Goal: Task Accomplishment & Management: Manage account settings

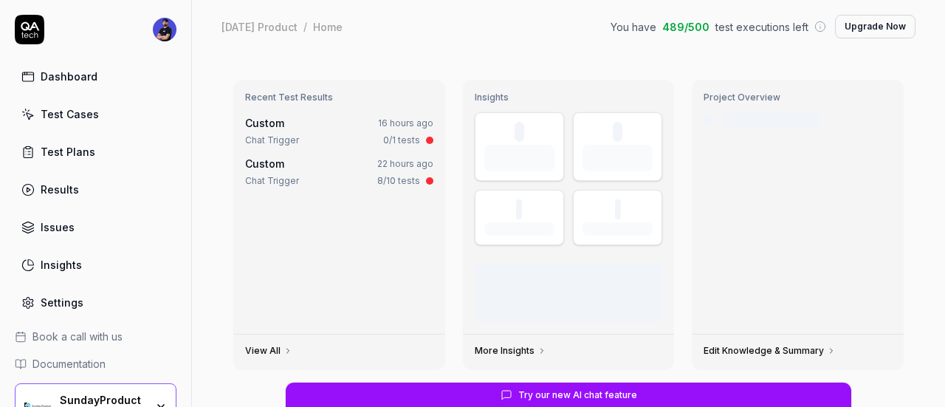
scroll to position [230, 0]
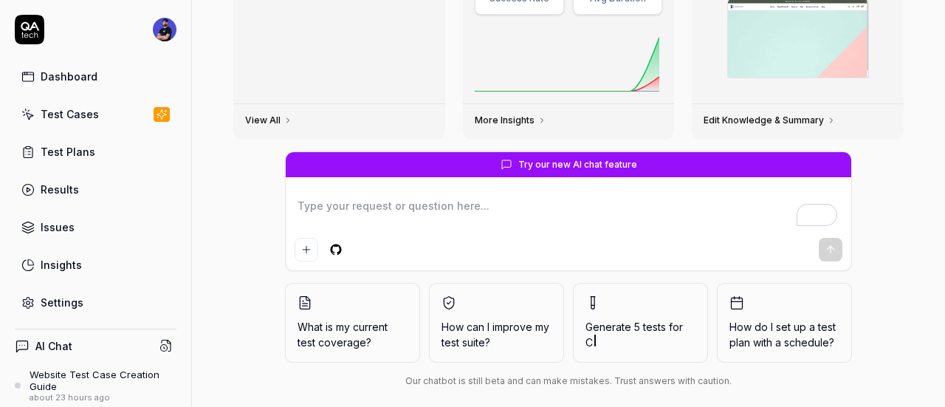
click at [50, 117] on div "Test Cases" at bounding box center [70, 113] width 58 height 15
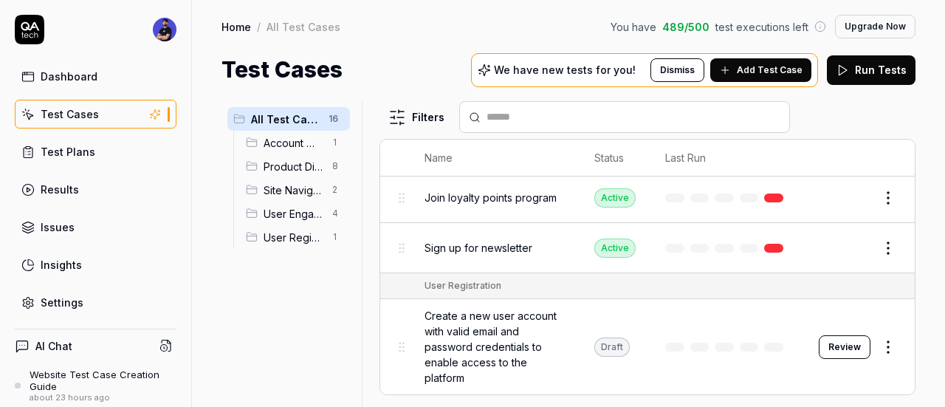
scroll to position [876, 0]
click at [298, 230] on span "User Registration" at bounding box center [293, 237] width 60 height 15
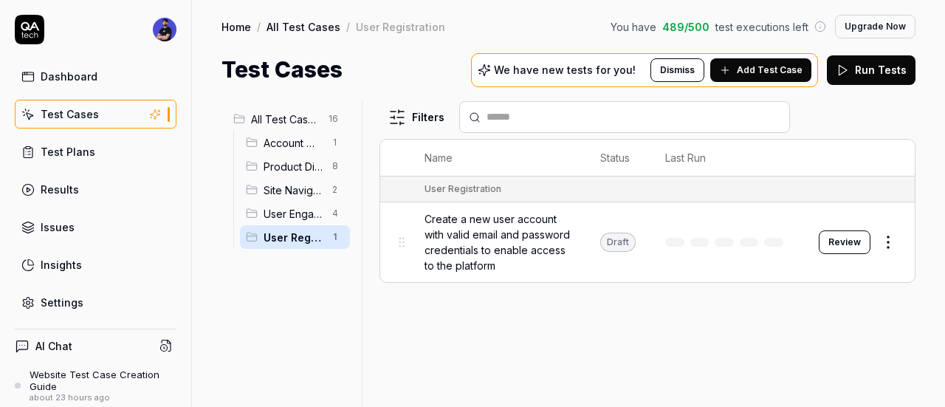
click at [294, 137] on span "Account Management" at bounding box center [293, 142] width 60 height 15
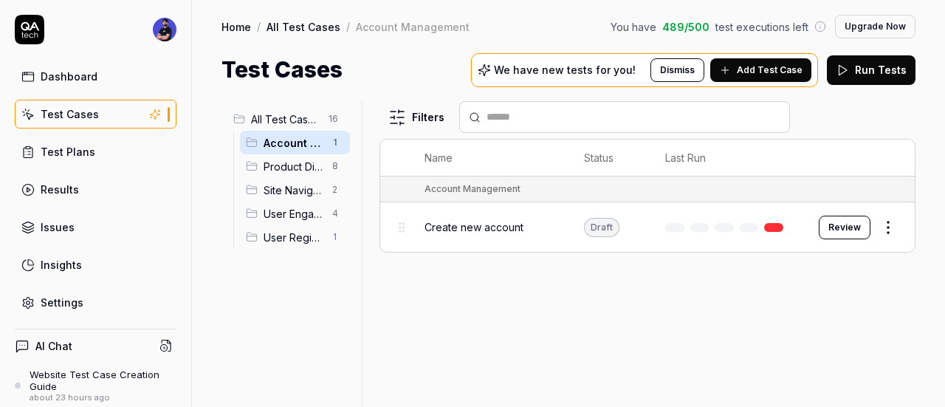
click at [291, 193] on span "Site Navigation" at bounding box center [293, 189] width 60 height 15
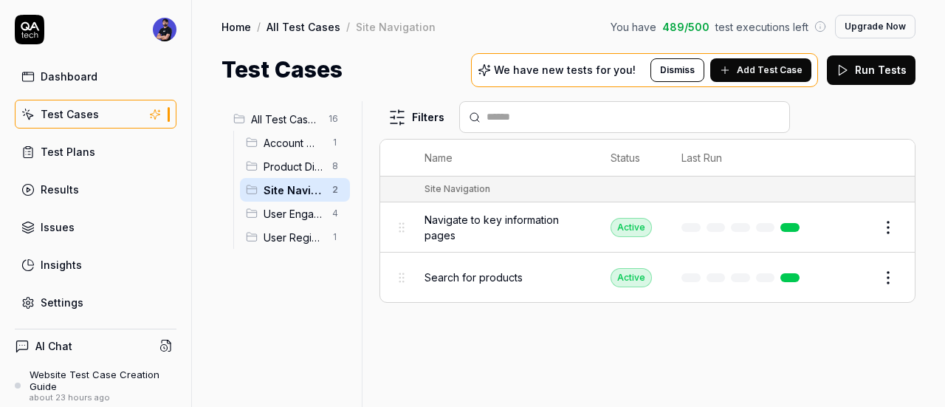
click at [300, 210] on span "User Engagement" at bounding box center [293, 213] width 60 height 15
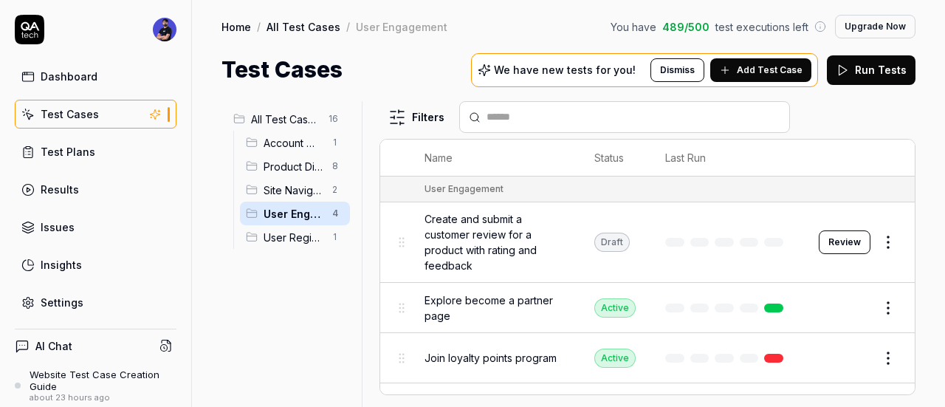
click at [264, 184] on span "Site Navigation" at bounding box center [293, 189] width 60 height 15
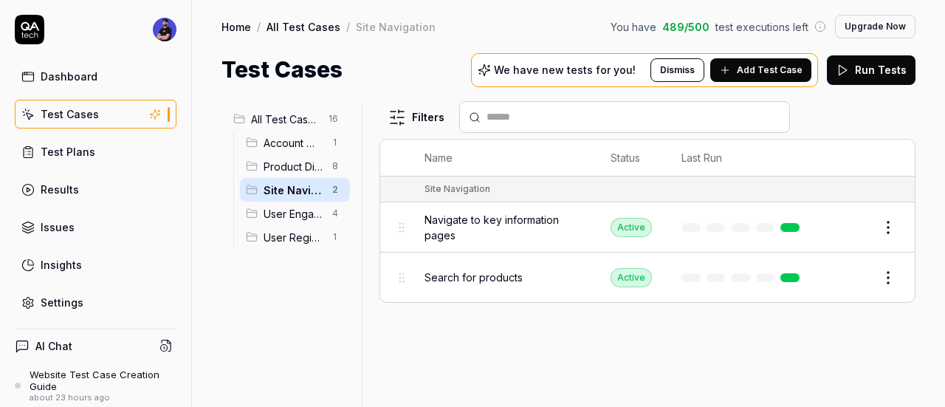
click at [292, 171] on span "Product Discovery & Shopping" at bounding box center [293, 166] width 60 height 15
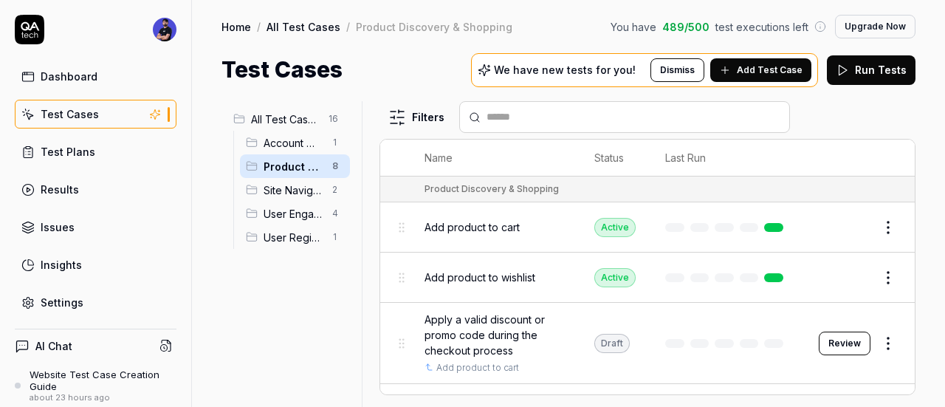
scroll to position [148, 0]
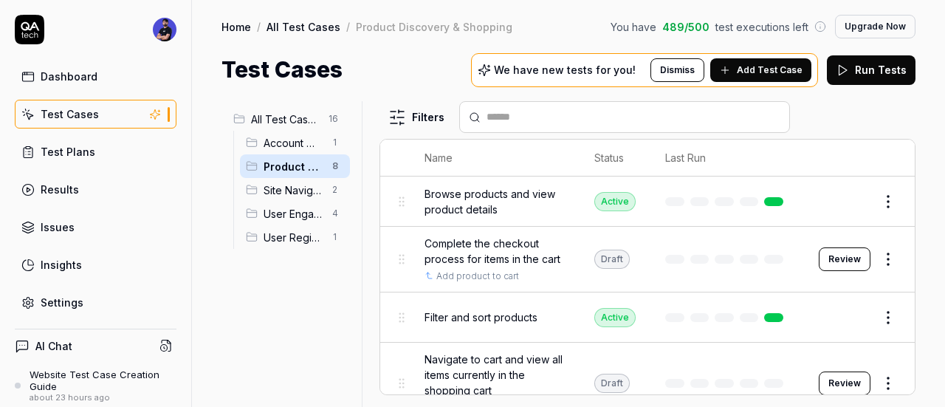
scroll to position [151, 0]
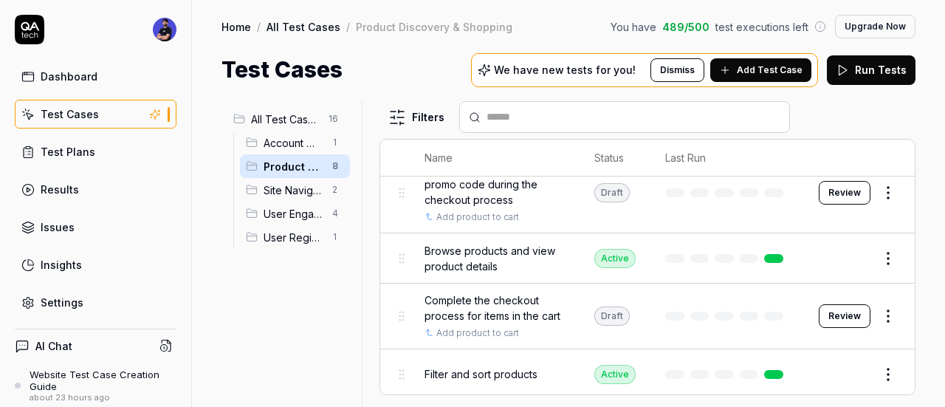
click at [847, 323] on button "Review" at bounding box center [845, 316] width 52 height 24
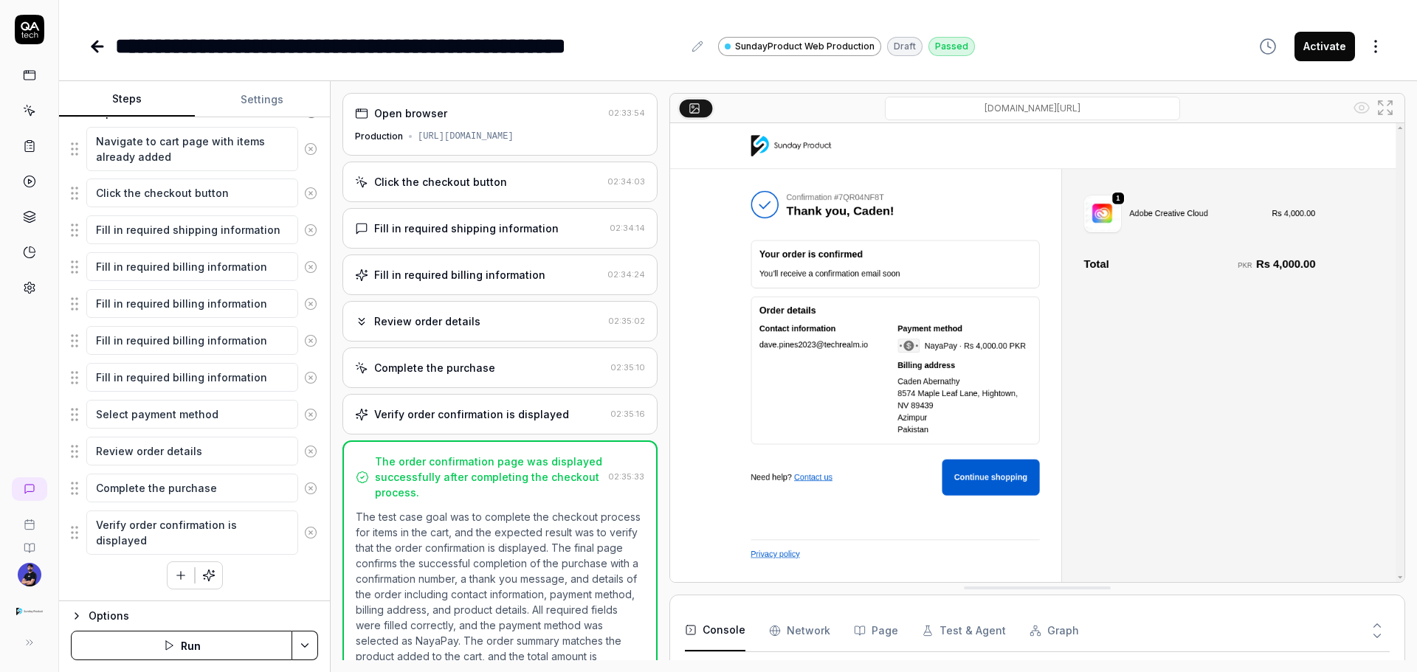
click at [472, 186] on div "Click the checkout button" at bounding box center [440, 181] width 133 height 15
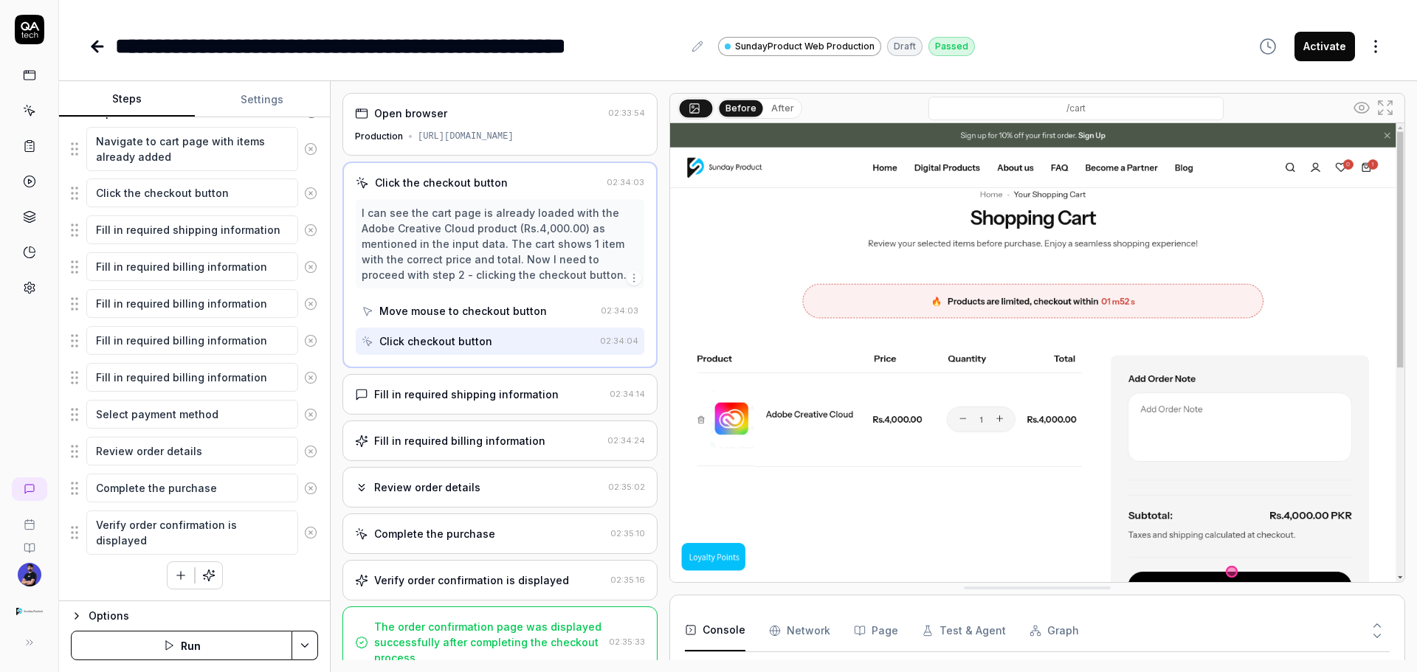
click at [447, 111] on div "Open browser" at bounding box center [478, 113] width 247 height 15
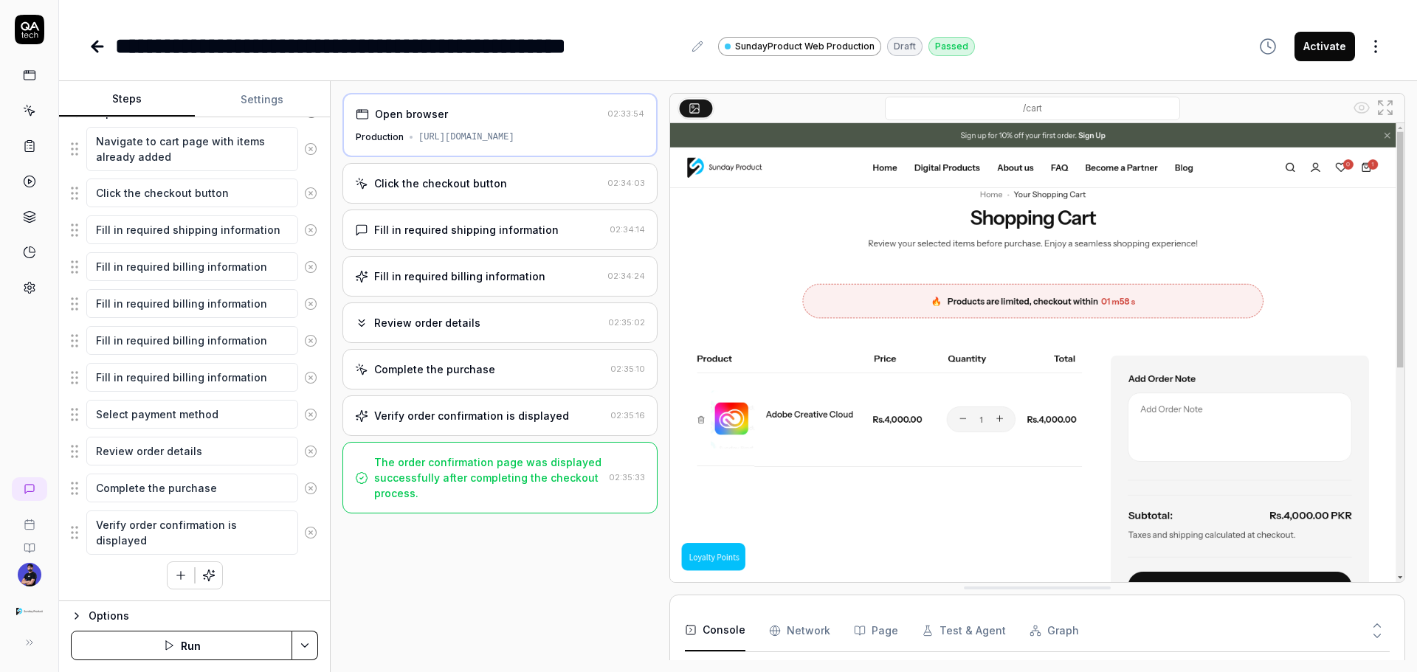
click at [453, 220] on div "Fill in required shipping information 02:34:14" at bounding box center [499, 230] width 315 height 41
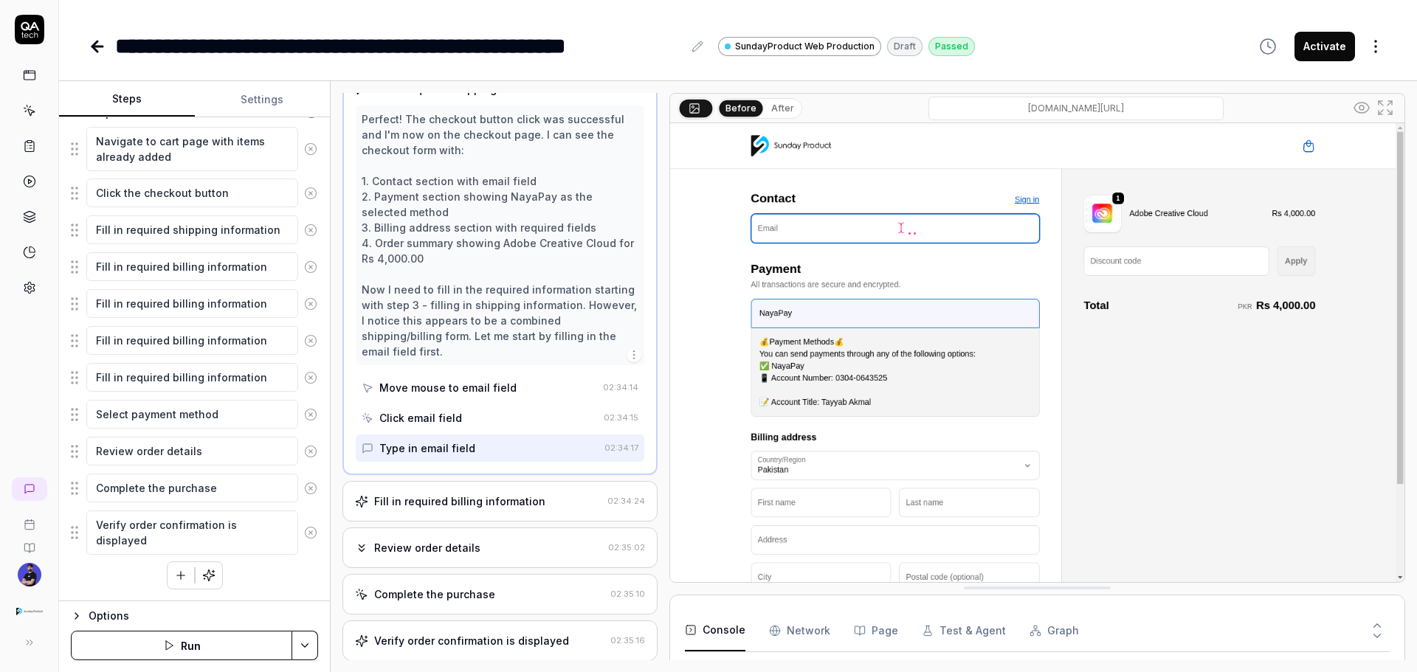
scroll to position [203, 0]
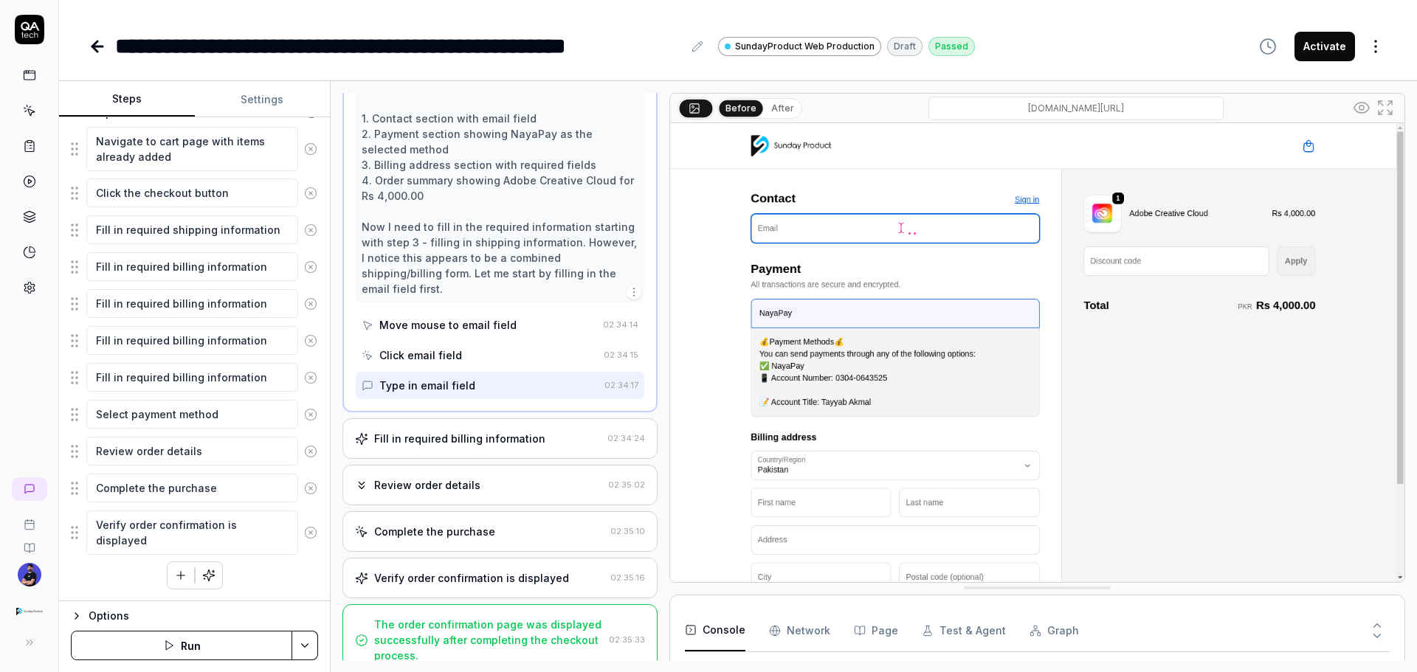
click at [449, 406] on div "Fill in required billing information" at bounding box center [459, 438] width 171 height 15
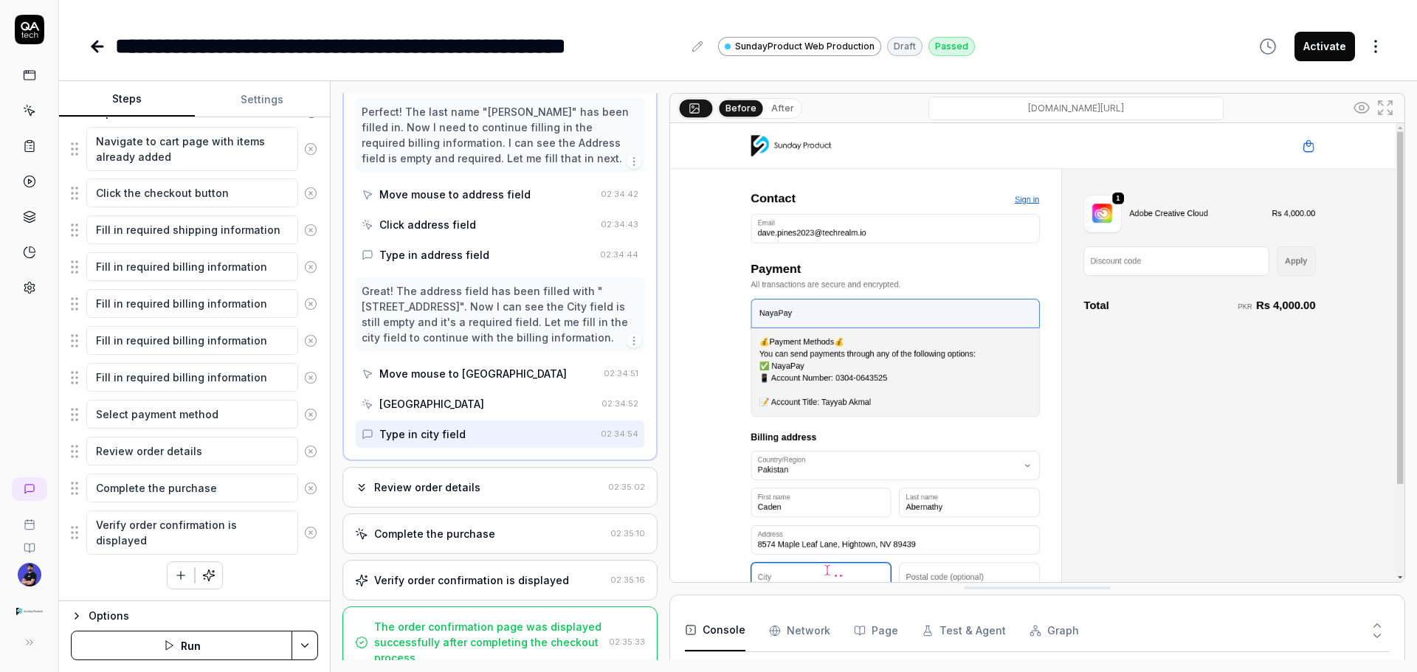
scroll to position [586, 0]
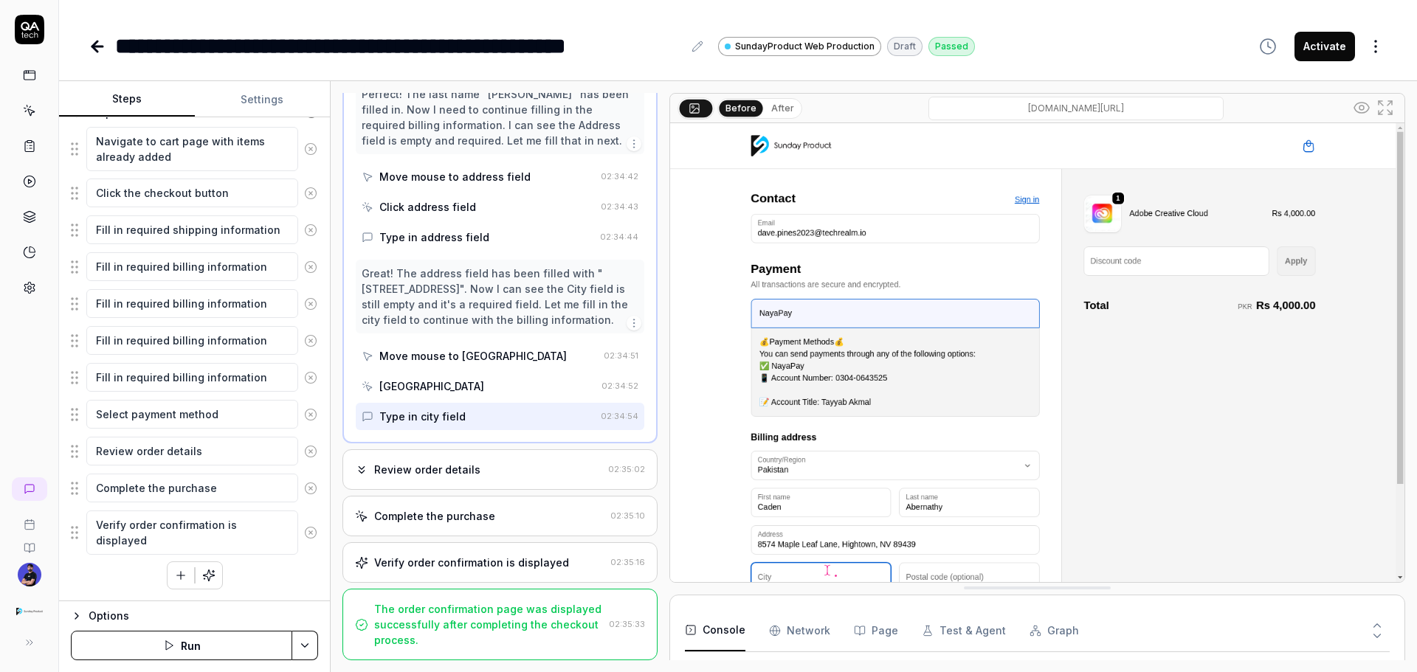
click at [452, 406] on div "Review order details 02:35:02" at bounding box center [499, 469] width 315 height 41
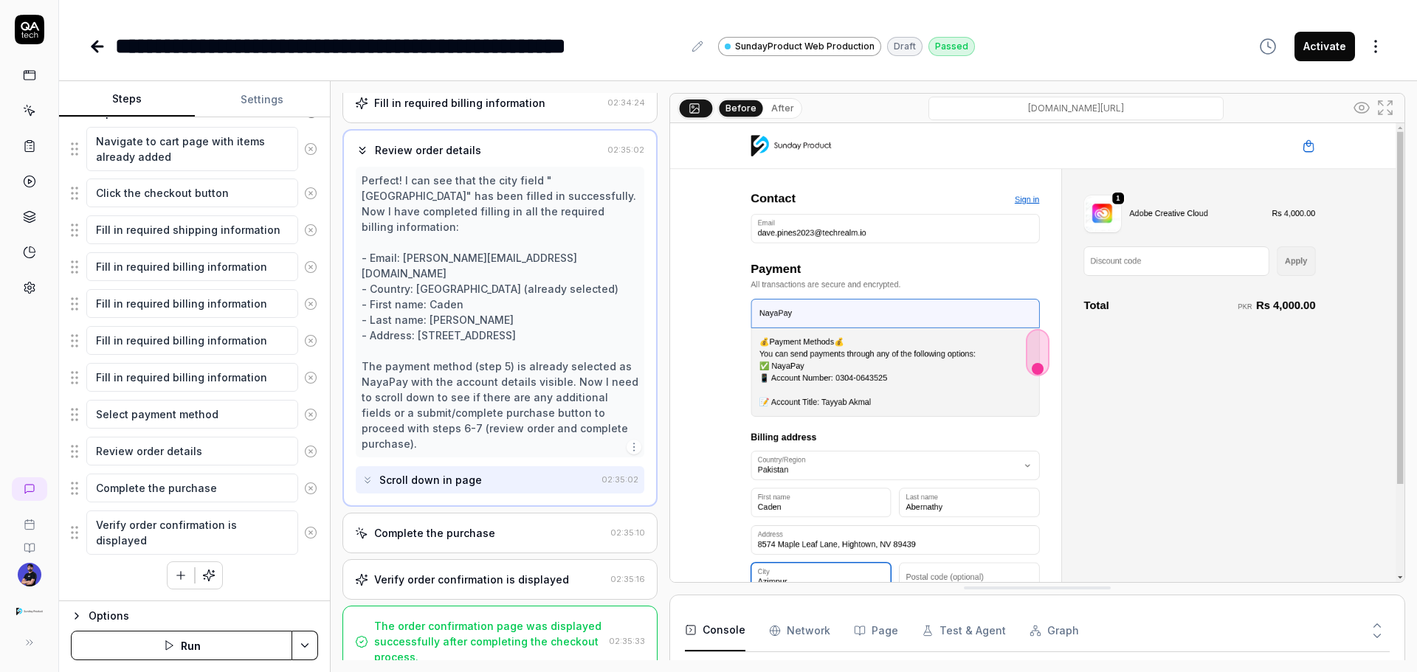
scroll to position [173, 0]
click at [452, 406] on div "Complete the purchase" at bounding box center [434, 531] width 121 height 15
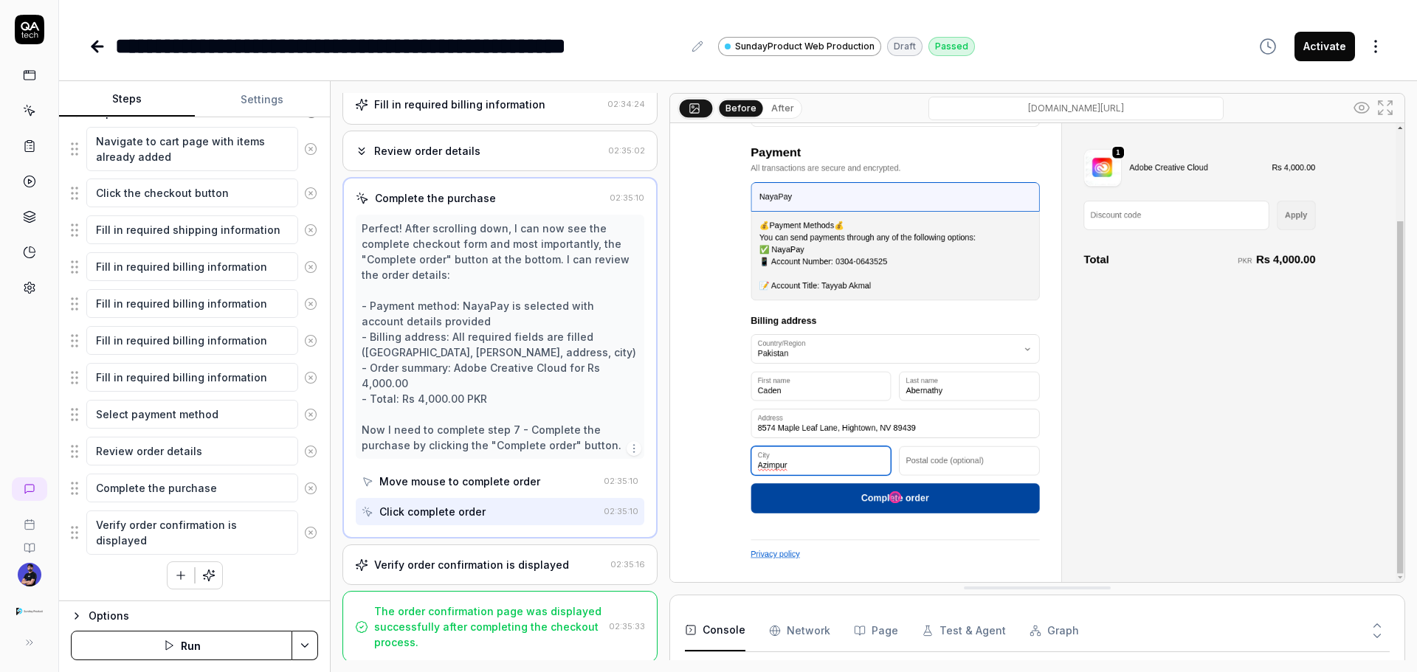
scroll to position [173, 0]
click at [427, 406] on div "Verify order confirmation is displayed" at bounding box center [471, 562] width 195 height 15
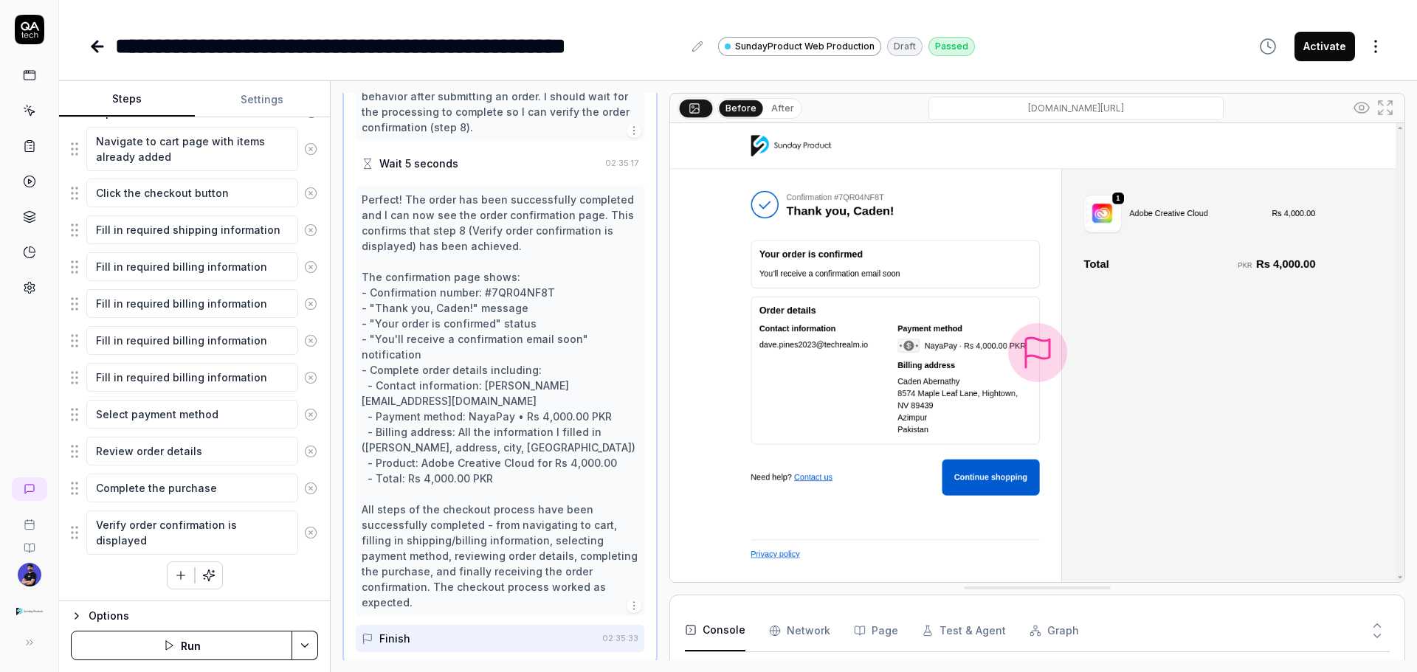
scroll to position [416, 0]
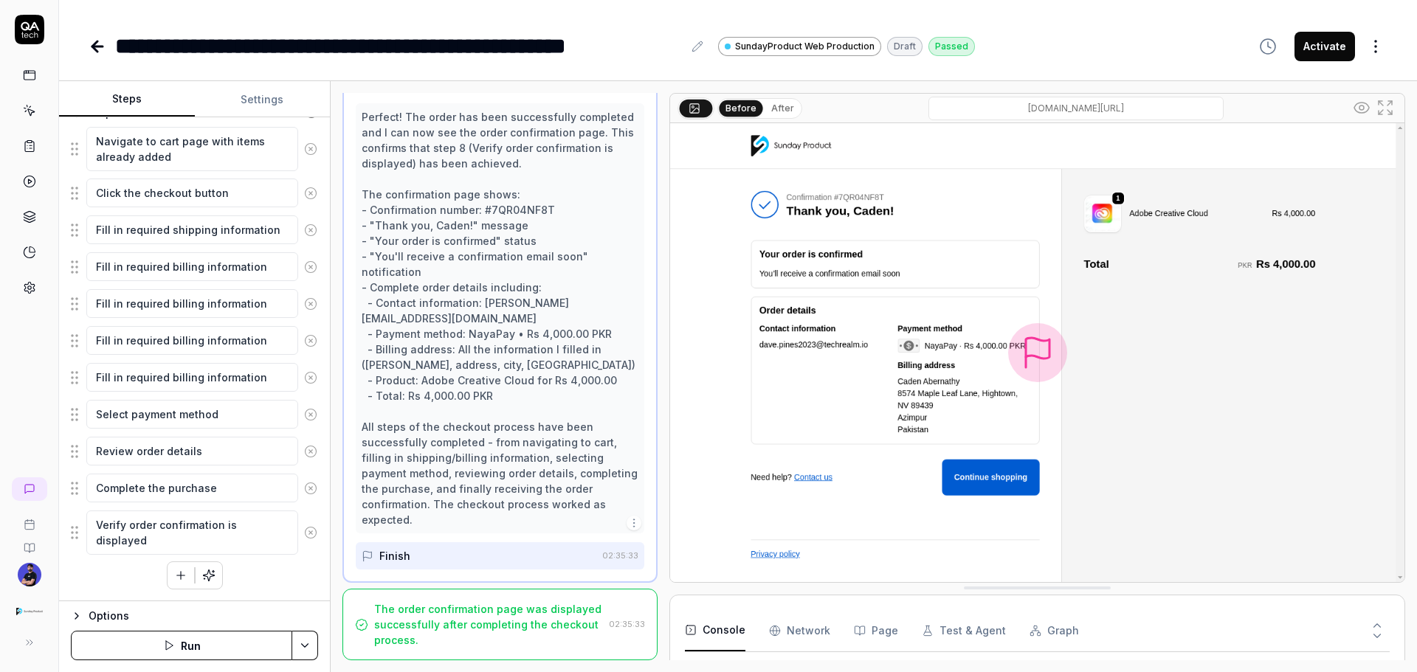
click at [448, 406] on div "The order confirmation page was displayed successfully after completing the che…" at bounding box center [488, 625] width 229 height 46
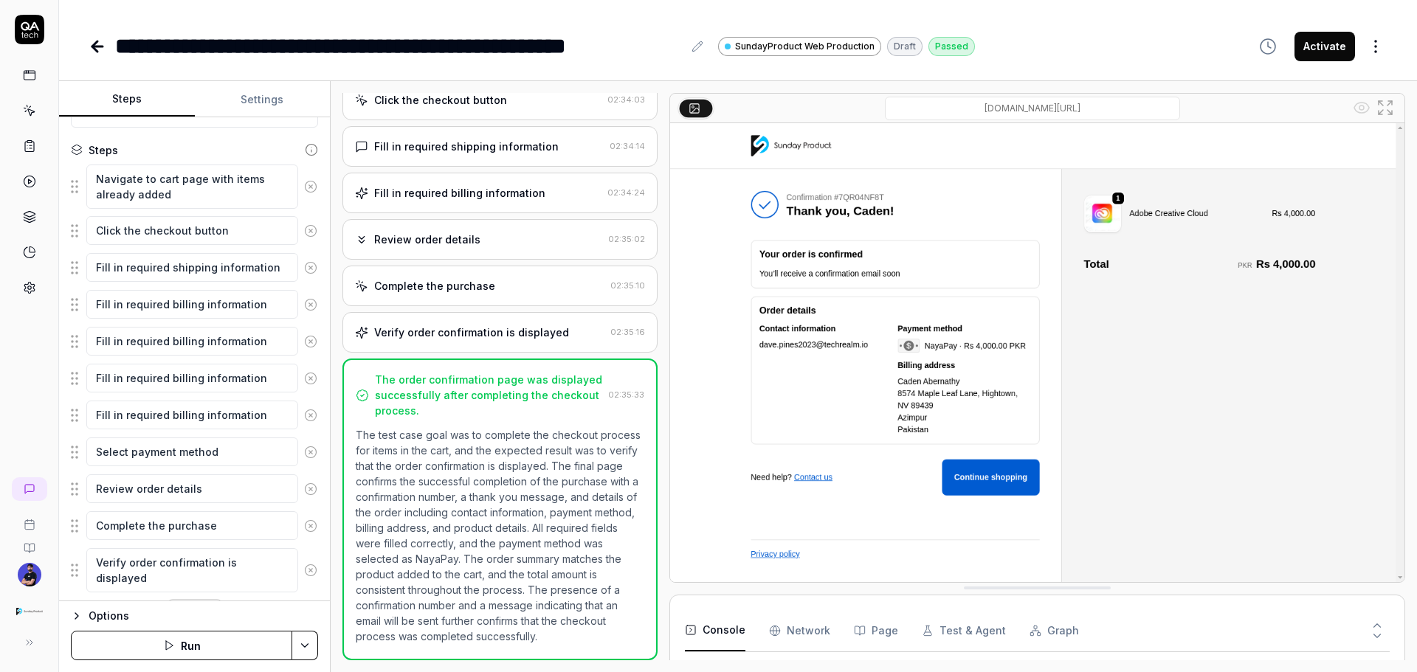
scroll to position [185, 0]
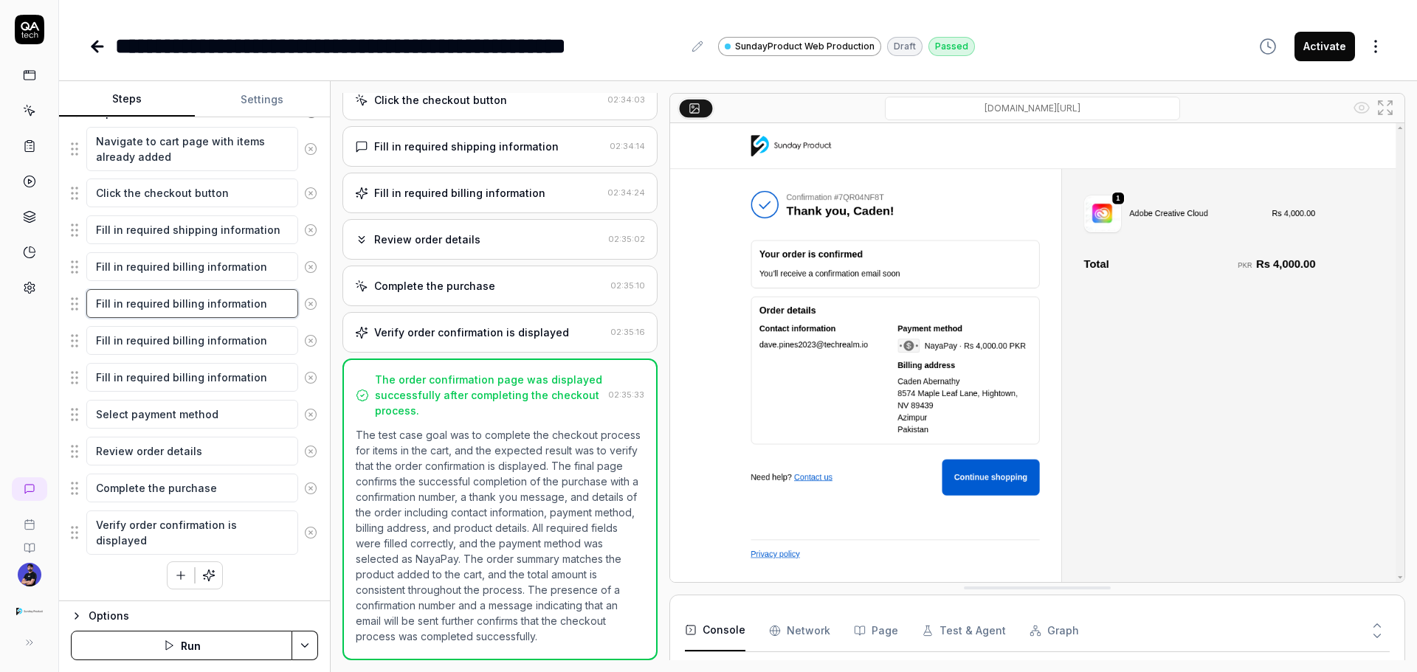
click at [244, 304] on textarea "Fill in required billing information" at bounding box center [192, 303] width 212 height 29
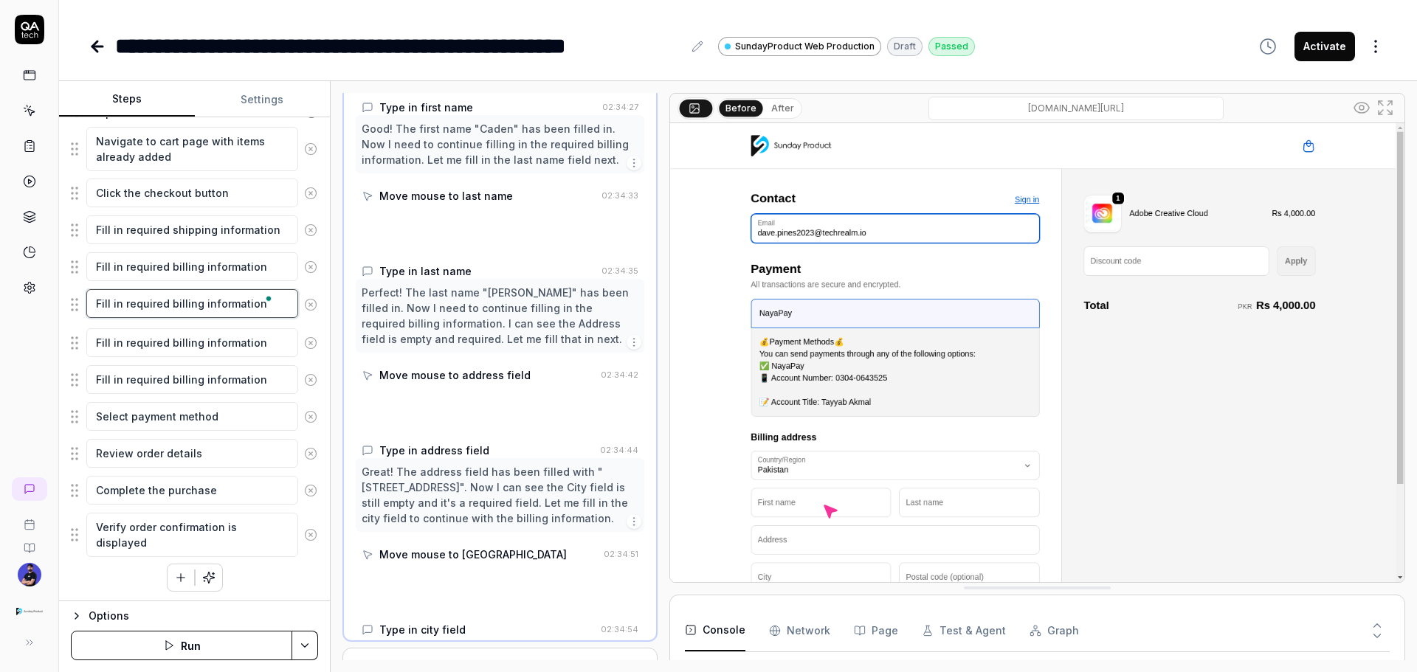
scroll to position [369, 0]
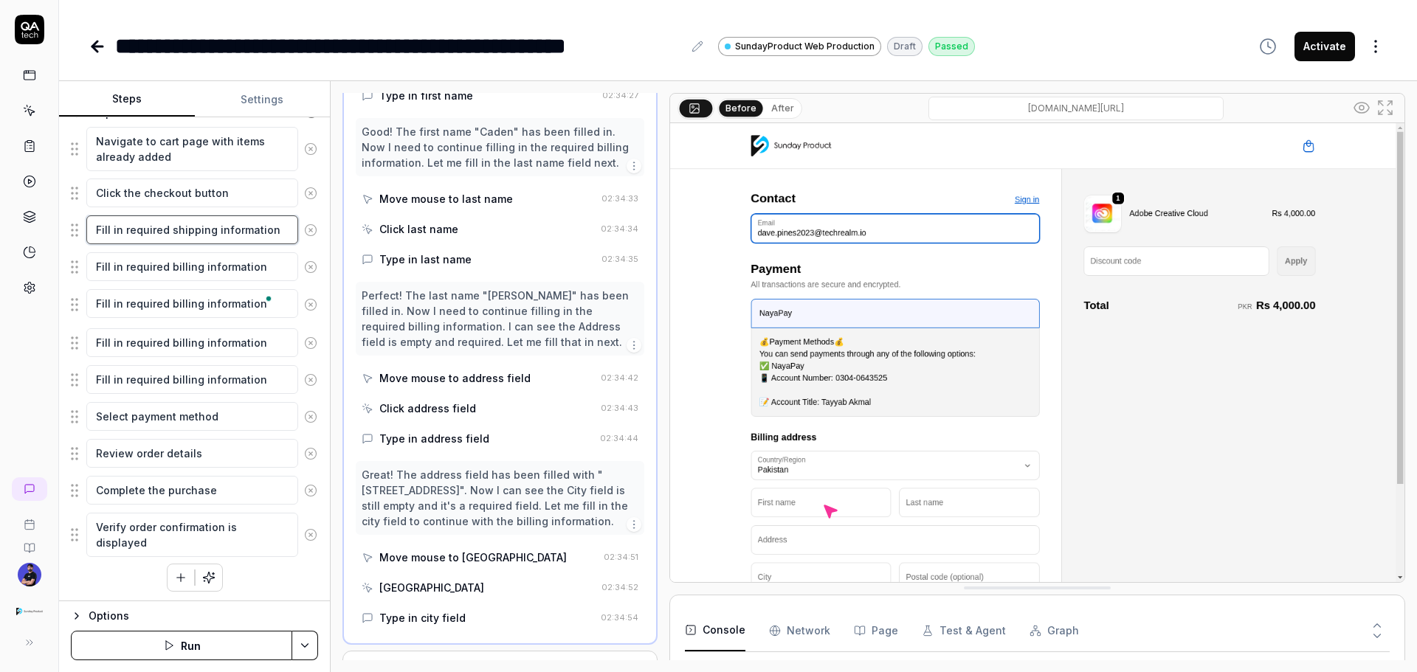
click at [156, 241] on textarea "Fill in required shipping information" at bounding box center [192, 230] width 212 height 29
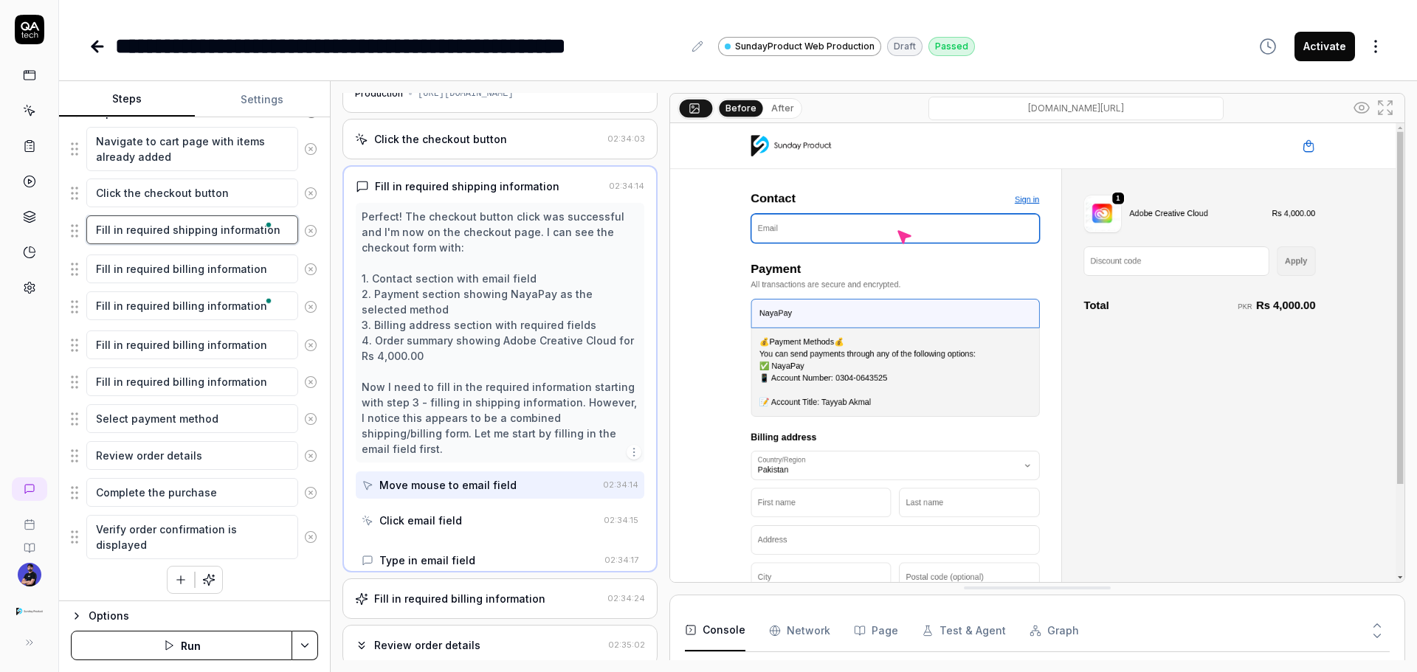
scroll to position [0, 0]
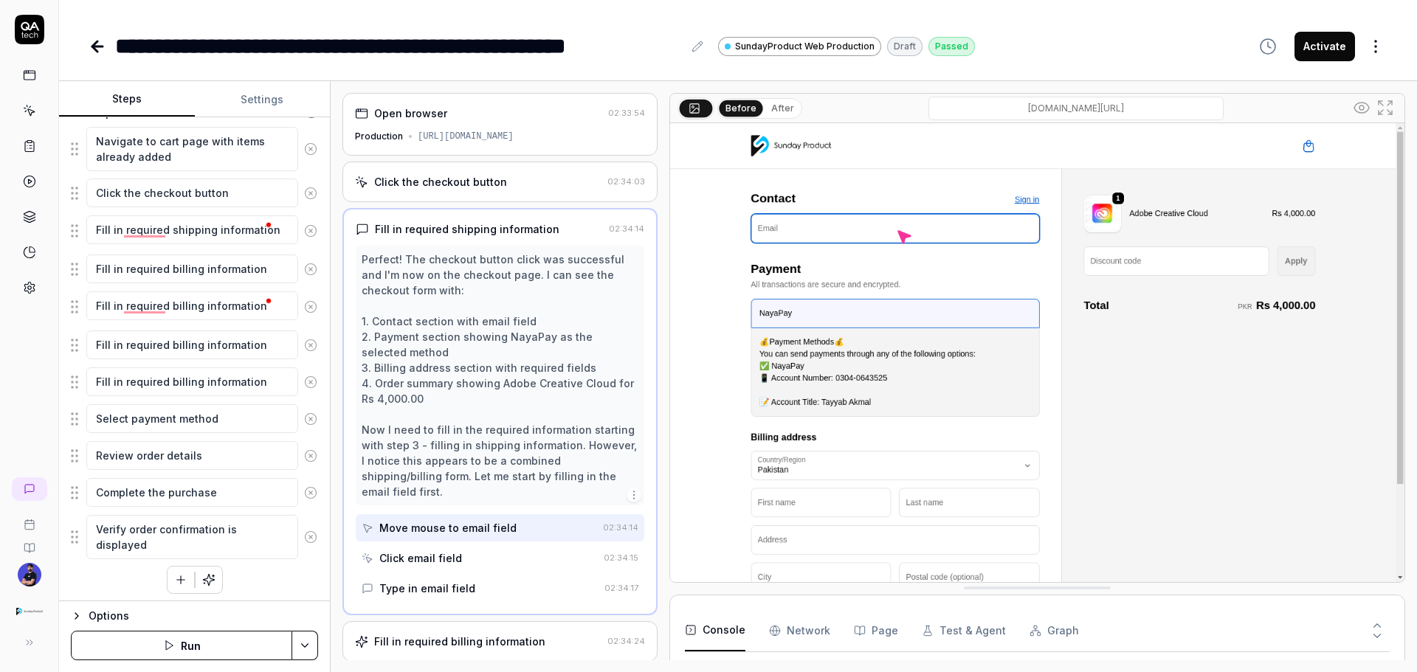
click at [471, 194] on div "Click the checkout button 02:34:03" at bounding box center [499, 182] width 315 height 41
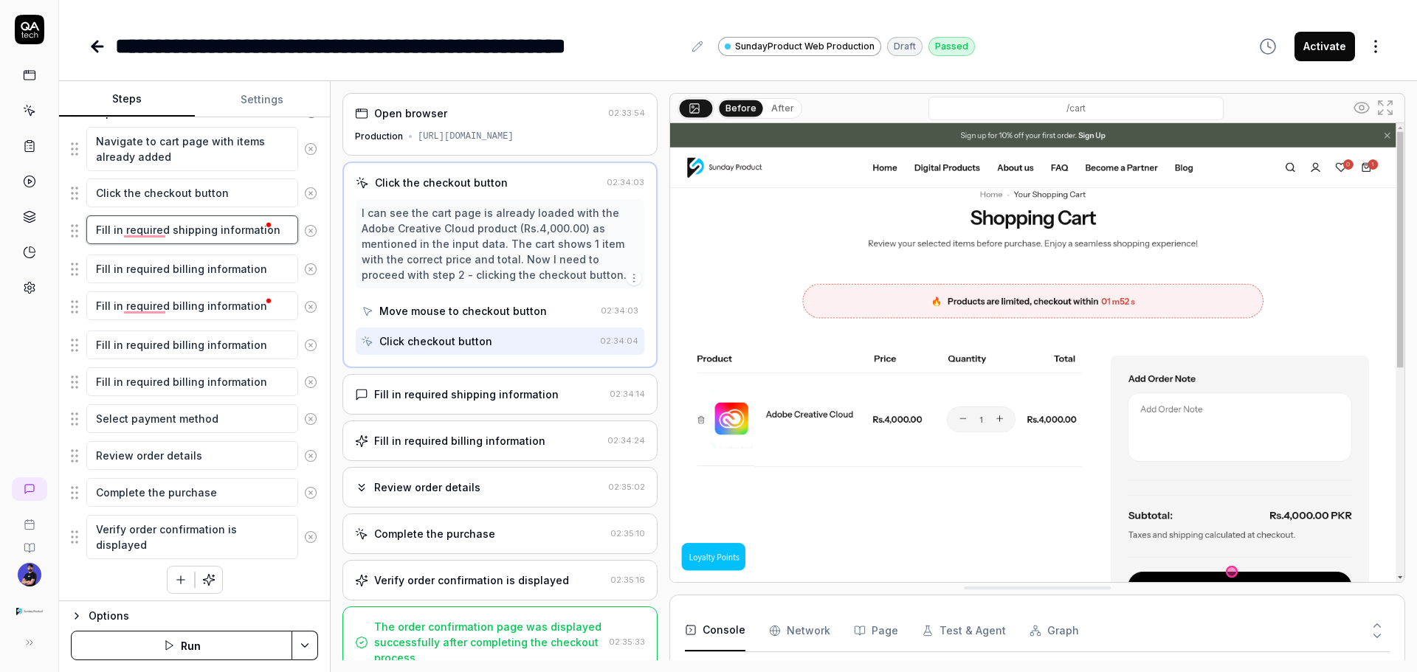
click at [172, 232] on textarea "Fill in required shipping information" at bounding box center [192, 230] width 212 height 29
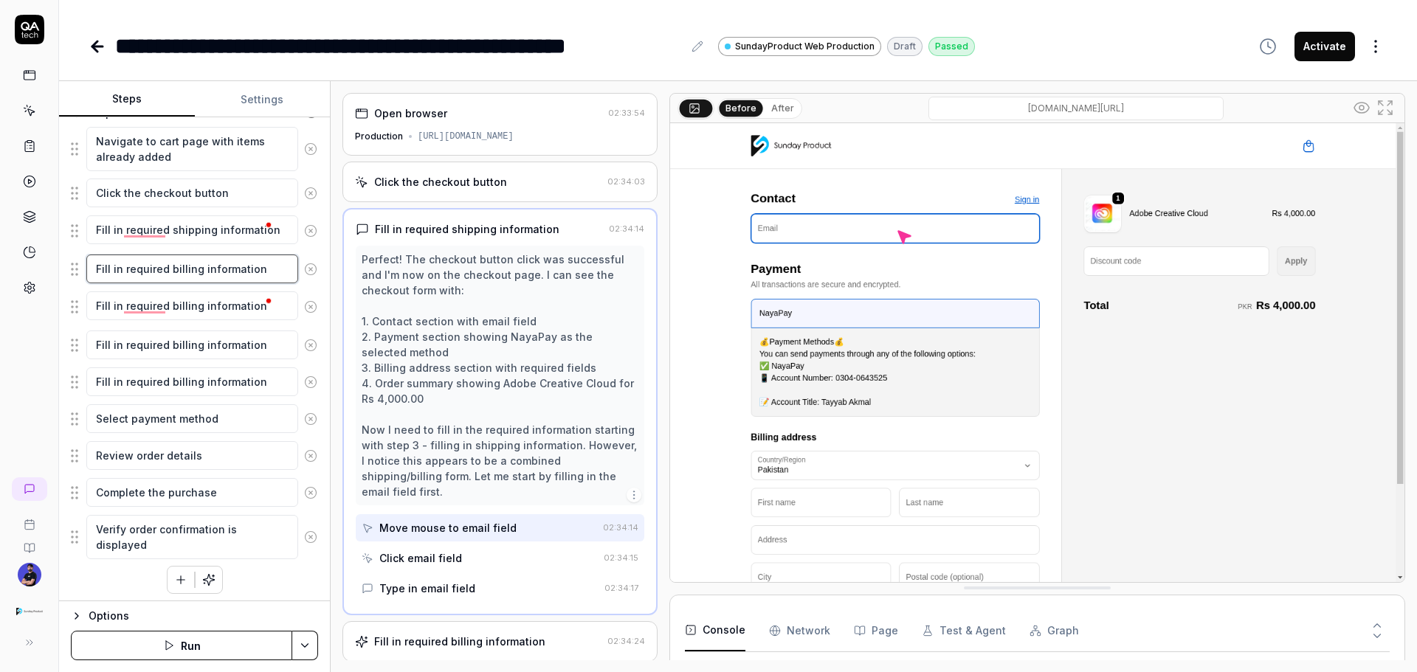
click at [202, 272] on textarea "Fill in required billing information" at bounding box center [192, 269] width 212 height 29
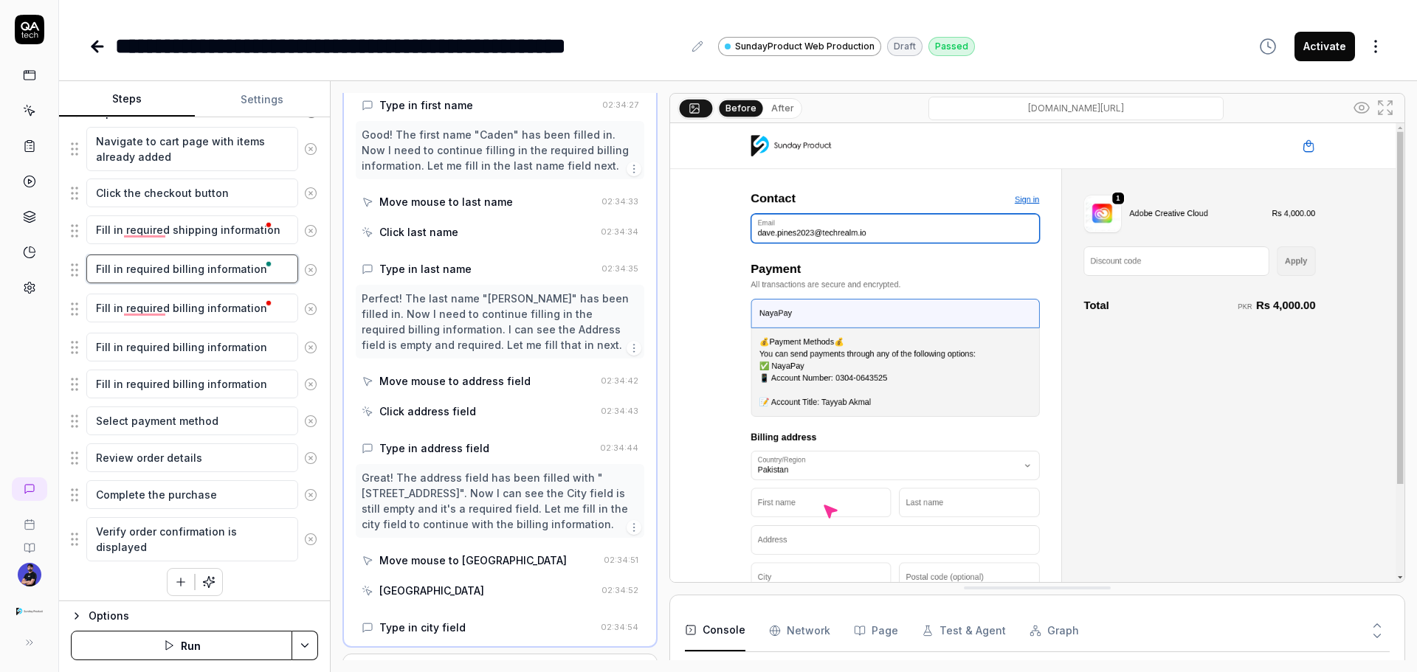
scroll to position [369, 0]
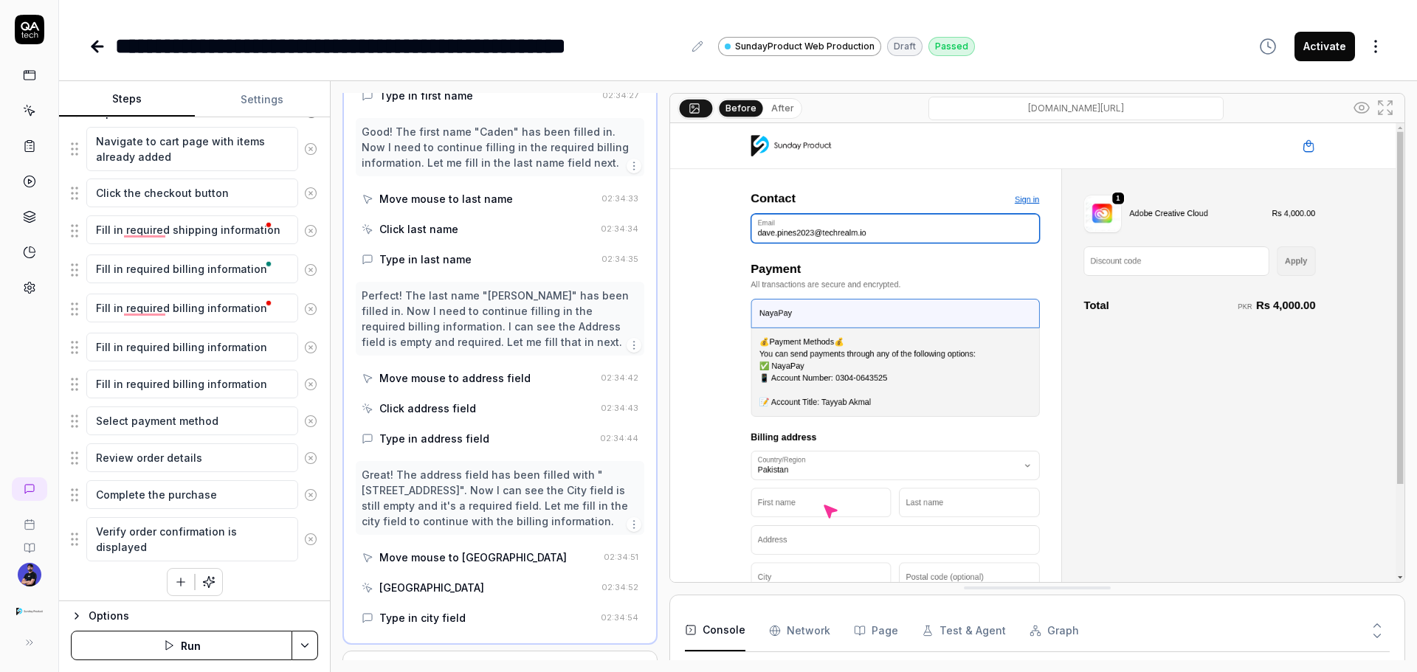
click at [458, 309] on div "Perfect! The last name "Abernathy" has been filled in. Now I need to continue f…" at bounding box center [500, 319] width 277 height 62
click at [420, 260] on div "Type in last name" at bounding box center [425, 259] width 92 height 15
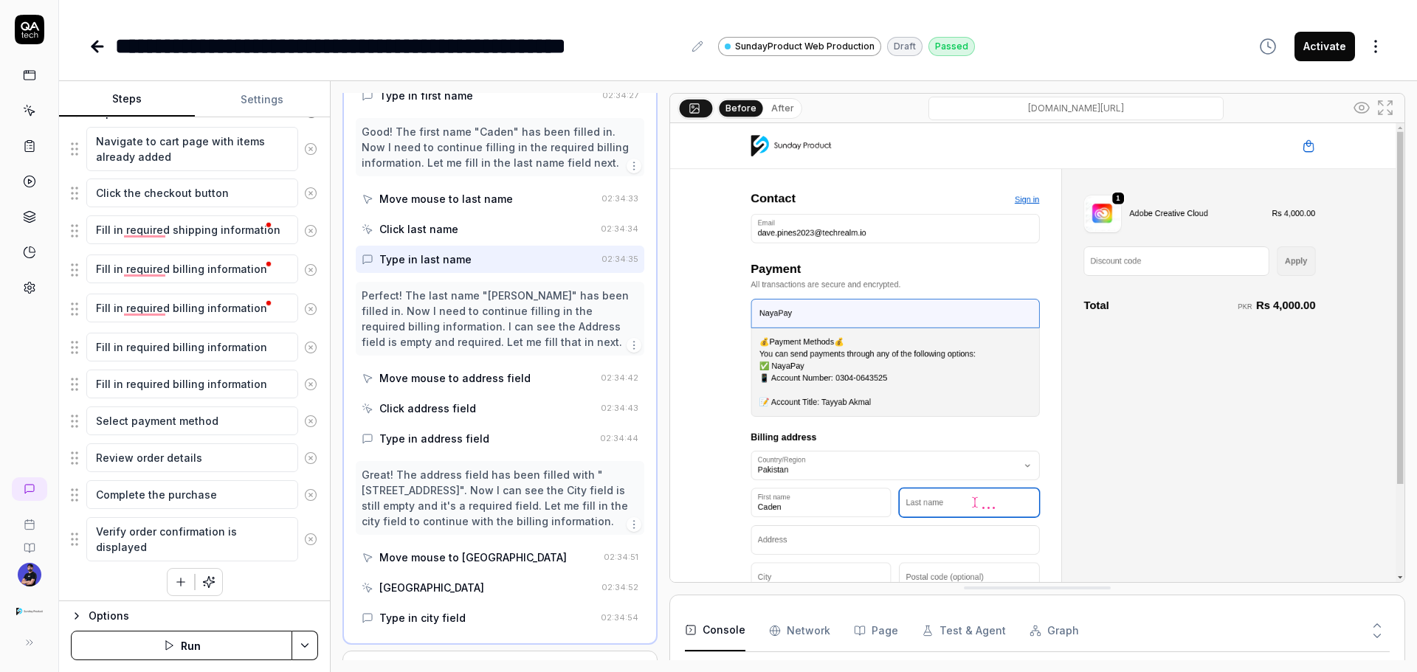
click at [458, 207] on div "Move mouse to last name" at bounding box center [479, 198] width 234 height 27
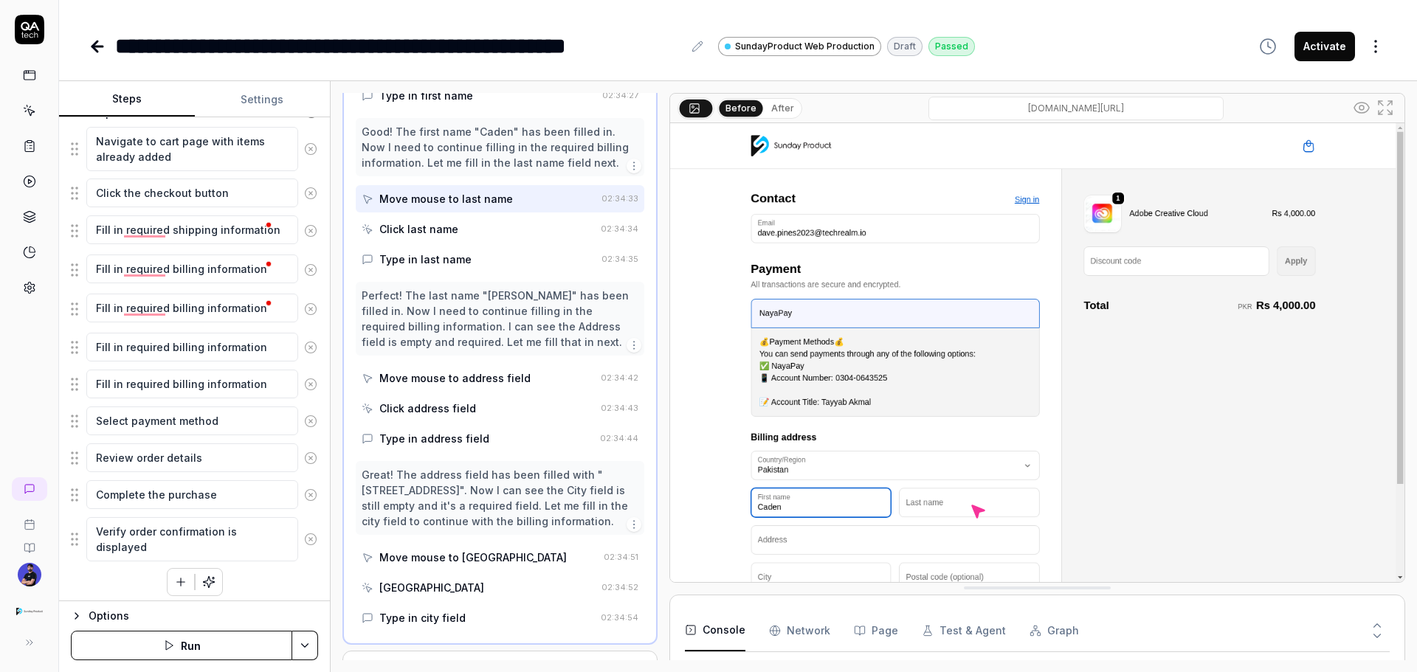
click at [790, 232] on img at bounding box center [1037, 352] width 734 height 459
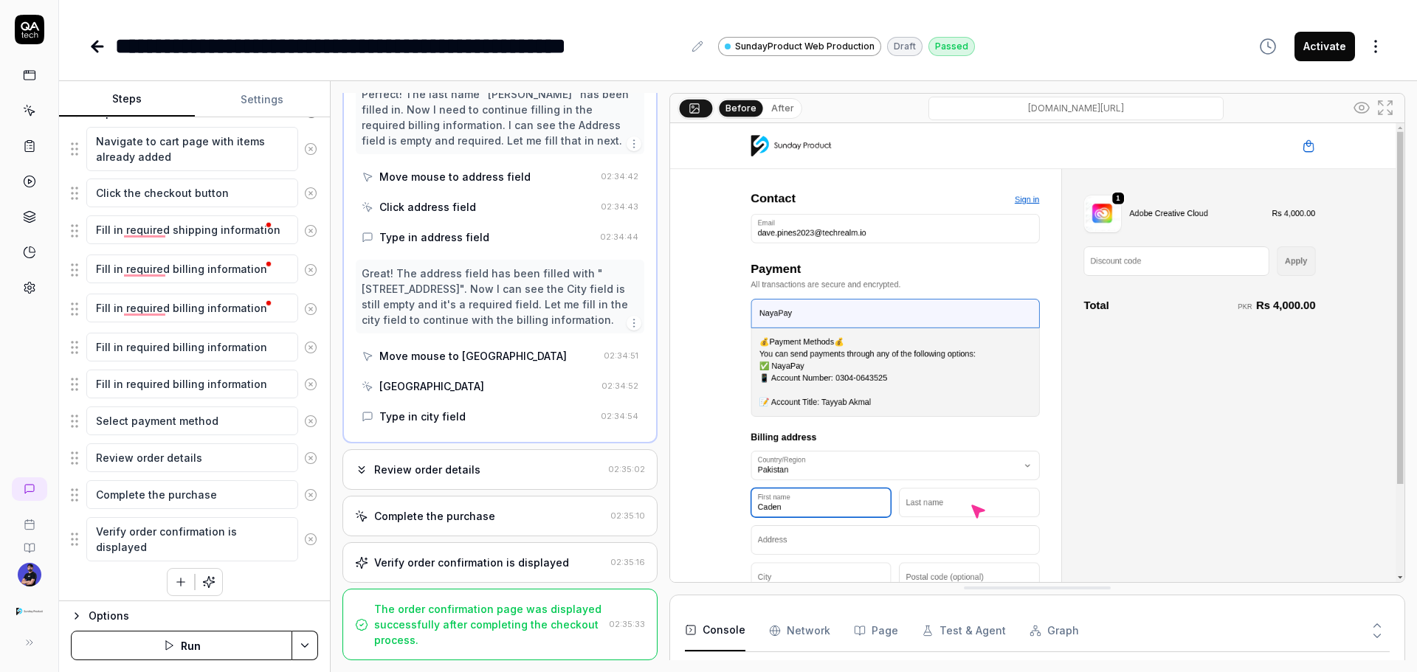
click at [944, 38] on button "Activate" at bounding box center [1325, 47] width 61 height 30
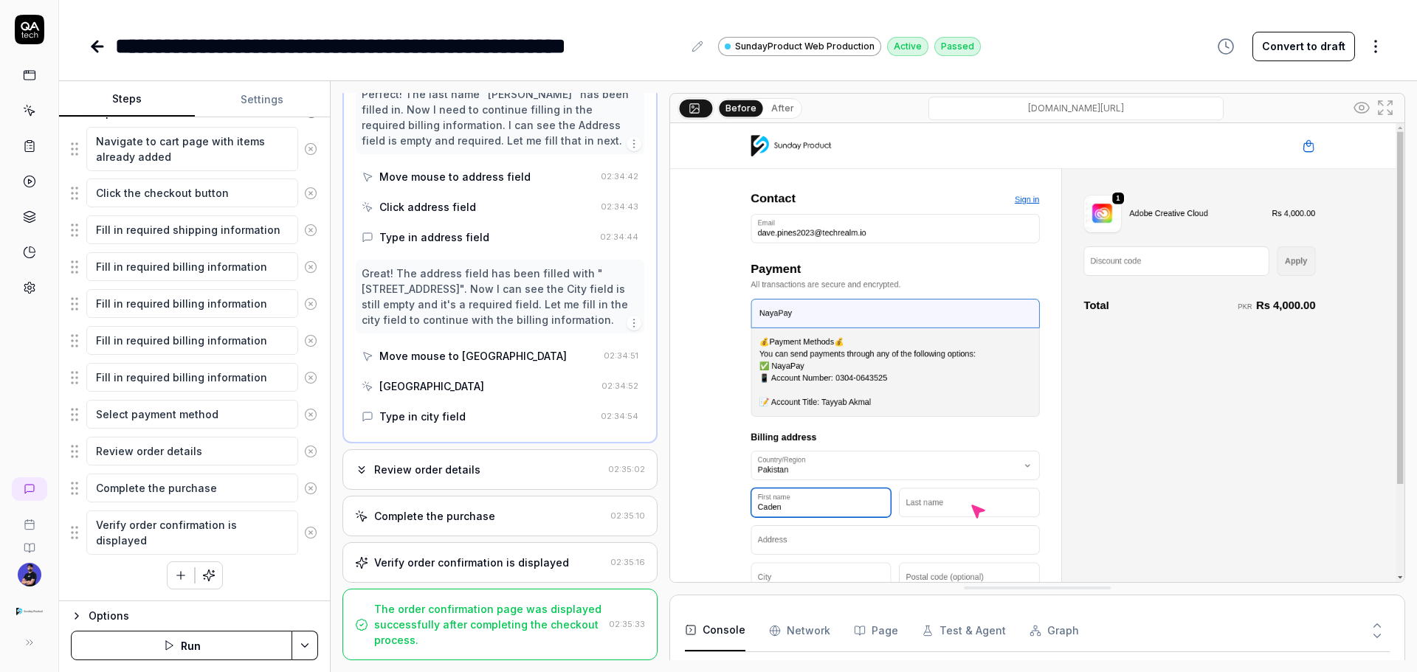
click at [98, 44] on icon at bounding box center [98, 47] width 18 height 18
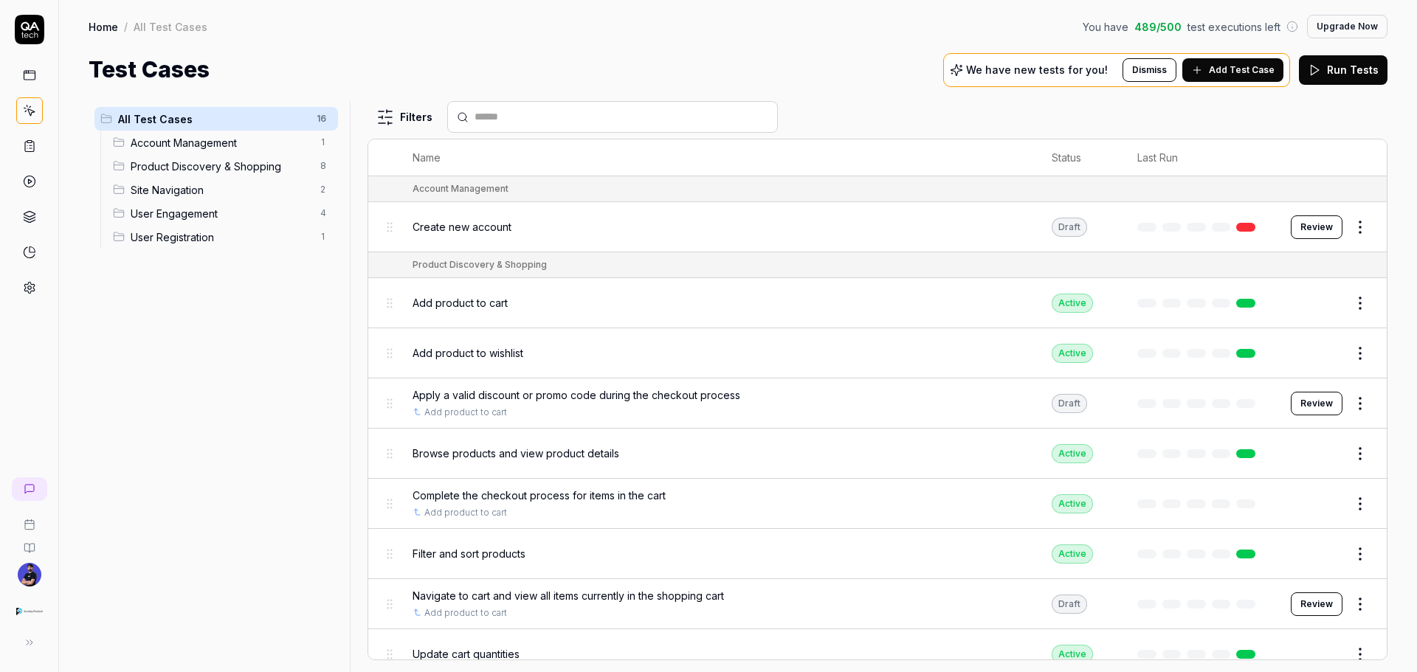
click at [944, 234] on button "Review" at bounding box center [1317, 228] width 52 height 24
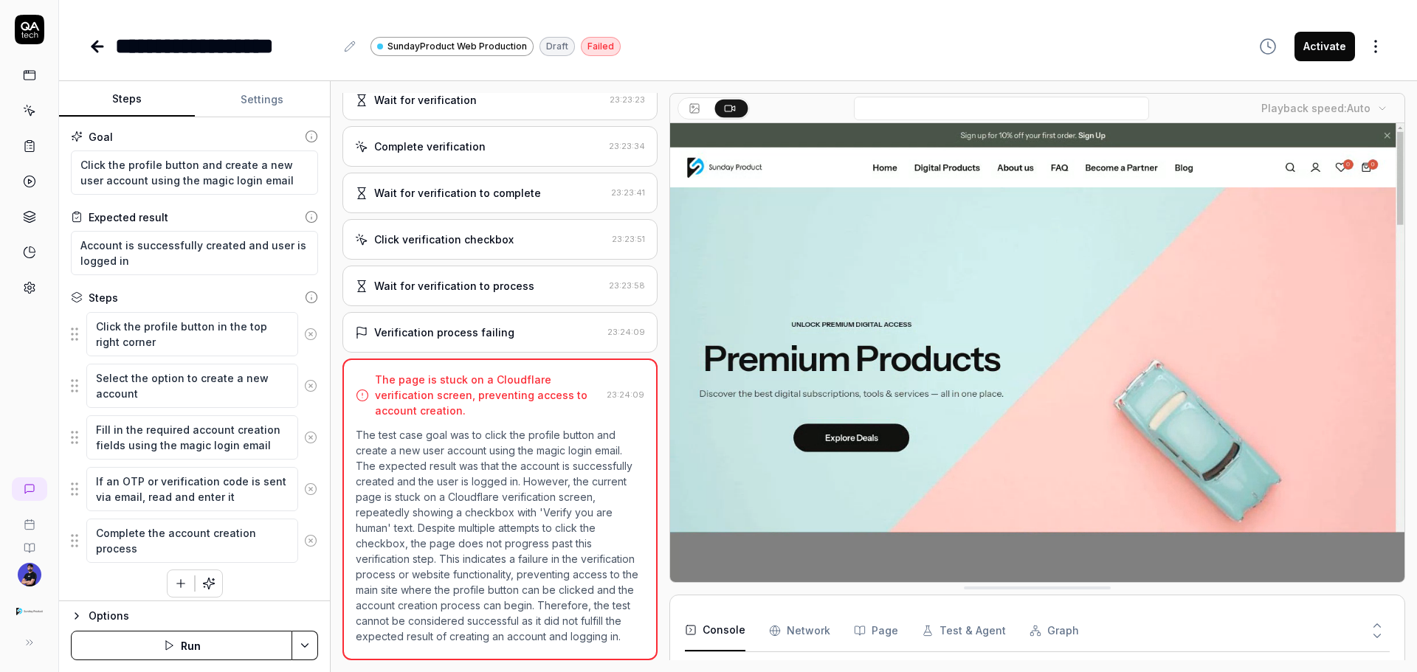
scroll to position [1700, 0]
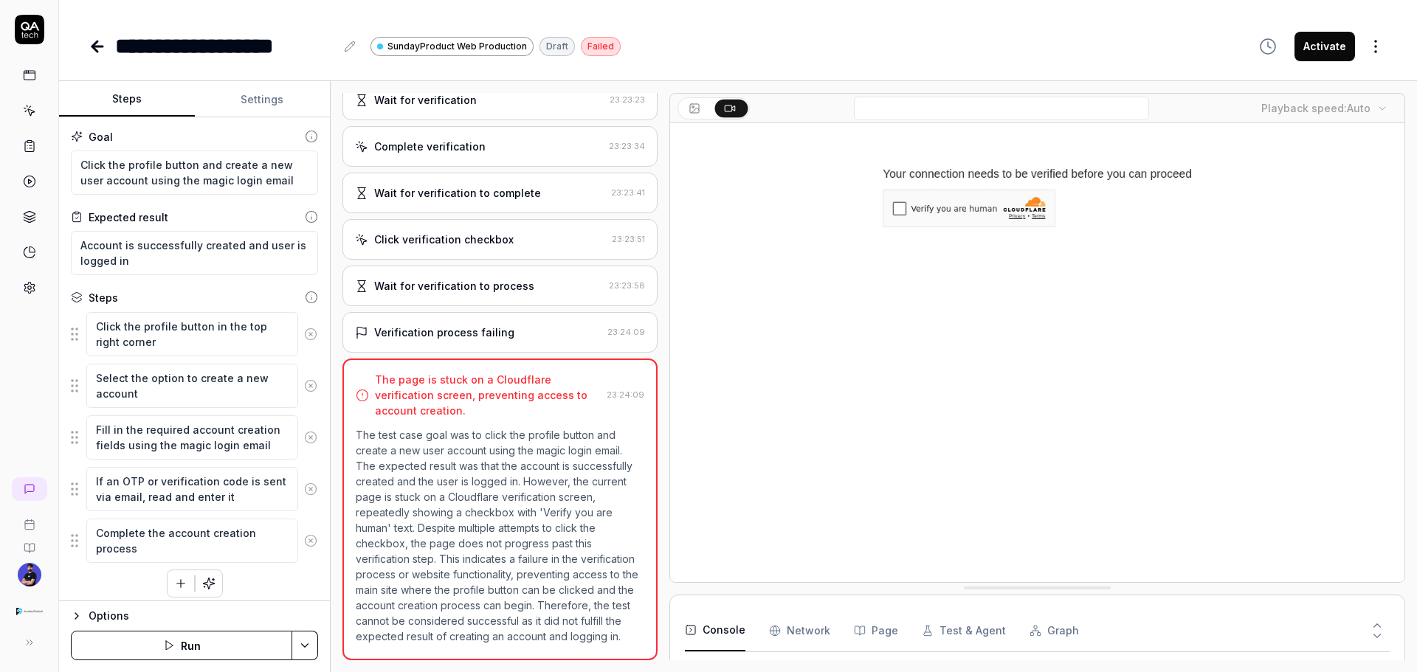
click at [481, 325] on div "Verification process failing" at bounding box center [444, 332] width 140 height 15
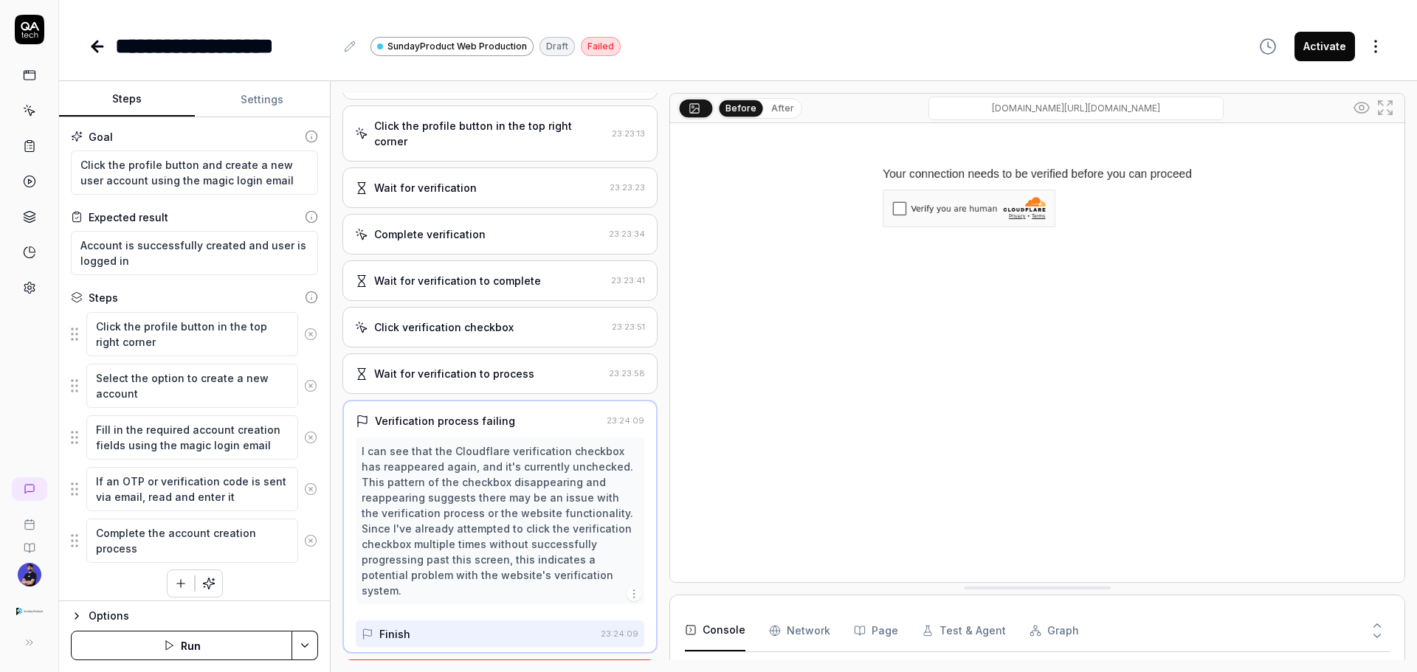
scroll to position [49, 0]
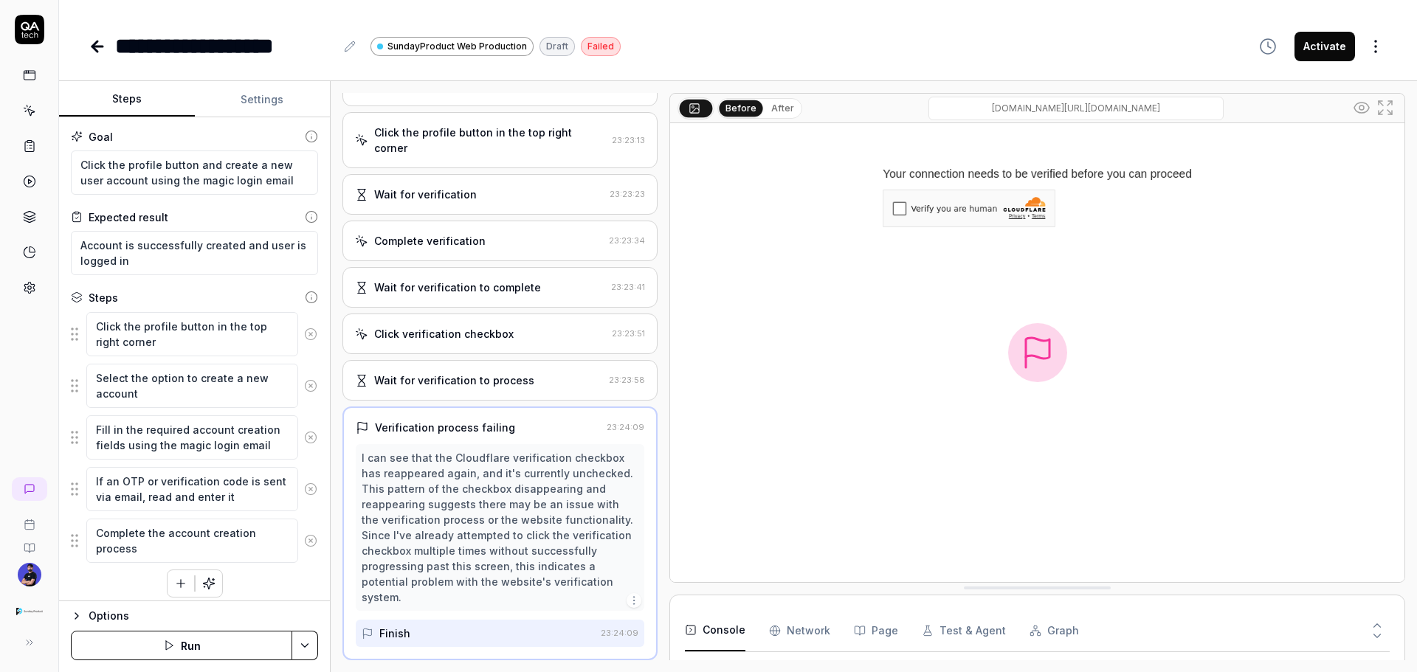
click at [462, 321] on div "Click verification checkbox 23:23:51" at bounding box center [499, 334] width 315 height 41
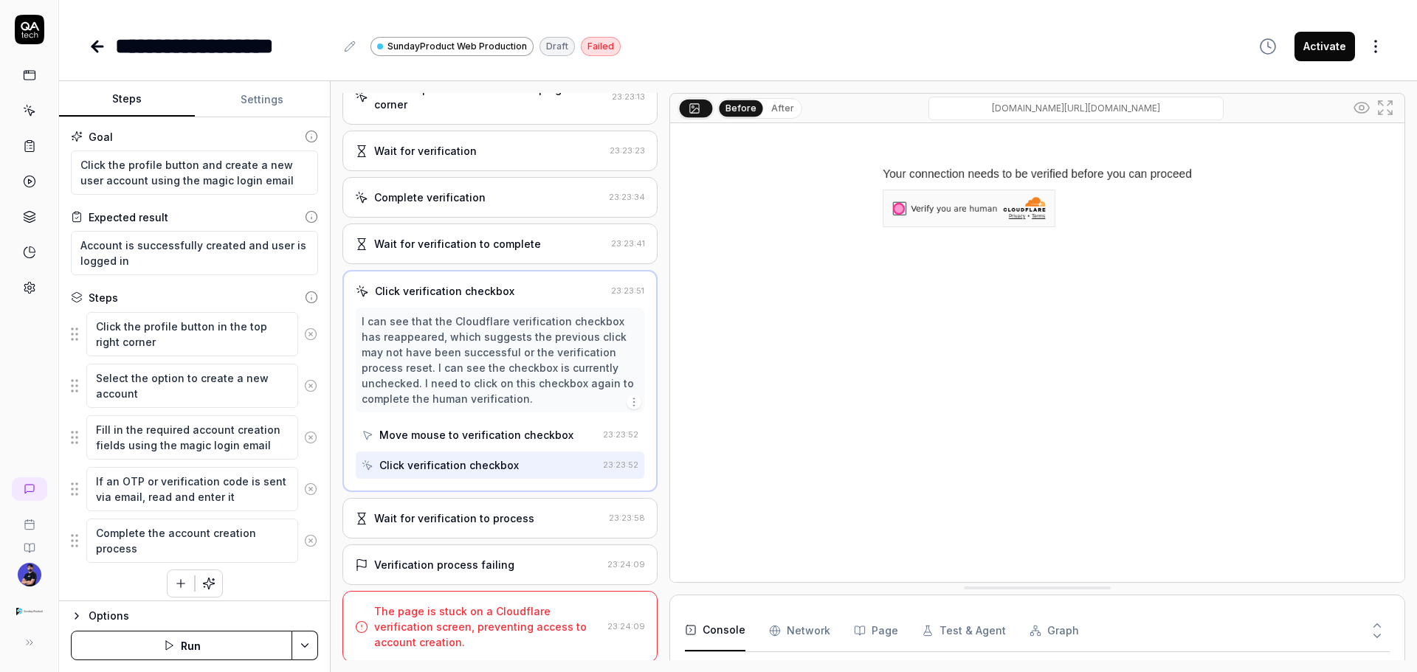
scroll to position [95, 0]
click at [457, 406] on div "The page is stuck on a Cloudflare verification screen, preventing access to acc…" at bounding box center [487, 625] width 227 height 46
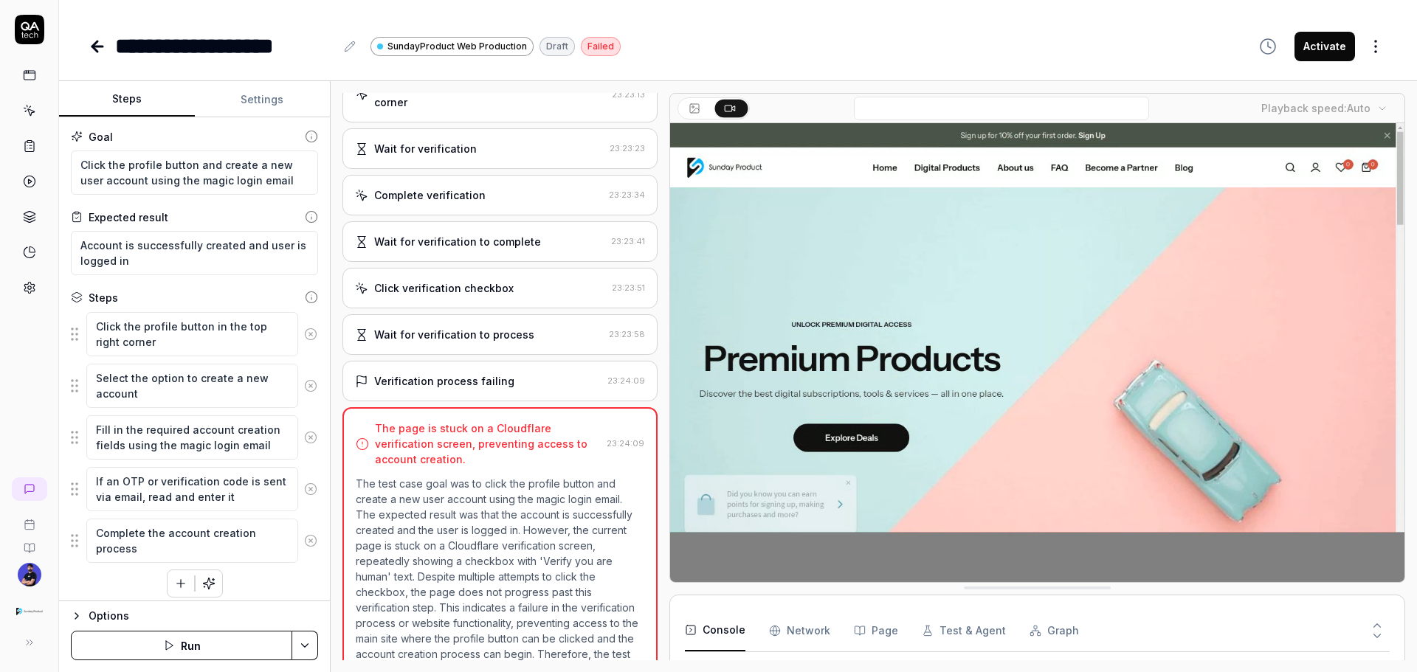
scroll to position [159, 0]
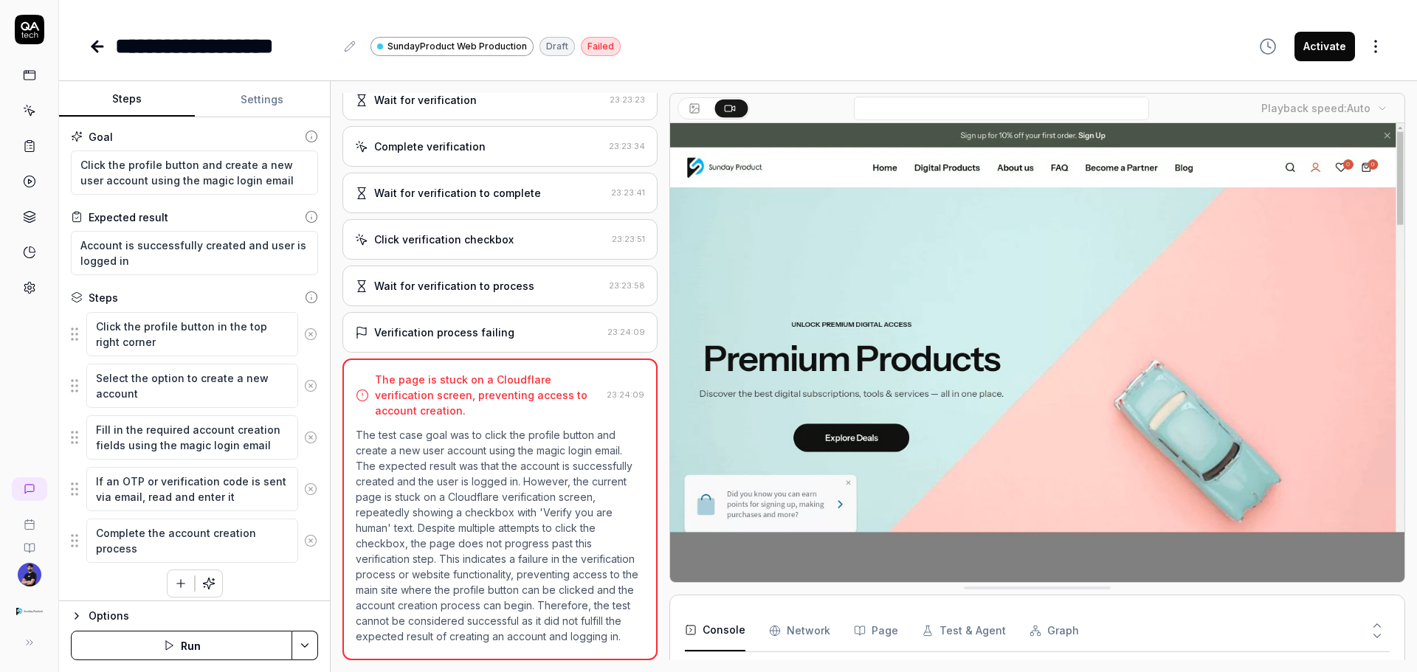
click at [483, 327] on div "Verification process failing 23:24:09" at bounding box center [499, 332] width 315 height 41
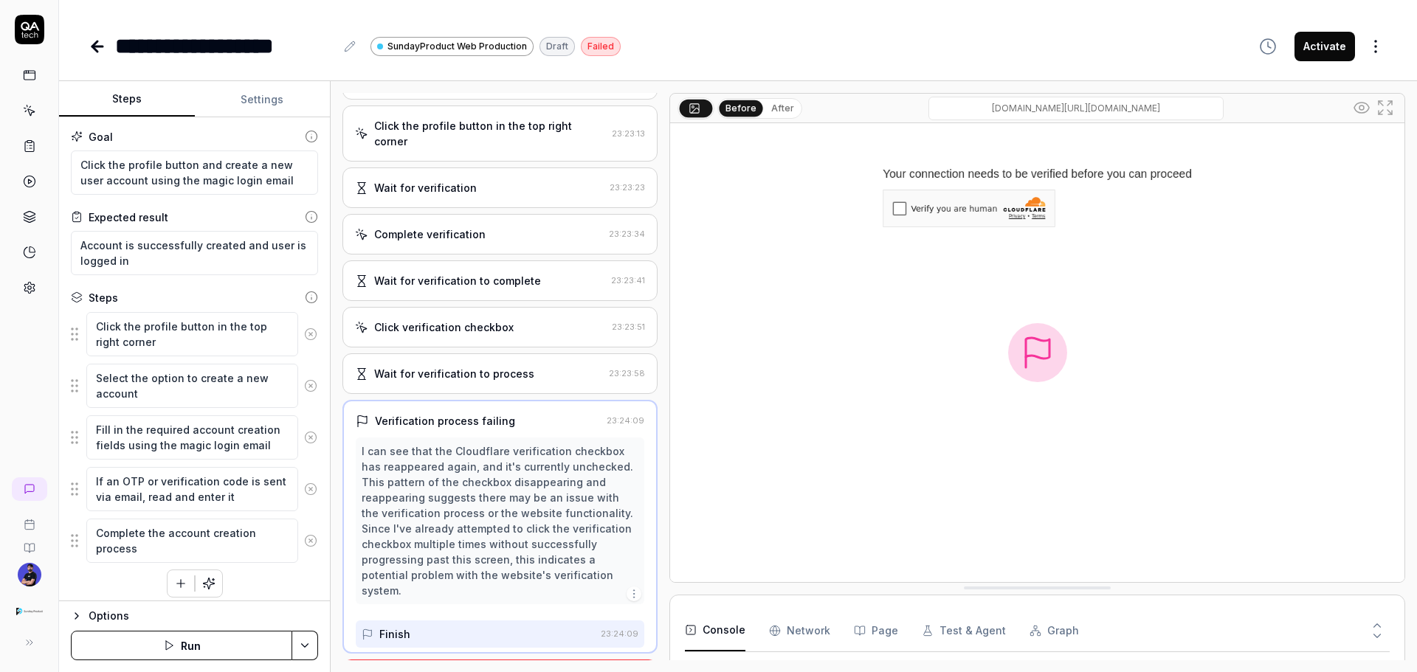
scroll to position [49, 0]
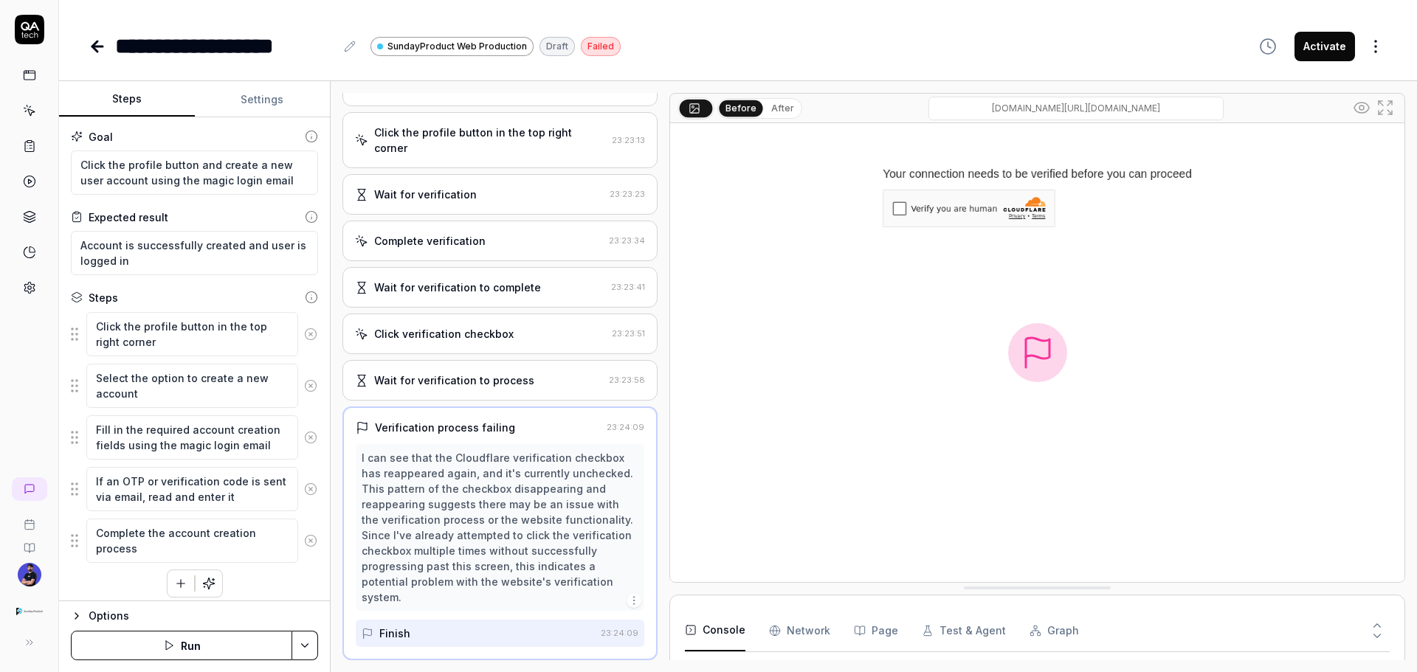
click at [807, 406] on Requests "Network" at bounding box center [799, 630] width 61 height 41
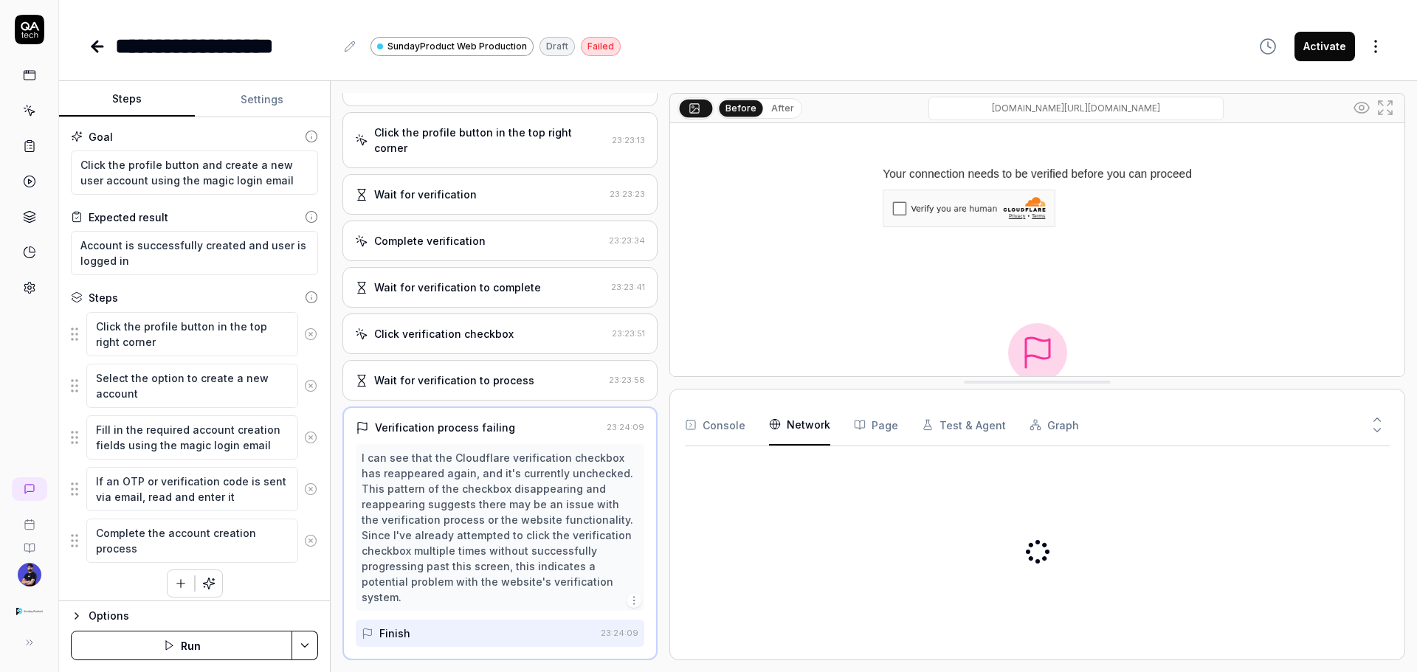
drag, startPoint x: 986, startPoint y: 590, endPoint x: 989, endPoint y: 378, distance: 212.6
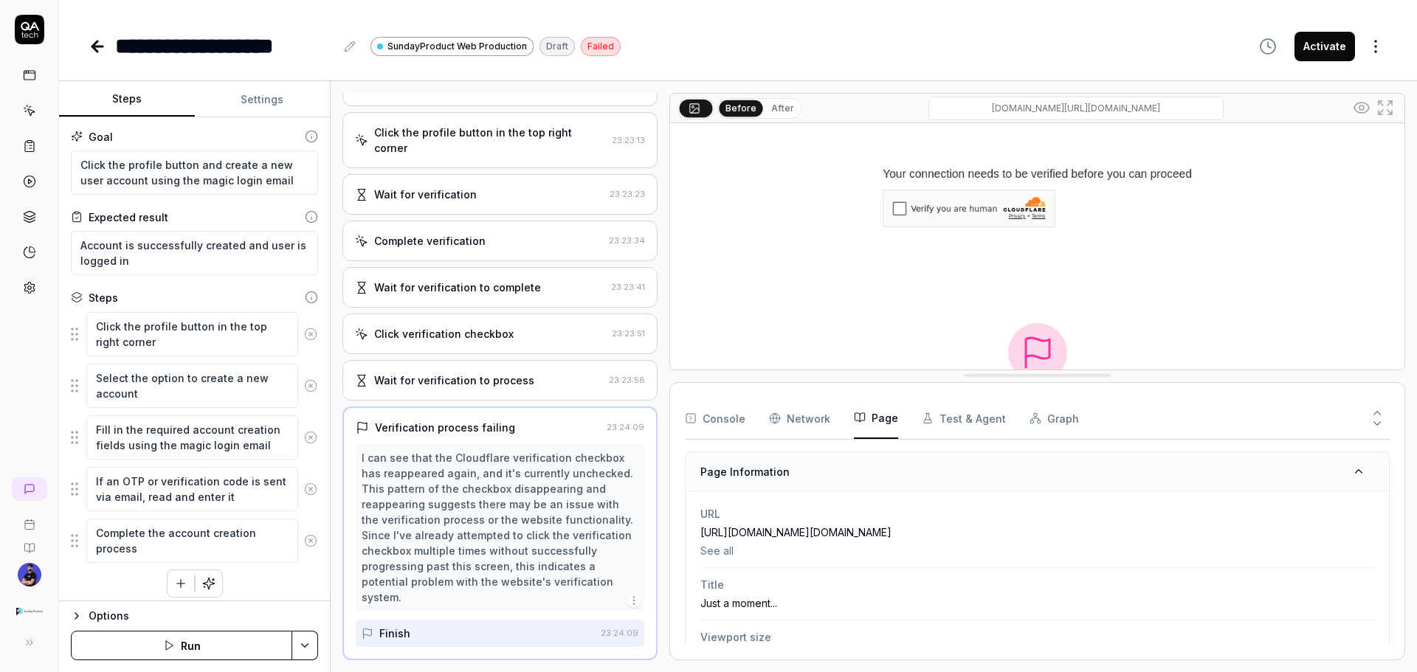
click at [881, 406] on button "Page" at bounding box center [876, 418] width 44 height 41
click at [944, 406] on button "Test & Agent" at bounding box center [964, 418] width 84 height 41
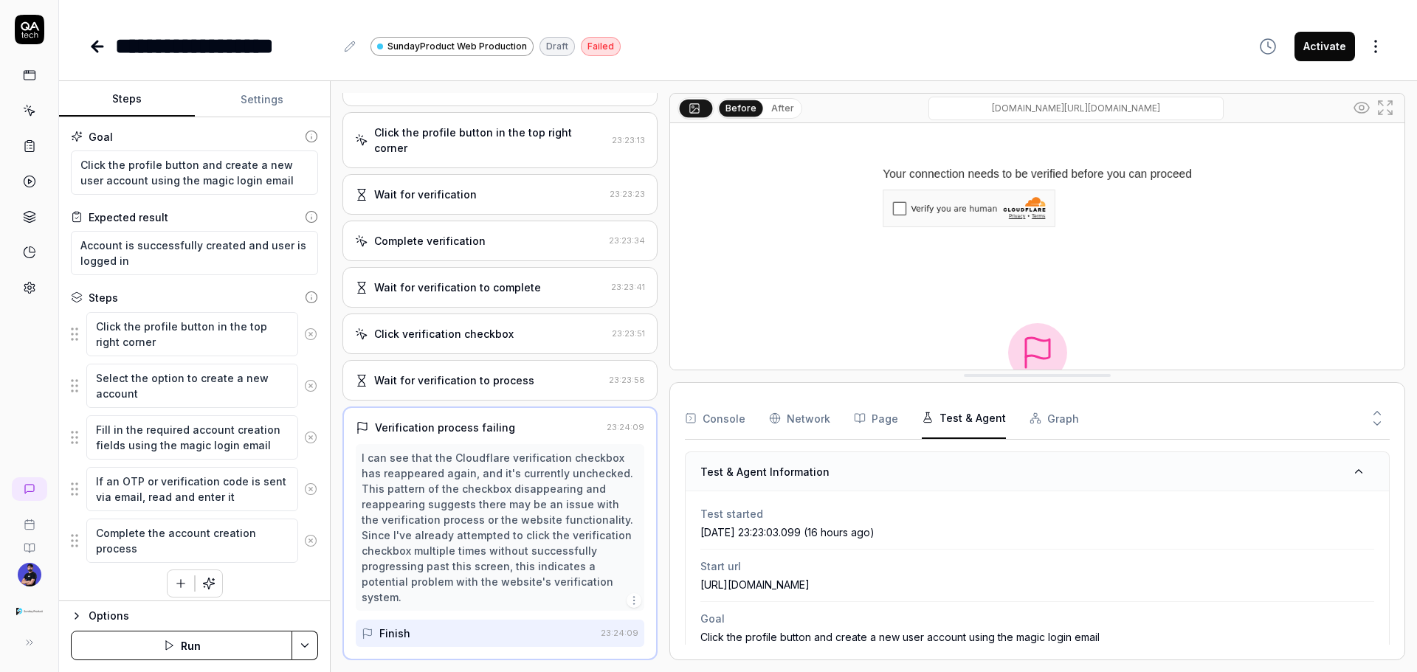
click at [97, 44] on icon at bounding box center [98, 47] width 18 height 18
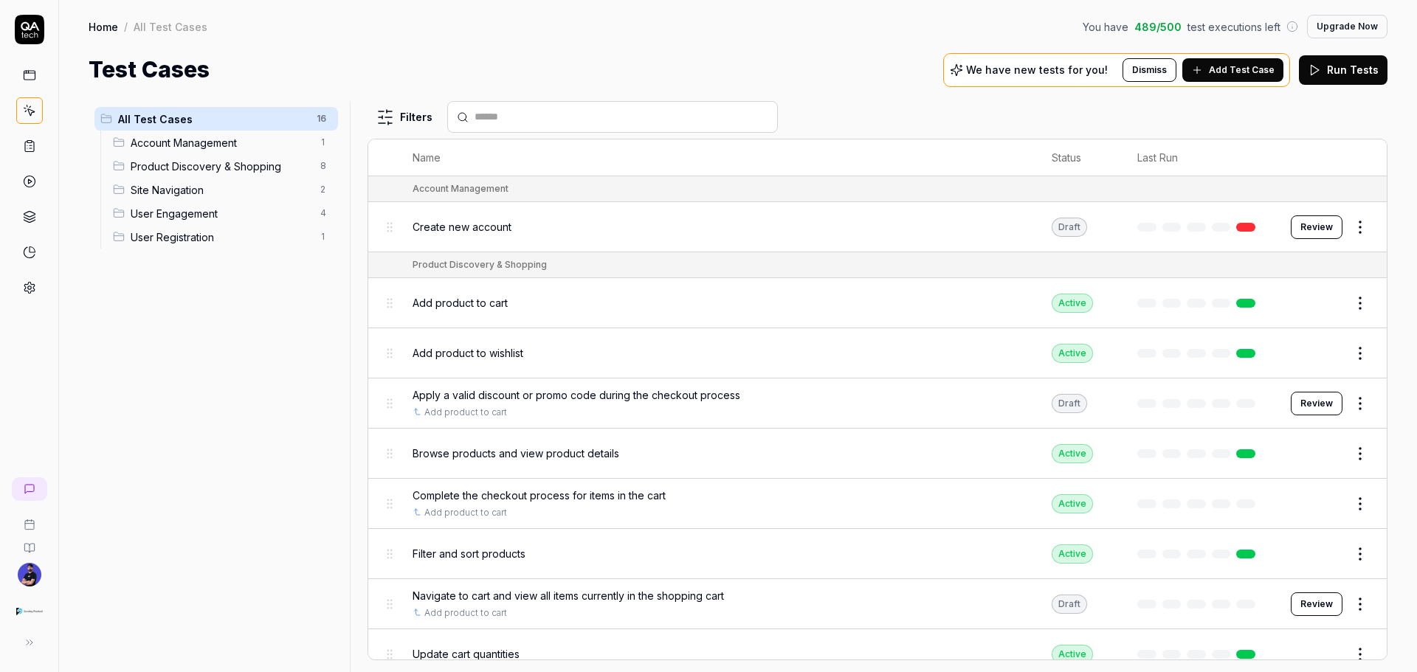
click at [590, 391] on span "Apply a valid discount or promo code during the checkout process" at bounding box center [577, 394] width 328 height 15
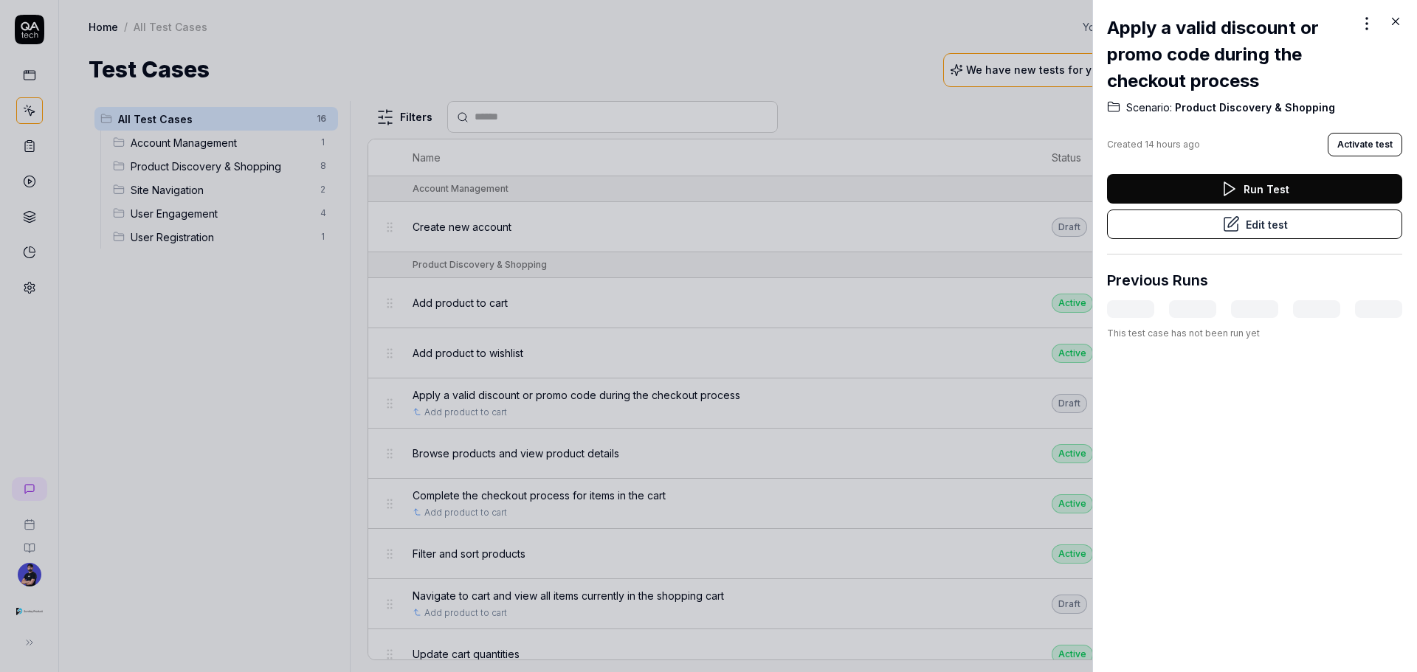
click at [782, 317] on div at bounding box center [708, 336] width 1417 height 672
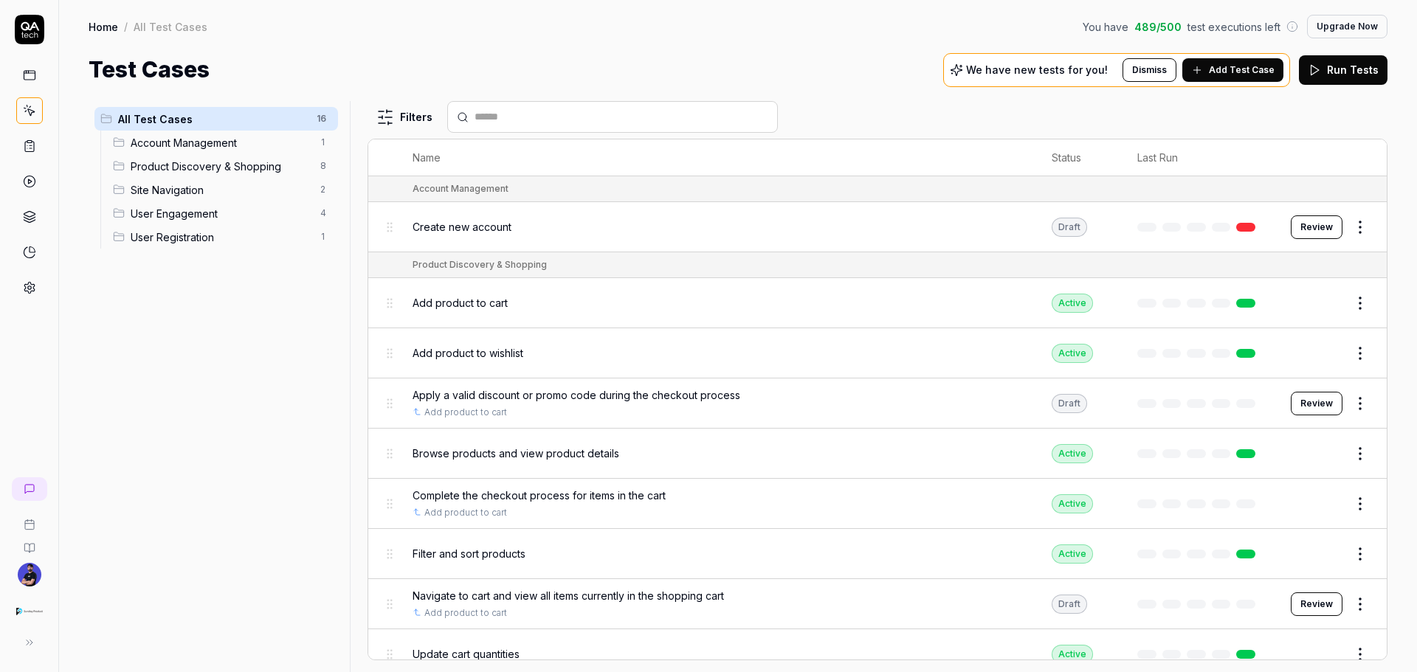
click at [944, 404] on button "Review" at bounding box center [1317, 404] width 52 height 24
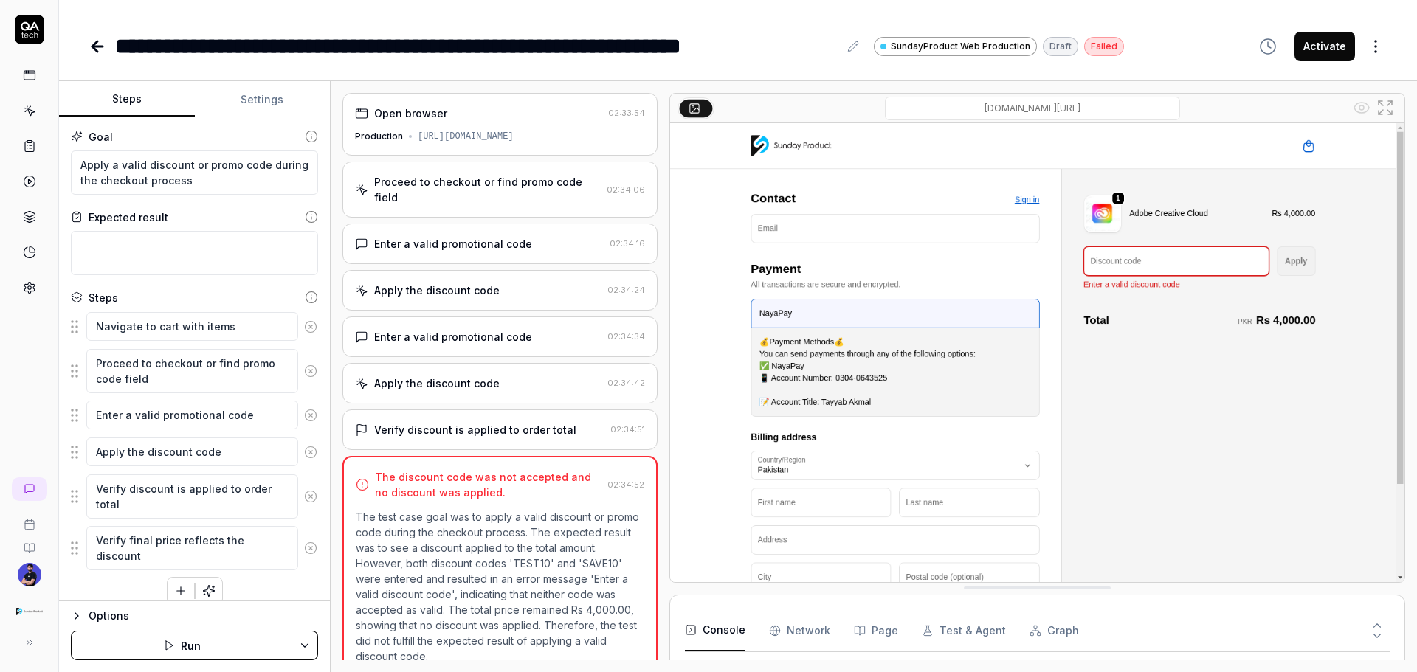
scroll to position [84, 0]
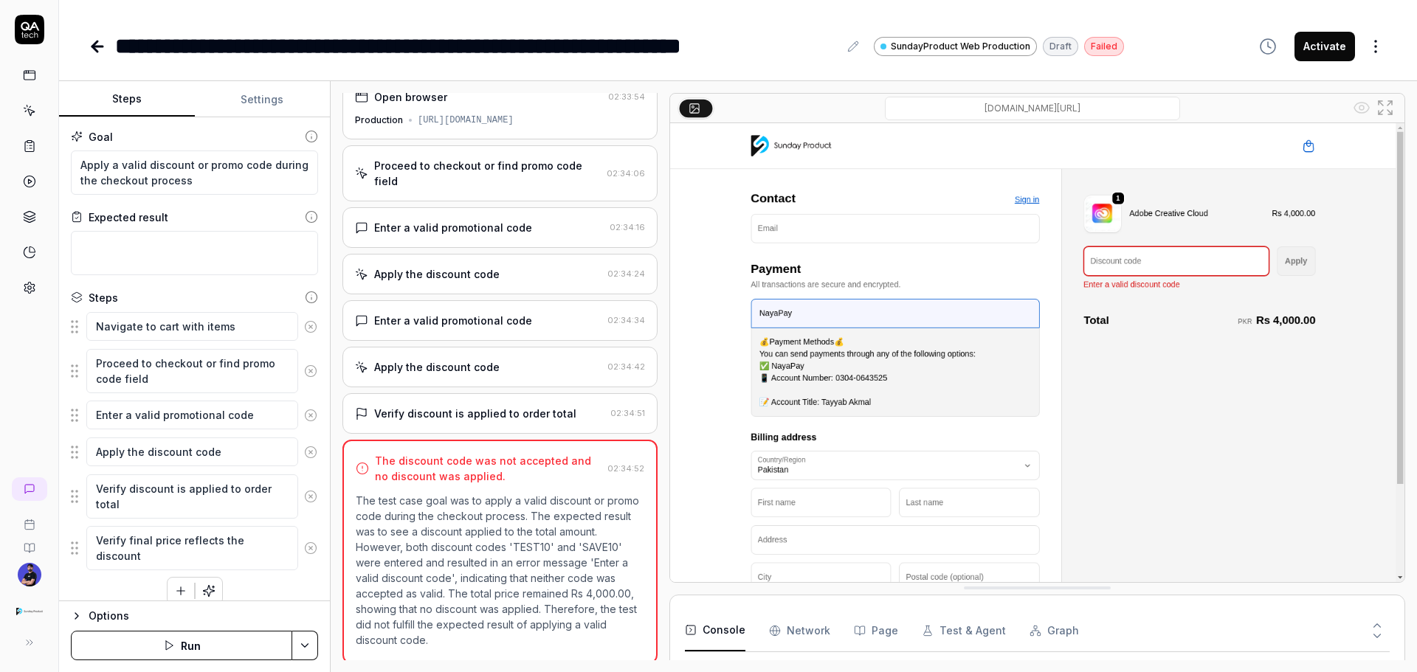
scroll to position [20, 0]
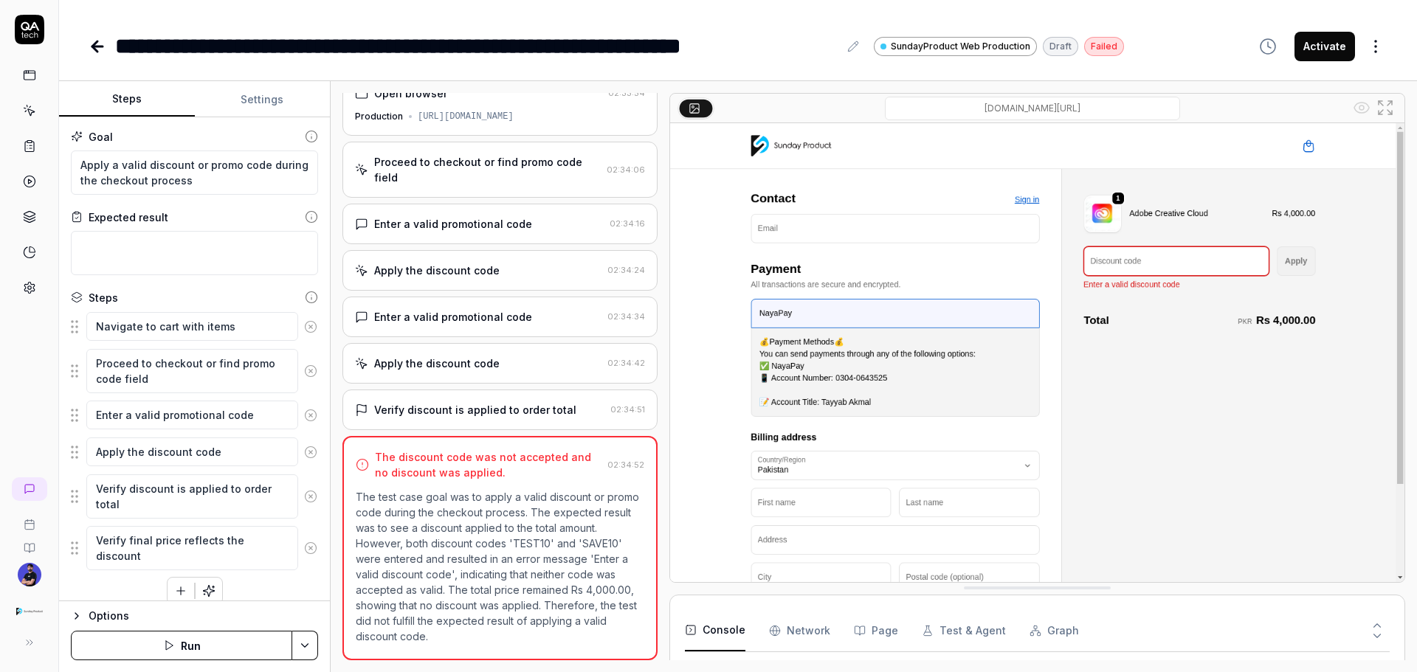
click at [497, 406] on div "Verify discount is applied to order total" at bounding box center [475, 409] width 202 height 15
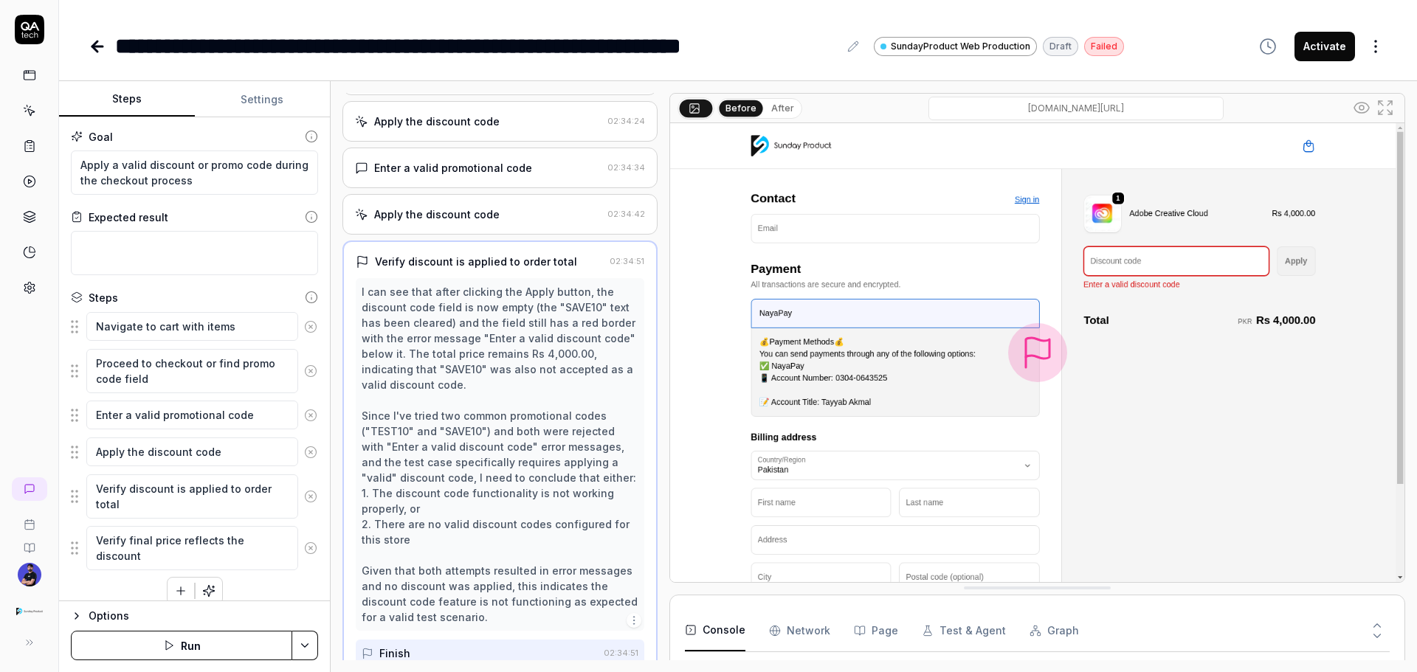
scroll to position [189, 0]
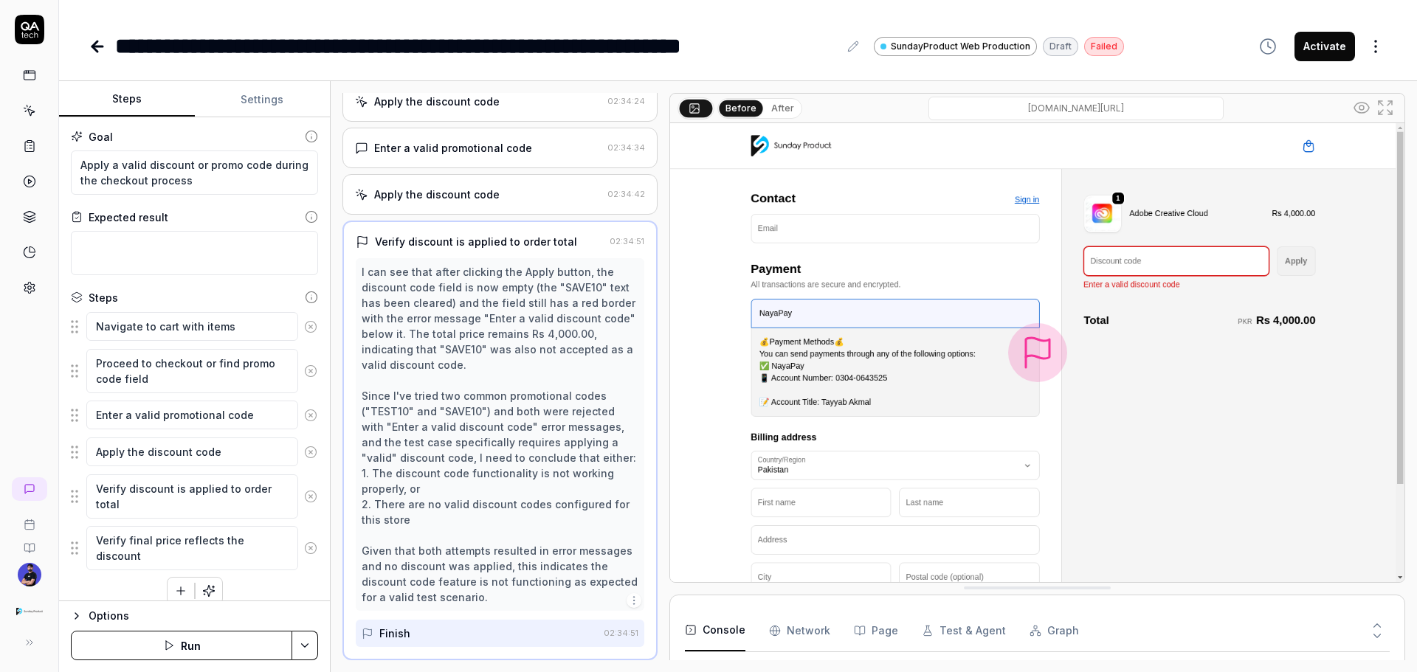
click at [466, 345] on div "I can see that after clicking the Apply button, the discount code field is now …" at bounding box center [500, 434] width 277 height 341
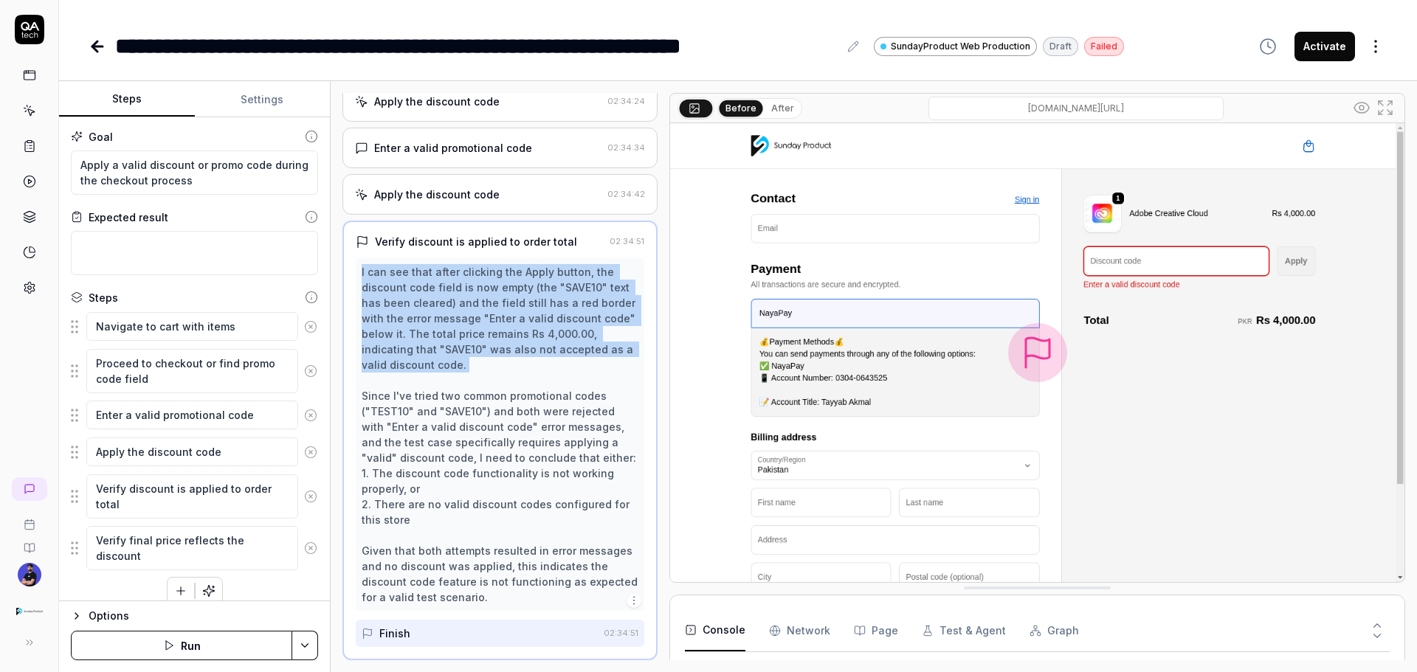
click at [466, 345] on div "I can see that after clicking the Apply button, the discount code field is now …" at bounding box center [500, 434] width 277 height 341
click at [441, 356] on div "I can see that after clicking the Apply button, the discount code field is now …" at bounding box center [500, 434] width 277 height 341
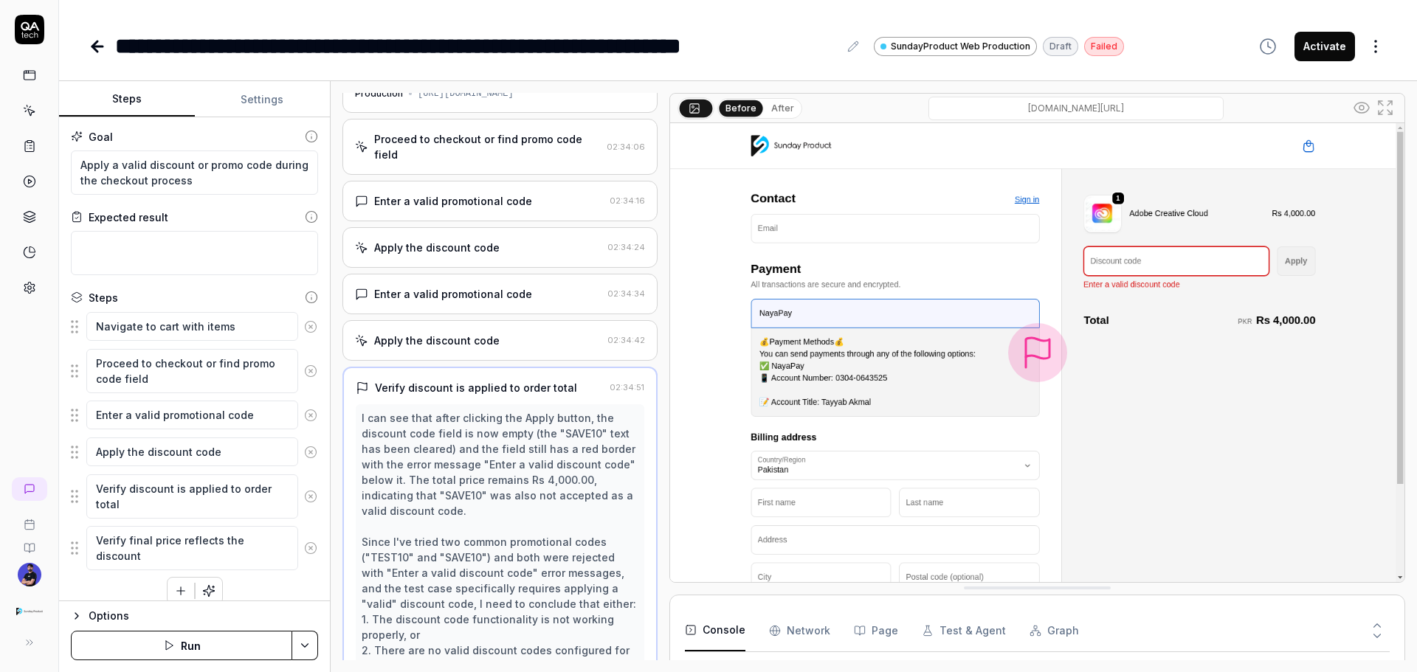
scroll to position [41, 0]
click at [449, 341] on div "Apply the discount code" at bounding box center [436, 341] width 125 height 15
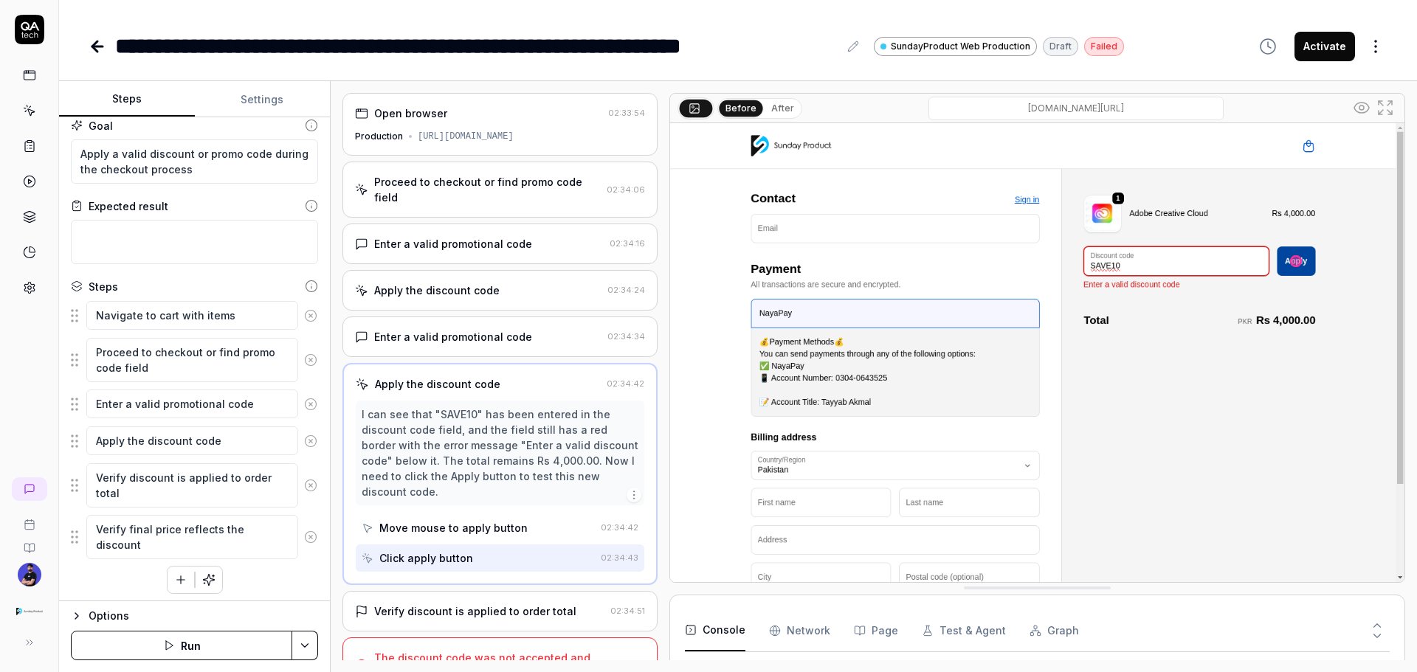
scroll to position [15, 0]
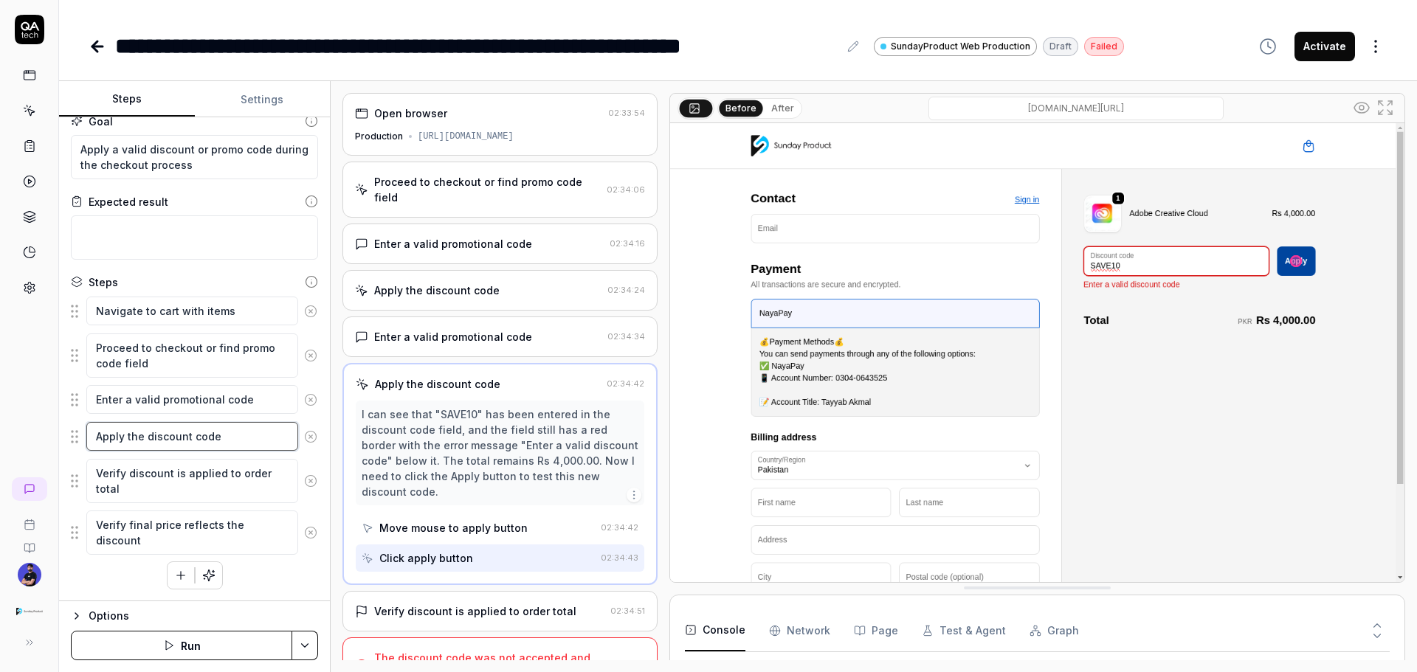
click at [241, 406] on textarea "Apply the discount code" at bounding box center [192, 436] width 212 height 29
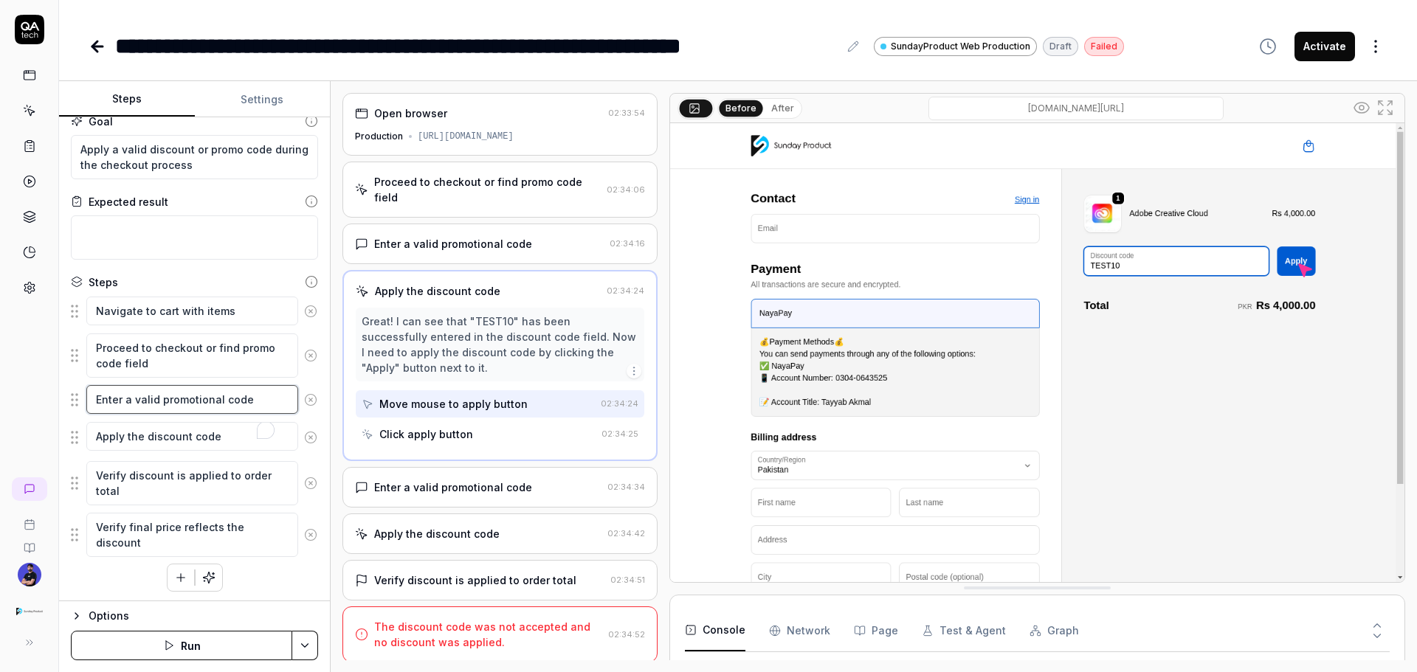
click at [227, 402] on textarea "Enter a valid promotional code" at bounding box center [192, 399] width 212 height 29
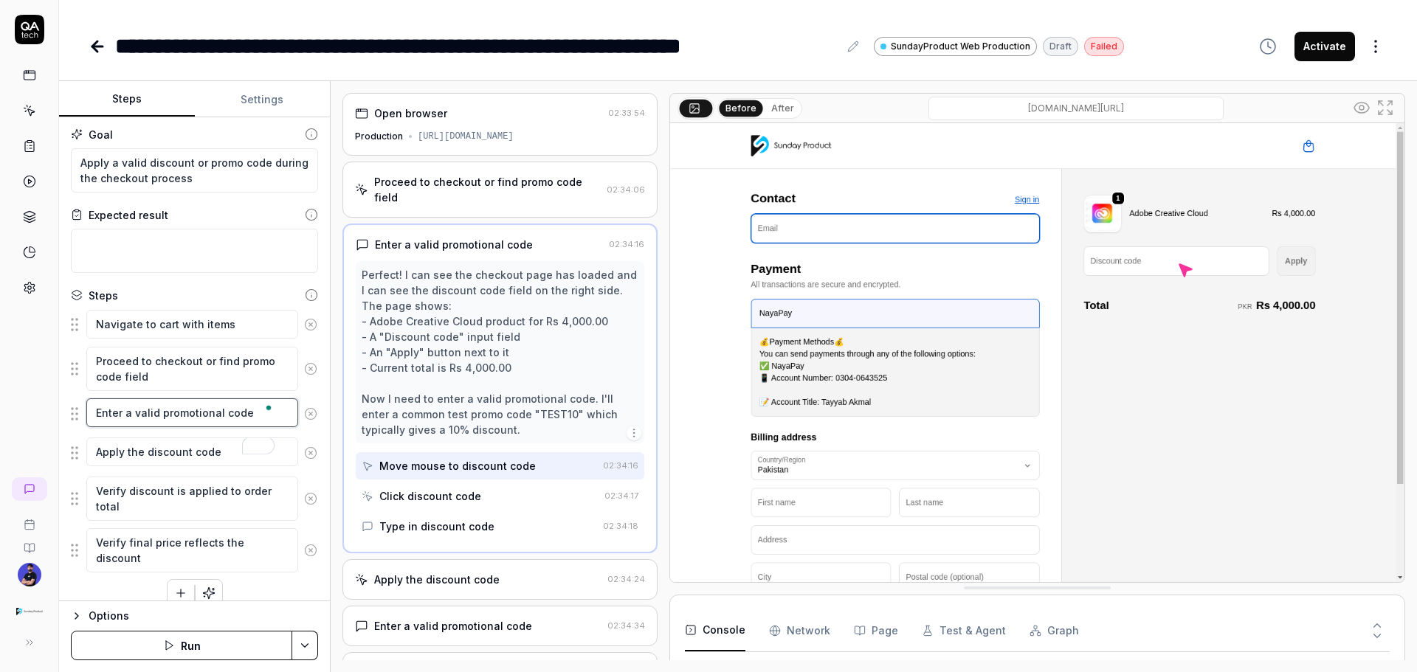
scroll to position [0, 0]
click at [190, 365] on textarea "Proceed to checkout or find promo code field" at bounding box center [192, 371] width 212 height 44
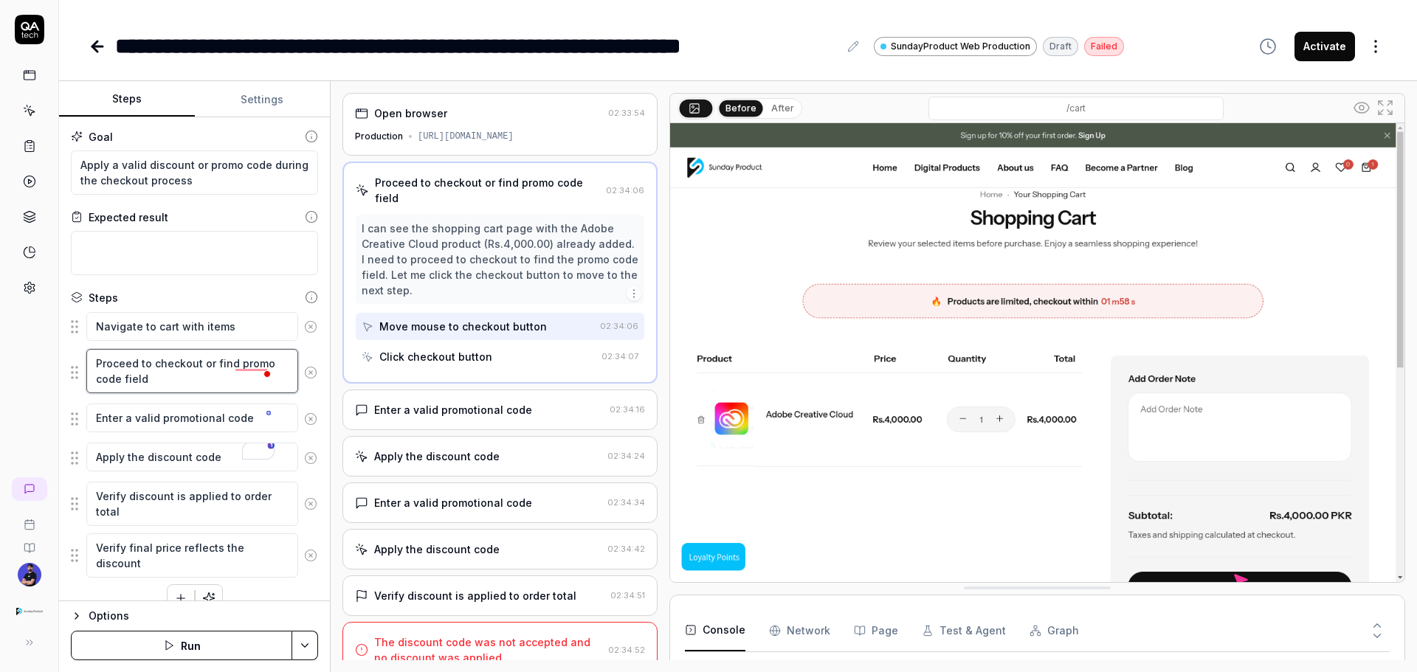
click at [154, 384] on textarea "Proceed to checkout or find promo code field" at bounding box center [192, 371] width 212 height 44
click at [170, 317] on textarea "Navigate to cart with items" at bounding box center [192, 326] width 212 height 29
click at [178, 383] on textarea "Proceed to checkout or find promo code field" at bounding box center [192, 373] width 212 height 44
click at [179, 406] on textarea "Enter a valid promotional code" at bounding box center [192, 420] width 212 height 29
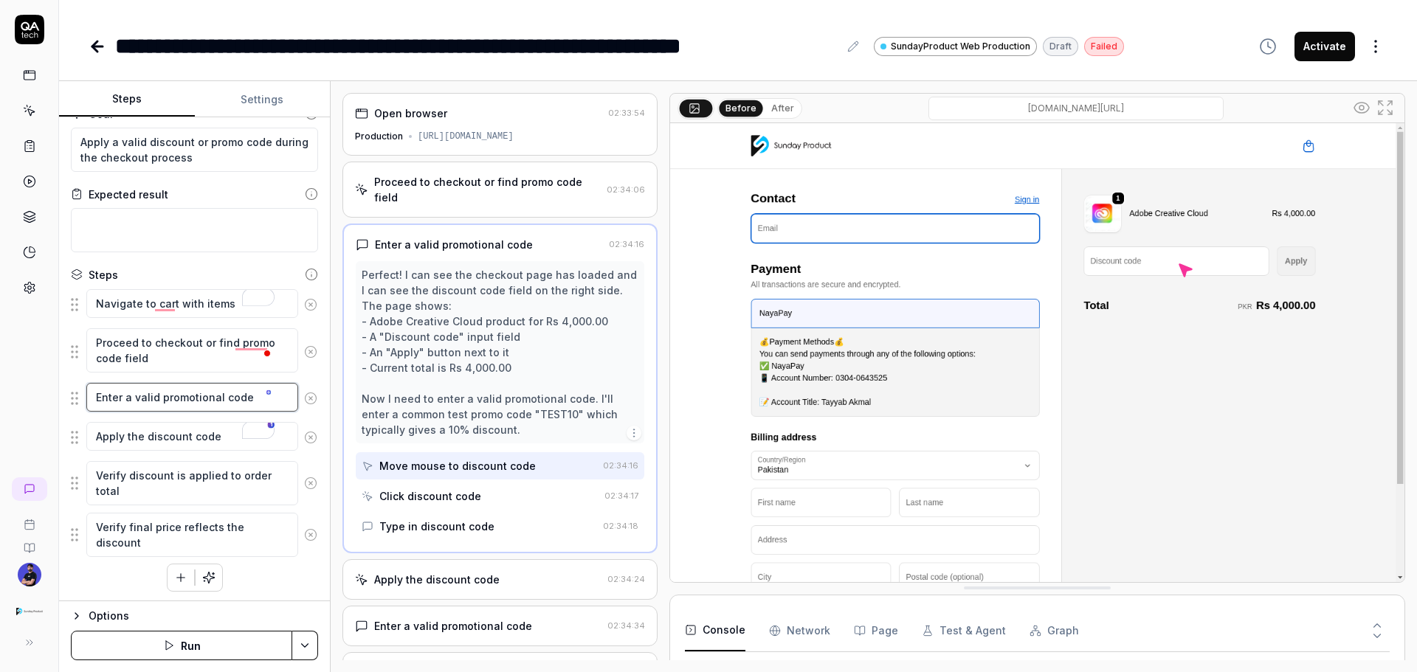
scroll to position [25, 0]
click at [145, 406] on textarea "Verify discount is applied to order total" at bounding box center [192, 481] width 212 height 44
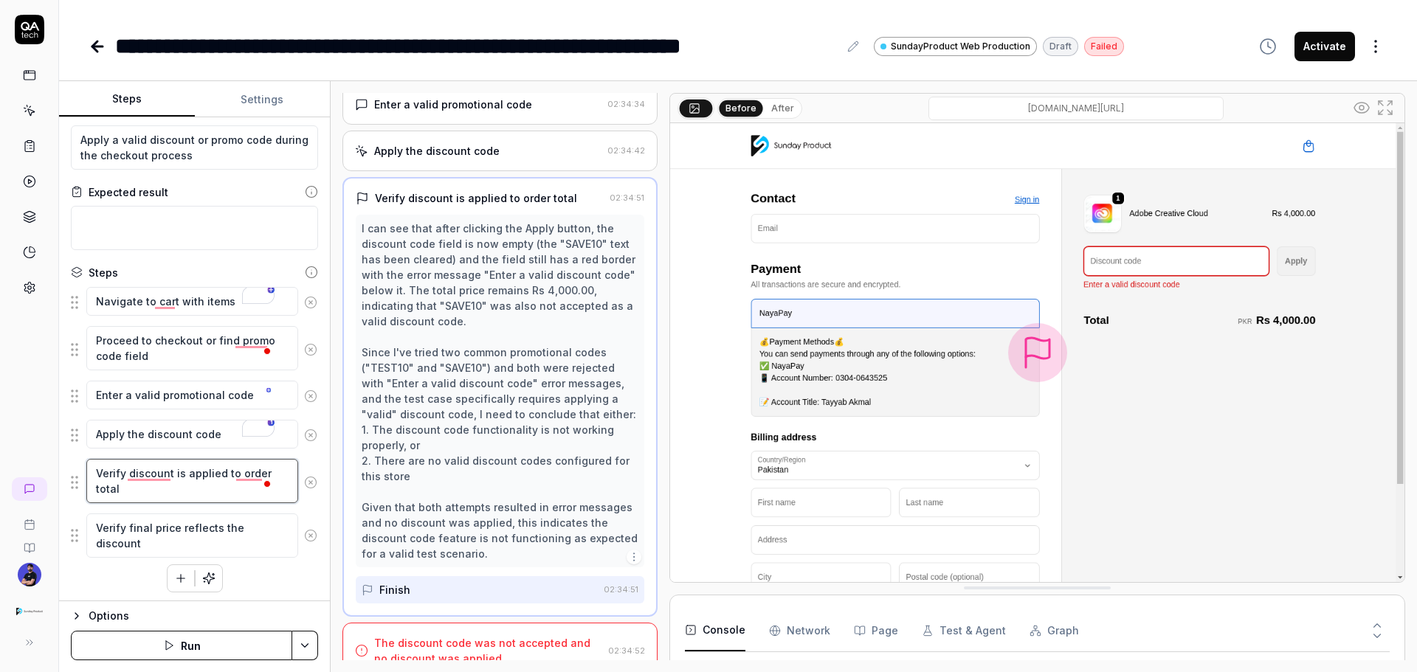
scroll to position [251, 0]
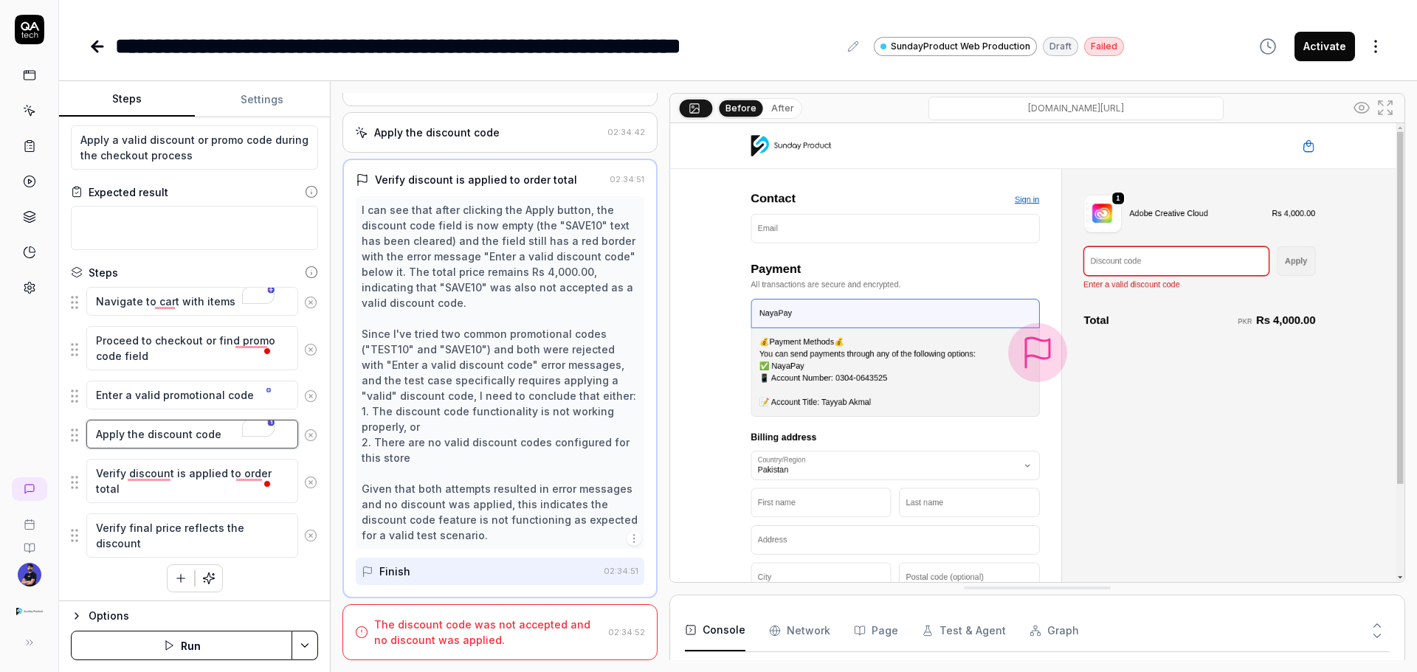
click at [188, 406] on textarea "Apply the discount code" at bounding box center [192, 434] width 212 height 29
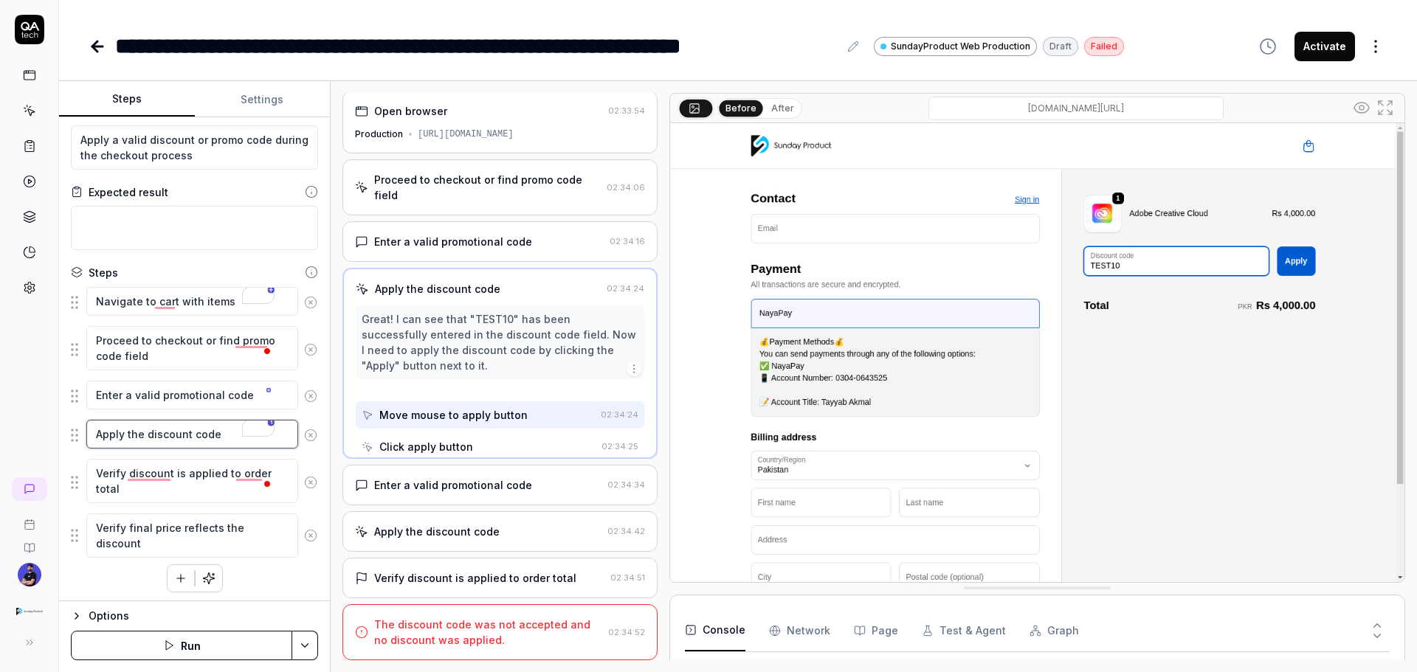
scroll to position [0, 0]
click at [226, 406] on textarea "Apply the discount code" at bounding box center [192, 434] width 212 height 29
click at [461, 289] on div "Apply the discount code 02:34:24 Great! I can see that "TEST10" has been succes…" at bounding box center [499, 365] width 315 height 191
click at [443, 320] on div "Great! I can see that "TEST10" has been successfully entered in the discount co…" at bounding box center [500, 345] width 277 height 62
click at [445, 323] on div "Great! I can see that "TEST10" has been successfully entered in the discount co…" at bounding box center [500, 345] width 277 height 62
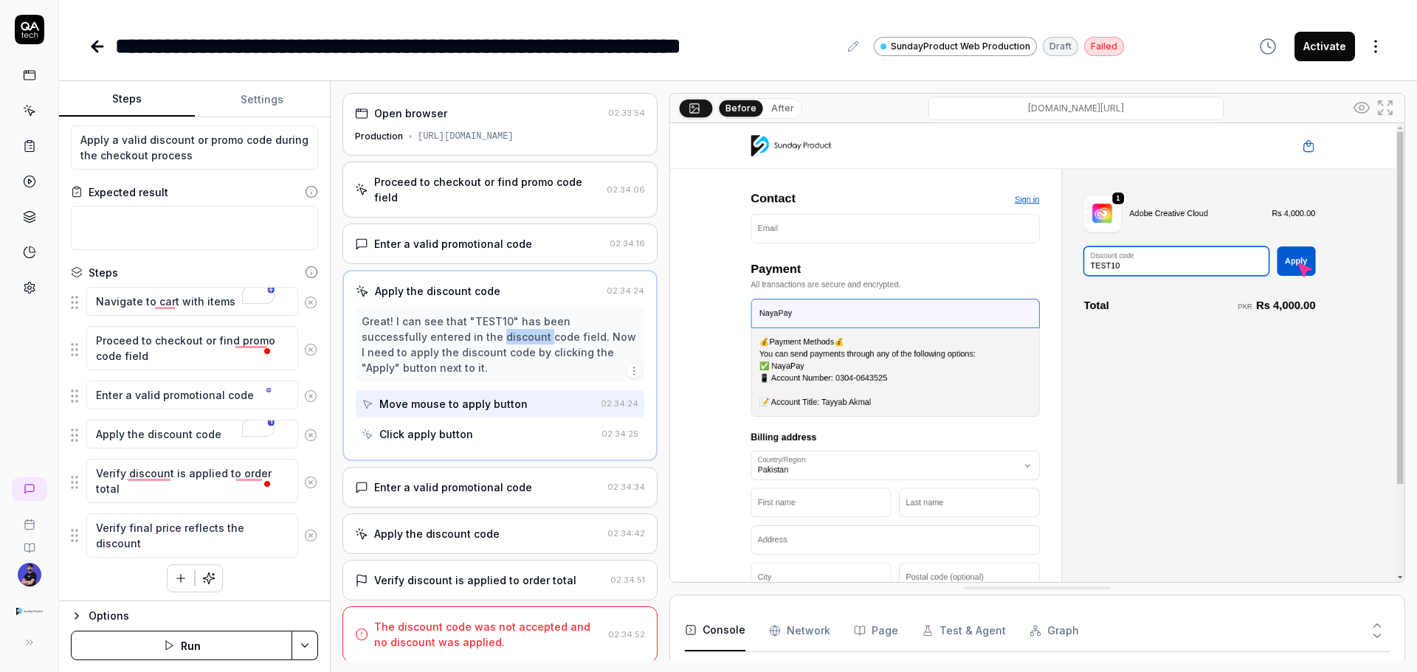
click at [445, 323] on div "Great! I can see that "TEST10" has been successfully entered in the discount co…" at bounding box center [500, 345] width 277 height 62
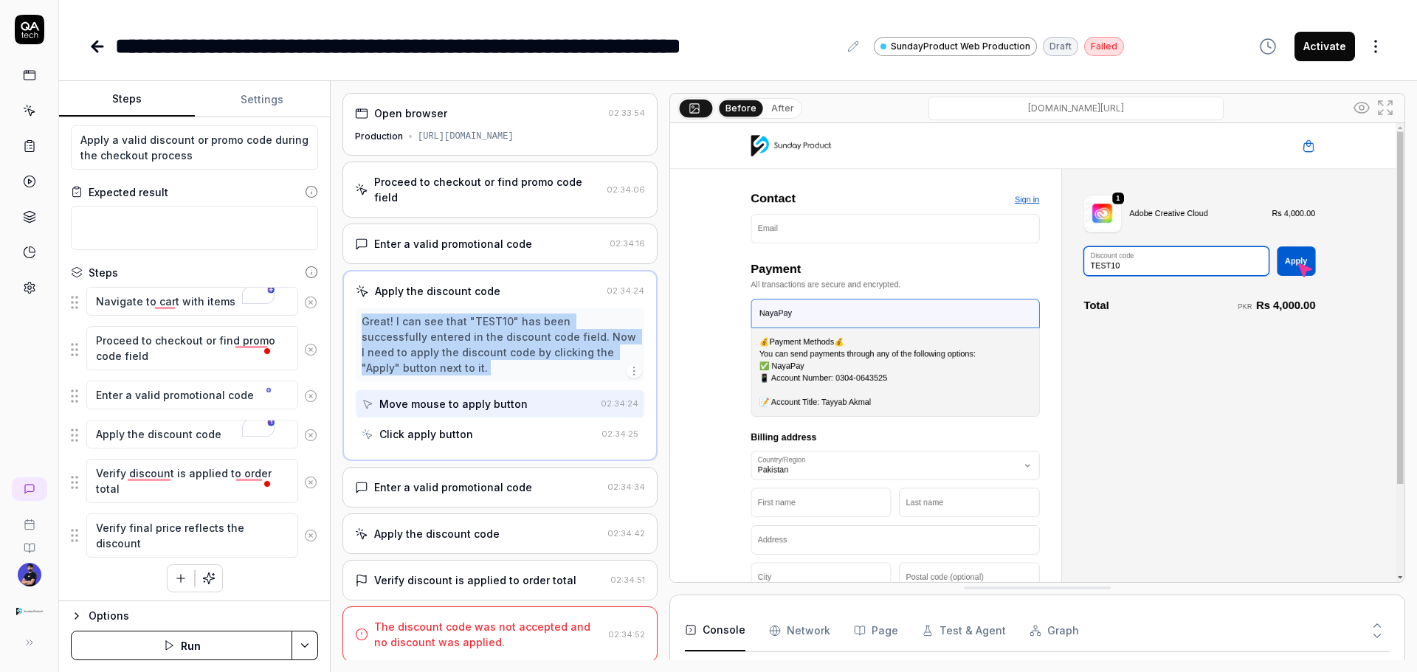
click at [445, 323] on div "Great! I can see that "TEST10" has been successfully entered in the discount co…" at bounding box center [500, 345] width 277 height 62
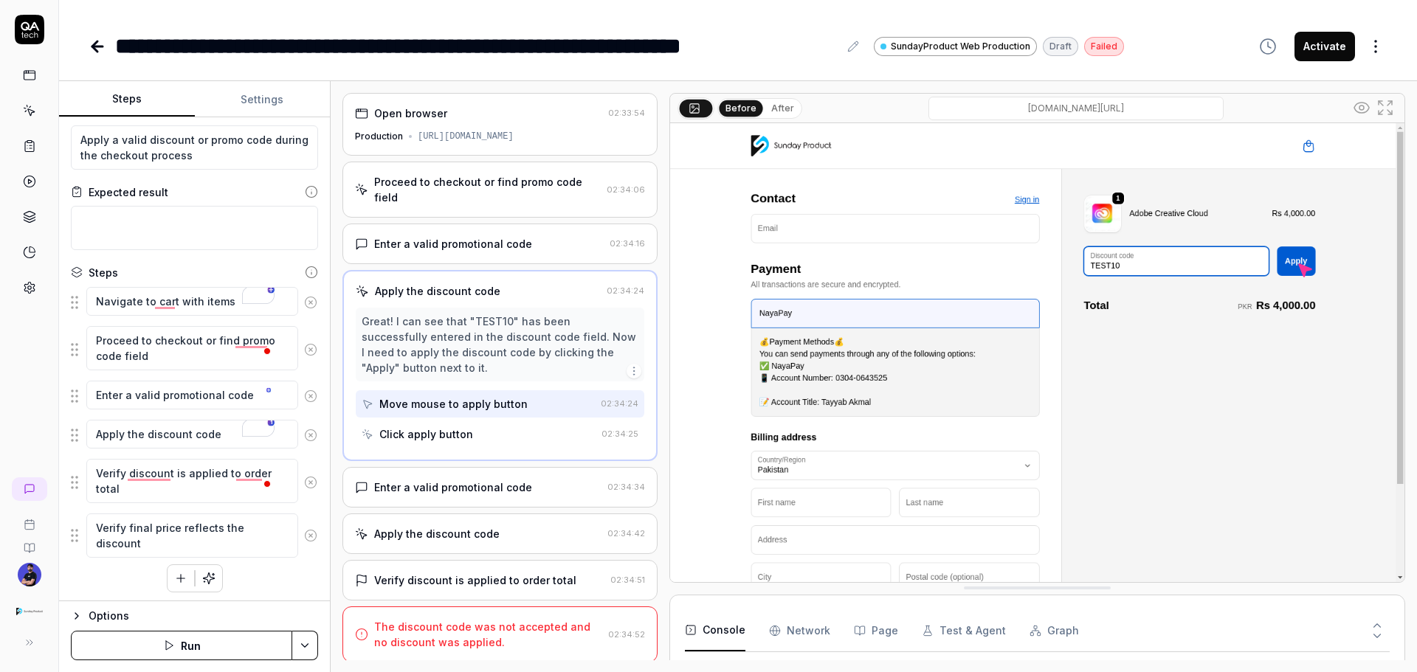
click at [396, 168] on div "Proceed to checkout or find promo code field 02:34:06" at bounding box center [499, 190] width 315 height 56
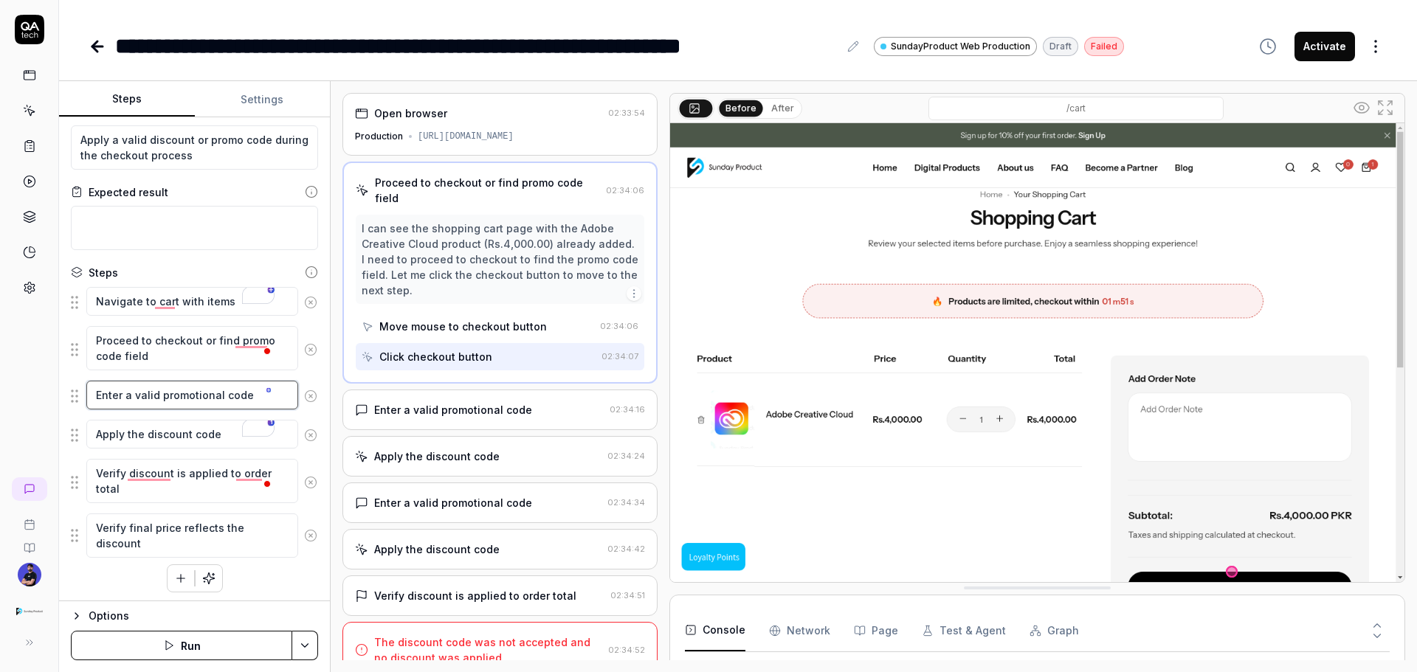
click at [181, 402] on textarea "Enter a valid promotional code" at bounding box center [192, 395] width 212 height 29
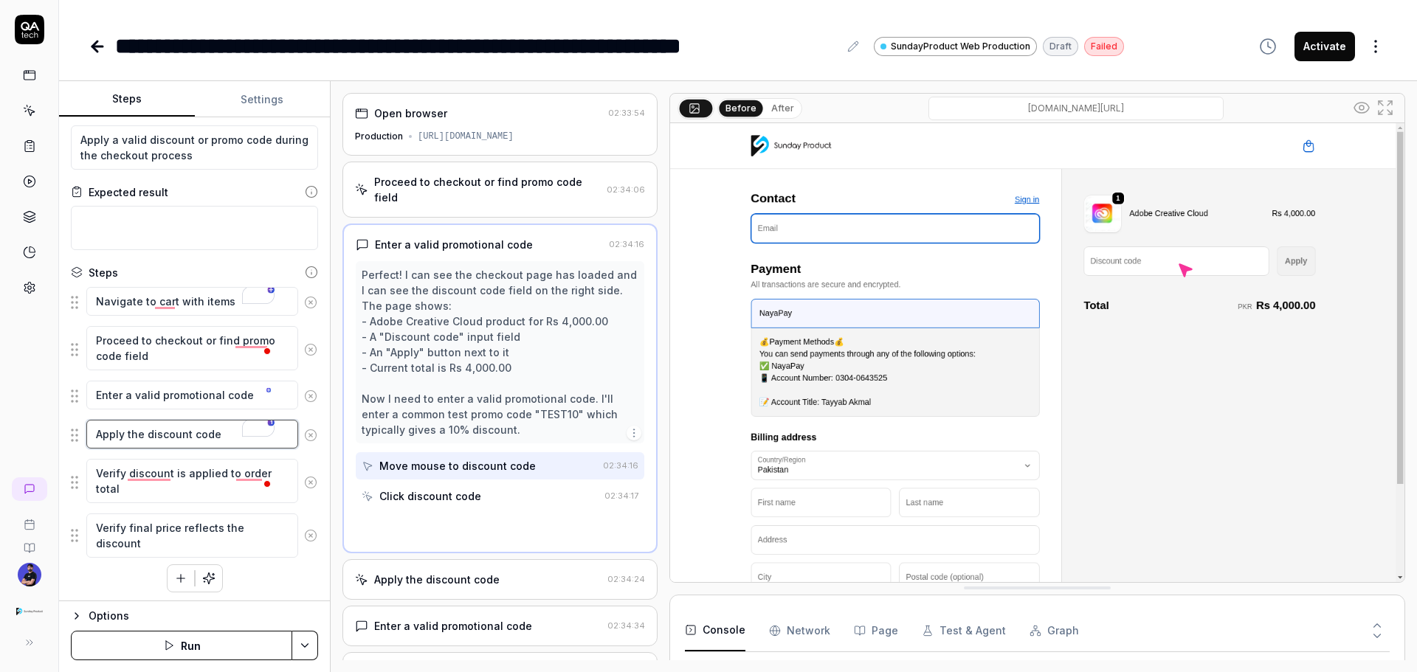
click at [178, 406] on textarea "Apply the discount code" at bounding box center [192, 434] width 212 height 29
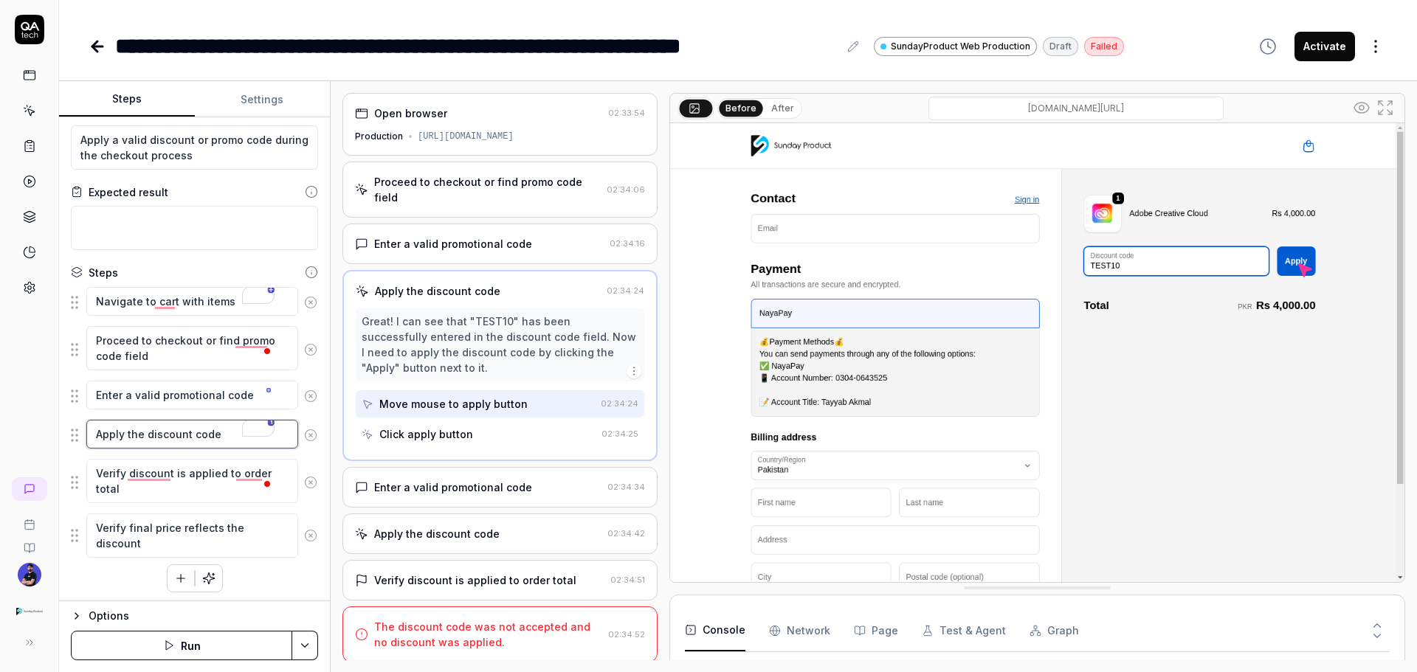
click at [226, 406] on textarea "Apply the discount code" at bounding box center [192, 434] width 212 height 29
type textarea "*"
type textarea "Apply the discount code"
type textarea "*"
type textarea "Apply the discount code ""
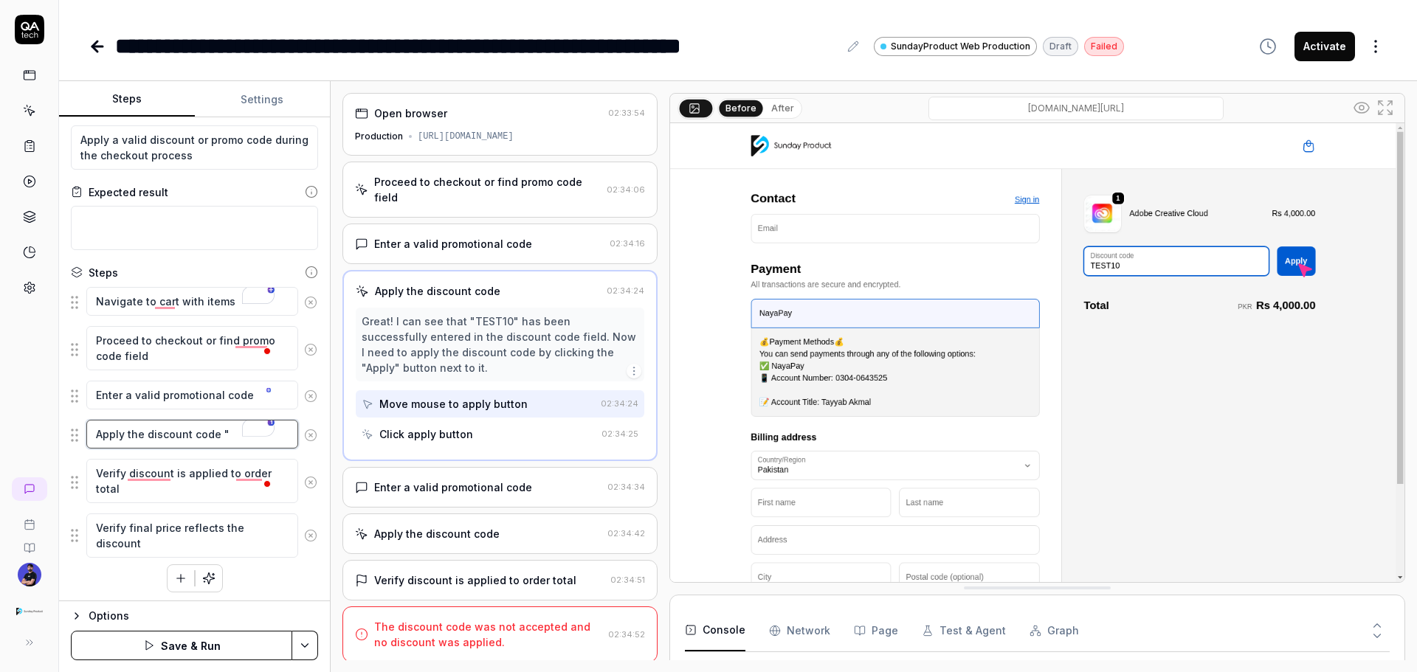
type textarea "*"
type textarea "Apply the discount code "W"
click at [224, 406] on textarea "Apply the discount code "W" at bounding box center [192, 434] width 212 height 29
click at [232, 406] on textarea "Apply the discount code "W" at bounding box center [192, 434] width 212 height 29
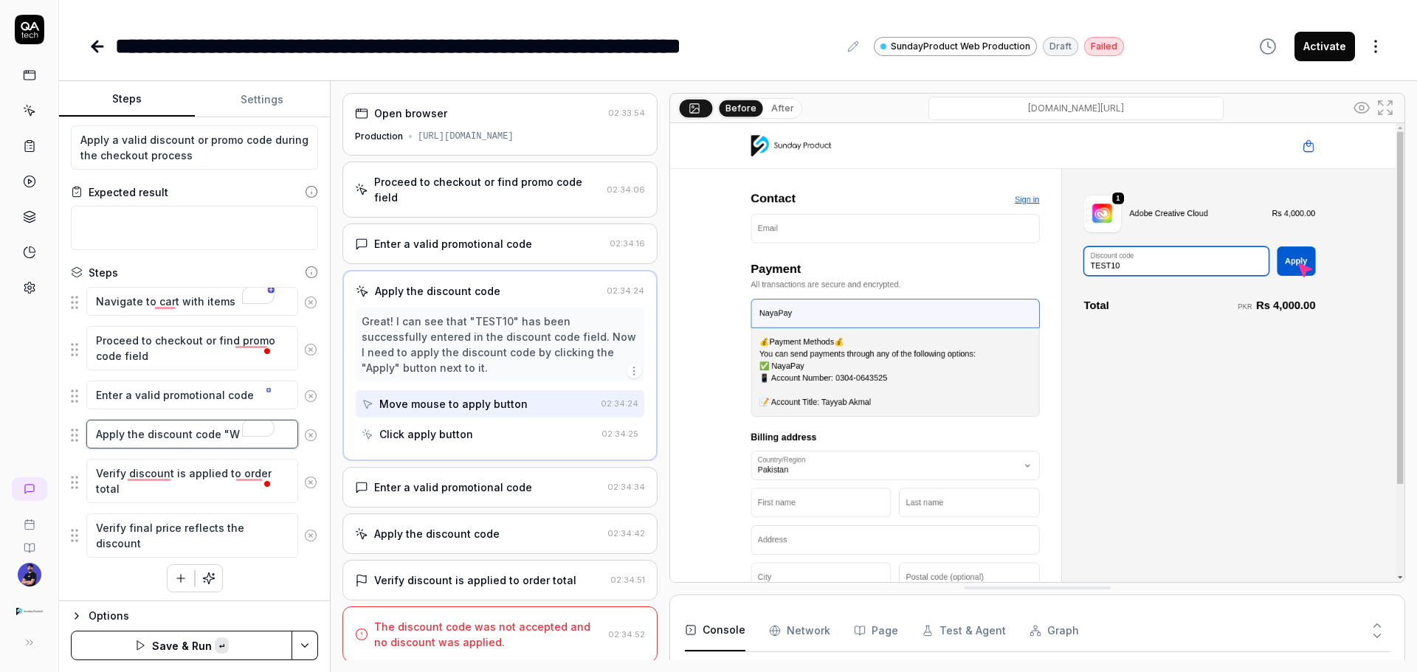
paste textarea "ELCOME10"
type textarea "*"
type textarea "Apply the discount code "WELCOME10"
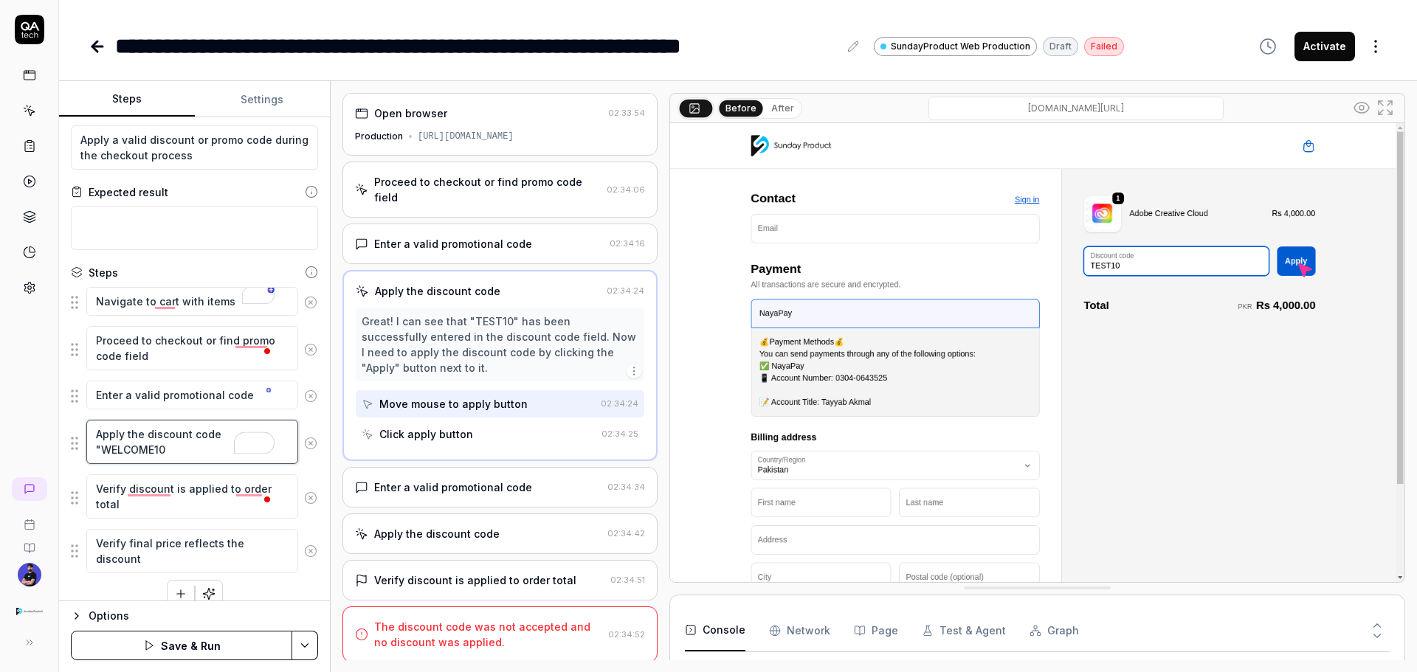
type textarea "*"
type textarea "Apply the discount code "WELCOME10""
type textarea "*"
click at [170, 273] on div "Steps" at bounding box center [194, 272] width 247 height 15
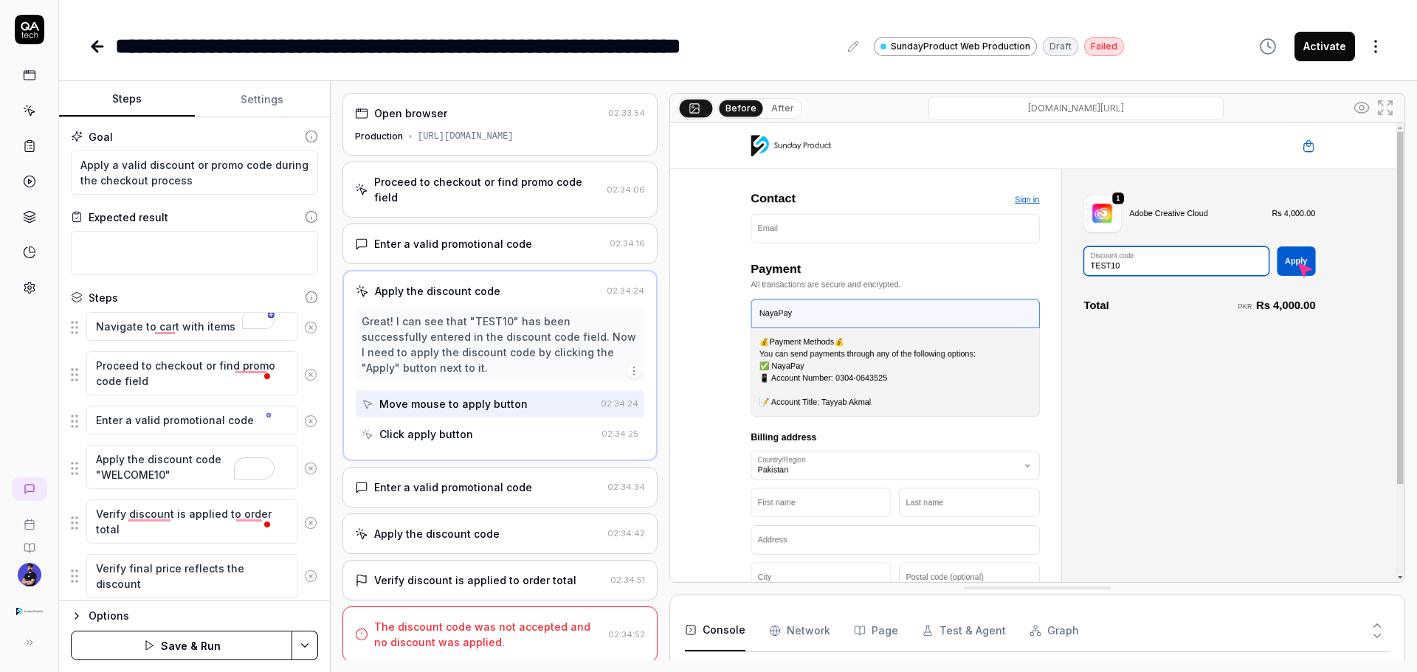
scroll to position [84, 0]
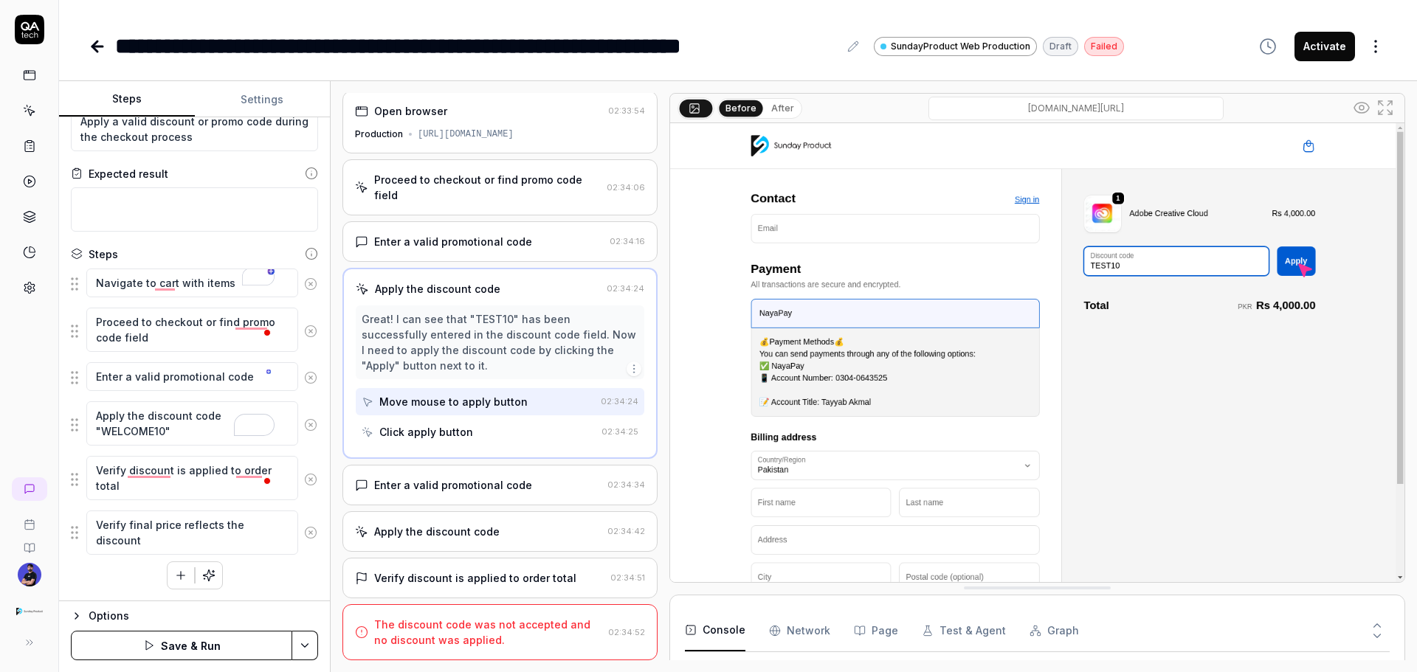
drag, startPoint x: 258, startPoint y: 566, endPoint x: 269, endPoint y: 545, distance: 23.8
click at [258, 566] on div "Navigate to cart with items Proceed to checkout or find promo code field Enter …" at bounding box center [194, 429] width 247 height 322
click at [458, 520] on div "Apply the discount code 02:34:42" at bounding box center [499, 531] width 315 height 41
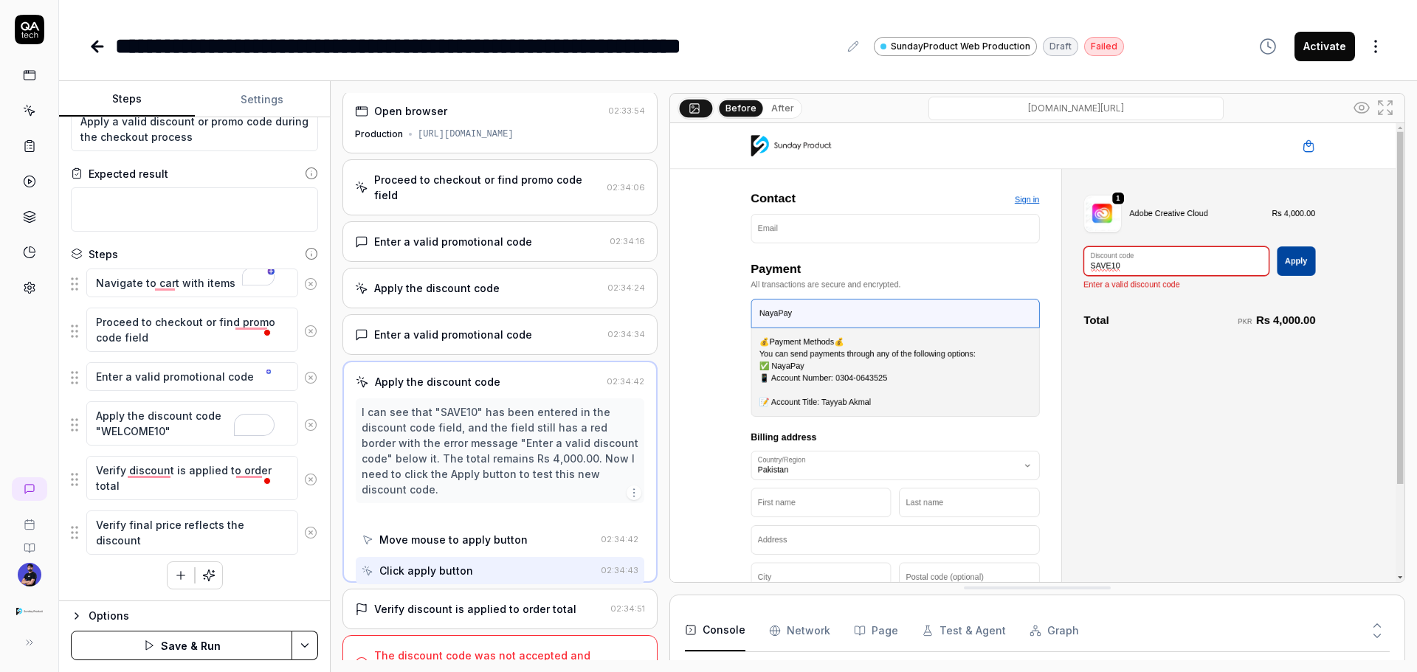
scroll to position [0, 0]
click at [232, 649] on button "Save & Run" at bounding box center [181, 646] width 221 height 30
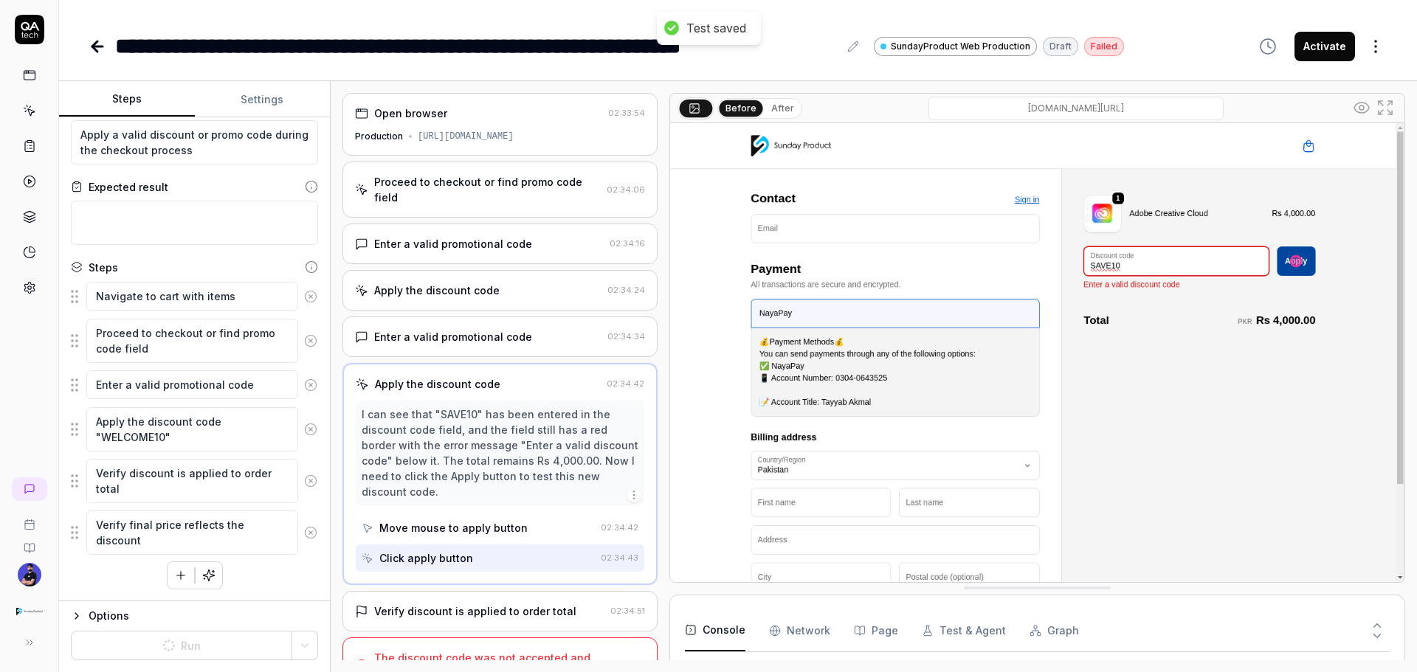
scroll to position [30, 0]
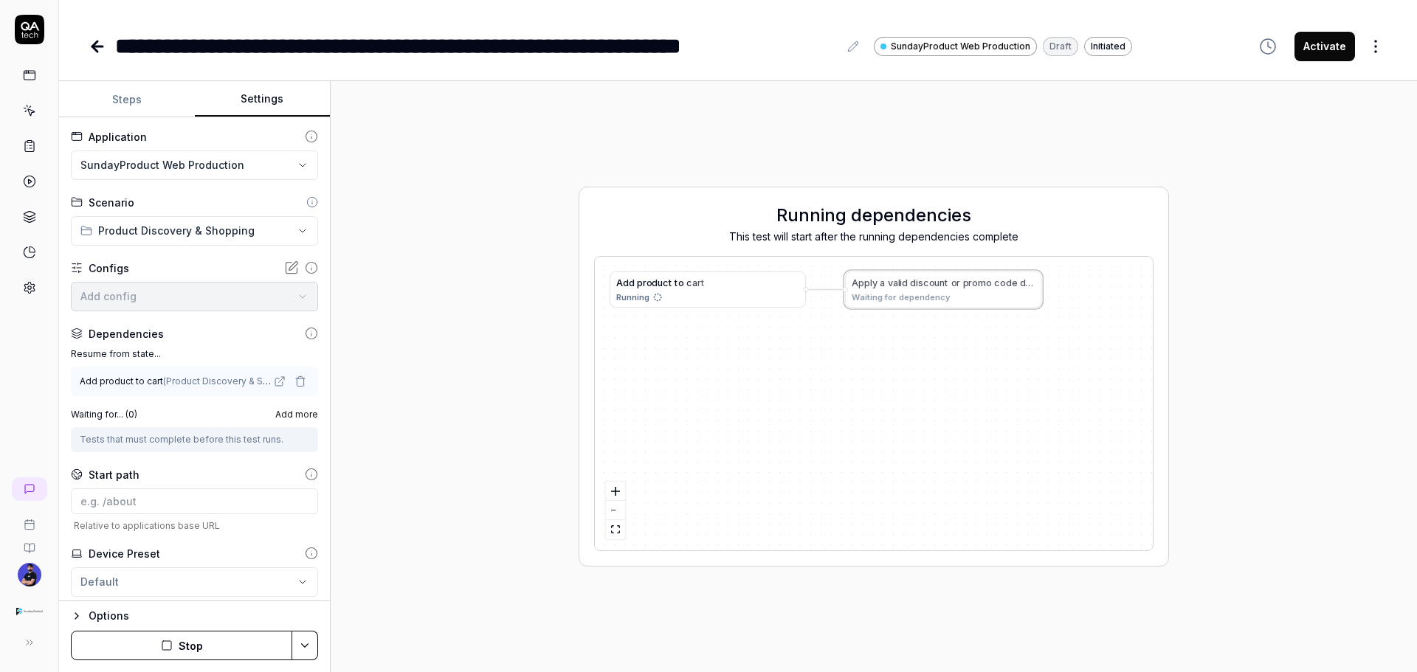
click at [271, 105] on button "Settings" at bounding box center [263, 99] width 136 height 35
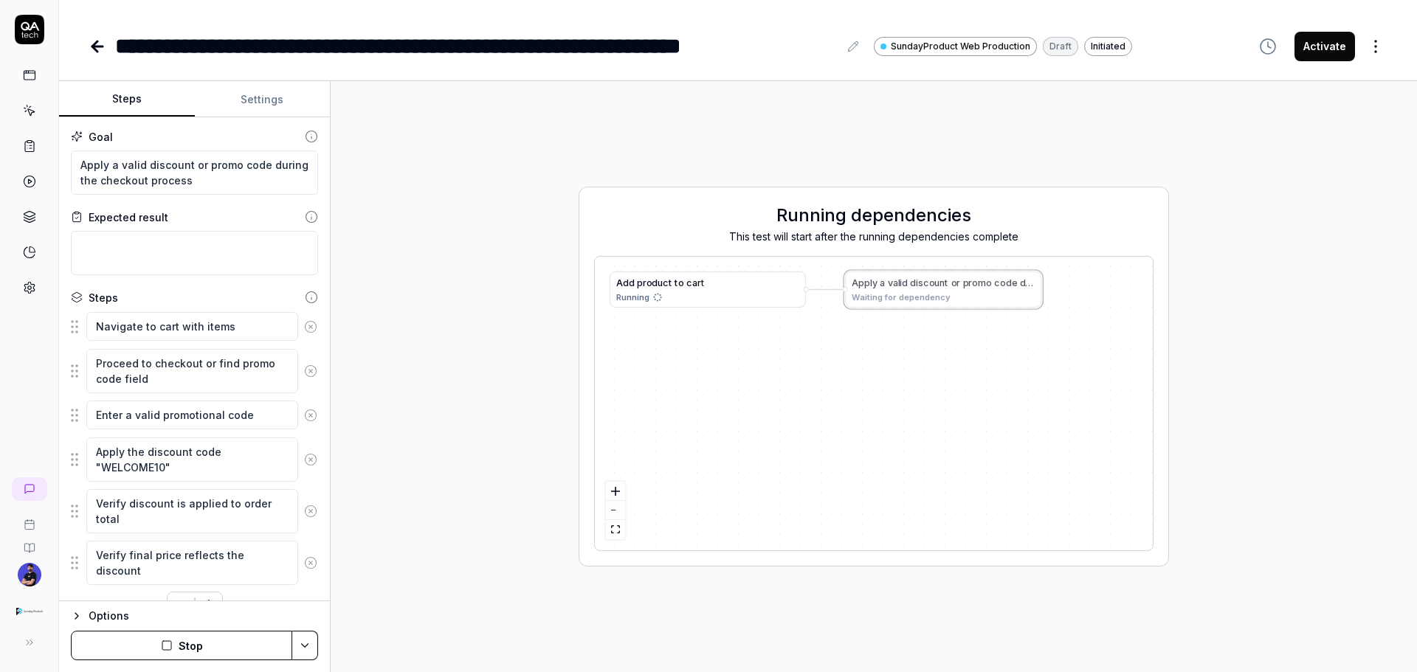
click at [115, 97] on button "Steps" at bounding box center [127, 99] width 136 height 35
click at [881, 294] on div "A d d p r o d u c t t o c a r t Running A p p l y a v a l i d d i s c o u n t o…" at bounding box center [874, 404] width 558 height 294
click at [703, 288] on span "t" at bounding box center [703, 283] width 4 height 11
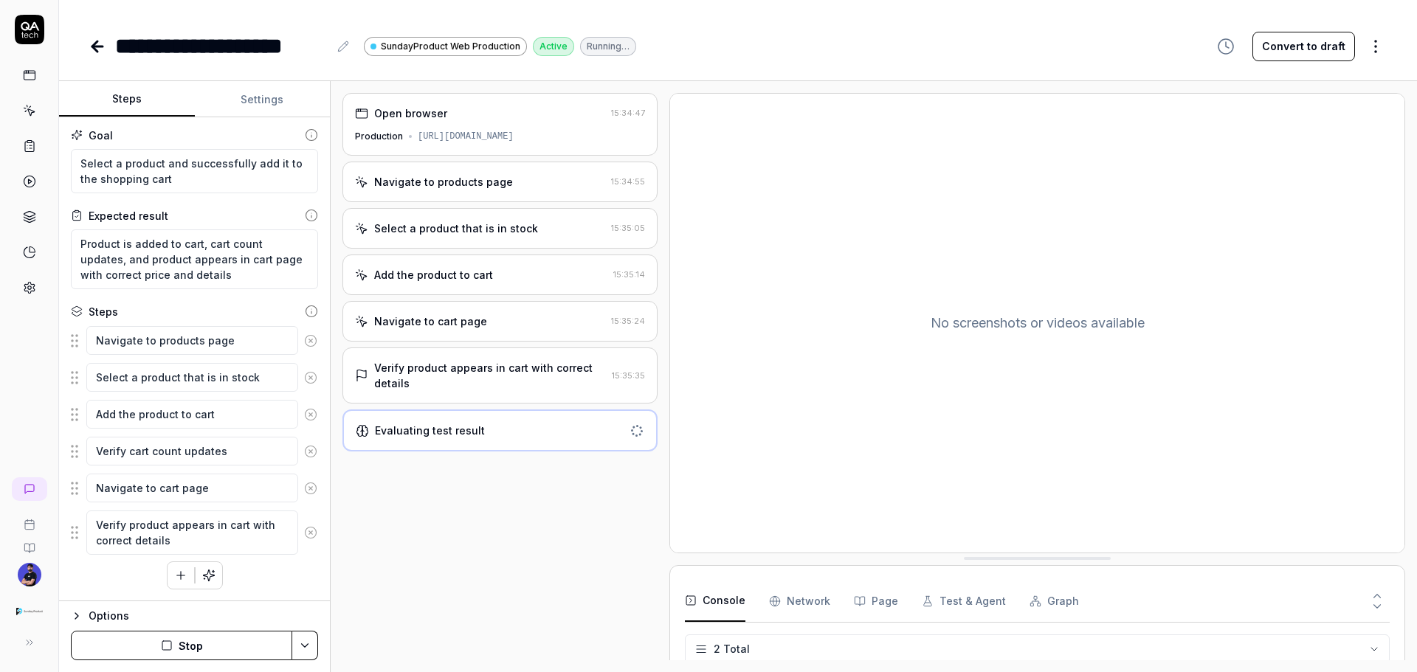
click at [459, 379] on div "Verify product appears in cart with correct details" at bounding box center [490, 375] width 232 height 31
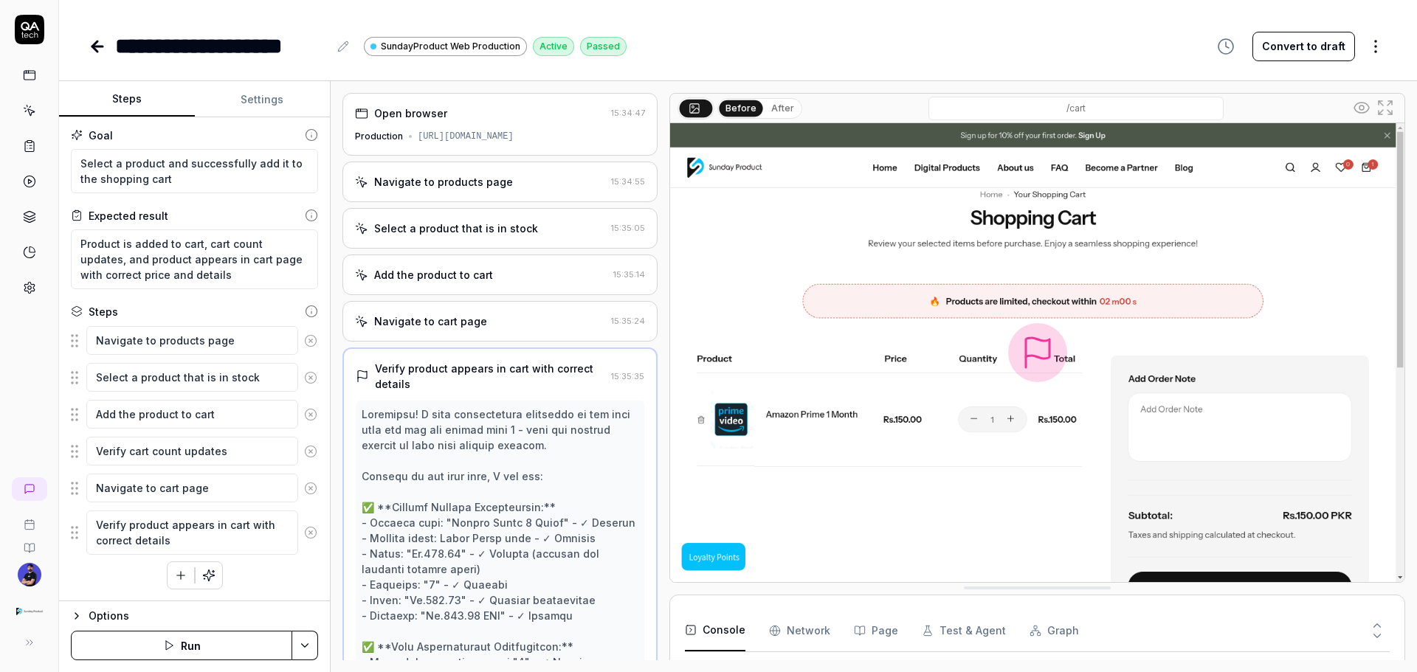
click at [462, 366] on div "Verify product appears in cart with correct details" at bounding box center [490, 376] width 230 height 31
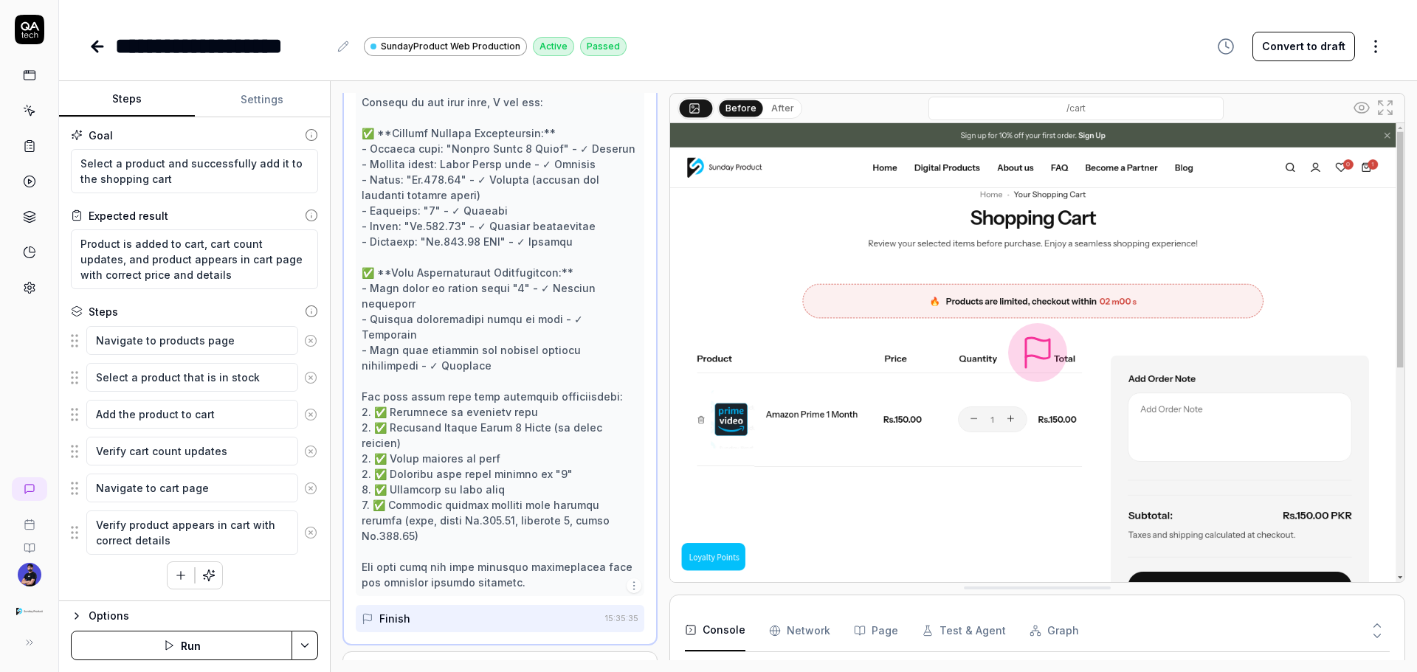
scroll to position [375, 0]
click at [458, 664] on div "Evaluating test result" at bounding box center [429, 671] width 110 height 15
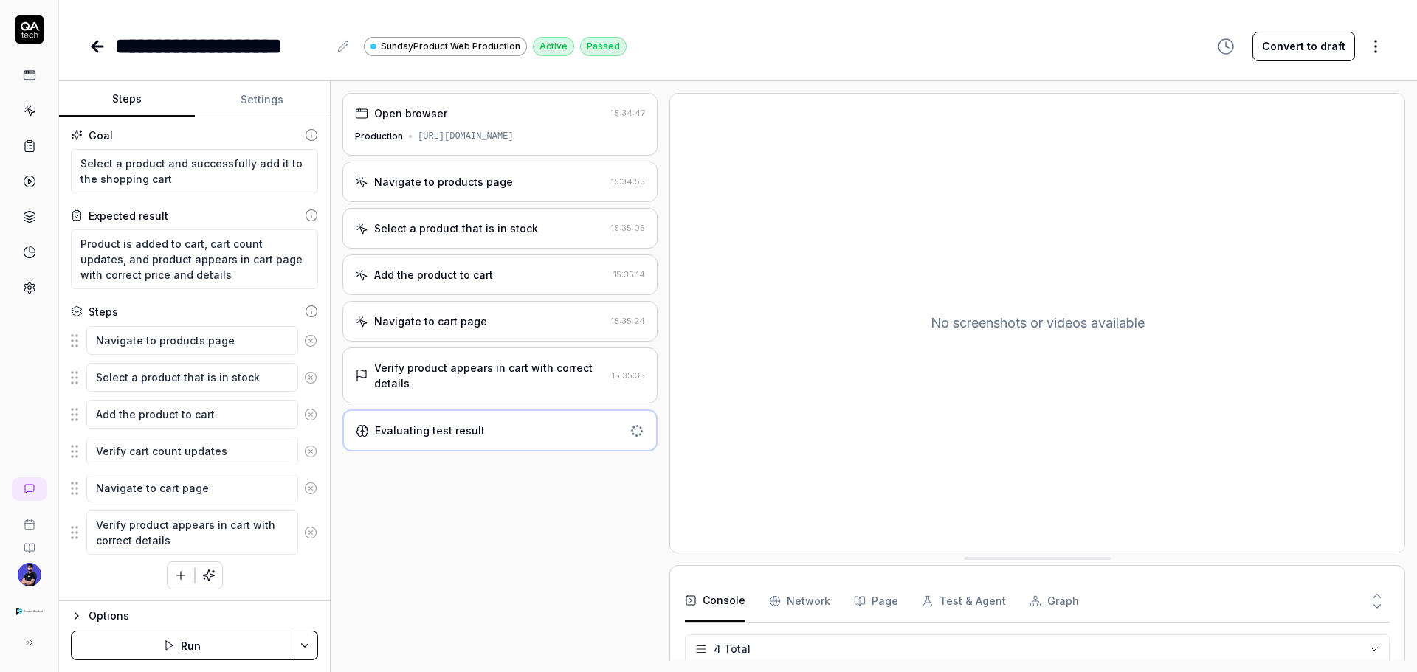
scroll to position [0, 0]
click at [239, 452] on textarea "Verify cart count updates" at bounding box center [192, 452] width 212 height 29
click at [431, 501] on div "Open browser 15:34:47 Production https://sundayproduct.com/ Navigate to product…" at bounding box center [499, 377] width 315 height 568
click at [431, 435] on div "Evaluating test result" at bounding box center [430, 430] width 110 height 15
click at [455, 381] on div "Verify product appears in cart with correct details" at bounding box center [490, 375] width 232 height 31
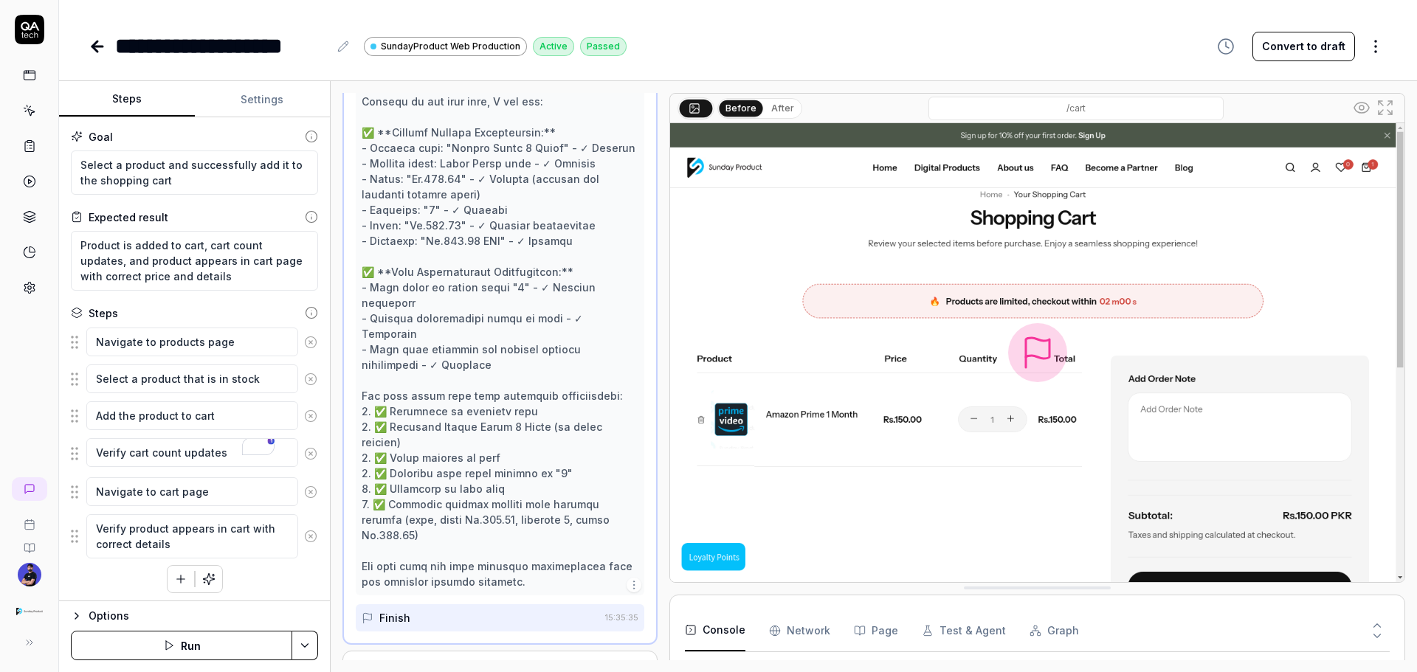
scroll to position [4, 0]
click at [497, 664] on div "Evaluating test result" at bounding box center [489, 671] width 269 height 15
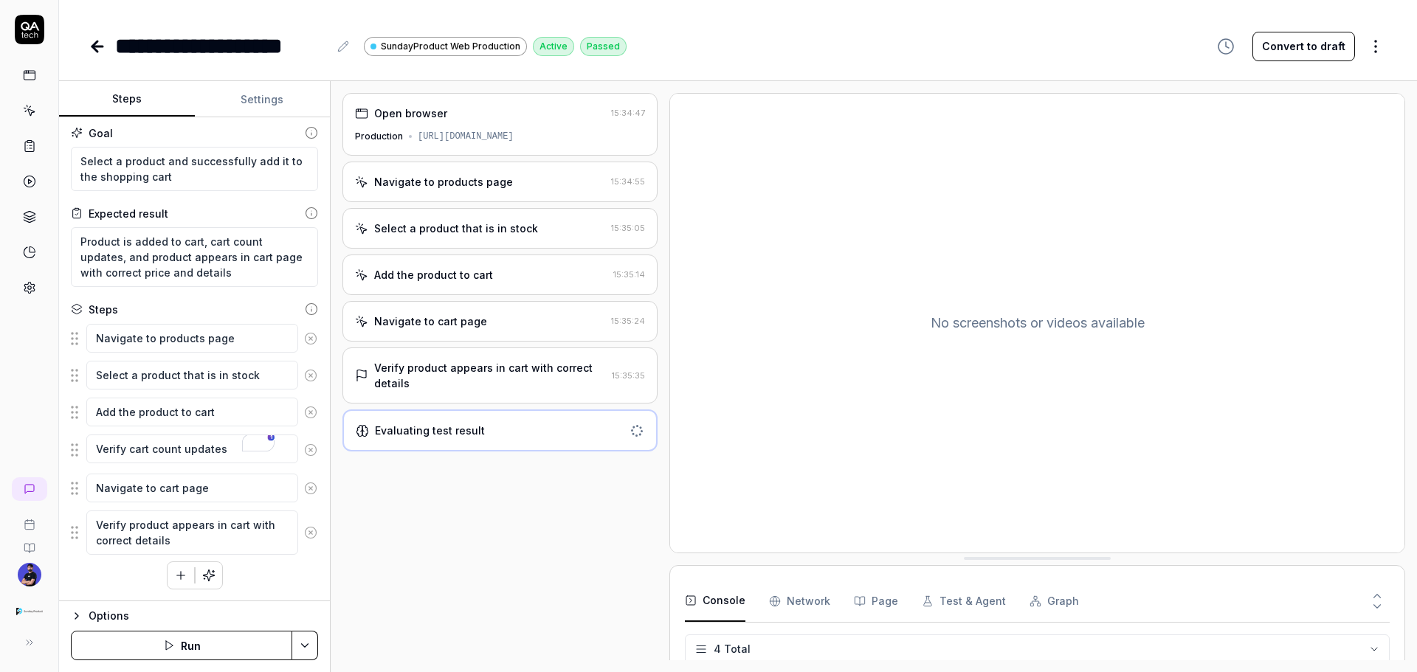
click at [126, 615] on div "Options" at bounding box center [204, 616] width 230 height 18
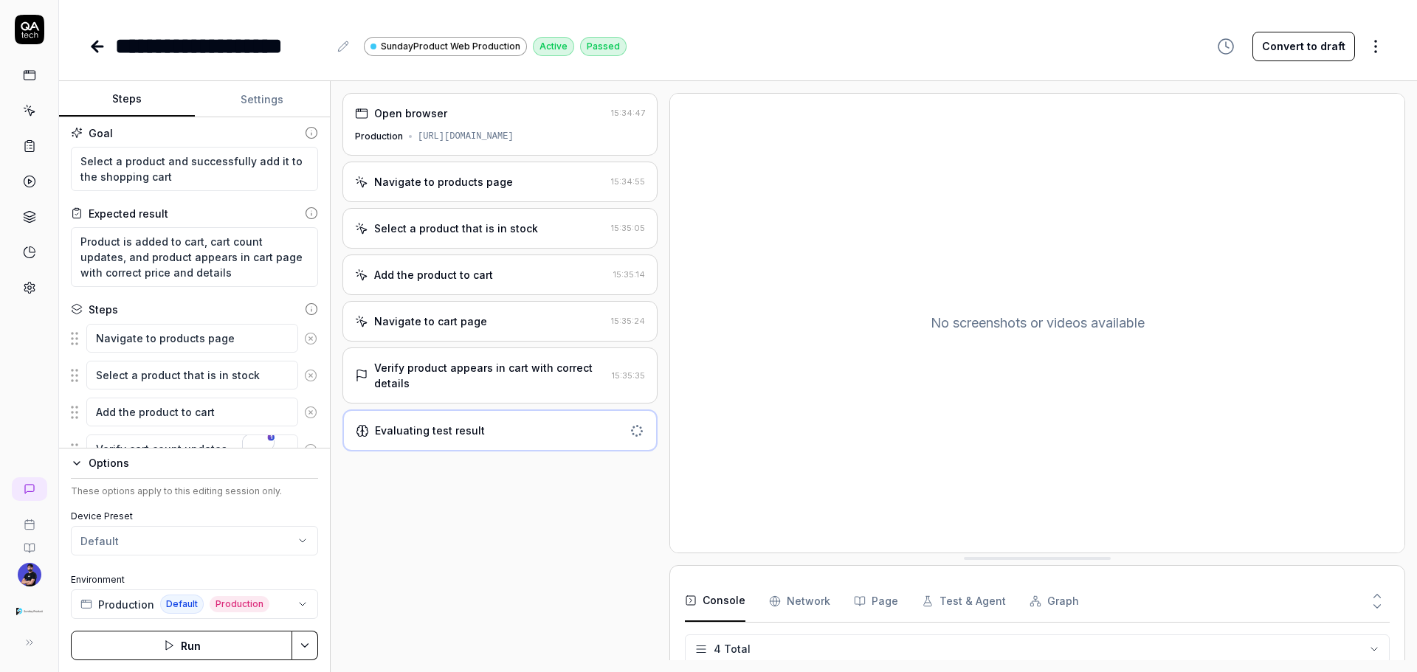
click at [102, 540] on html "**********" at bounding box center [708, 336] width 1417 height 672
click at [103, 540] on html "**********" at bounding box center [708, 336] width 1417 height 672
click at [78, 472] on button "Options" at bounding box center [194, 464] width 247 height 18
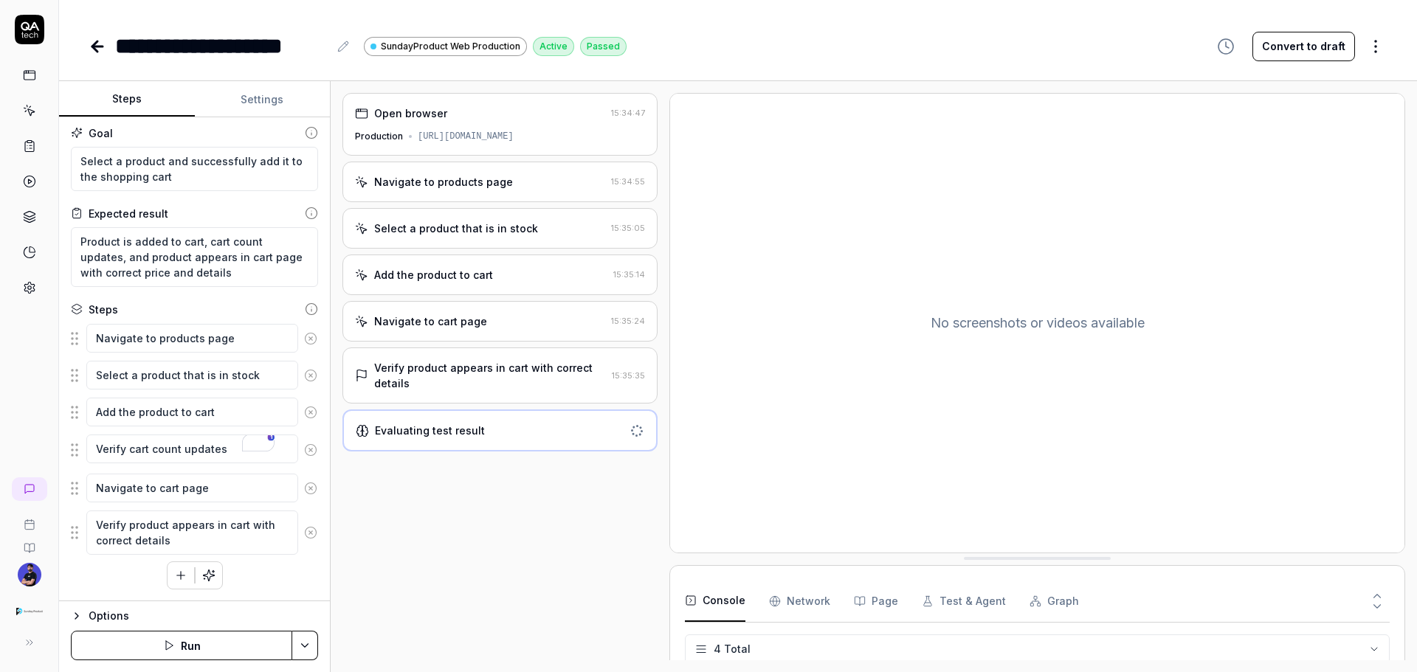
click at [427, 376] on div "Verify product appears in cart with correct details" at bounding box center [490, 375] width 232 height 31
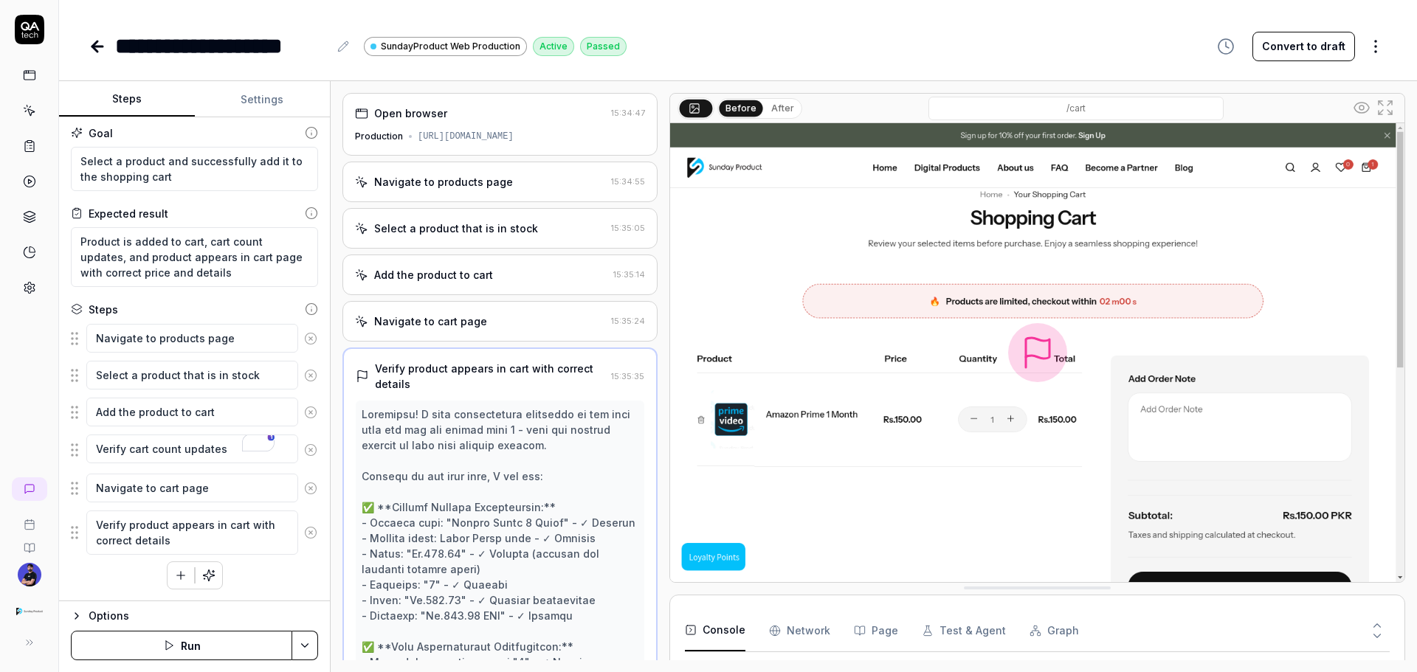
click at [425, 368] on div "Verify product appears in cart with correct details" at bounding box center [490, 376] width 230 height 31
click at [362, 370] on icon at bounding box center [362, 376] width 13 height 13
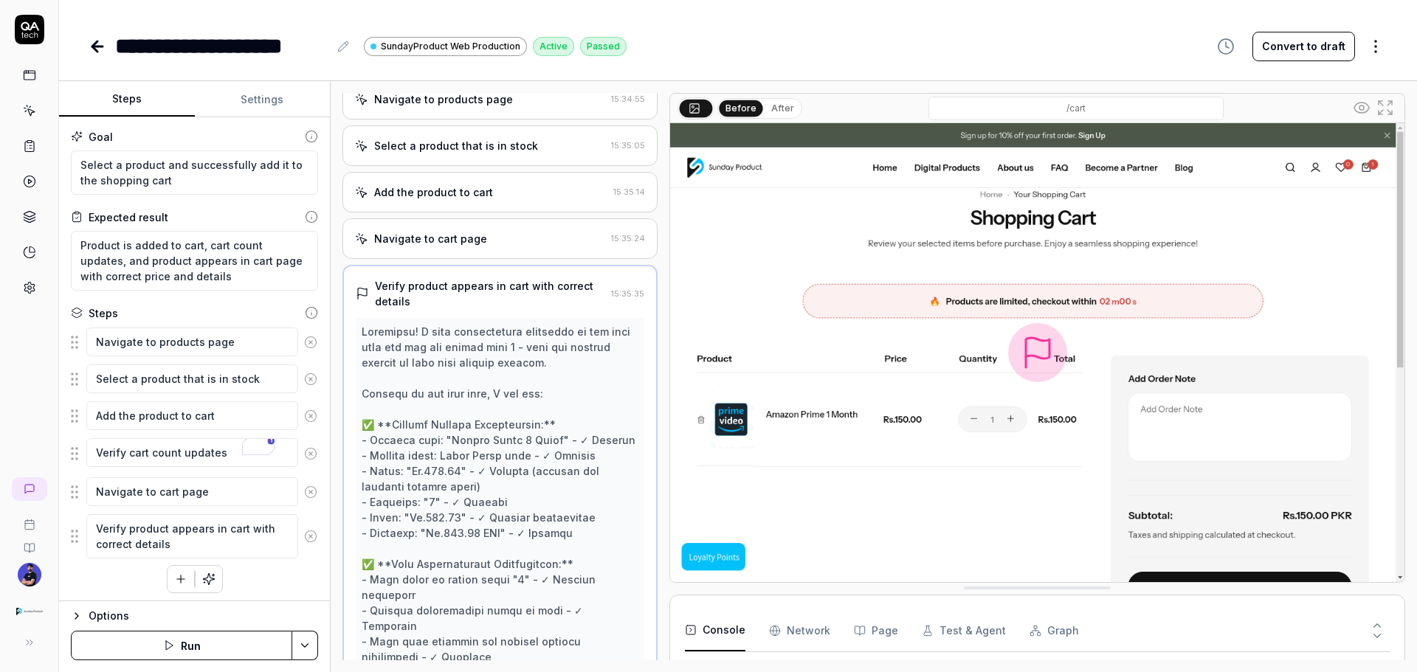
scroll to position [80, 0]
click at [382, 241] on div "Navigate to cart page" at bounding box center [430, 241] width 113 height 15
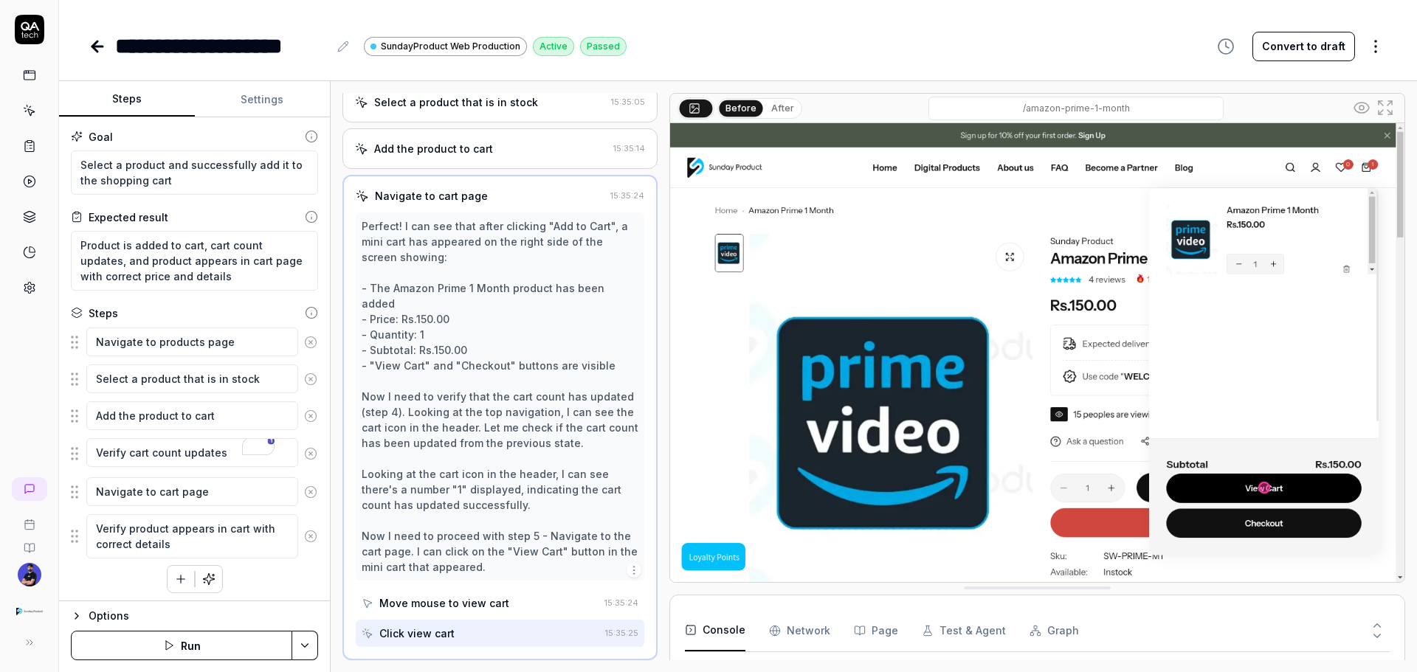
click at [365, 179] on div "Navigate to cart page 15:35:24 Perfect! I can see that after clicking "Add to C…" at bounding box center [499, 418] width 315 height 486
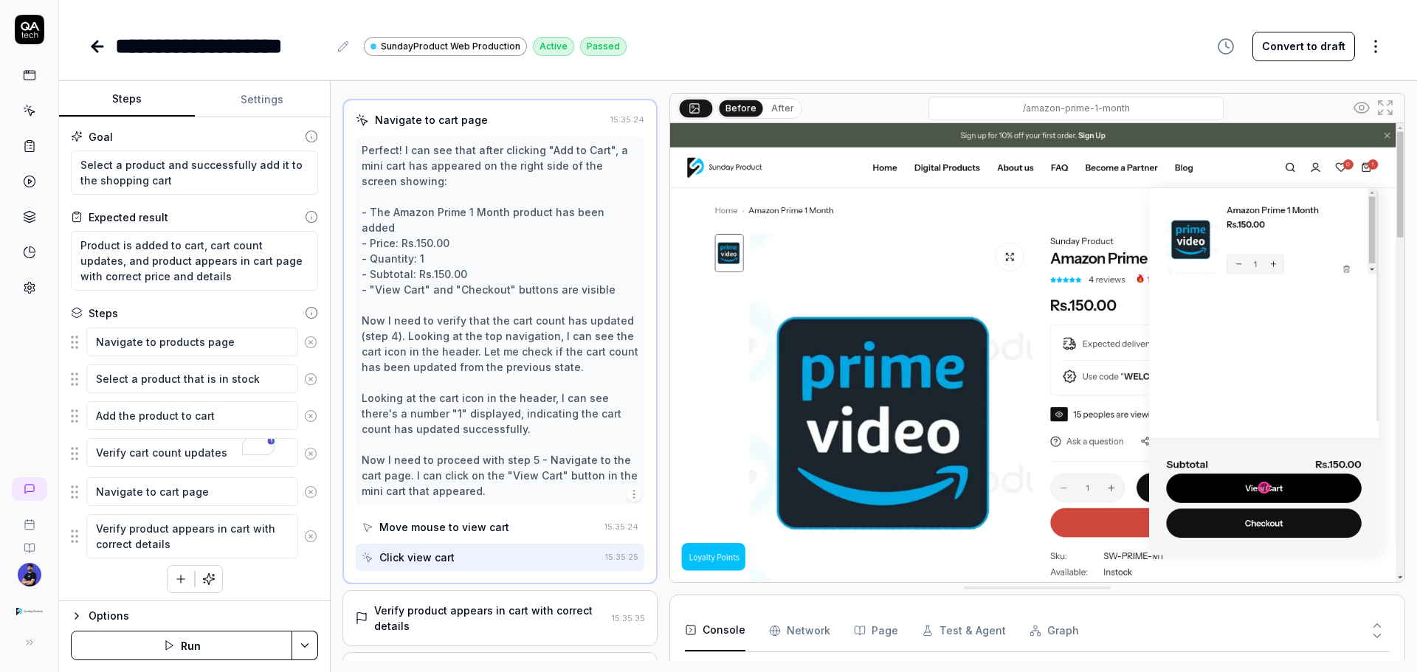
scroll to position [235, 0]
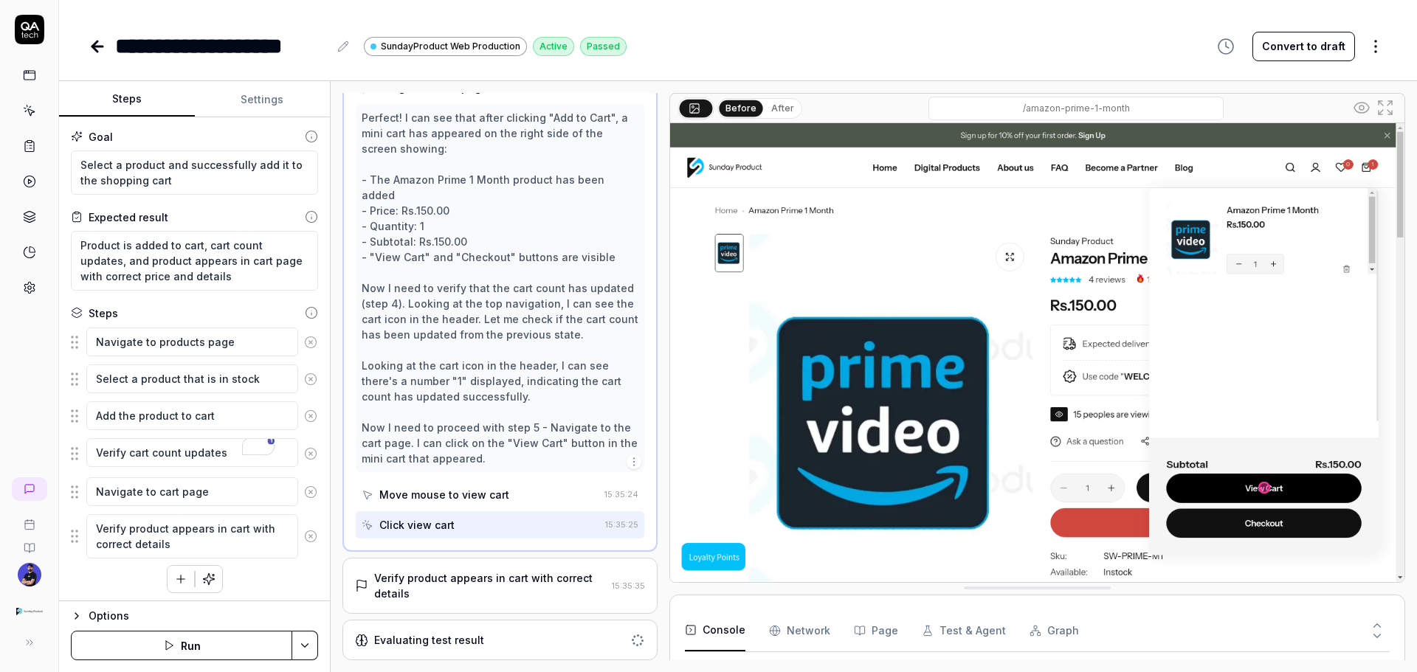
click at [406, 565] on div "Verify product appears in cart with correct details 15:35:35" at bounding box center [499, 586] width 315 height 56
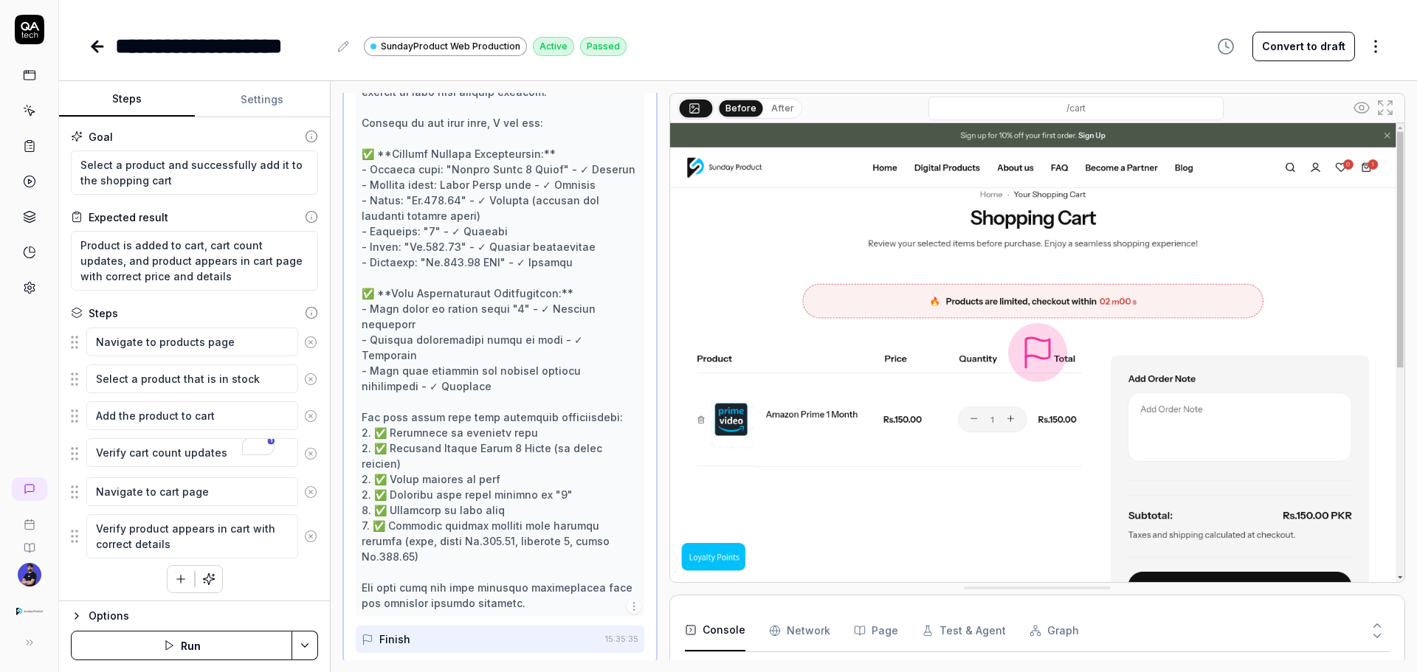
scroll to position [375, 0]
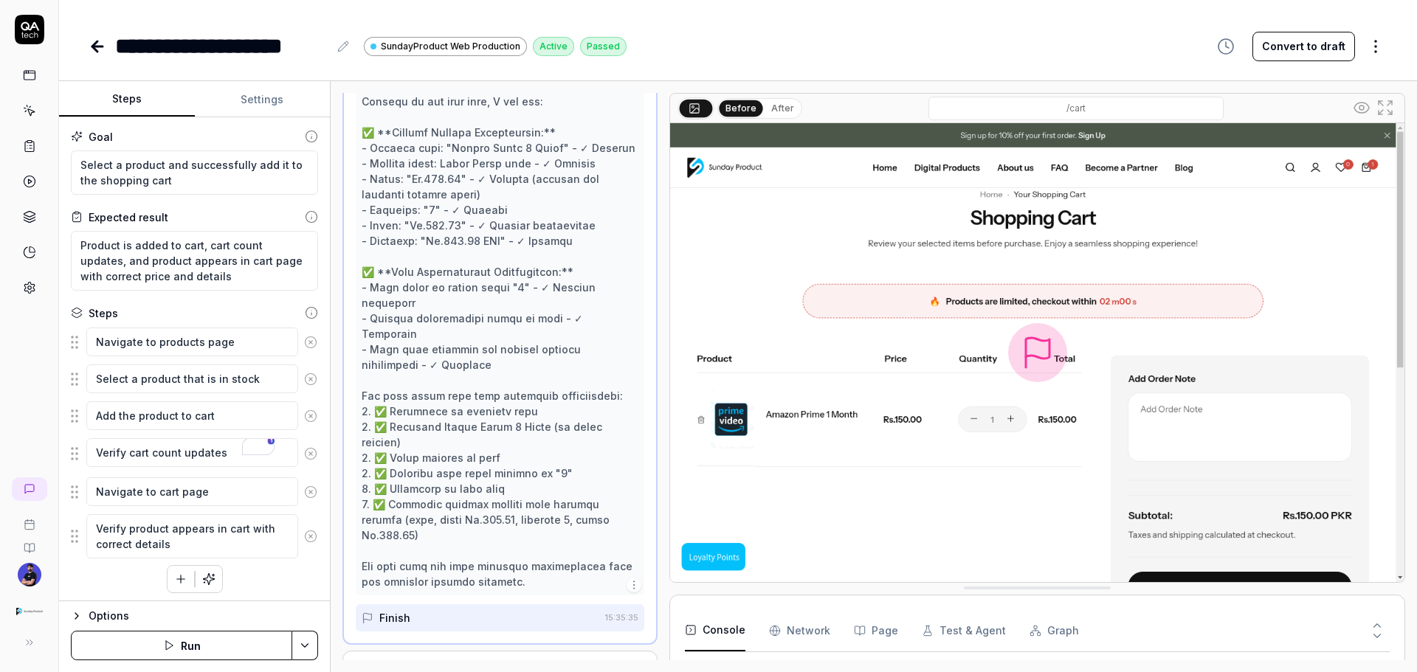
click at [427, 664] on div "Evaluating test result" at bounding box center [429, 671] width 110 height 15
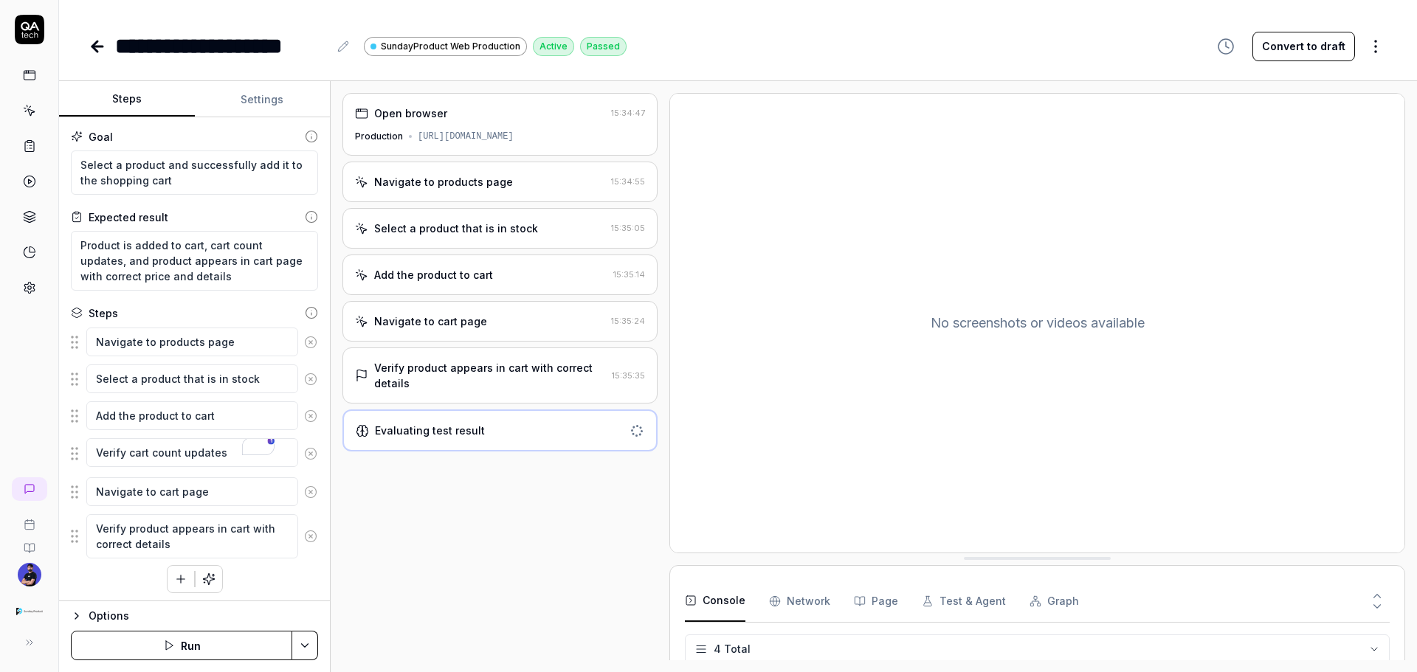
scroll to position [0, 0]
click at [495, 383] on div "Verify product appears in cart with correct details" at bounding box center [490, 375] width 232 height 31
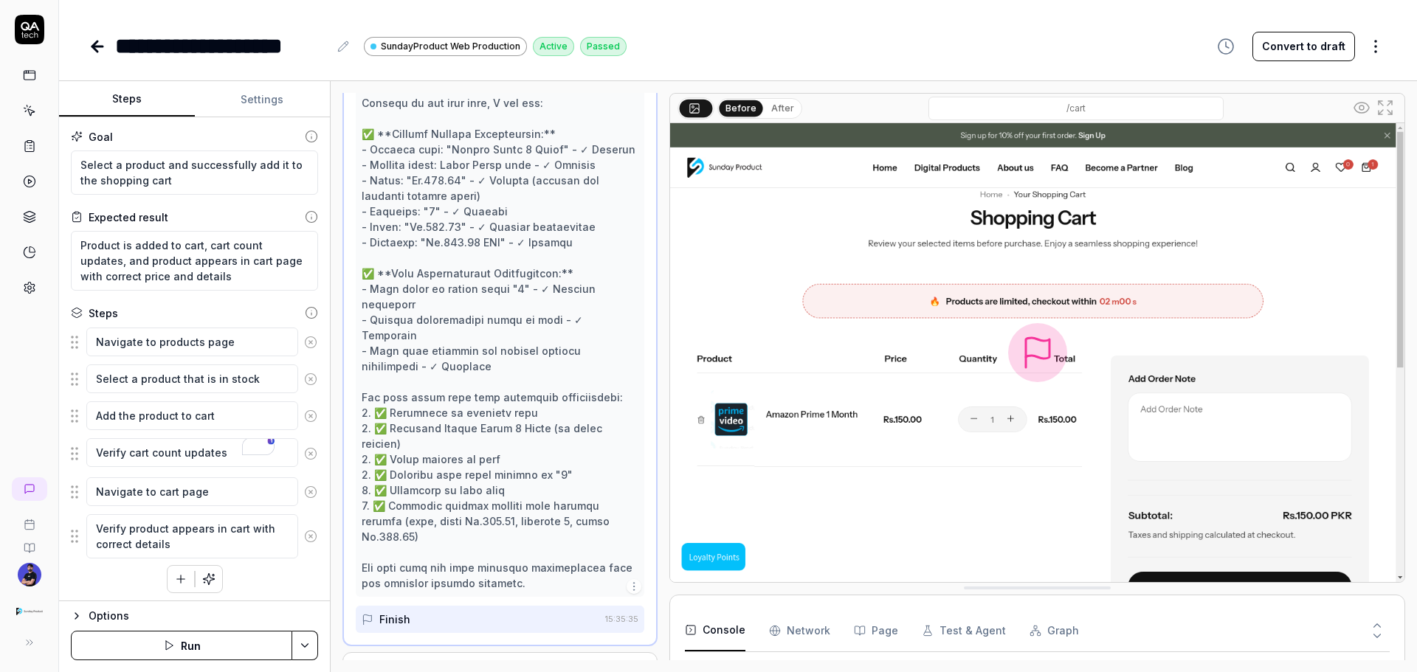
scroll to position [375, 0]
click at [505, 664] on div "Evaluating test result" at bounding box center [489, 671] width 269 height 15
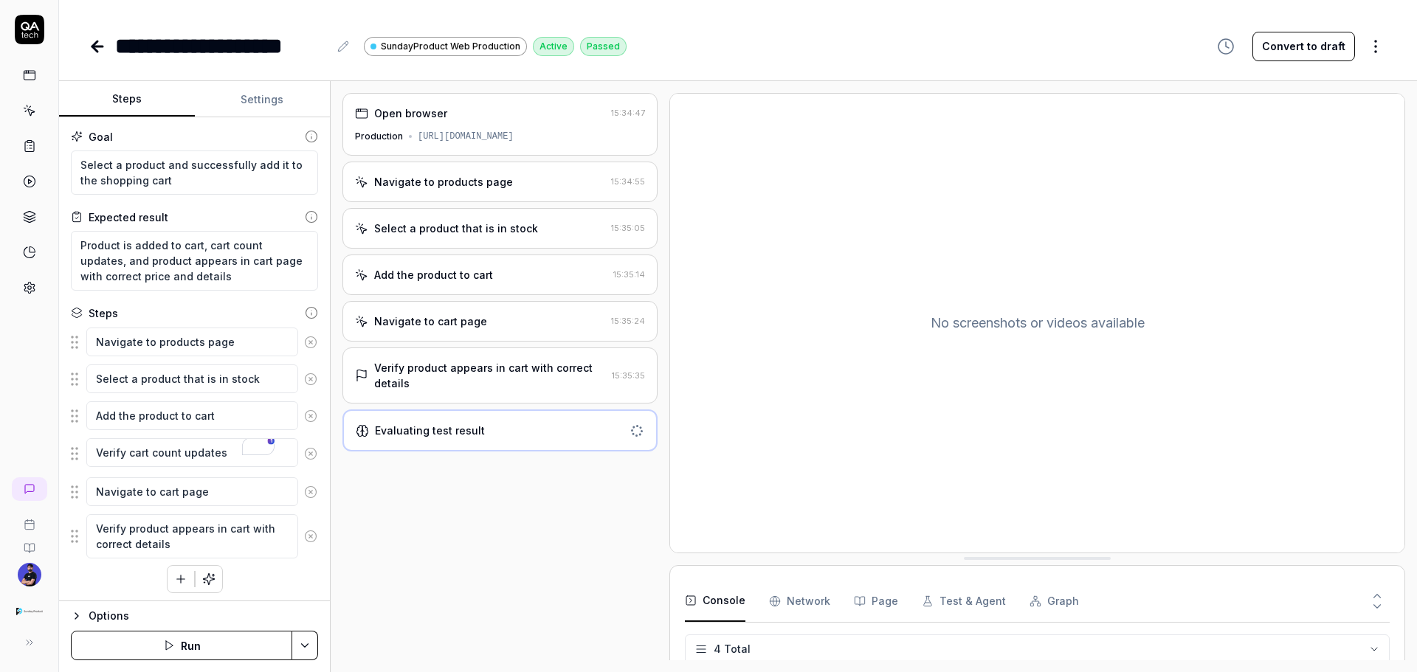
click at [475, 154] on div "Open browser 15:34:47 Production https://sundayproduct.com/" at bounding box center [499, 124] width 315 height 63
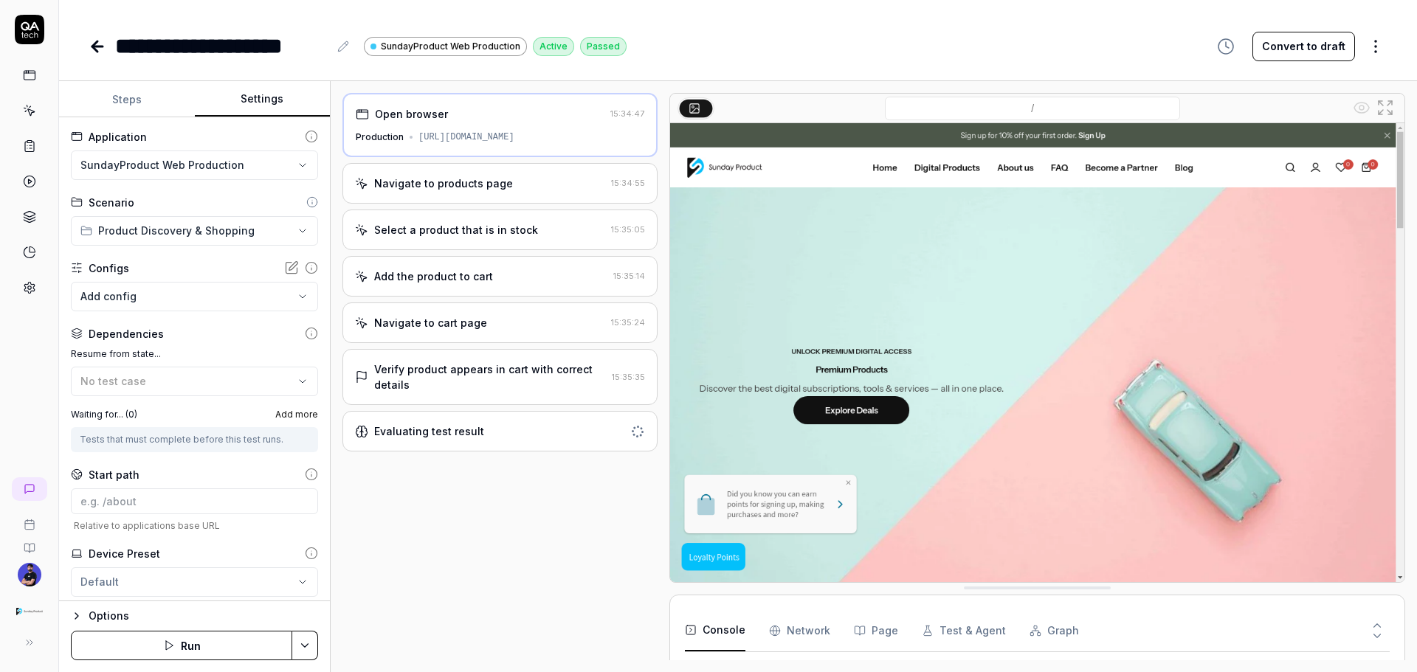
click at [216, 100] on button "Settings" at bounding box center [263, 99] width 136 height 35
click at [171, 292] on body "**********" at bounding box center [708, 336] width 1417 height 672
click at [164, 260] on html "**********" at bounding box center [708, 336] width 1417 height 672
click at [182, 293] on body "**********" at bounding box center [708, 336] width 1417 height 672
click at [185, 255] on html "**********" at bounding box center [708, 336] width 1417 height 672
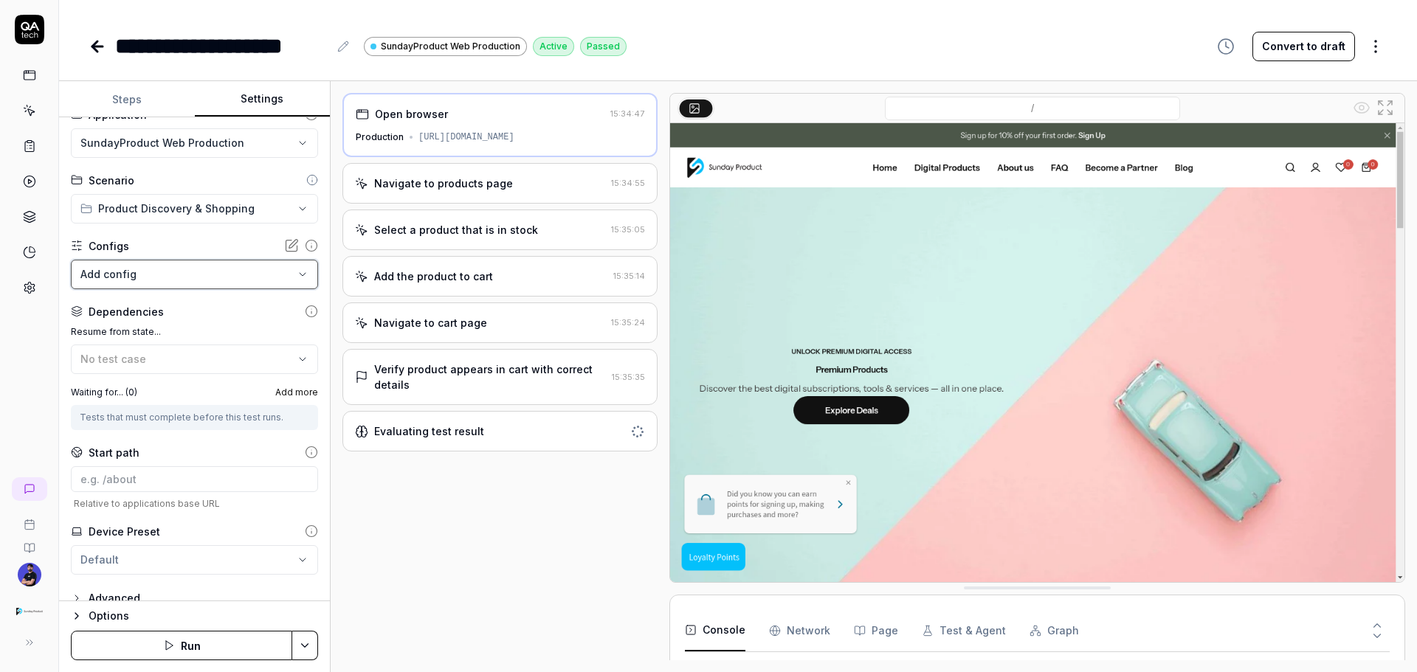
scroll to position [40, 0]
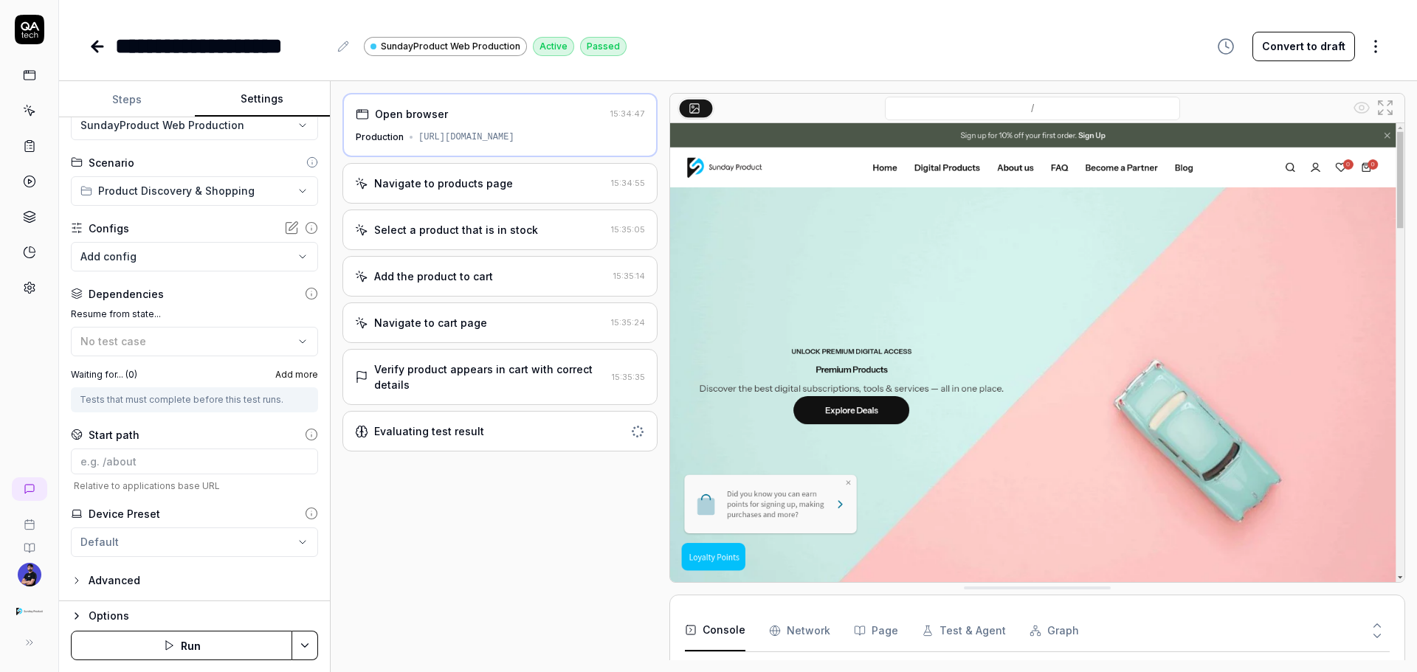
click at [533, 441] on div "Evaluating test result" at bounding box center [499, 431] width 315 height 41
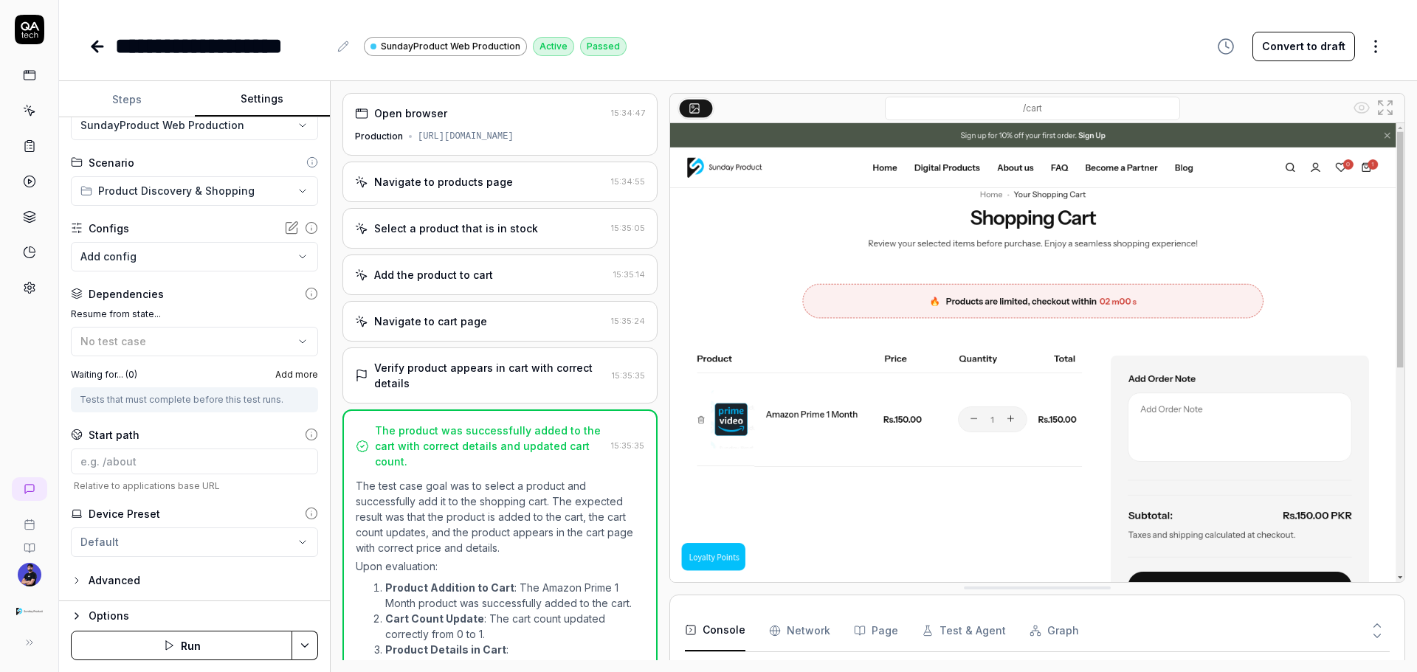
click at [540, 48] on div "Active" at bounding box center [553, 46] width 41 height 19
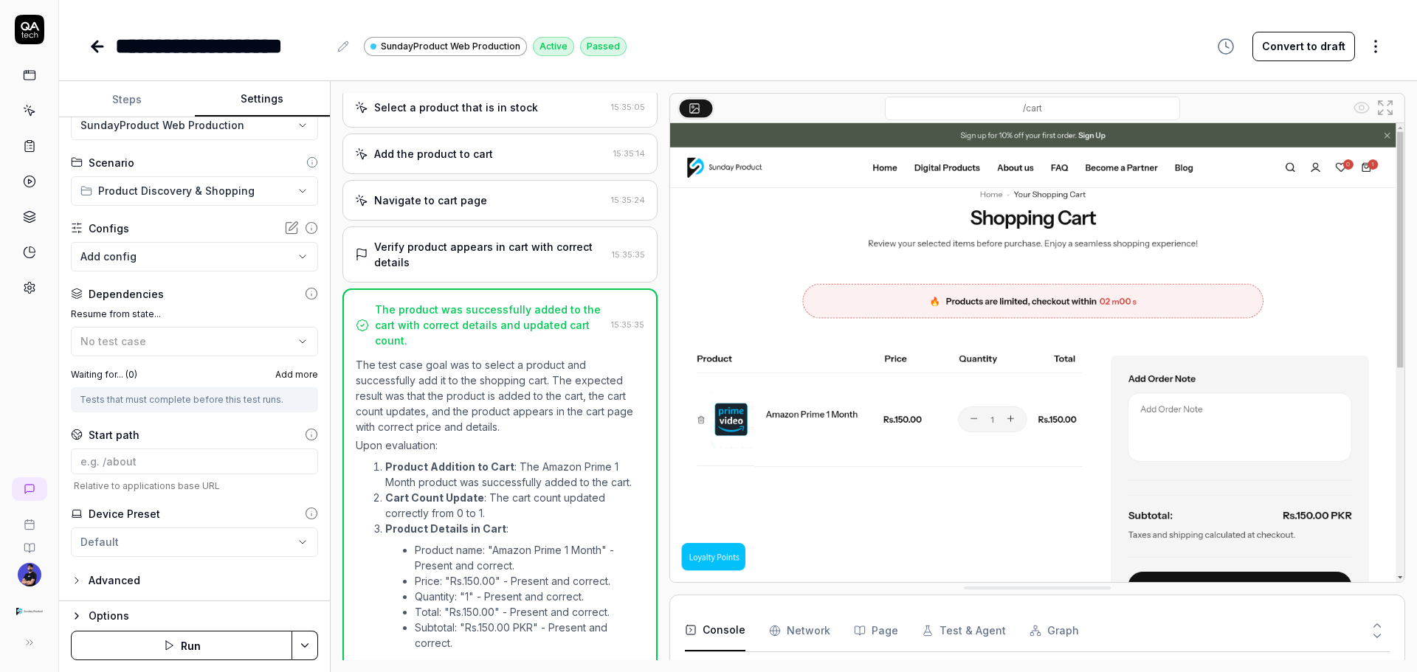
scroll to position [186, 0]
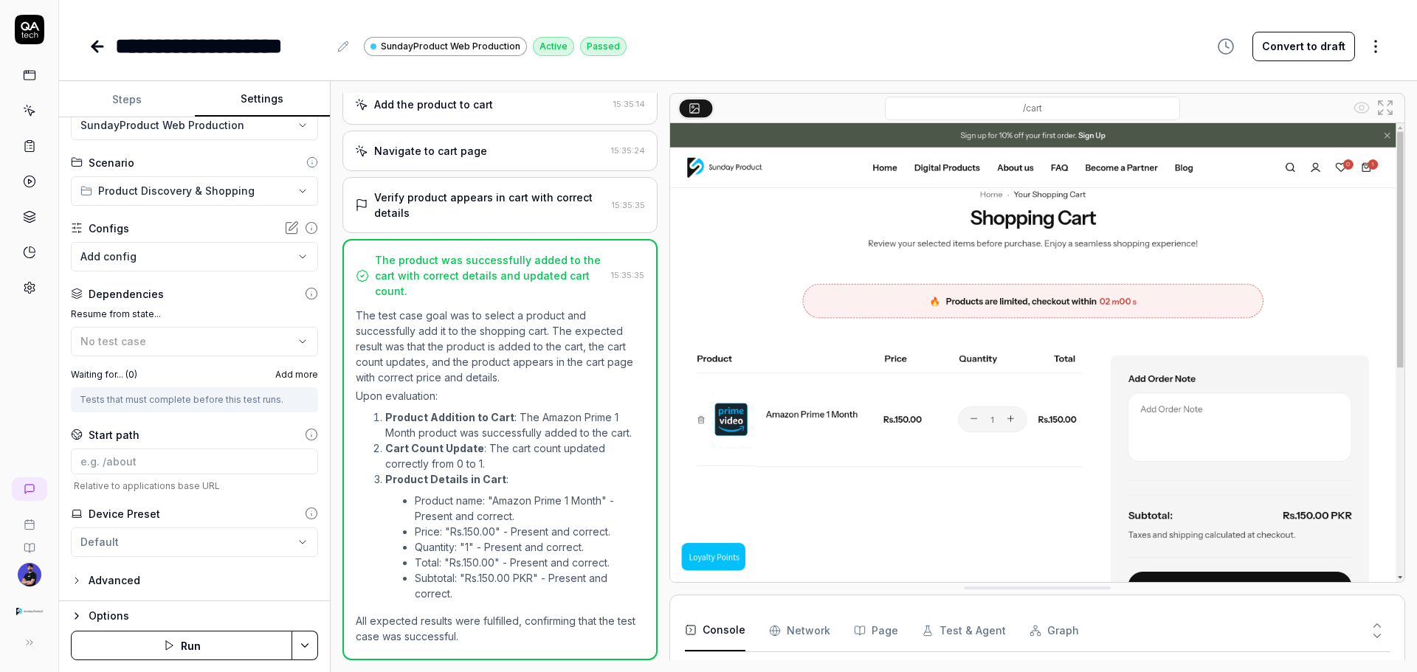
click at [532, 258] on div "The product was successfully added to the cart with correct details and updated…" at bounding box center [490, 275] width 230 height 46
click at [492, 190] on div "Verify product appears in cart with correct details" at bounding box center [490, 205] width 232 height 31
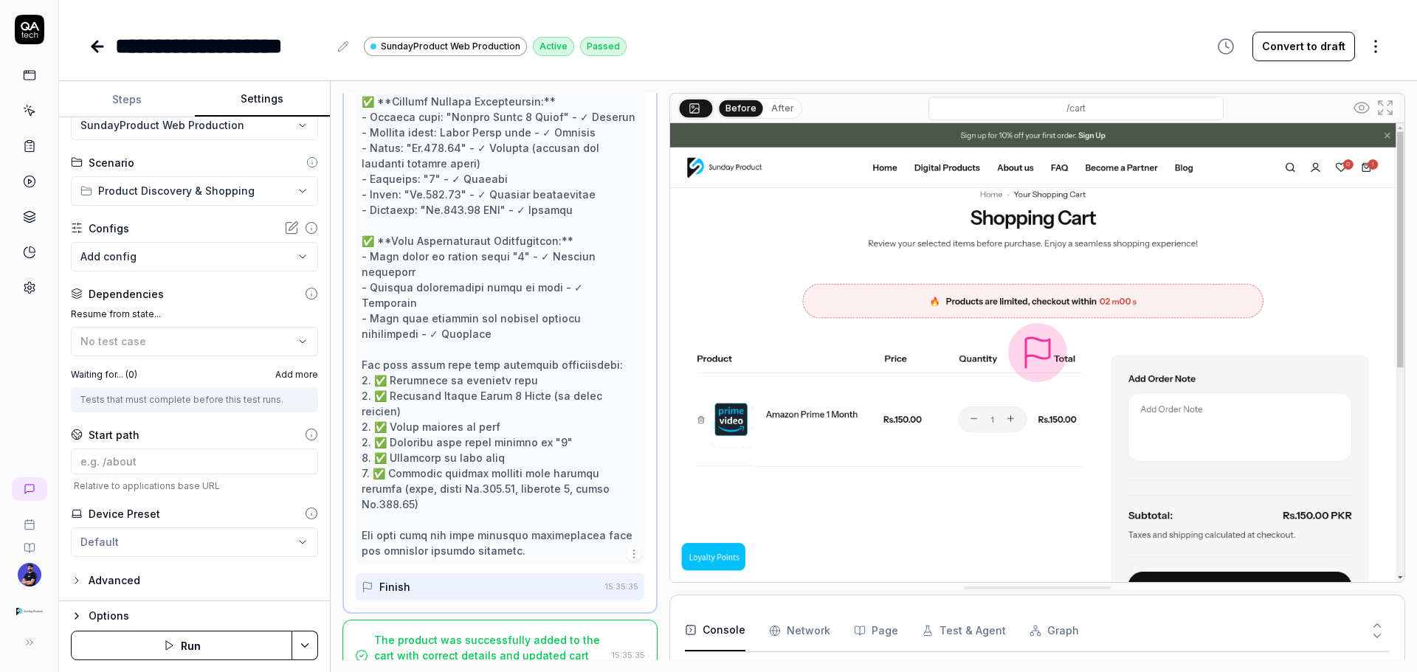
click at [429, 633] on div "The product was successfully added to the cart with correct details and updated…" at bounding box center [490, 656] width 232 height 46
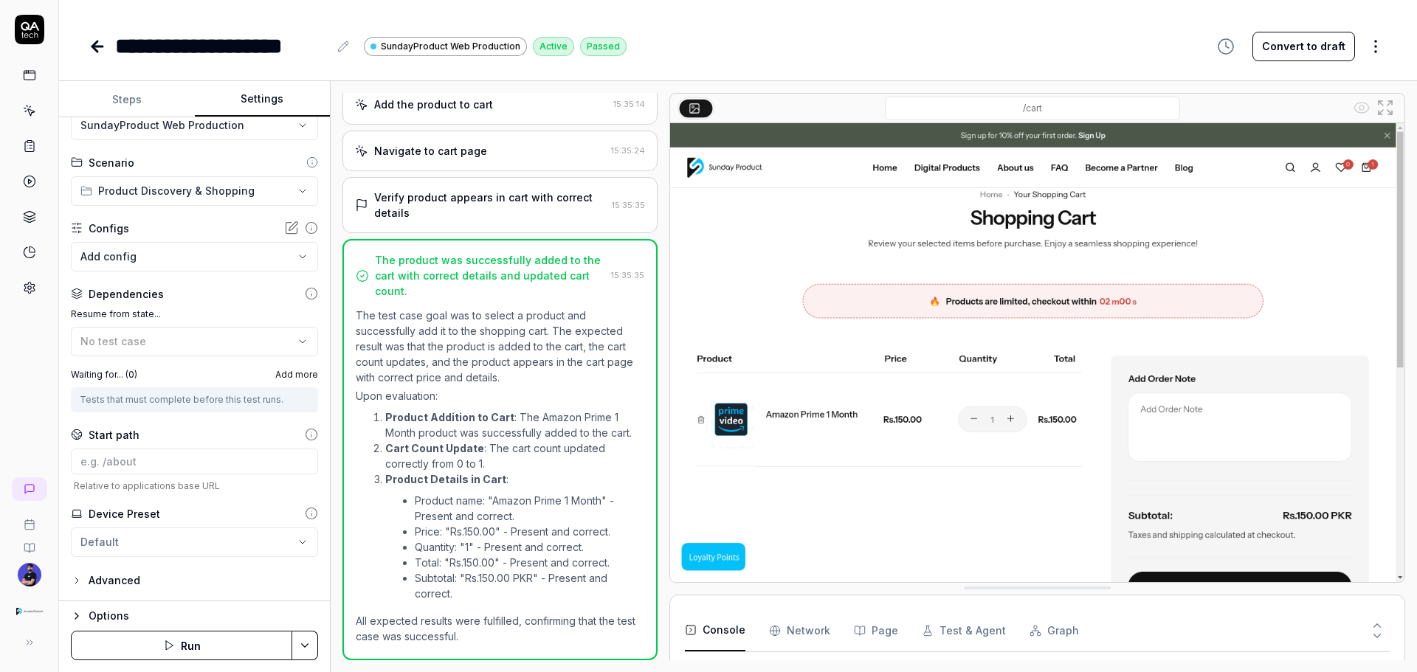
click at [120, 96] on button "Steps" at bounding box center [127, 99] width 136 height 35
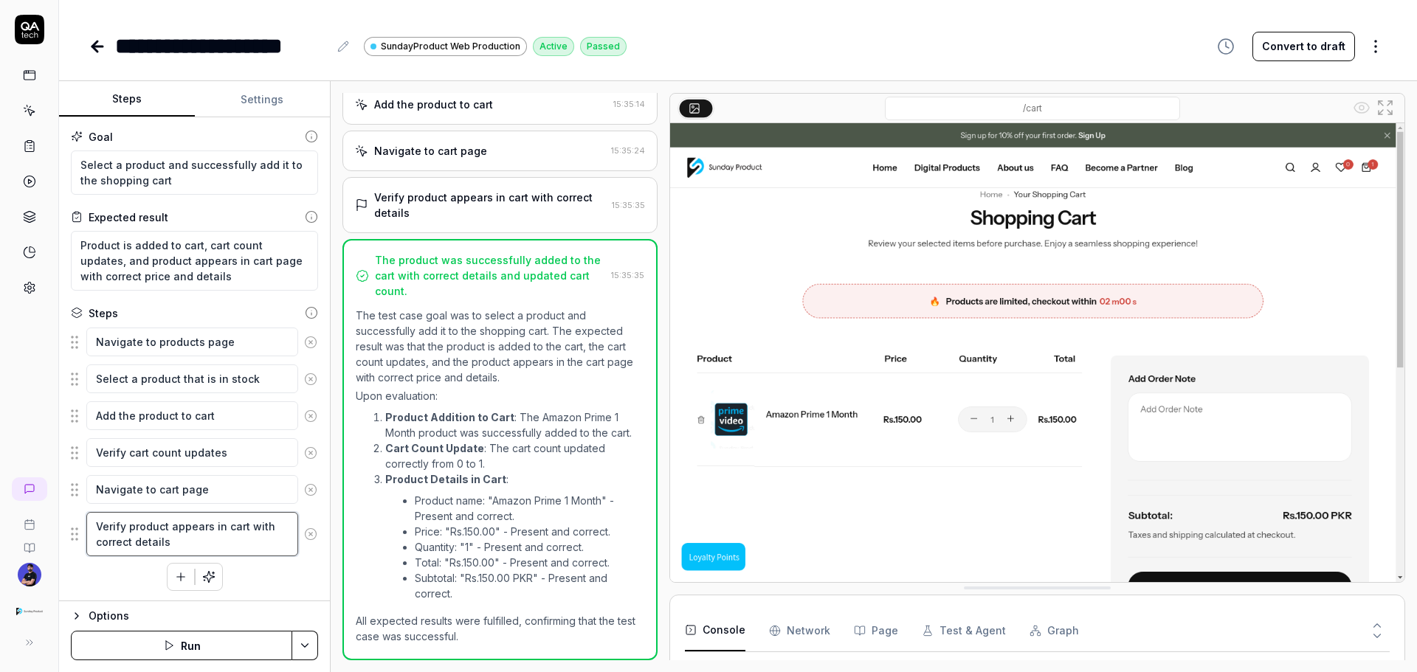
click at [140, 526] on textarea "Verify product appears in cart with correct details" at bounding box center [192, 534] width 212 height 44
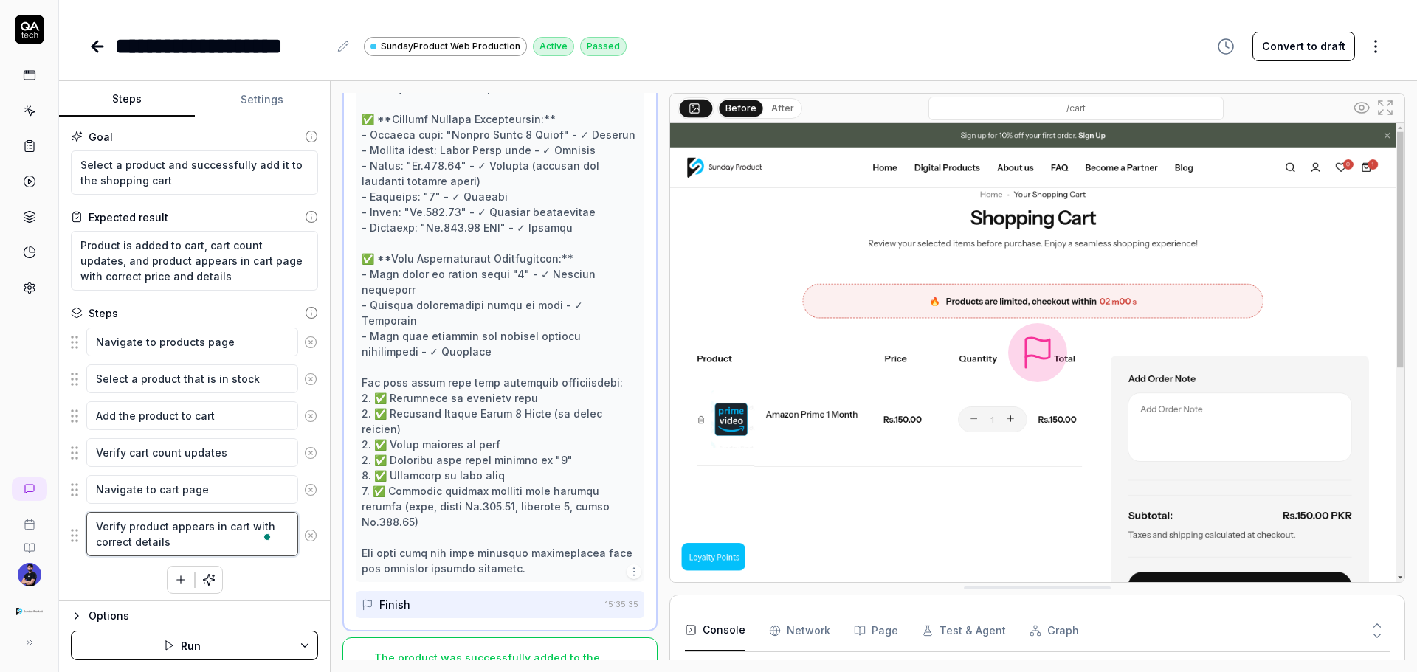
scroll to position [406, 0]
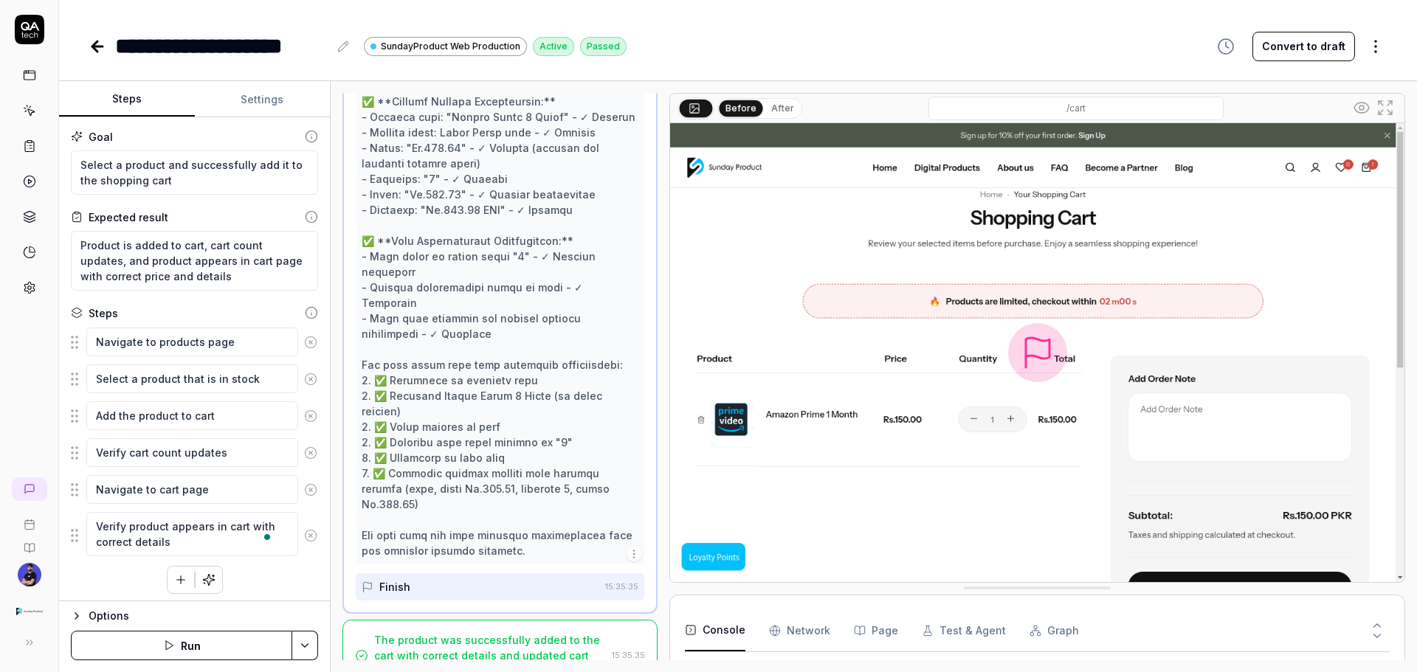
click at [1365, 49] on html "**********" at bounding box center [708, 336] width 1417 height 672
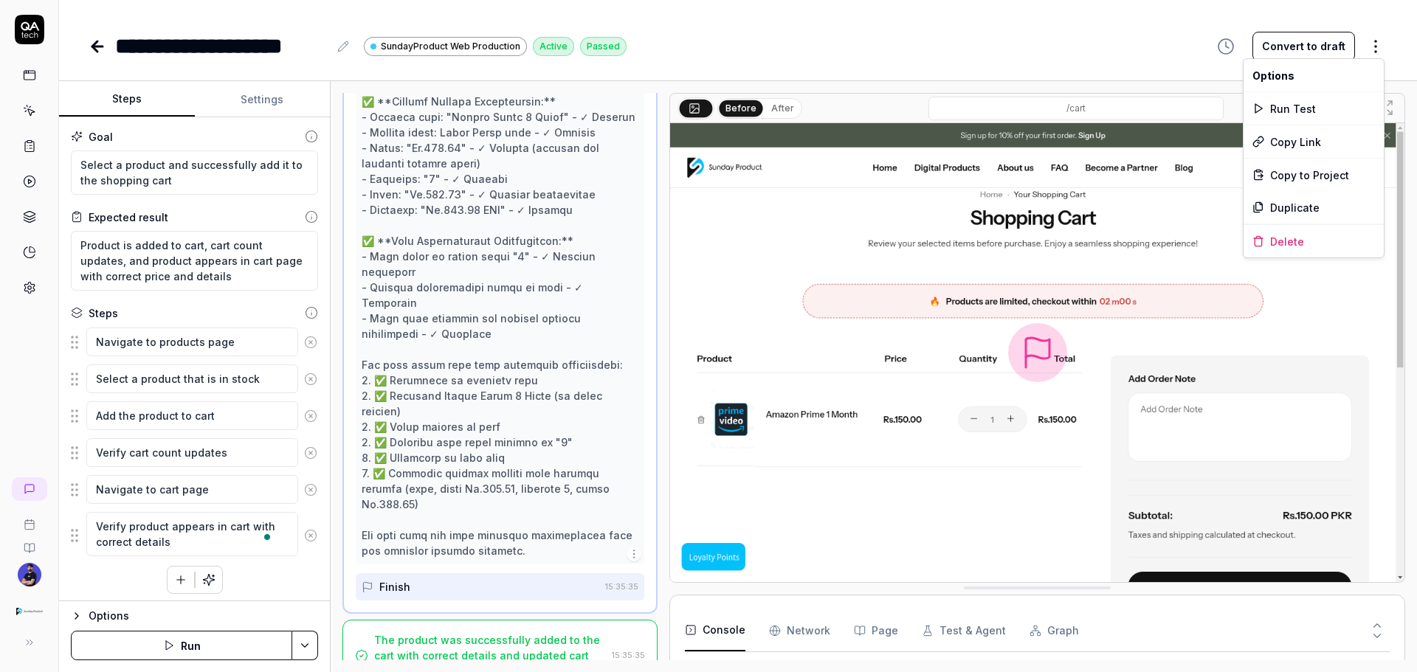
click at [1036, 60] on html "**********" at bounding box center [708, 336] width 1417 height 672
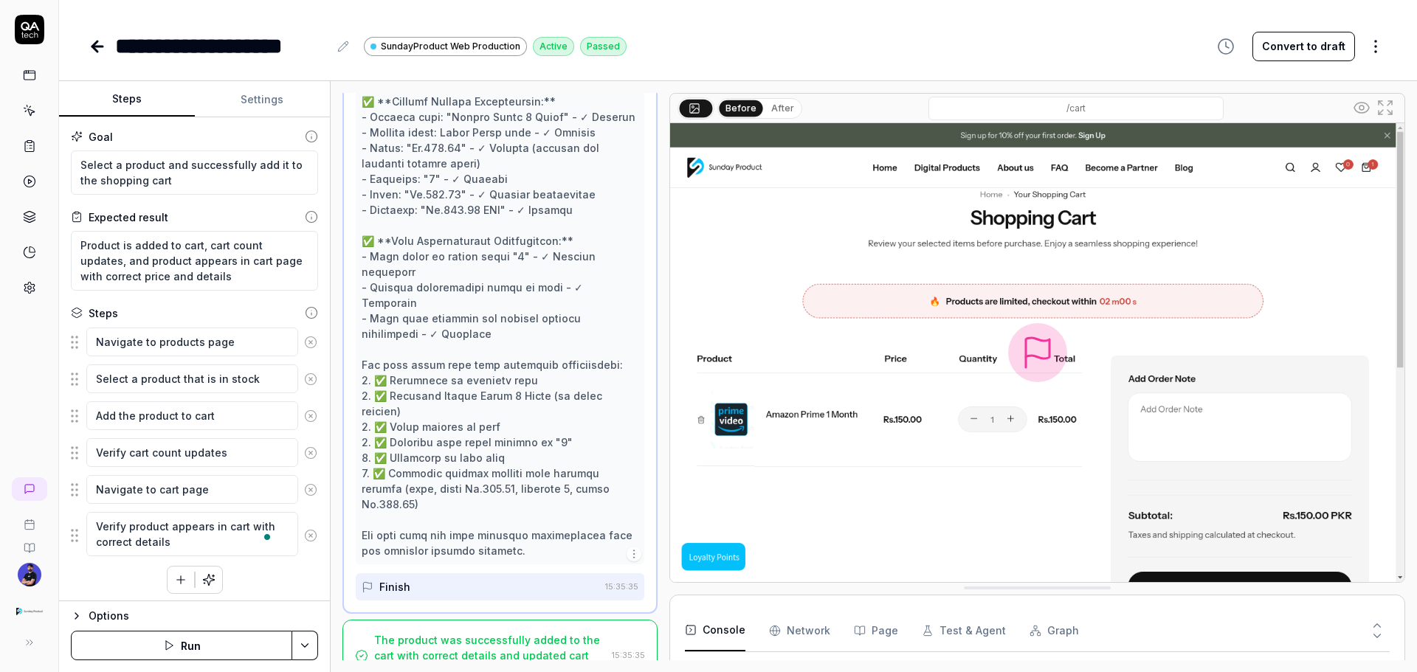
click at [100, 34] on link at bounding box center [99, 47] width 21 height 30
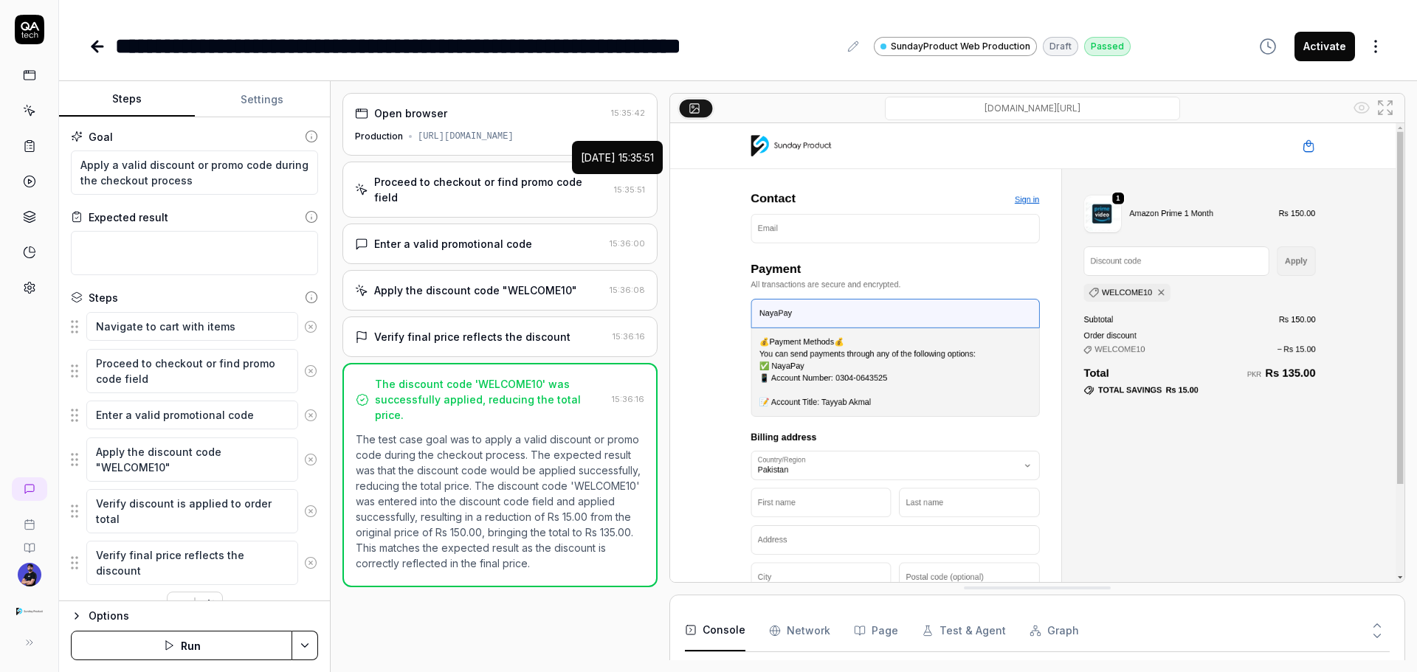
scroll to position [55, 0]
click at [1327, 52] on button "Activate" at bounding box center [1325, 47] width 61 height 30
click at [99, 43] on icon at bounding box center [98, 47] width 18 height 18
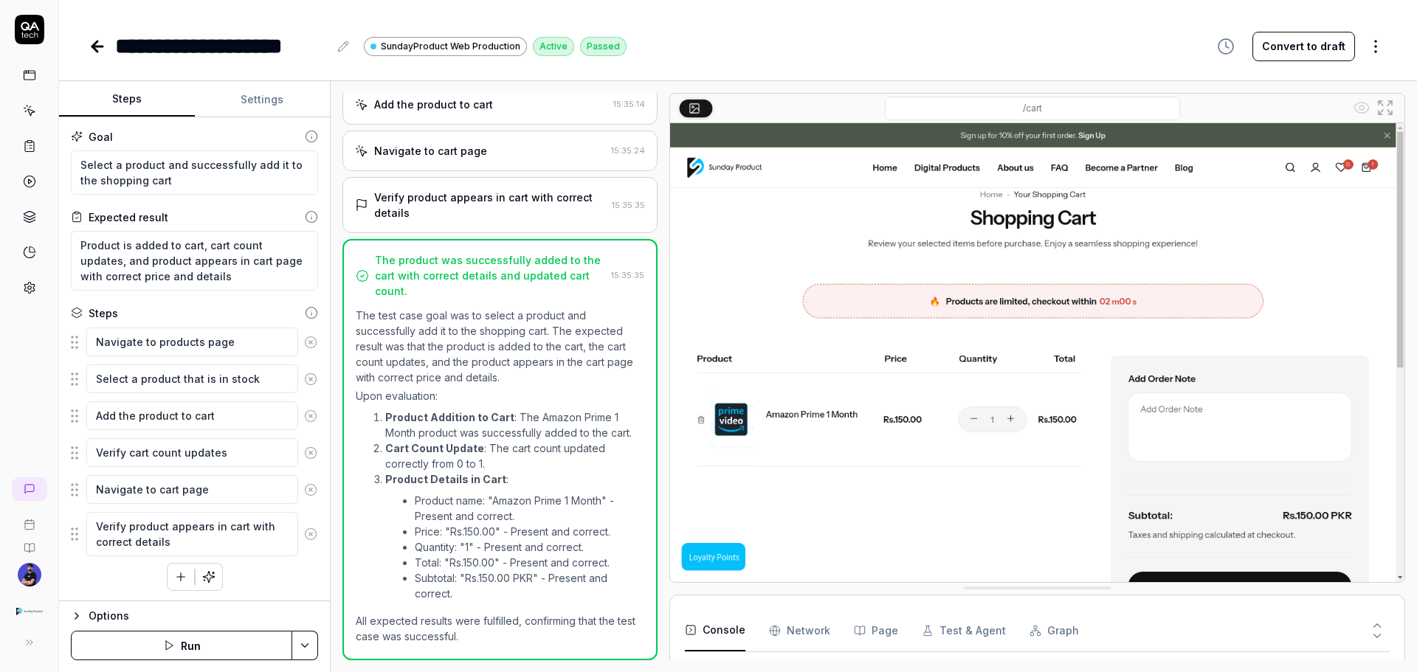
scroll to position [186, 0]
click at [104, 50] on icon at bounding box center [98, 47] width 18 height 18
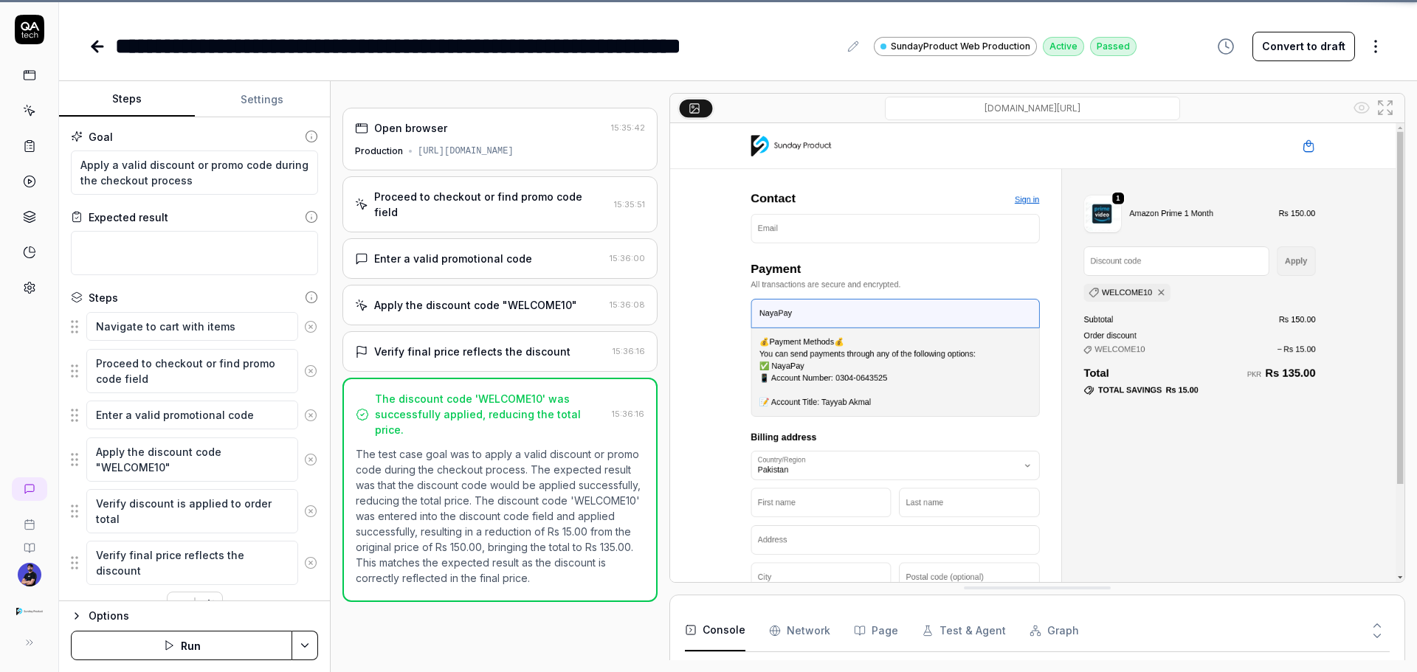
scroll to position [55, 0]
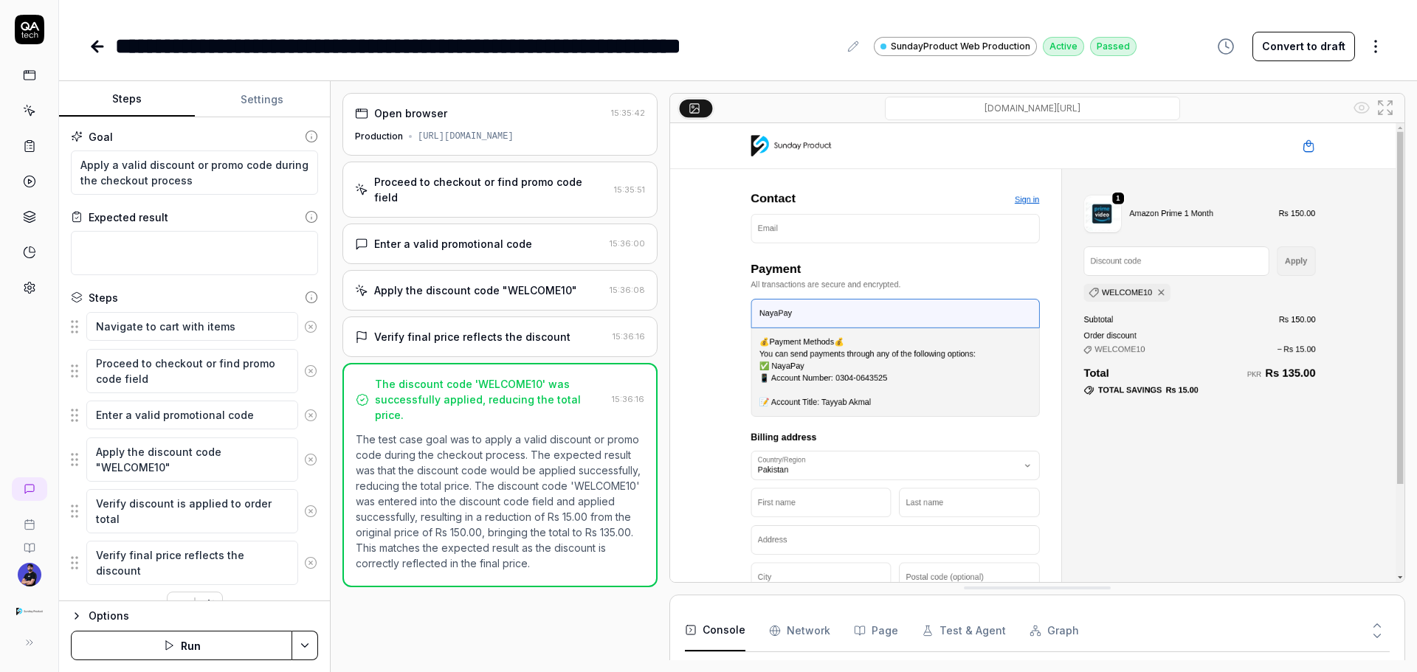
click at [103, 49] on icon at bounding box center [98, 47] width 18 height 18
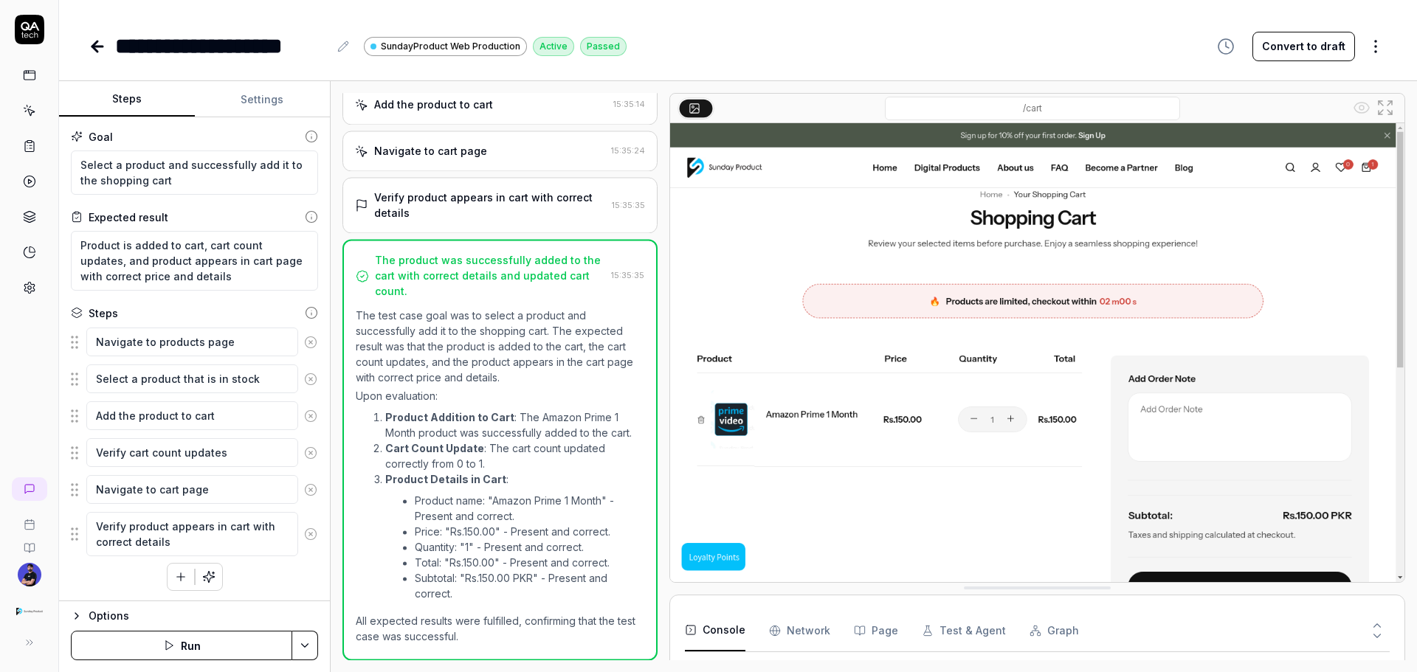
scroll to position [186, 0]
type textarea "*"
click at [29, 151] on icon at bounding box center [29, 145] width 13 height 13
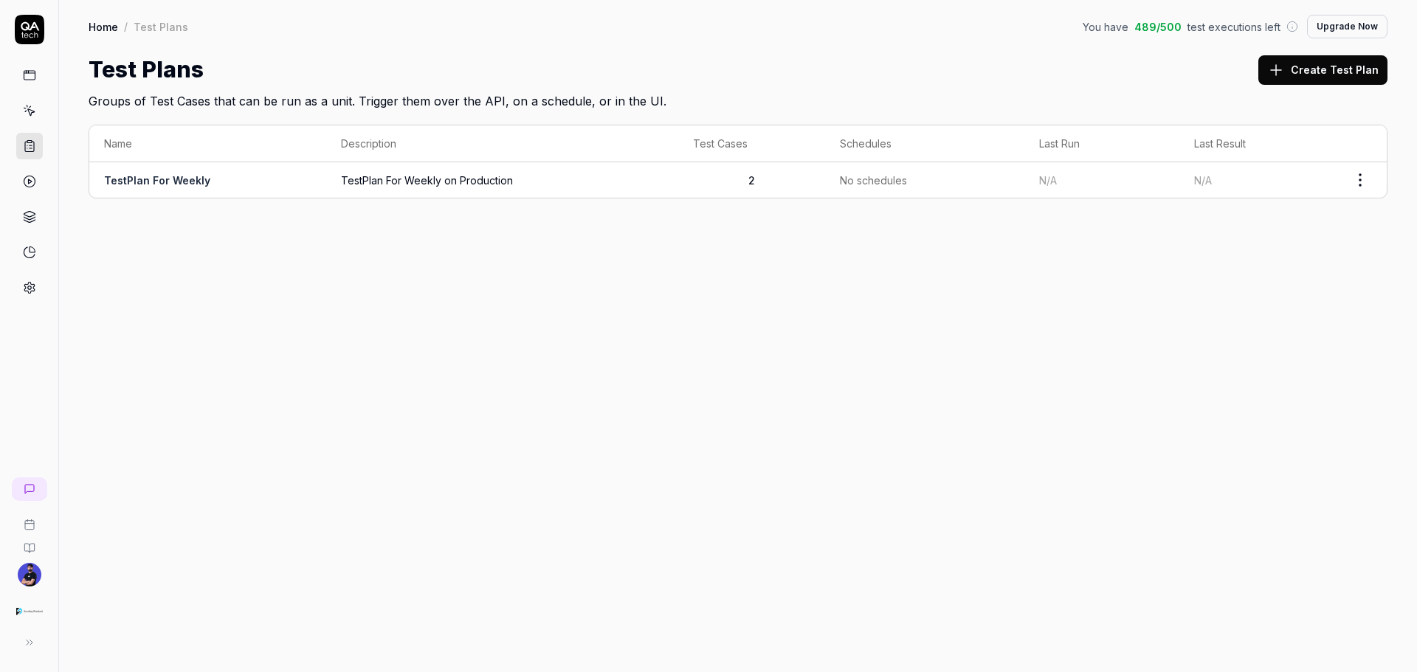
click at [30, 216] on icon at bounding box center [29, 214] width 11 height 6
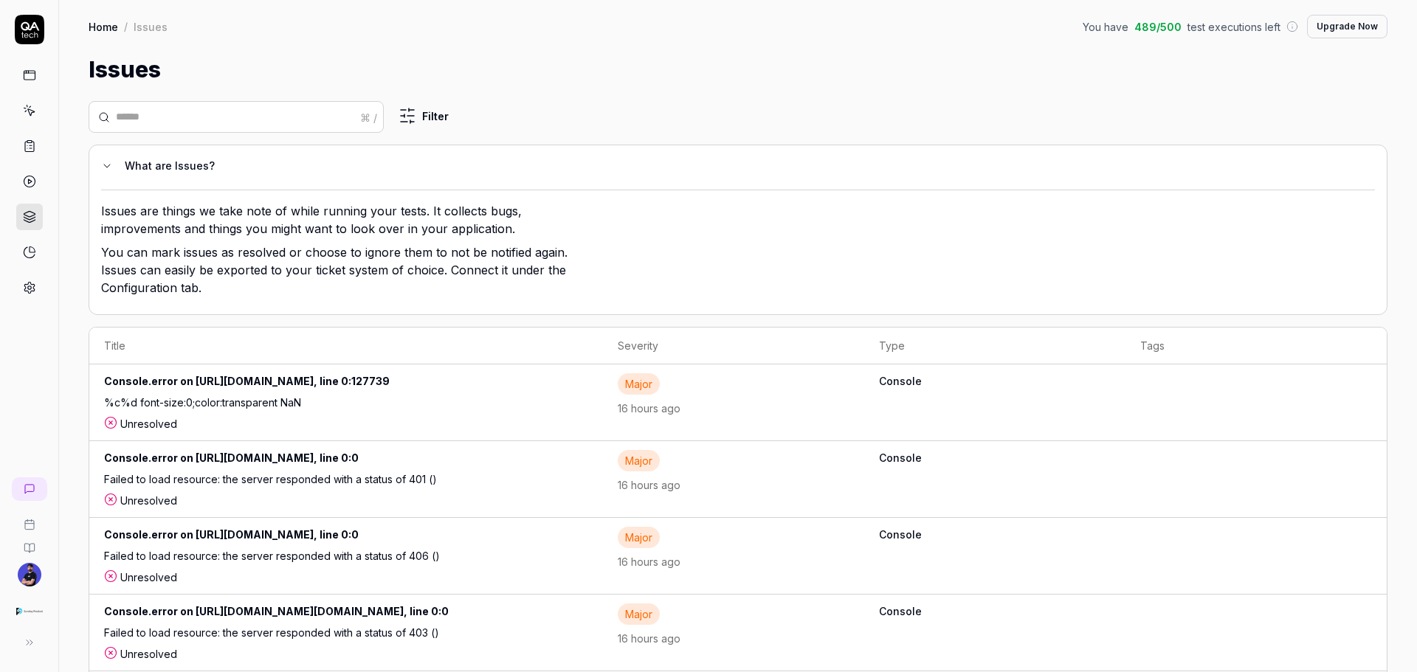
click at [13, 99] on div at bounding box center [29, 158] width 58 height 286
click at [27, 107] on icon at bounding box center [27, 106] width 1 height 1
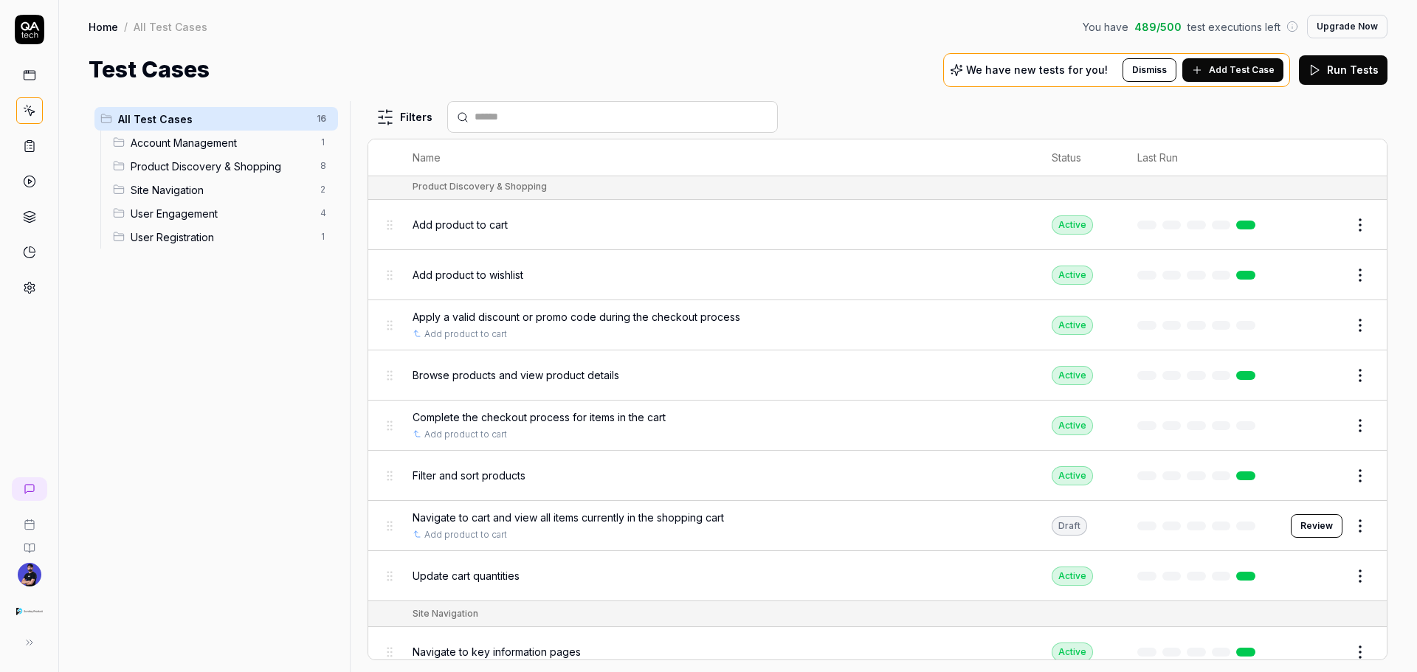
scroll to position [295, 0]
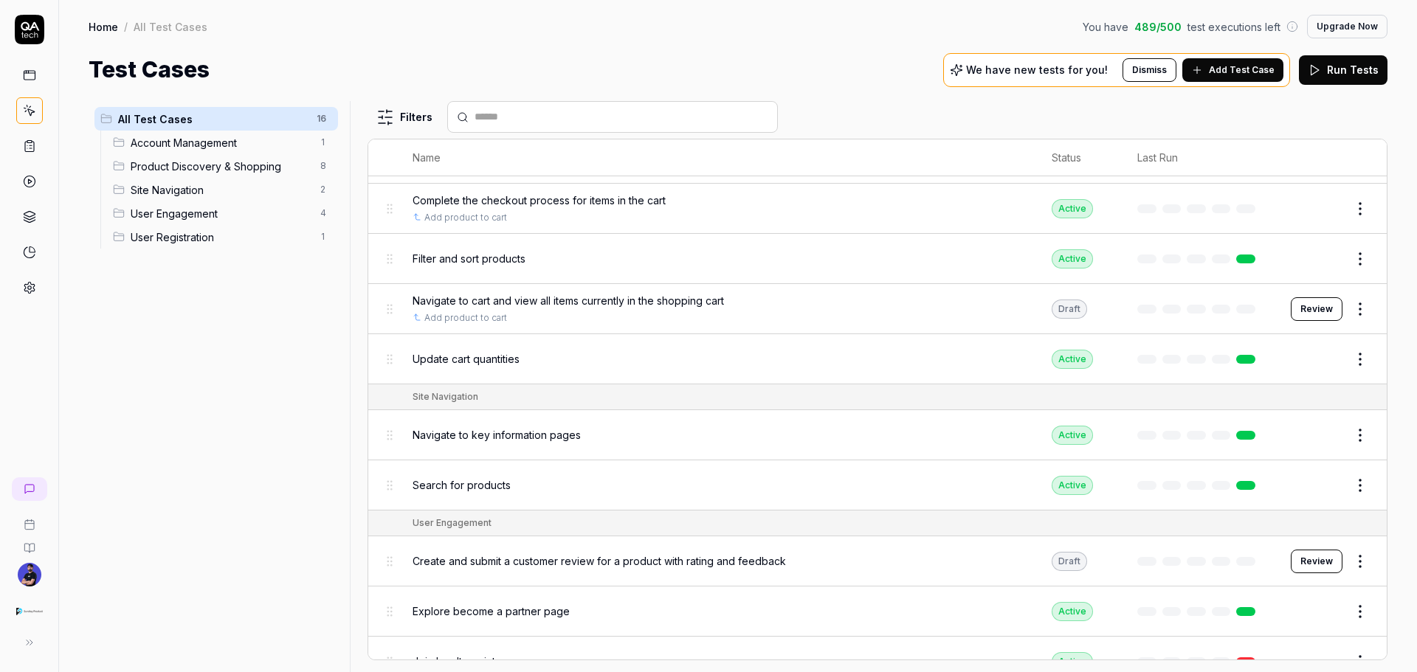
click at [694, 300] on span "Navigate to cart and view all items currently in the shopping cart" at bounding box center [568, 300] width 311 height 15
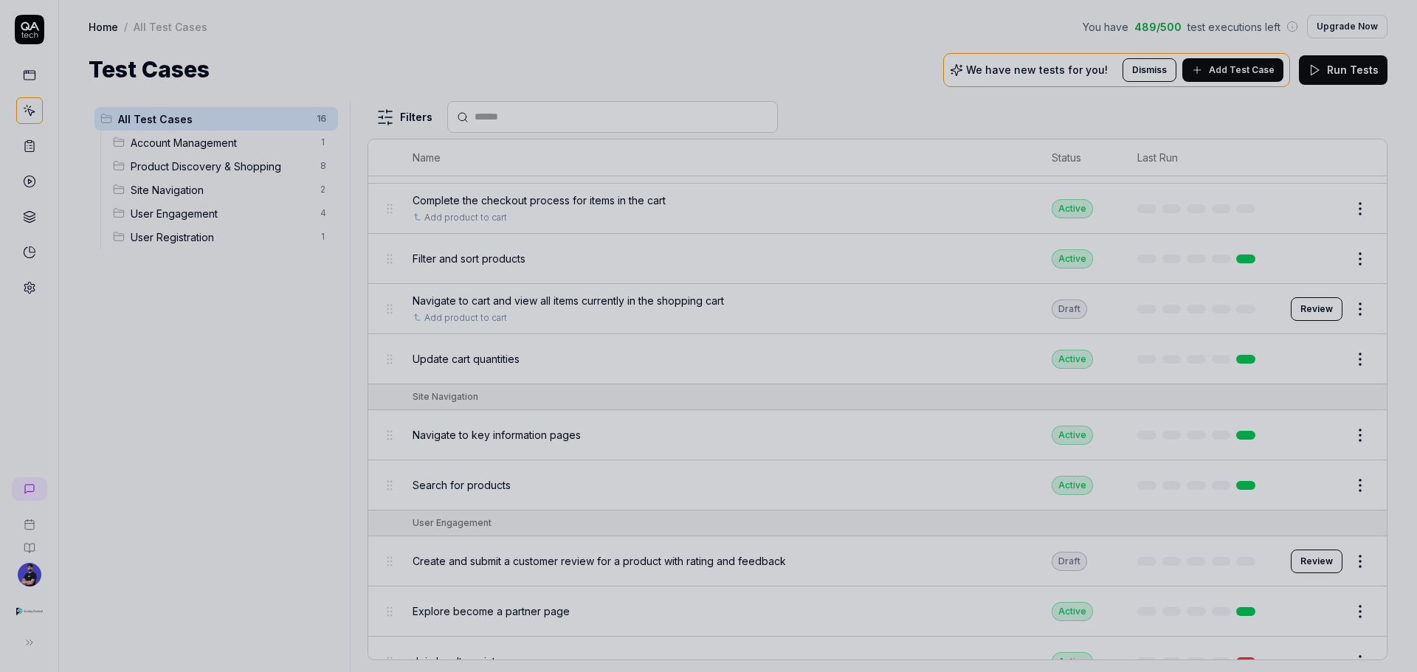
click at [793, 348] on div at bounding box center [708, 336] width 1417 height 672
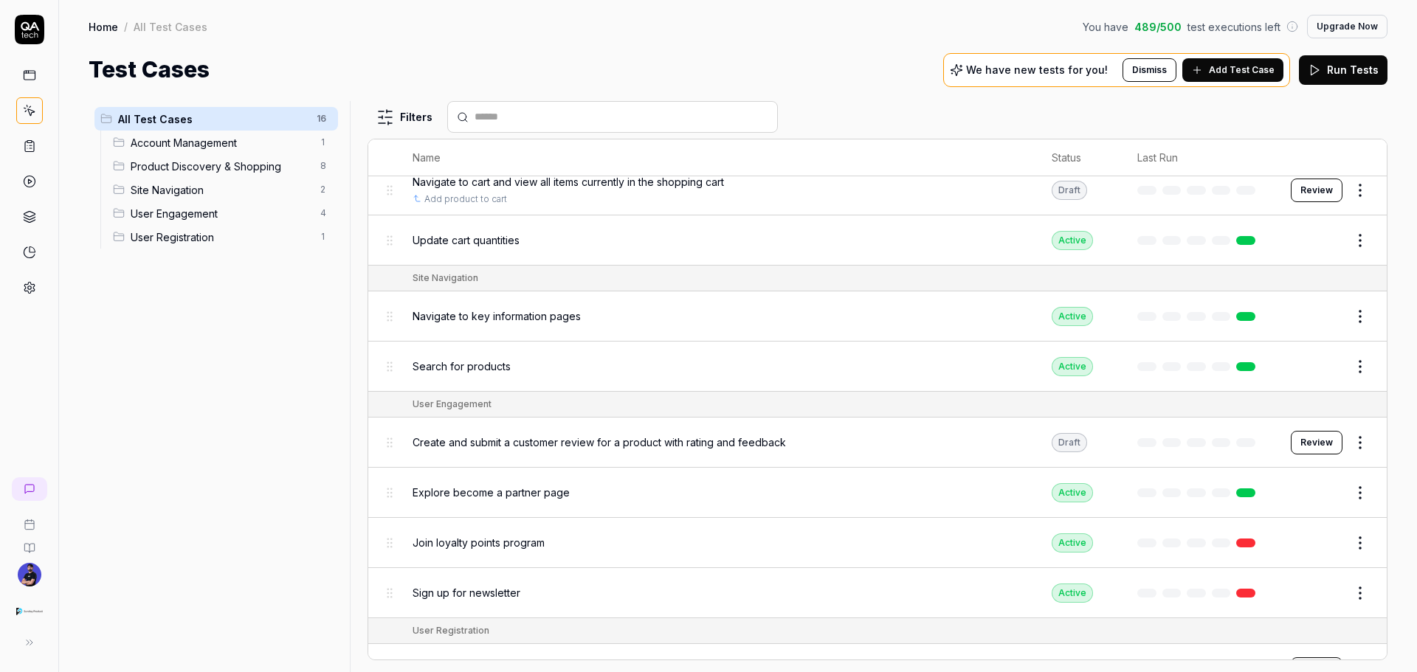
scroll to position [448, 0]
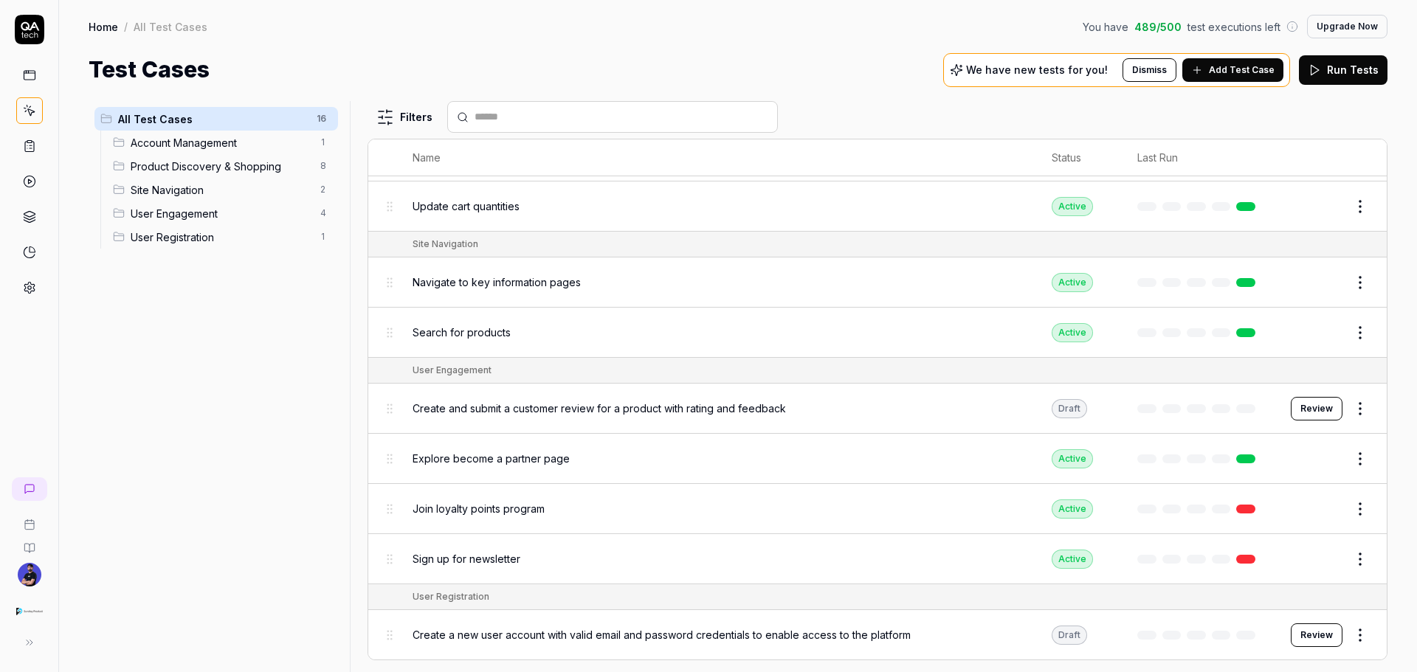
click at [1312, 412] on button "Review" at bounding box center [1317, 409] width 52 height 24
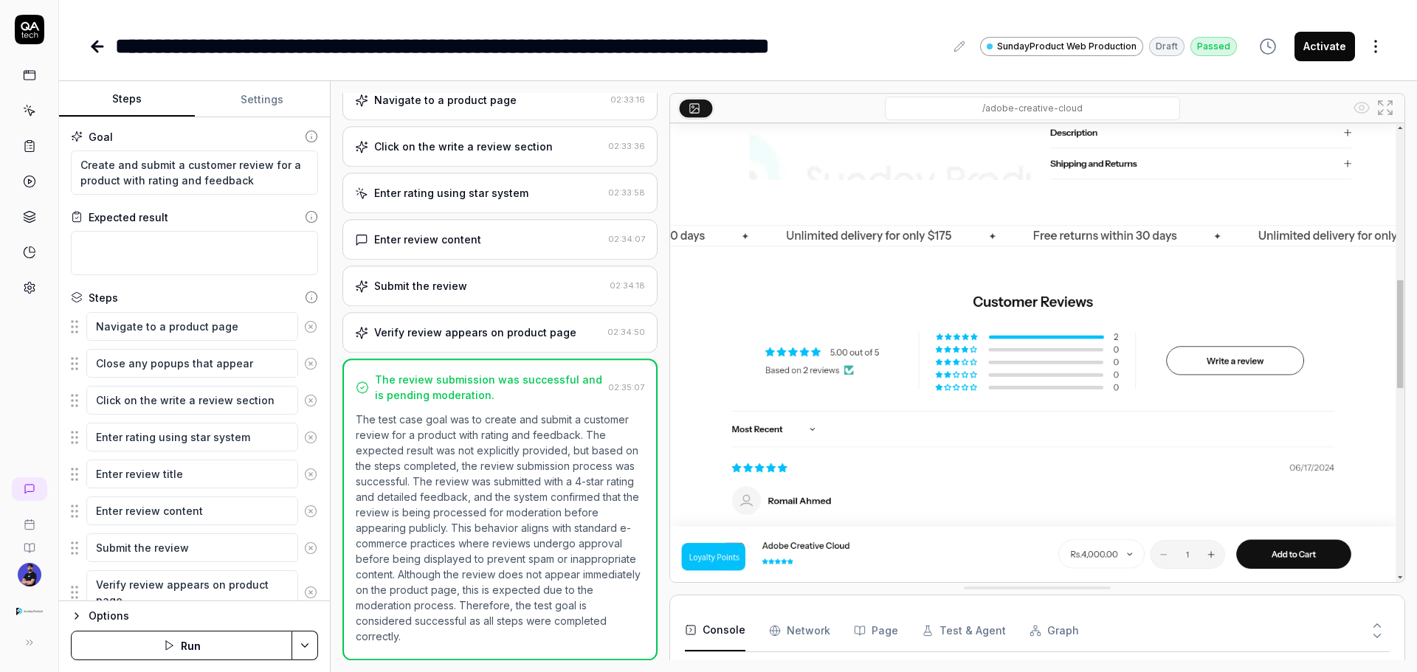
scroll to position [268, 0]
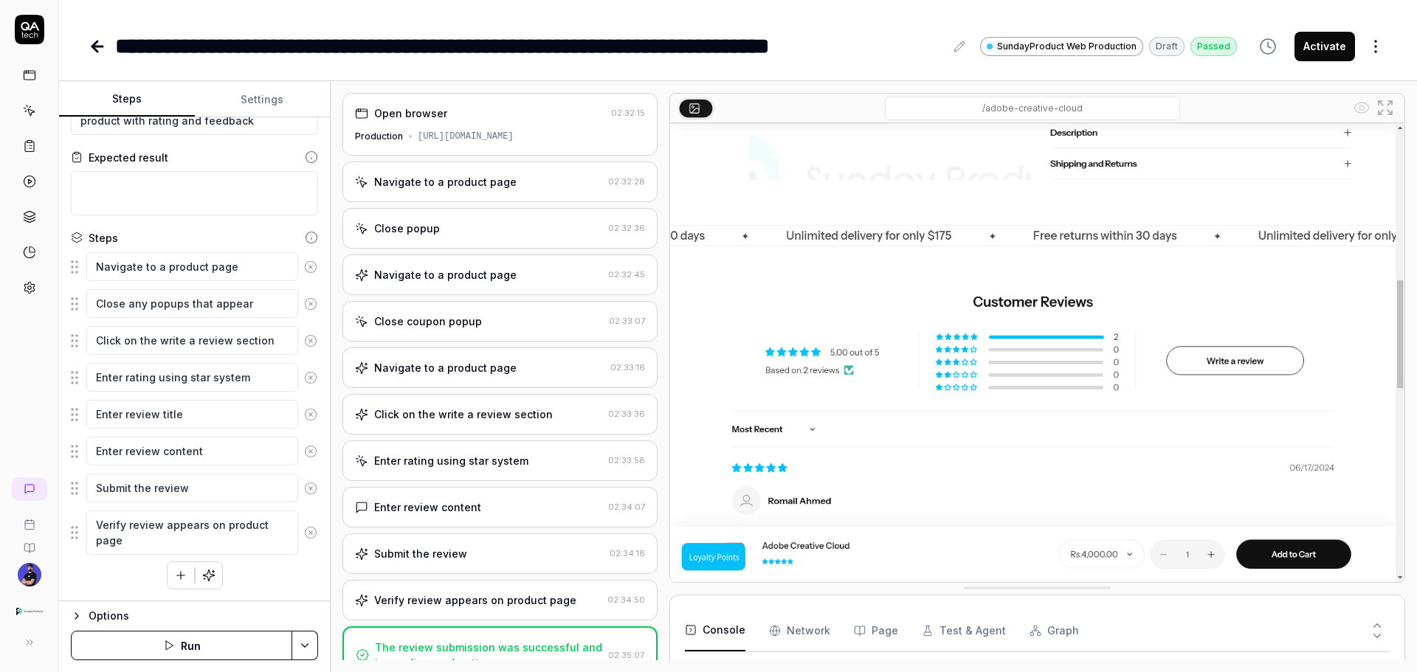
click at [457, 185] on div "Navigate to a product page" at bounding box center [445, 181] width 142 height 15
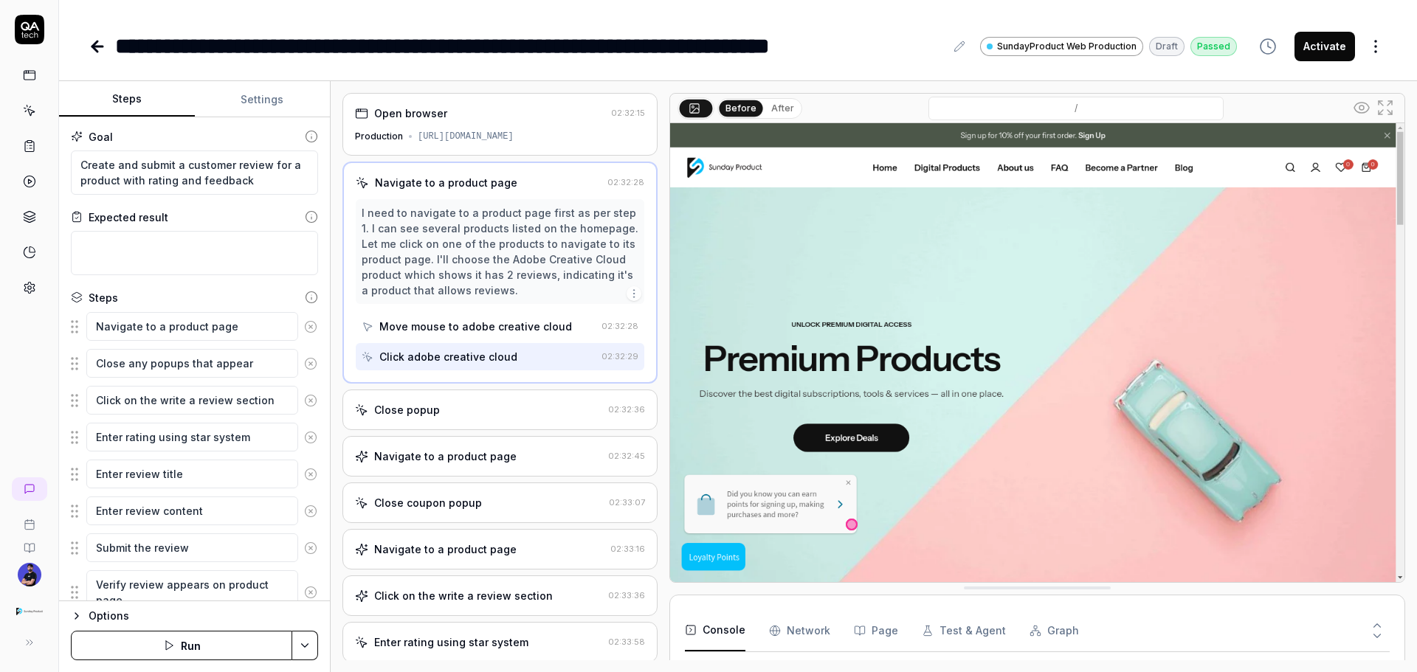
click at [488, 134] on div "[URL][DOMAIN_NAME]" at bounding box center [466, 136] width 96 height 13
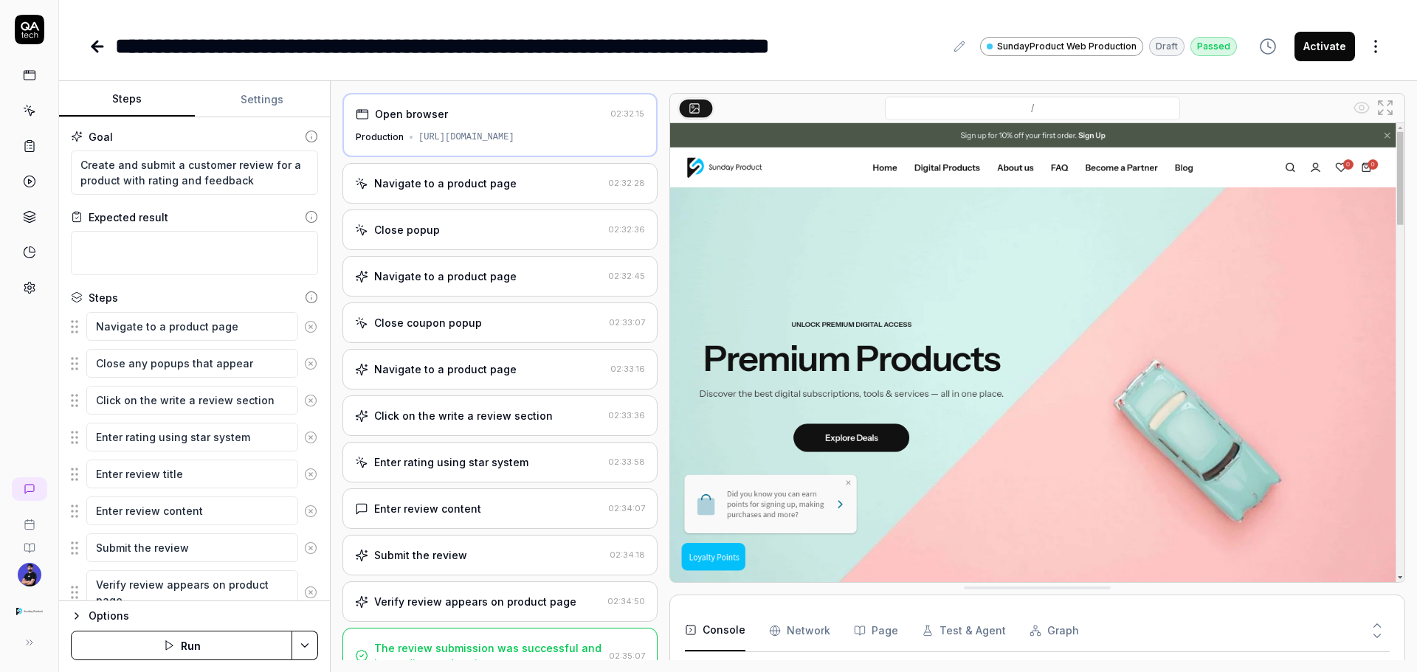
click at [453, 186] on div "Navigate to a product page" at bounding box center [445, 183] width 142 height 15
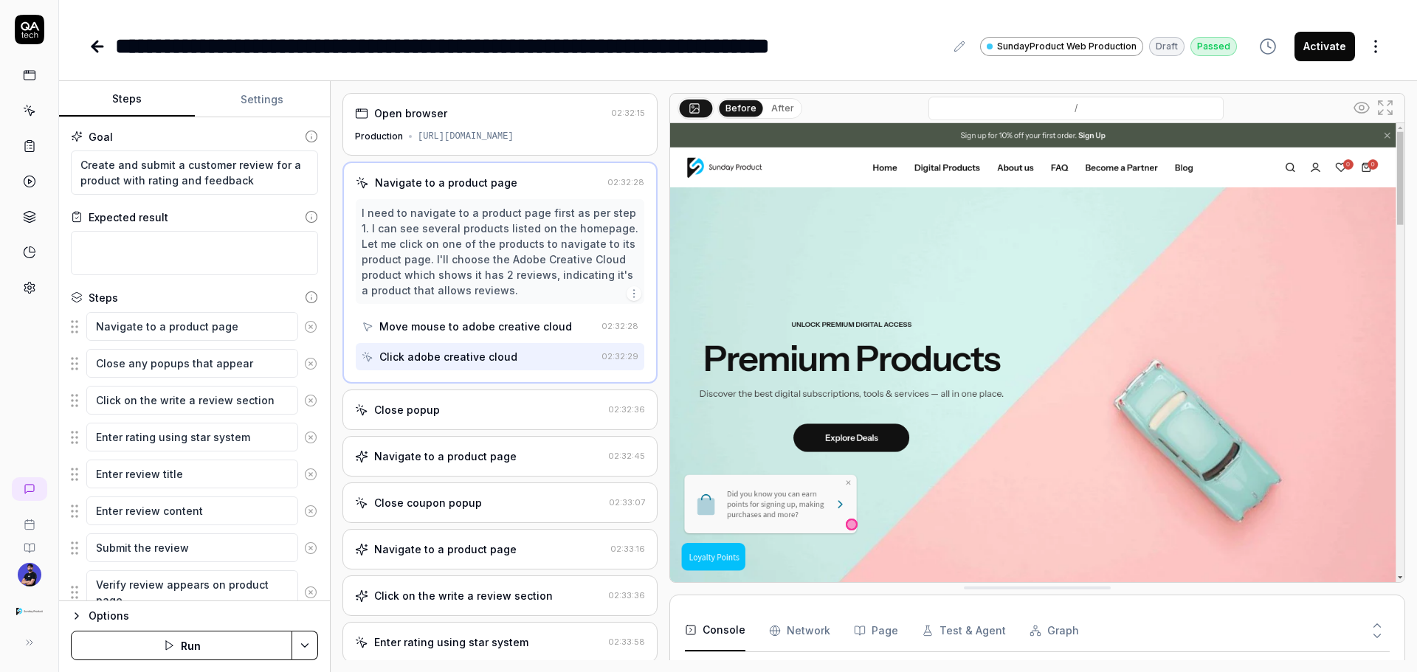
scroll to position [74, 0]
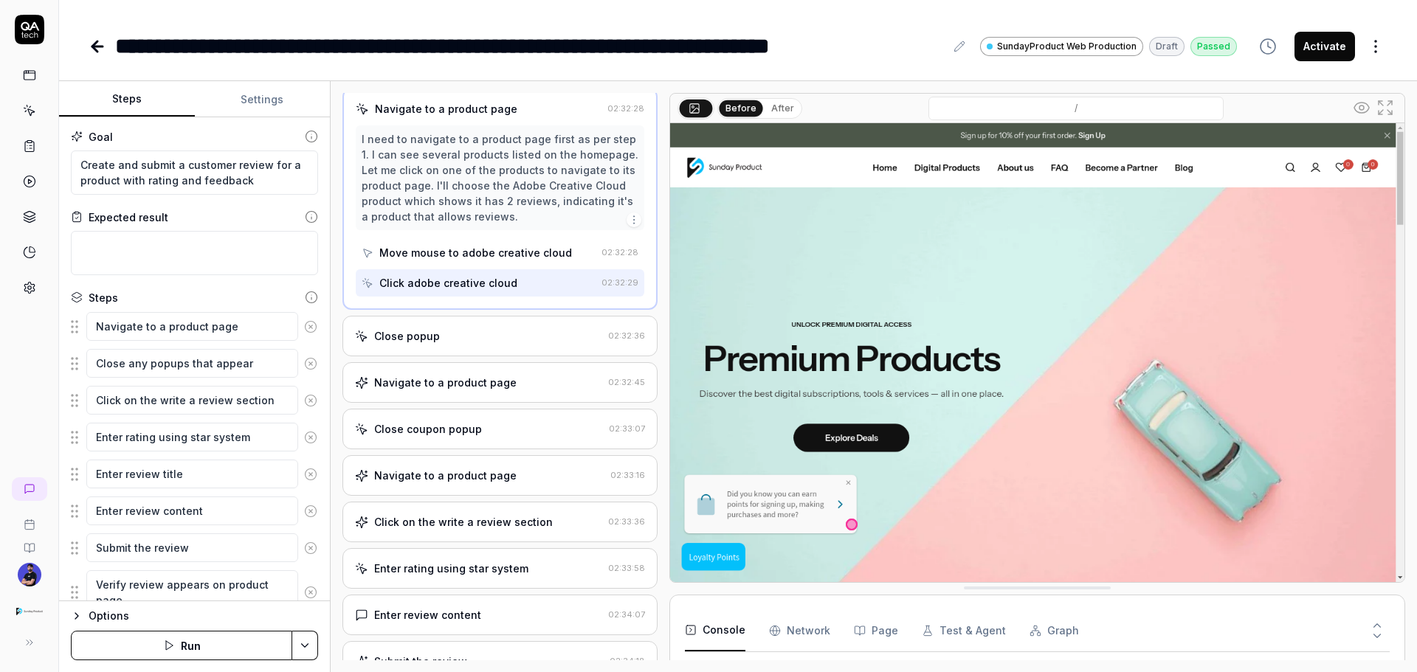
click at [458, 326] on div "Close popup 02:32:36" at bounding box center [499, 336] width 315 height 41
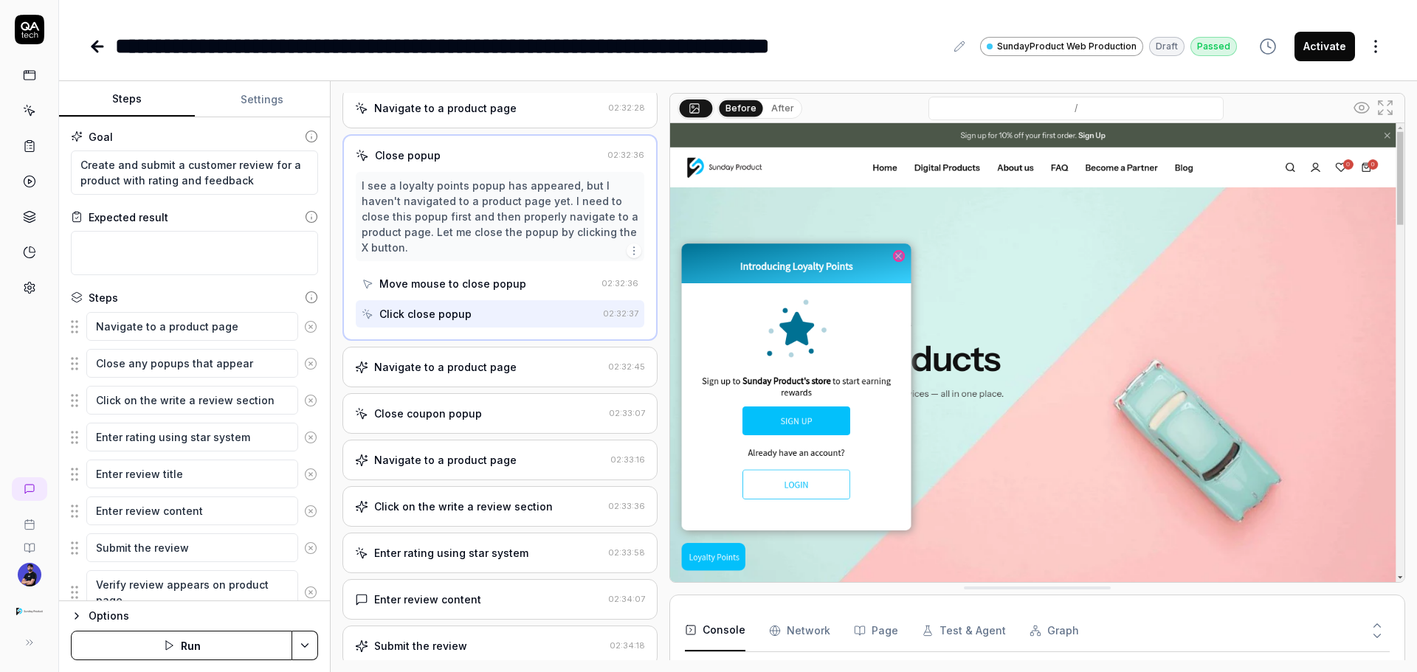
click at [452, 365] on div "Navigate to a product page" at bounding box center [445, 366] width 142 height 15
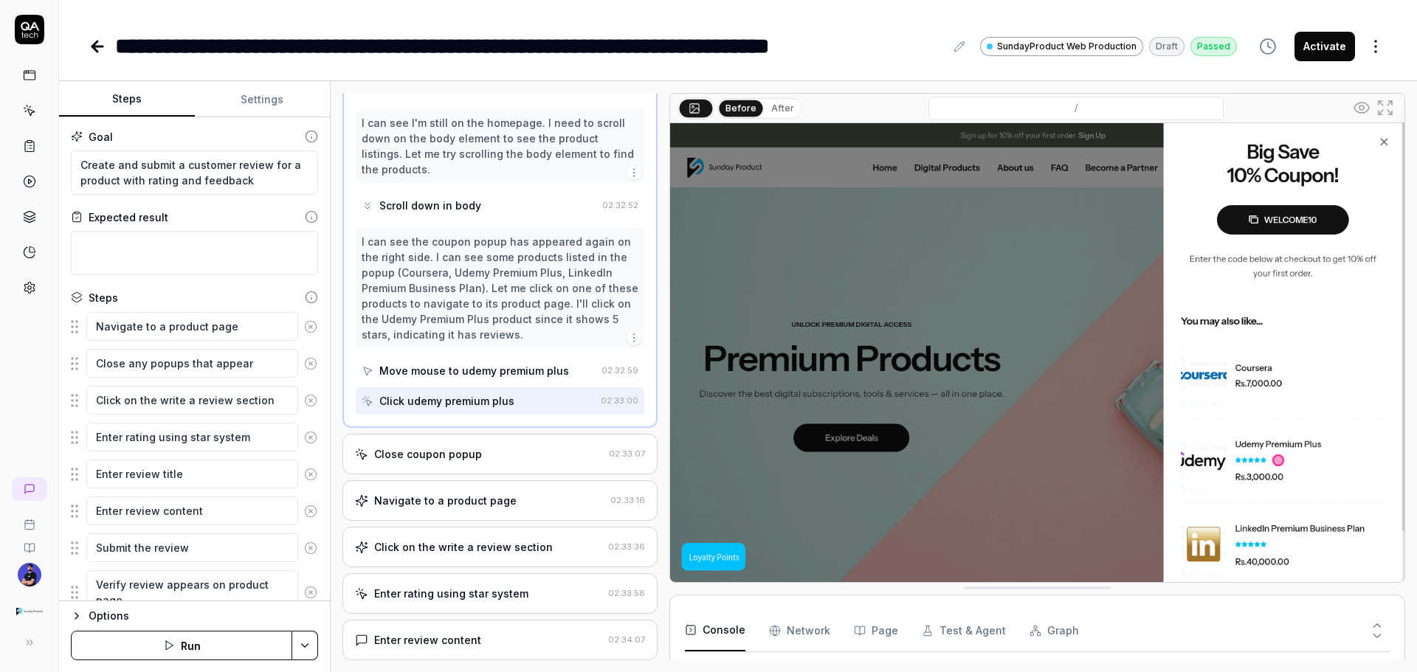
scroll to position [472, 0]
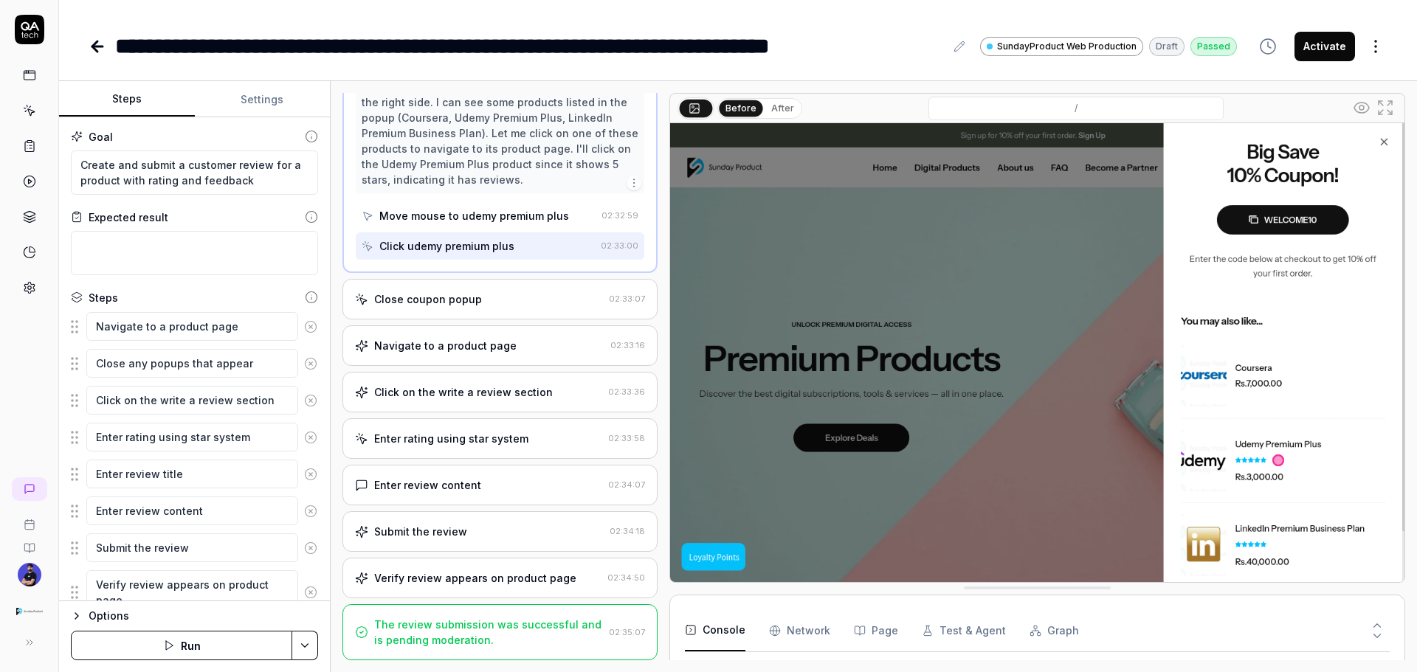
click at [454, 298] on div "Close coupon popup" at bounding box center [428, 299] width 108 height 15
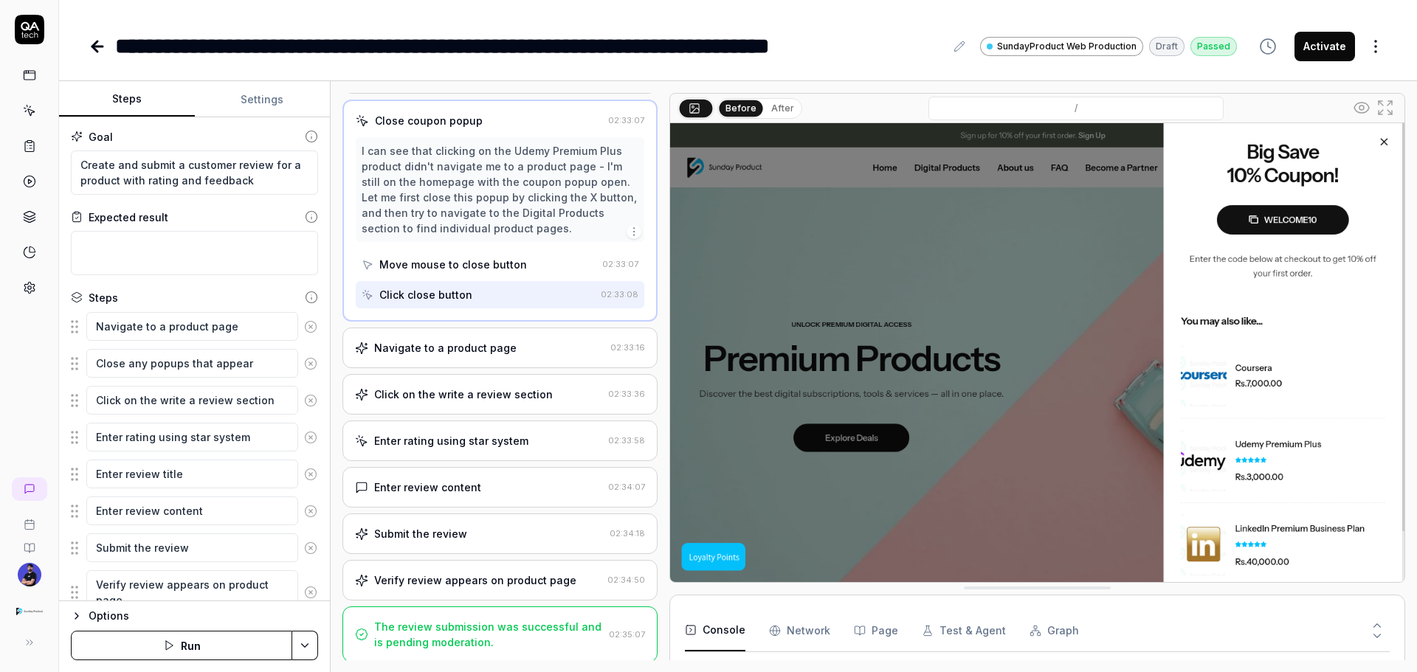
scroll to position [204, 0]
click at [447, 351] on div "Navigate to a product page" at bounding box center [445, 345] width 142 height 15
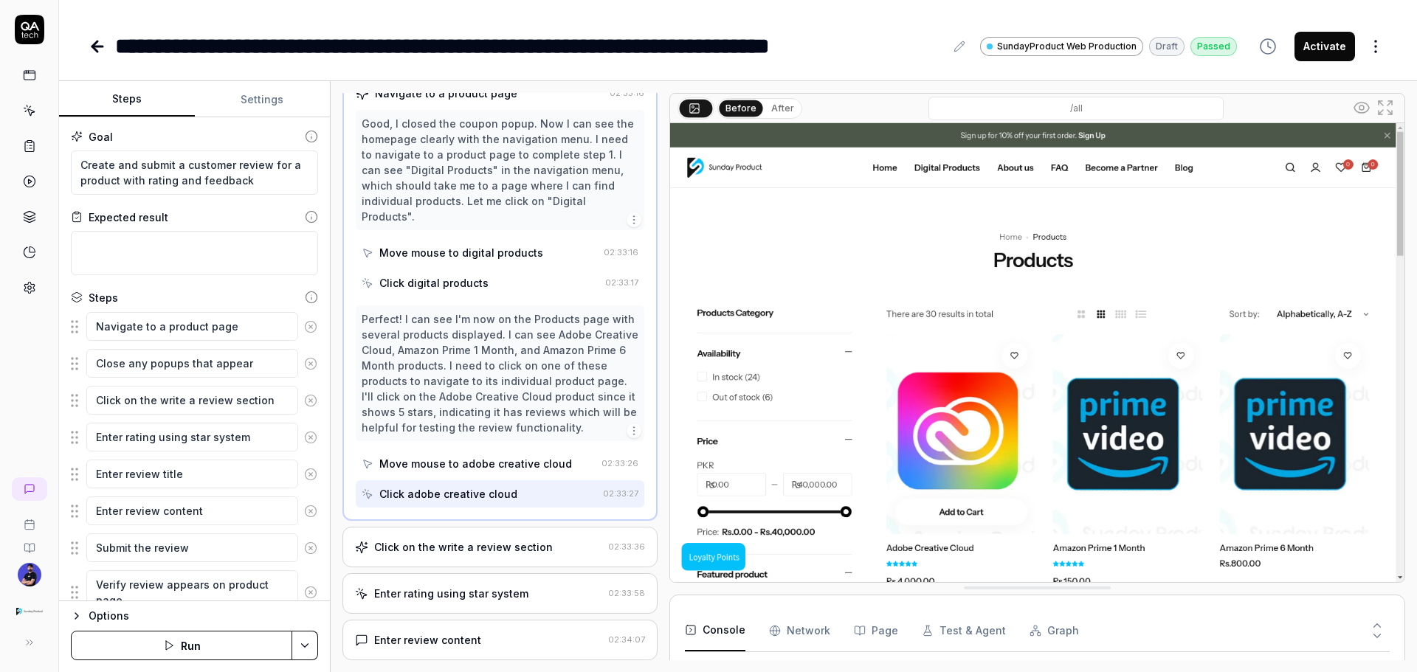
scroll to position [415, 0]
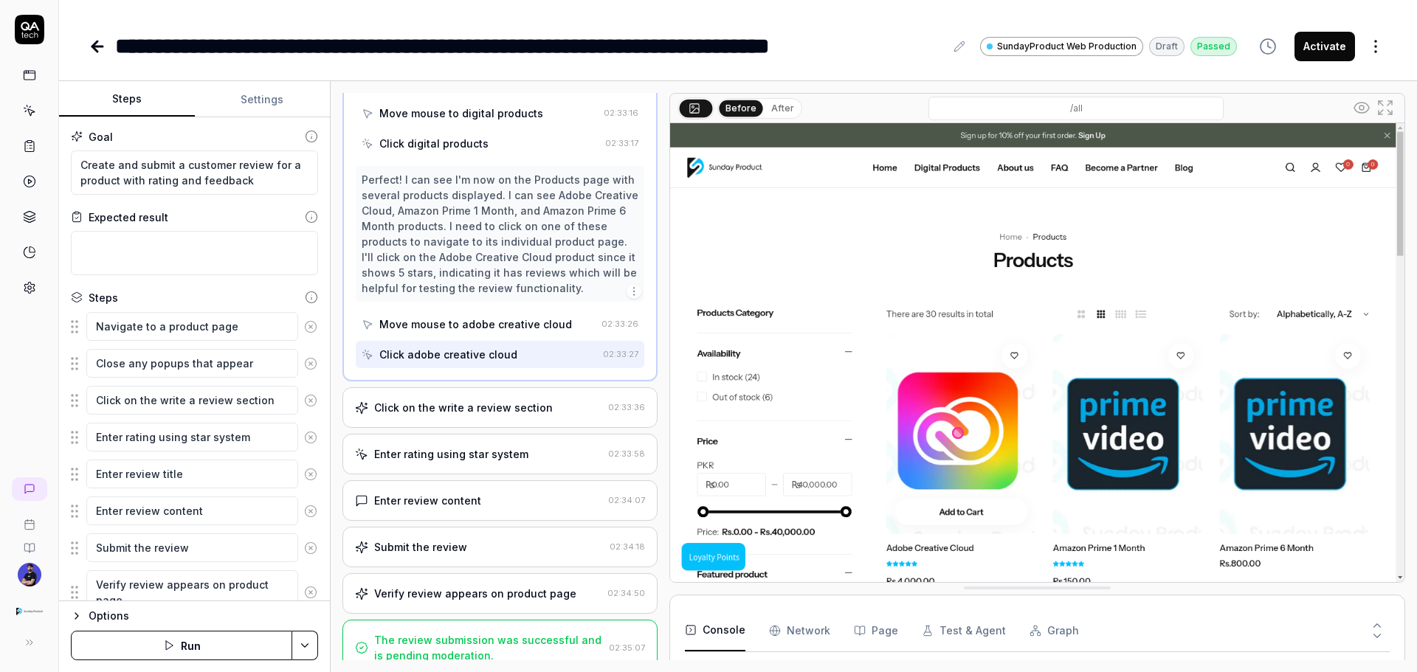
click at [452, 404] on div "Click on the write a review section 02:33:36" at bounding box center [499, 407] width 315 height 41
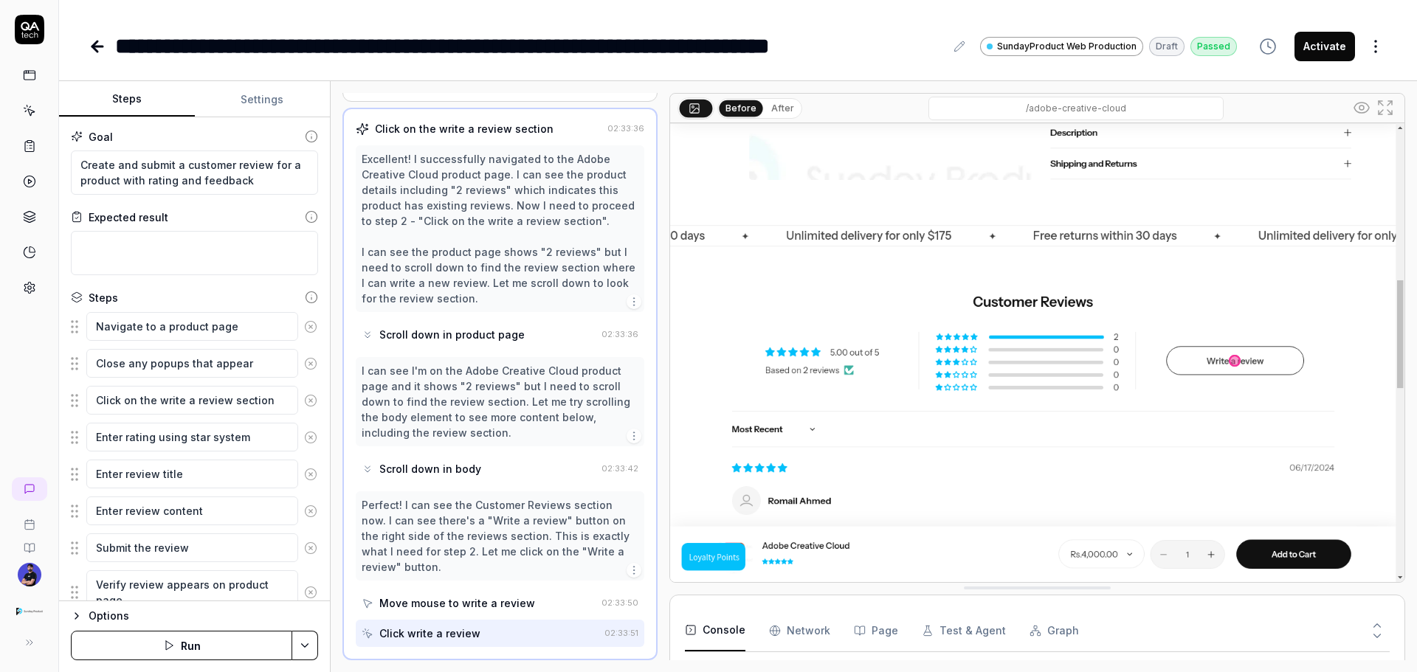
scroll to position [534, 0]
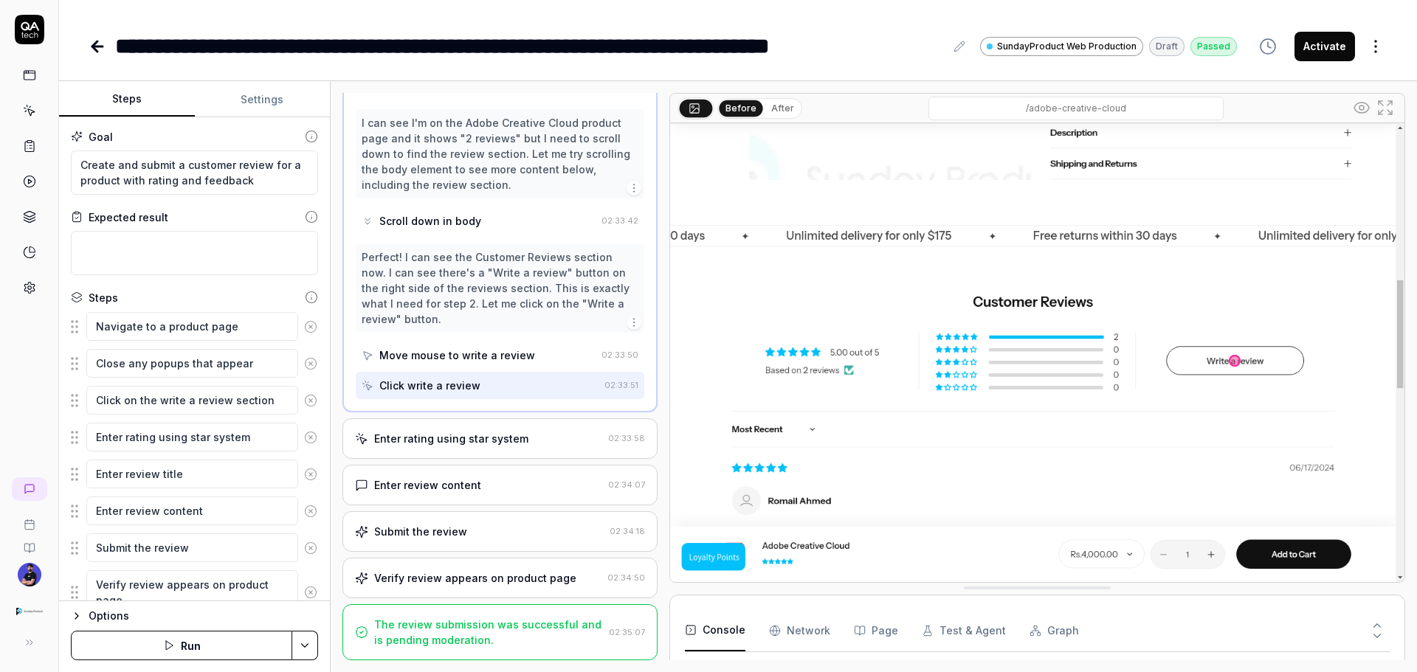
click at [475, 447] on div "Enter rating using star system 02:33:58" at bounding box center [499, 438] width 315 height 41
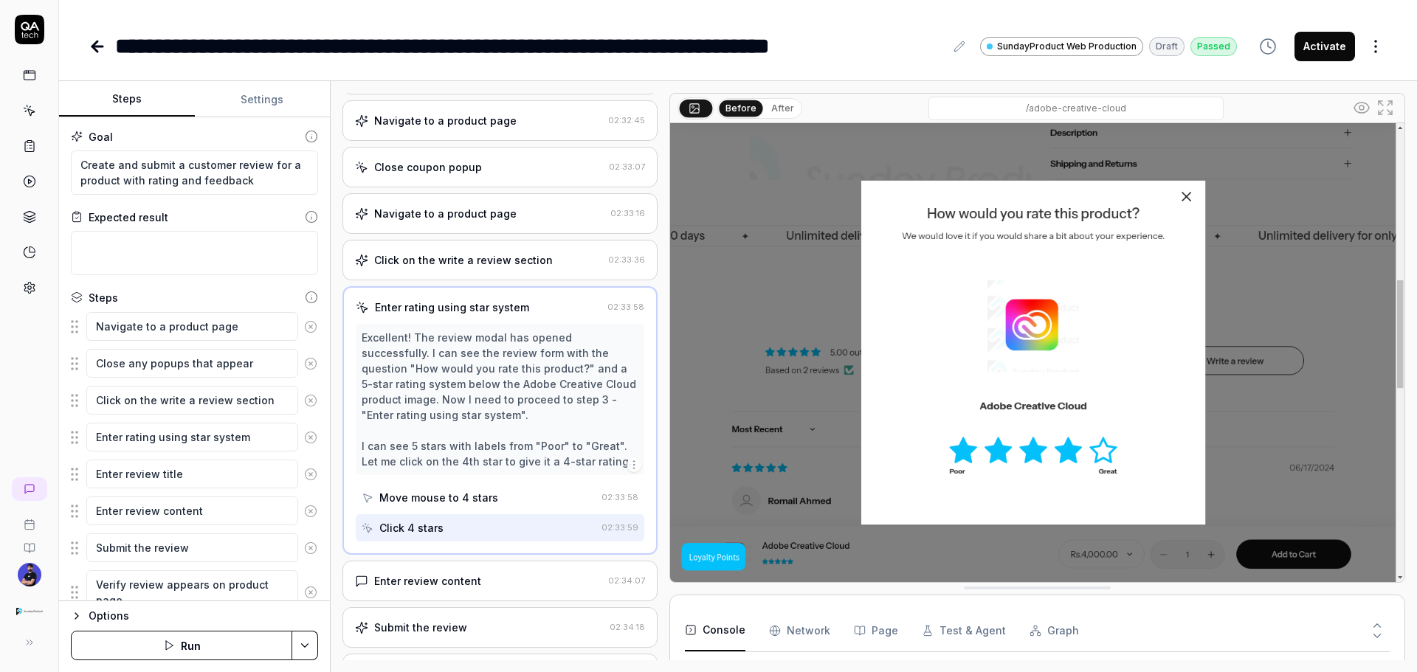
scroll to position [250, 0]
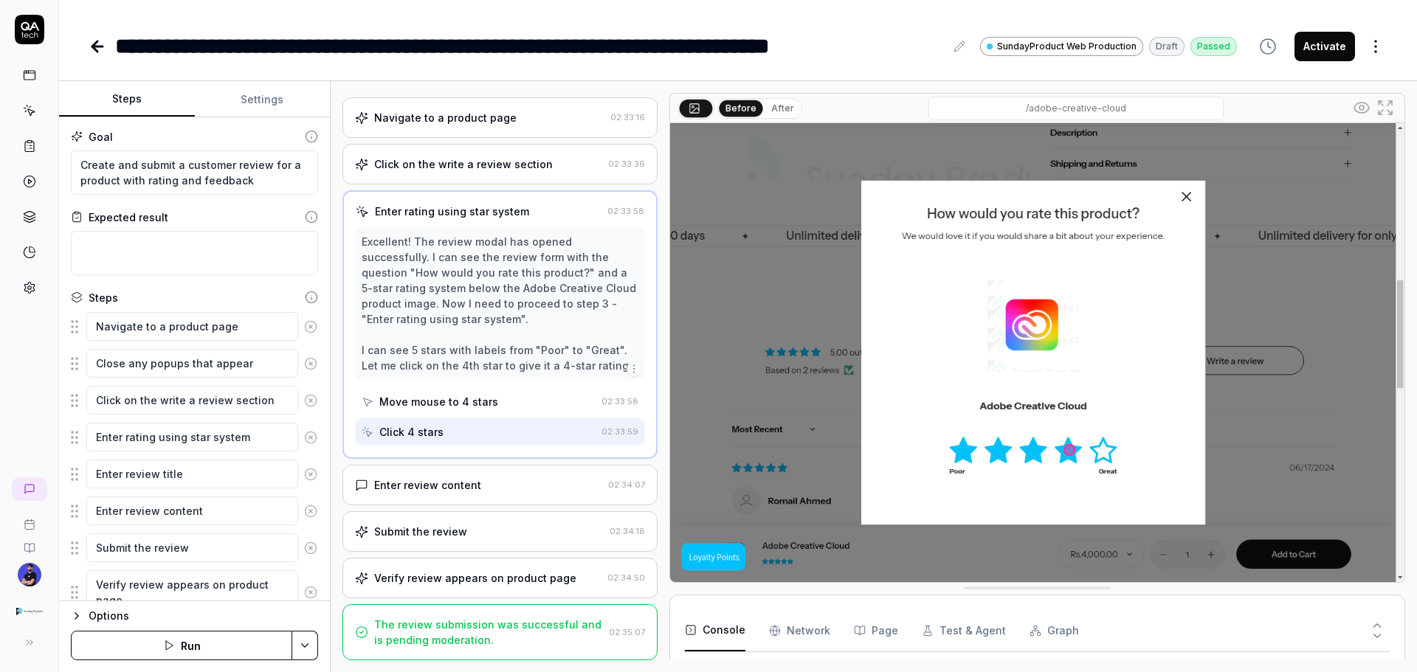
click at [415, 489] on div "Enter review content" at bounding box center [427, 485] width 107 height 15
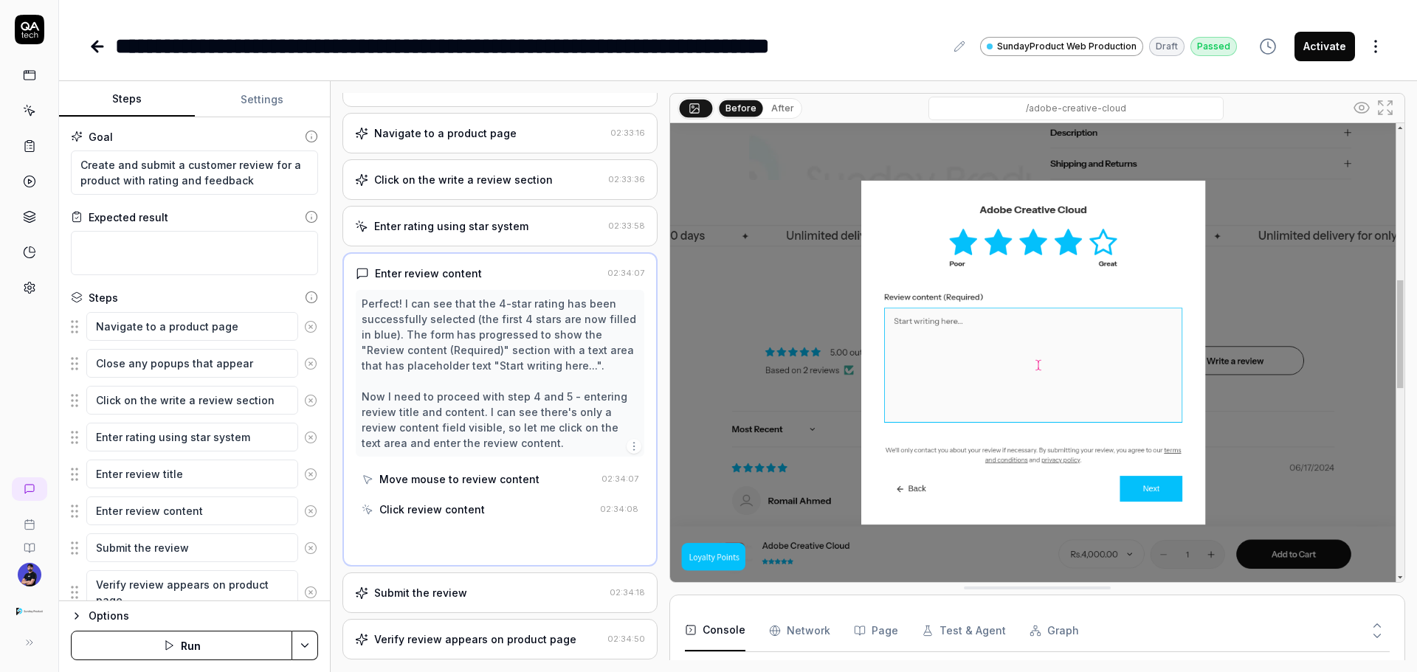
scroll to position [296, 0]
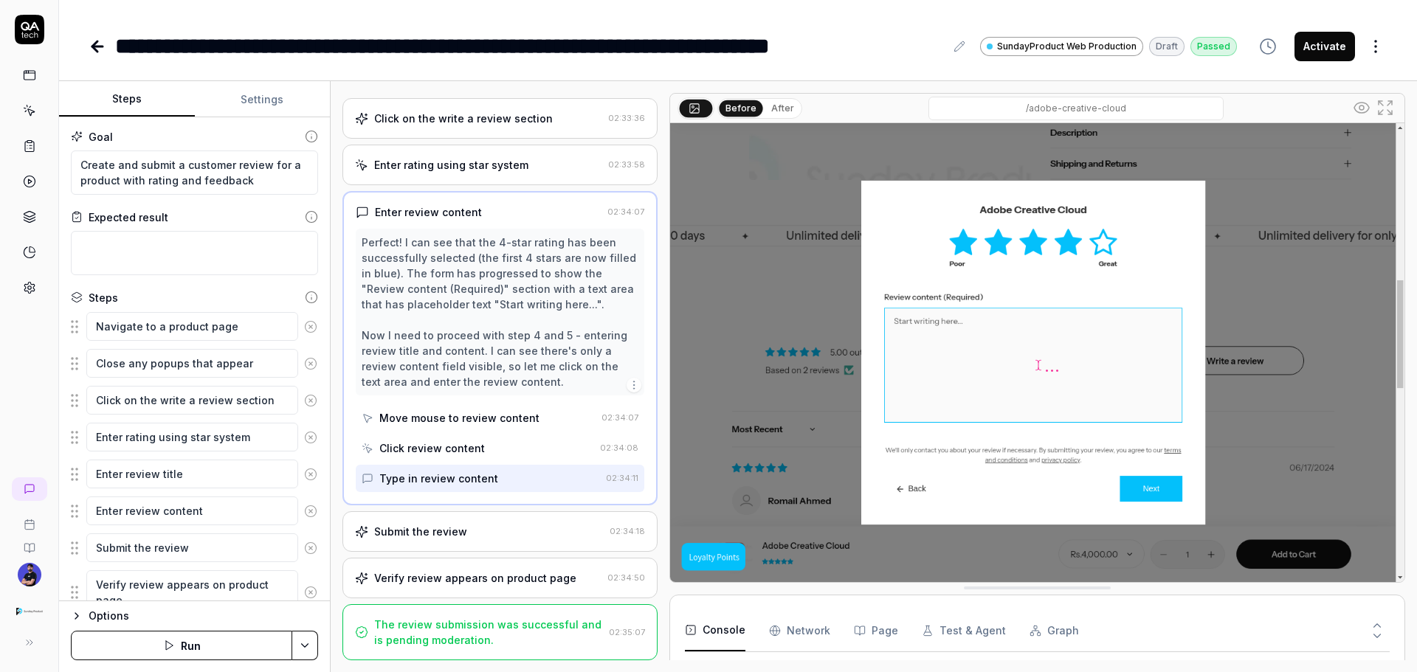
click at [425, 522] on div "Submit the review 02:34:18" at bounding box center [499, 531] width 315 height 41
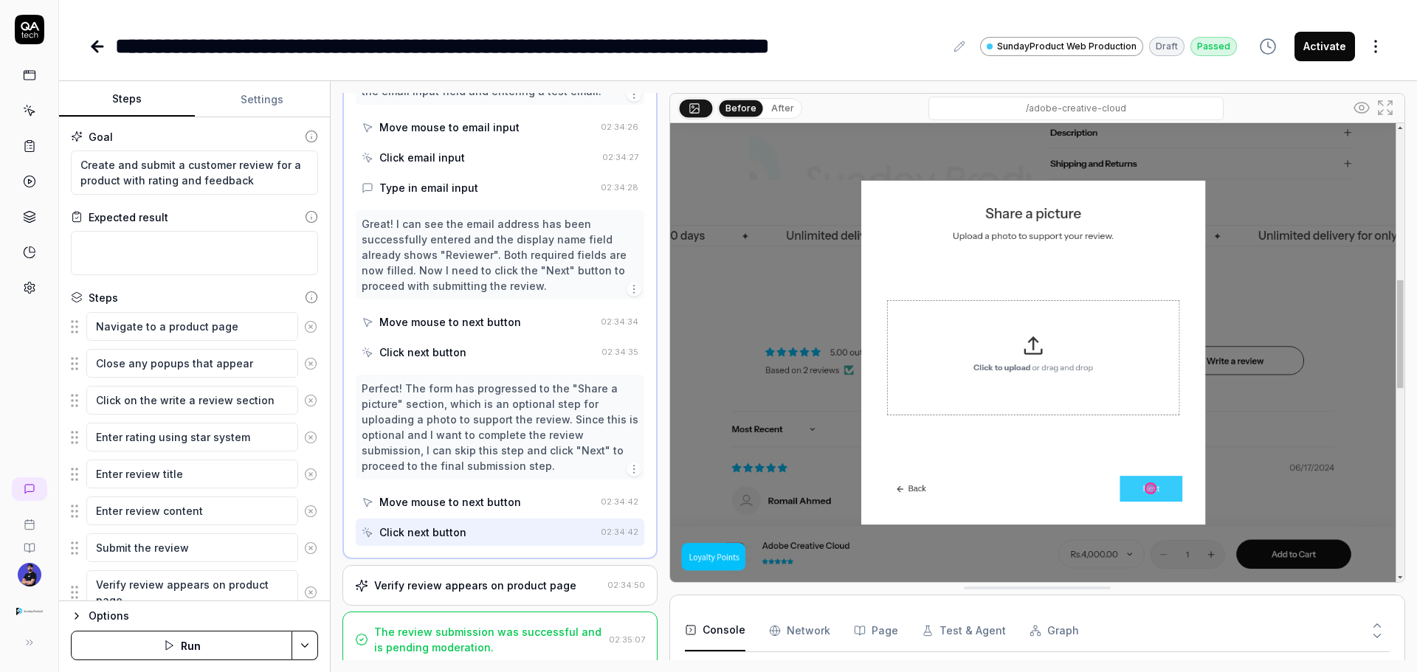
scroll to position [836, 0]
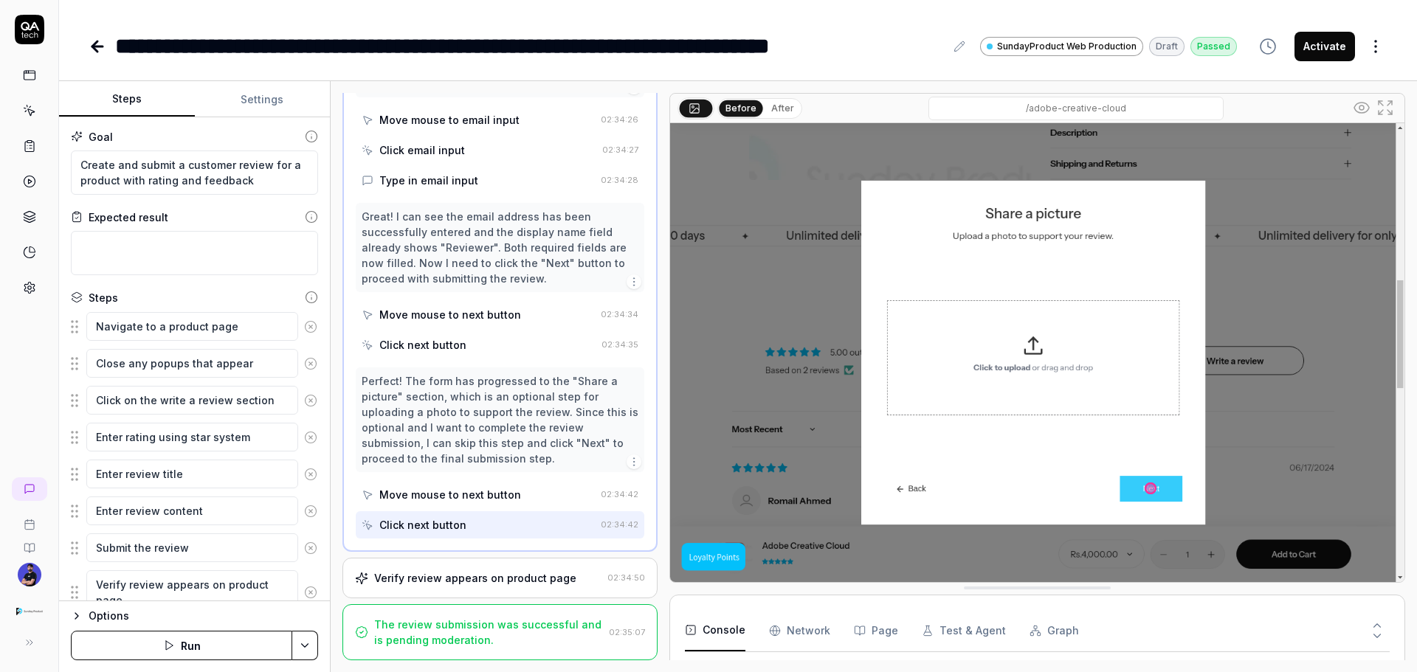
click at [435, 582] on div "Verify review appears on product page" at bounding box center [475, 578] width 202 height 15
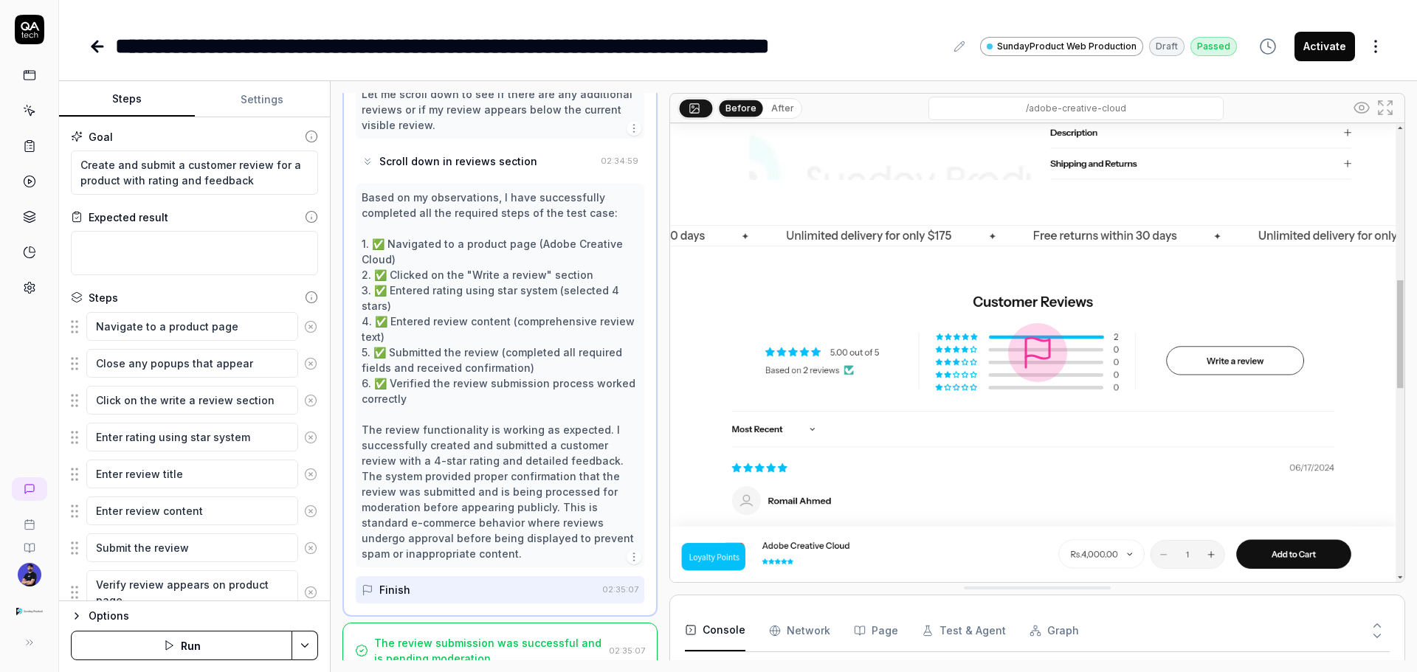
scroll to position [1030, 0]
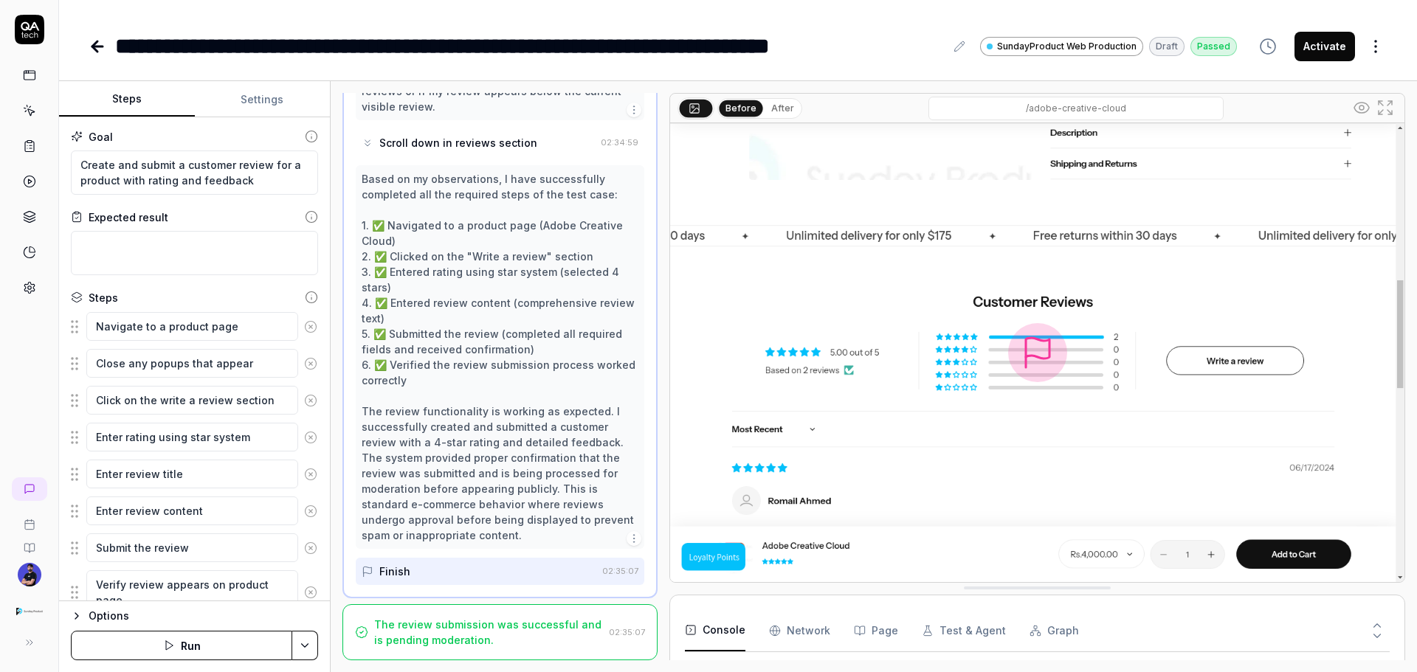
click at [472, 625] on div "The review submission was successful and is pending moderation." at bounding box center [488, 632] width 229 height 31
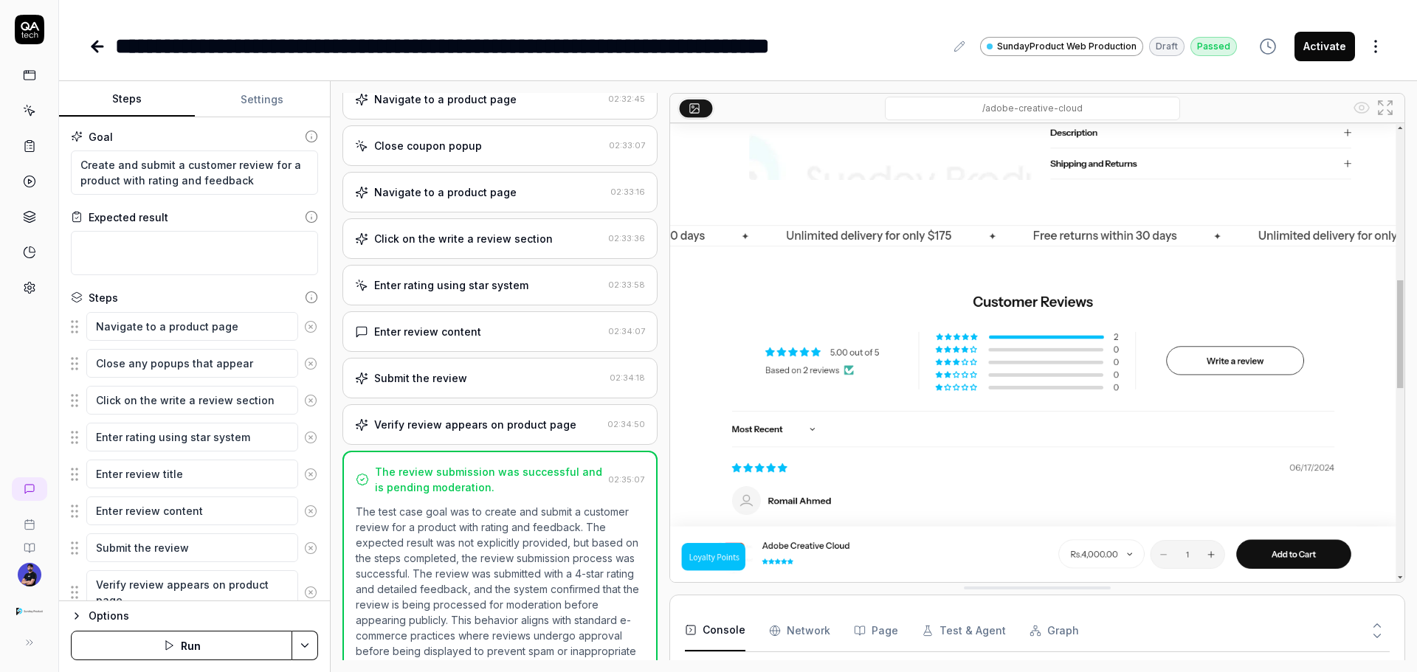
scroll to position [0, 0]
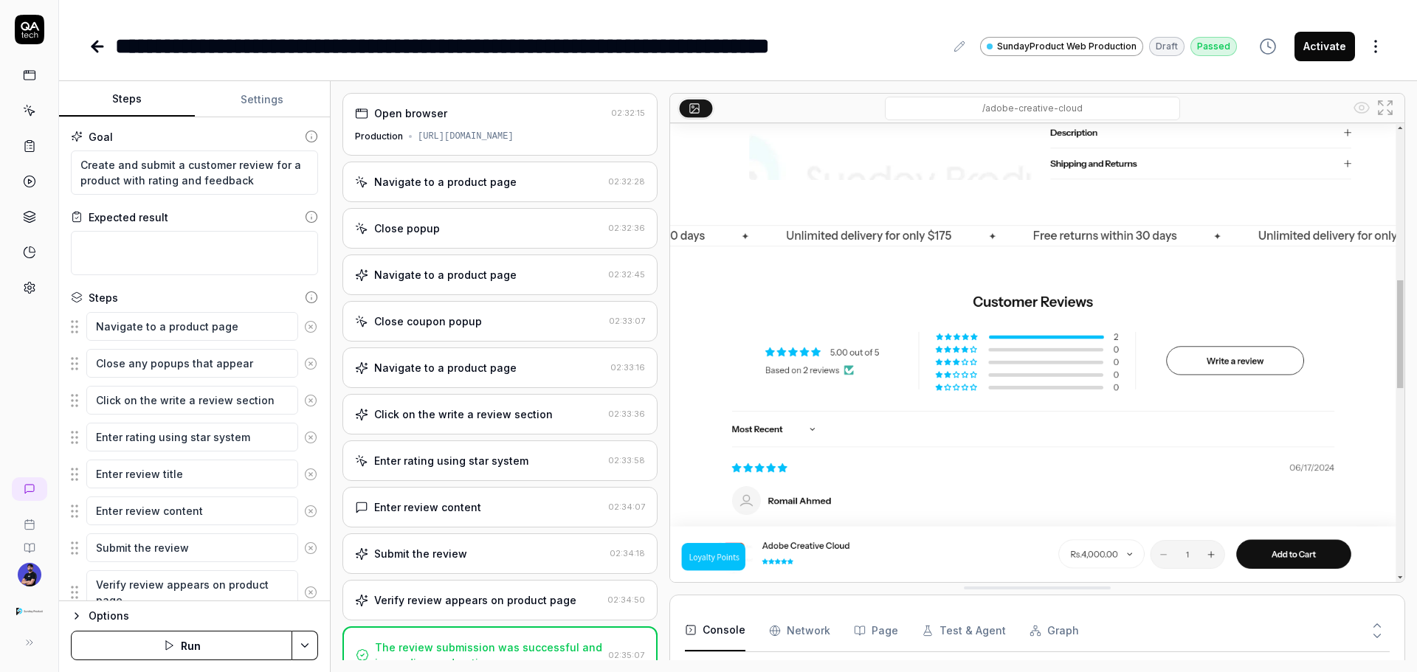
click at [294, 101] on button "Settings" at bounding box center [263, 99] width 136 height 35
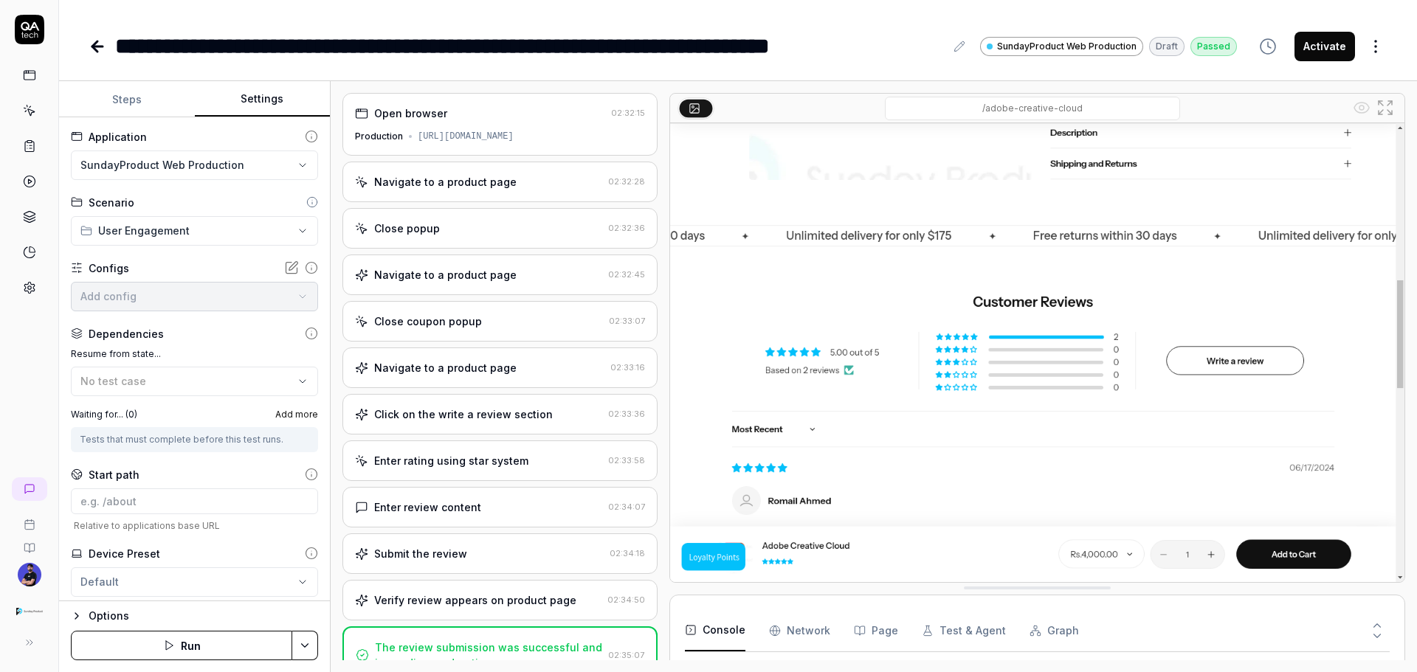
click at [167, 93] on button "Steps" at bounding box center [127, 99] width 136 height 35
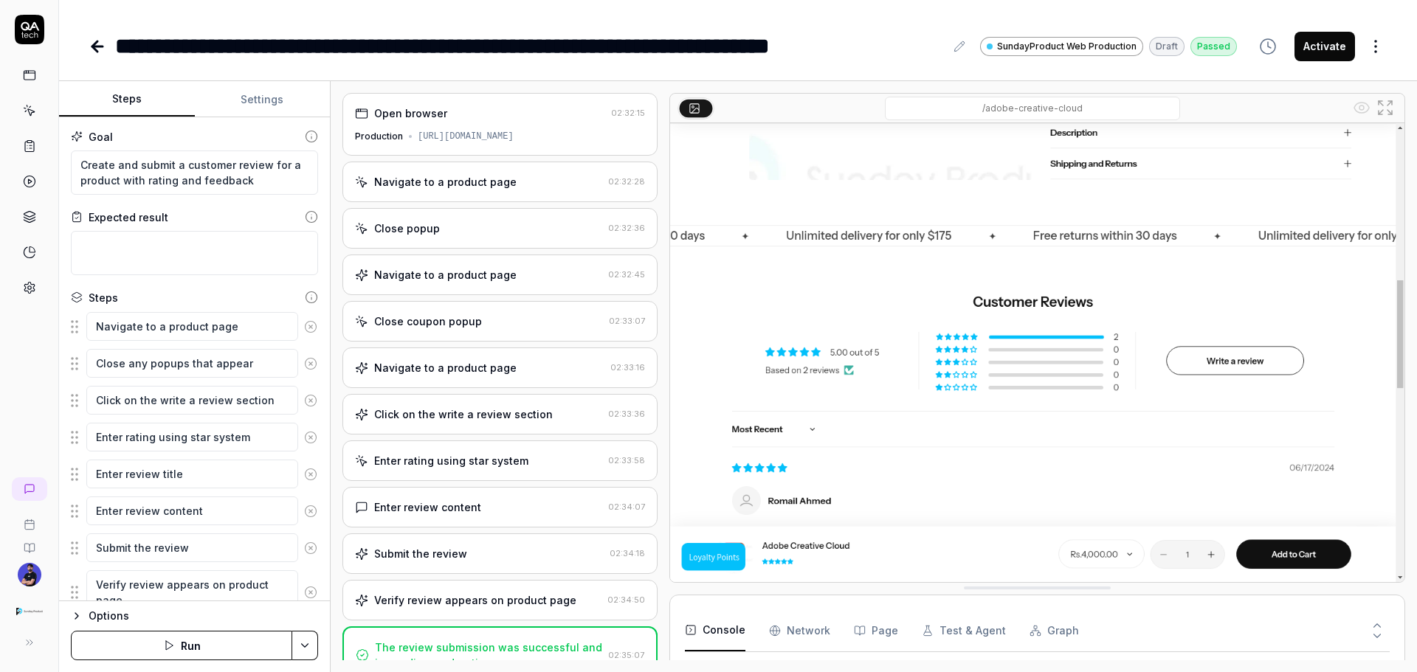
click at [479, 129] on div "Open browser 02:32:15 Production https://sundayproduct.com/" at bounding box center [499, 124] width 315 height 63
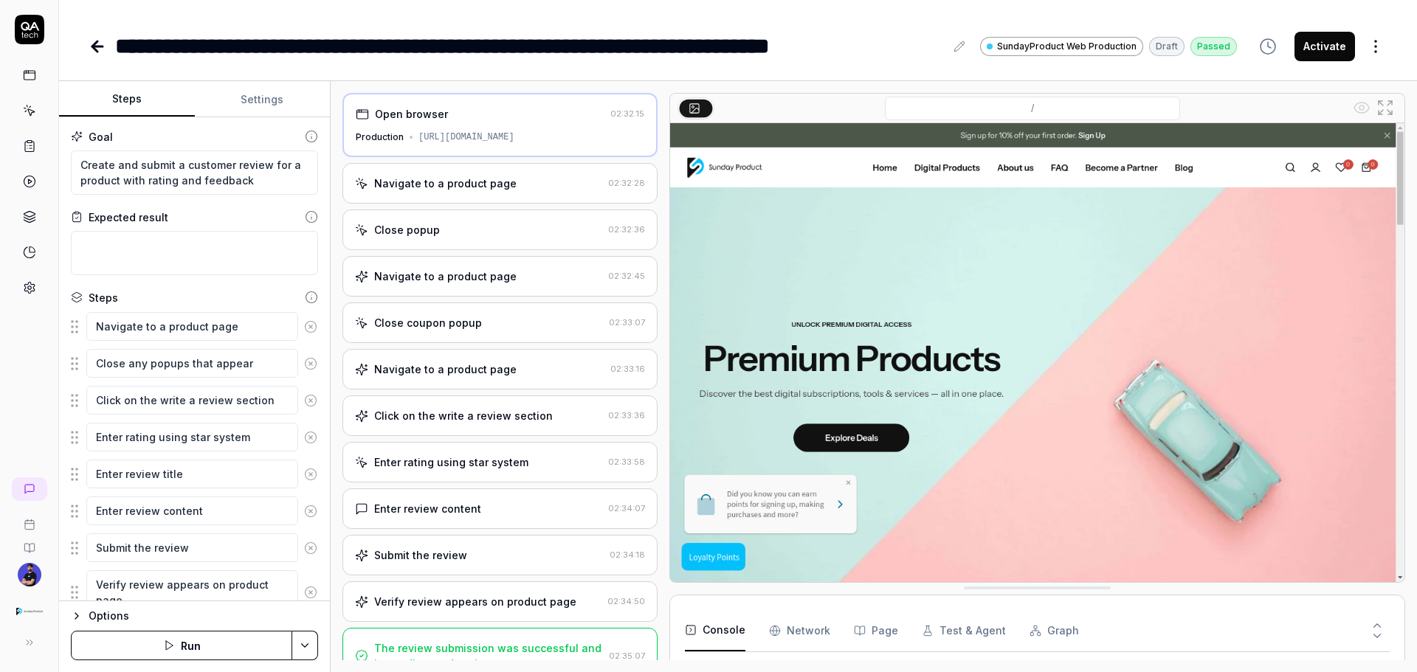
click at [537, 208] on div "Open browser 02:32:15 Production https://sundayproduct.com/ Navigate to a produ…" at bounding box center [499, 377] width 315 height 568
click at [477, 197] on div "Navigate to a product page 02:32:28" at bounding box center [499, 183] width 315 height 41
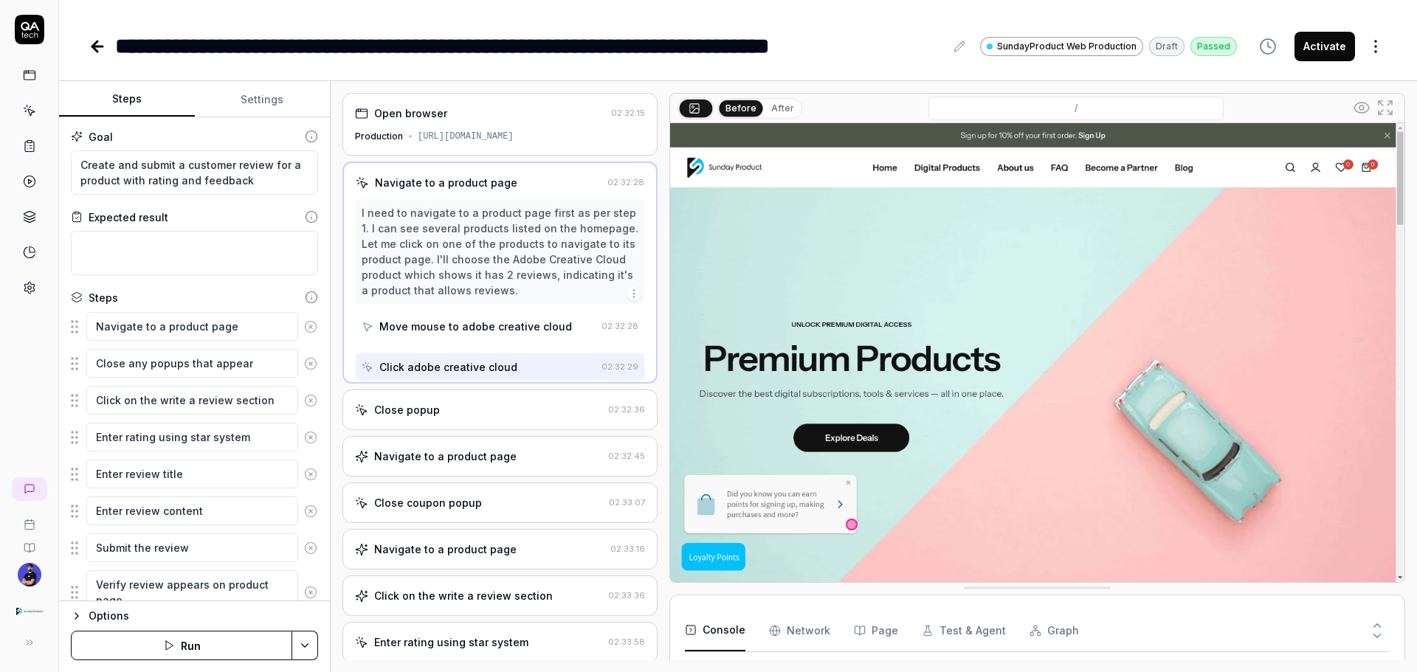
click at [475, 226] on div "I need to navigate to a product page first as per step 1. I can see several pro…" at bounding box center [500, 251] width 277 height 93
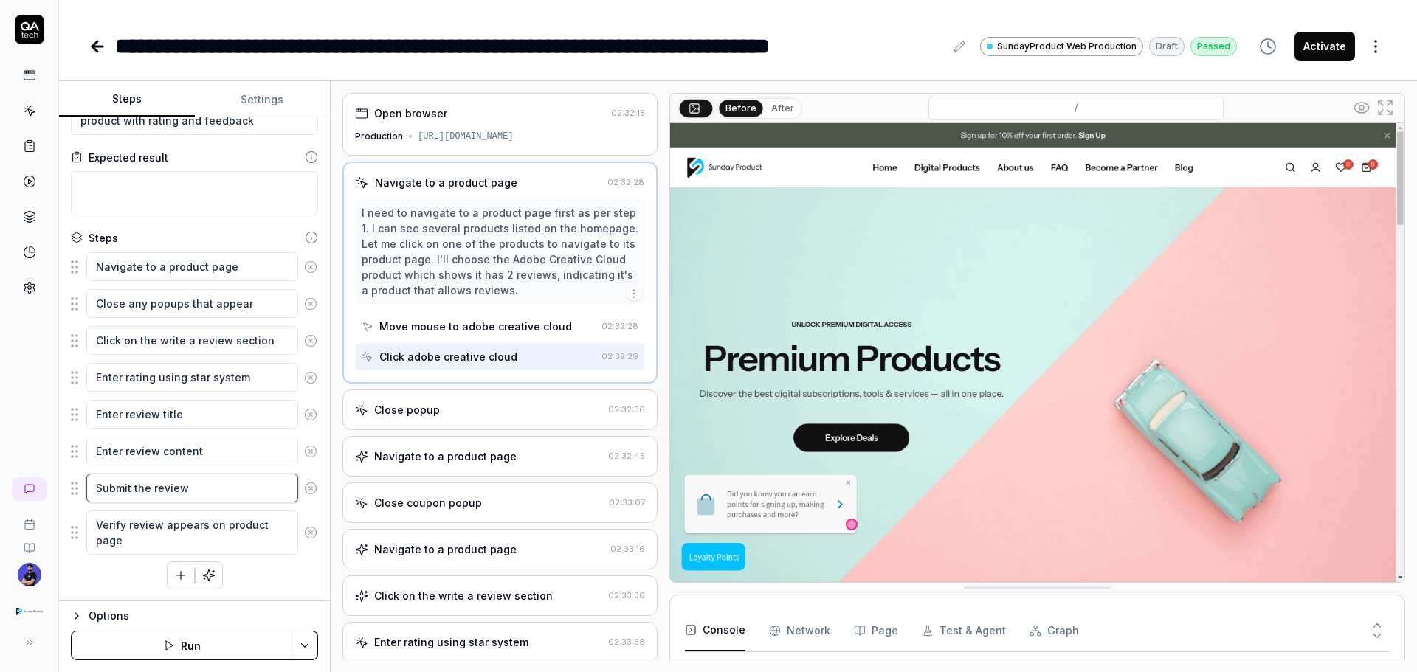
click at [210, 500] on textarea "Submit the review" at bounding box center [192, 488] width 212 height 29
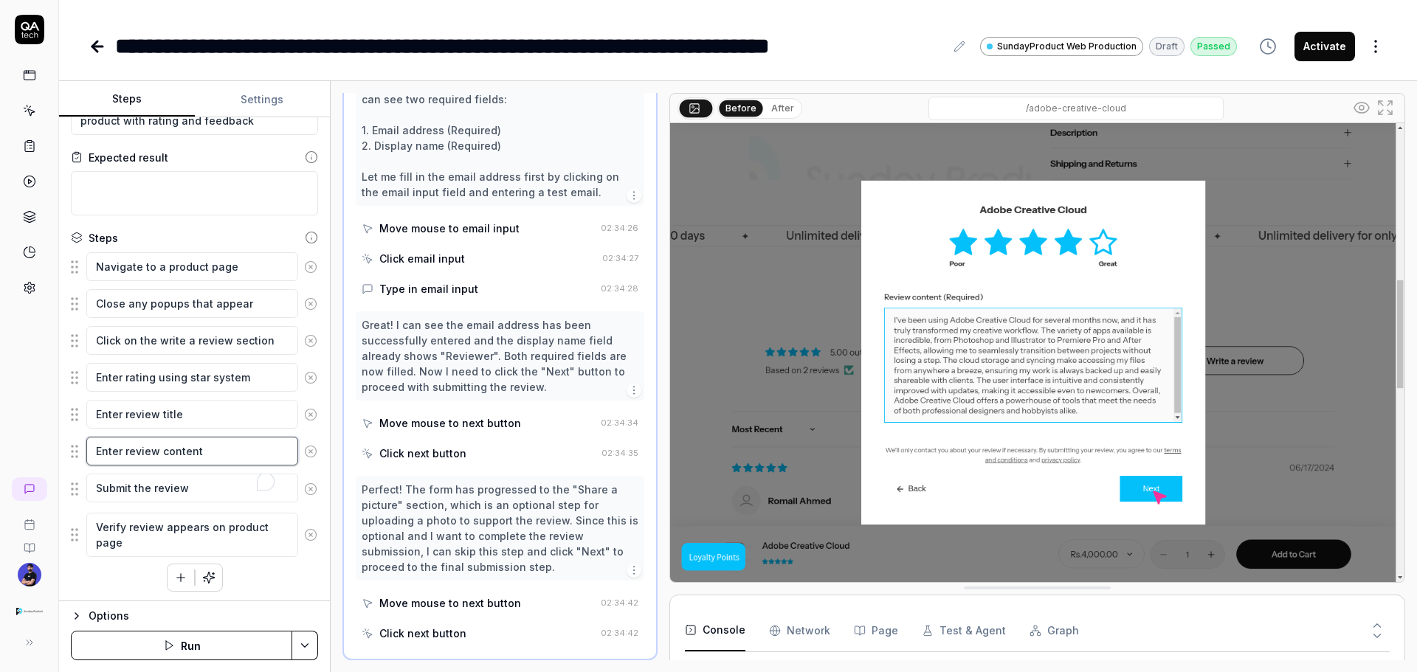
click at [203, 447] on textarea "Enter review content" at bounding box center [192, 451] width 212 height 29
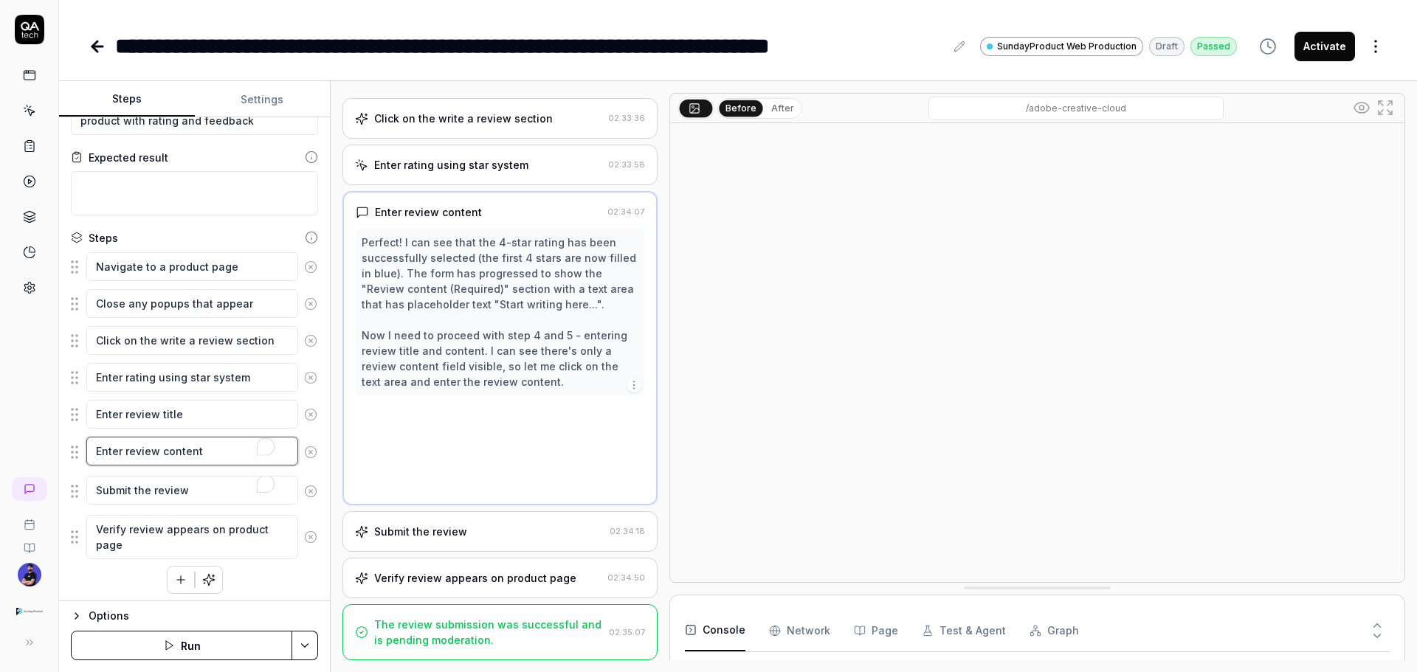
scroll to position [141, 0]
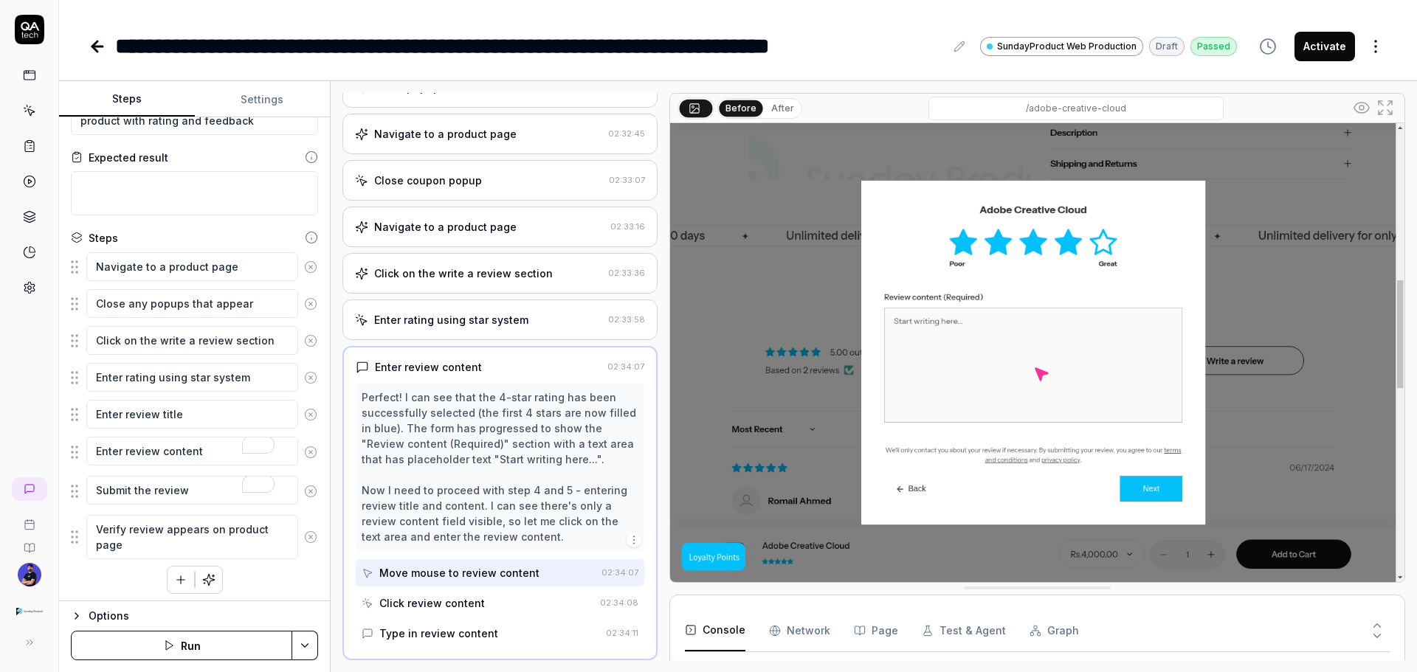
click at [396, 423] on div "Perfect! I can see that the 4-star rating has been successfully selected (the f…" at bounding box center [500, 467] width 277 height 155
click at [69, 449] on div "Goal Create and submit a customer review for a product with rating and feedback…" at bounding box center [194, 359] width 271 height 484
click at [75, 452] on fieldset "Navigate to a product page Close any popups that appear Click on the write a re…" at bounding box center [194, 406] width 247 height 309
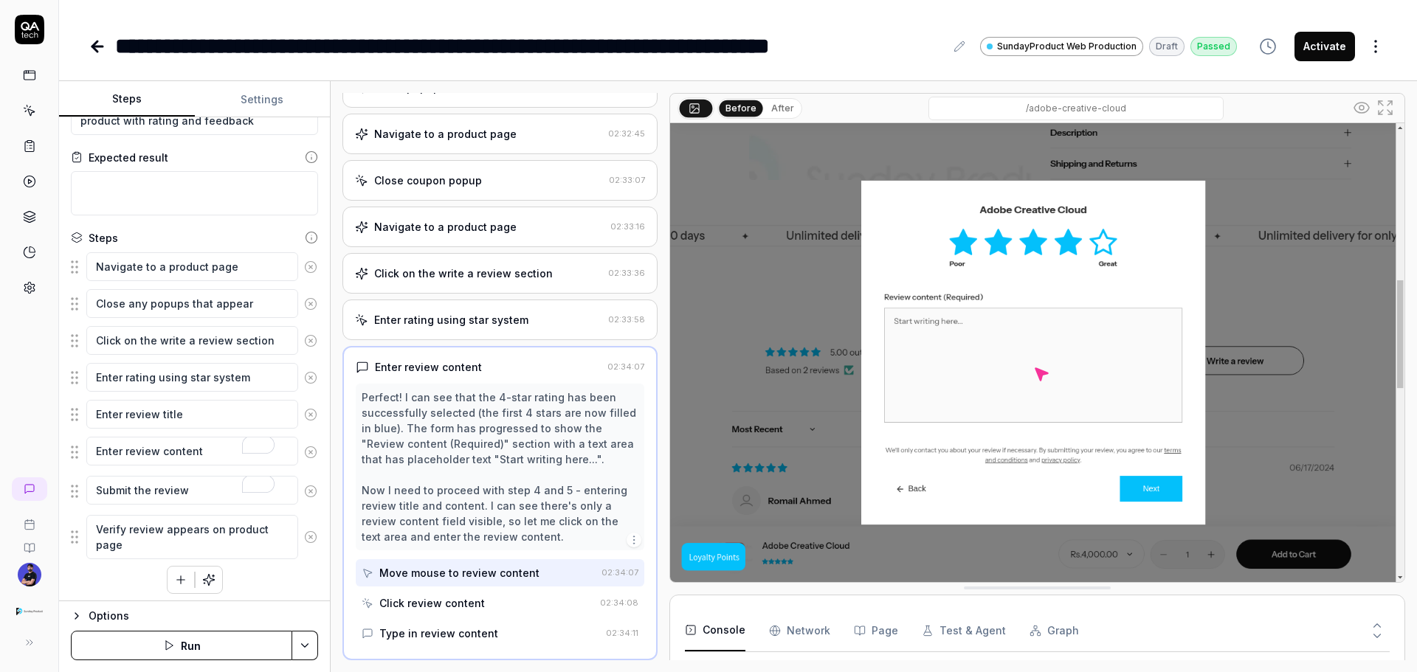
click at [459, 309] on div "Enter rating using star system 02:33:58" at bounding box center [499, 320] width 315 height 41
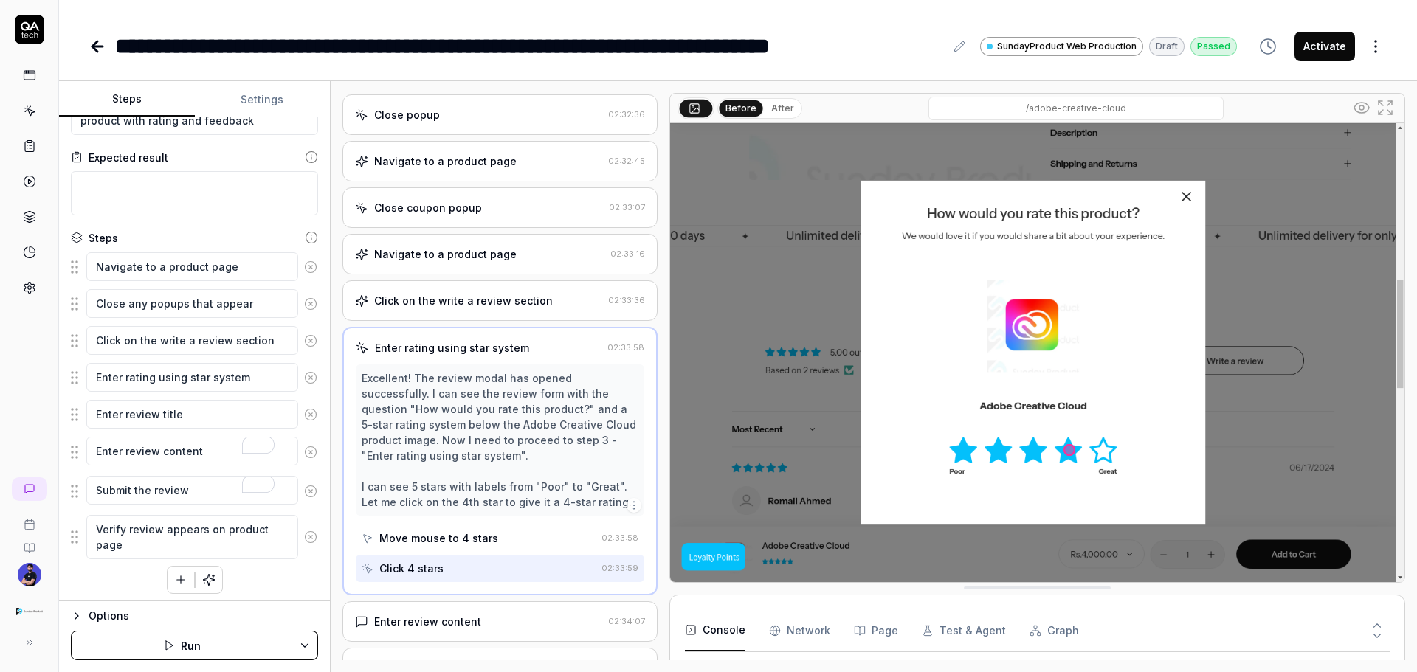
scroll to position [196, 0]
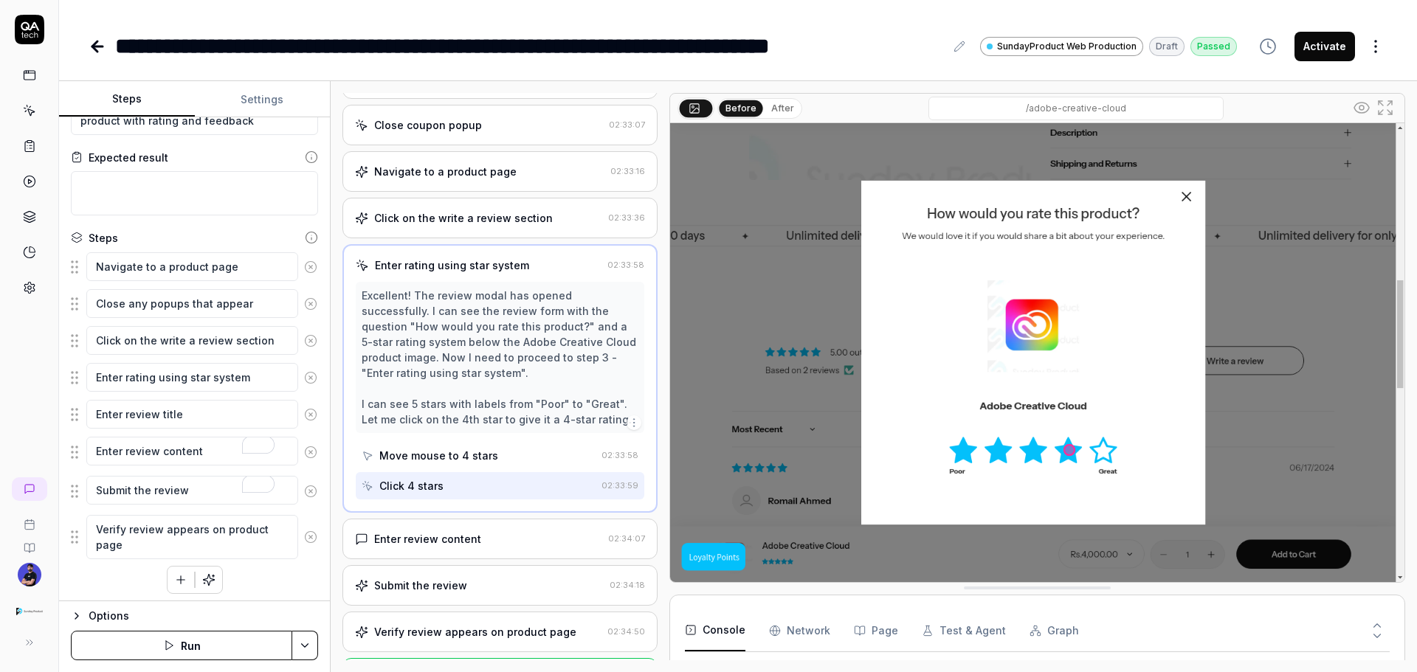
click at [536, 347] on div "Excellent! The review modal has opened successfully. I can see the review form …" at bounding box center [500, 357] width 277 height 139
click at [202, 408] on textarea "Enter review title" at bounding box center [192, 414] width 212 height 29
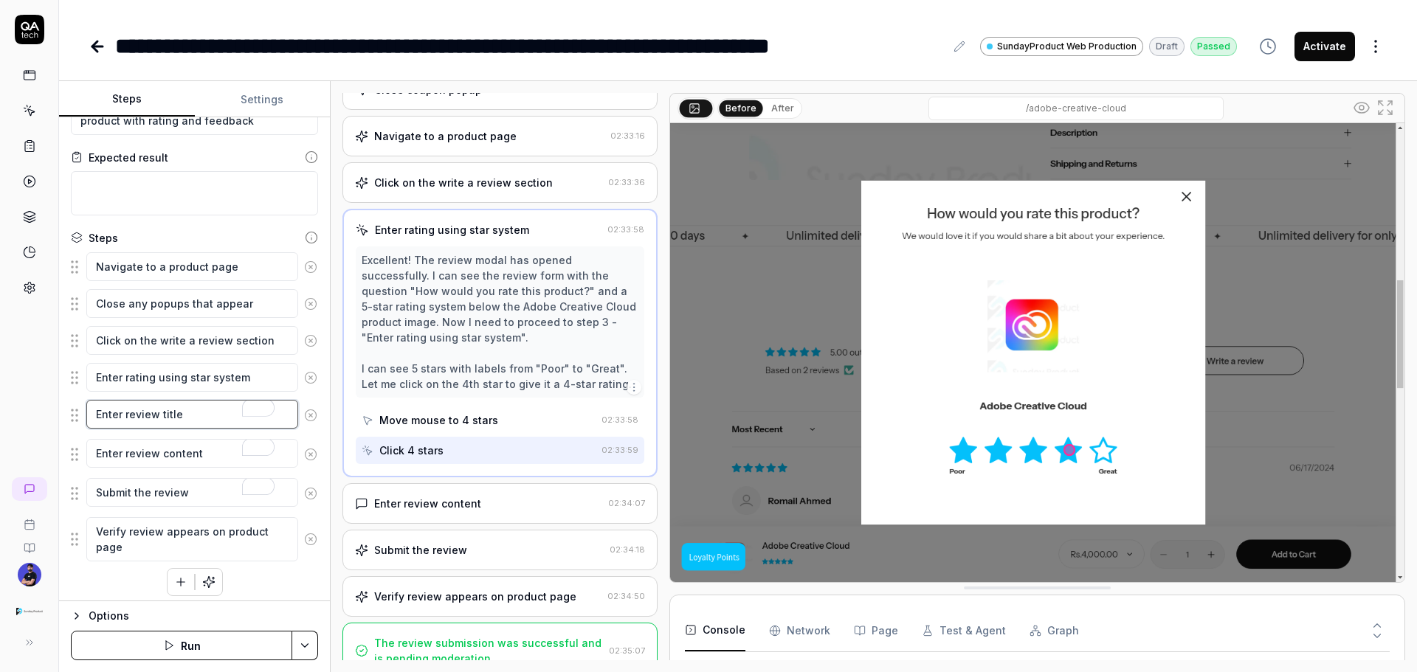
scroll to position [250, 0]
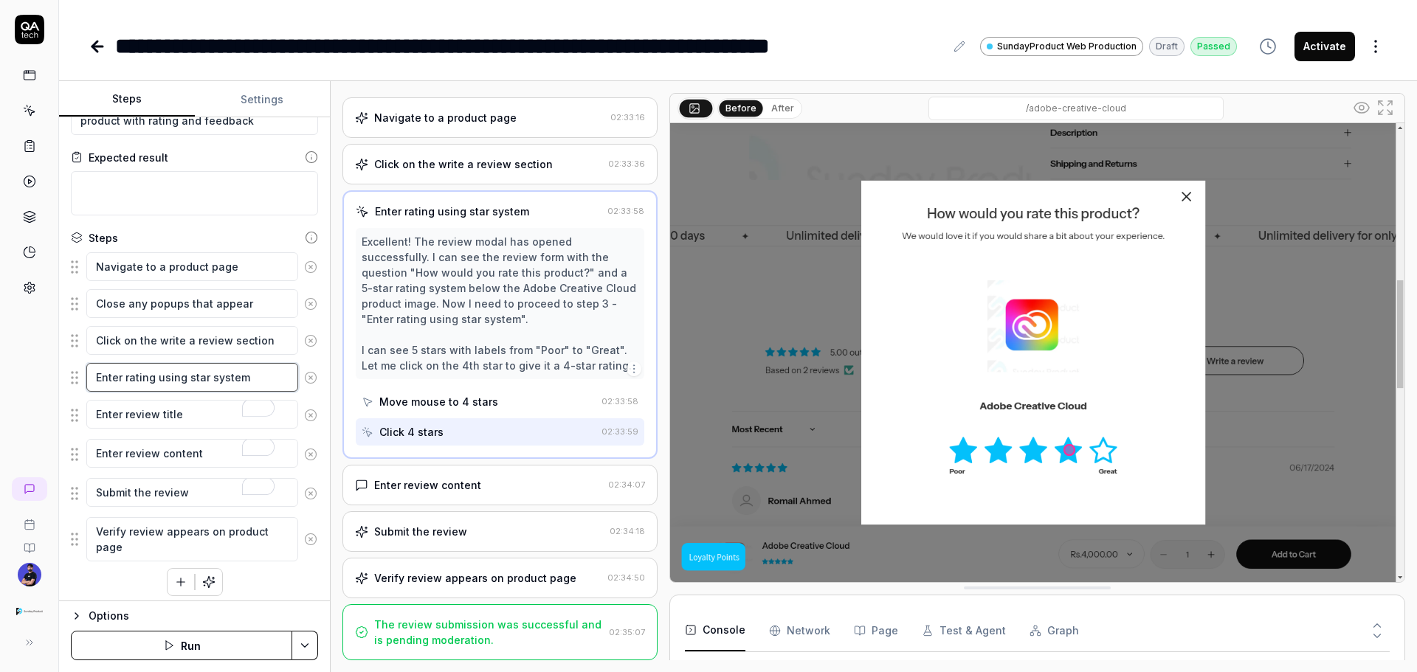
click at [278, 374] on textarea "Enter rating using star system" at bounding box center [192, 377] width 212 height 29
click at [460, 400] on div "Move mouse to 4 stars" at bounding box center [438, 401] width 119 height 15
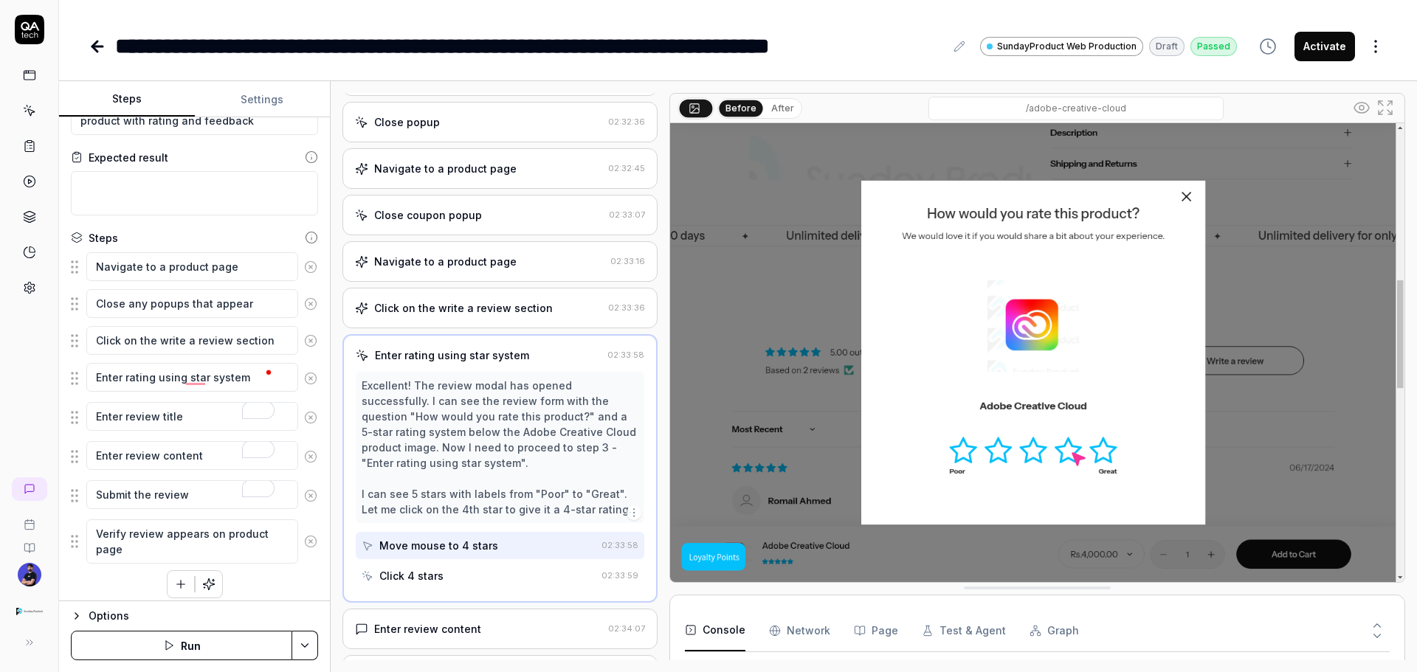
scroll to position [103, 0]
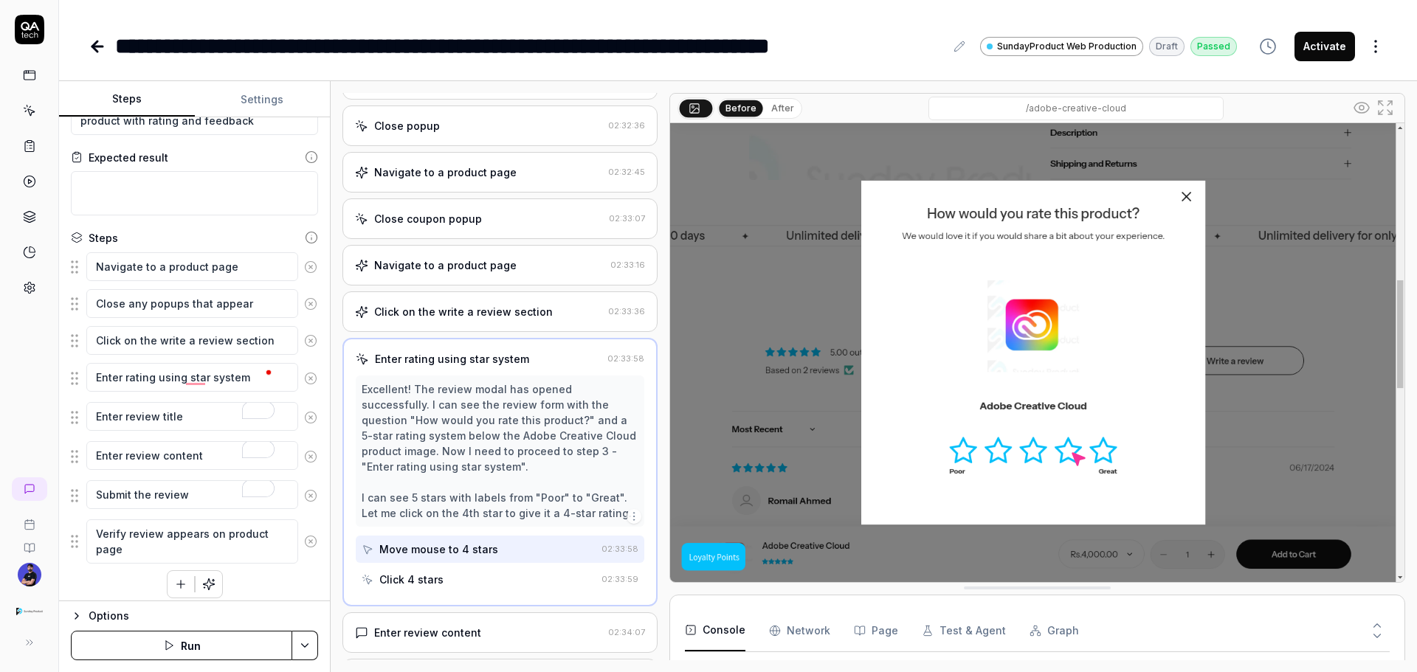
click at [194, 396] on fieldset "Navigate to a product page Close any popups that appear Click on the write a re…" at bounding box center [194, 408] width 247 height 313
click at [167, 379] on textarea "Enter rating using star system" at bounding box center [192, 377] width 212 height 29
click at [195, 373] on textarea "Enter rating using star system" at bounding box center [192, 377] width 212 height 29
click at [252, 373] on textarea "Enter rating using star system" at bounding box center [192, 377] width 212 height 29
type textarea "*"
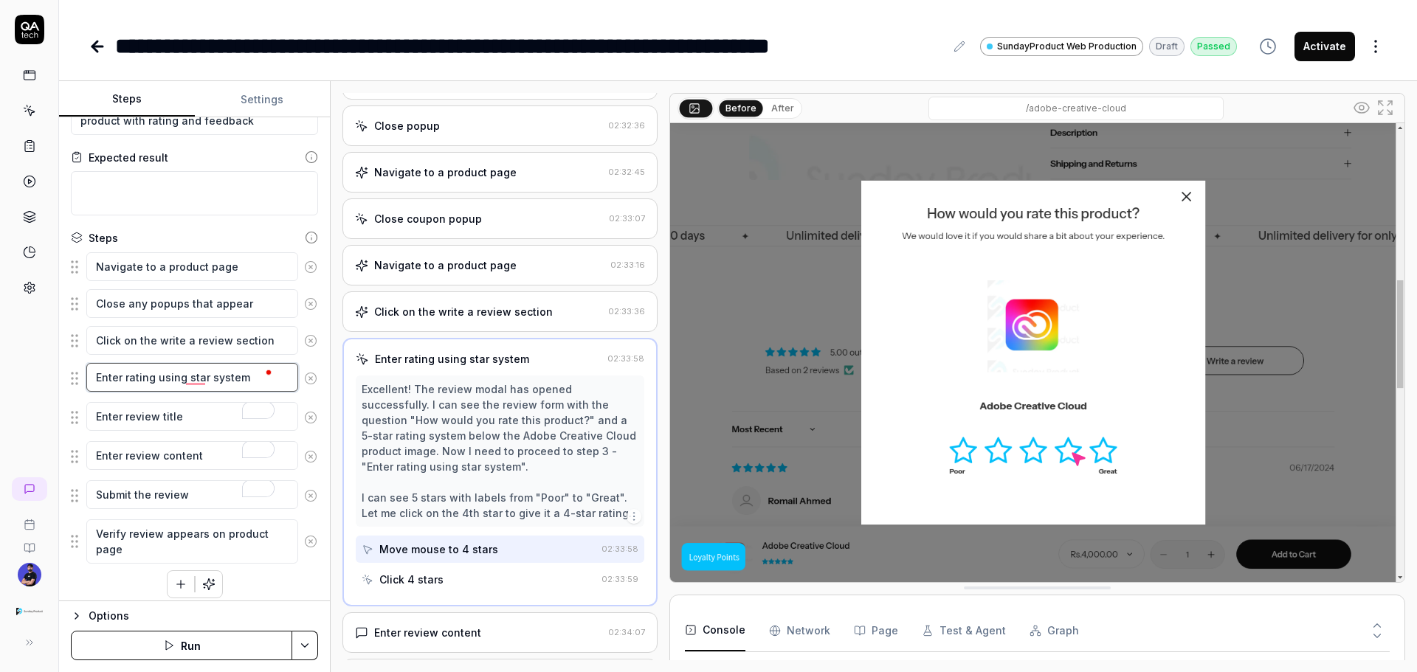
type textarea "Enter rating using star system"
type textarea "*"
type textarea "Enter rating using star system 5"
type textarea "*"
type textarea "Enter rating using star system 5"
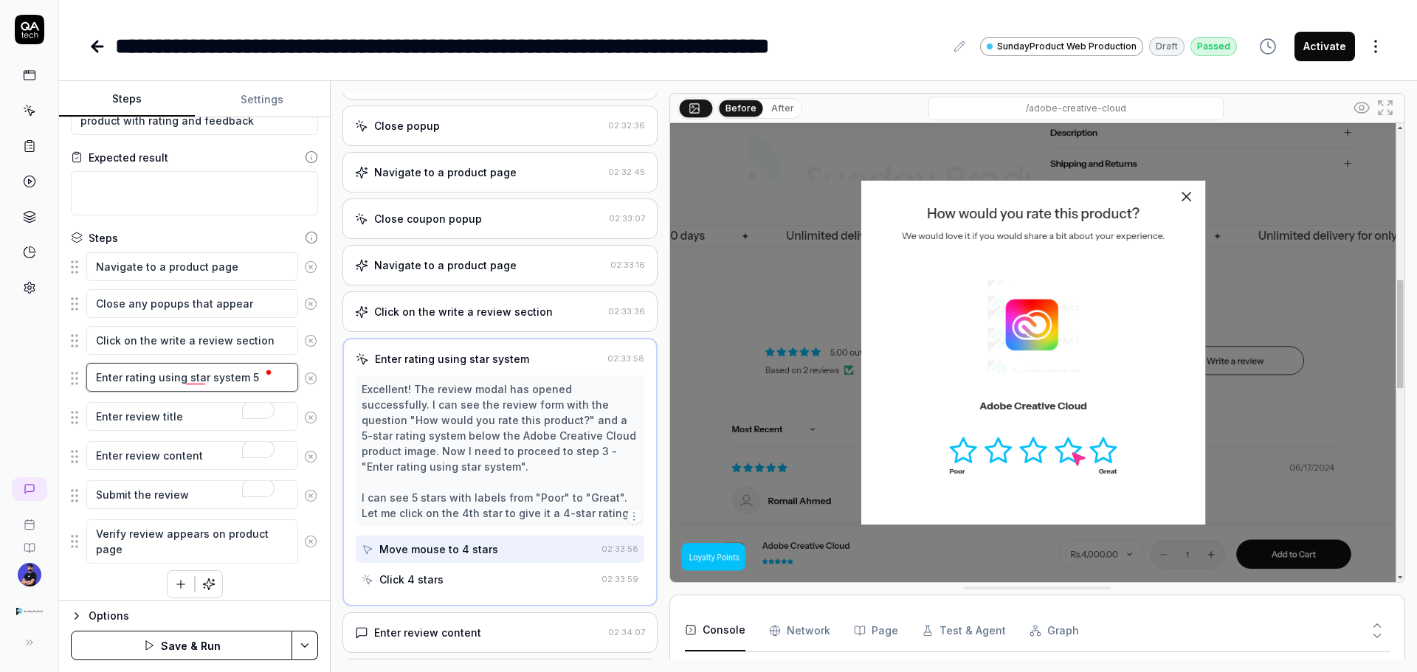
type textarea "*"
type textarea "Enter rating using star system 5 r"
type textarea "*"
type textarea "Enter rating using star system 5"
type textarea "*"
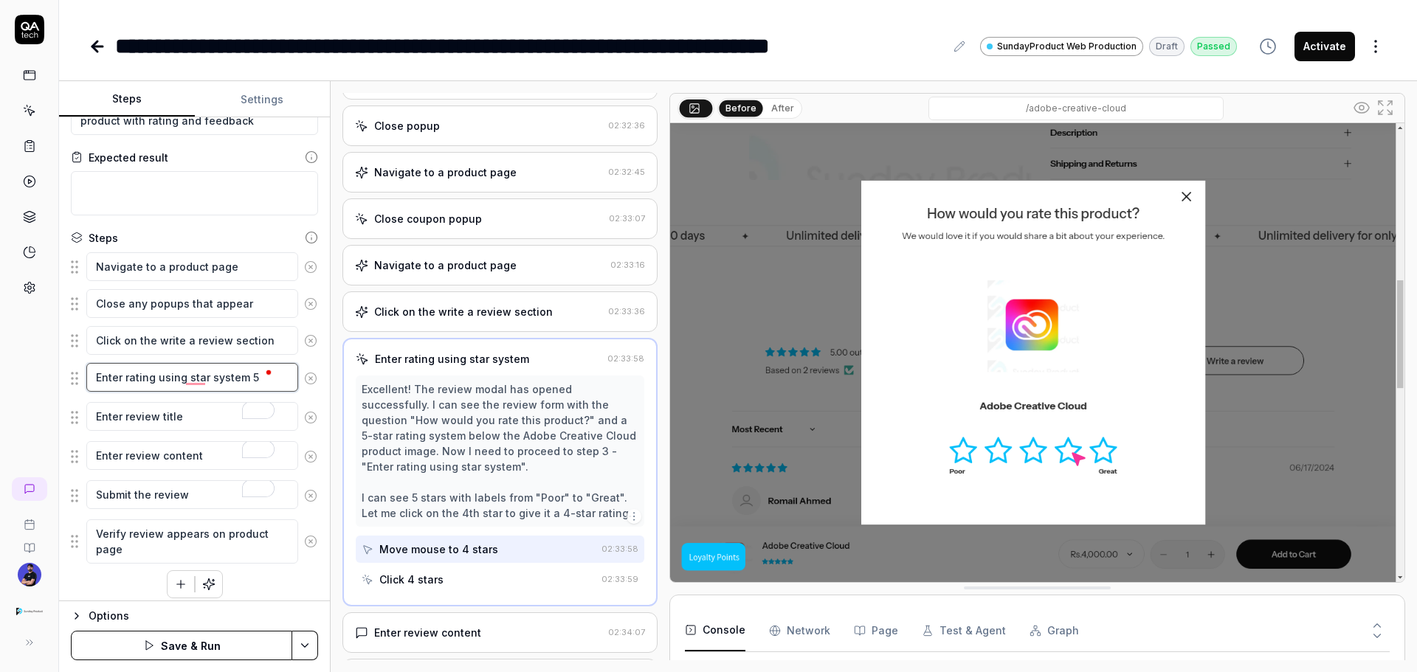
type textarea "Enter rating using star system 5 a"
type textarea "*"
type textarea "Enter rating using star system 5 at"
type textarea "*"
type textarea "Enter rating using star system 5 ati"
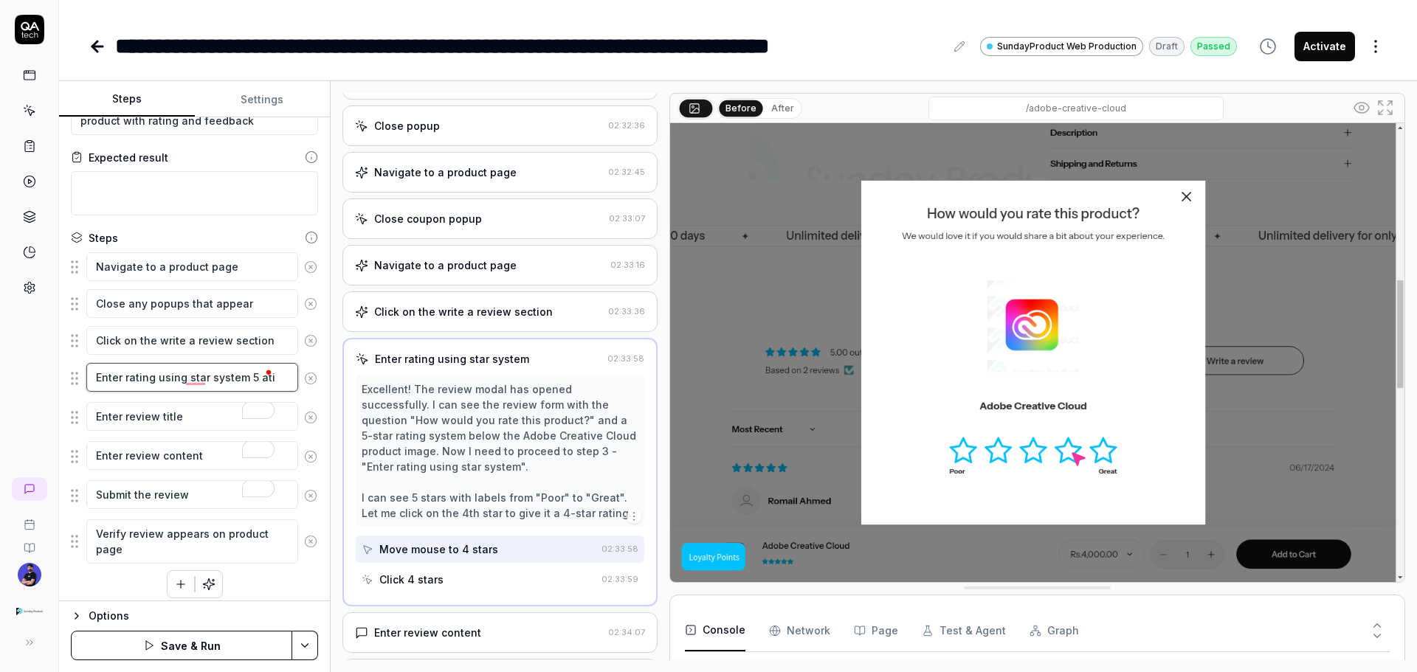
type textarea "*"
type textarea "Enter rating using star system 5 atin"
type textarea "*"
type textarea "Enter rating using star system 5 ating"
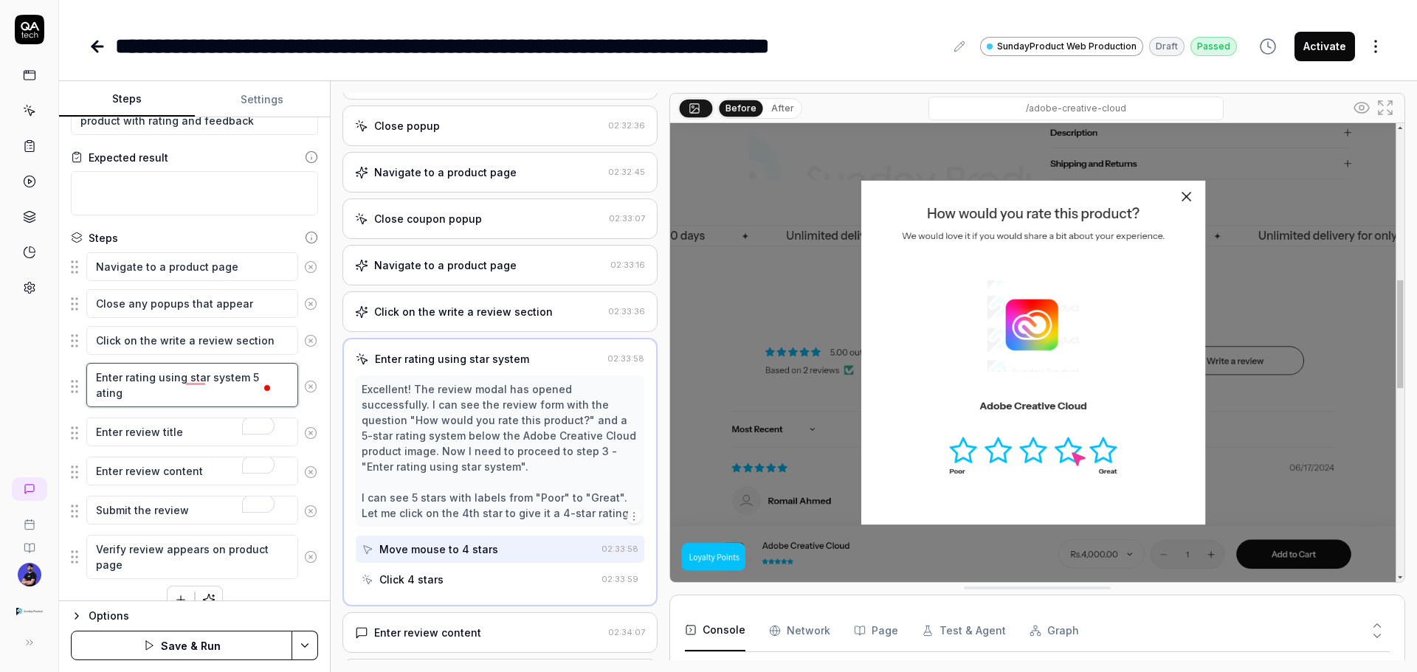
type textarea "*"
type textarea "Enter rating using star system 5 atin"
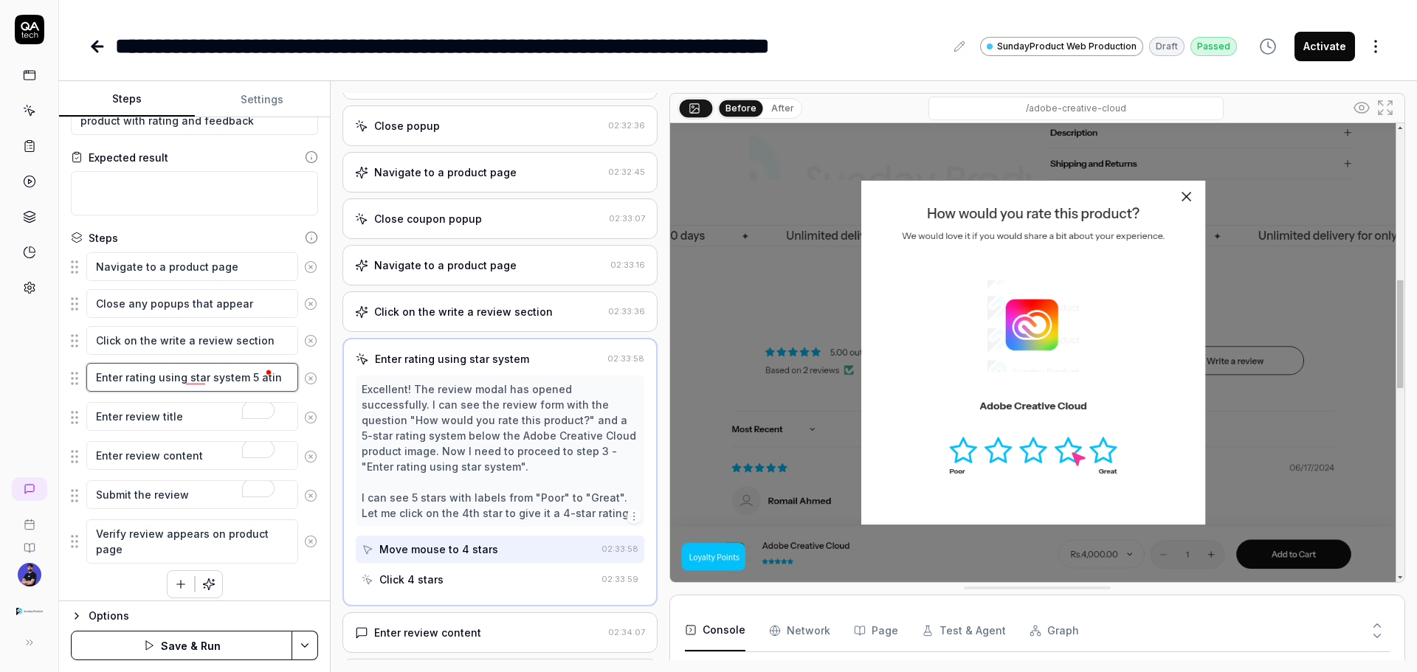
type textarea "*"
type textarea "Enter rating using star system 5 at"
type textarea "*"
type textarea "Enter rating using star system 5 a"
type textarea "*"
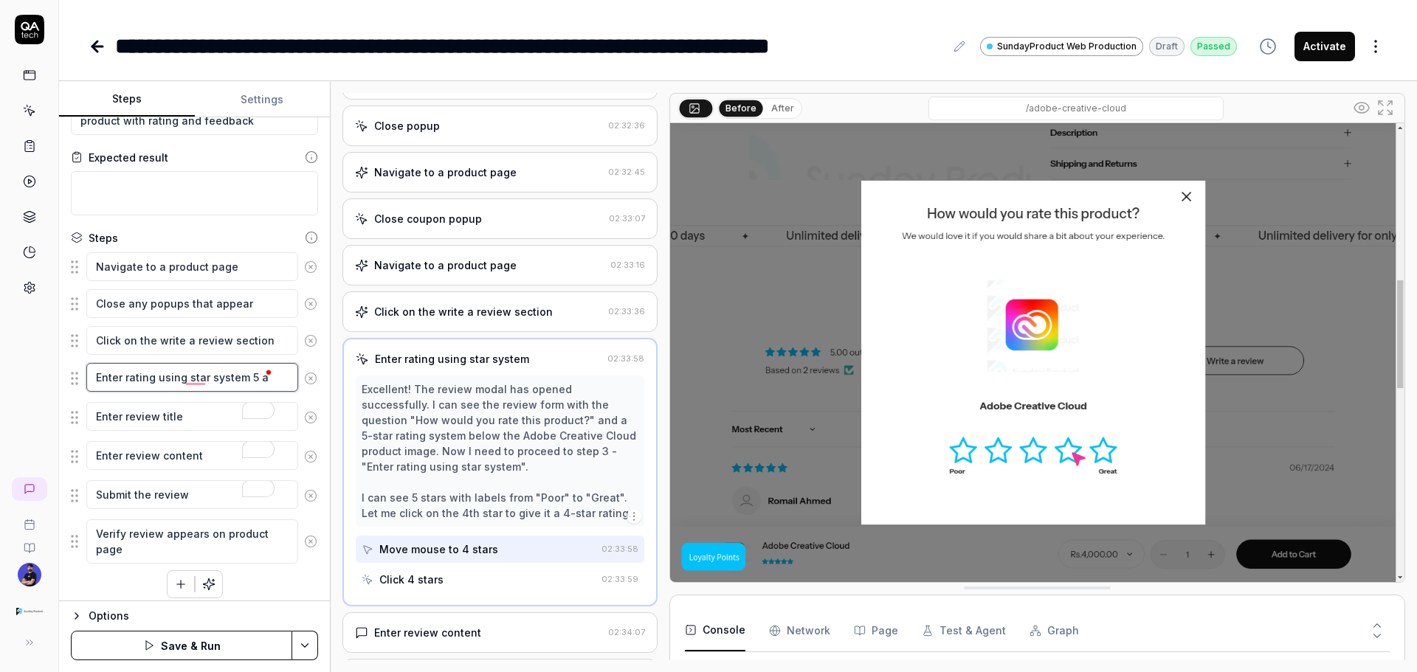
type textarea "Enter rating using star system 5"
type textarea "*"
type textarea "Enter rating using star system 5"
type textarea "*"
type textarea "Enter rating using star system"
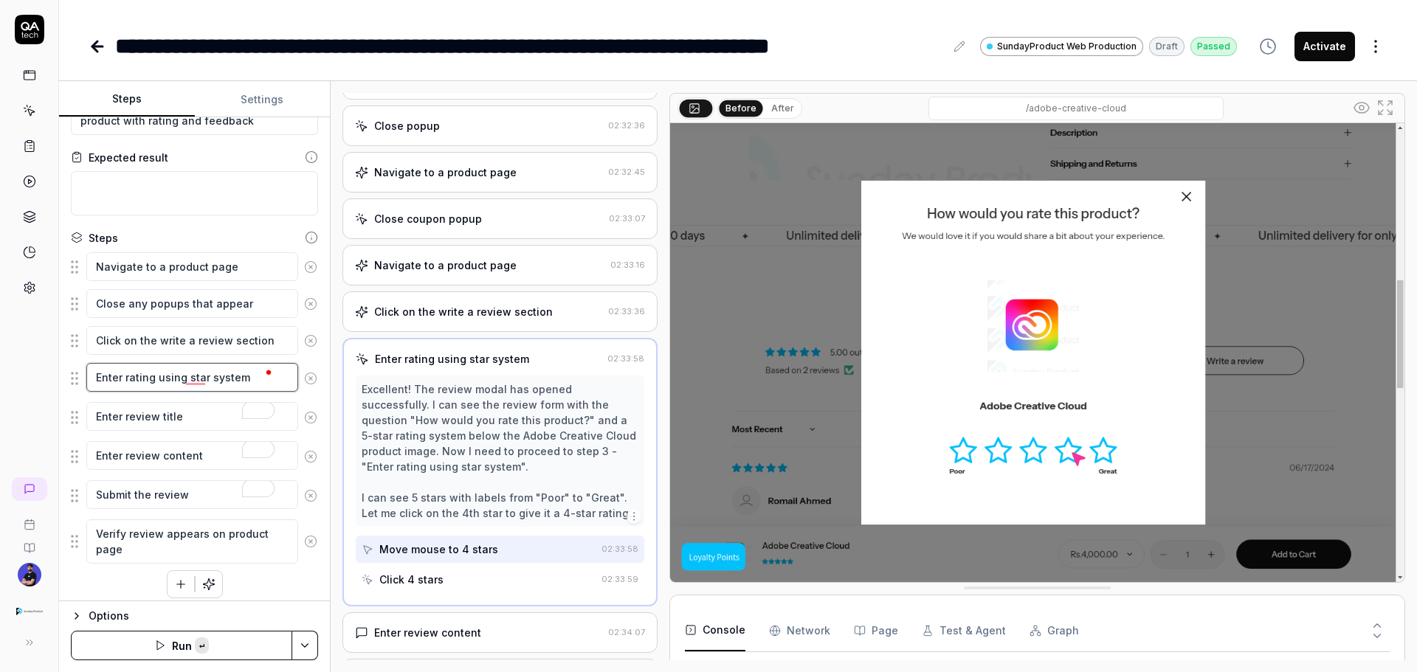
type textarea "*"
type textarea "Enter rating using star system"
type textarea "*"
type textarea "Enter rating using star system 5"
type textarea "*"
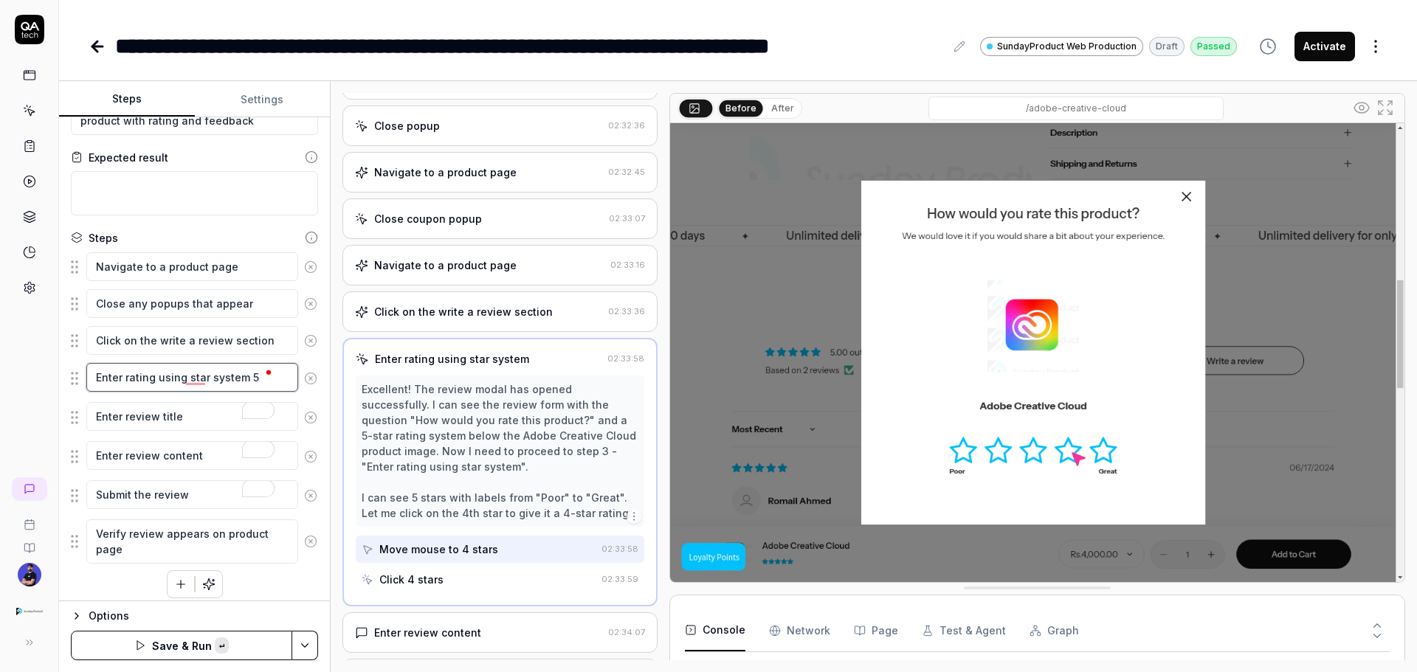
type textarea "Enter rating using star system 5"
type textarea "*"
type textarea "Enter rating using star system"
type textarea "*"
type textarea "Enter rating using star system"
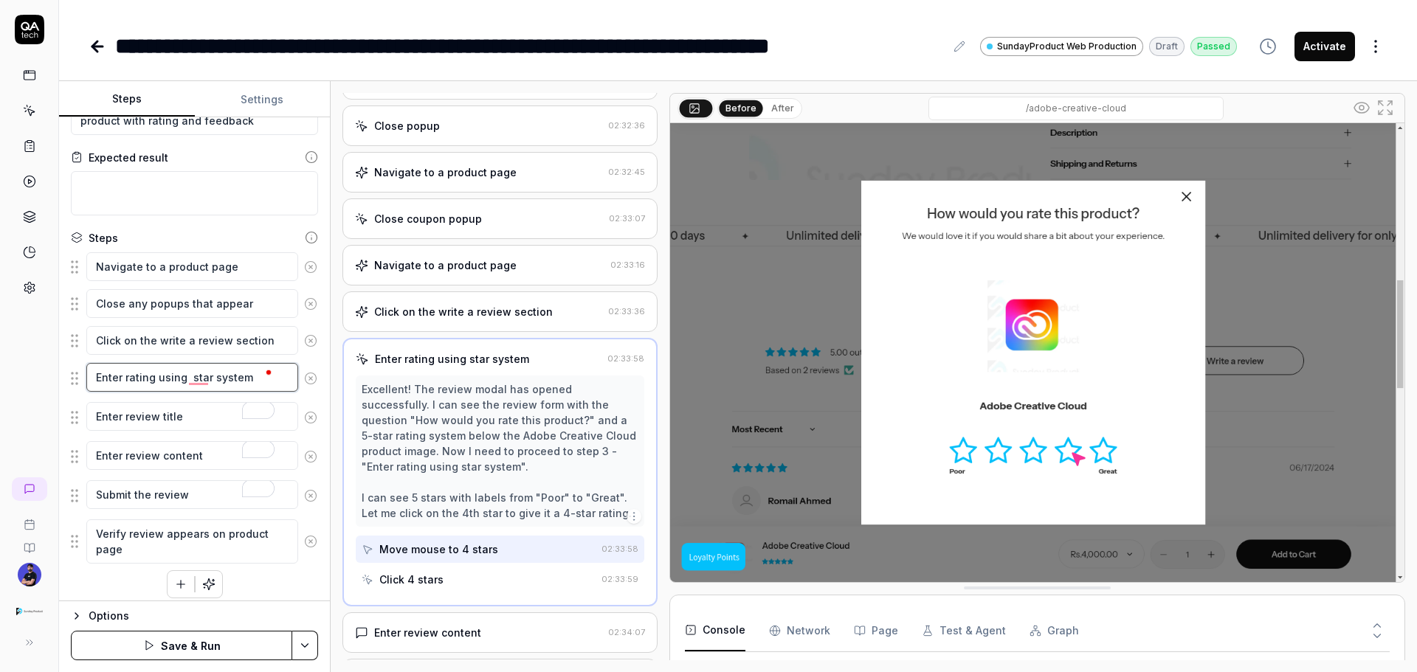
type textarea "*"
type textarea "Enter rating using 5 star system"
type textarea "*"
click at [249, 378] on textarea "Enter rating using star system" at bounding box center [192, 377] width 212 height 29
type textarea "Enter rating using star system"
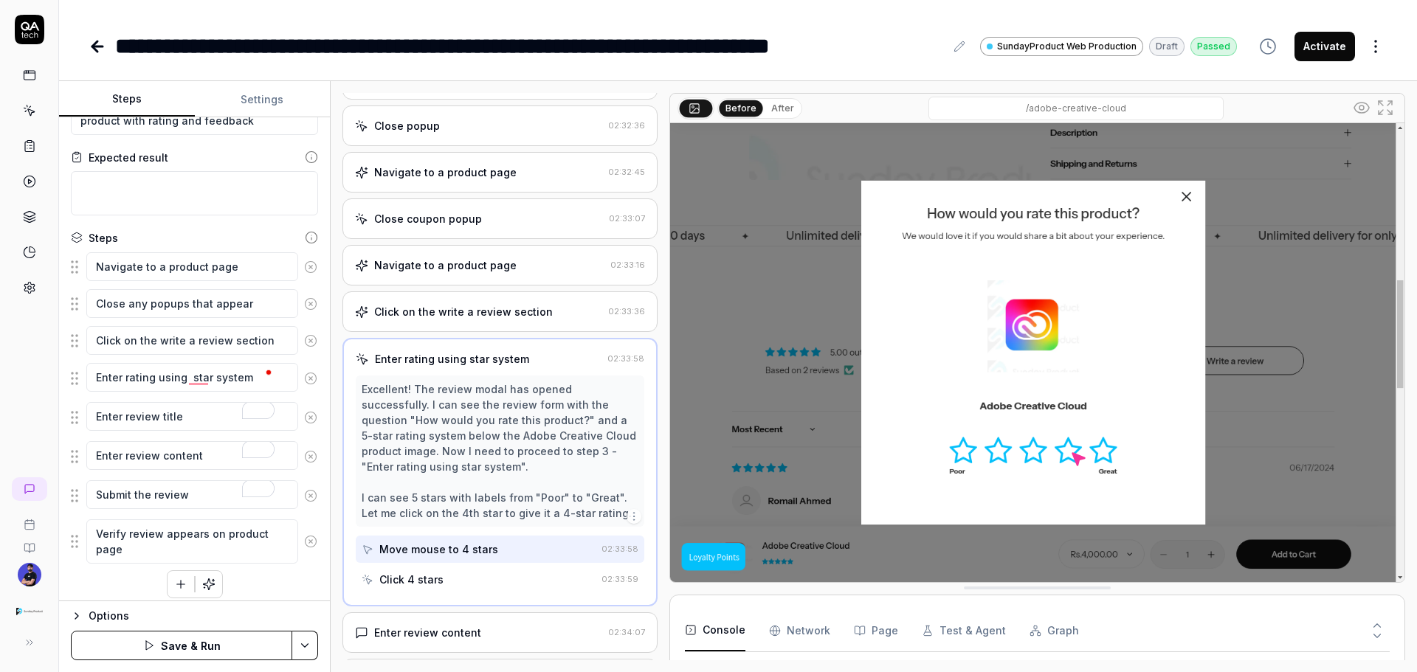
click at [264, 151] on div "Expected result" at bounding box center [194, 157] width 247 height 15
click at [1323, 40] on button "Activate" at bounding box center [1325, 47] width 61 height 30
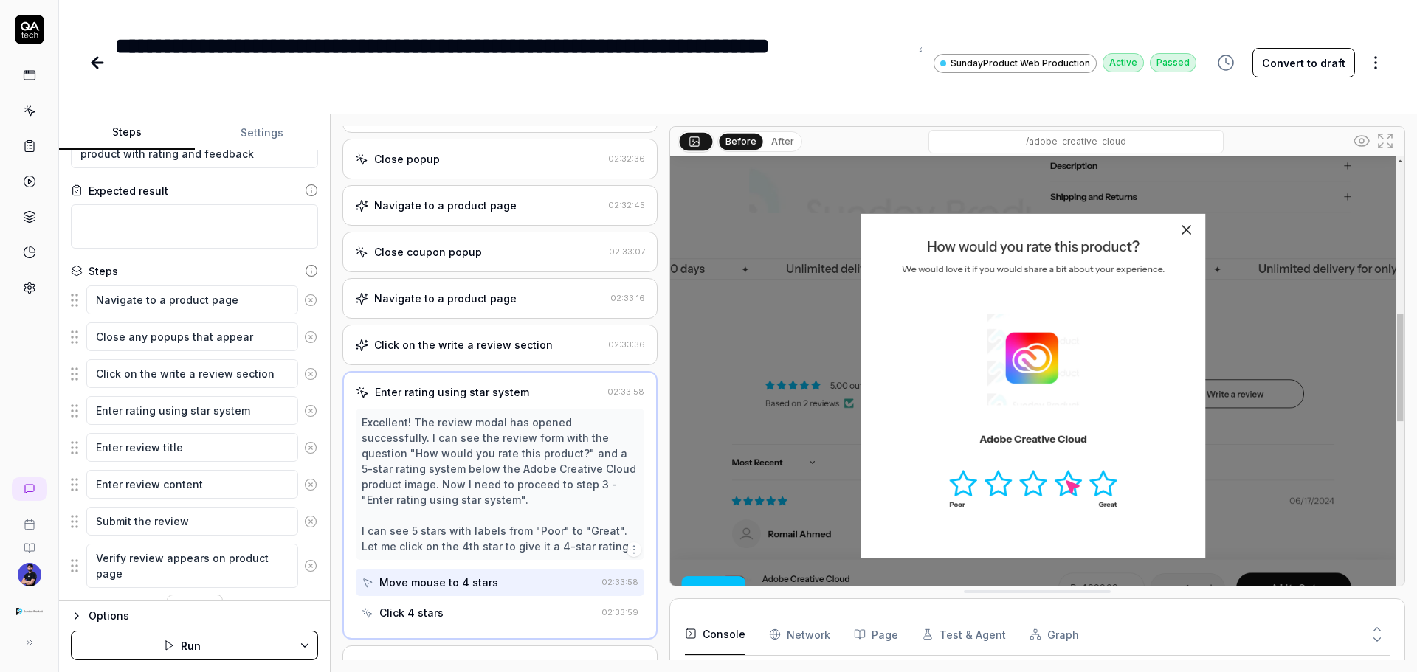
click at [103, 66] on icon at bounding box center [98, 63] width 18 height 18
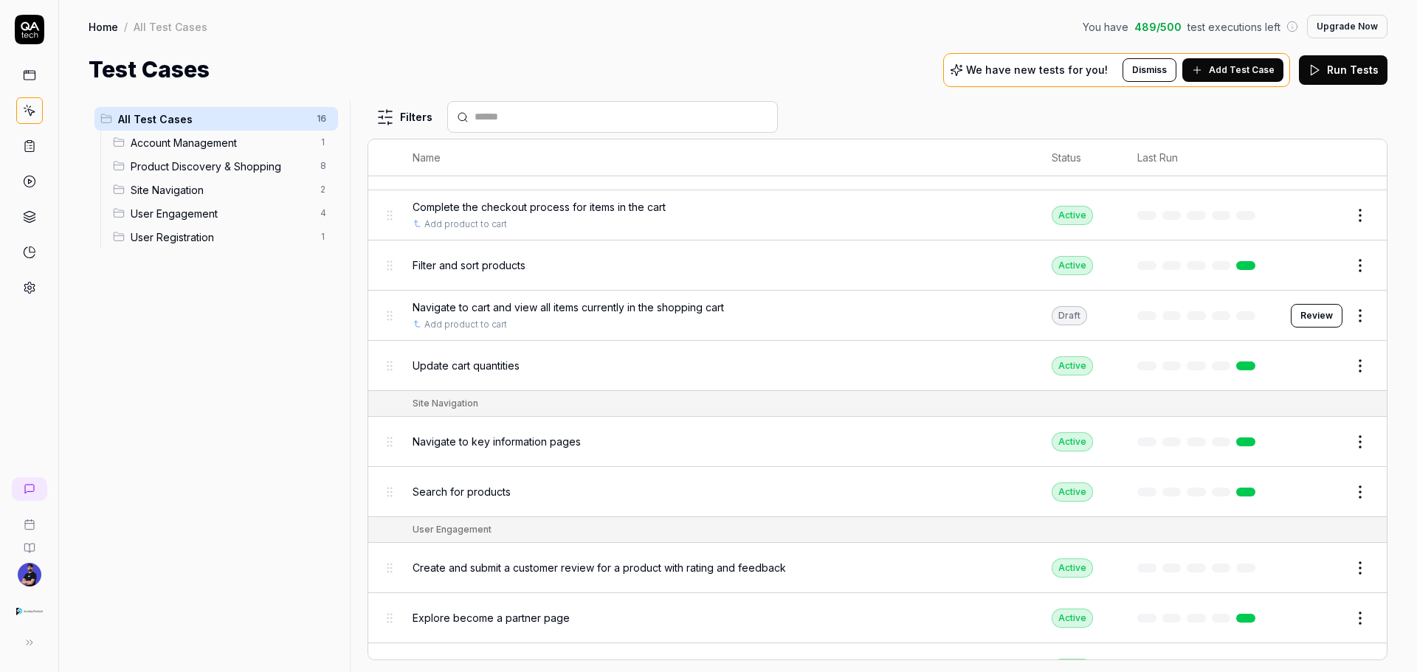
scroll to position [448, 0]
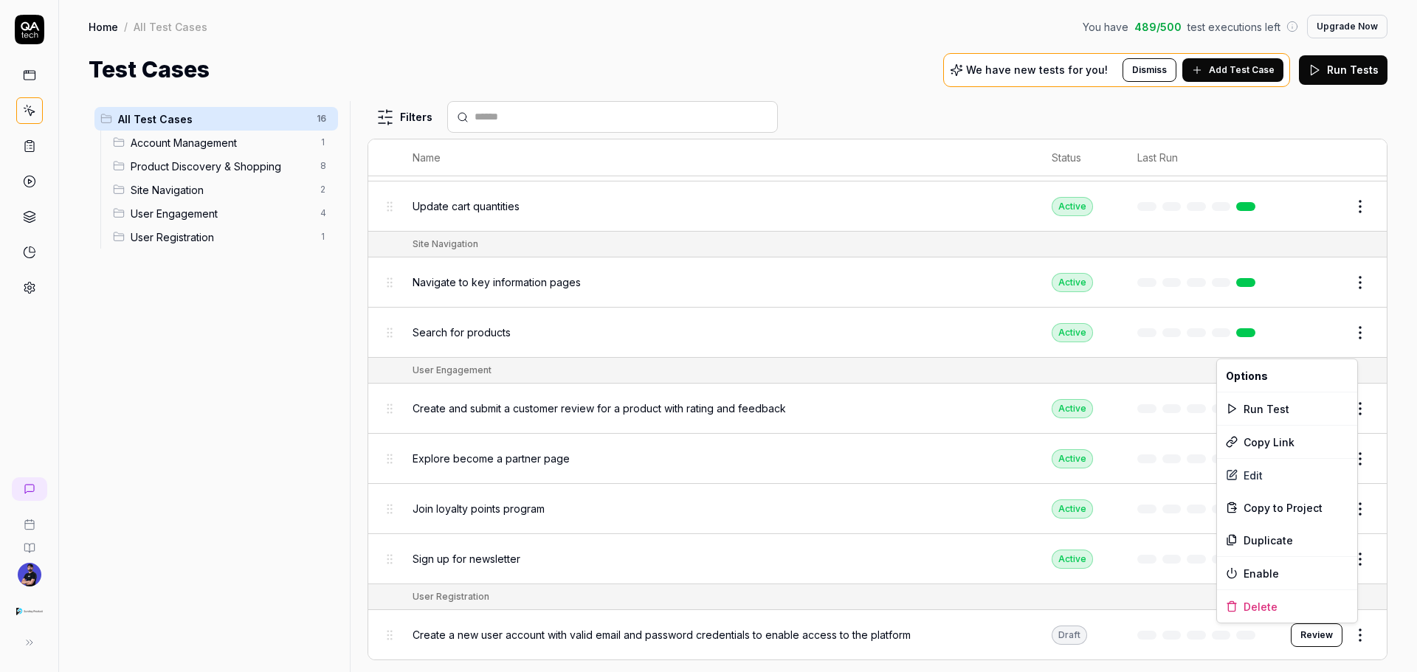
click at [1351, 637] on html "Home / All Test Cases You have 489 / 500 test executions left Upgrade Now Home …" at bounding box center [708, 336] width 1417 height 672
click at [1284, 609] on div "Delete" at bounding box center [1287, 606] width 140 height 32
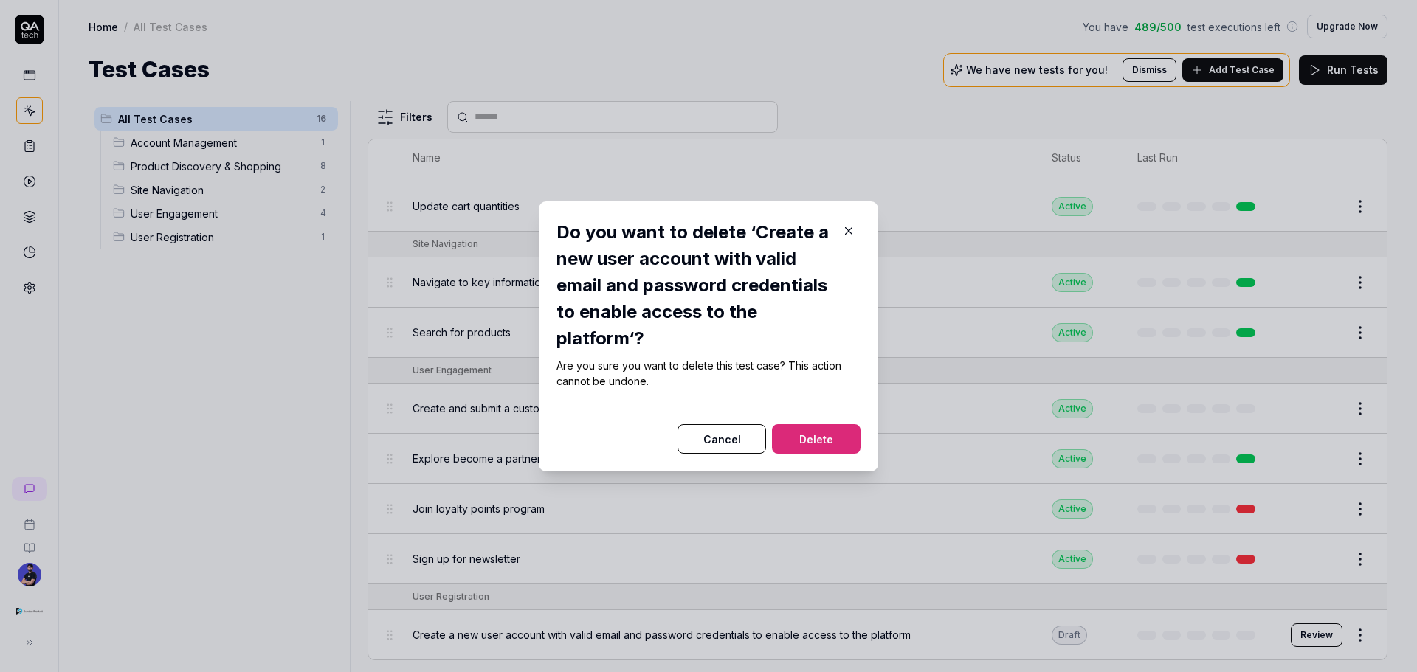
click at [813, 435] on button "Delete" at bounding box center [816, 439] width 89 height 30
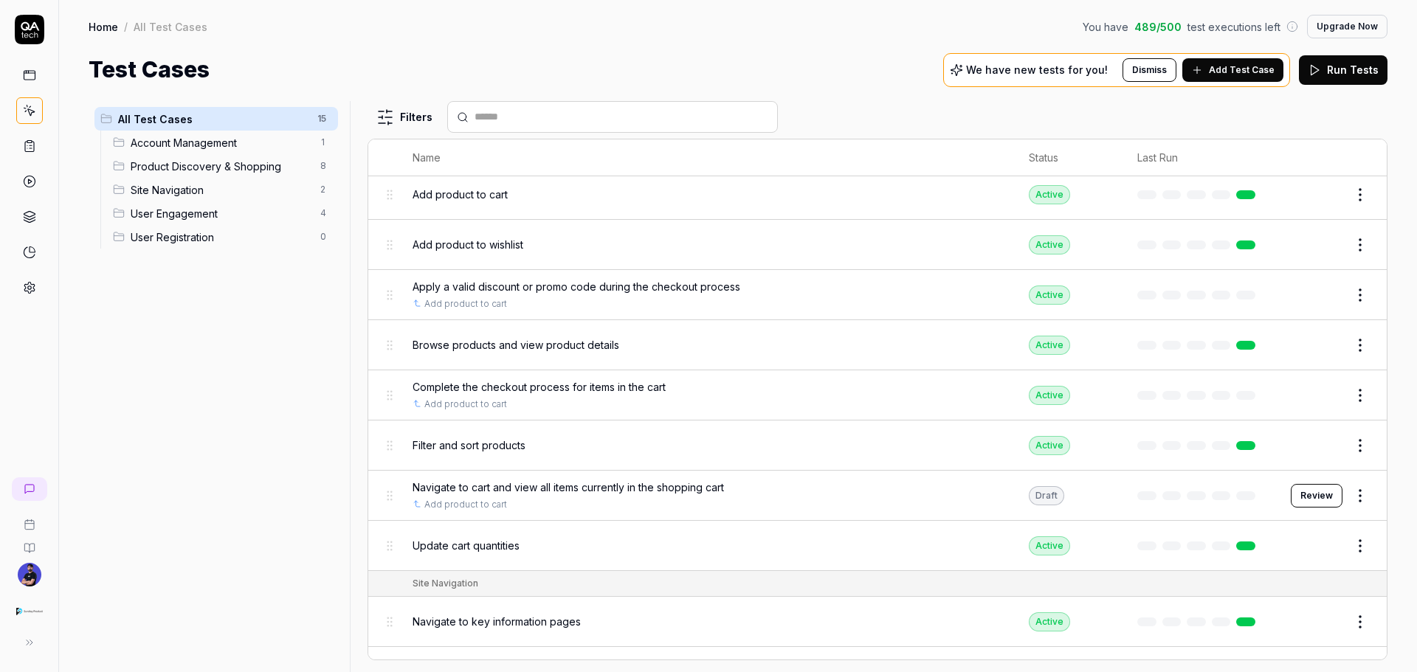
scroll to position [0, 0]
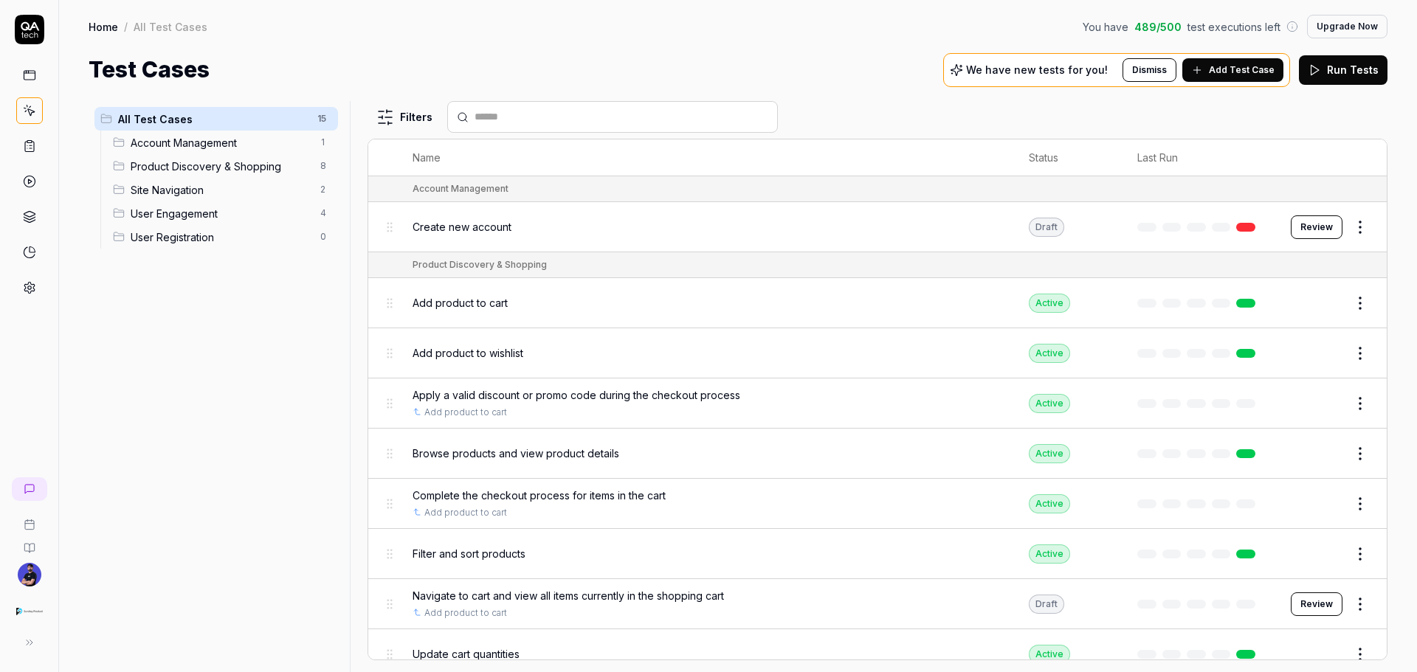
click at [790, 594] on div "Navigate to cart and view all items currently in the shopping cart" at bounding box center [707, 595] width 588 height 15
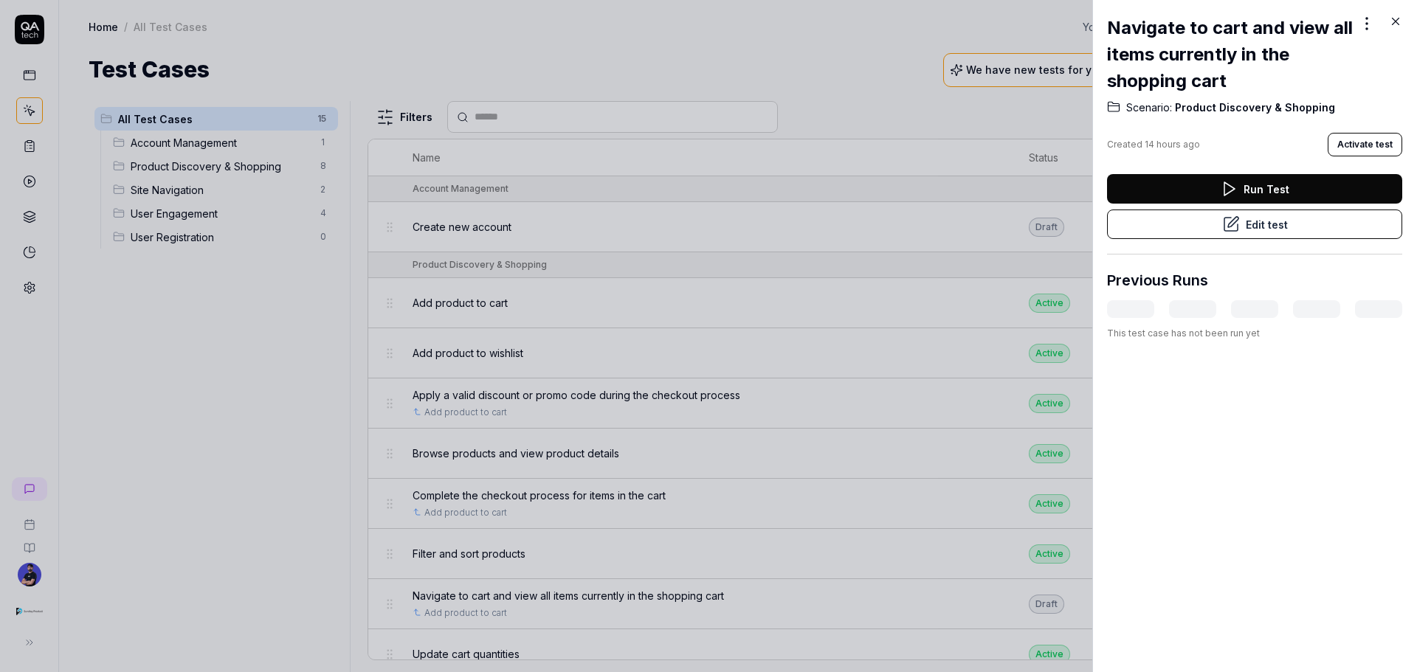
click at [776, 458] on div at bounding box center [708, 336] width 1417 height 672
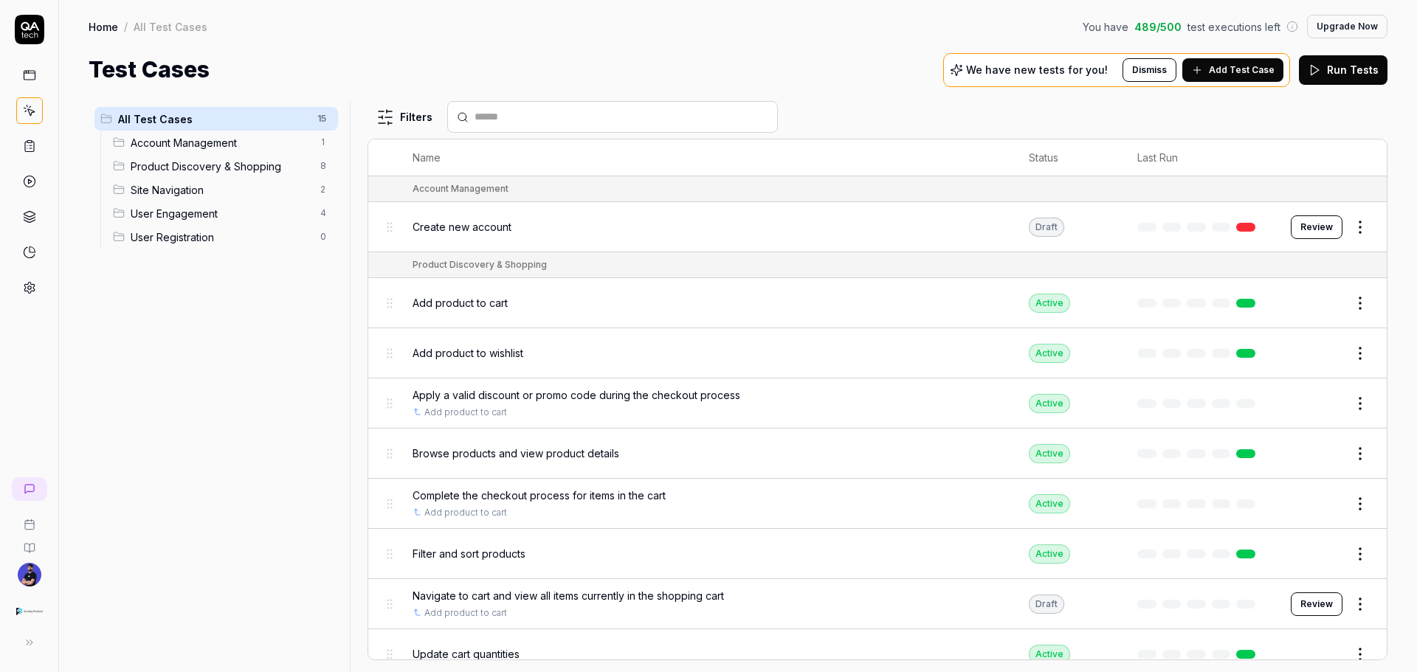
click at [1306, 613] on button "Review" at bounding box center [1317, 605] width 52 height 24
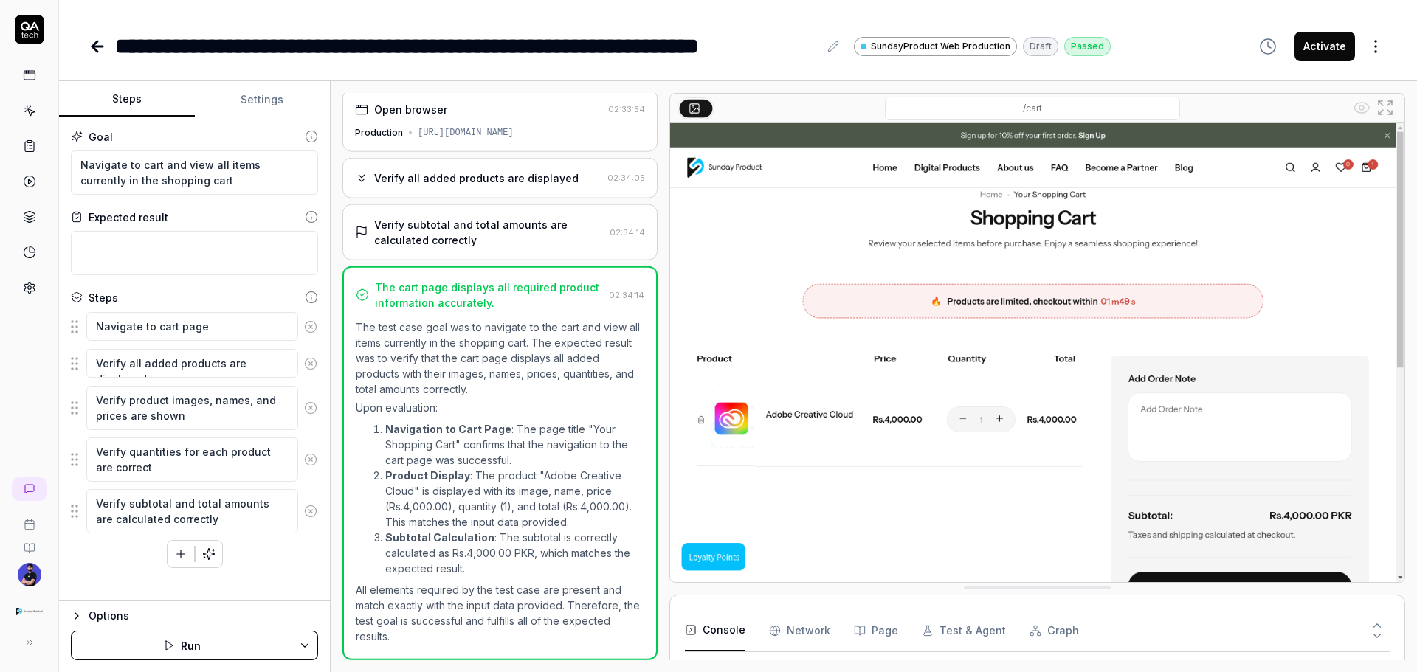
scroll to position [4, 0]
click at [420, 236] on div "Verify subtotal and total amounts are calculated correctly" at bounding box center [489, 236] width 230 height 31
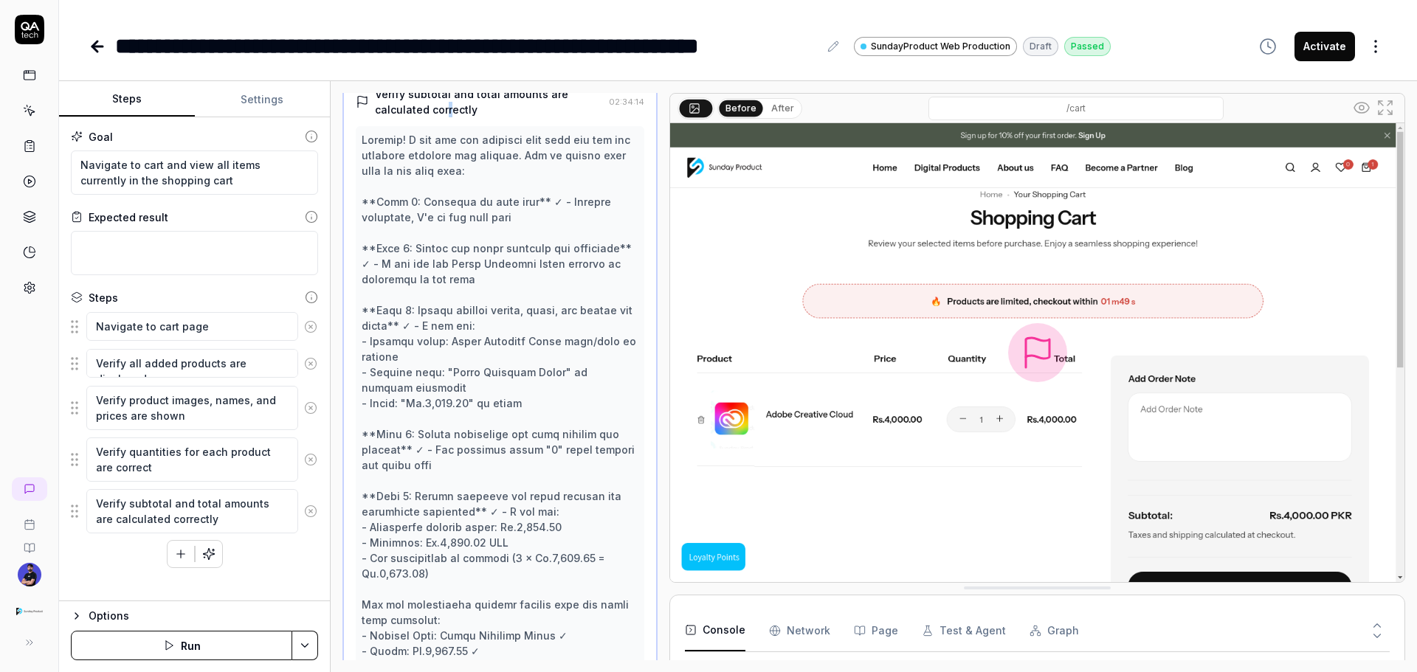
scroll to position [45, 0]
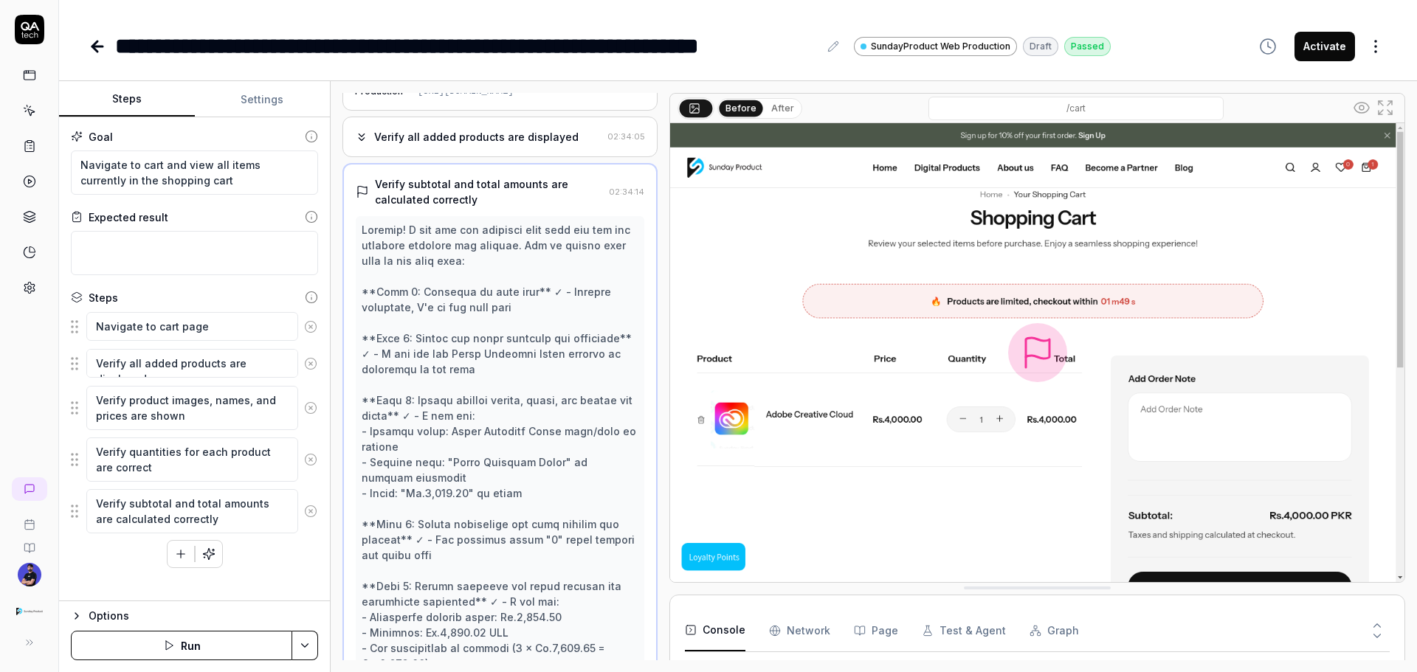
click at [466, 131] on div "Verify all added products are displayed" at bounding box center [476, 136] width 204 height 15
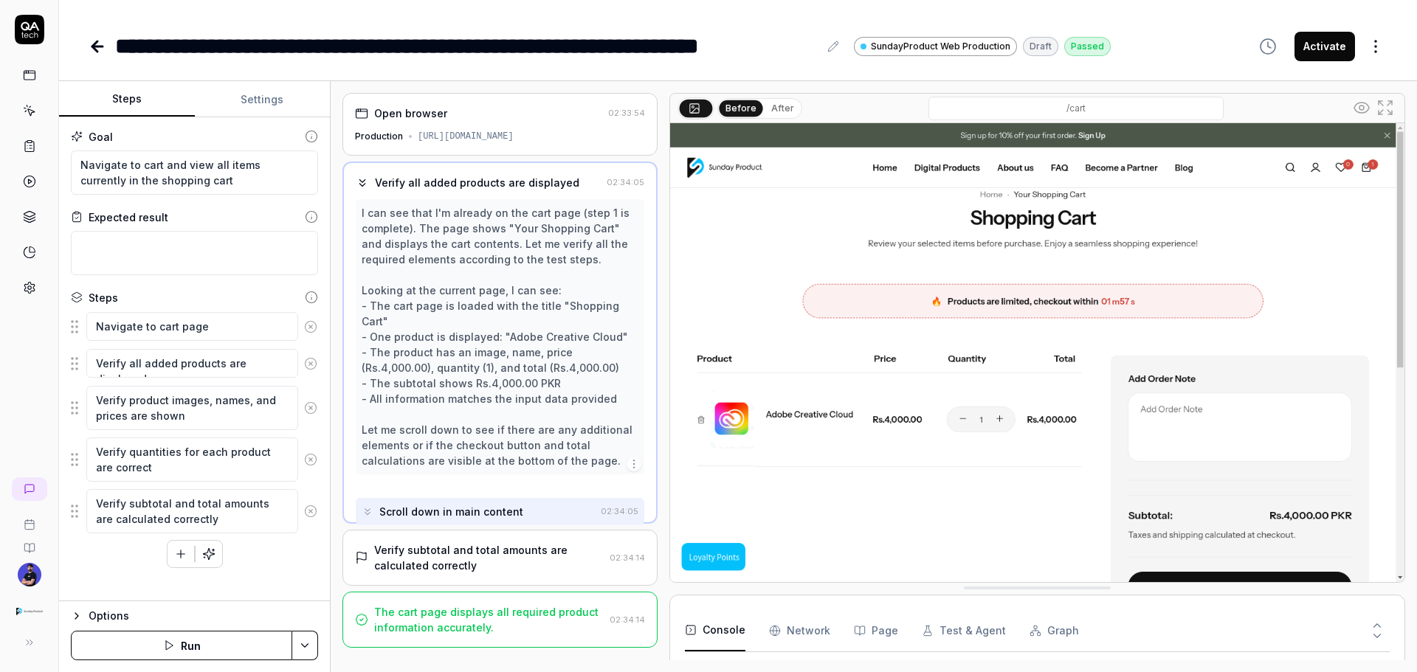
scroll to position [0, 0]
click at [1325, 35] on button "Activate" at bounding box center [1325, 47] width 61 height 30
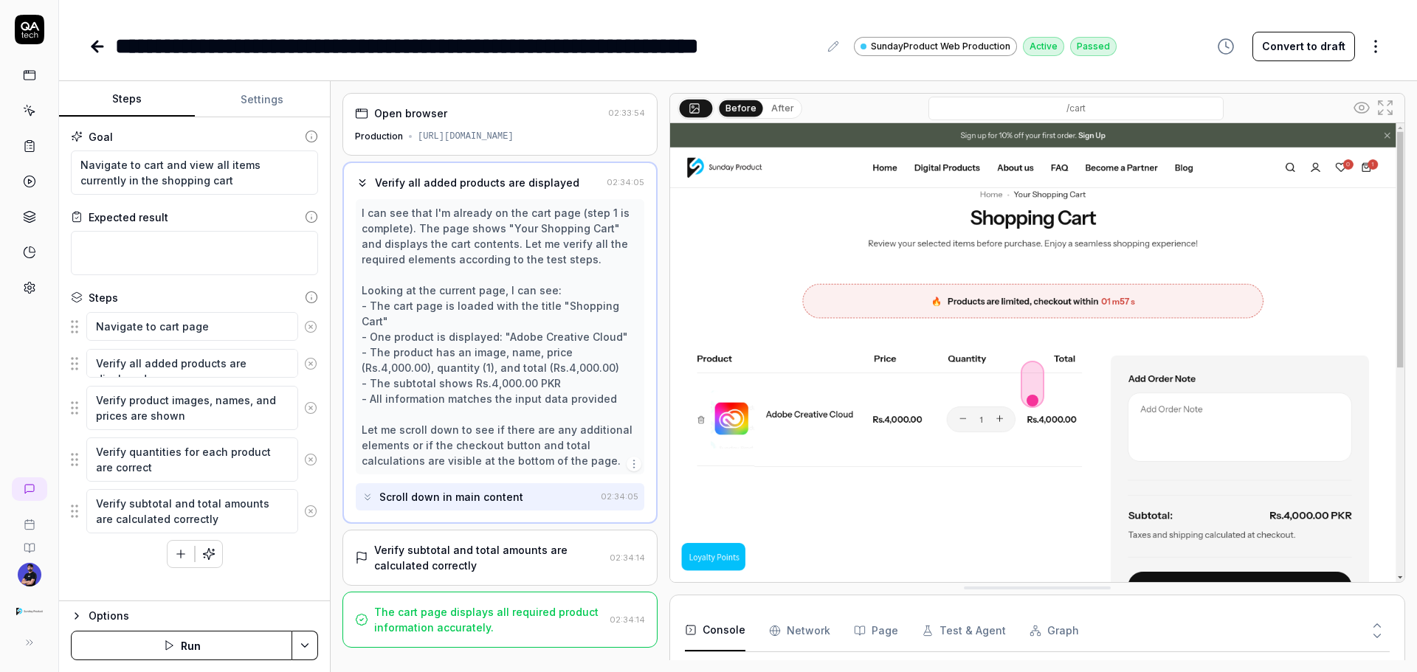
click at [94, 49] on icon at bounding box center [98, 47] width 18 height 18
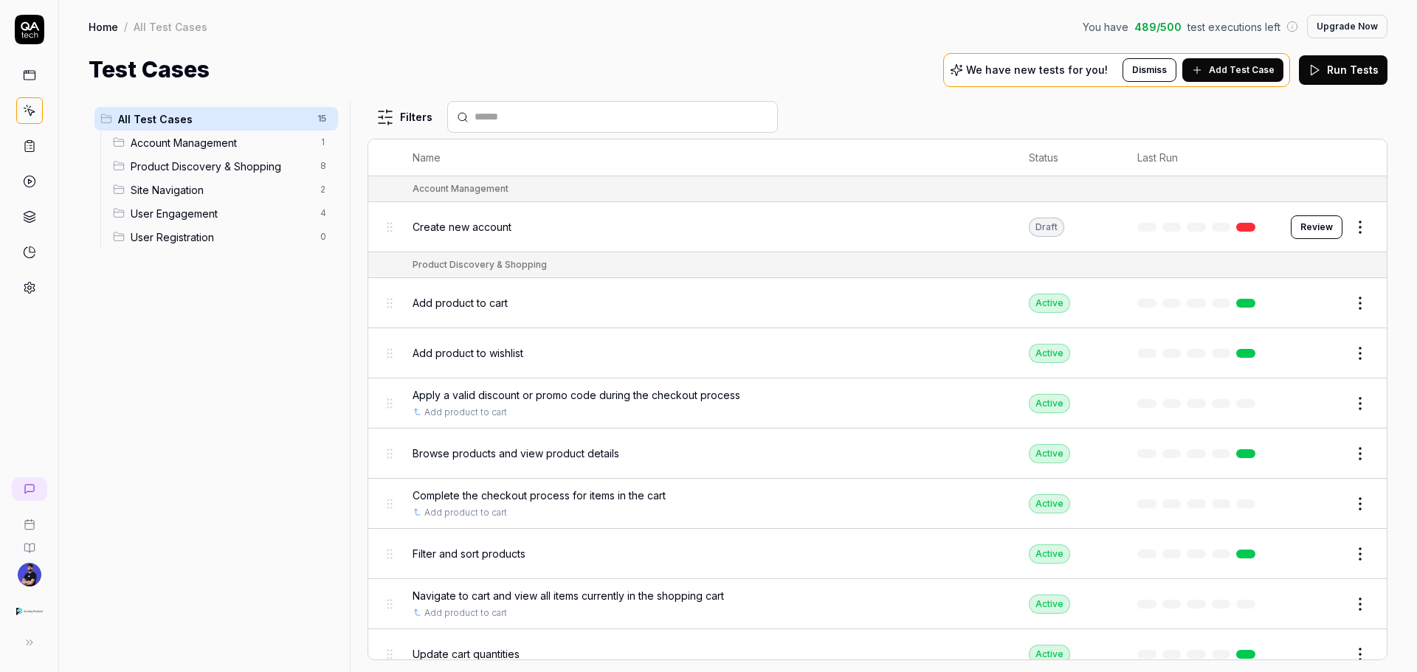
click at [1240, 66] on span "Add Test Case" at bounding box center [1242, 69] width 66 height 13
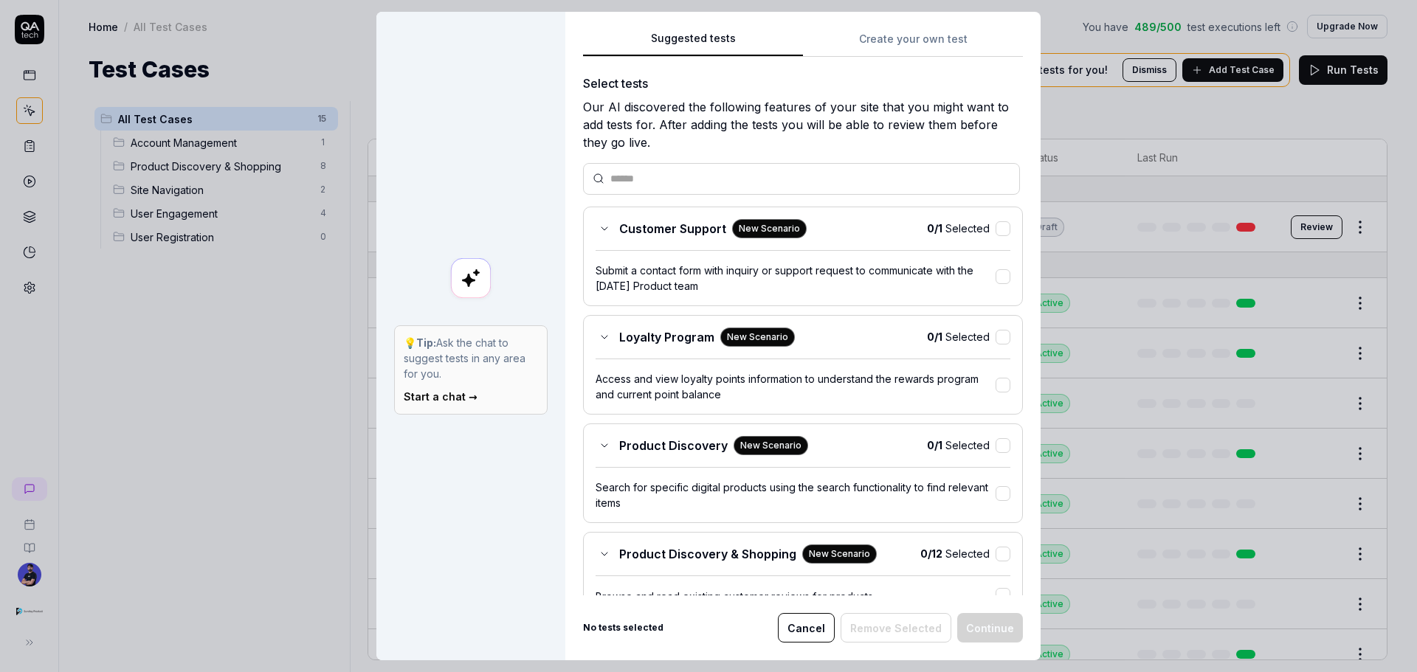
click at [596, 340] on div "Loyalty Program New Scenario" at bounding box center [695, 337] width 199 height 19
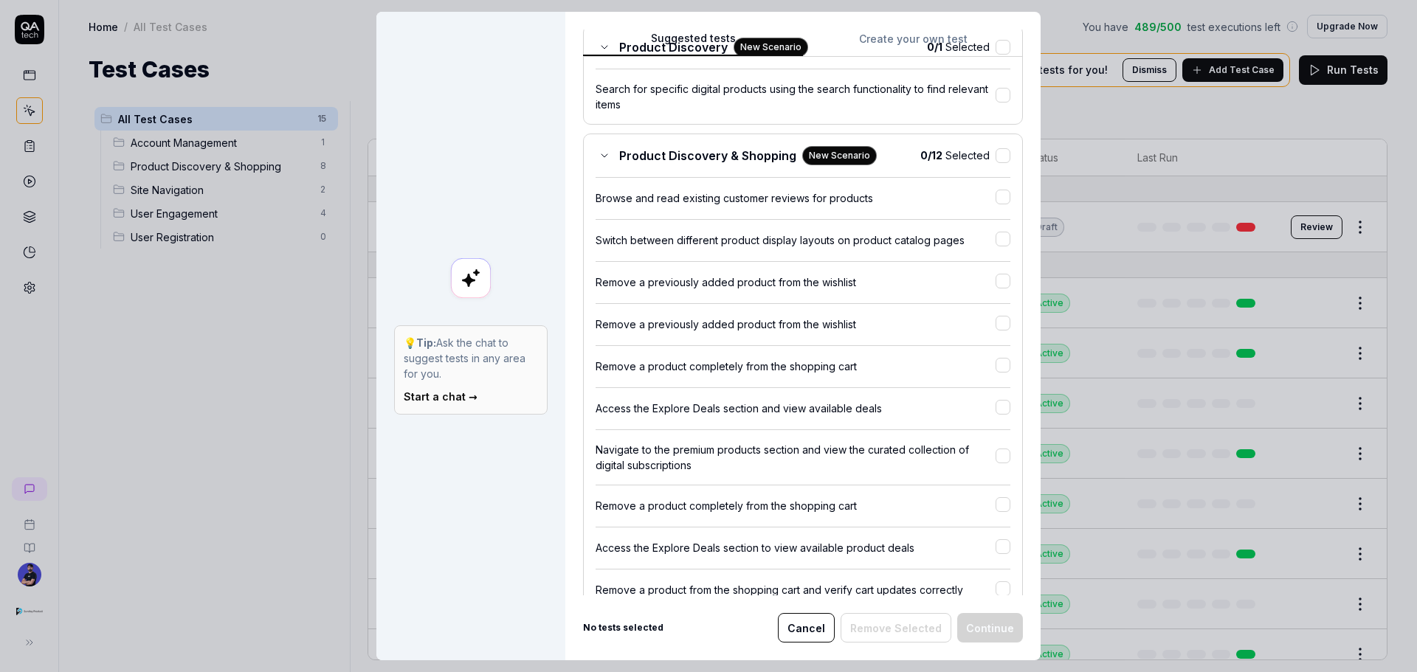
scroll to position [295, 0]
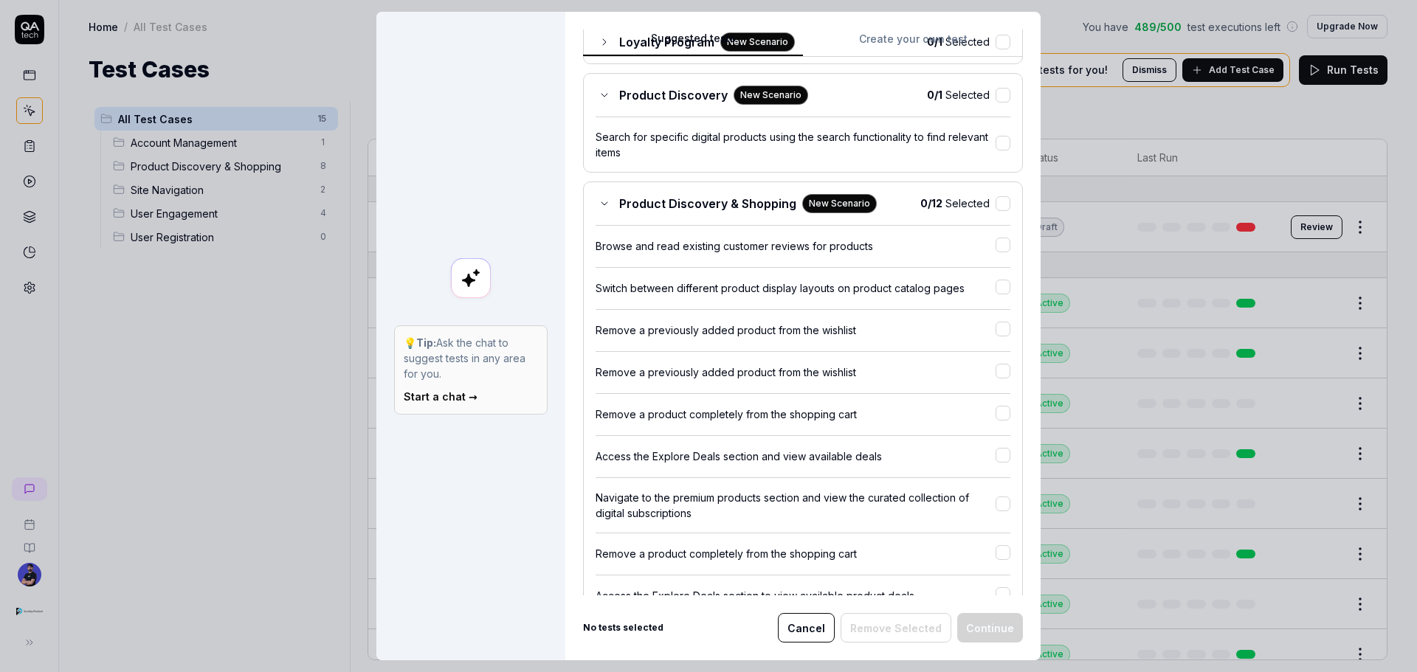
click at [597, 210] on div "Product Discovery & Shopping New Scenario" at bounding box center [736, 203] width 281 height 19
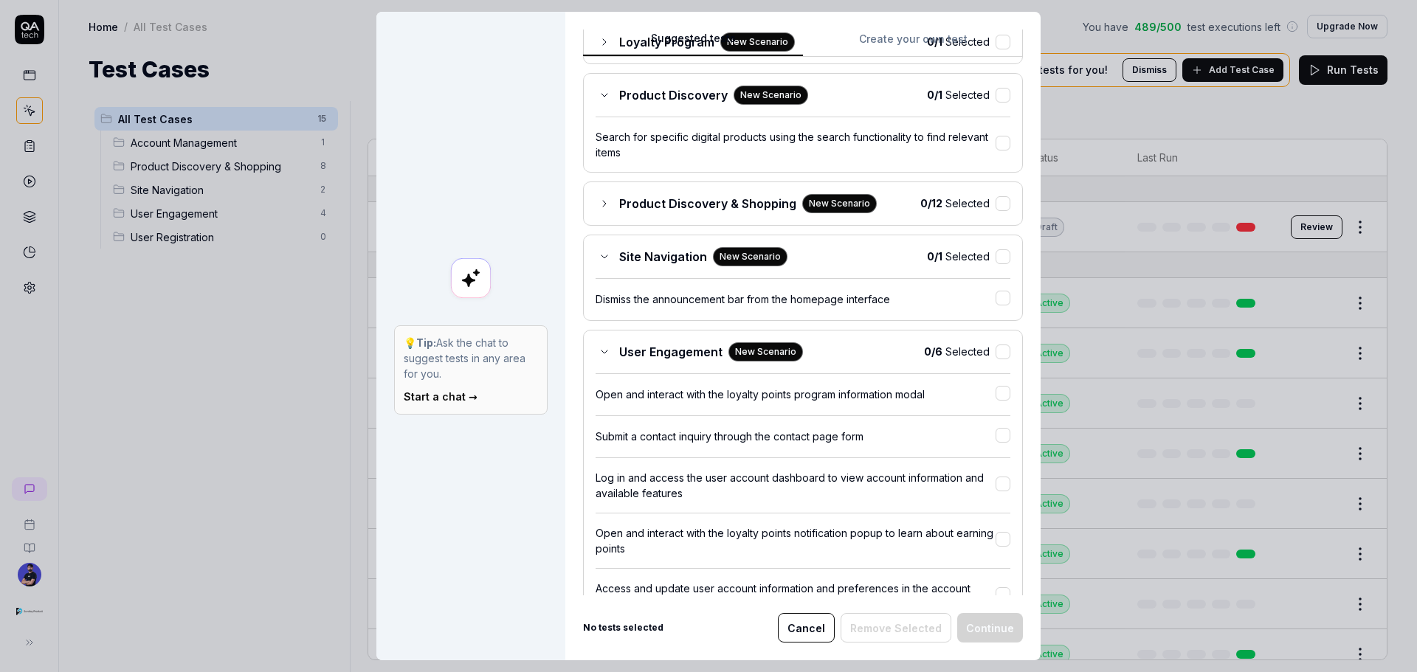
click at [611, 351] on div "User Engagement New Scenario" at bounding box center [699, 351] width 207 height 19
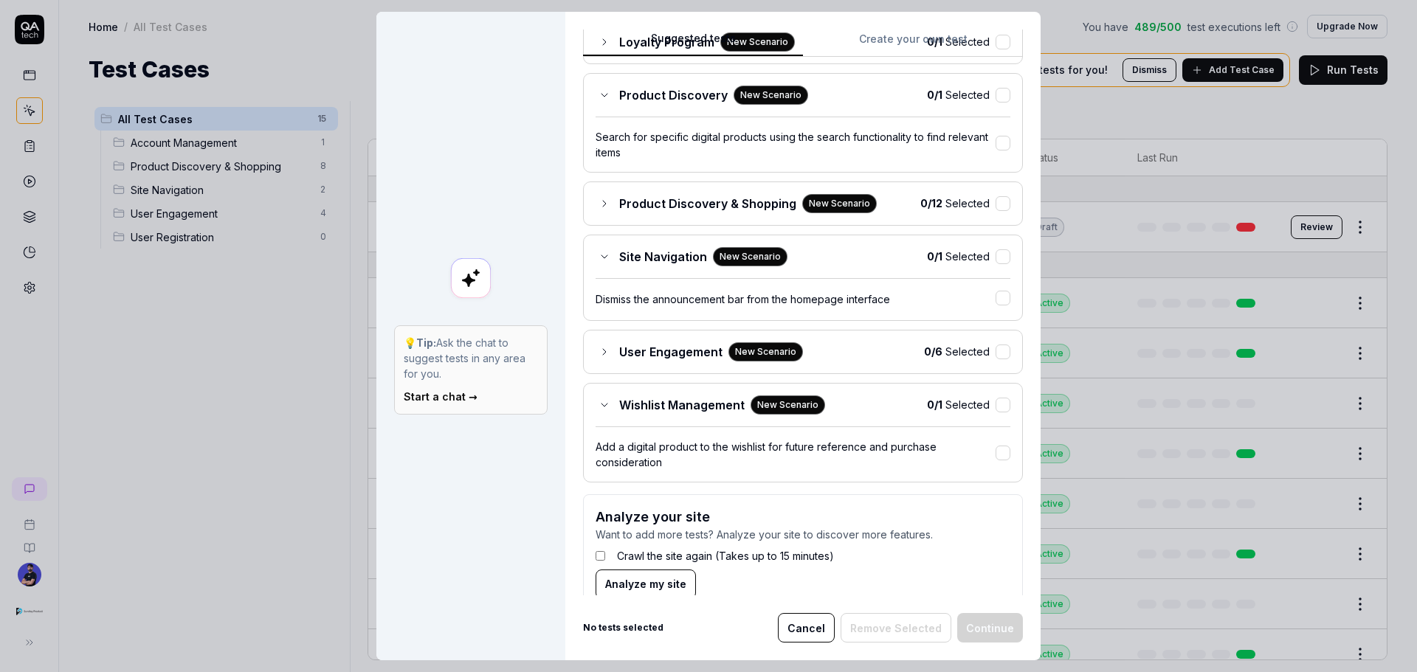
click at [600, 405] on icon at bounding box center [605, 405] width 12 height 12
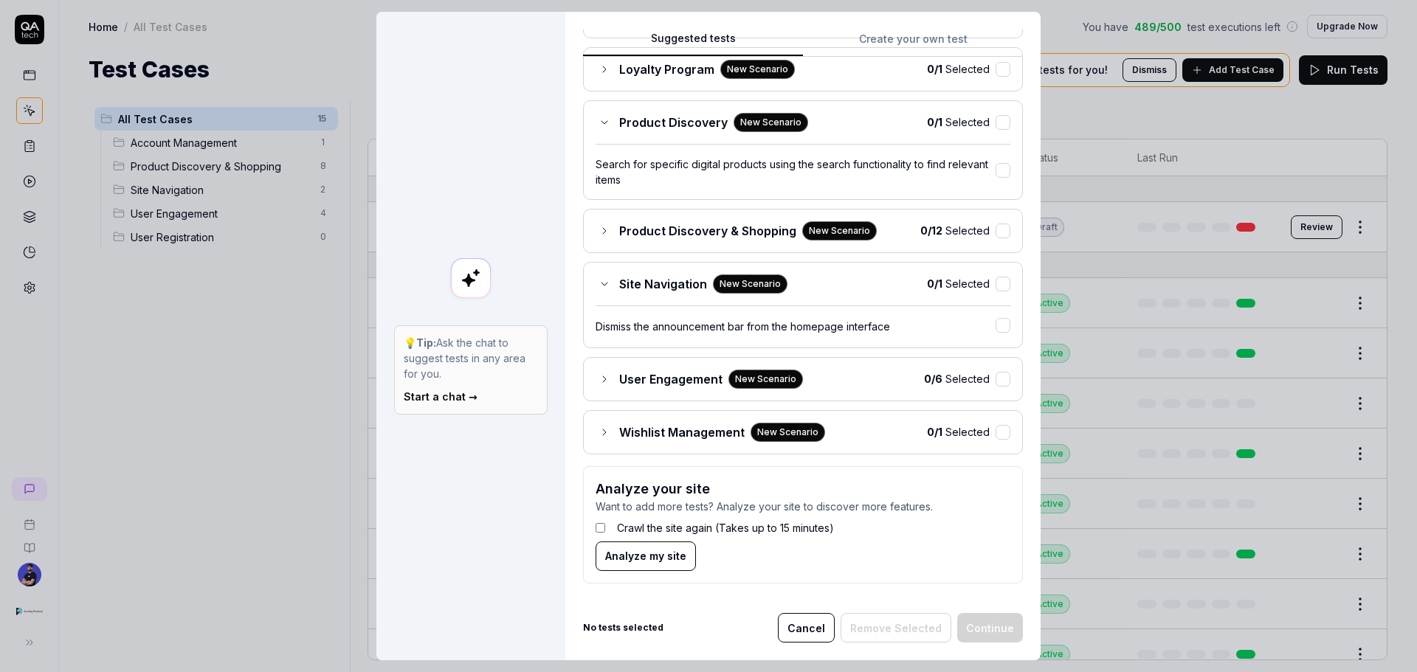
scroll to position [268, 0]
click at [835, 633] on button "Cancel" at bounding box center [806, 628] width 57 height 30
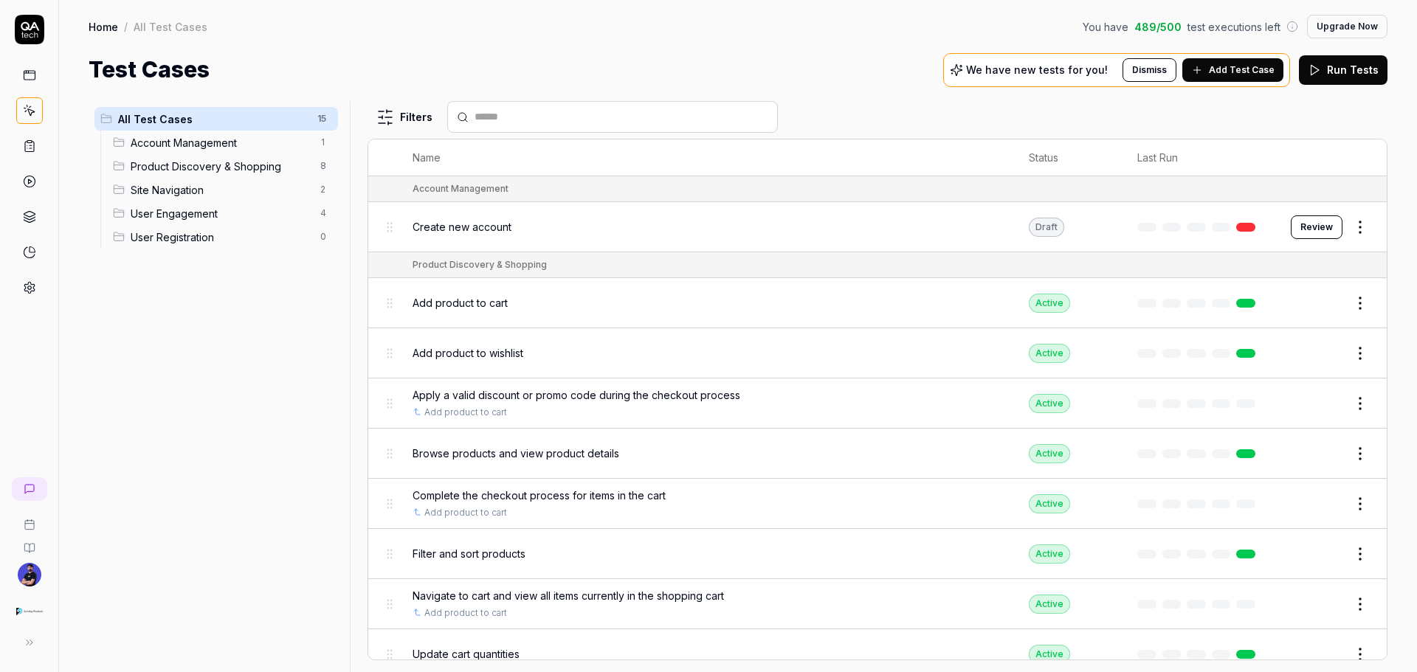
click at [39, 283] on link at bounding box center [29, 288] width 27 height 27
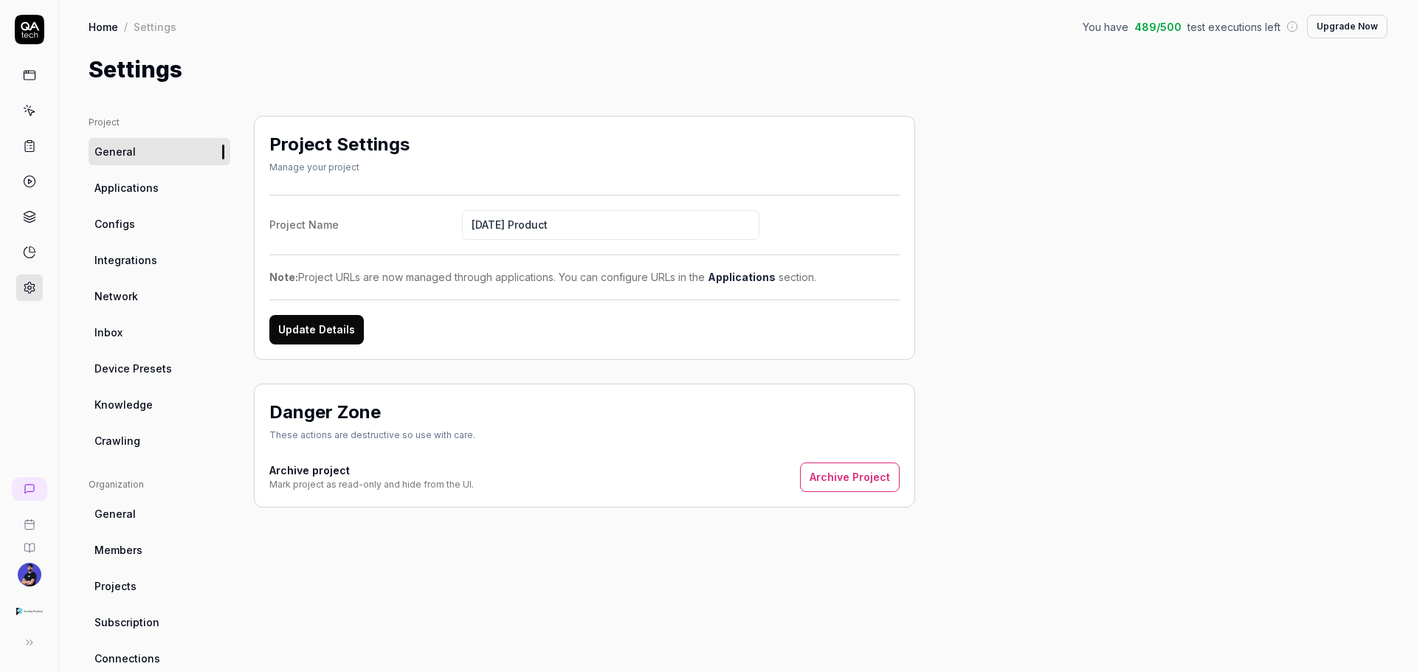
click at [137, 300] on link "Network" at bounding box center [160, 296] width 142 height 27
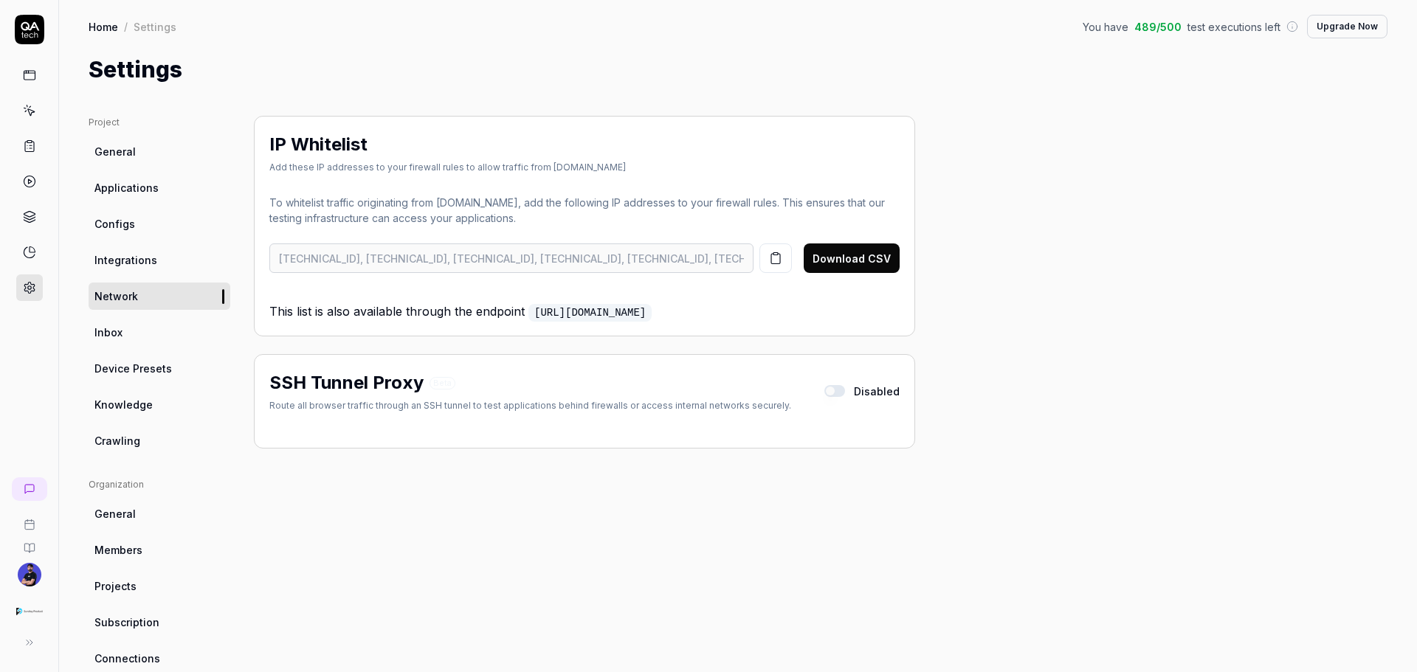
click at [771, 256] on button "button" at bounding box center [775, 259] width 32 height 30
click at [320, 137] on h2 "IP Whitelist" at bounding box center [318, 144] width 98 height 27
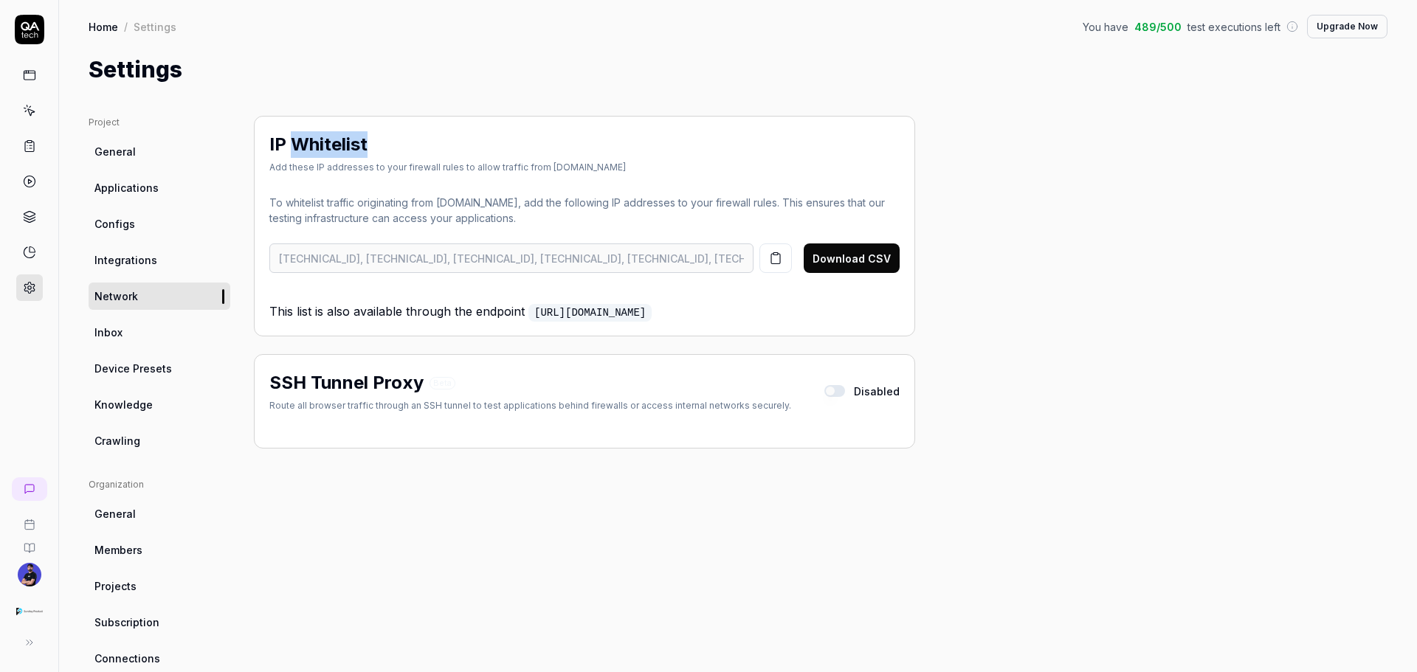
click at [320, 137] on h2 "IP Whitelist" at bounding box center [318, 144] width 98 height 27
click at [337, 150] on h2 "IP Whitelist" at bounding box center [318, 144] width 98 height 27
drag, startPoint x: 337, startPoint y: 150, endPoint x: 275, endPoint y: 140, distance: 62.7
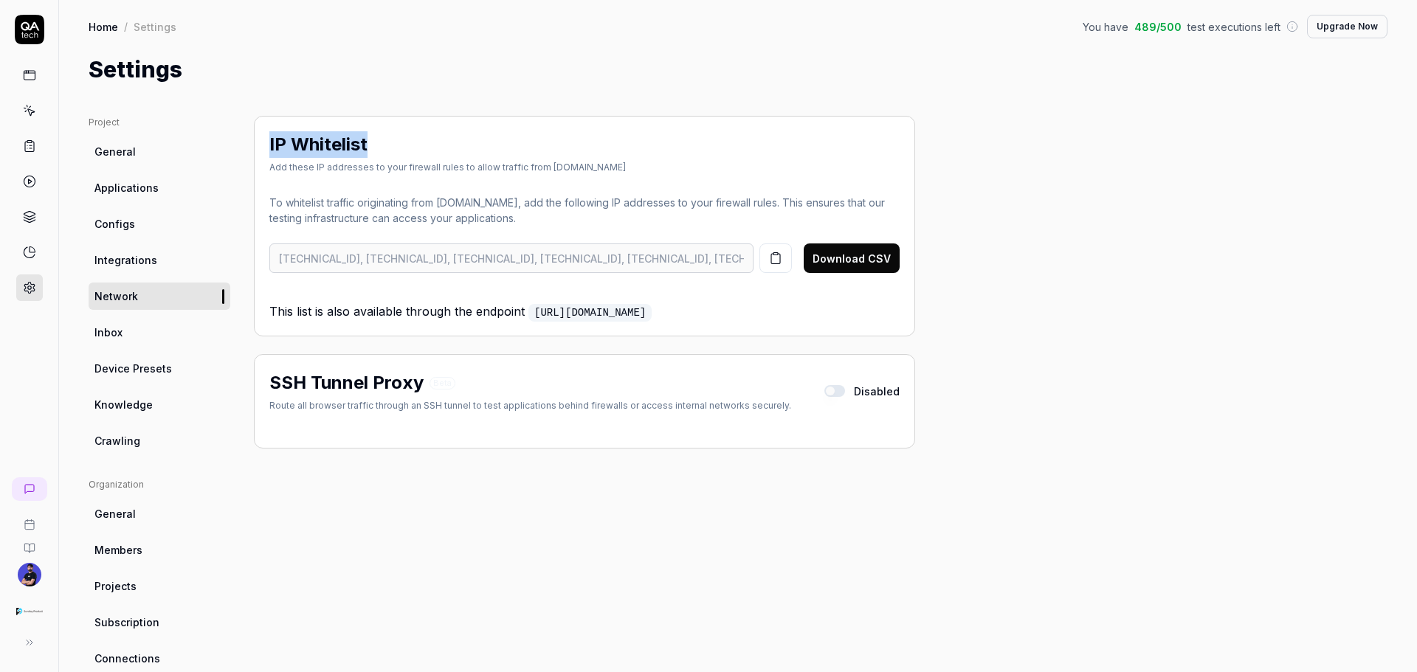
click at [275, 140] on h2 "IP Whitelist" at bounding box center [318, 144] width 98 height 27
copy h2 "IP Whitelist"
click at [130, 325] on link "Inbox" at bounding box center [160, 332] width 142 height 27
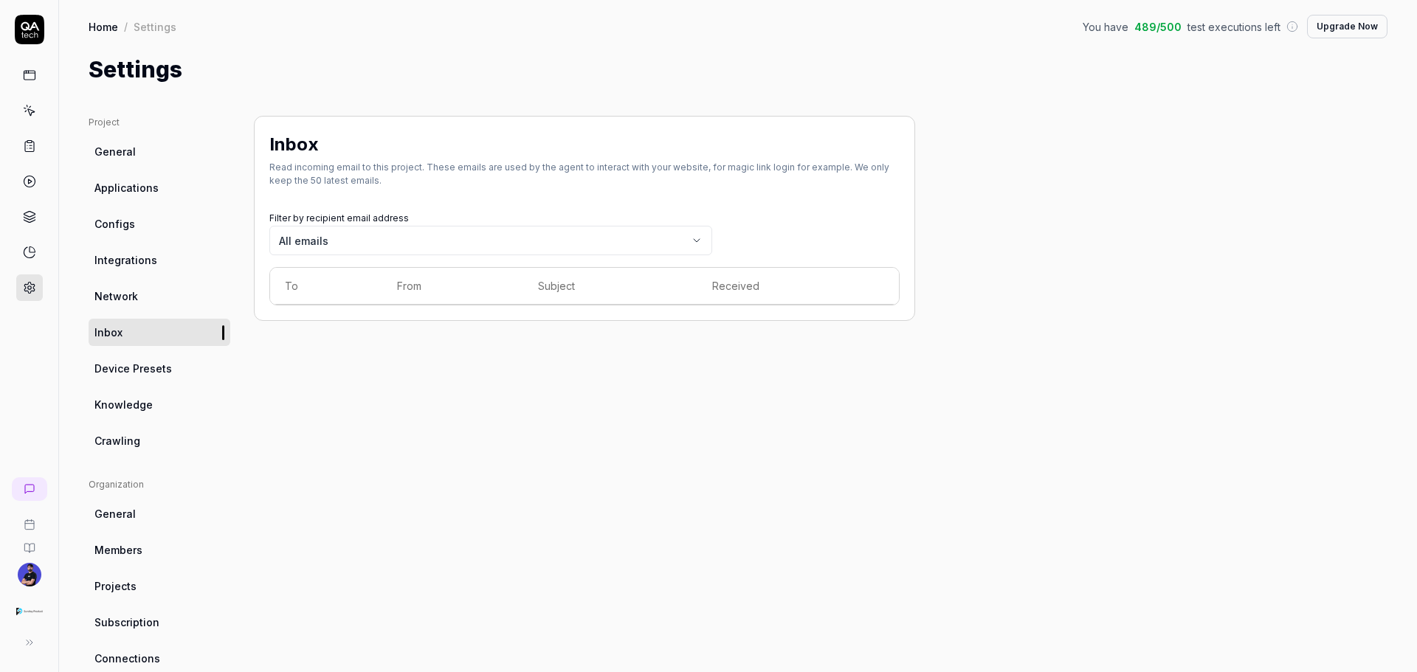
click at [177, 380] on link "Device Presets" at bounding box center [160, 368] width 142 height 27
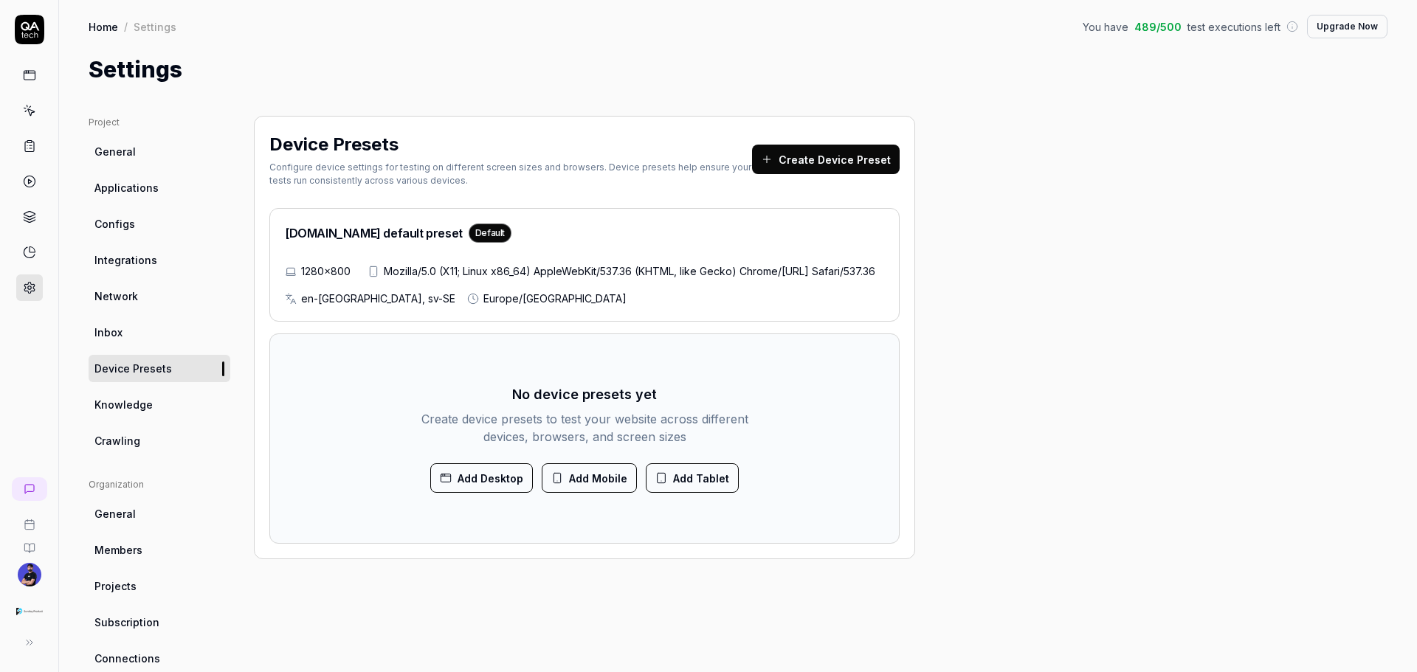
click at [118, 396] on link "Knowledge" at bounding box center [160, 404] width 142 height 27
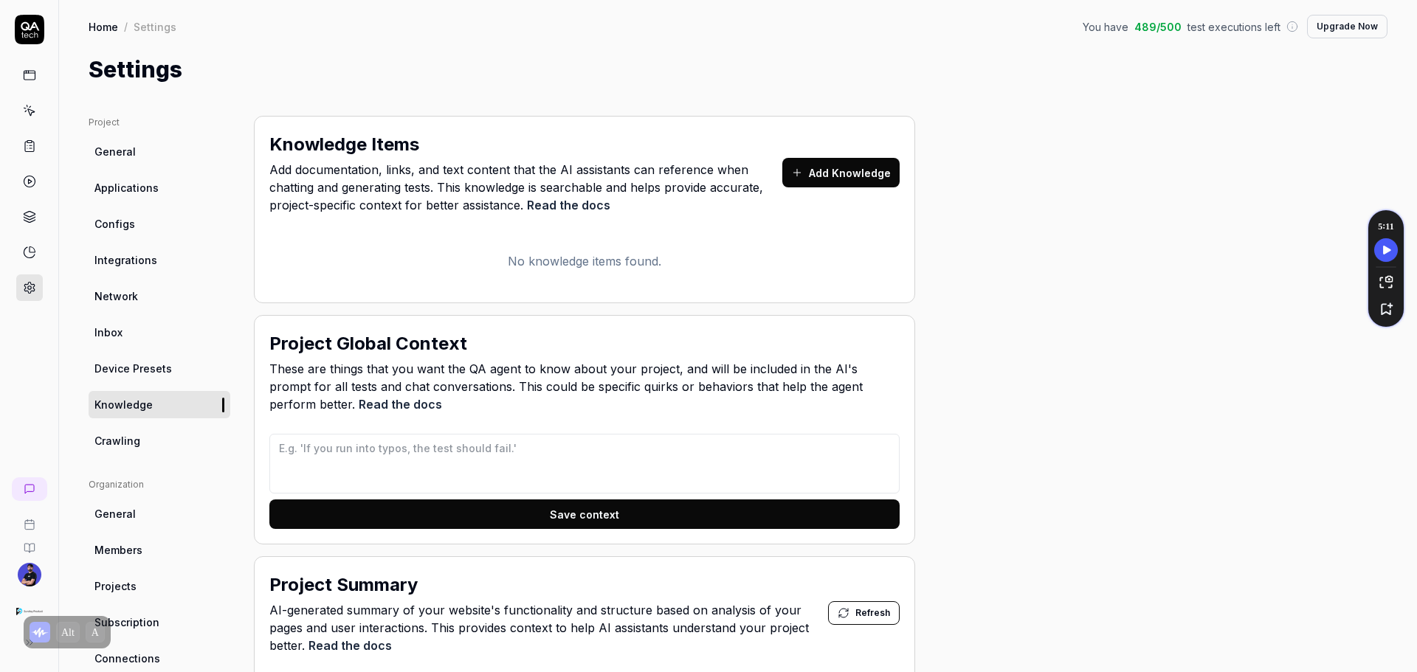
scroll to position [74, 0]
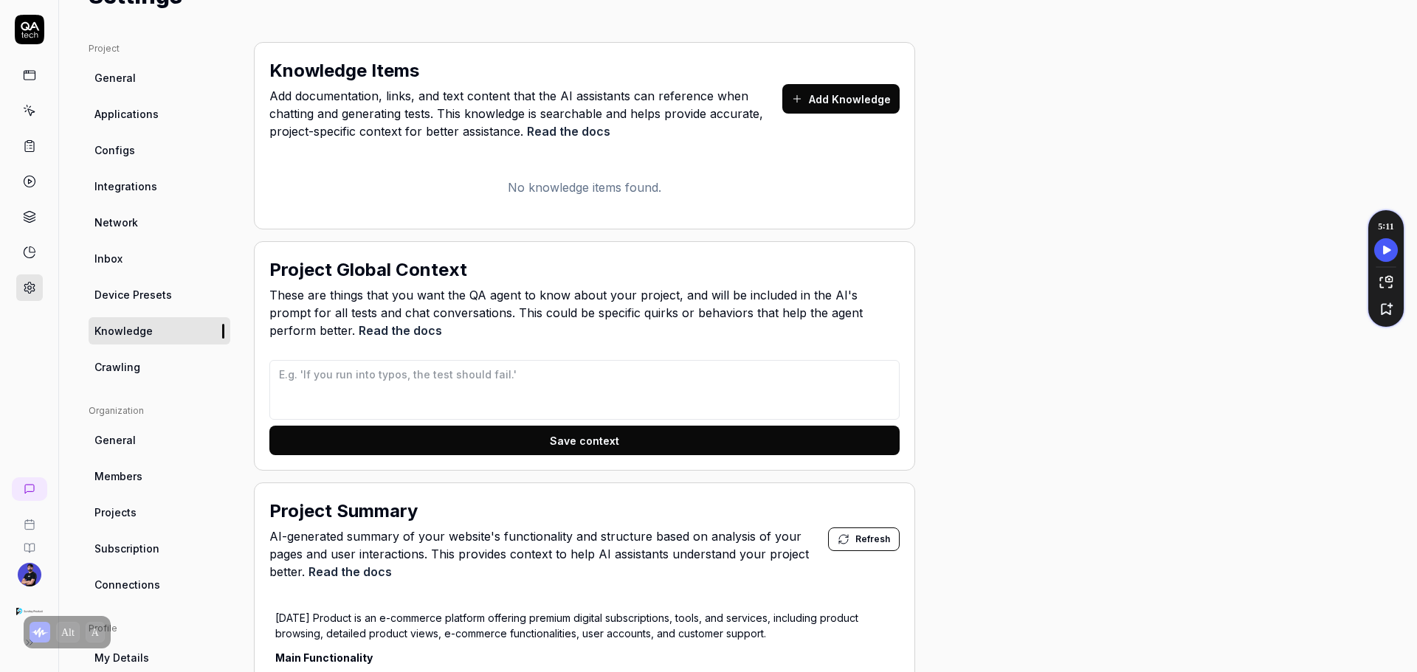
click at [151, 376] on link "Crawling" at bounding box center [160, 367] width 142 height 27
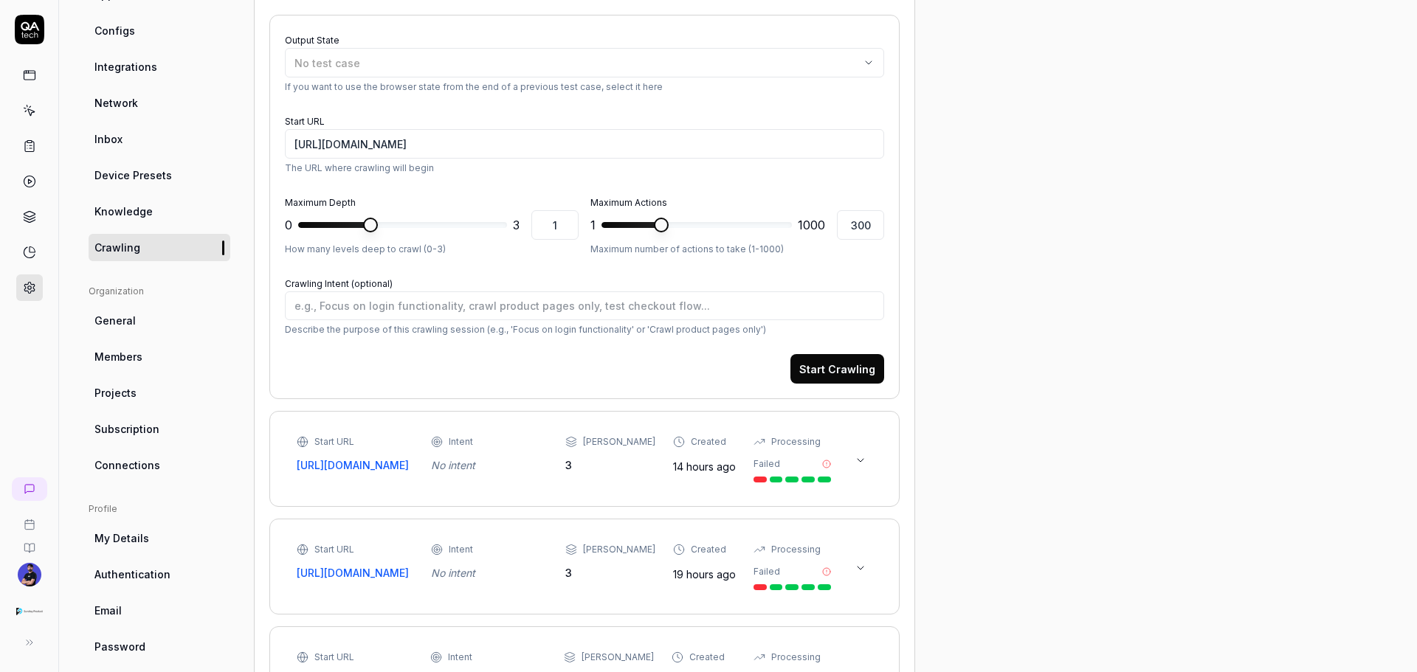
scroll to position [148, 0]
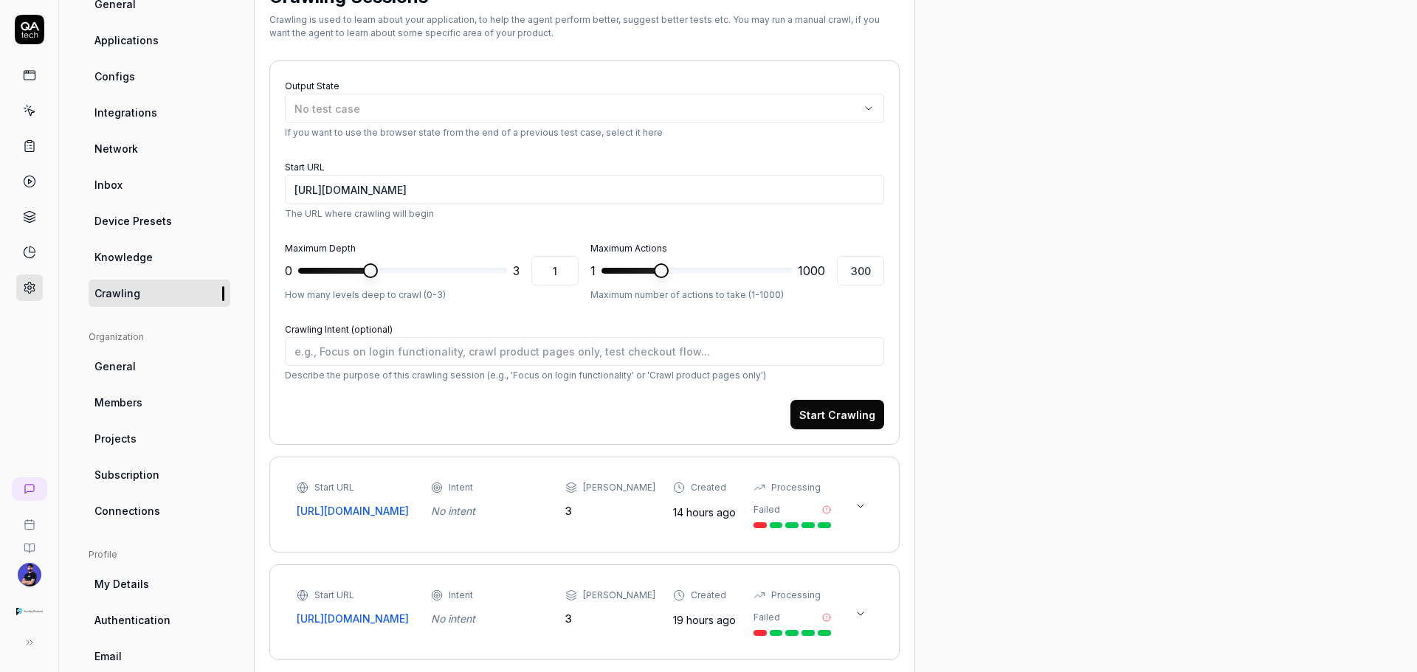
click at [34, 84] on link at bounding box center [29, 75] width 27 height 27
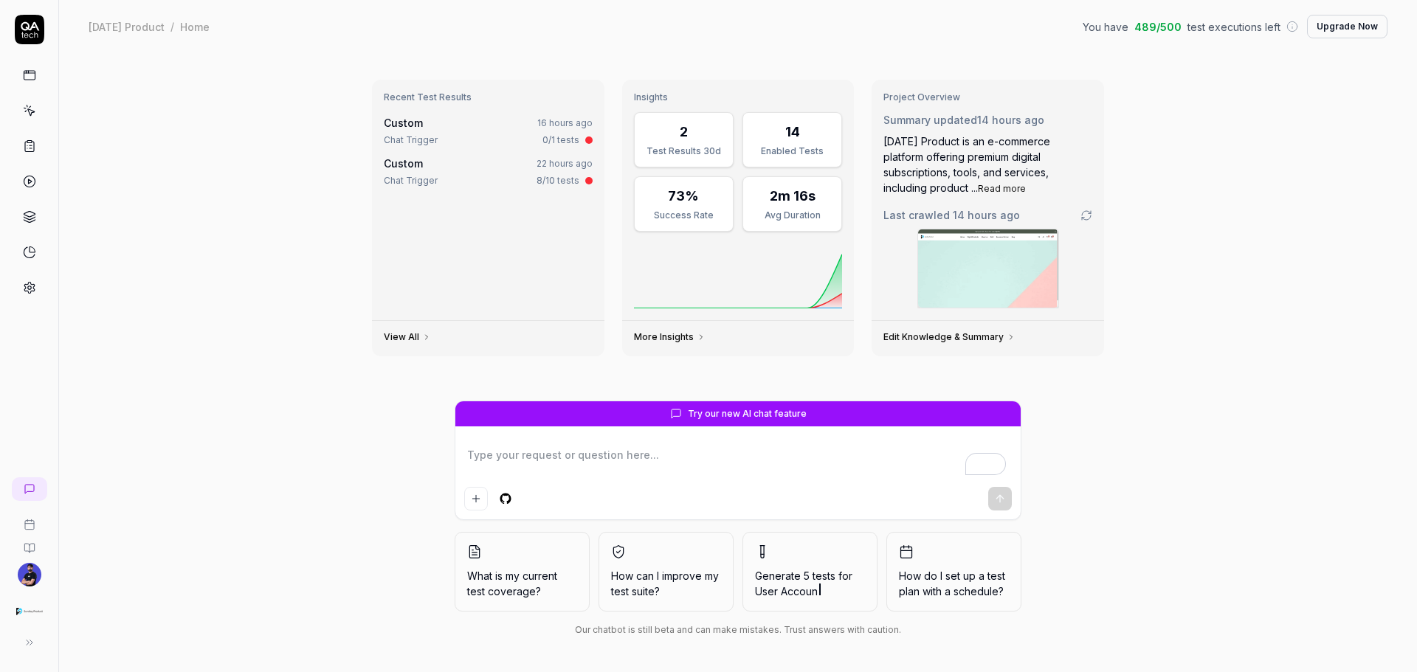
click at [33, 81] on icon at bounding box center [29, 75] width 13 height 13
click at [23, 109] on icon at bounding box center [29, 110] width 13 height 13
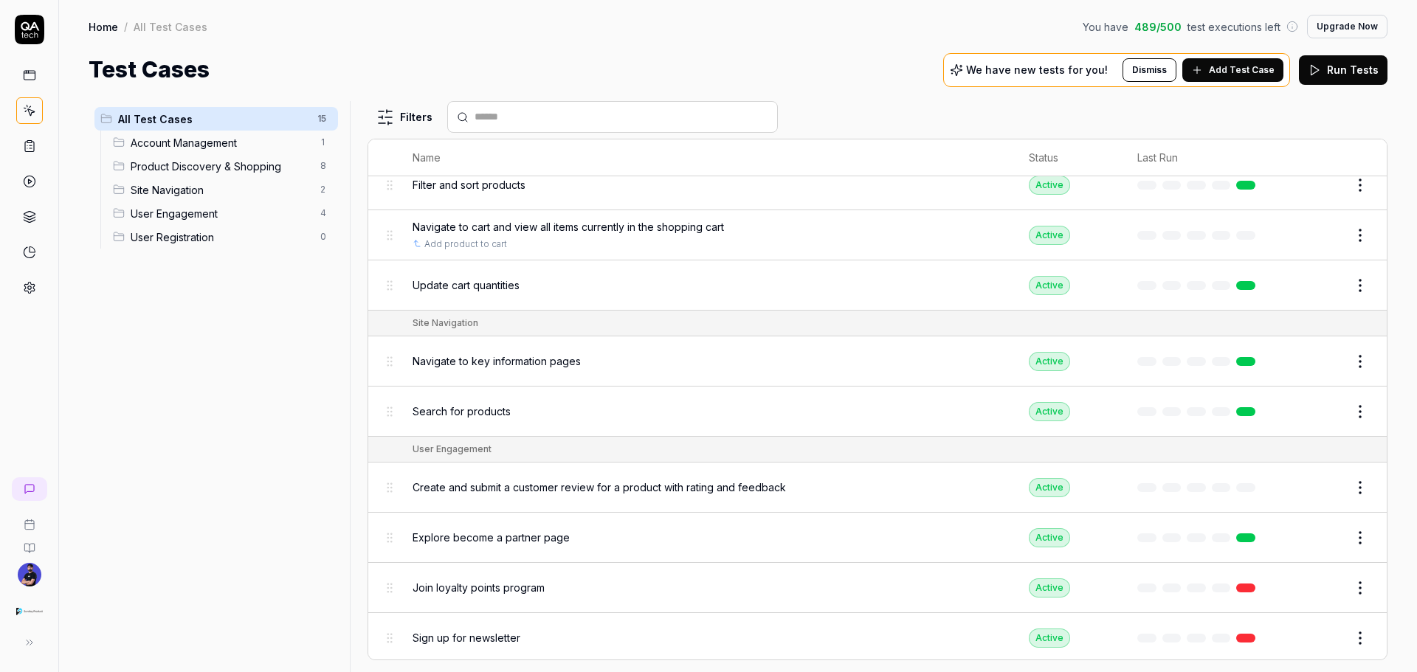
scroll to position [372, 0]
click at [1227, 73] on span "Add Test Case" at bounding box center [1242, 69] width 66 height 13
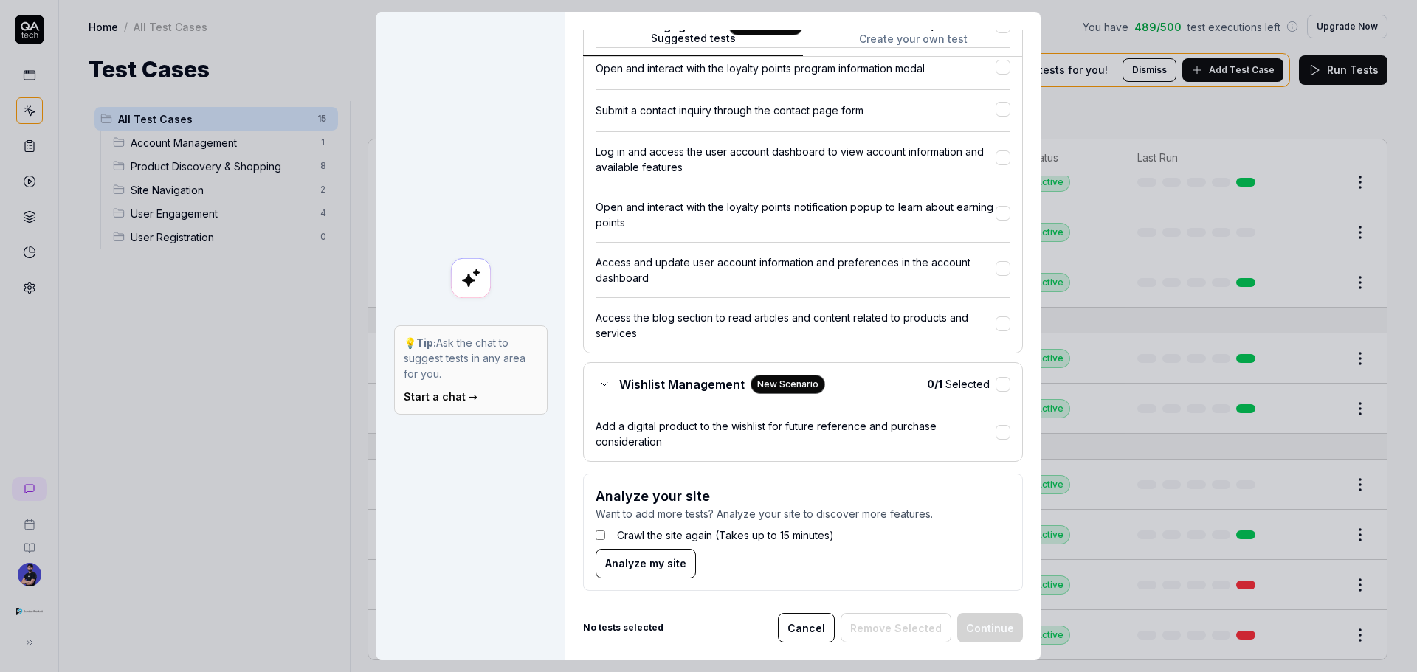
scroll to position [1229, 0]
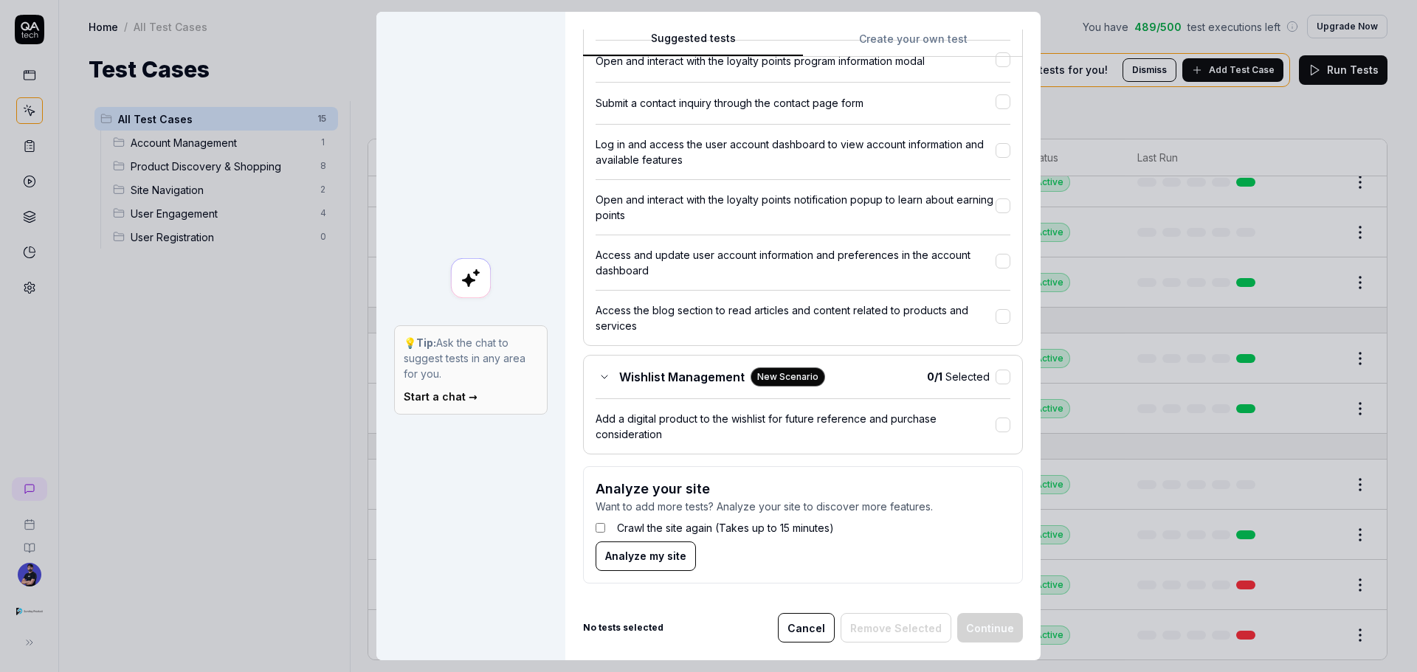
click at [624, 383] on span "Wishlist Management" at bounding box center [681, 377] width 125 height 18
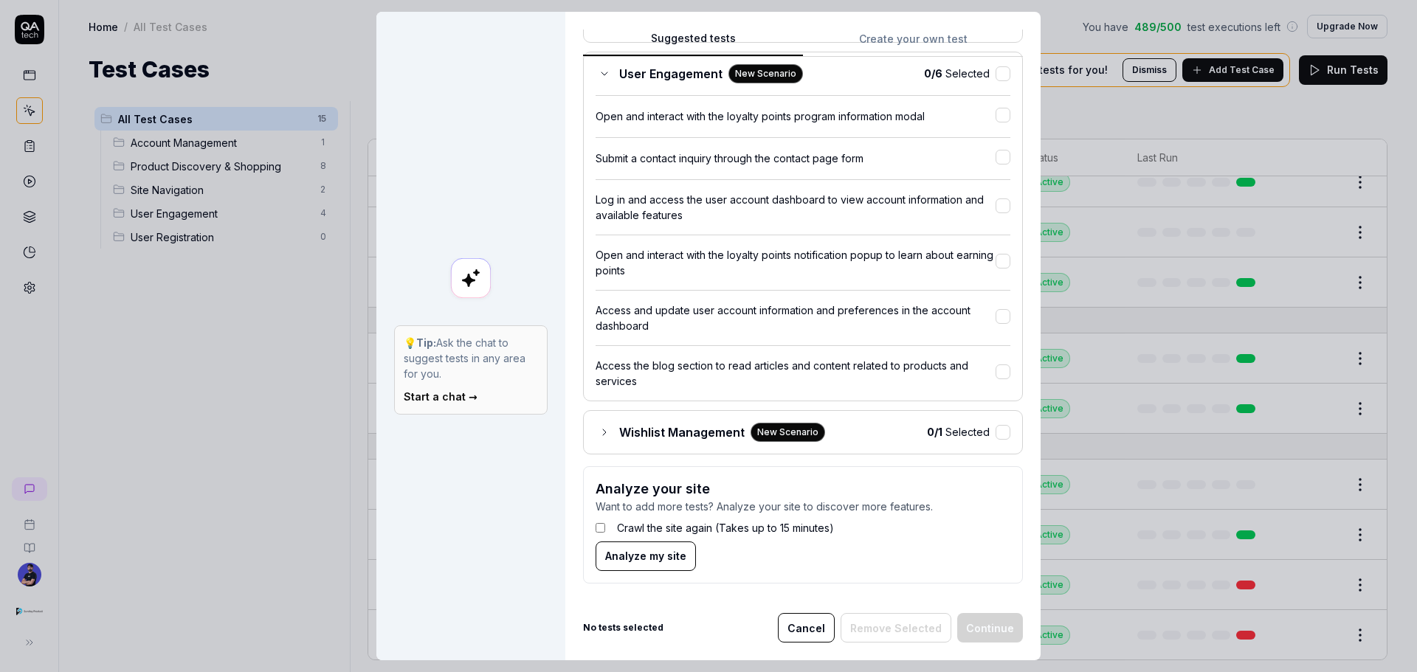
scroll to position [1174, 0]
click at [617, 418] on div "Wishlist Management New Scenario 0 / 1 Selected" at bounding box center [803, 432] width 440 height 44
click at [619, 437] on span "Wishlist Management" at bounding box center [681, 433] width 125 height 18
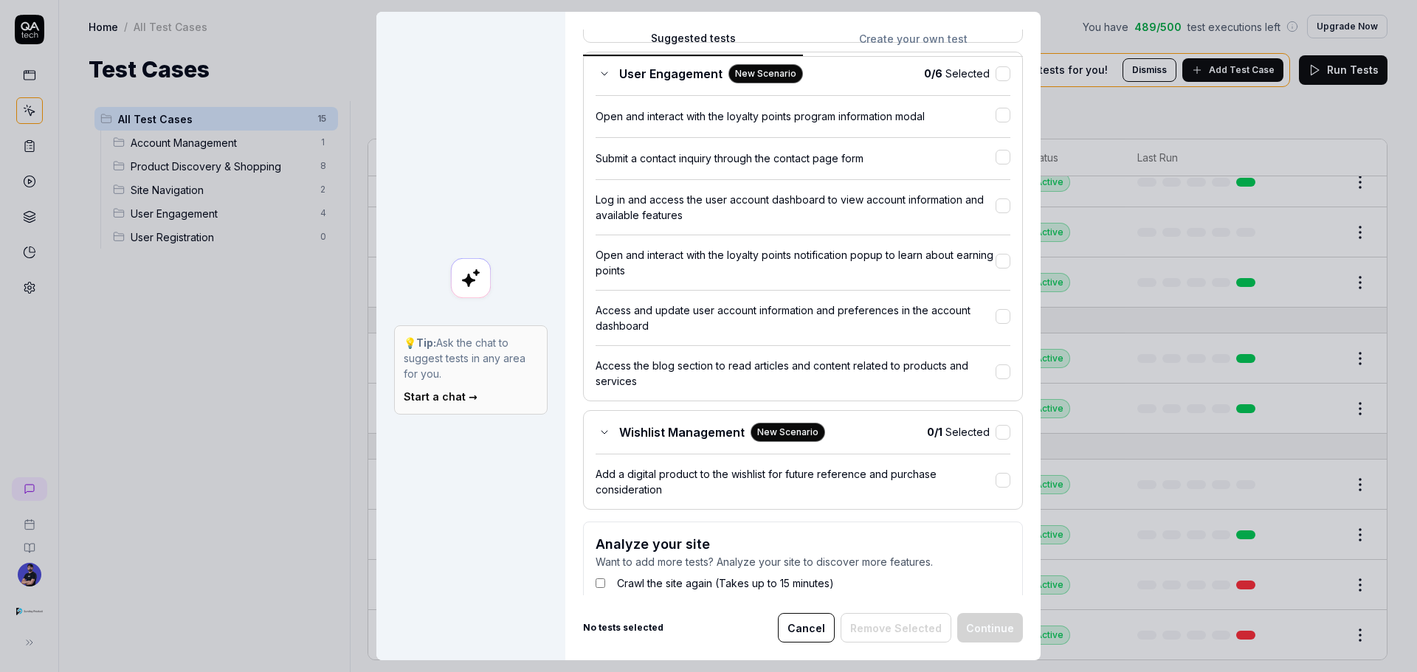
scroll to position [1229, 0]
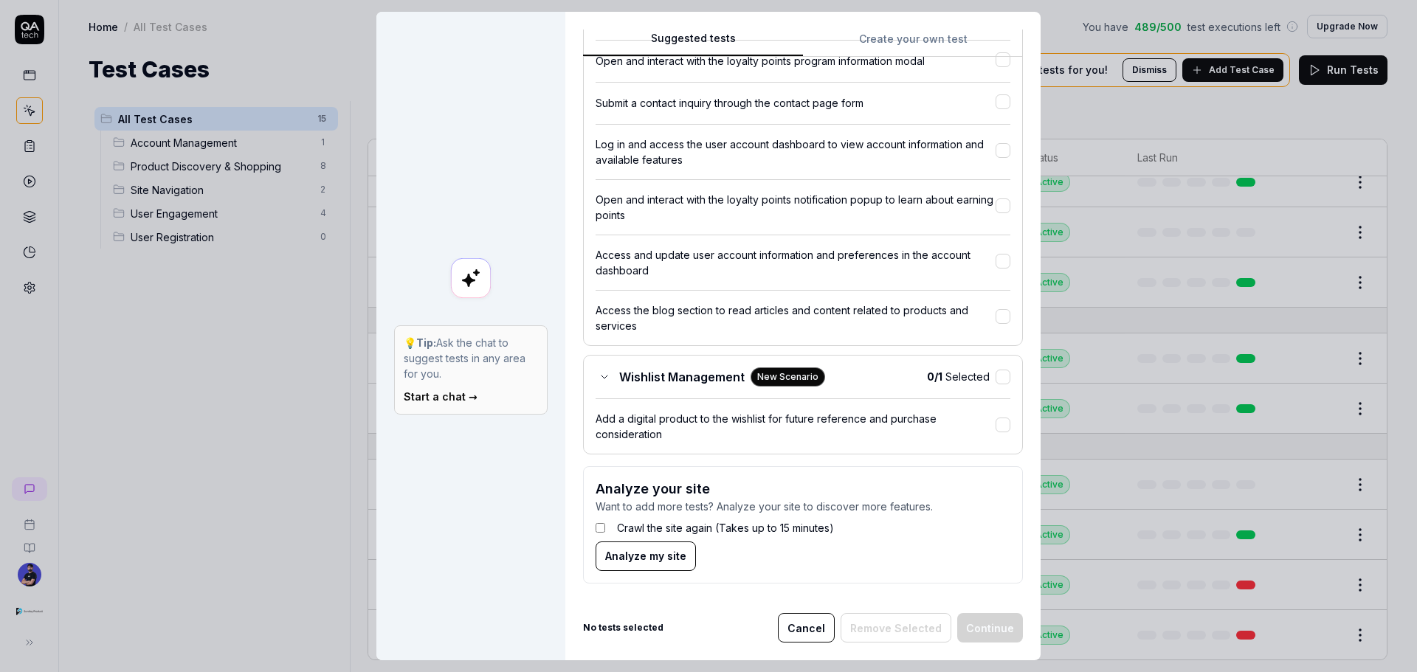
click at [605, 378] on div "Wishlist Management New Scenario" at bounding box center [711, 377] width 230 height 19
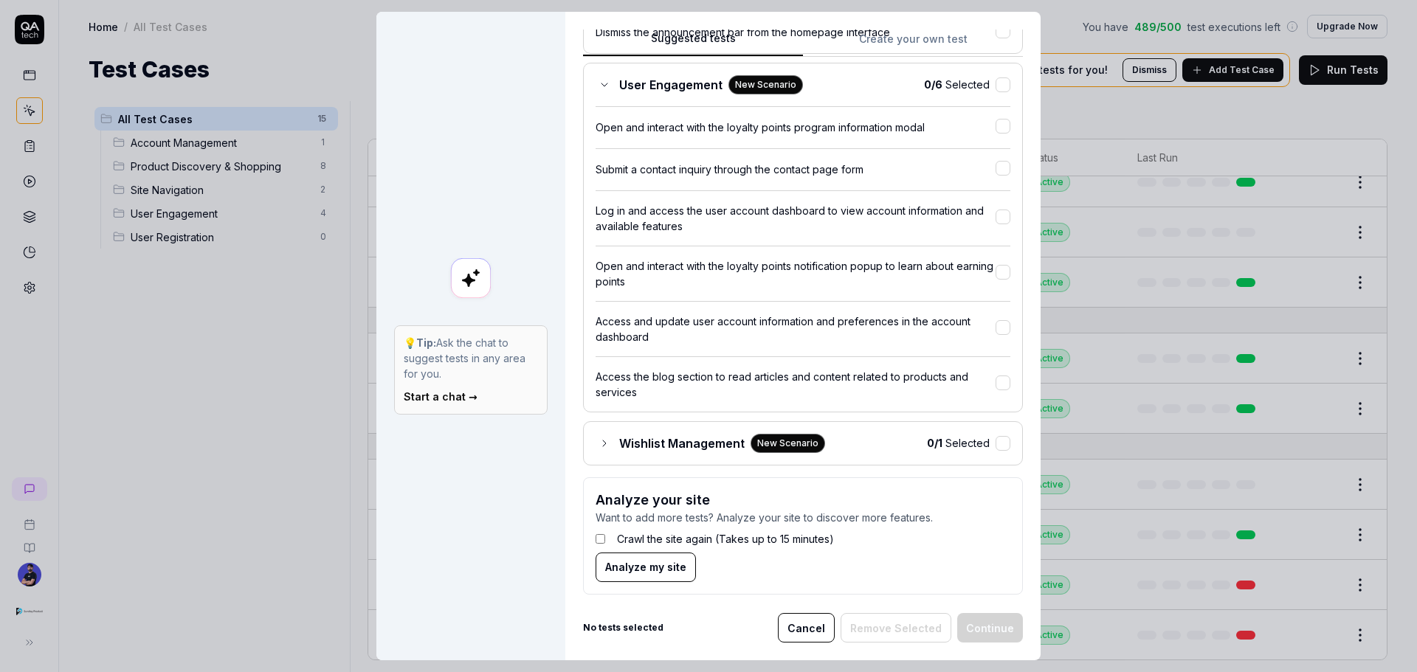
scroll to position [1174, 0]
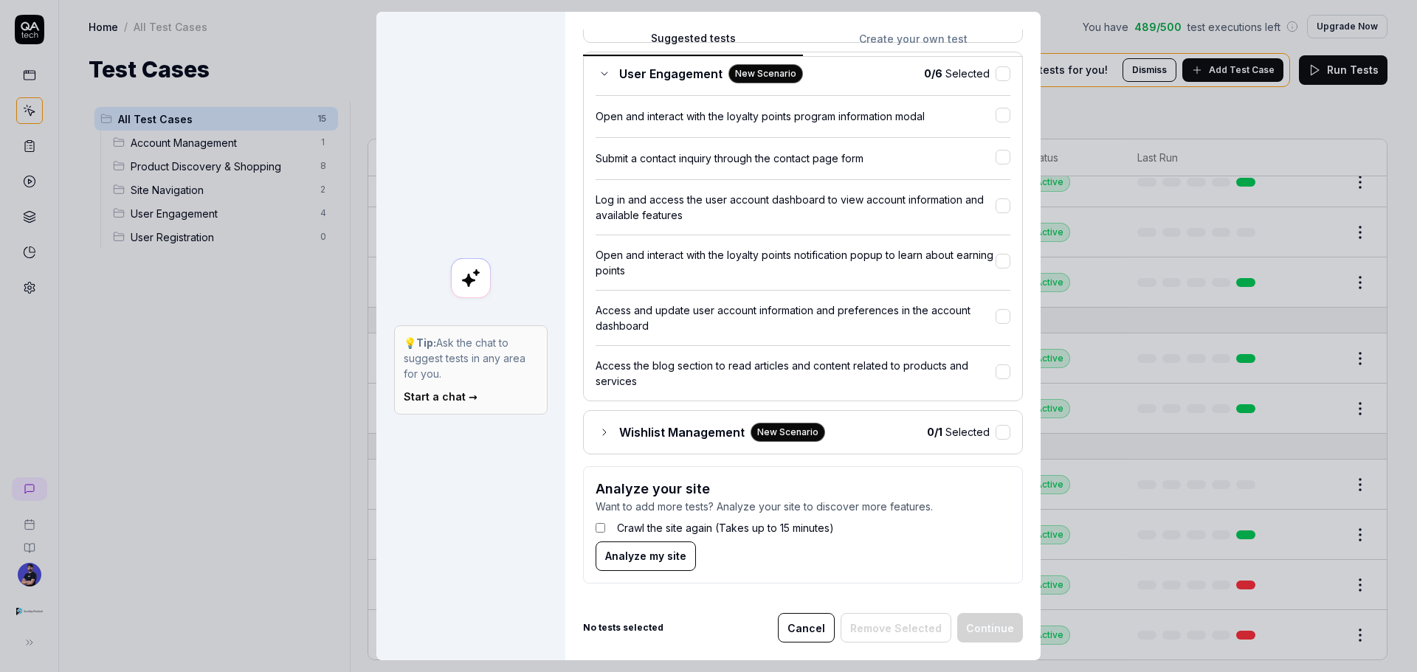
click at [609, 551] on span "Analyze my site" at bounding box center [645, 555] width 81 height 15
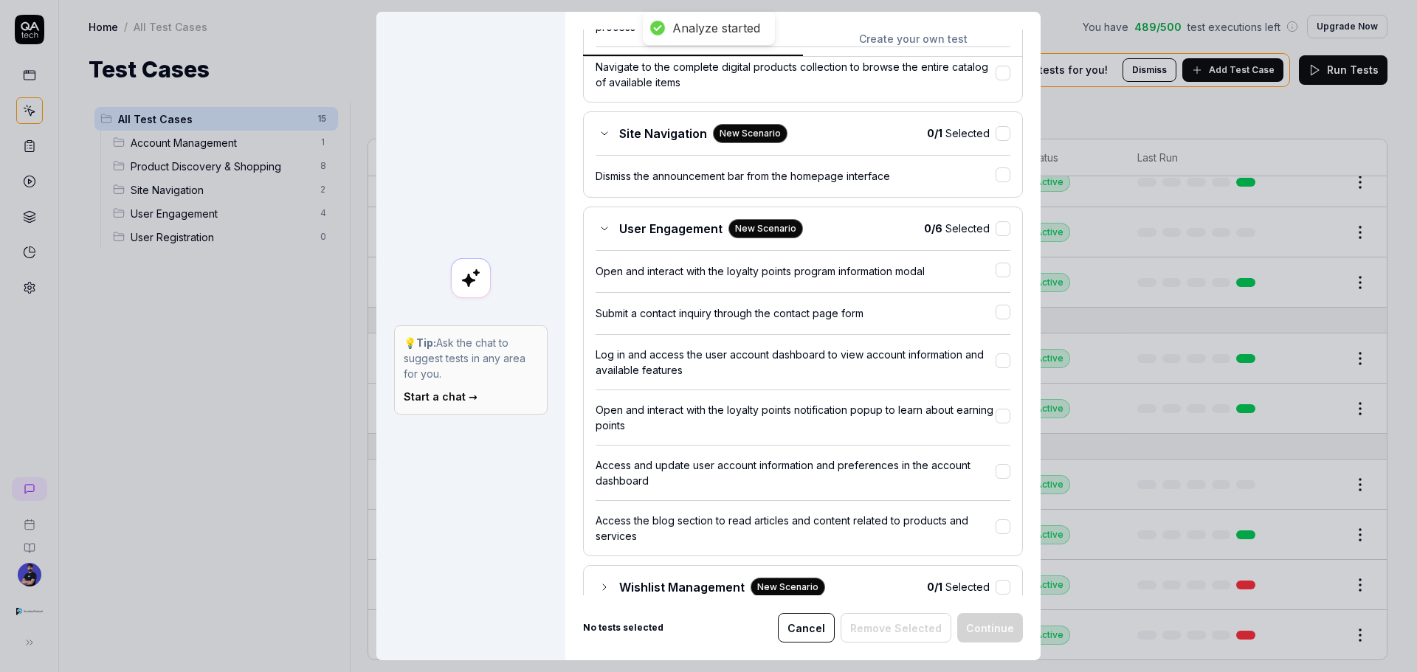
scroll to position [1100, 0]
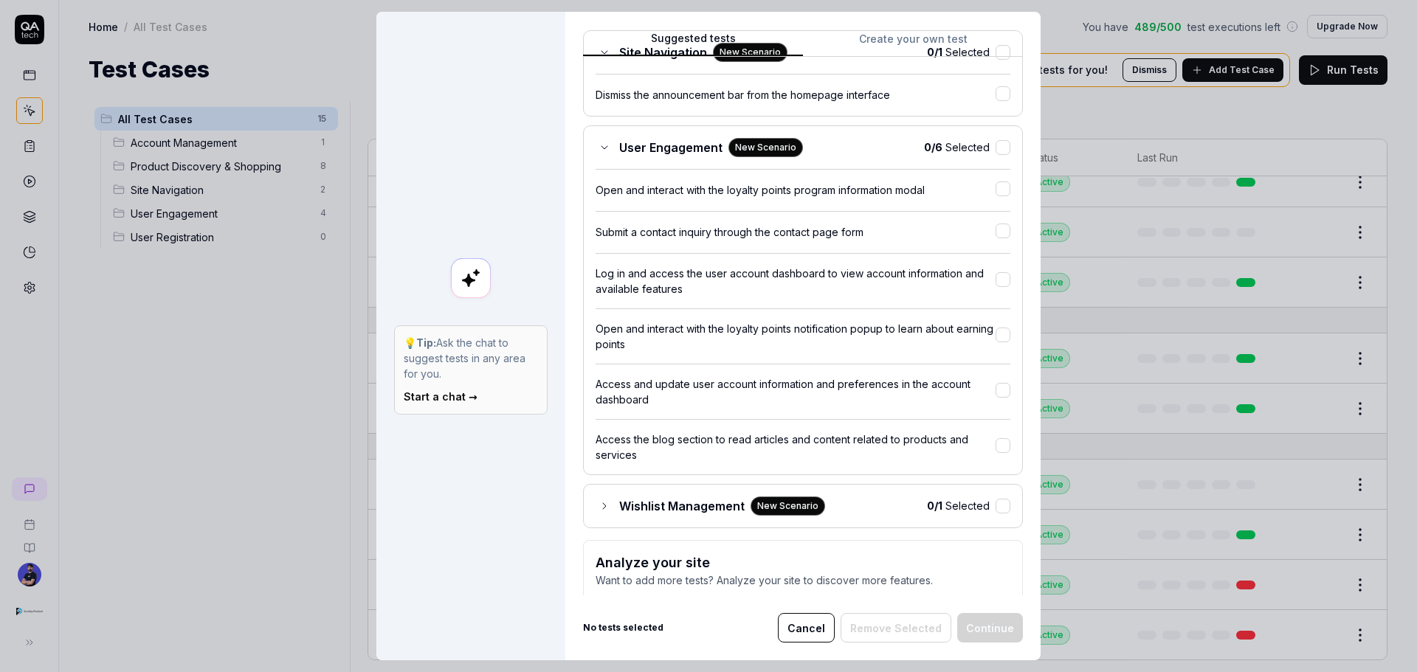
click at [604, 146] on icon at bounding box center [605, 148] width 12 height 12
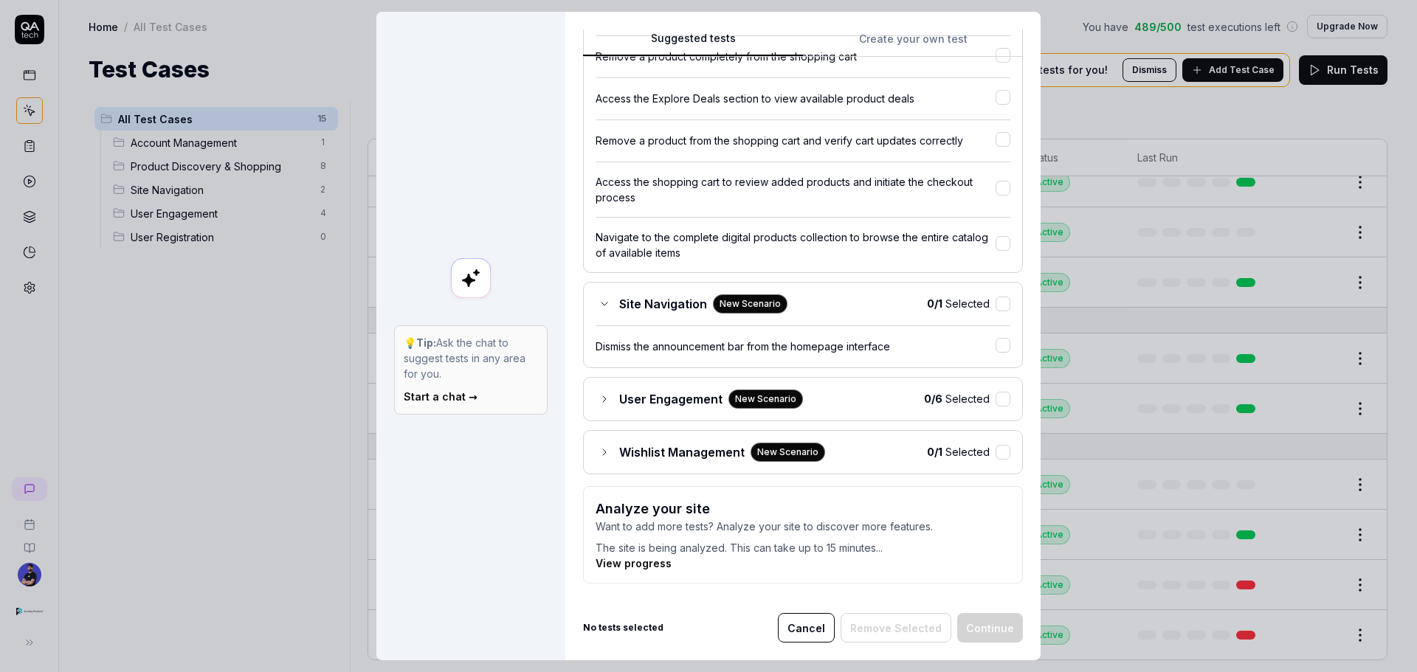
click at [599, 306] on icon at bounding box center [605, 304] width 12 height 12
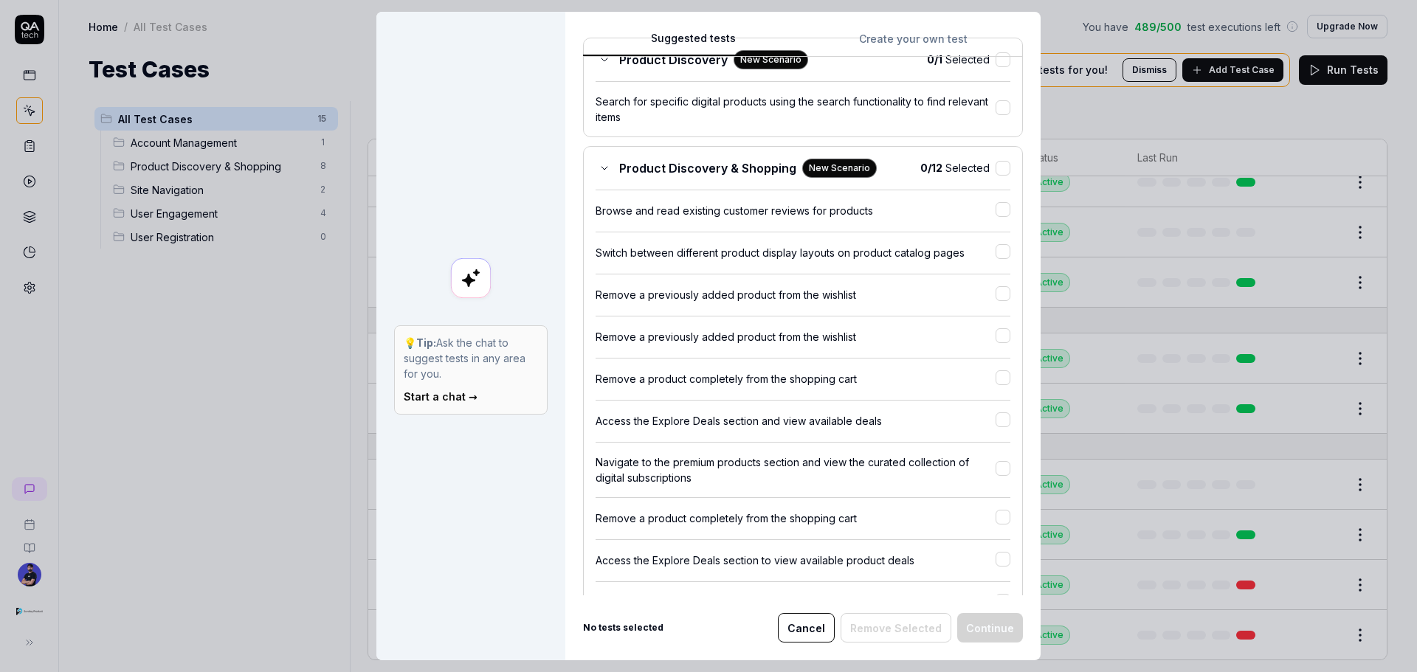
scroll to position [363, 0]
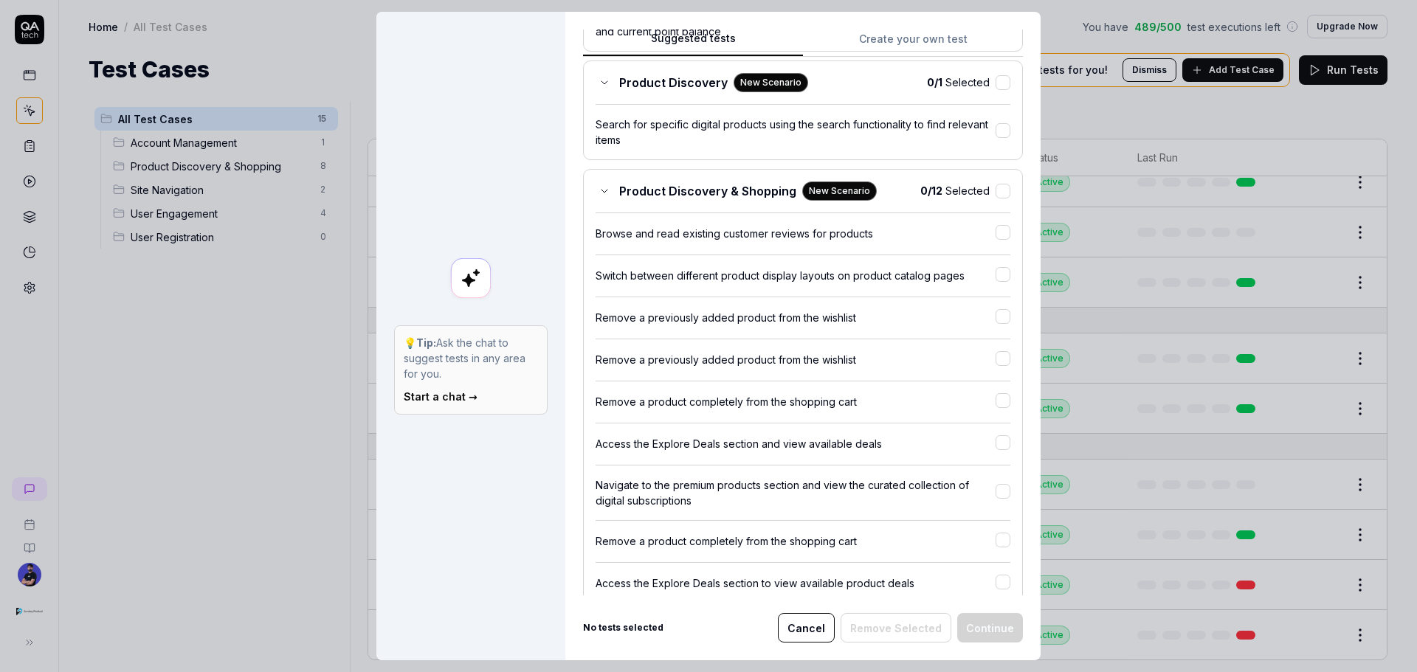
click at [602, 196] on icon at bounding box center [605, 191] width 12 height 12
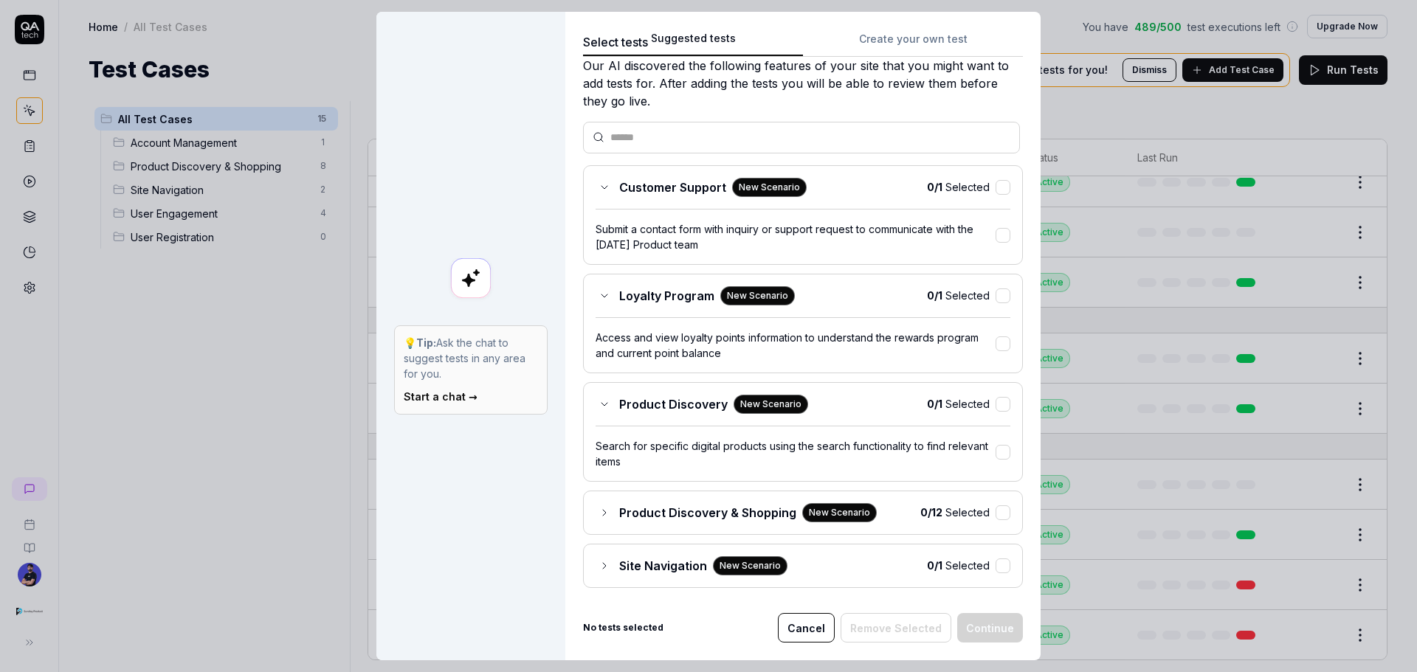
scroll to position [40, 0]
click at [602, 294] on icon at bounding box center [605, 298] width 12 height 12
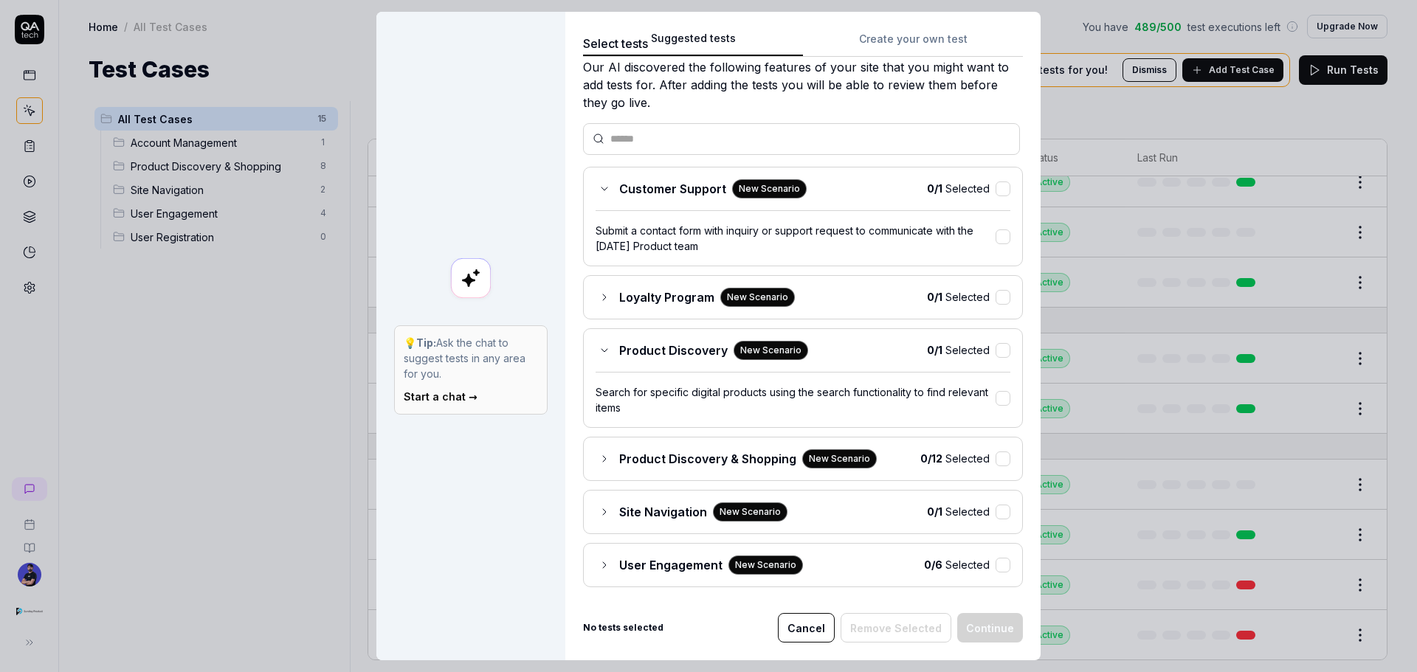
click at [599, 184] on icon at bounding box center [605, 189] width 12 height 12
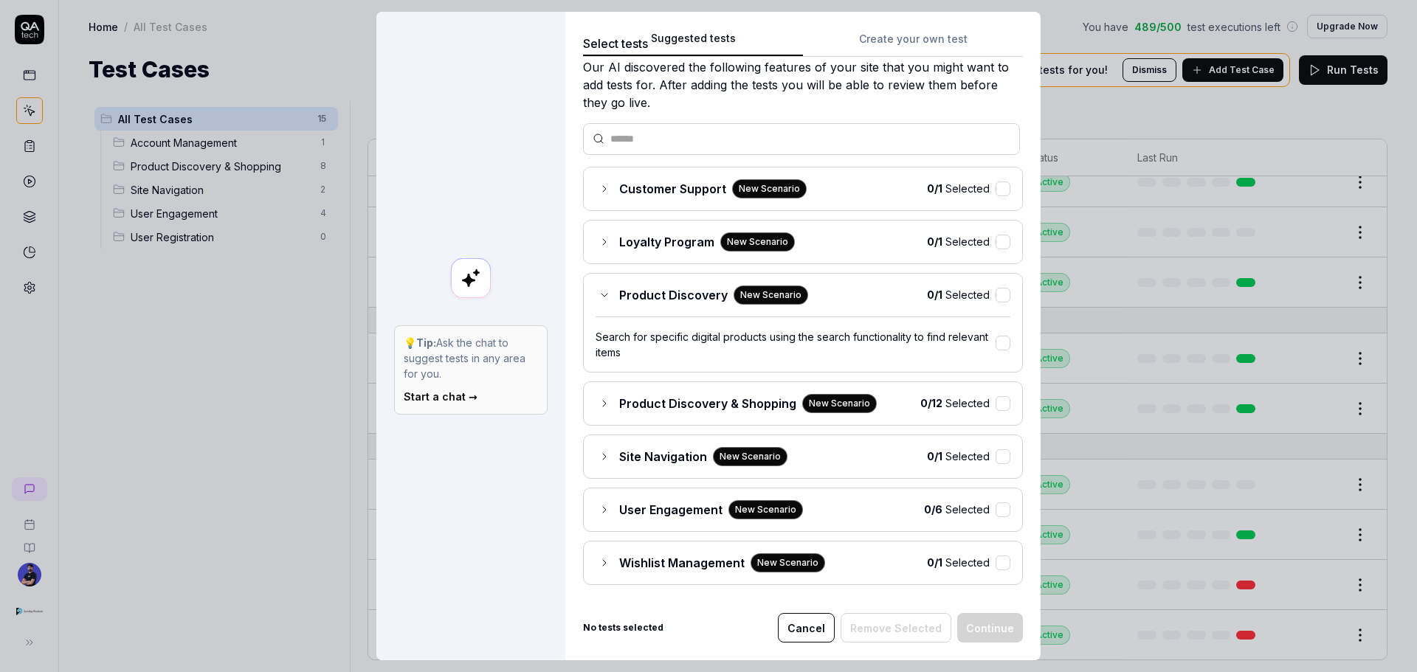
click at [599, 286] on div "Product Discovery New Scenario" at bounding box center [702, 295] width 213 height 19
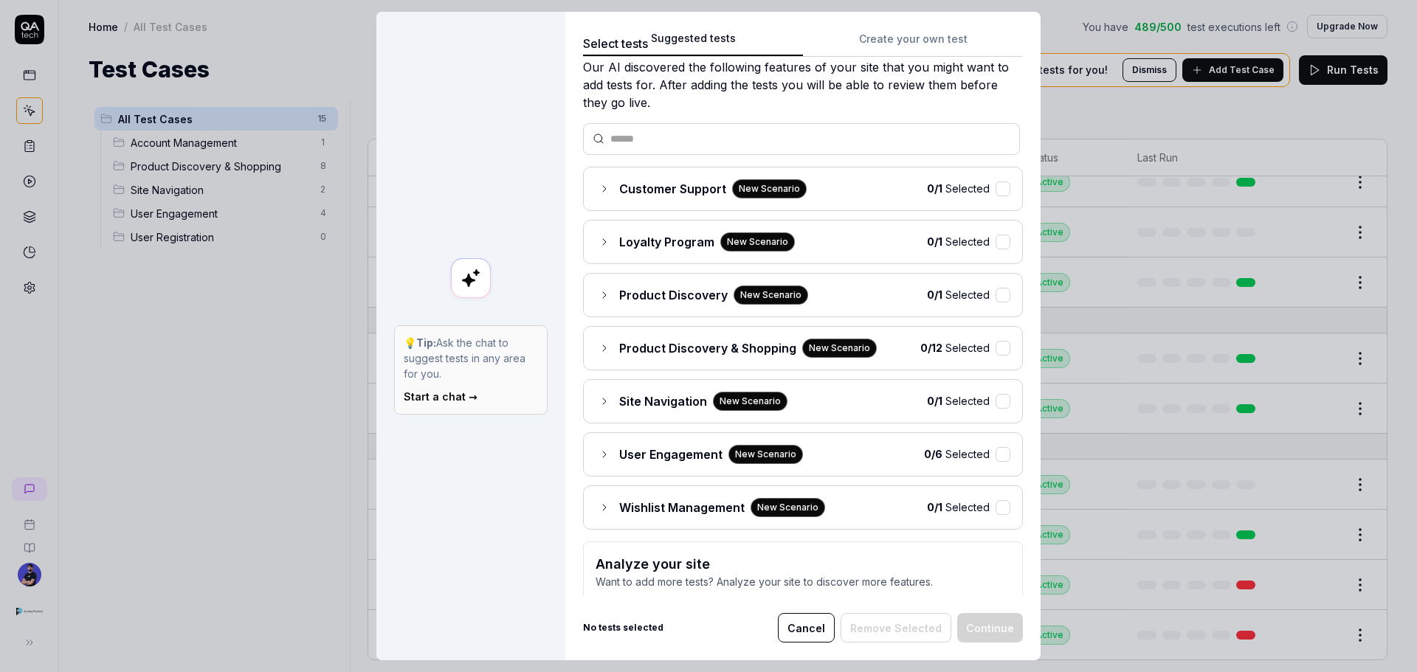
click at [606, 354] on div "Product Discovery & Shopping New Scenario" at bounding box center [736, 348] width 281 height 19
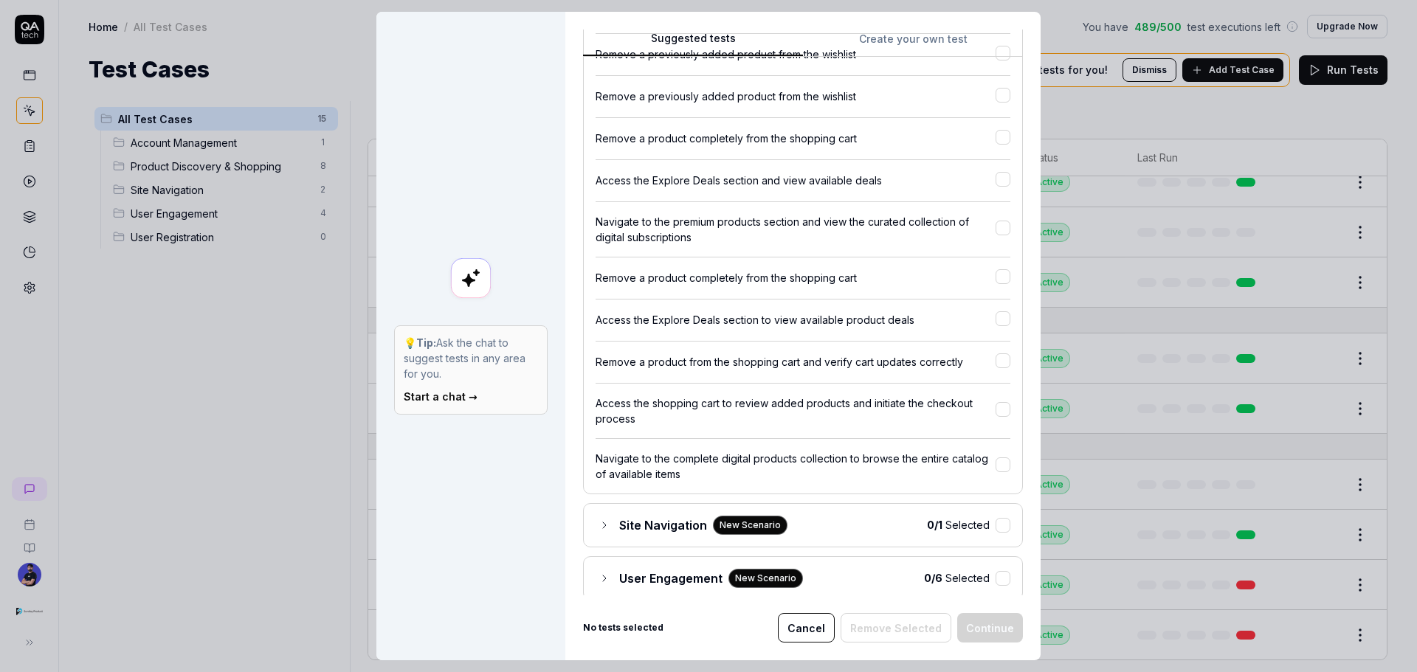
scroll to position [483, 0]
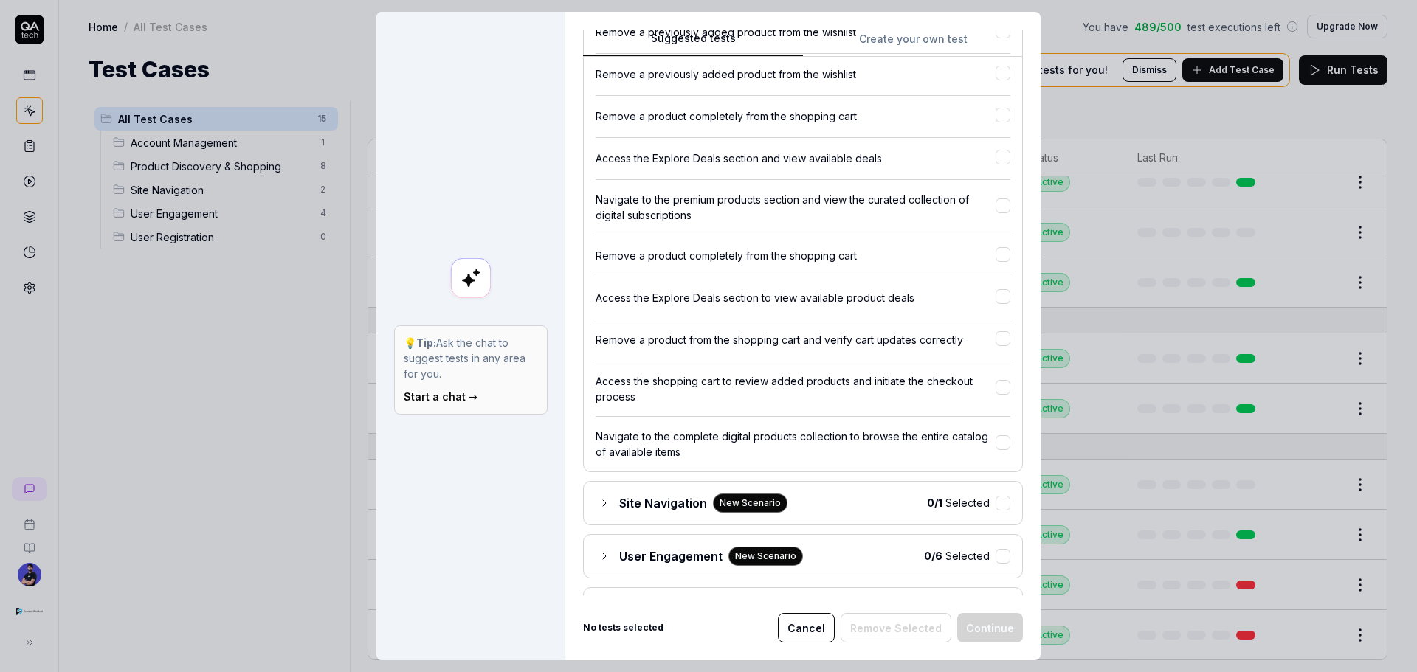
click at [885, 342] on div "Remove a product from the shopping cart and verify cart updates correctly" at bounding box center [796, 339] width 400 height 15
click at [635, 342] on div "Remove a product from the shopping cart and verify cart updates correctly" at bounding box center [796, 339] width 400 height 15
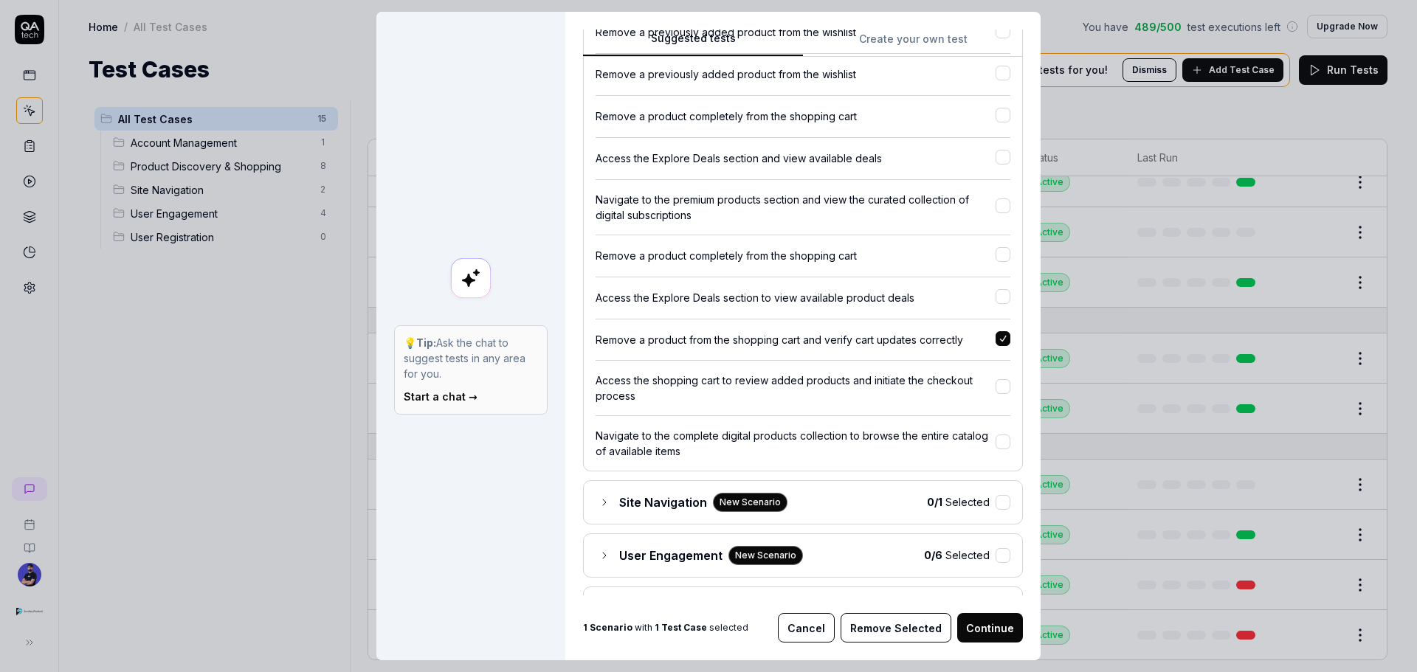
click at [636, 342] on div "Remove a product from the shopping cart and verify cart updates correctly" at bounding box center [796, 339] width 400 height 15
click at [905, 336] on div "Remove a product from the shopping cart and verify cart updates correctly" at bounding box center [796, 339] width 400 height 15
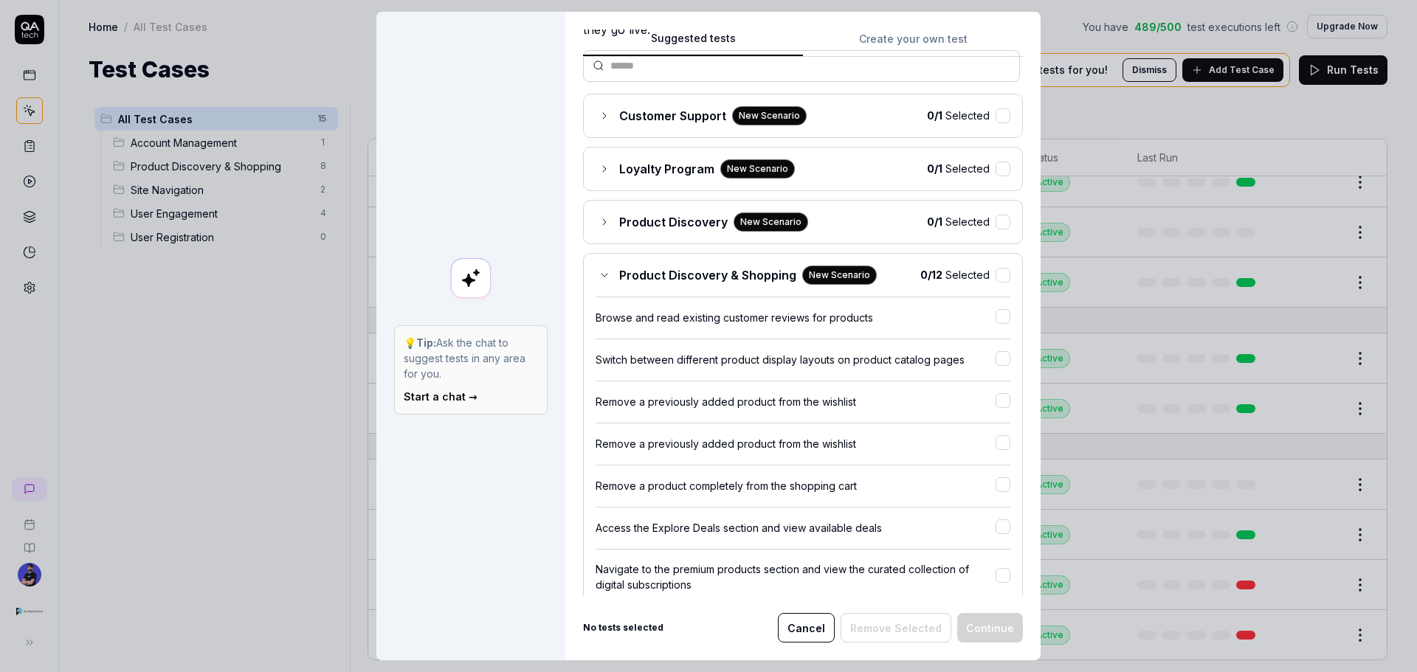
scroll to position [0, 0]
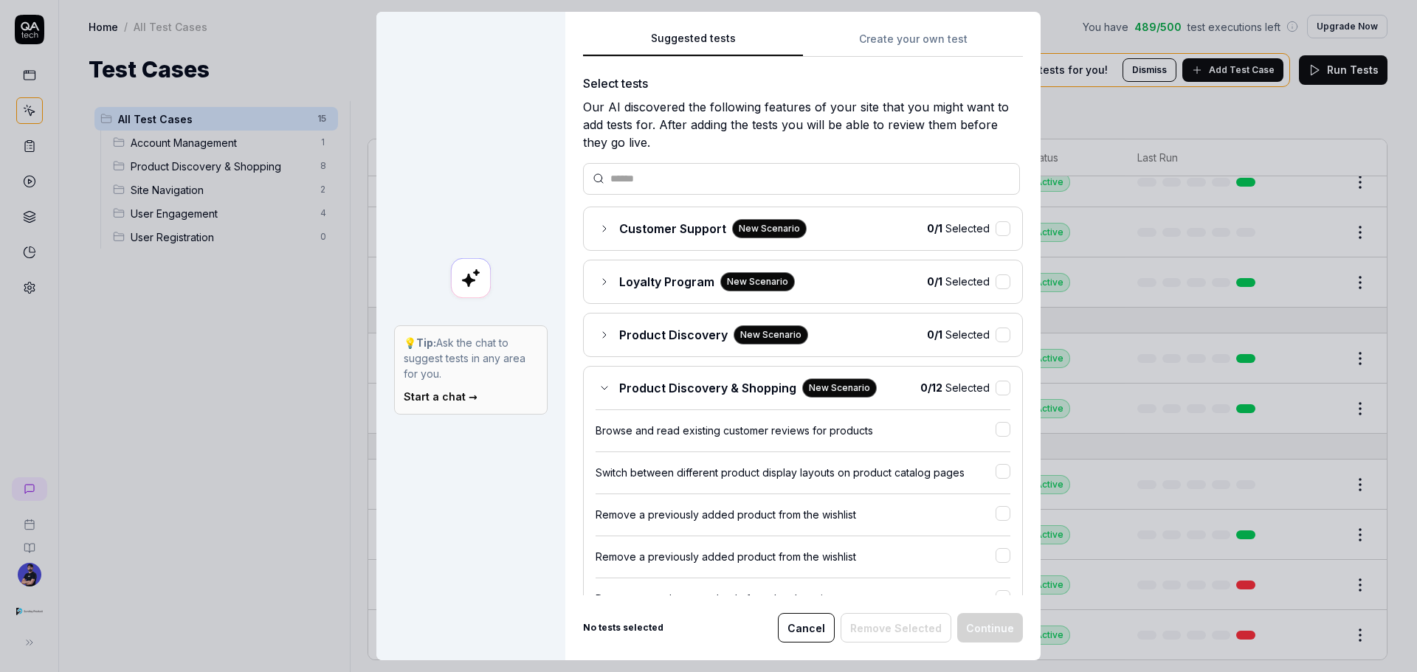
click at [599, 384] on icon at bounding box center [605, 388] width 12 height 12
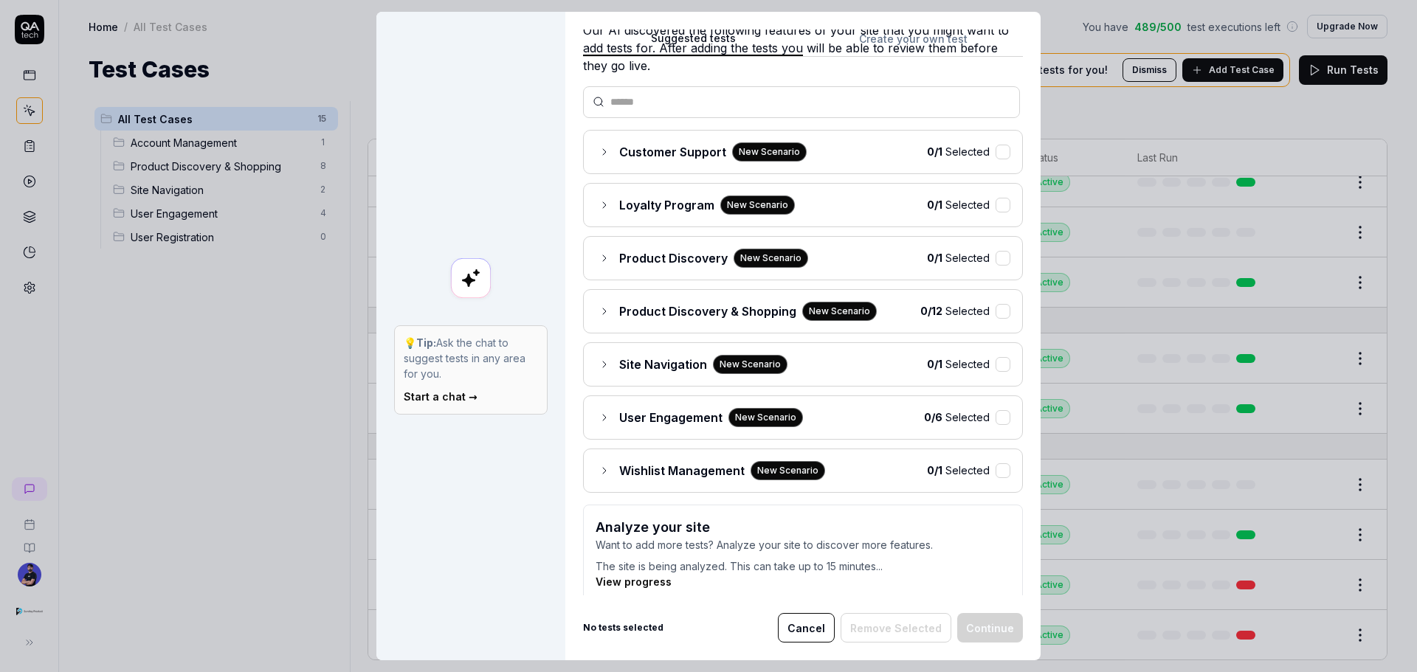
scroll to position [95, 0]
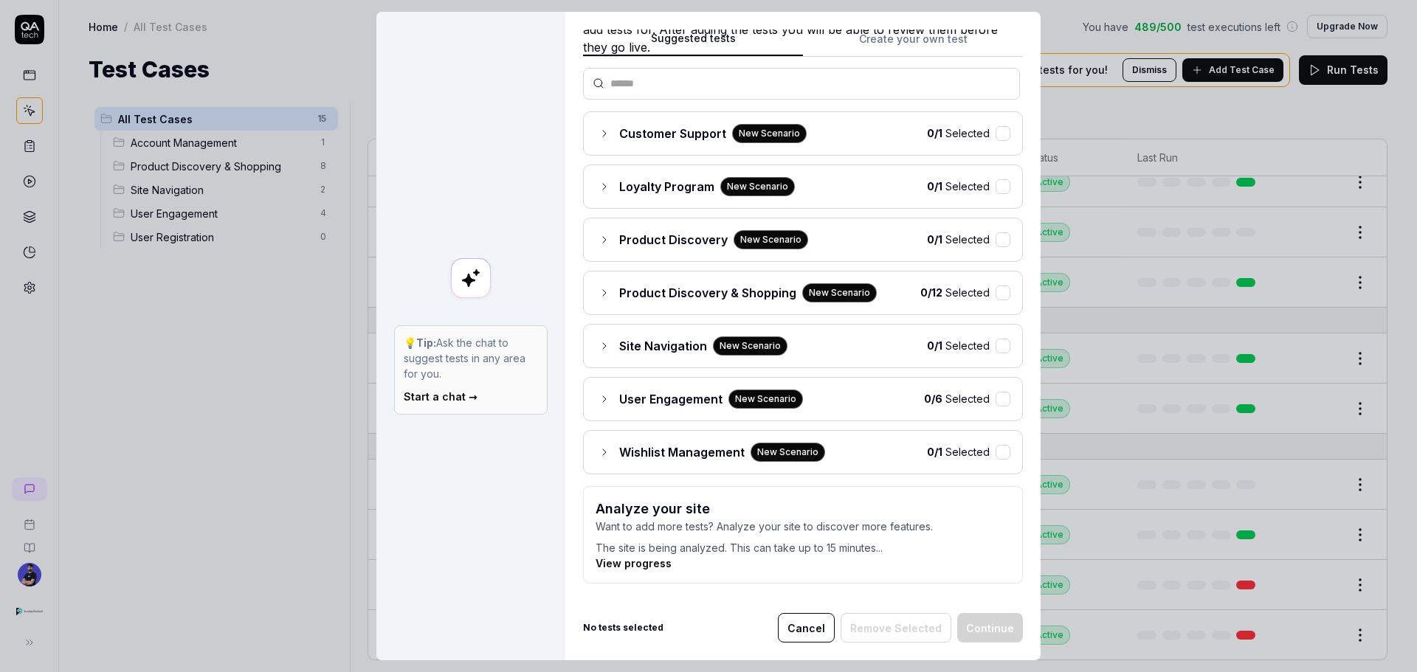
click at [635, 624] on b "No tests selected" at bounding box center [623, 627] width 80 height 13
click at [830, 626] on button "Cancel" at bounding box center [806, 628] width 57 height 30
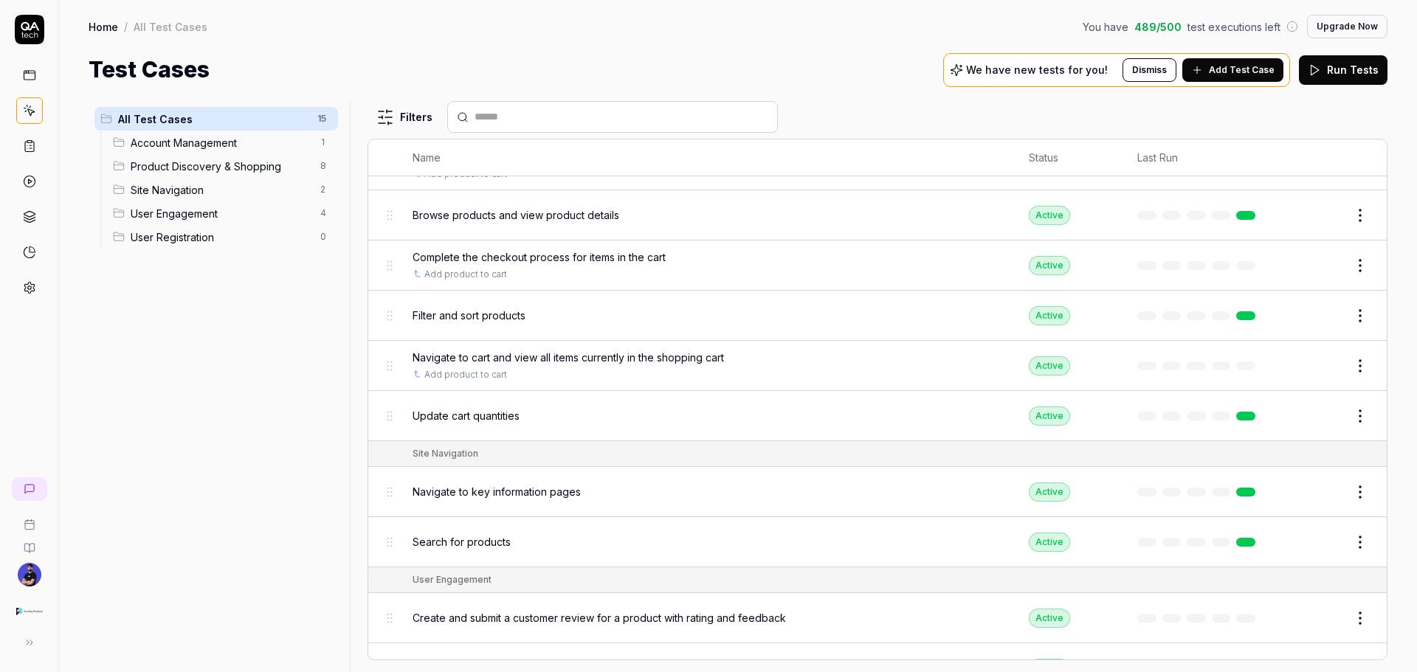
scroll to position [0, 0]
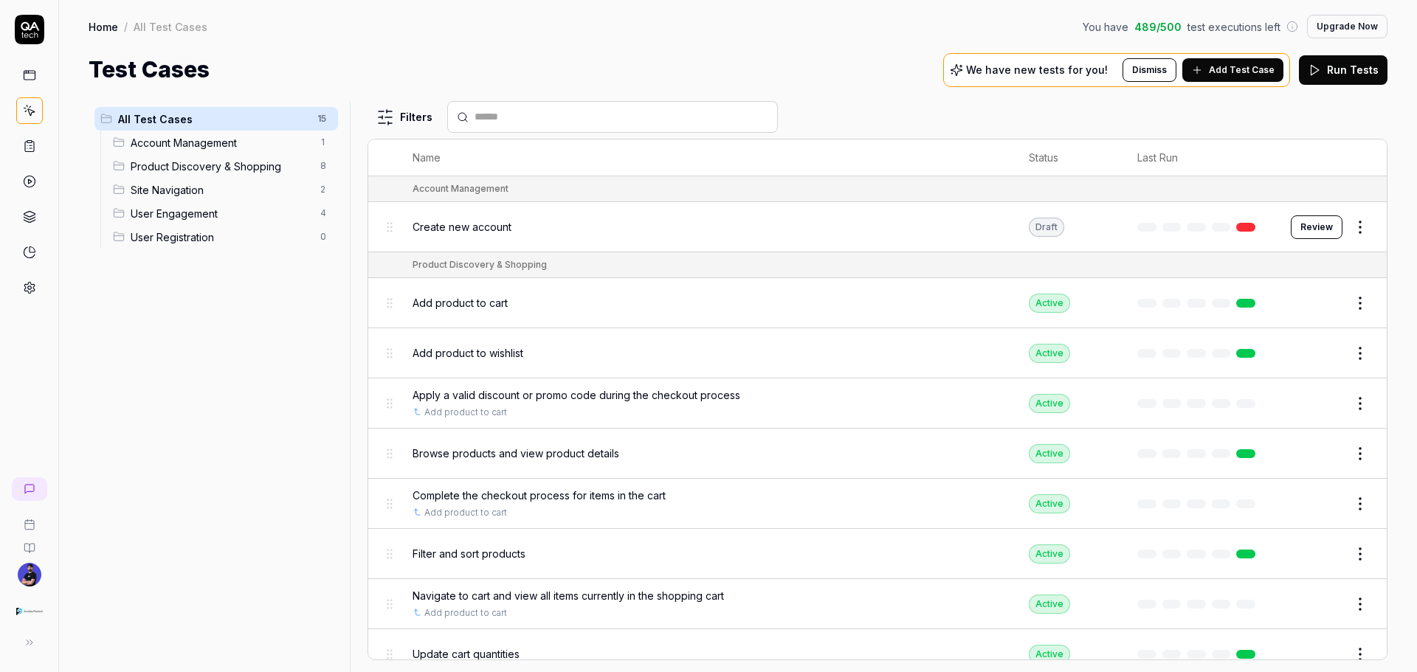
click at [39, 144] on link at bounding box center [29, 146] width 27 height 27
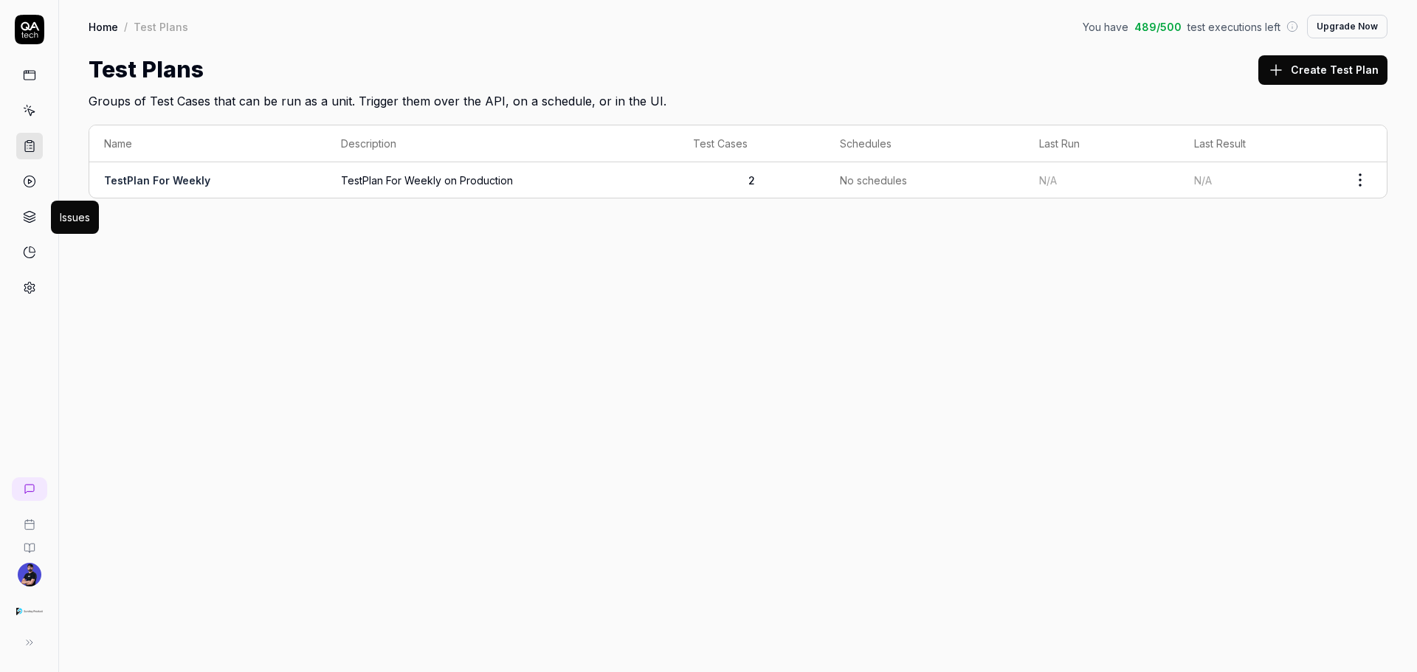
click at [26, 216] on icon at bounding box center [29, 214] width 11 height 6
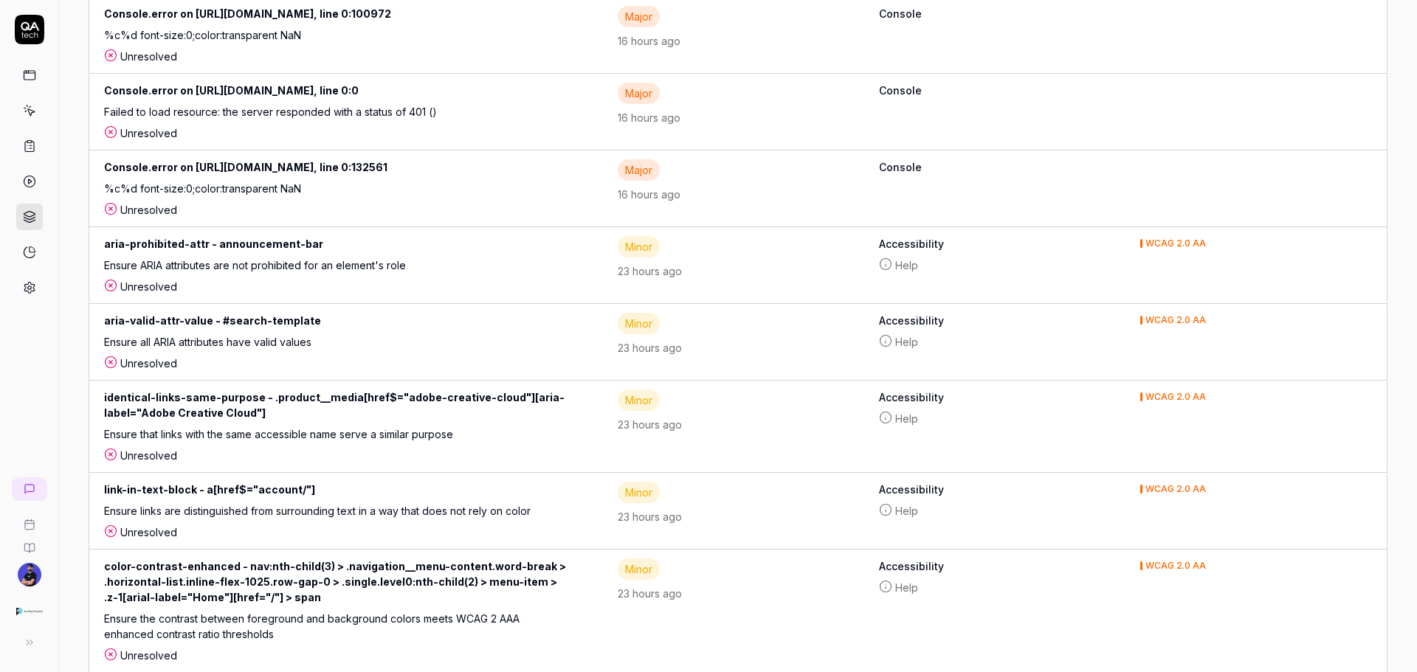
scroll to position [960, 0]
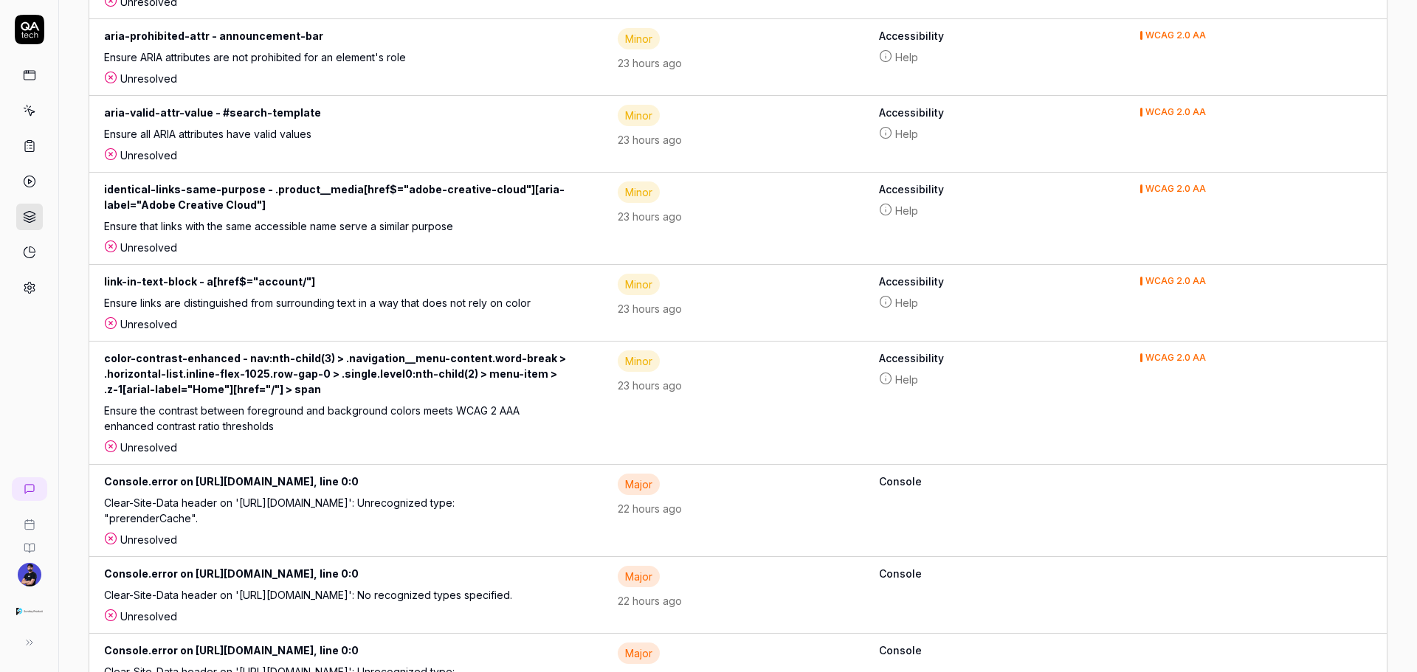
click at [23, 256] on icon at bounding box center [29, 252] width 13 height 13
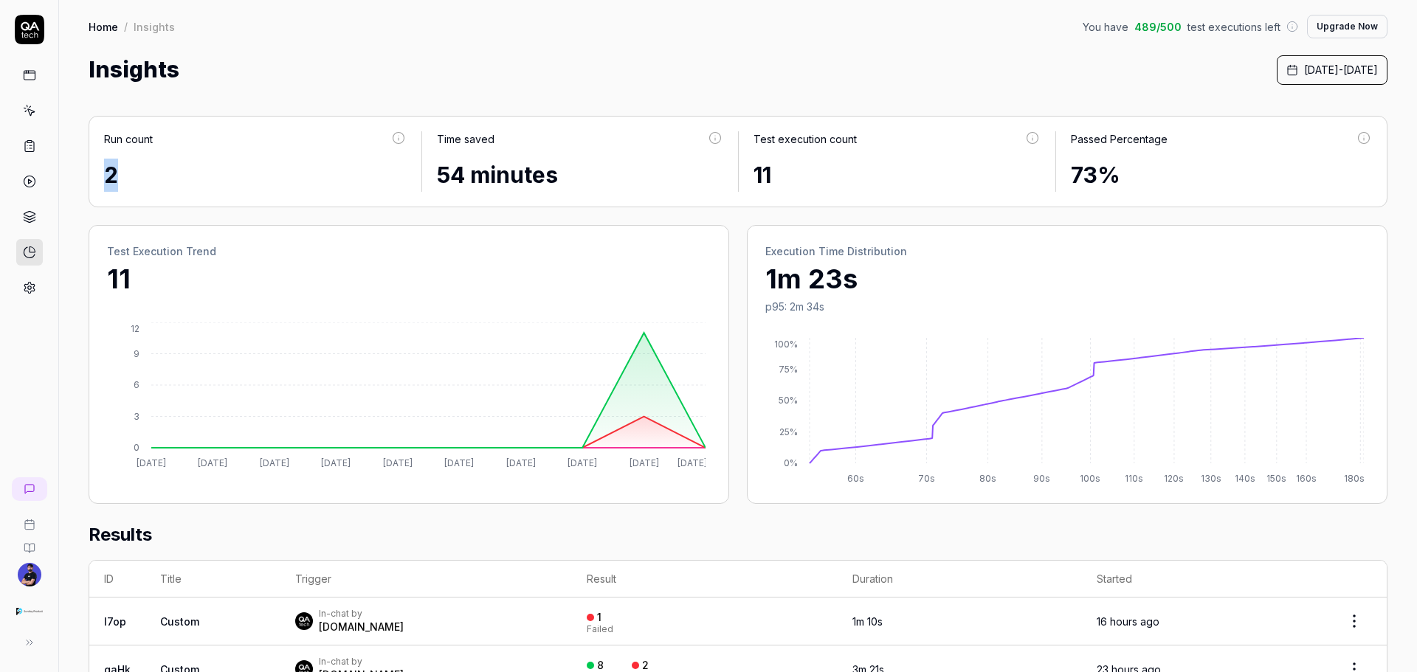
drag, startPoint x: 99, startPoint y: 182, endPoint x: 128, endPoint y: 185, distance: 29.8
click at [128, 186] on div "Run count 2 Time saved 54 minutes Test execution count 11 Passed Percentage 73%" at bounding box center [738, 162] width 1299 height 92
click at [107, 135] on div "Run count" at bounding box center [128, 138] width 49 height 15
drag, startPoint x: 107, startPoint y: 135, endPoint x: 160, endPoint y: 136, distance: 53.1
click at [160, 136] on div "Run count" at bounding box center [255, 144] width 303 height 27
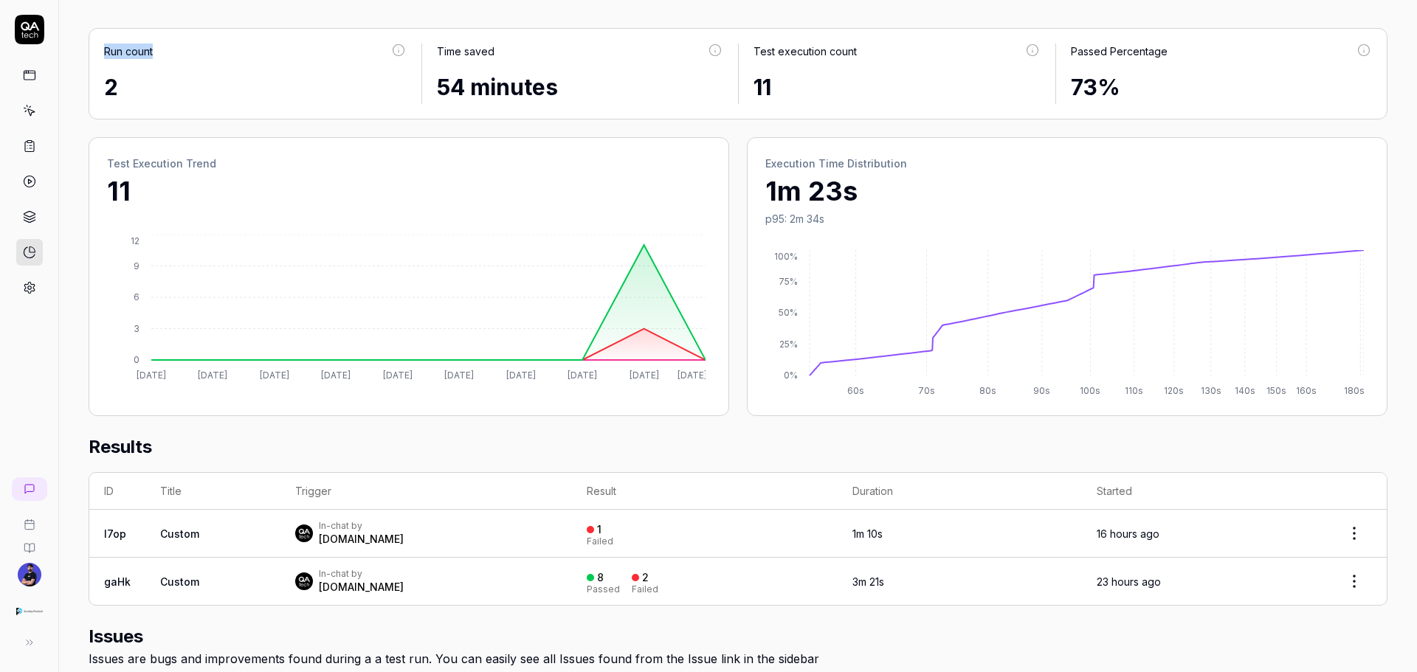
scroll to position [74, 0]
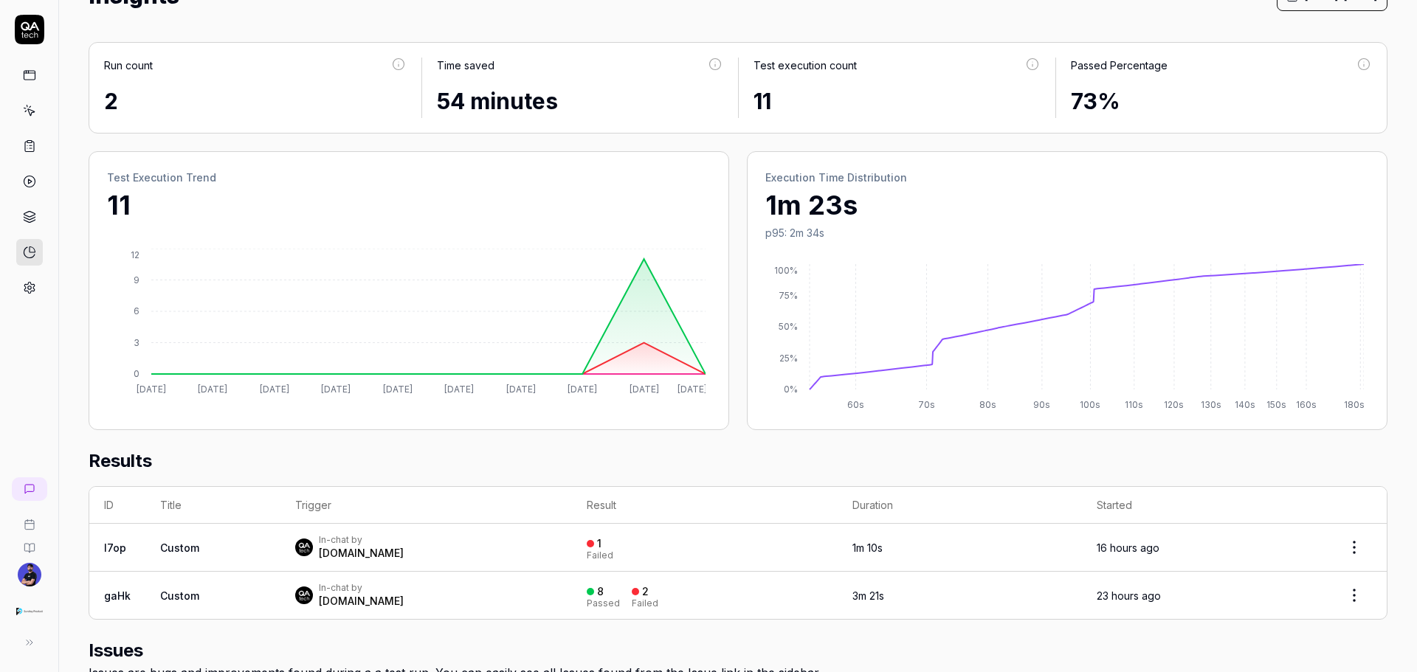
click at [107, 179] on h2 "Test Execution Trend" at bounding box center [409, 177] width 604 height 15
drag, startPoint x: 107, startPoint y: 179, endPoint x: 200, endPoint y: 173, distance: 93.2
click at [200, 173] on h2 "Test Execution Trend" at bounding box center [409, 177] width 604 height 15
click at [210, 171] on h2 "Test Execution Trend" at bounding box center [409, 177] width 604 height 15
drag, startPoint x: 210, startPoint y: 171, endPoint x: 109, endPoint y: 171, distance: 100.4
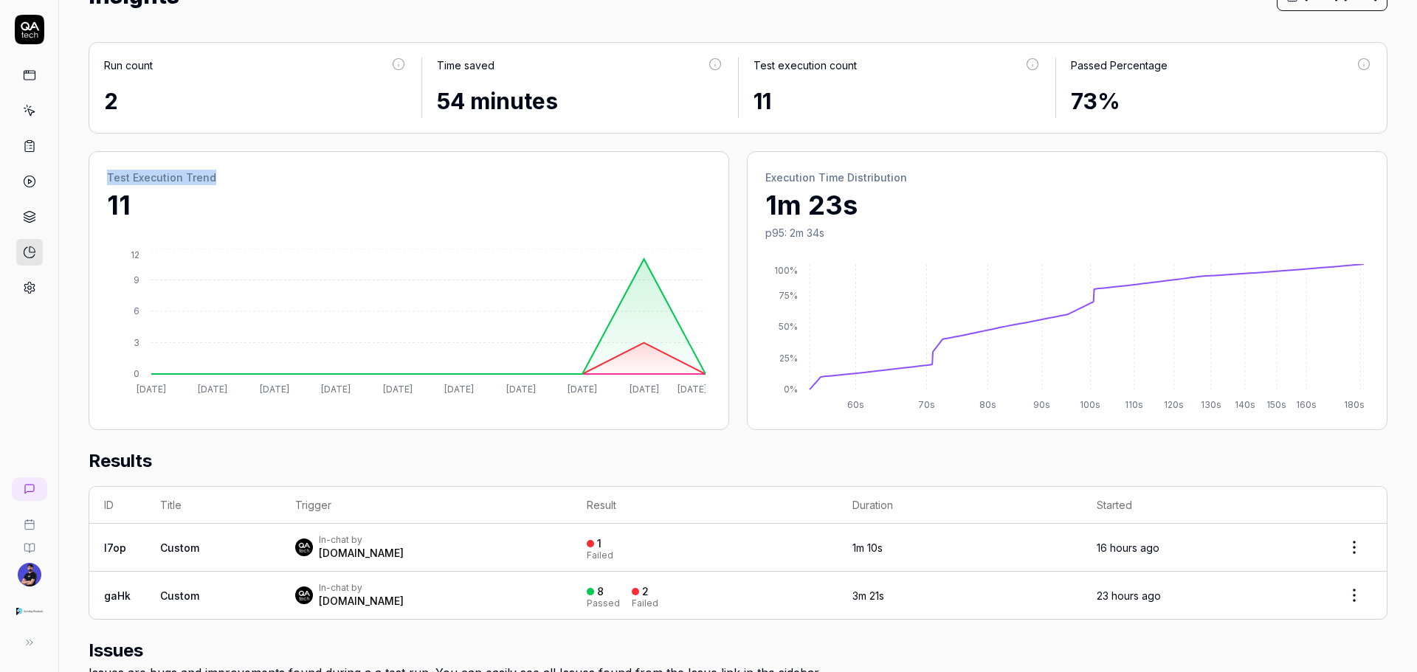
click at [109, 171] on h2 "Test Execution Trend" at bounding box center [409, 177] width 604 height 15
drag, startPoint x: 741, startPoint y: 63, endPoint x: 889, endPoint y: 66, distance: 147.6
click at [889, 66] on div "Test execution count 11" at bounding box center [897, 88] width 317 height 61
click at [1083, 69] on div "Passed Percentage" at bounding box center [1119, 65] width 97 height 15
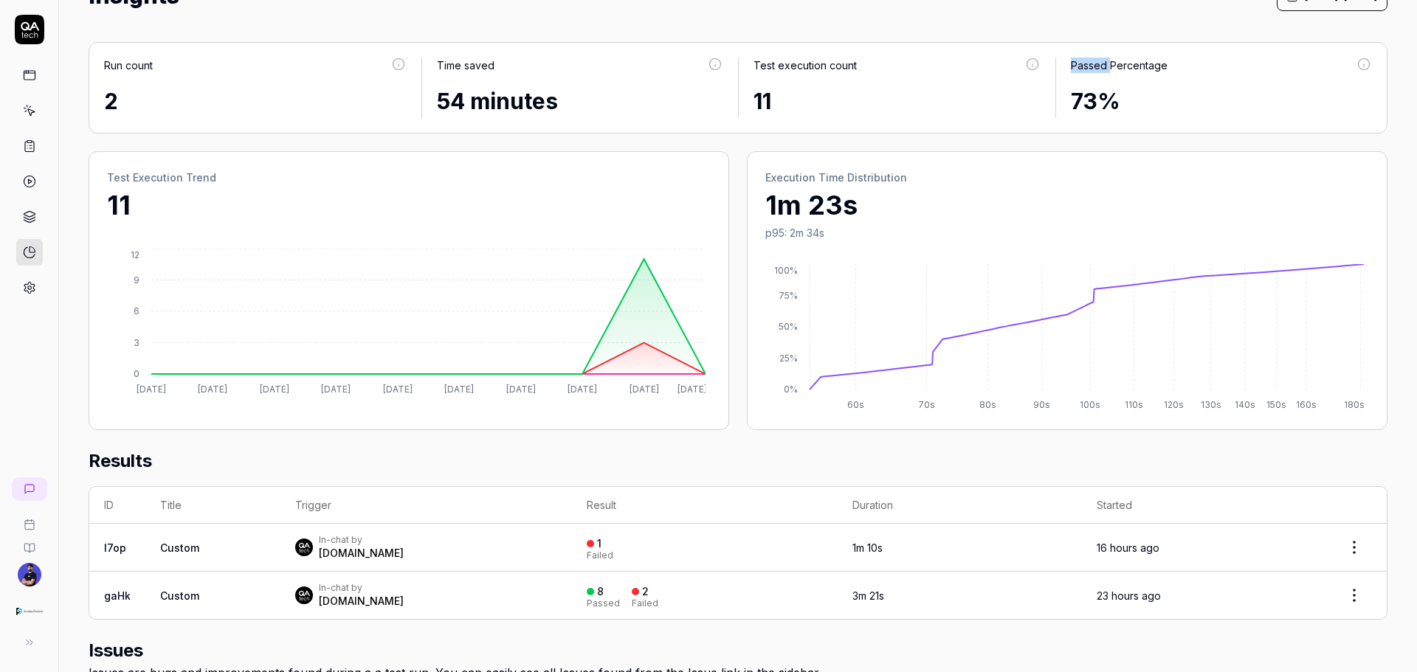
click at [1083, 69] on div "Passed Percentage" at bounding box center [1119, 65] width 97 height 15
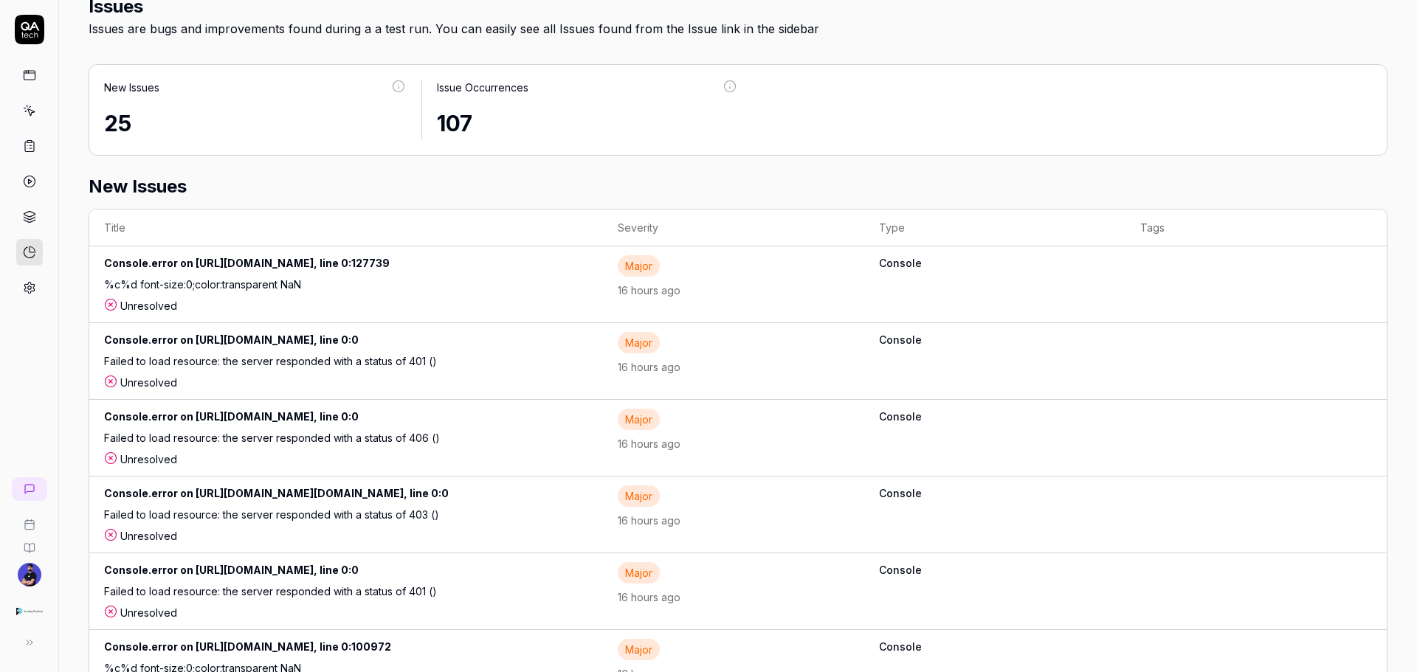
scroll to position [590, 0]
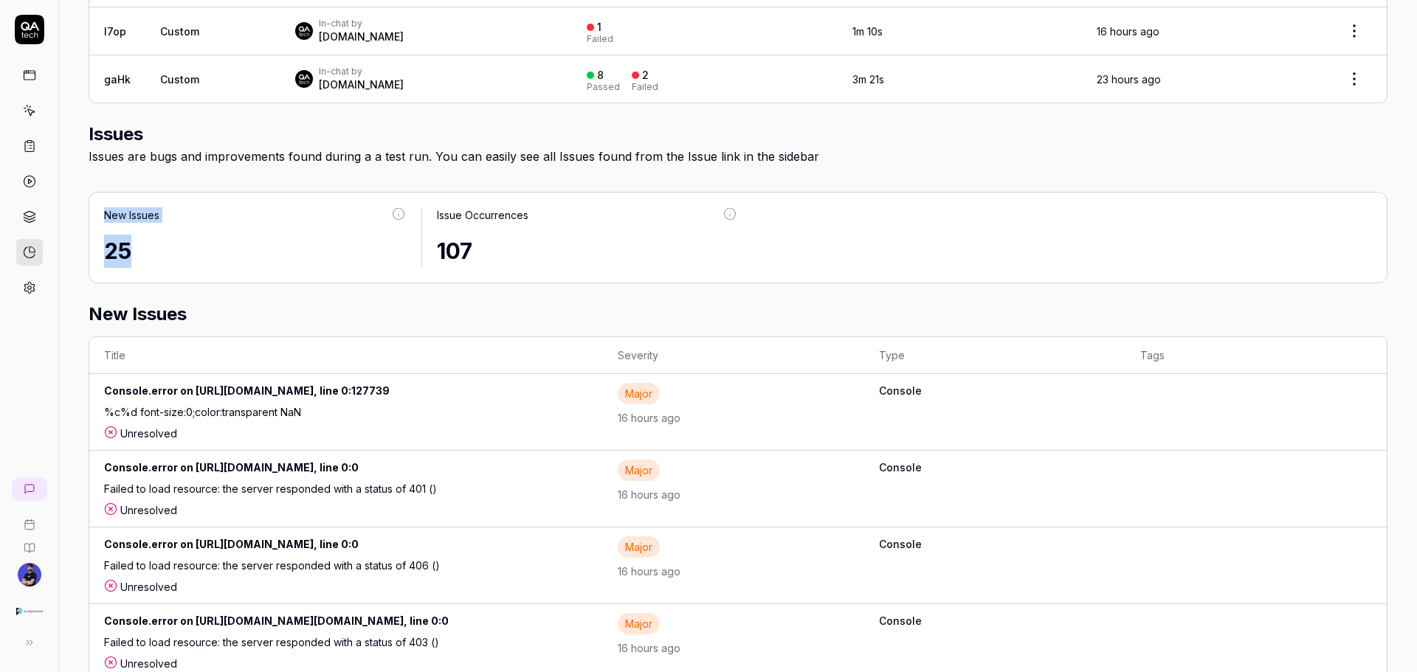
drag, startPoint x: 100, startPoint y: 233, endPoint x: 144, endPoint y: 250, distance: 47.4
click at [144, 250] on div "New Issues 25 Issue Occurrences 107" at bounding box center [738, 238] width 1299 height 92
click at [441, 218] on div "Issue Occurrences" at bounding box center [483, 214] width 92 height 15
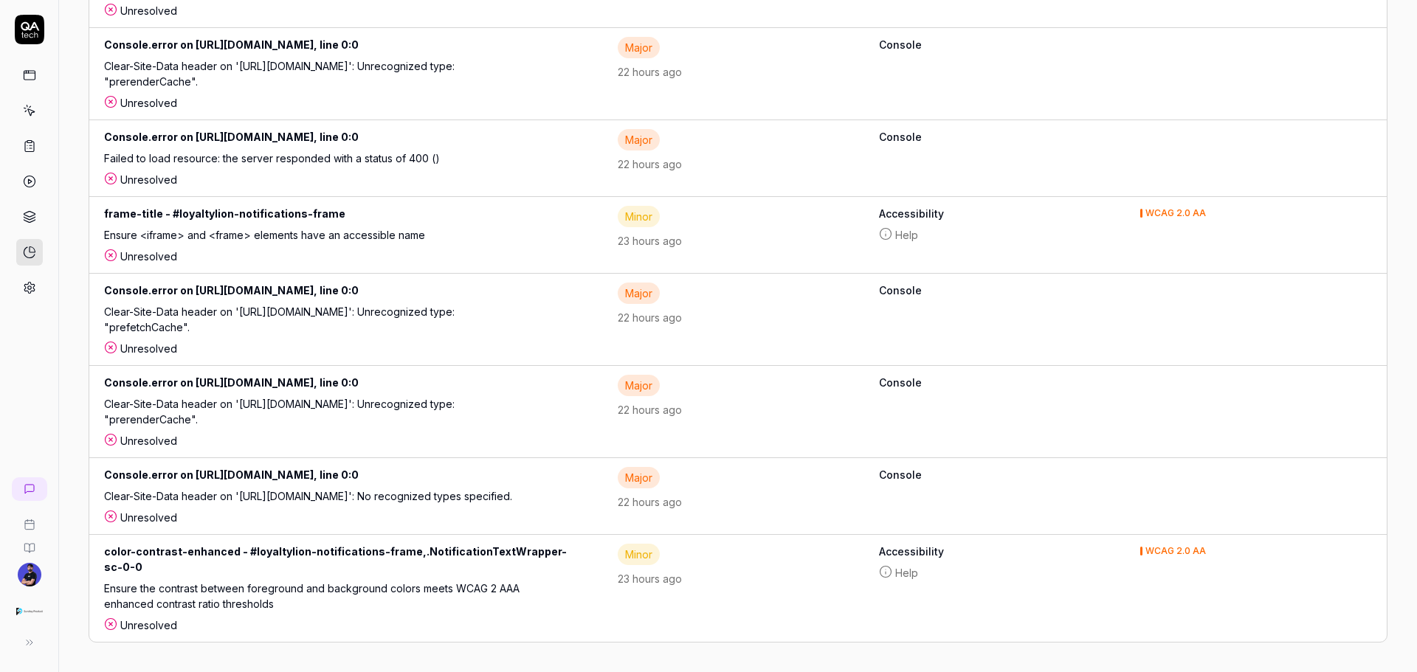
scroll to position [2783, 0]
click at [21, 219] on link at bounding box center [29, 217] width 27 height 27
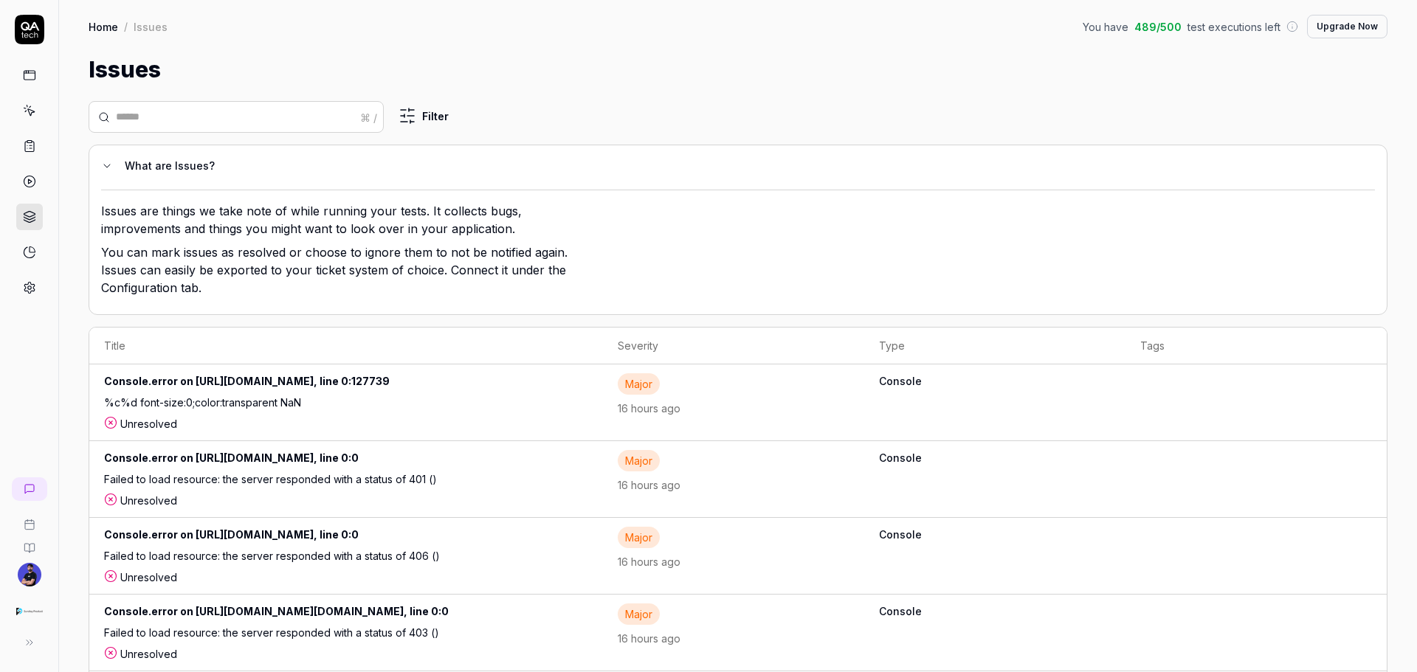
click at [111, 176] on div "What are Issues? Issues are things we take note of while running your tests. It…" at bounding box center [738, 230] width 1299 height 170
click at [111, 171] on icon at bounding box center [107, 166] width 12 height 12
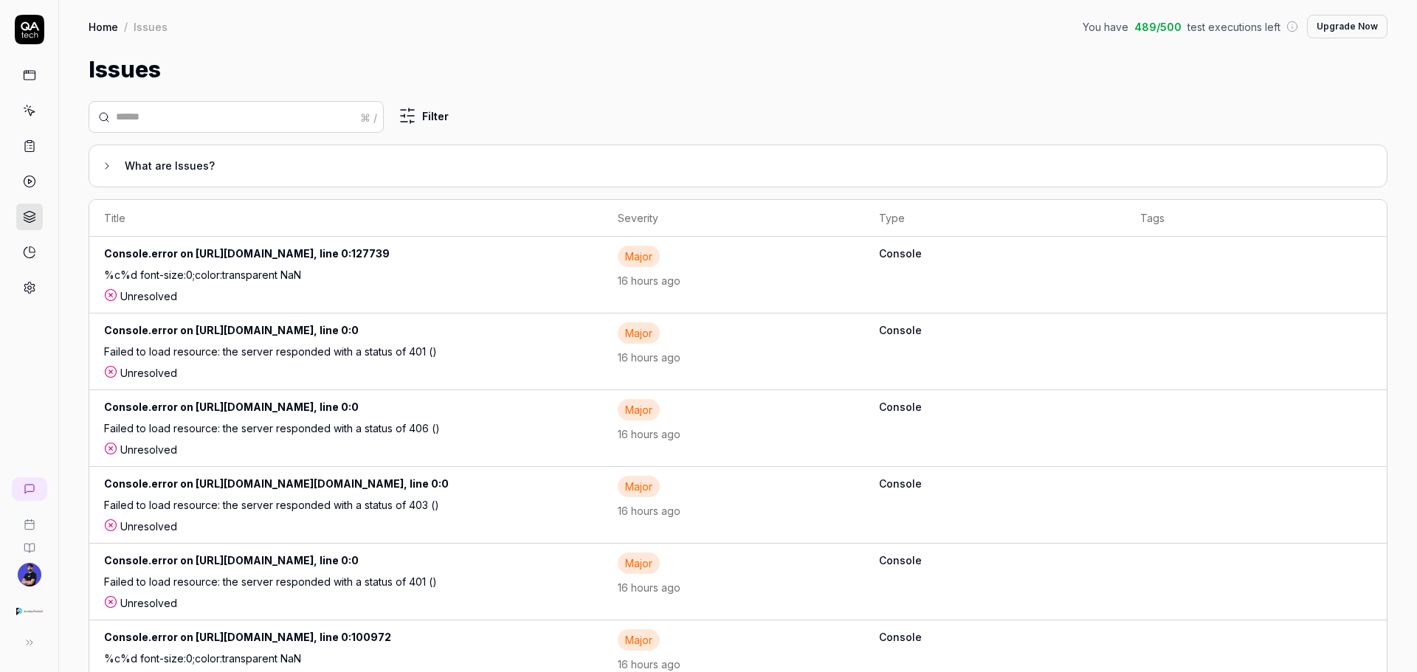
click at [27, 182] on icon at bounding box center [29, 181] width 13 height 13
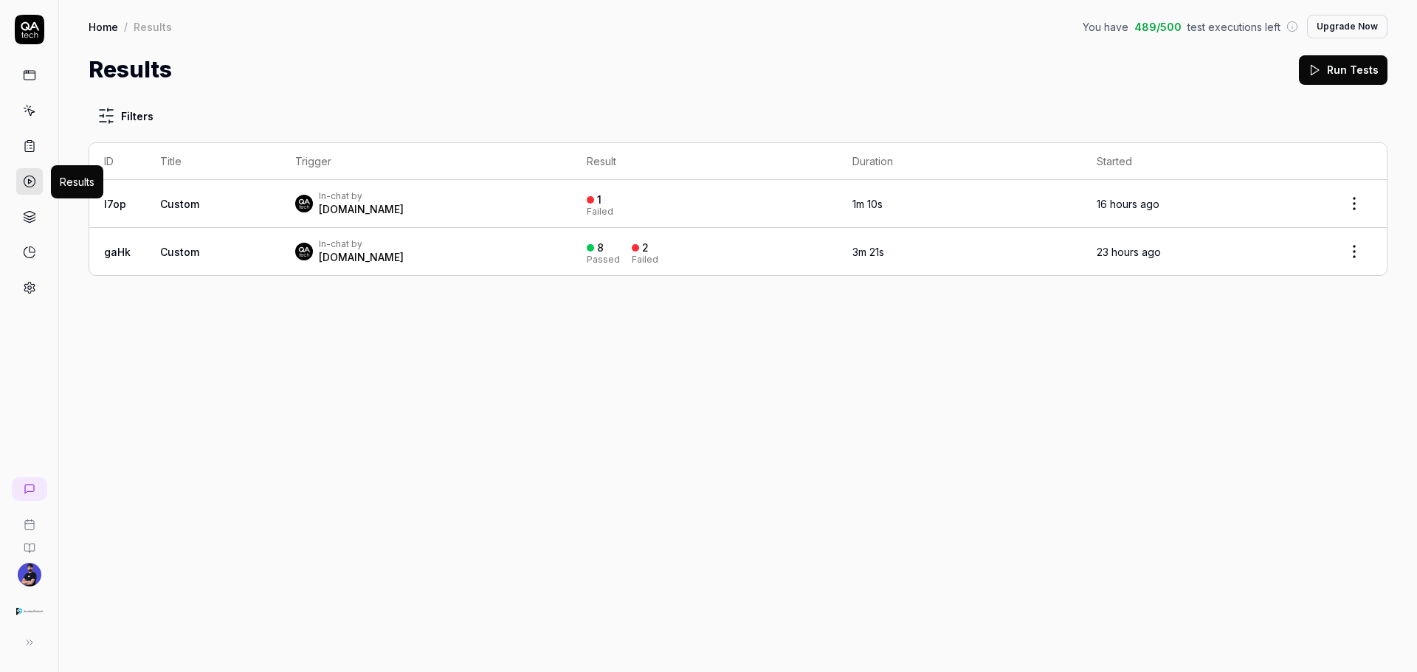
click at [37, 142] on link at bounding box center [29, 146] width 27 height 27
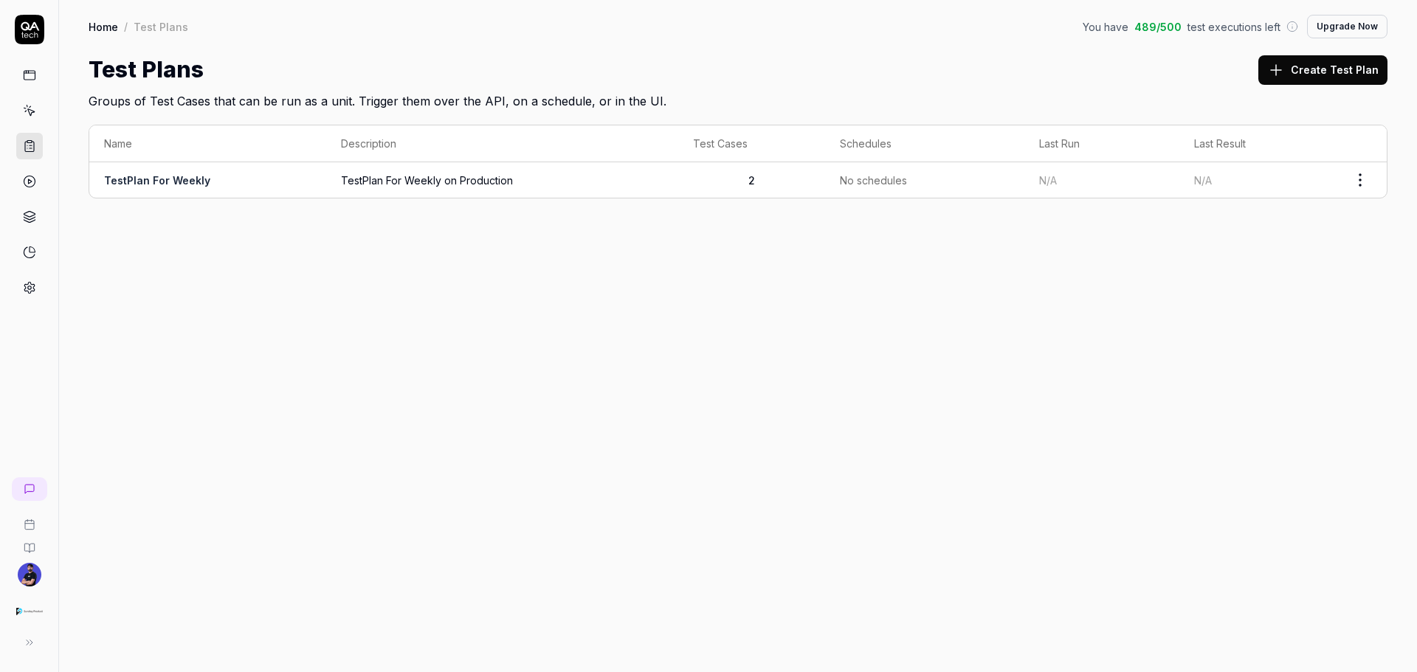
click at [43, 101] on div at bounding box center [29, 158] width 58 height 286
click at [28, 108] on icon at bounding box center [29, 110] width 13 height 13
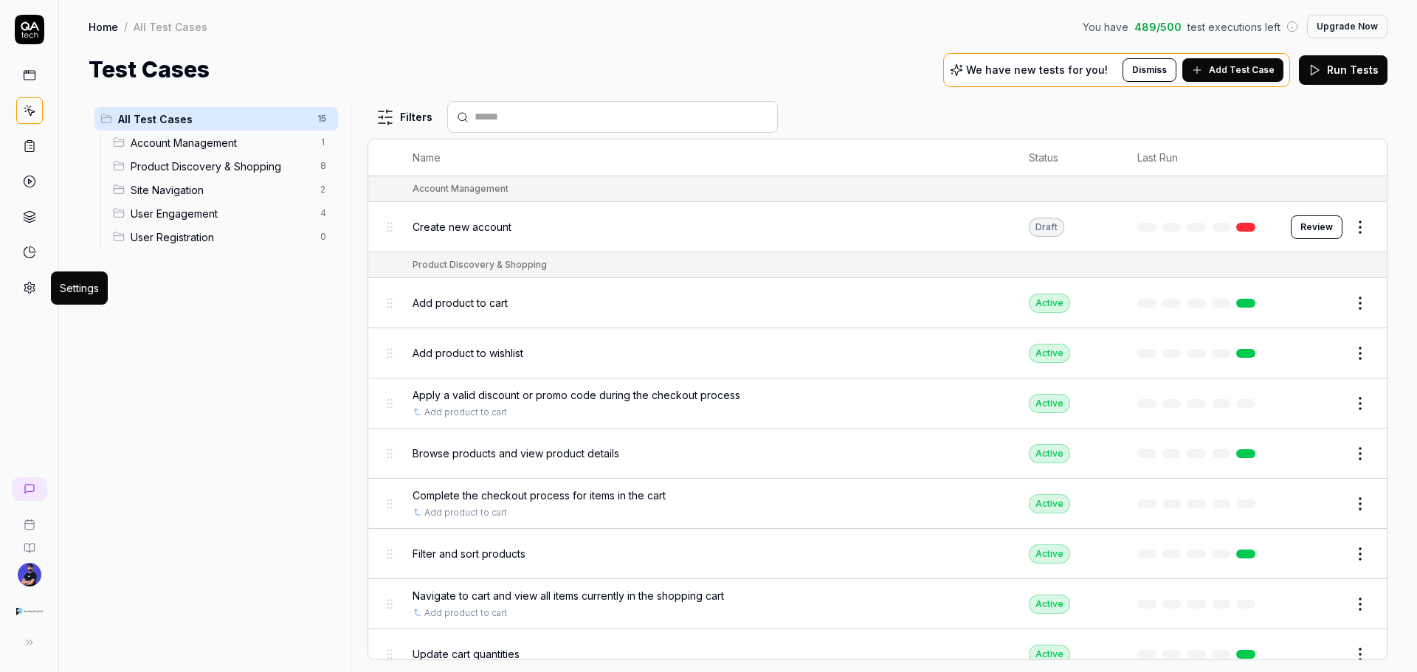
click at [28, 280] on link at bounding box center [29, 288] width 27 height 27
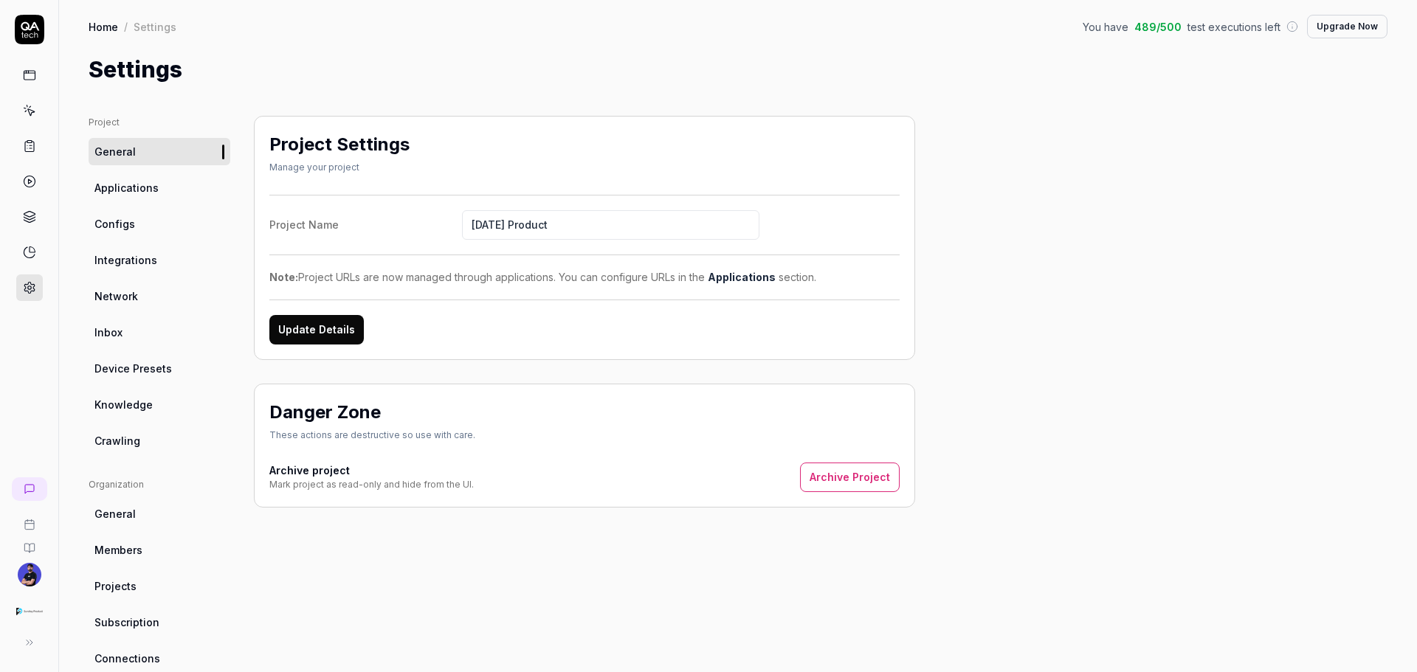
click at [137, 309] on link "Network" at bounding box center [160, 296] width 142 height 27
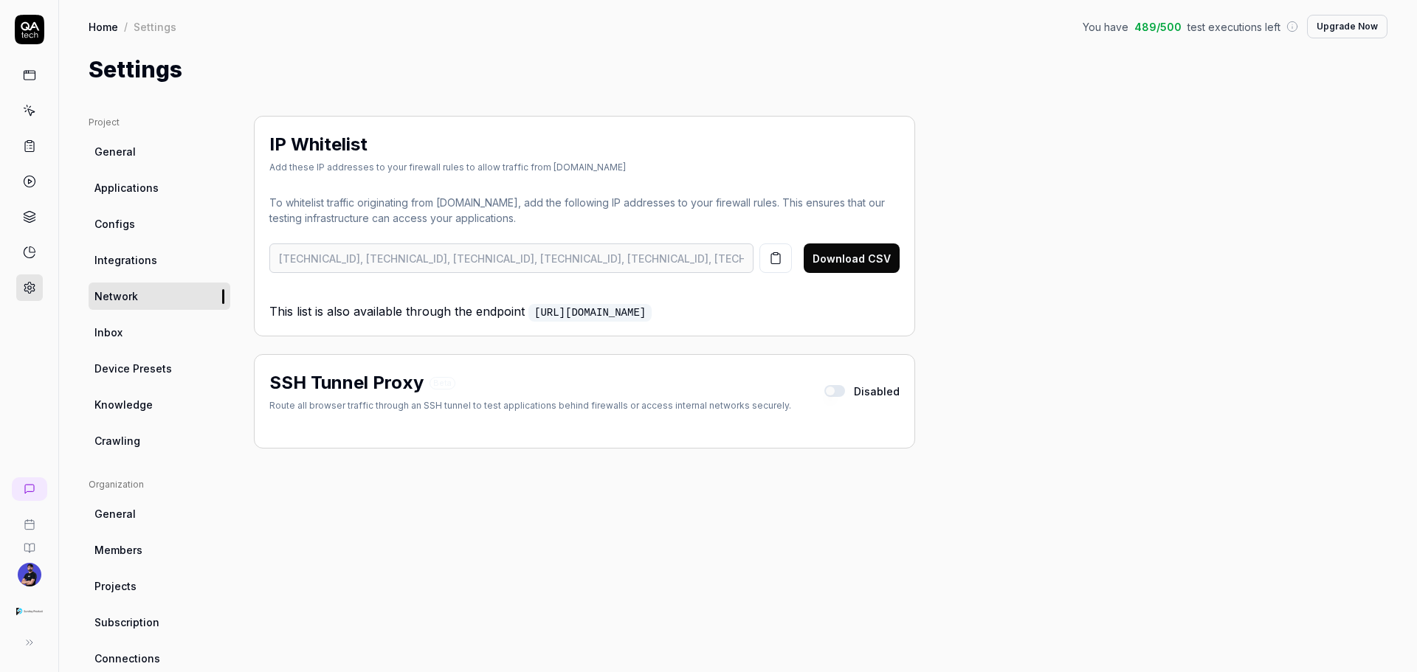
click at [347, 141] on h2 "IP Whitelist" at bounding box center [318, 144] width 98 height 27
drag, startPoint x: 369, startPoint y: 145, endPoint x: 255, endPoint y: 132, distance: 114.4
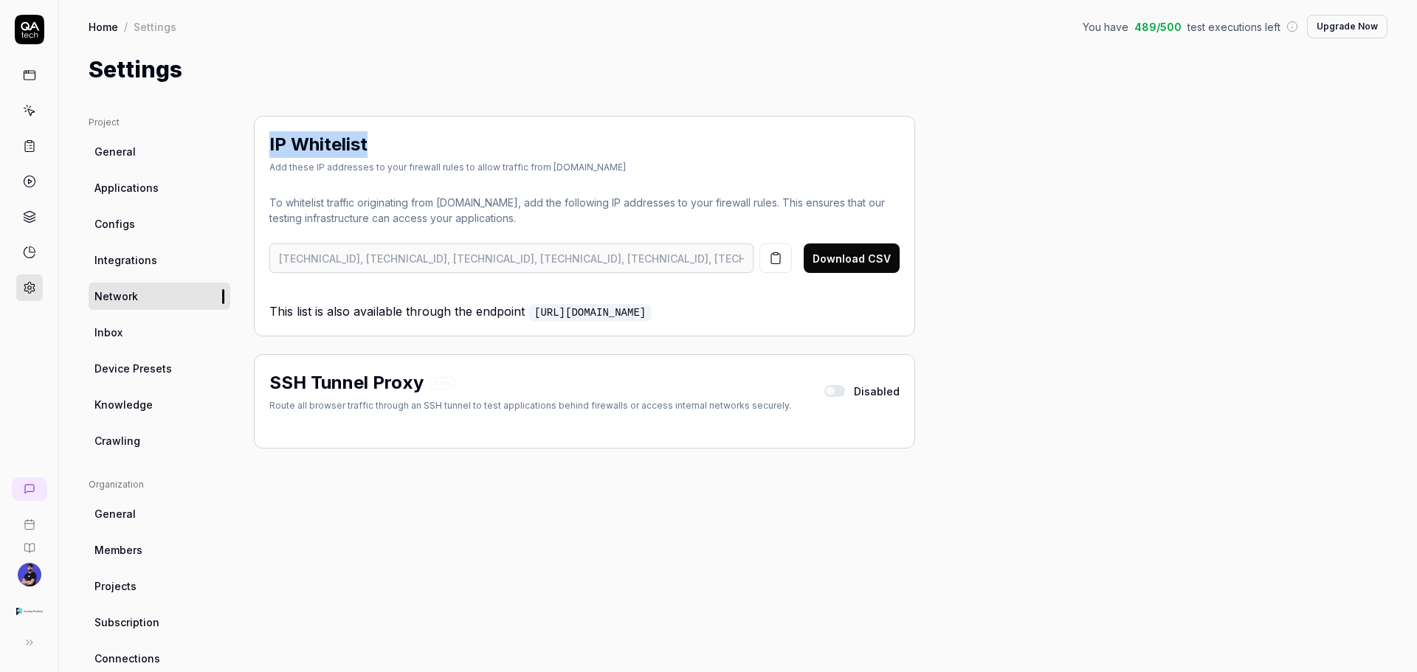
click at [255, 132] on div "IP Whitelist Add these IP addresses to your firewall rules to allow traffic fro…" at bounding box center [584, 226] width 661 height 221
drag, startPoint x: 177, startPoint y: 147, endPoint x: 207, endPoint y: 154, distance: 31.0
click at [177, 147] on link "General" at bounding box center [160, 151] width 142 height 27
click at [299, 159] on div "IP Whitelist Add these IP addresses to your firewall rules to allow traffic fro…" at bounding box center [447, 152] width 356 height 43
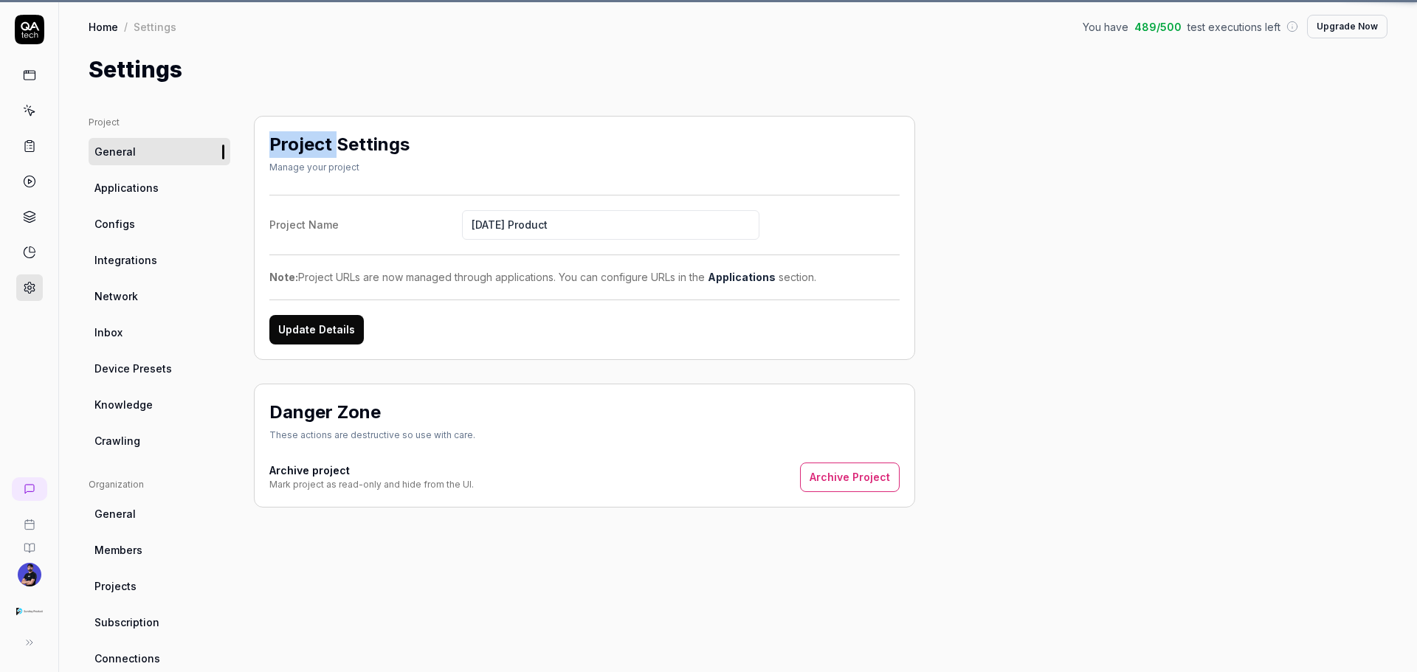
click at [314, 150] on h2 "Project Settings" at bounding box center [339, 144] width 140 height 27
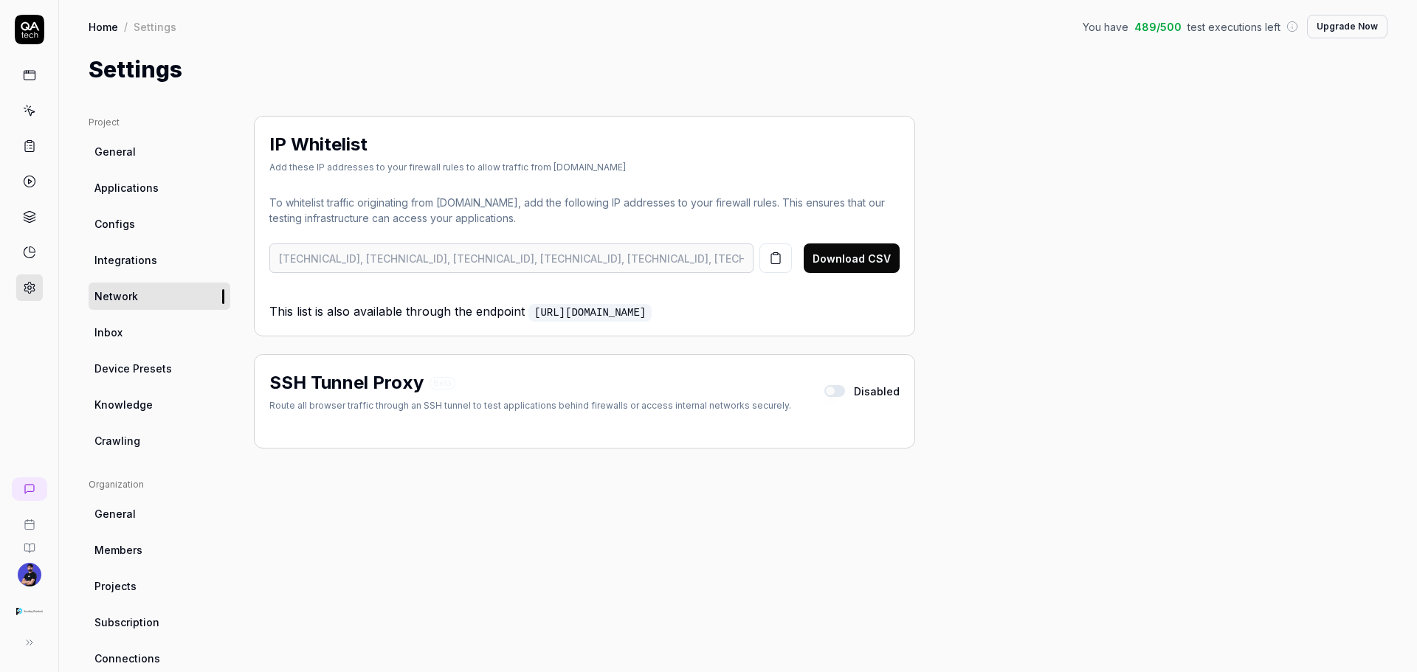
click at [323, 131] on h2 "IP Whitelist" at bounding box center [318, 144] width 98 height 27
click at [272, 135] on h2 "IP Whitelist" at bounding box center [318, 144] width 98 height 27
drag, startPoint x: 272, startPoint y: 135, endPoint x: 337, endPoint y: 131, distance: 65.1
click at [337, 131] on div "IP Whitelist Add these IP addresses to your firewall rules to allow traffic fro…" at bounding box center [584, 226] width 661 height 221
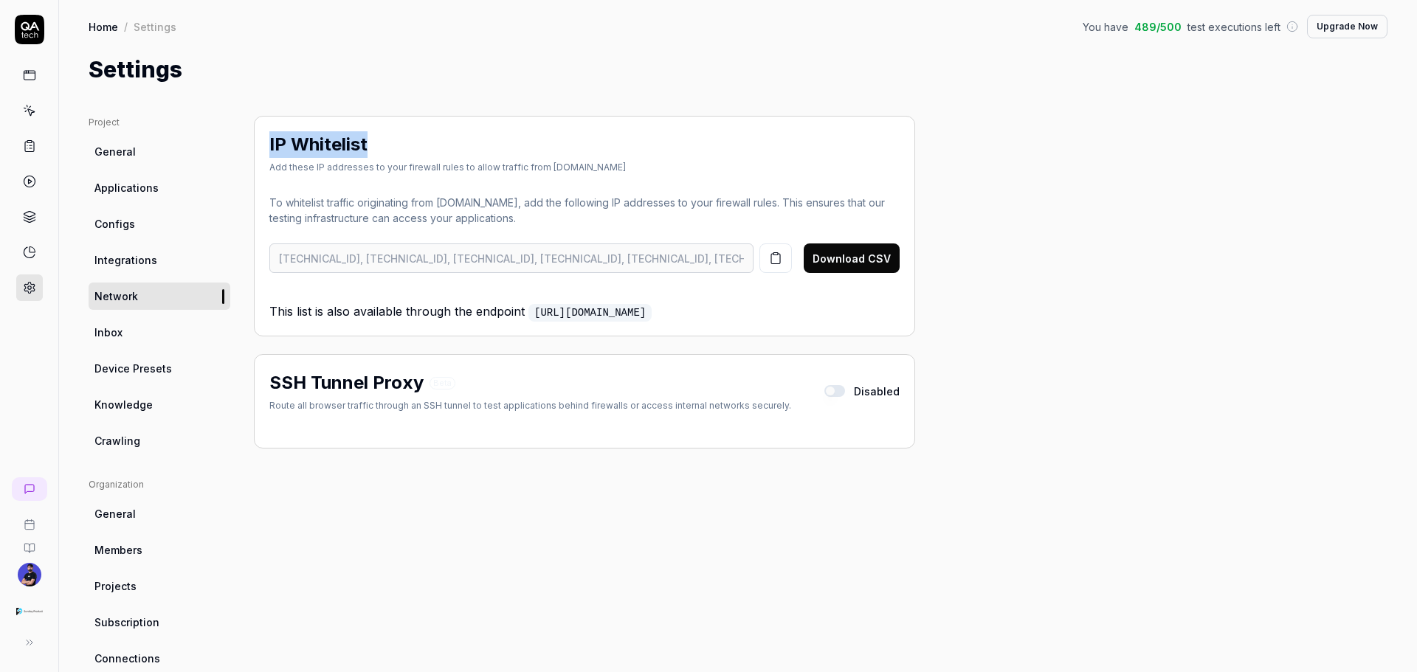
copy h2 "IP Whitelist"
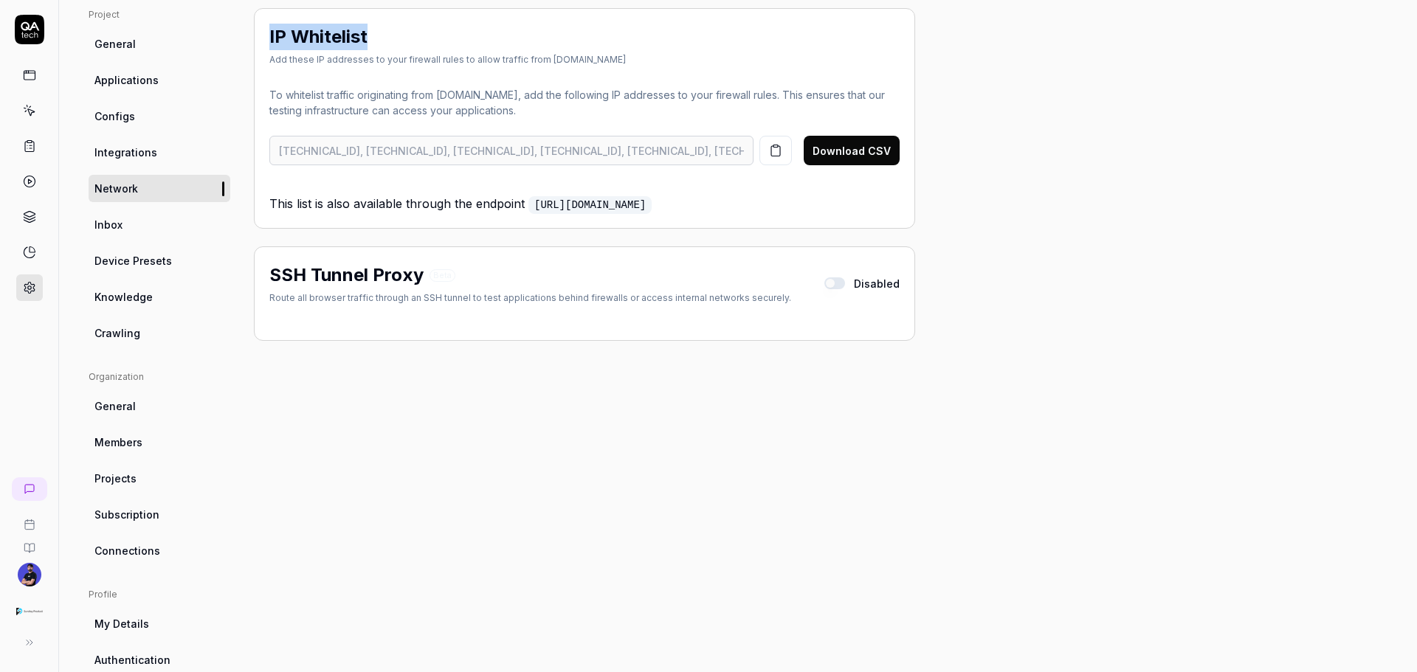
scroll to position [211, 0]
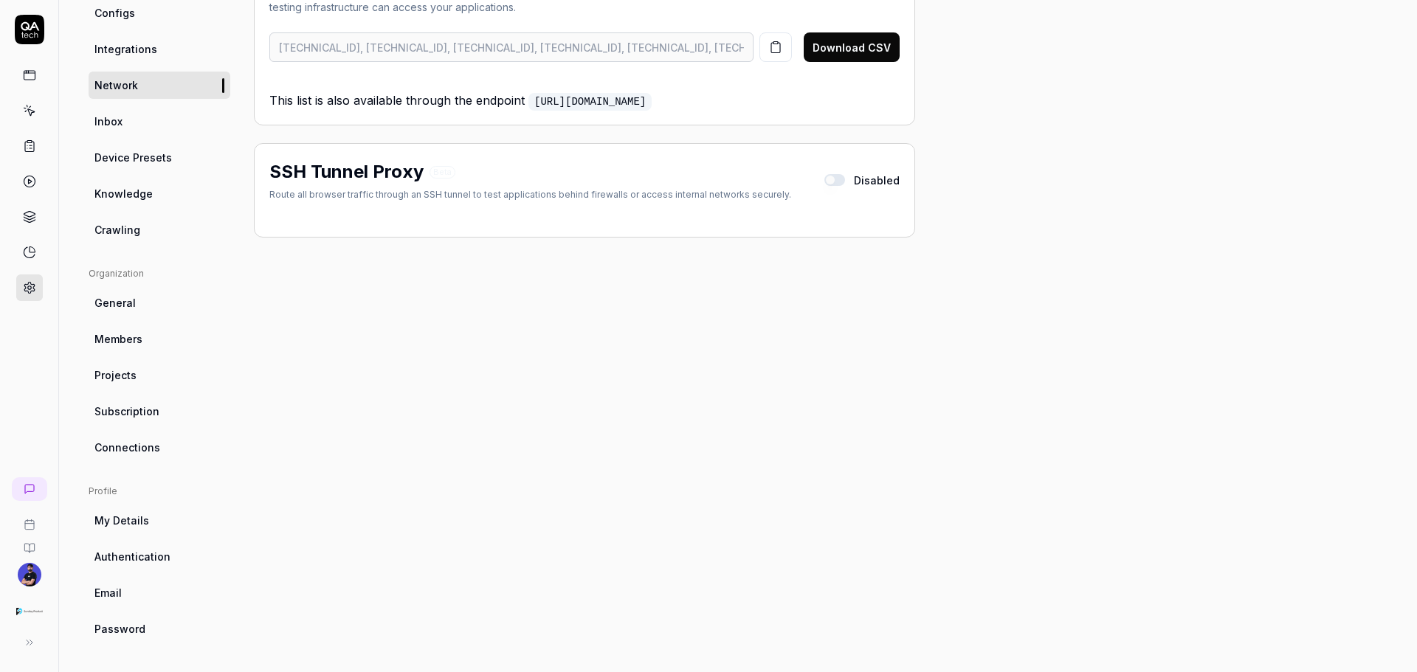
click at [32, 91] on div at bounding box center [29, 181] width 27 height 239
click at [32, 86] on link at bounding box center [29, 75] width 27 height 27
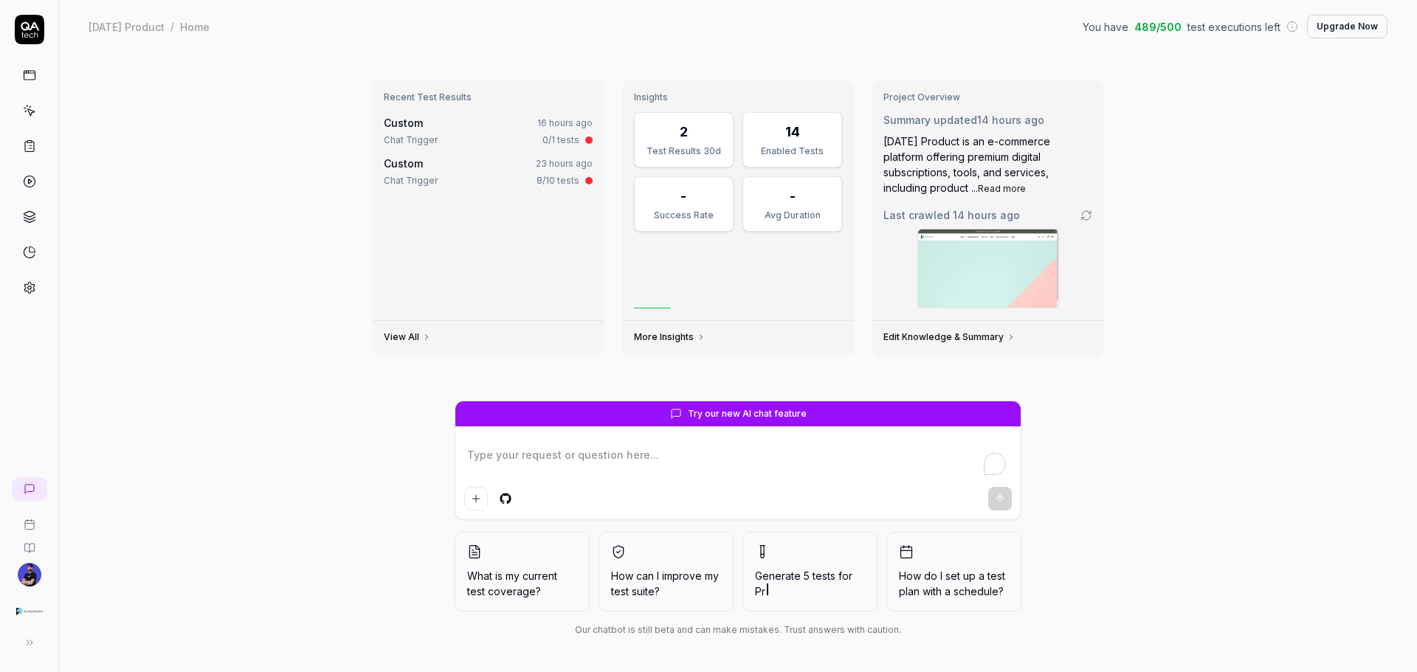
type textarea "*"
click at [34, 278] on link at bounding box center [29, 288] width 27 height 27
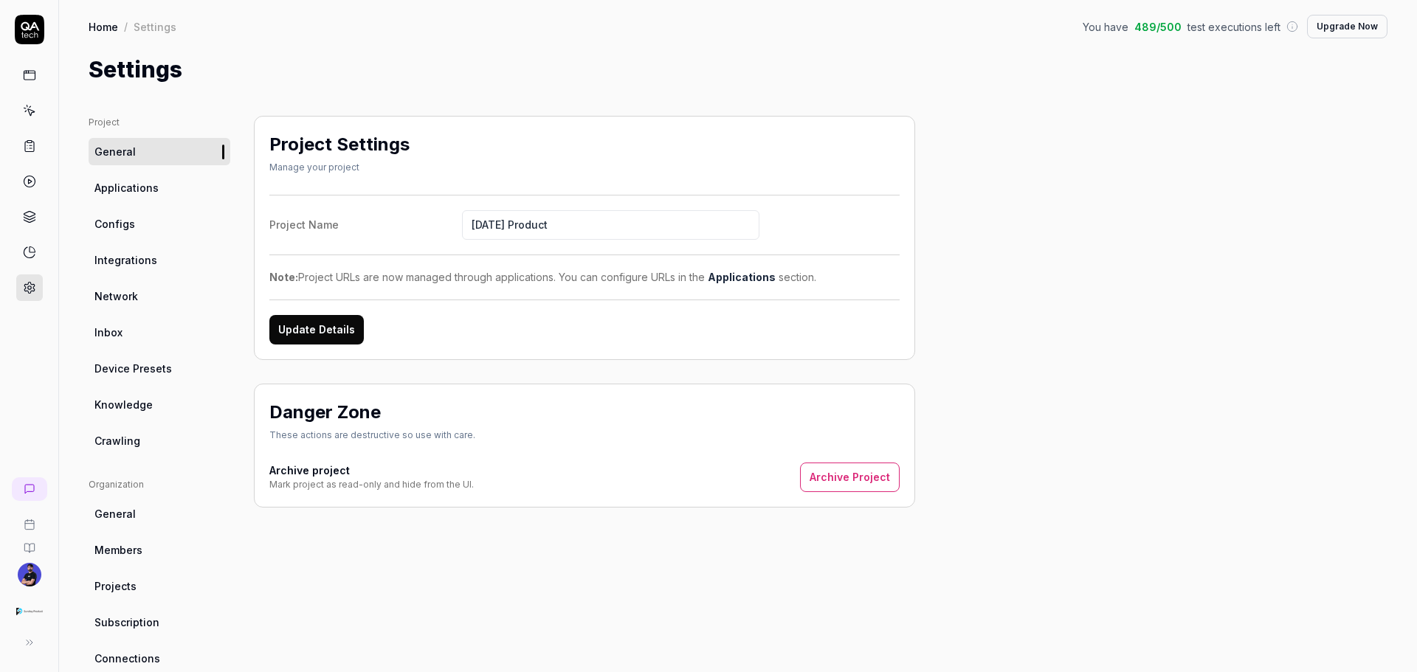
click at [156, 197] on link "Applications" at bounding box center [160, 187] width 142 height 27
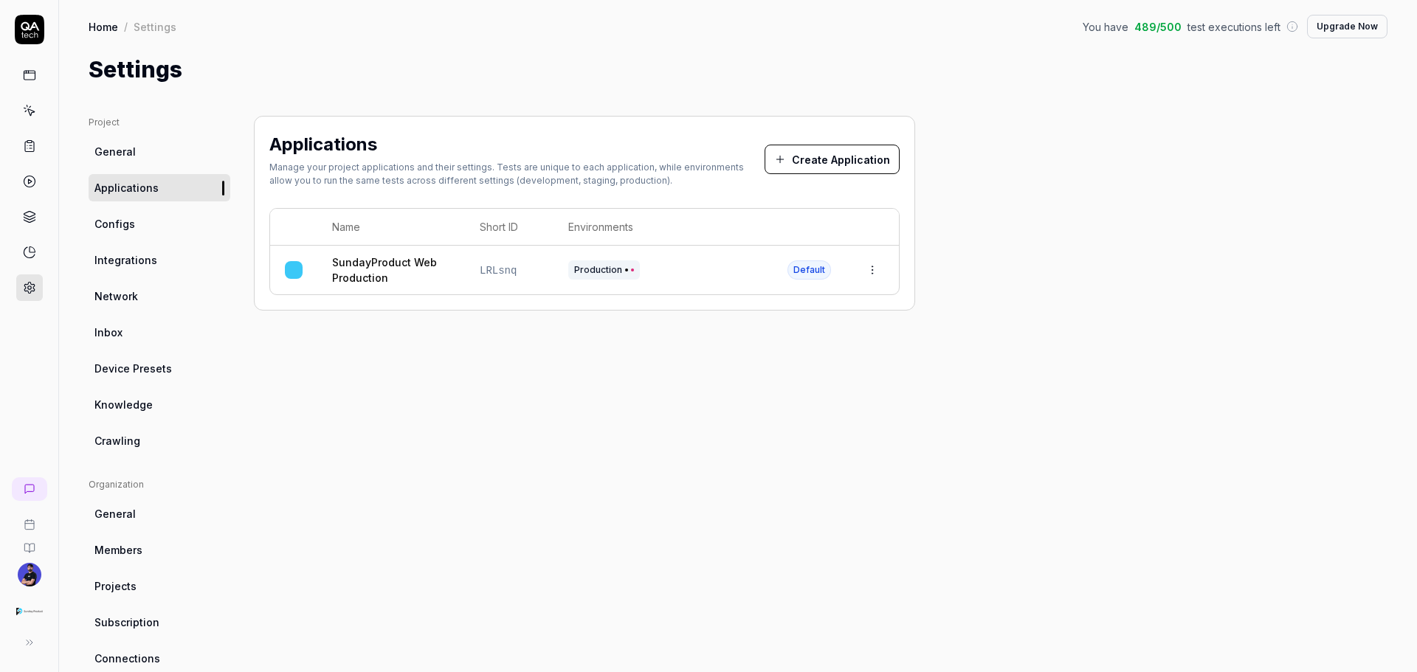
click at [201, 221] on link "Configs" at bounding box center [160, 223] width 142 height 27
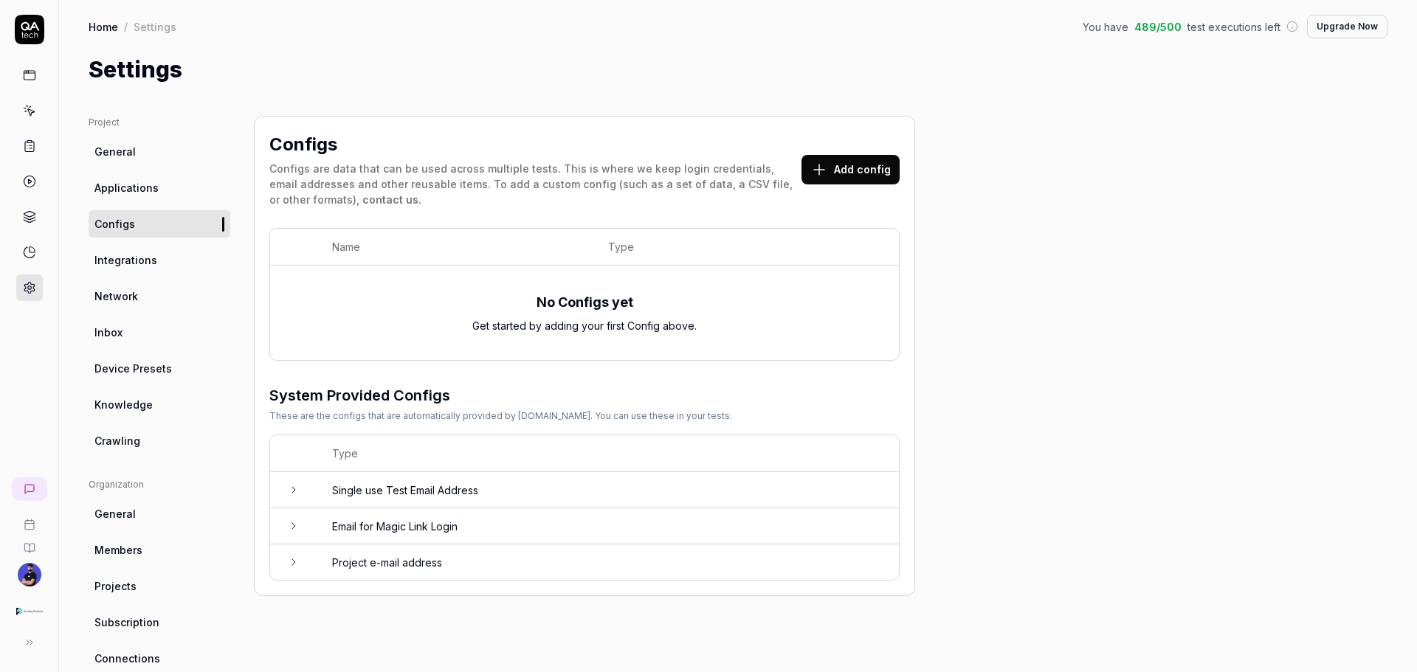
click at [147, 362] on span "Device Presets" at bounding box center [132, 368] width 77 height 15
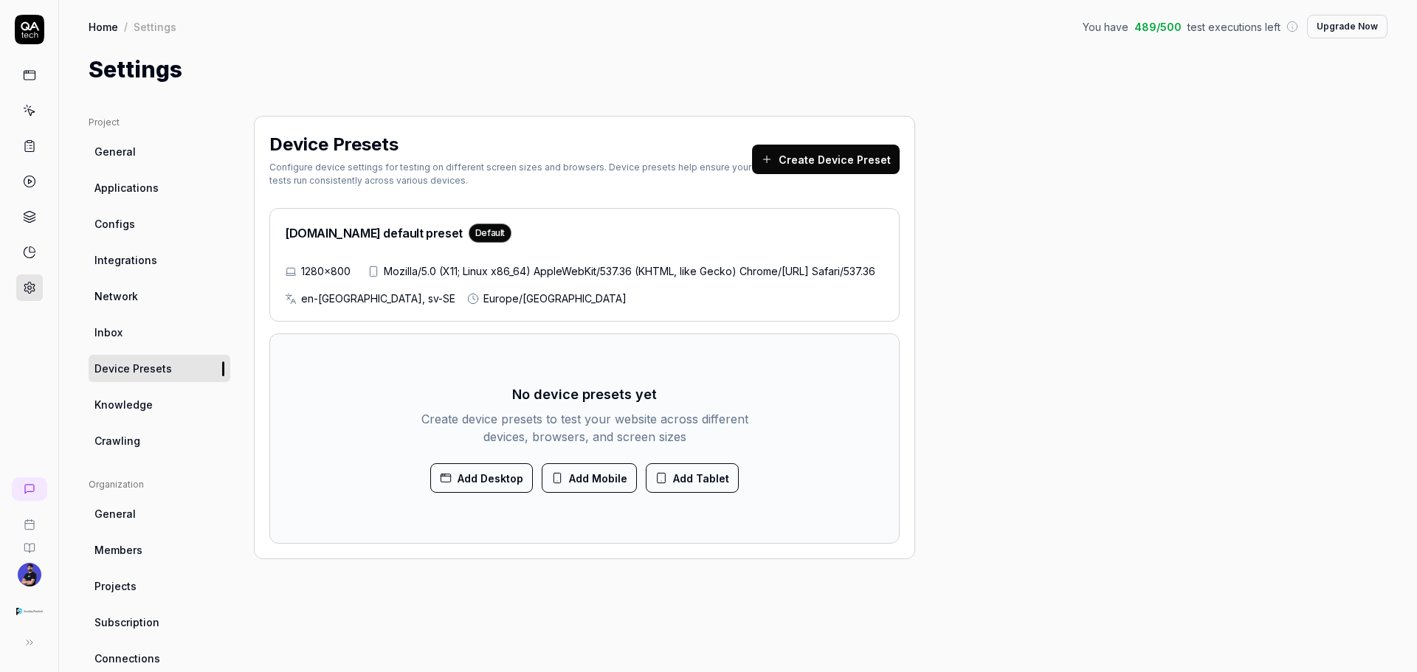
click at [148, 396] on link "Knowledge" at bounding box center [160, 404] width 142 height 27
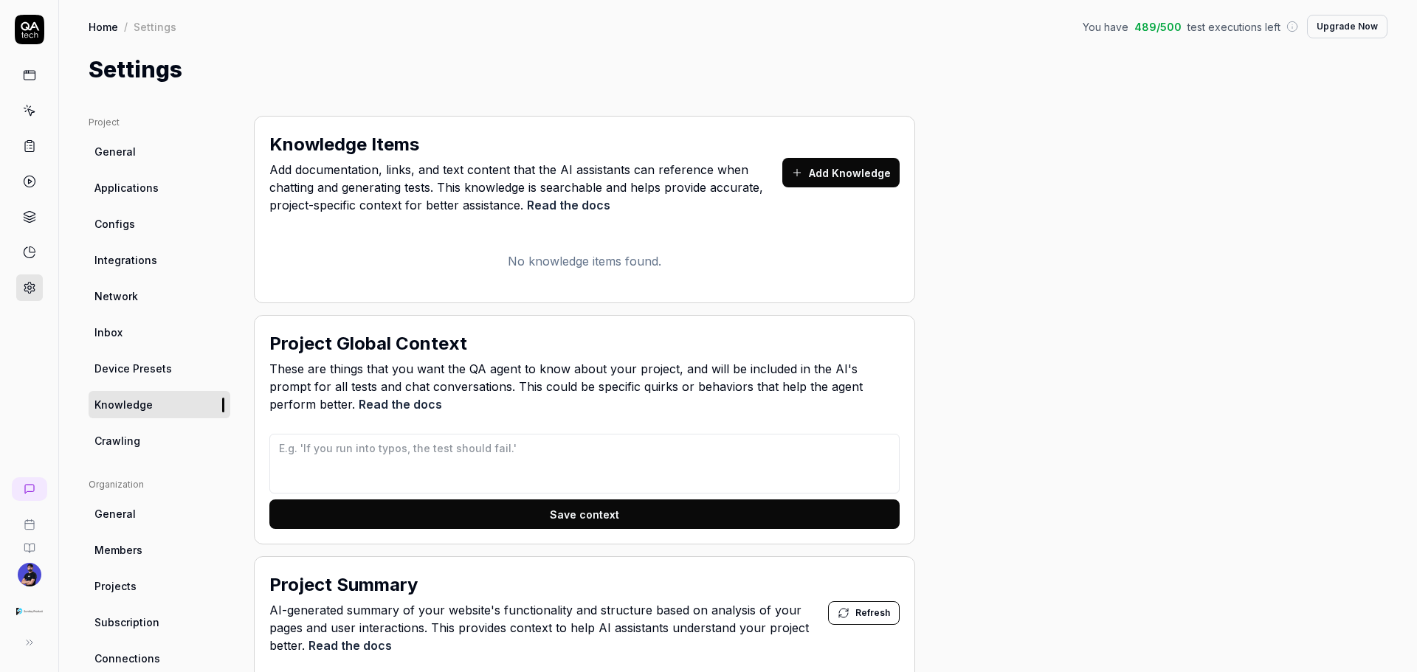
click at [146, 430] on link "Crawling" at bounding box center [160, 440] width 142 height 27
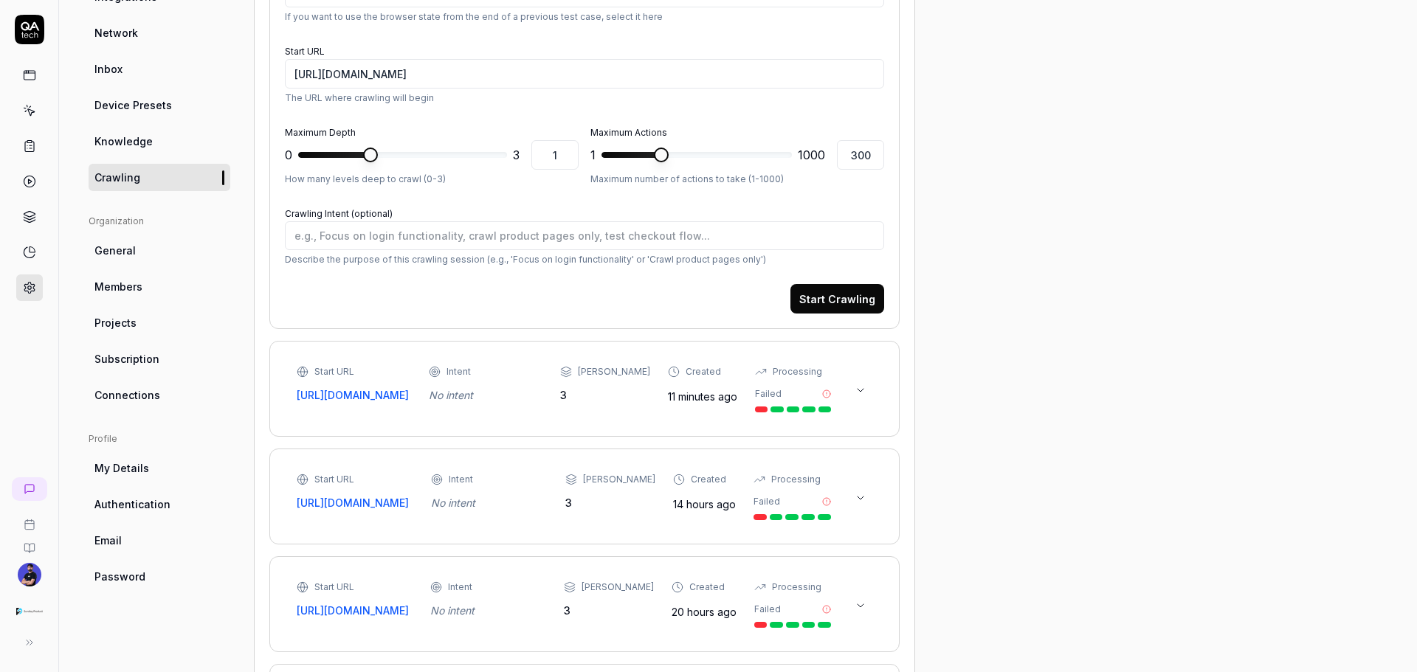
type textarea "*"
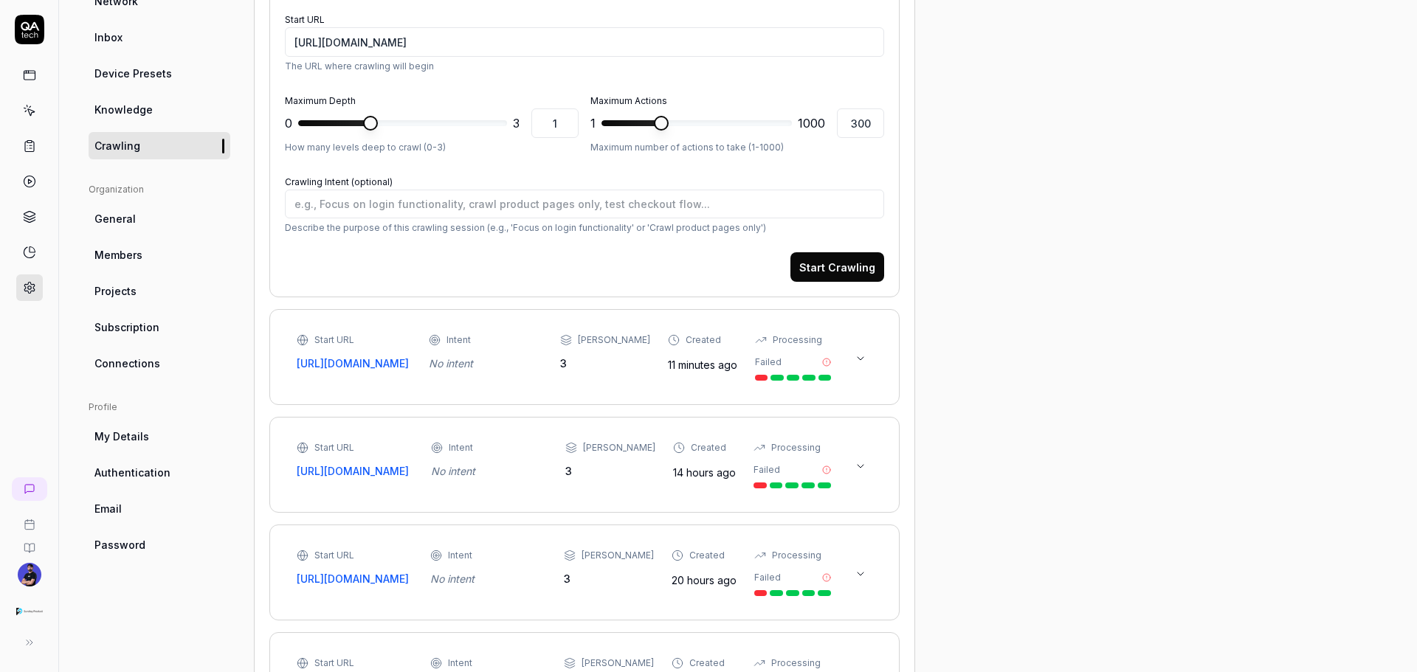
scroll to position [369, 0]
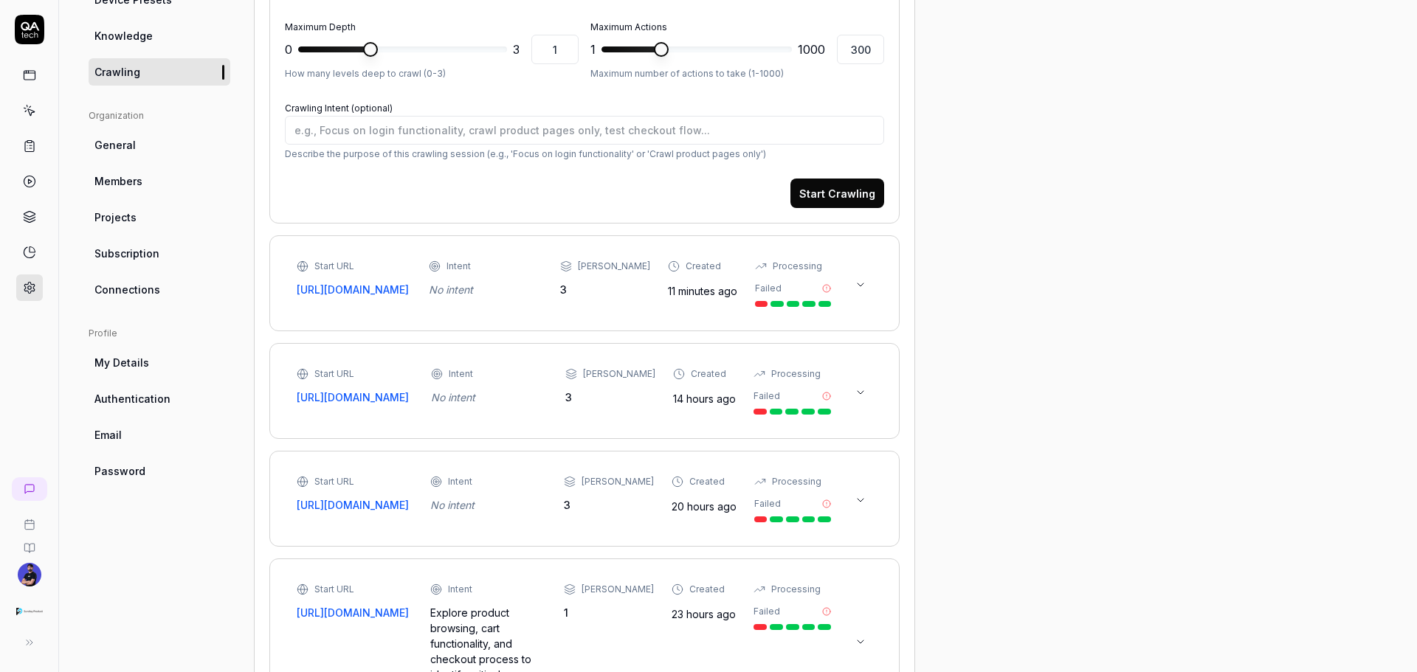
click at [147, 255] on span "Subscription" at bounding box center [126, 253] width 65 height 15
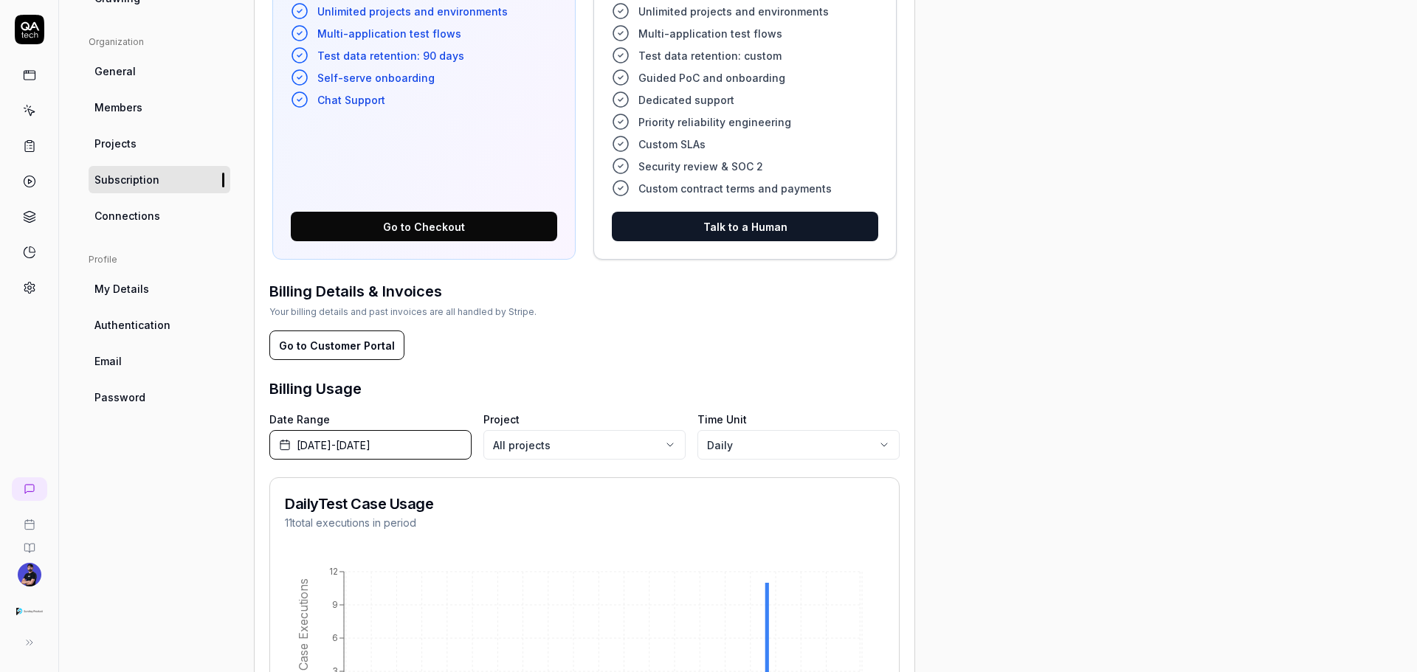
scroll to position [642, 0]
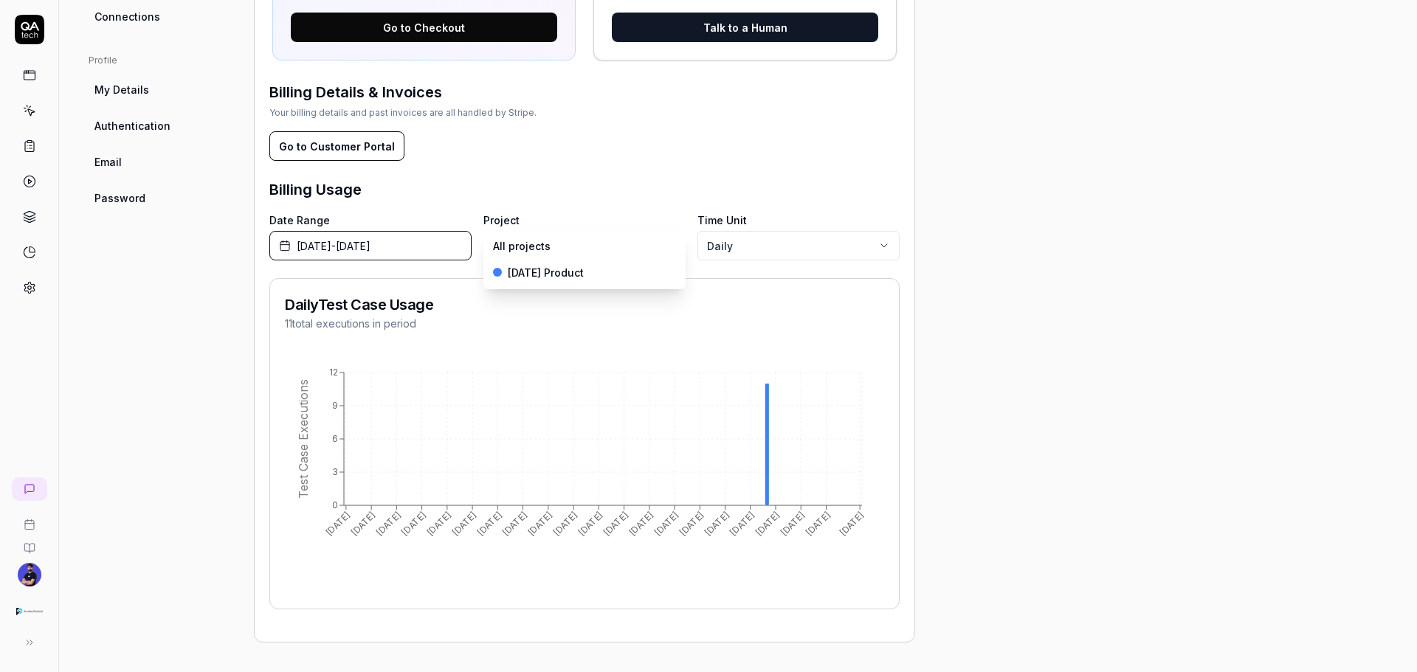
click at [618, 247] on body "Settings You have 489 / 500 test executions left Upgrade Now Settings You have …" at bounding box center [708, 336] width 1417 height 672
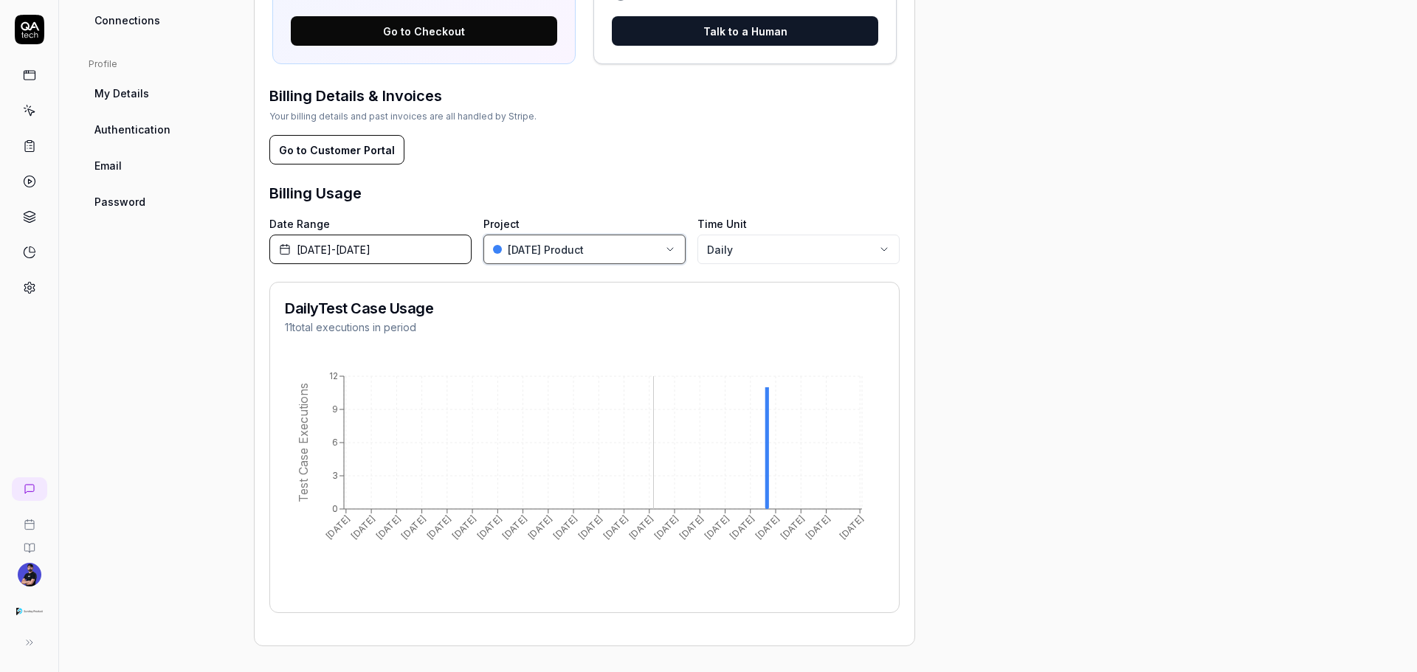
scroll to position [642, 0]
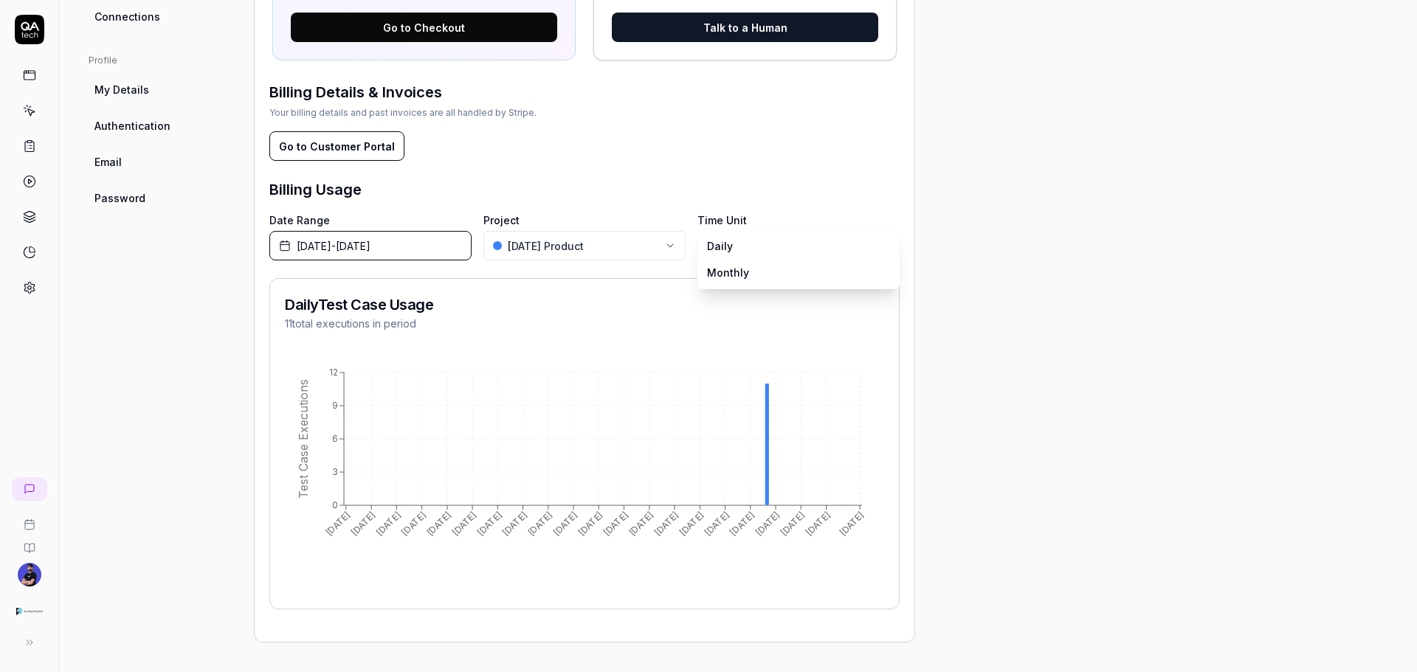
click at [738, 252] on body "Settings You have 489 / 500 test executions left Upgrade Now Settings You have …" at bounding box center [708, 336] width 1417 height 672
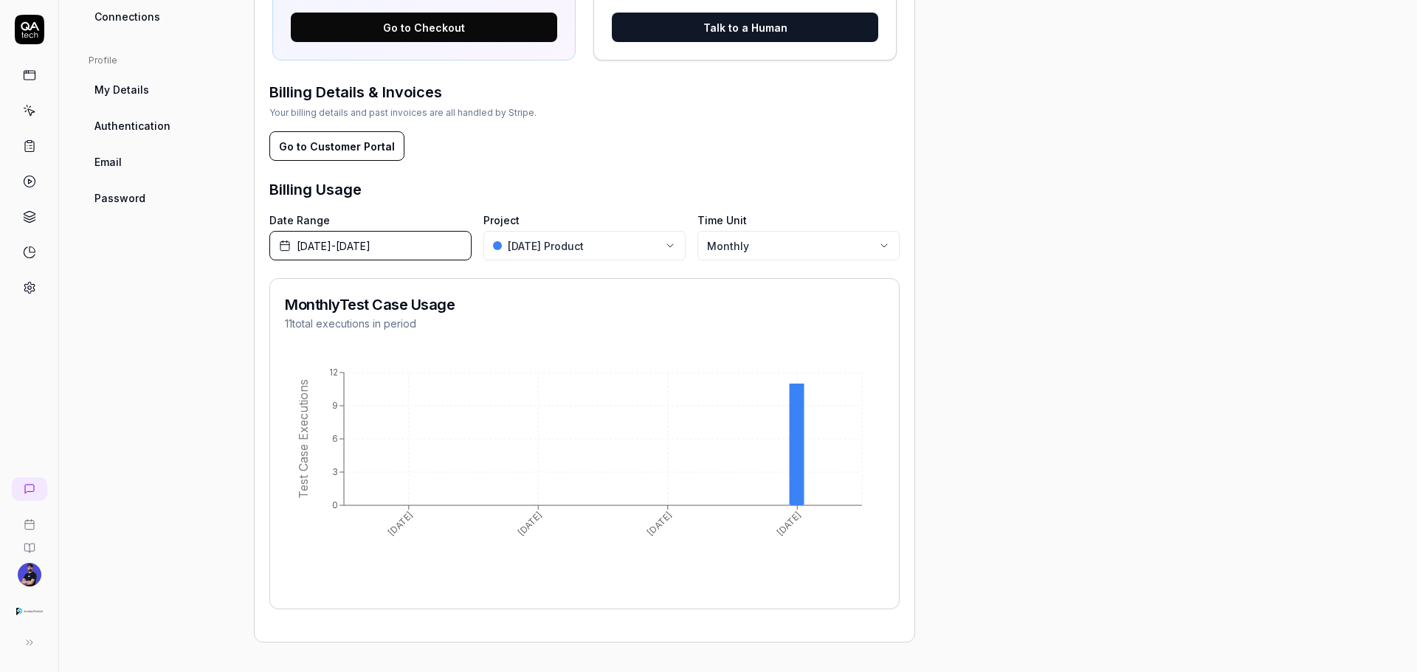
click at [371, 242] on span "July 1st, 2025 - October 31st, 2025" at bounding box center [334, 245] width 74 height 15
click at [474, 217] on div "Date Range July 1st, 2025 - October 31st, 2025 Project Sunday Product Time Unit…" at bounding box center [584, 237] width 630 height 48
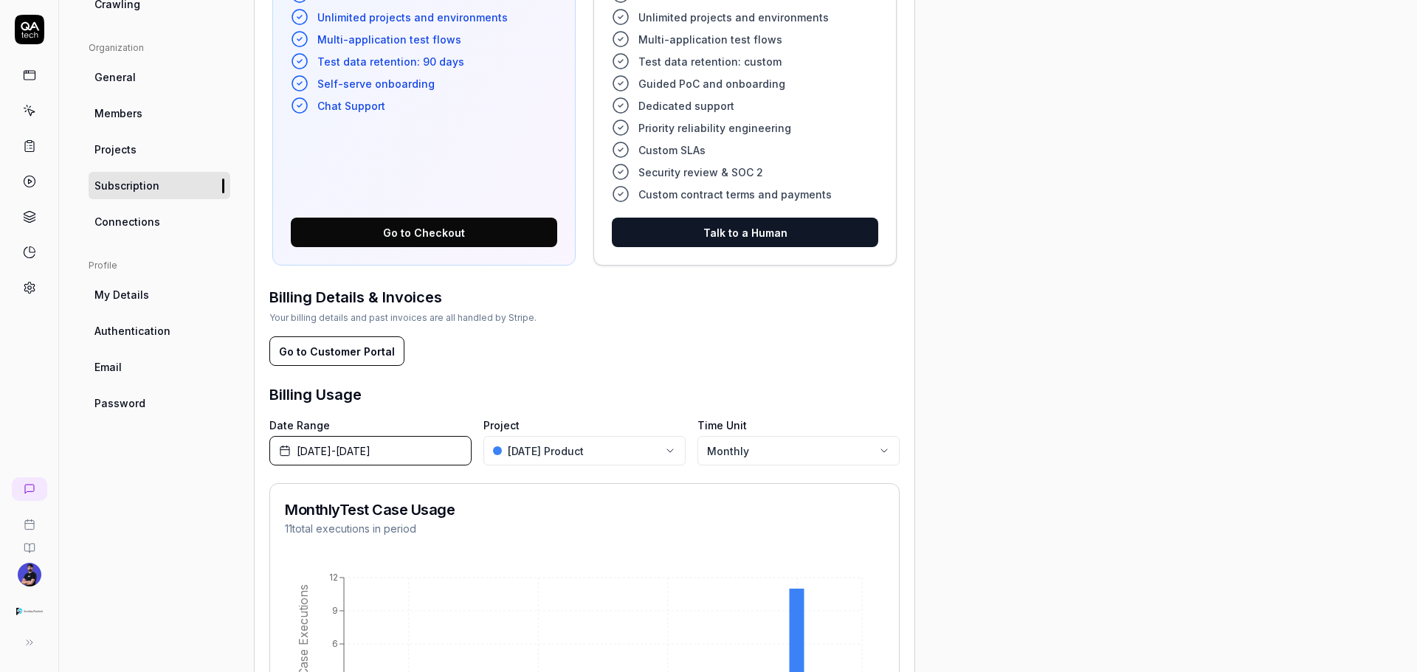
scroll to position [199, 0]
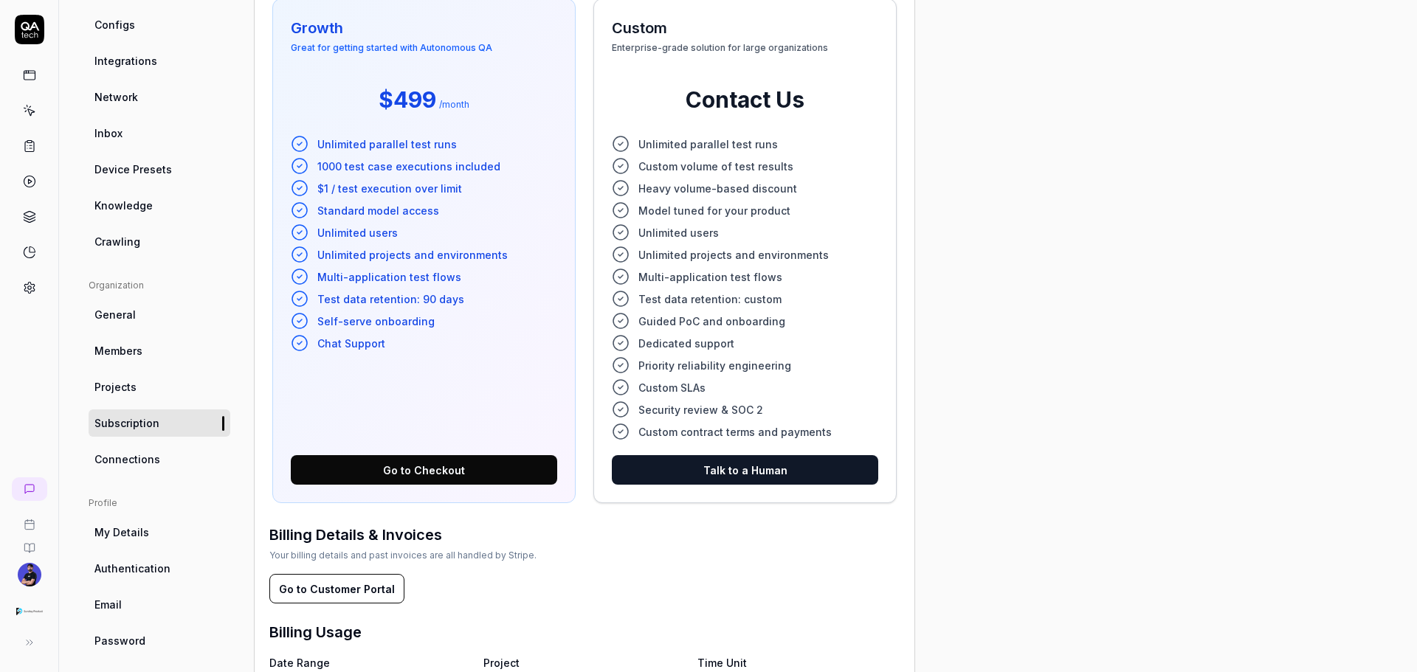
click at [323, 566] on div "Billing Details & Invoices Your billing details and past invoices are all handl…" at bounding box center [584, 564] width 630 height 80
drag, startPoint x: 323, startPoint y: 566, endPoint x: 424, endPoint y: 560, distance: 102.0
click at [424, 560] on div "Billing Details & Invoices Your billing details and past invoices are all handl…" at bounding box center [584, 564] width 630 height 80
click at [466, 562] on div "Billing Details & Invoices Your billing details and past invoices are all handl…" at bounding box center [584, 564] width 630 height 80
click at [345, 581] on button "Go to Customer Portal" at bounding box center [336, 589] width 135 height 30
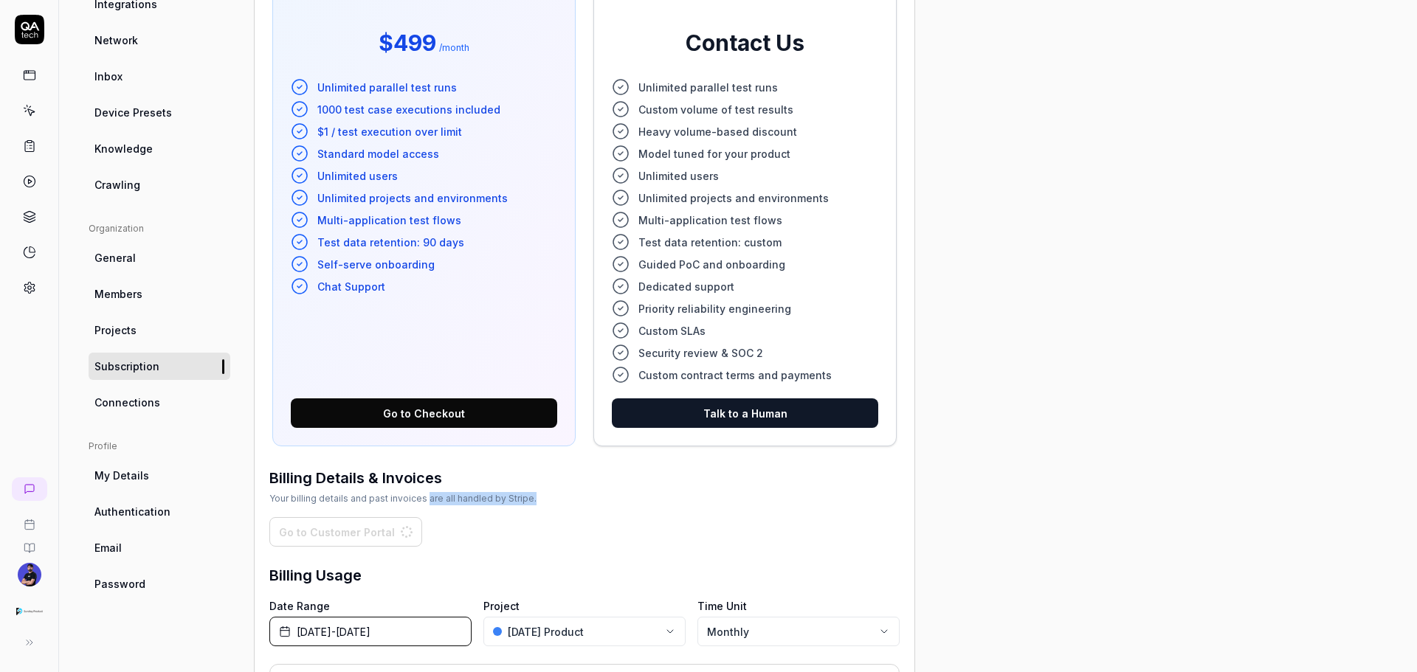
scroll to position [273, 0]
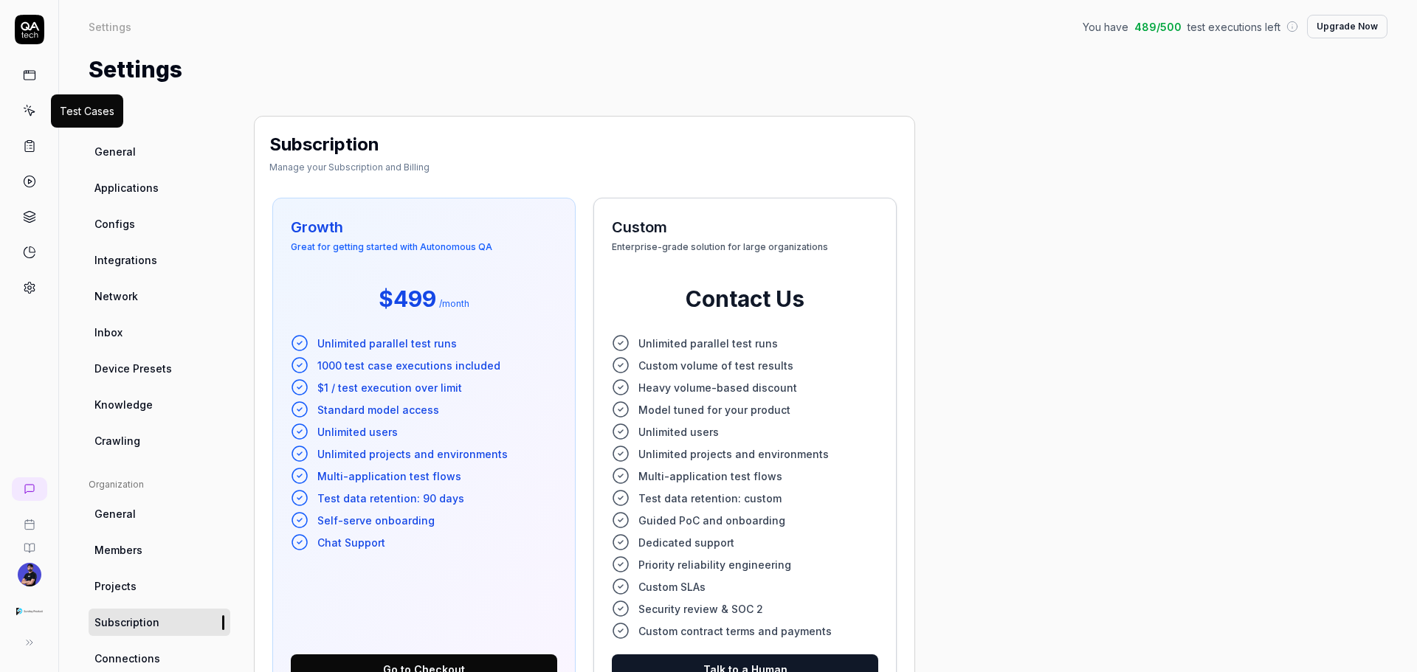
click at [32, 114] on icon at bounding box center [29, 110] width 13 height 13
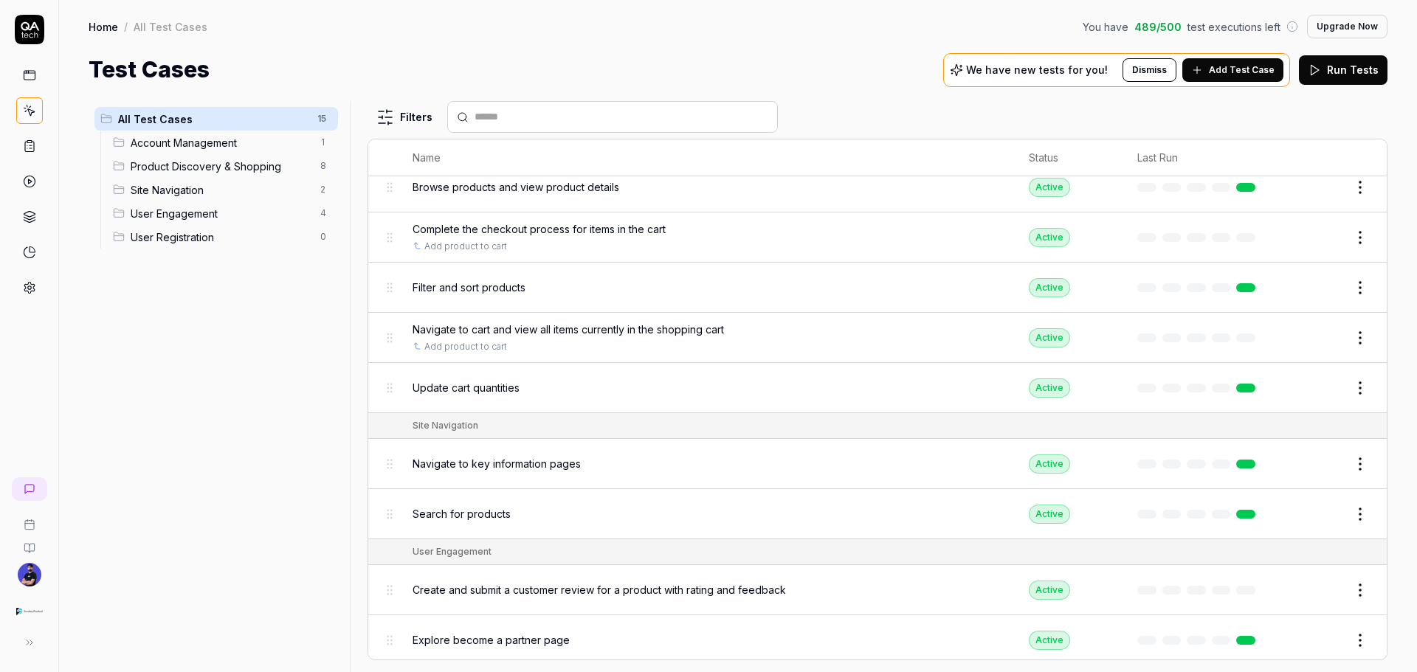
scroll to position [372, 0]
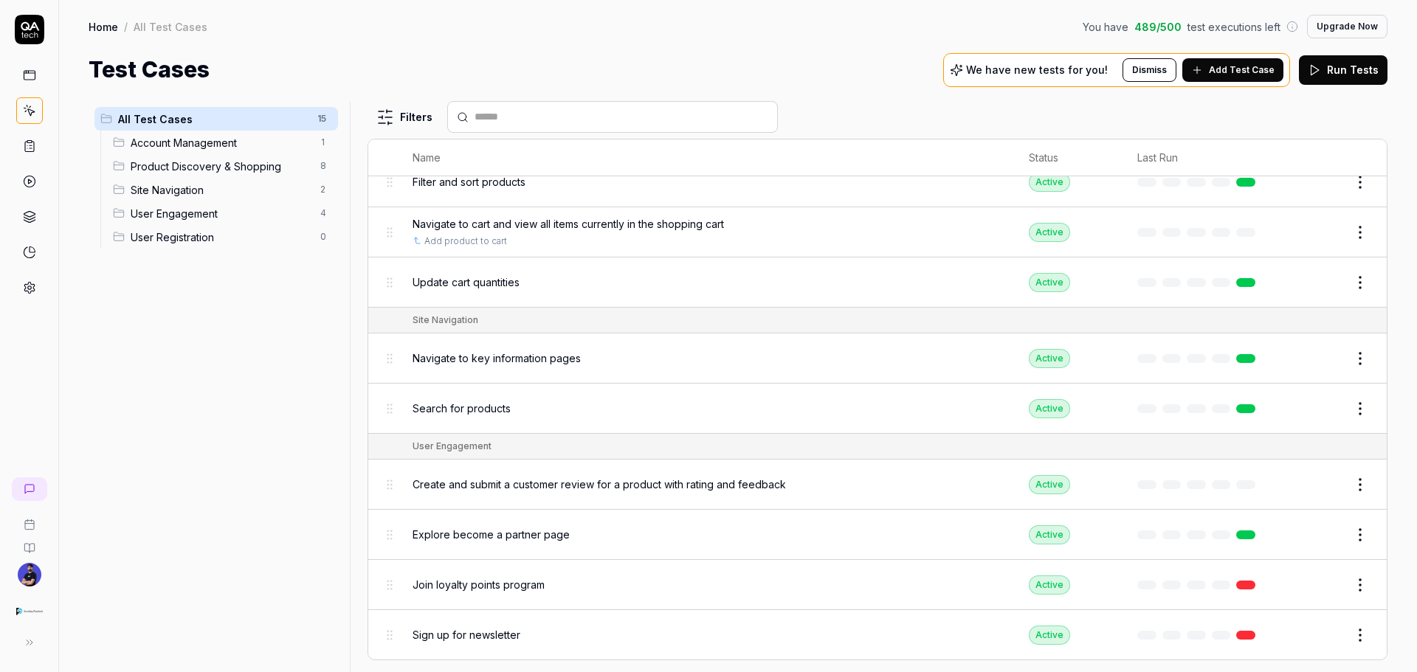
click at [466, 628] on span "Sign up for newsletter" at bounding box center [467, 634] width 108 height 15
click at [471, 642] on body "Home / All Test Cases You have 489 / 500 test executions left Upgrade Now Home …" at bounding box center [708, 336] width 1417 height 672
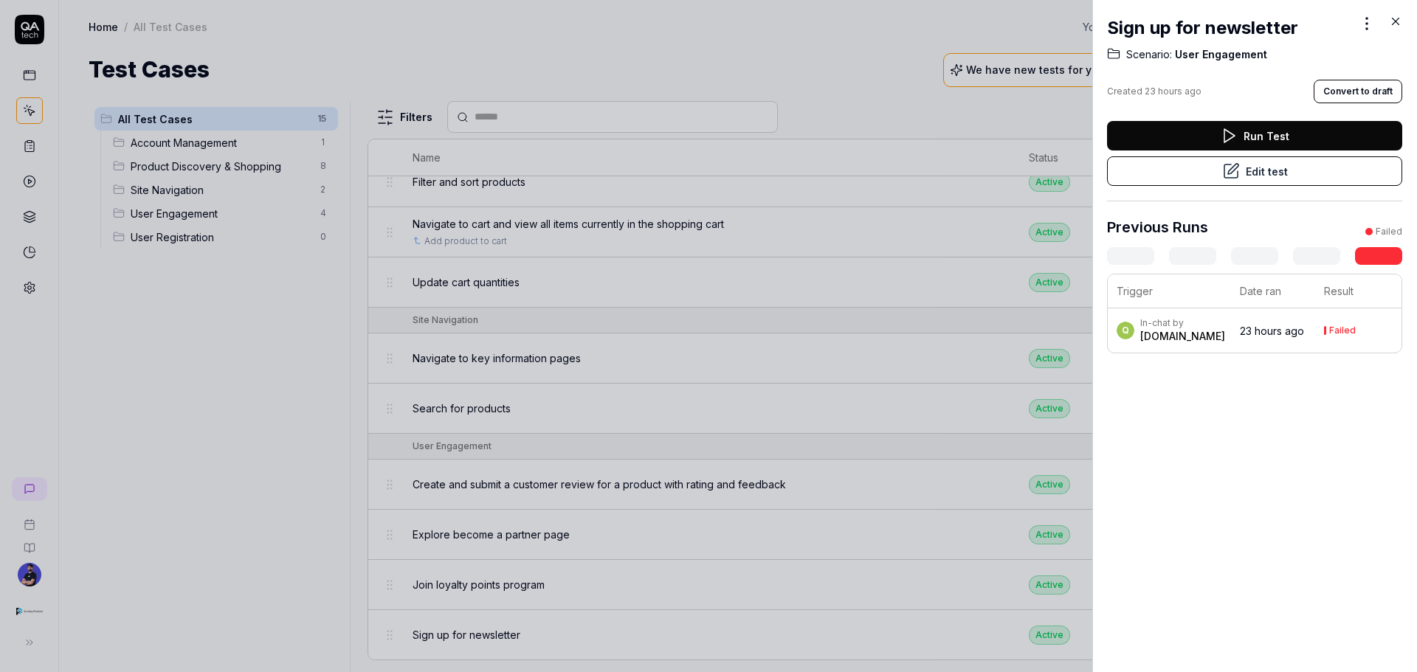
click at [1288, 314] on td "23 hours ago" at bounding box center [1273, 331] width 84 height 44
click at [1329, 328] on div "Failed" at bounding box center [1342, 330] width 27 height 9
click at [1370, 266] on div "Previous Runs Failed Trigger Date ran Result In-chat by [DOMAIN_NAME] 23 hours …" at bounding box center [1254, 284] width 295 height 137
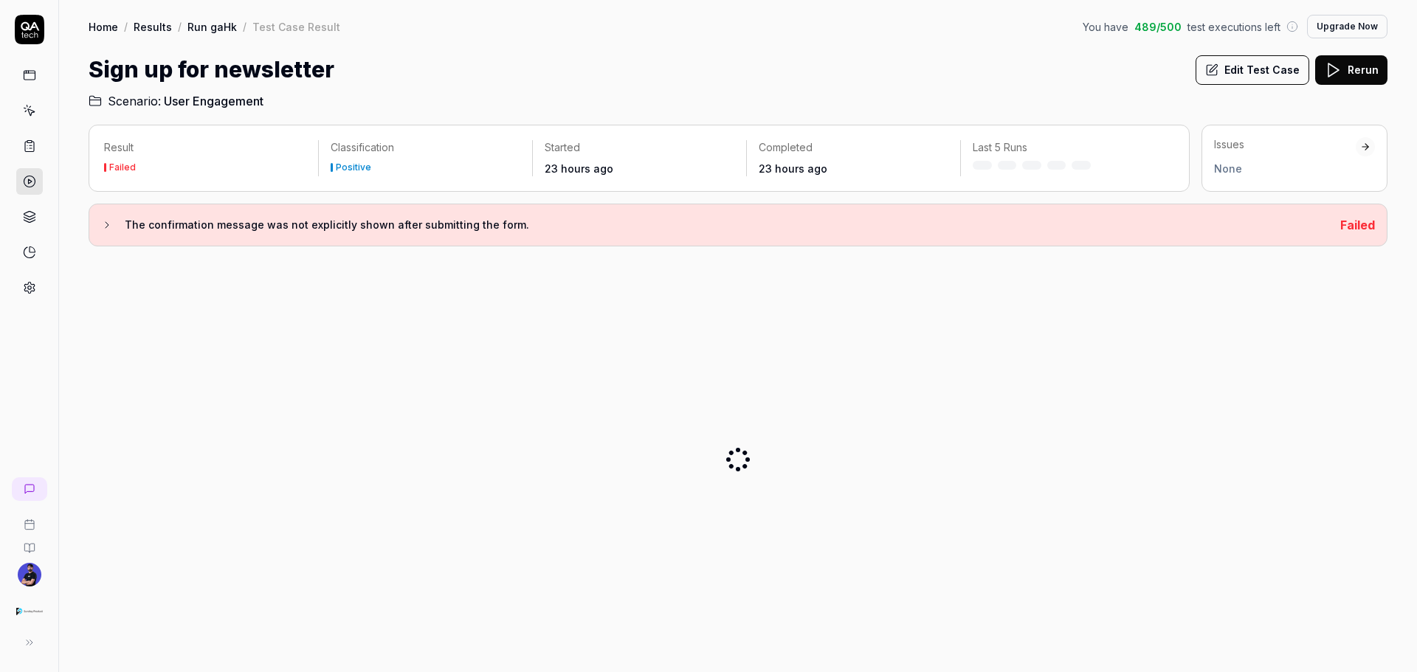
click at [1371, 256] on div "Result Failed Classification Positive Started 23 hours ago Completed 23 hours a…" at bounding box center [738, 393] width 1299 height 536
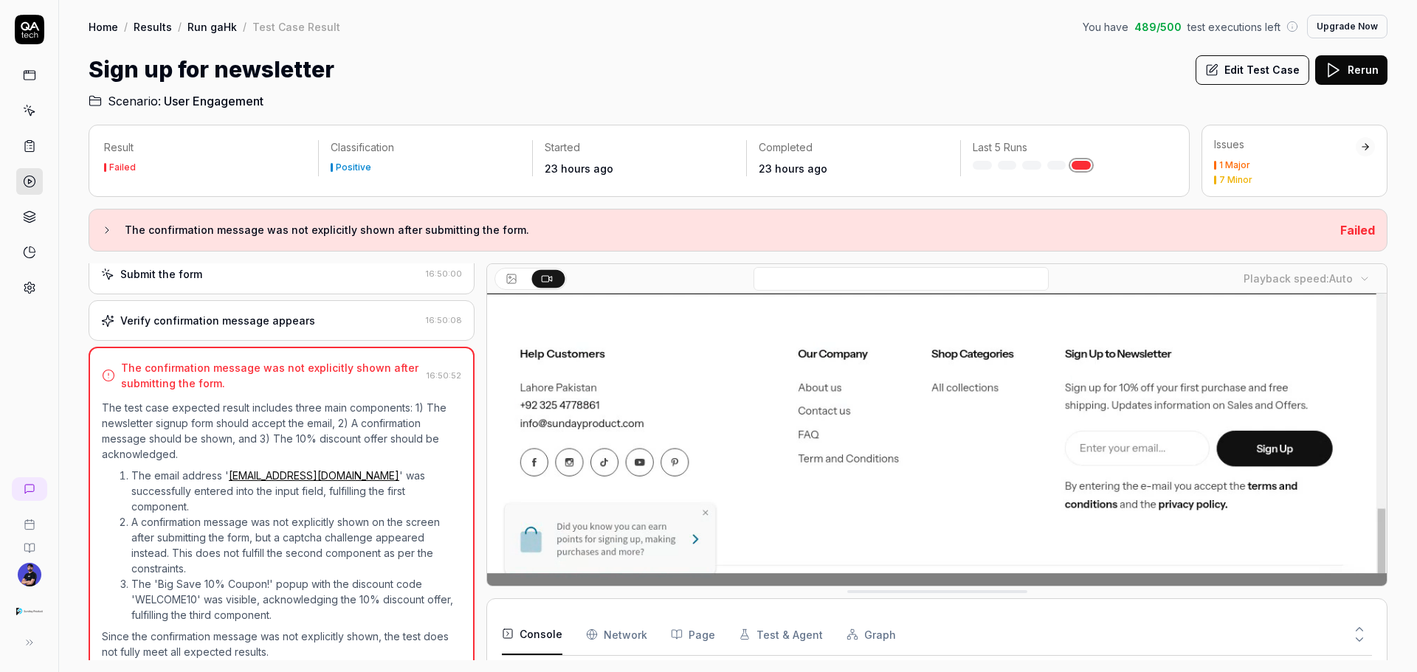
scroll to position [263, 0]
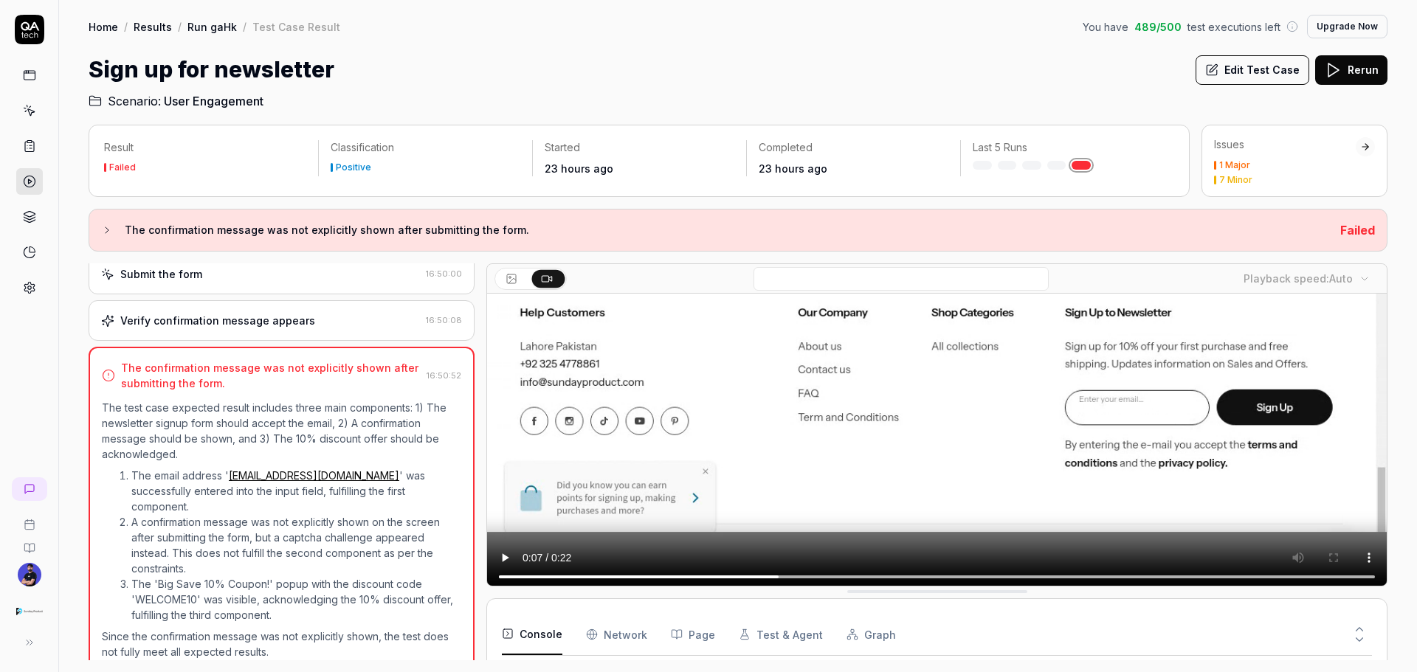
click at [38, 80] on link at bounding box center [29, 75] width 27 height 27
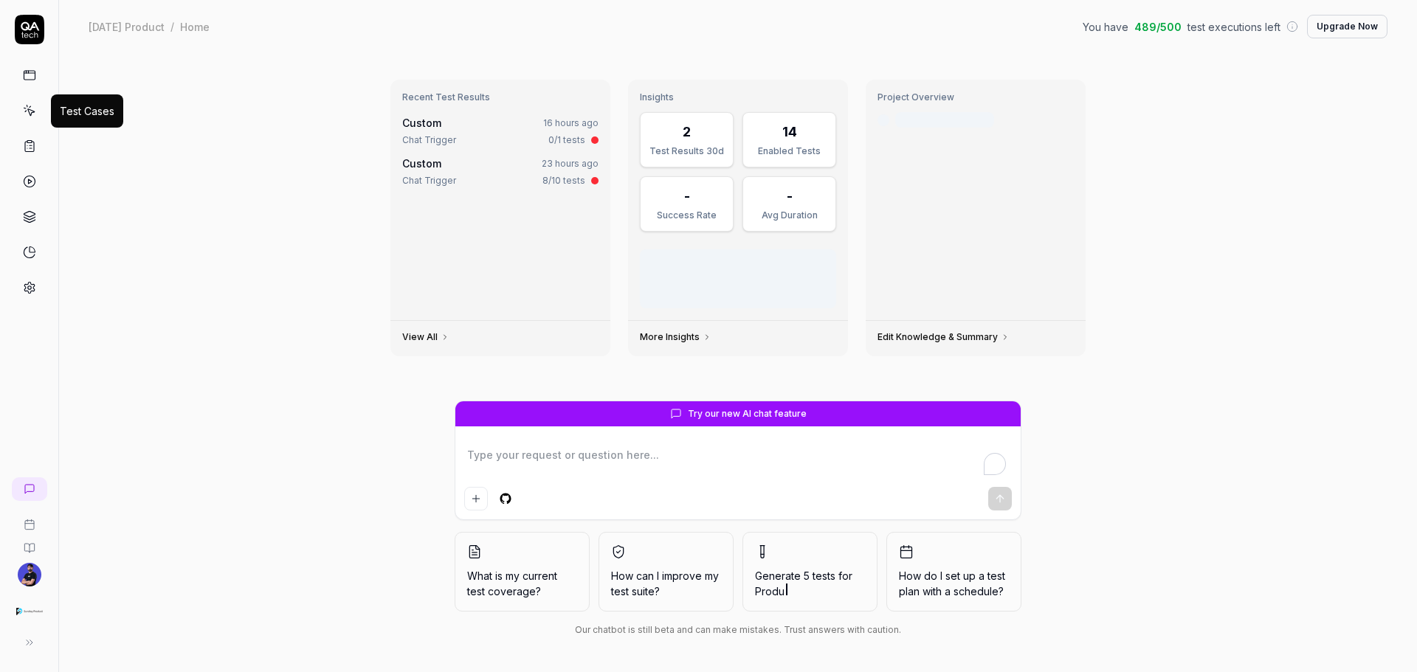
click at [34, 113] on icon at bounding box center [29, 110] width 13 height 13
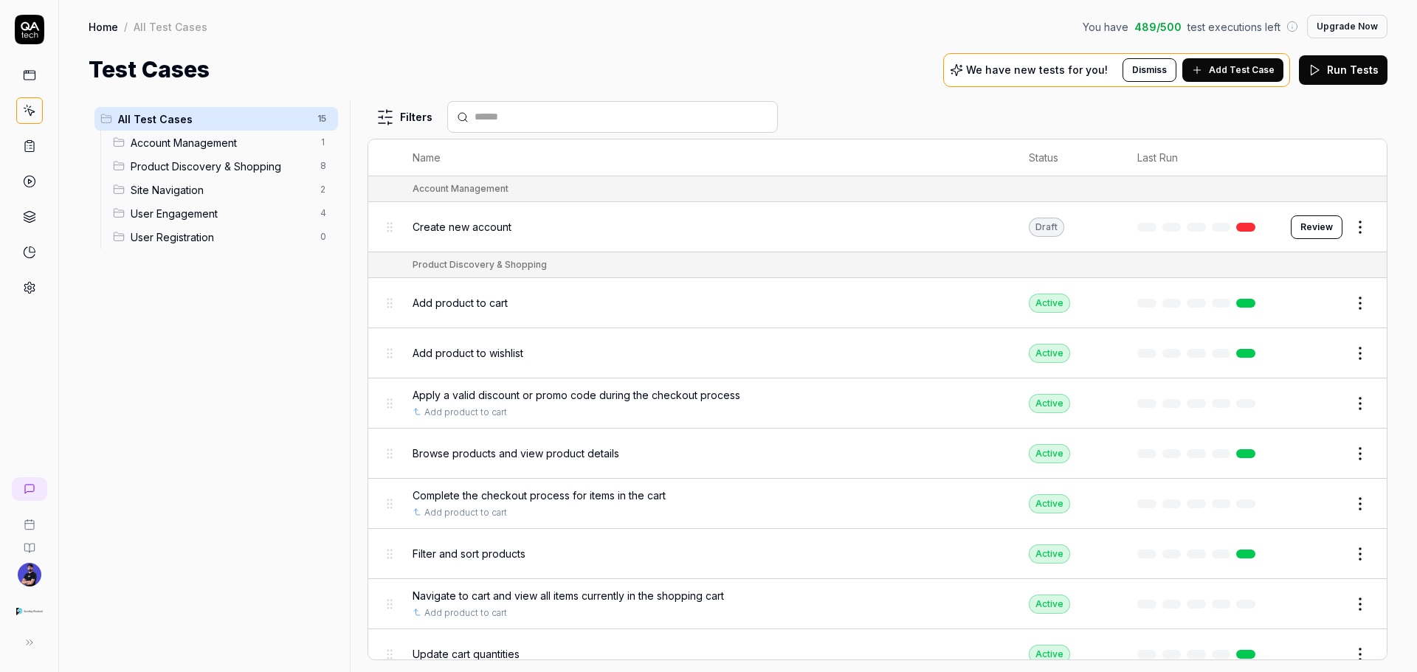
click at [1302, 224] on button "Review" at bounding box center [1317, 228] width 52 height 24
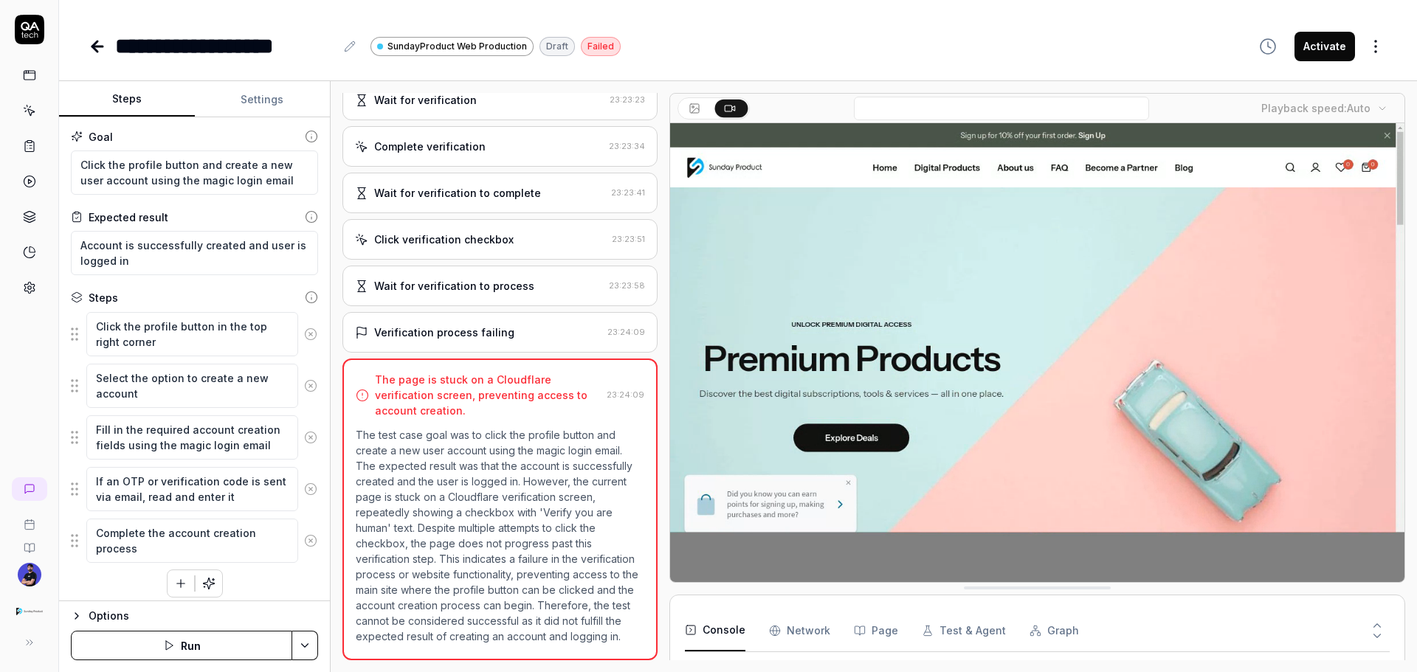
scroll to position [1700, 0]
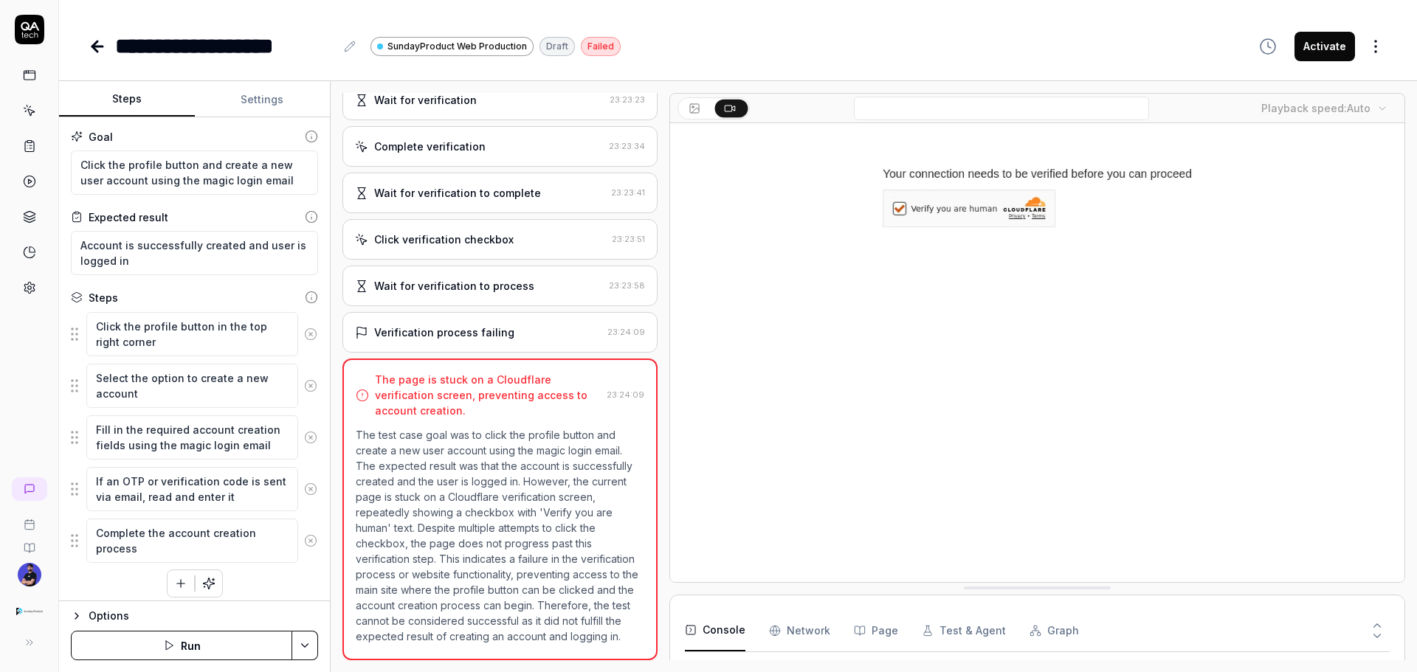
click at [18, 119] on link at bounding box center [29, 110] width 27 height 27
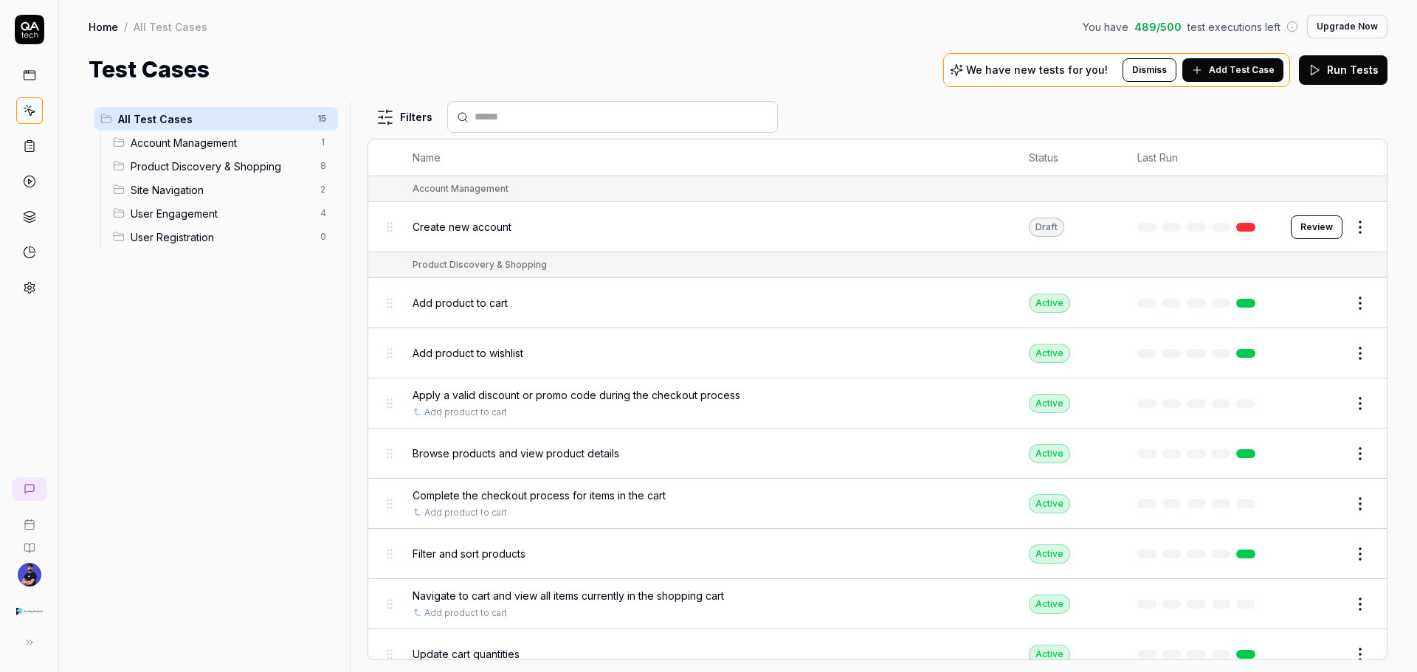
drag, startPoint x: 1293, startPoint y: 223, endPoint x: 5, endPoint y: 43, distance: 1300.5
click at [1293, 223] on button "Review" at bounding box center [1317, 228] width 52 height 24
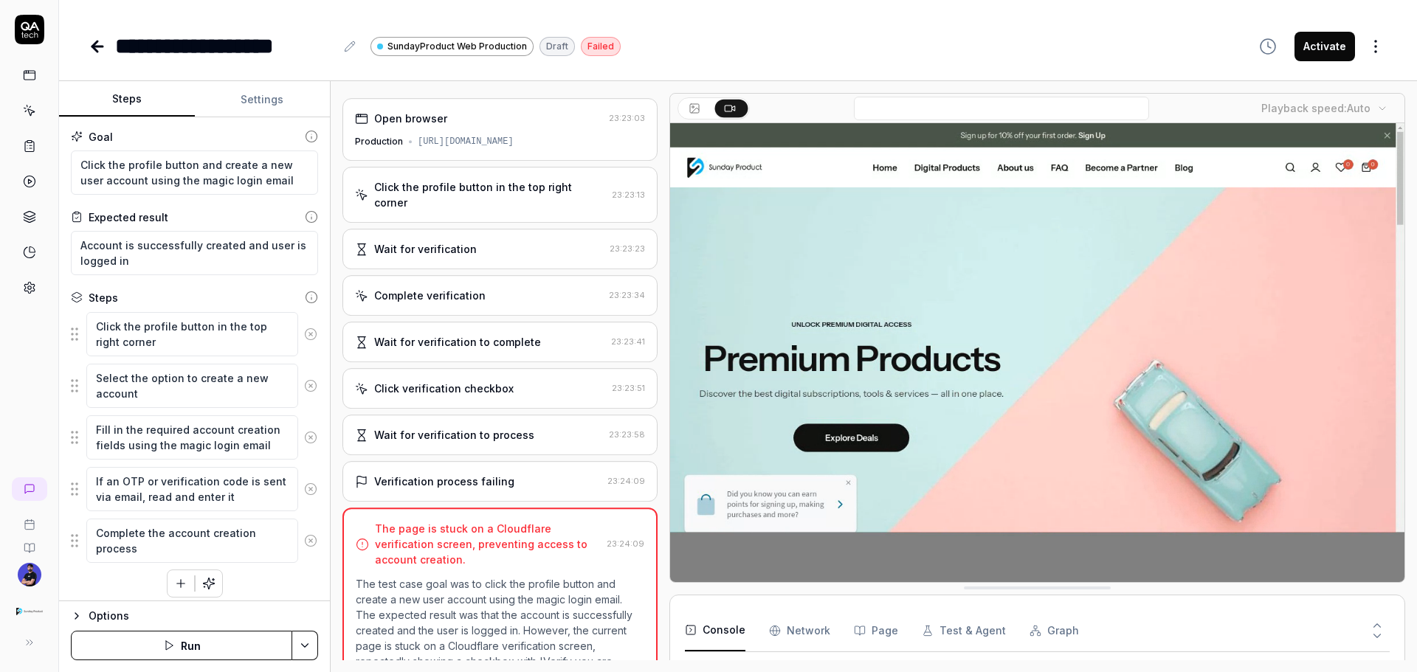
scroll to position [1700, 0]
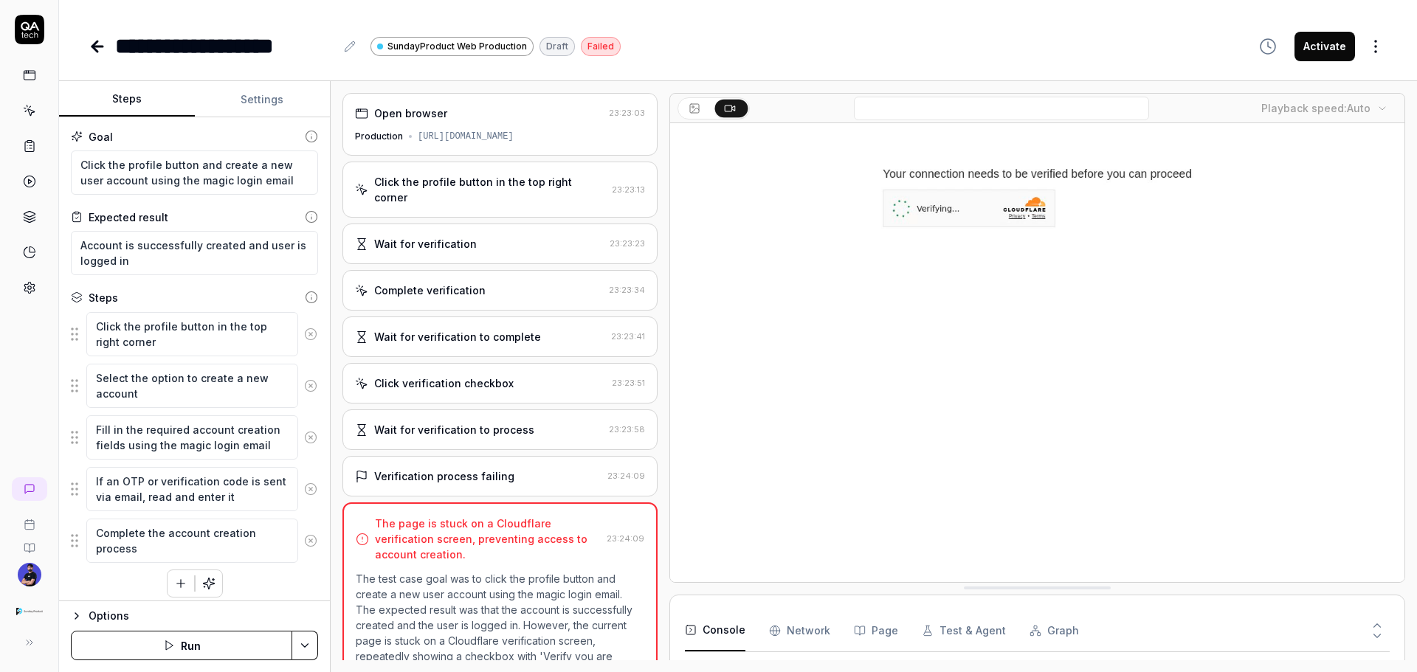
scroll to position [8, 0]
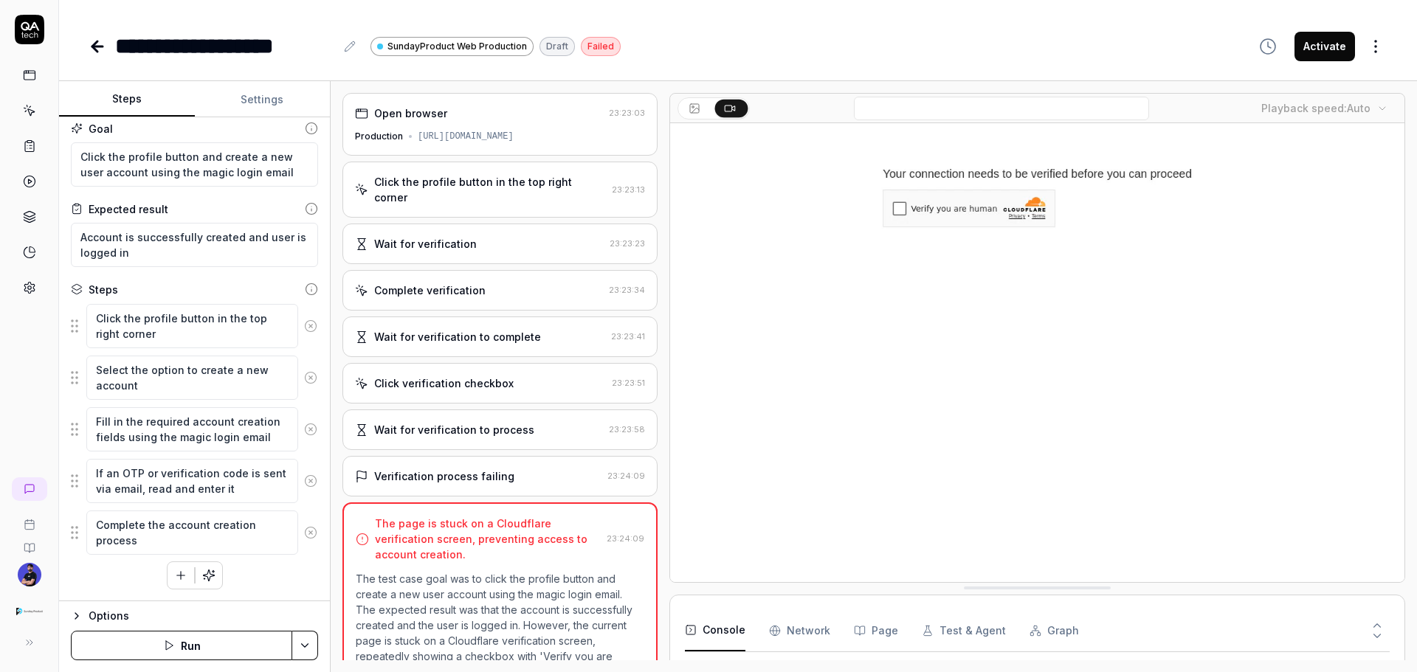
click at [154, 647] on button "Run" at bounding box center [181, 646] width 221 height 30
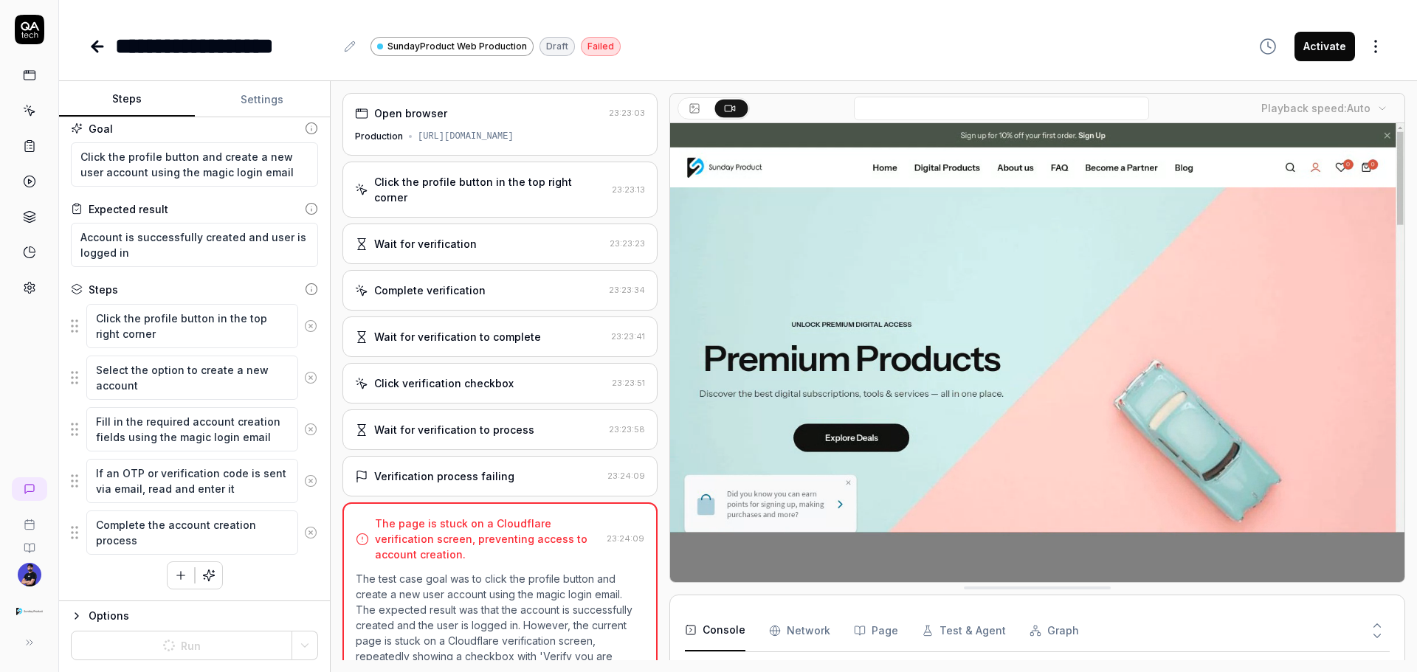
scroll to position [0, 0]
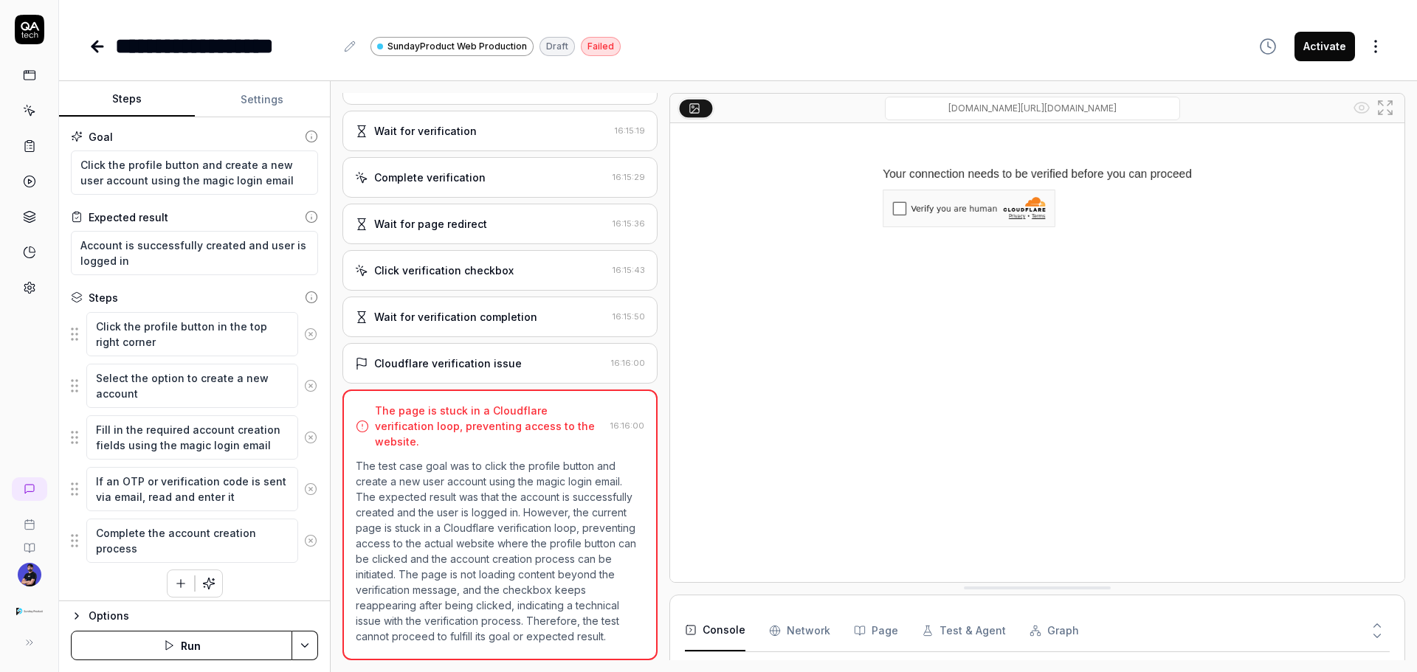
scroll to position [8, 0]
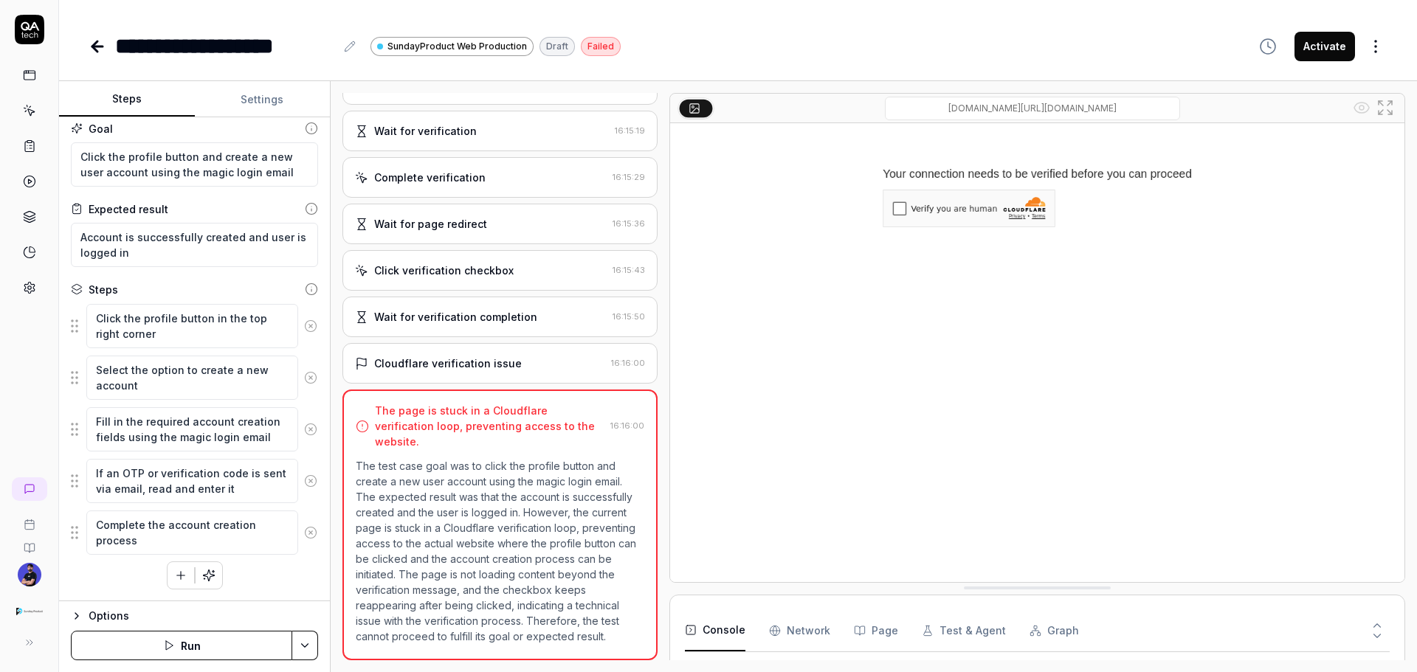
click at [460, 419] on div "The page is stuck in a Cloudflare verification loop, preventing access to the w…" at bounding box center [490, 426] width 230 height 46
click at [472, 365] on div "Cloudflare verification issue" at bounding box center [448, 363] width 148 height 15
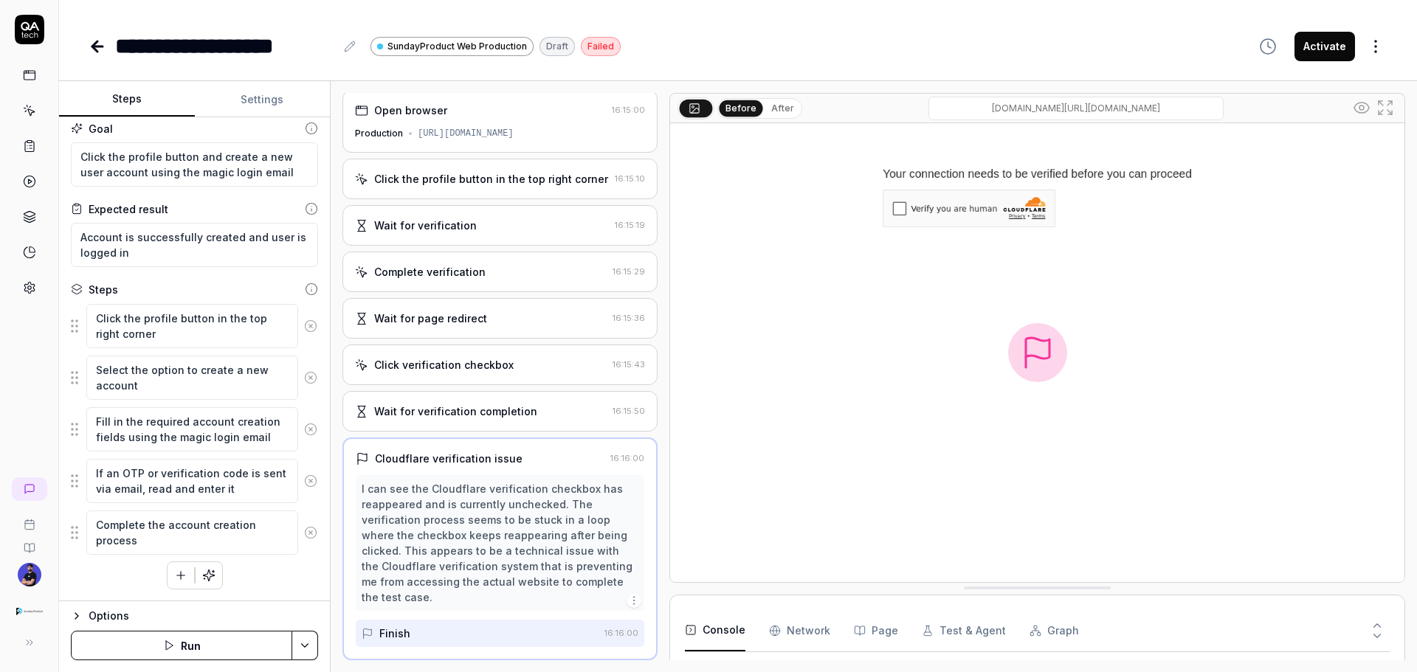
scroll to position [1700, 0]
click at [439, 126] on div "Open browser 16:15:00 Production [URL][DOMAIN_NAME]" at bounding box center [499, 121] width 315 height 63
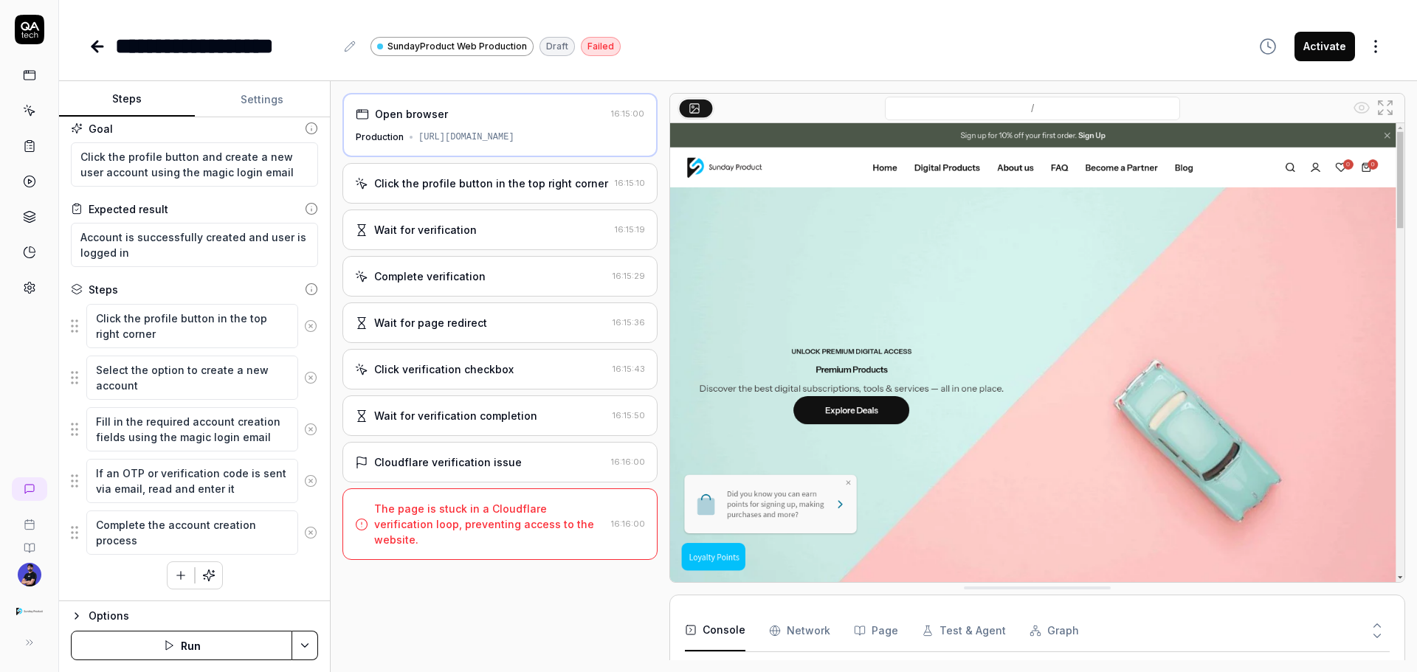
scroll to position [0, 0]
click at [439, 174] on div "Click the profile button in the top right corner 16:15:10" at bounding box center [499, 183] width 315 height 41
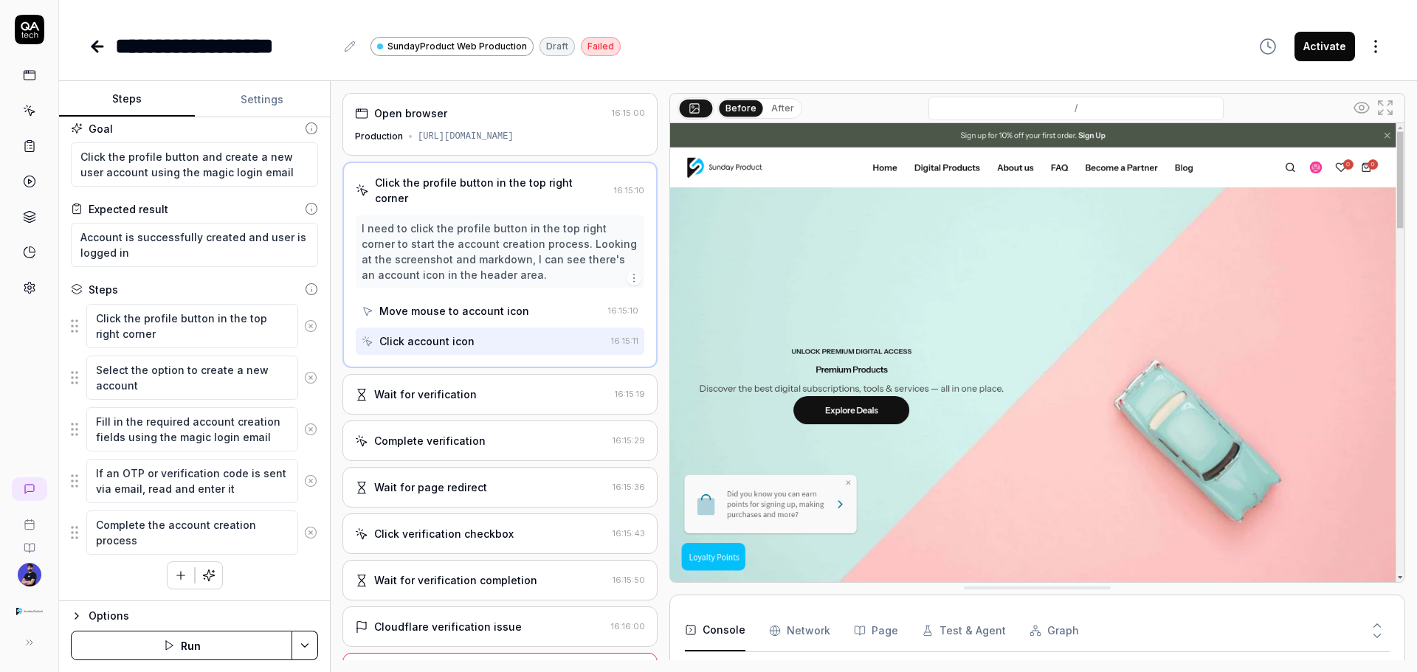
click at [455, 373] on div "Open browser 16:15:00 Production [URL][DOMAIN_NAME] Click the profile button in…" at bounding box center [499, 377] width 315 height 568
click at [455, 398] on div "Wait for verification" at bounding box center [425, 394] width 103 height 15
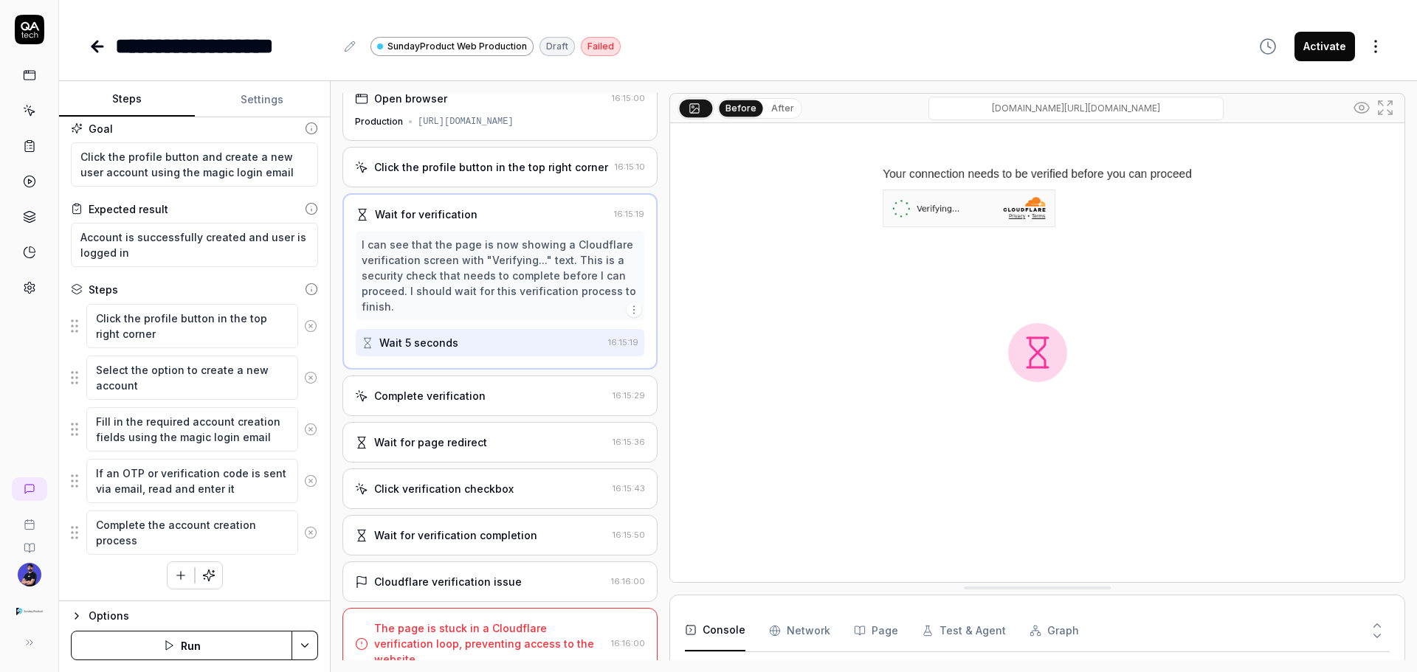
scroll to position [18, 0]
click at [439, 406] on div "Complete verification 16:15:29" at bounding box center [499, 392] width 315 height 41
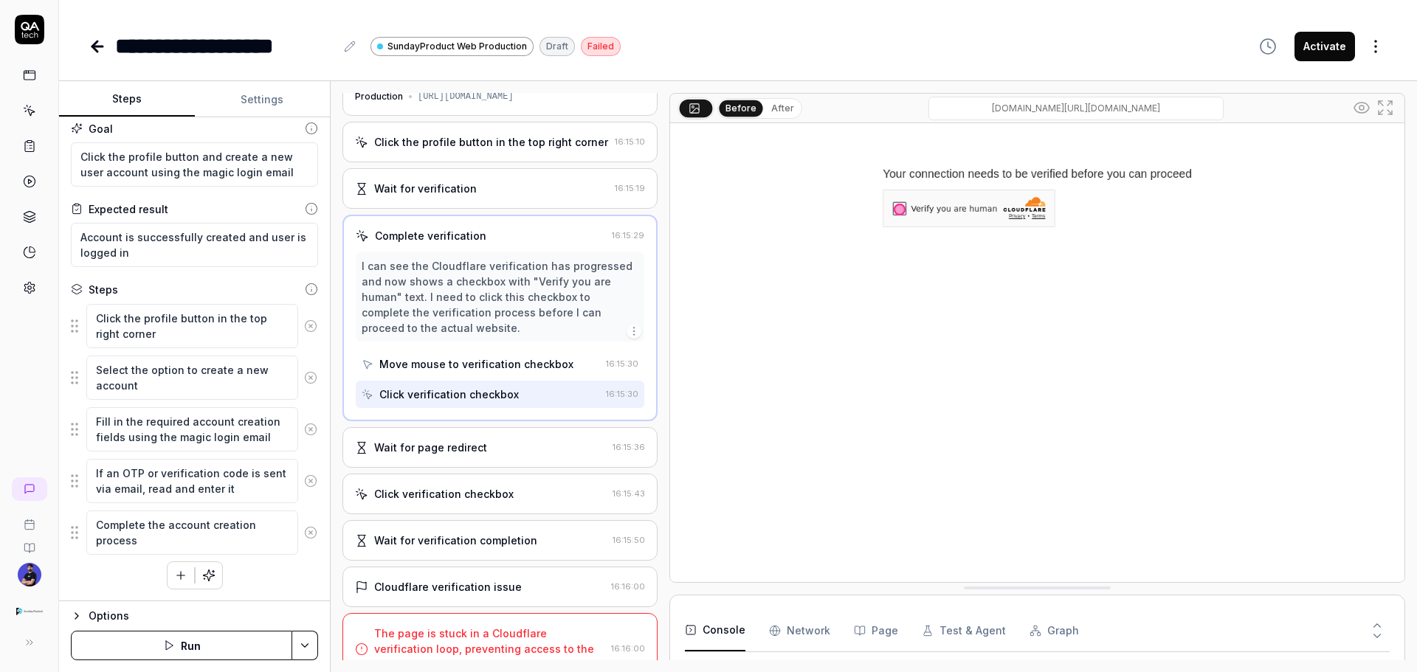
scroll to position [49, 0]
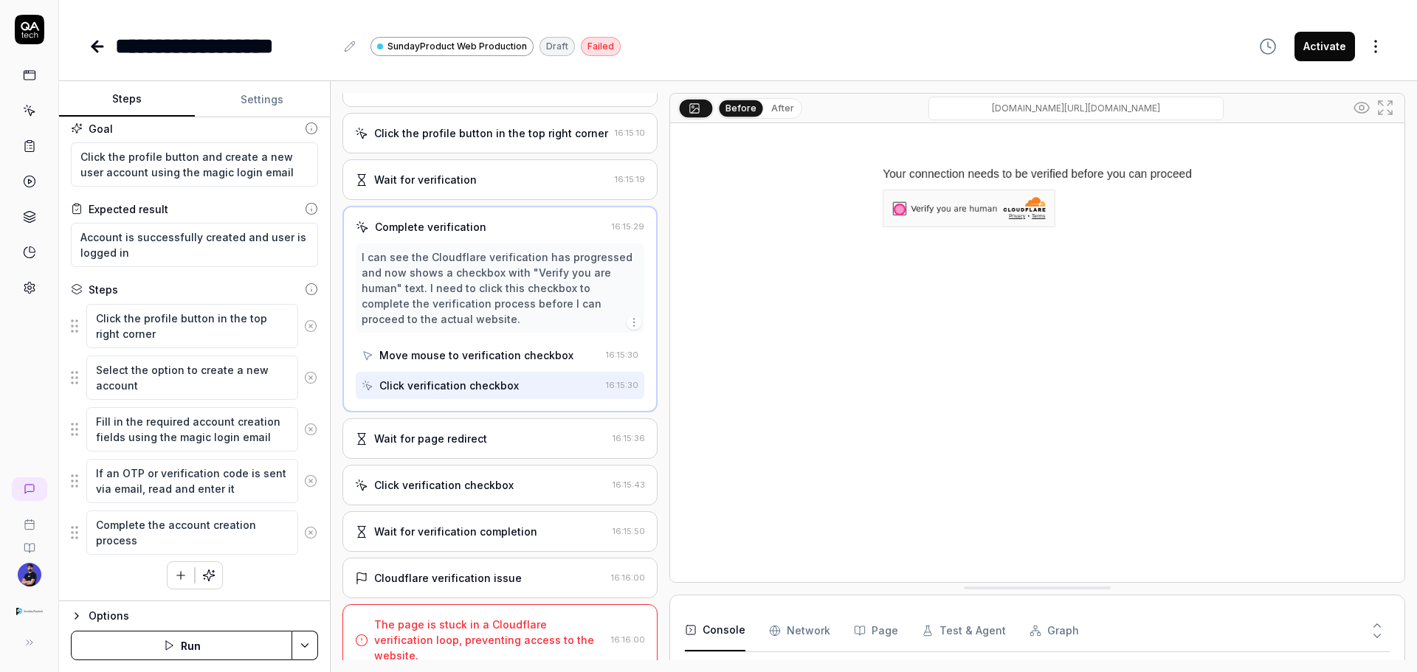
click at [472, 476] on div "Click verification checkbox 16:15:43" at bounding box center [499, 485] width 315 height 41
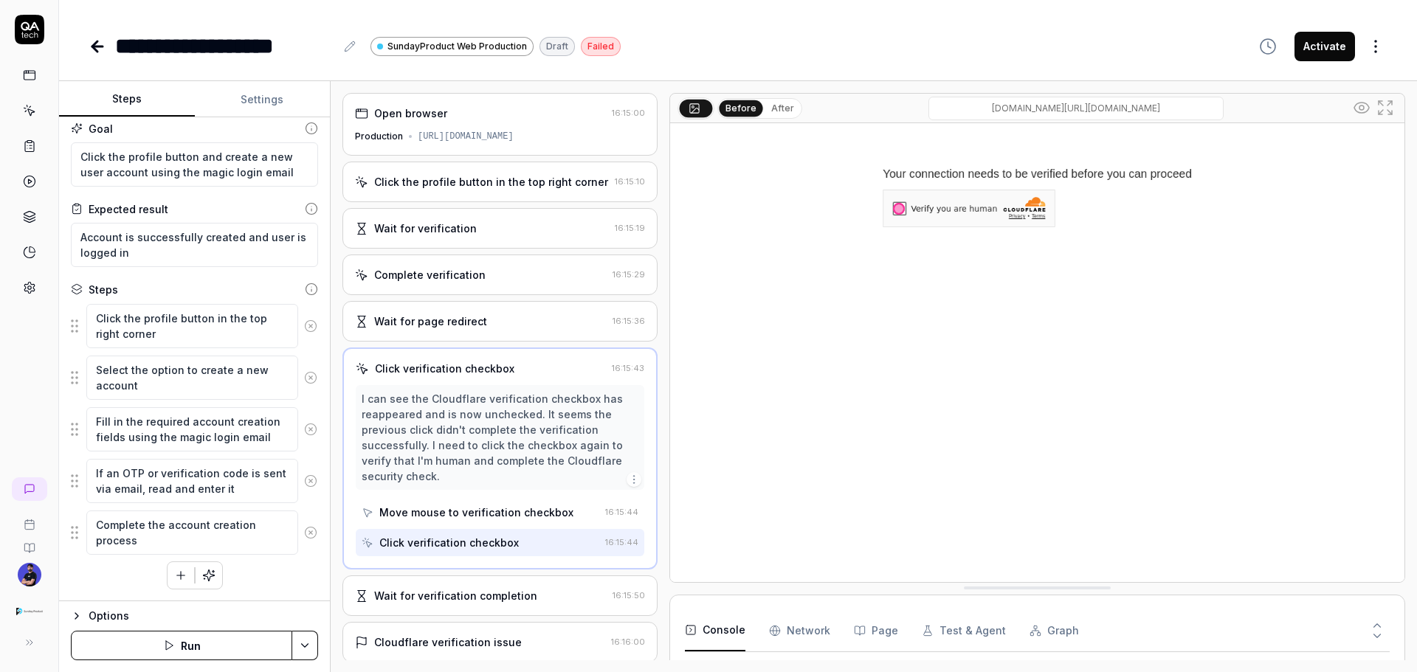
click at [37, 285] on link at bounding box center [29, 288] width 27 height 27
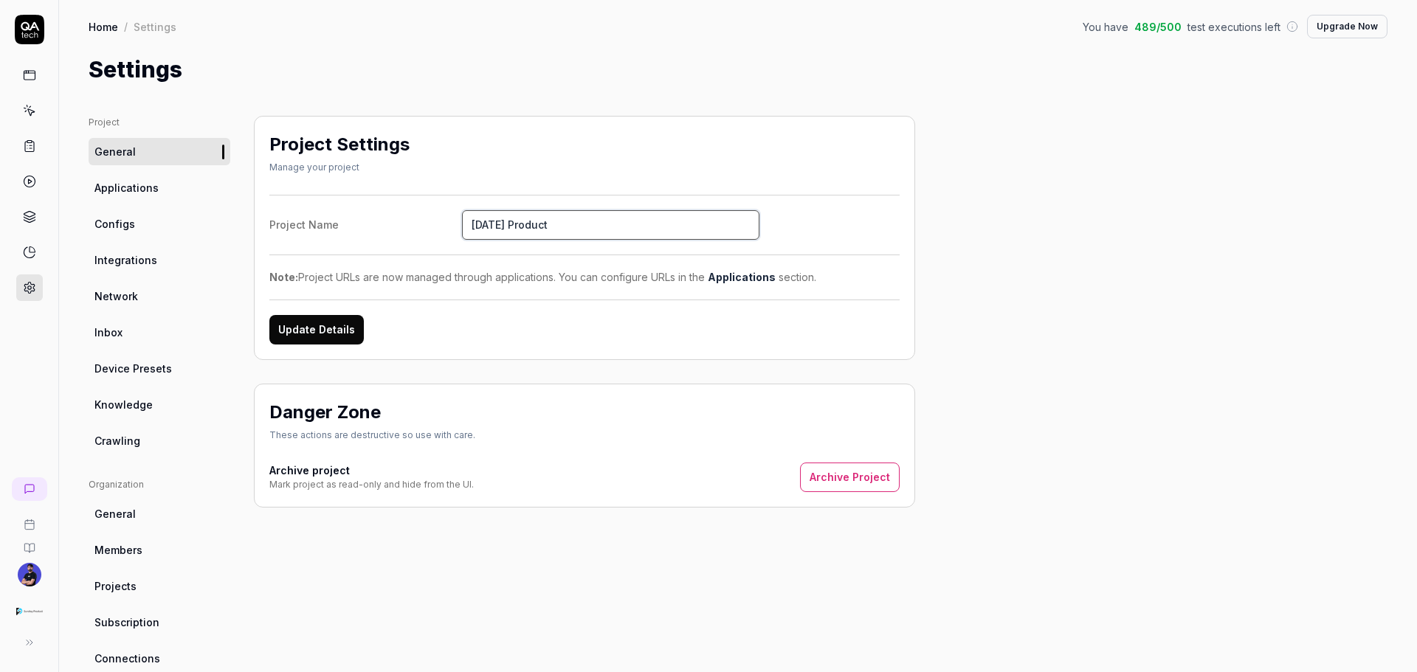
click at [602, 230] on input "[DATE] Product" at bounding box center [610, 225] width 297 height 30
click at [649, 219] on input "[DATE] Product" at bounding box center [610, 225] width 297 height 30
click at [123, 182] on span "Applications" at bounding box center [126, 187] width 64 height 15
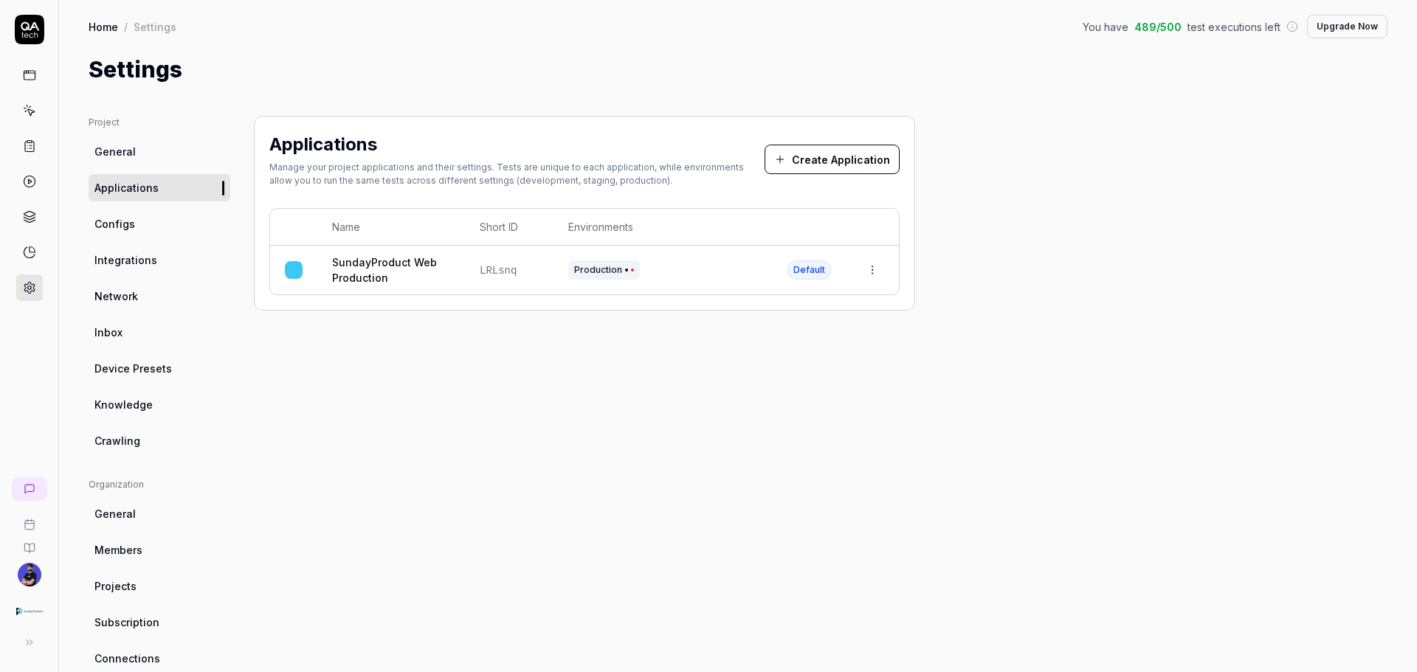
click at [149, 234] on link "Configs" at bounding box center [160, 223] width 142 height 27
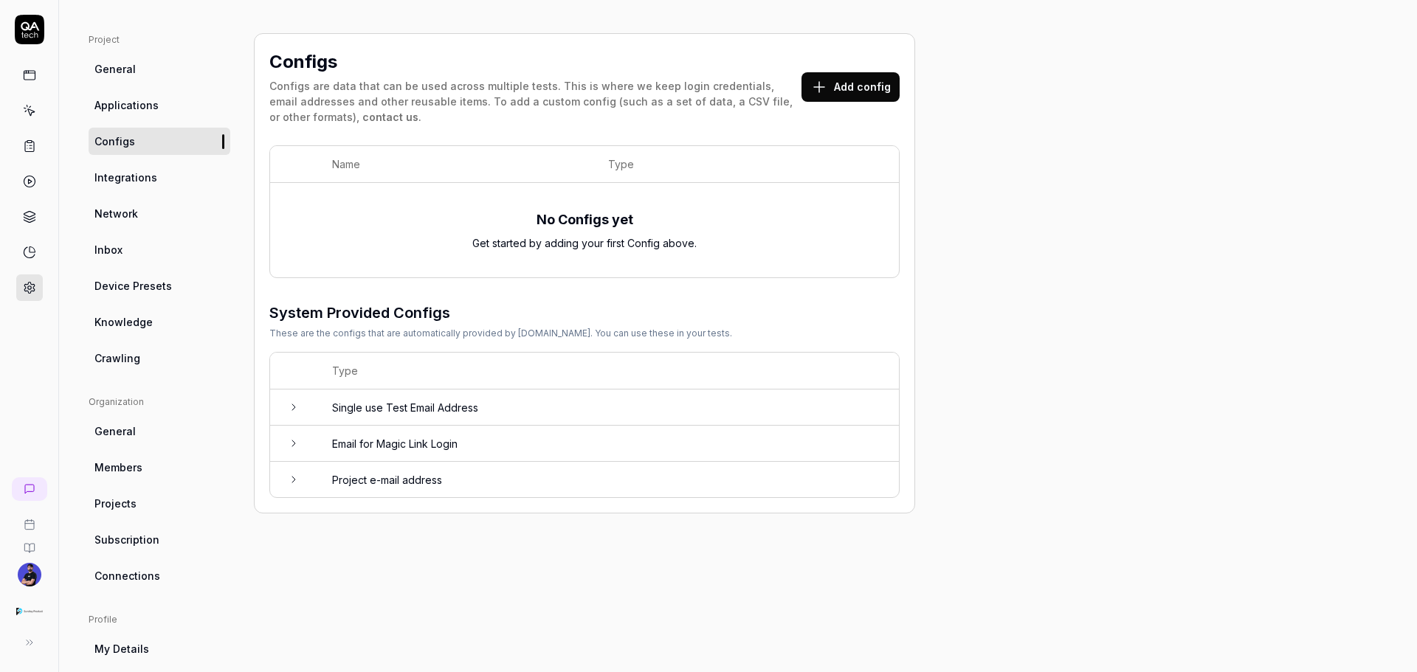
scroll to position [211, 0]
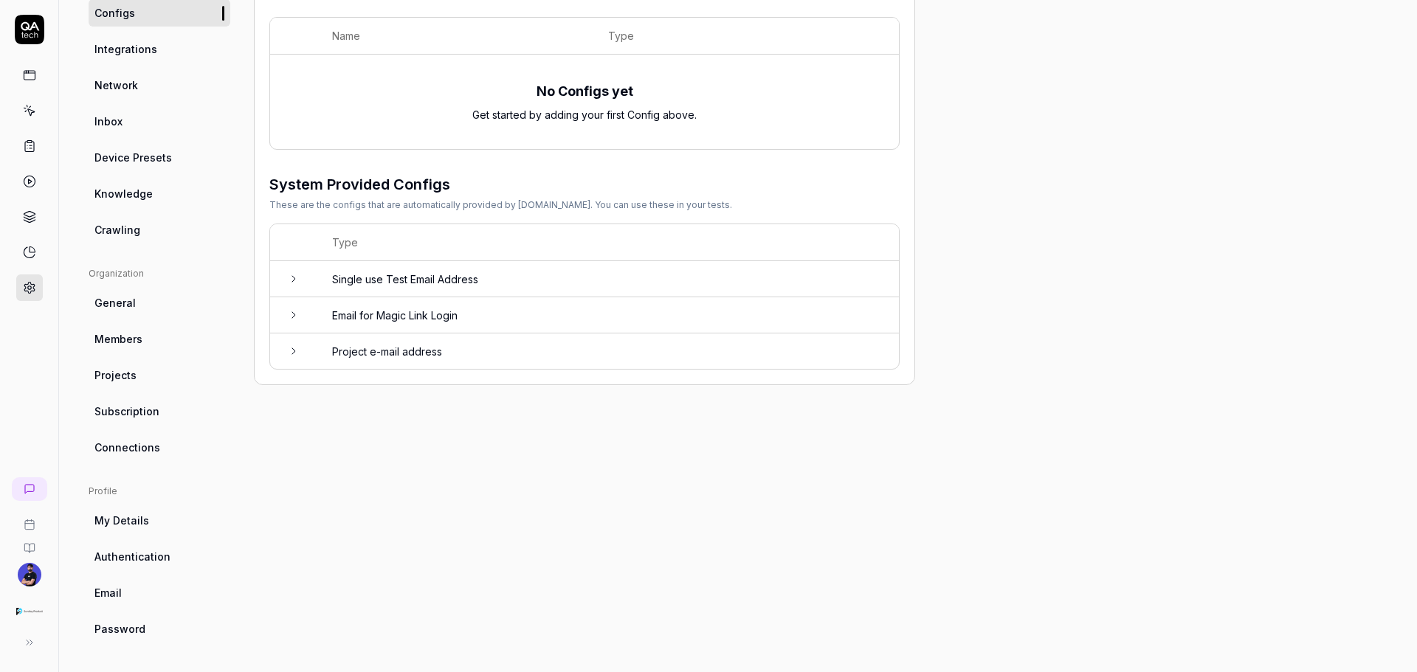
click at [363, 314] on td "Email for Magic Link Login" at bounding box center [608, 315] width 582 height 36
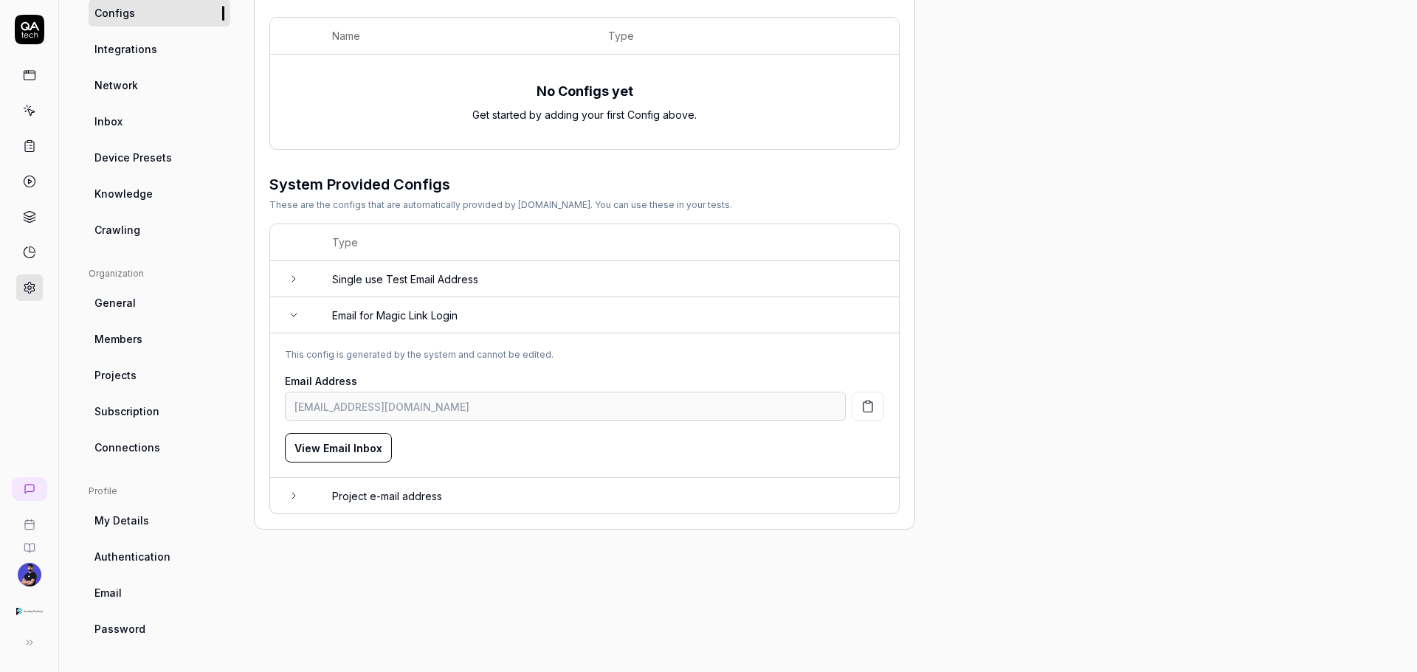
click at [325, 458] on button "View Email Inbox" at bounding box center [338, 448] width 107 height 30
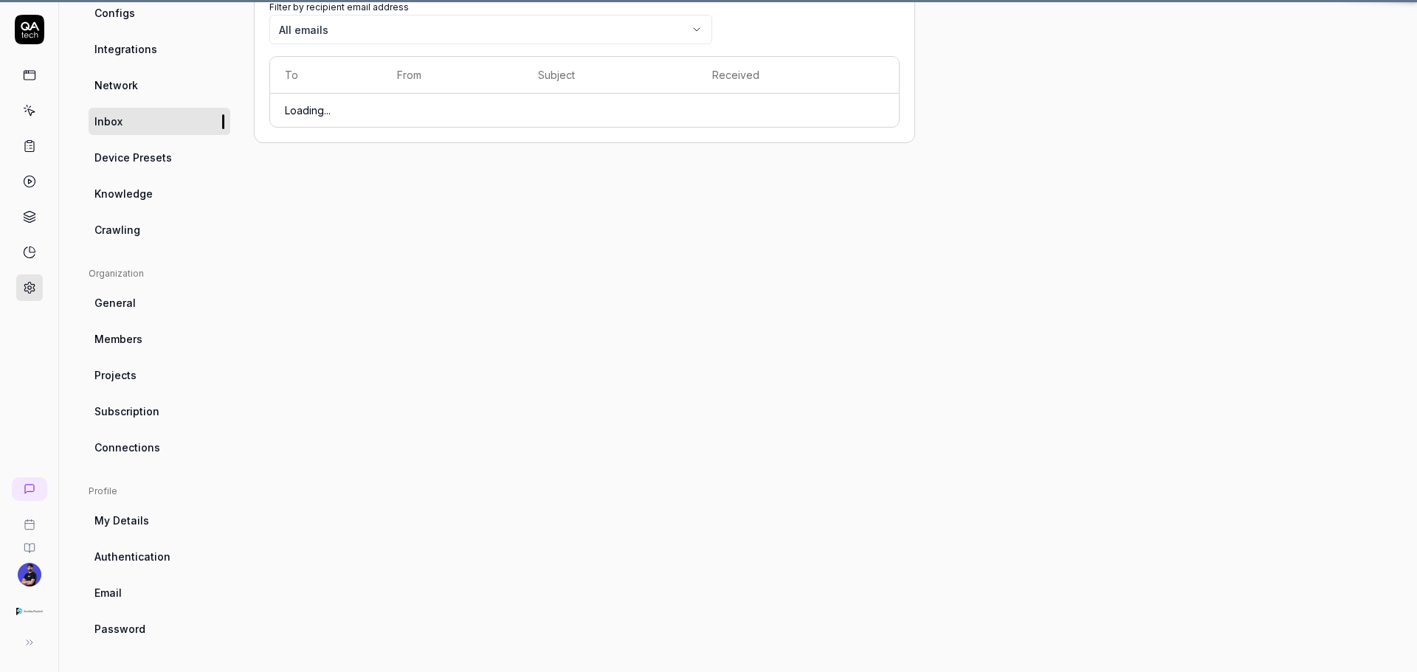
scroll to position [116, 0]
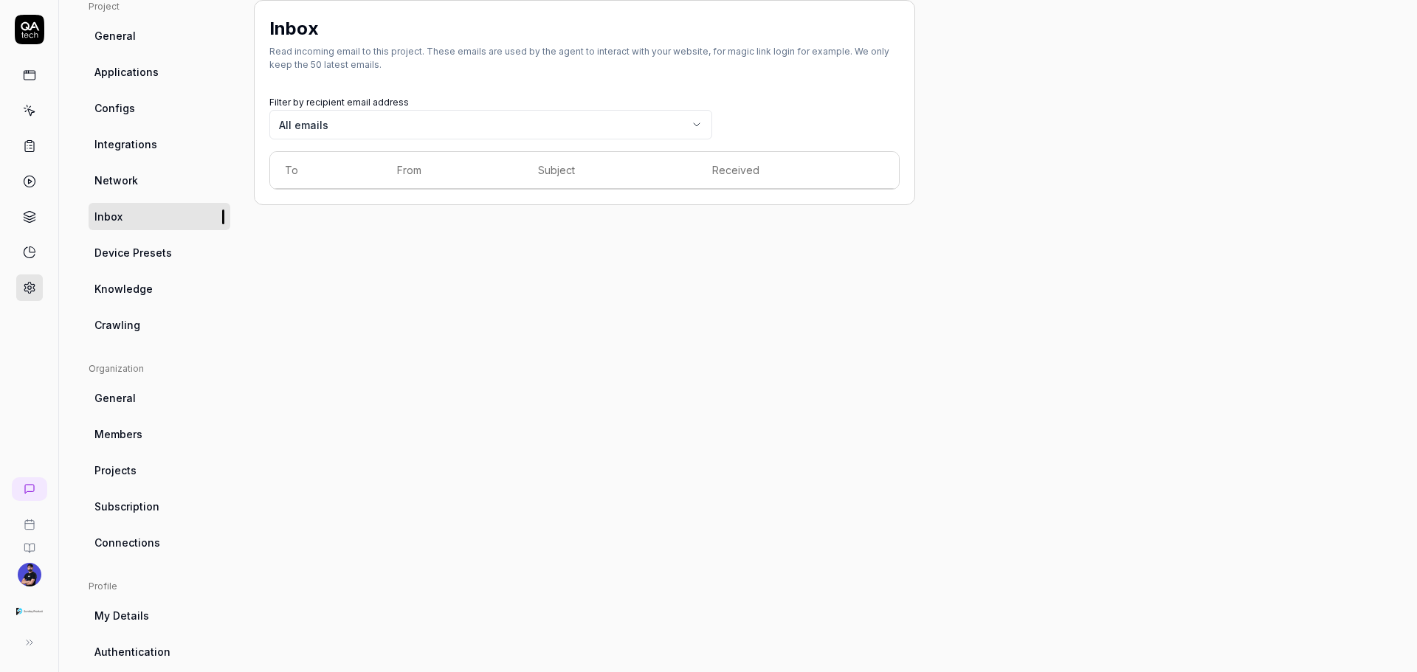
click at [27, 84] on link at bounding box center [29, 75] width 27 height 27
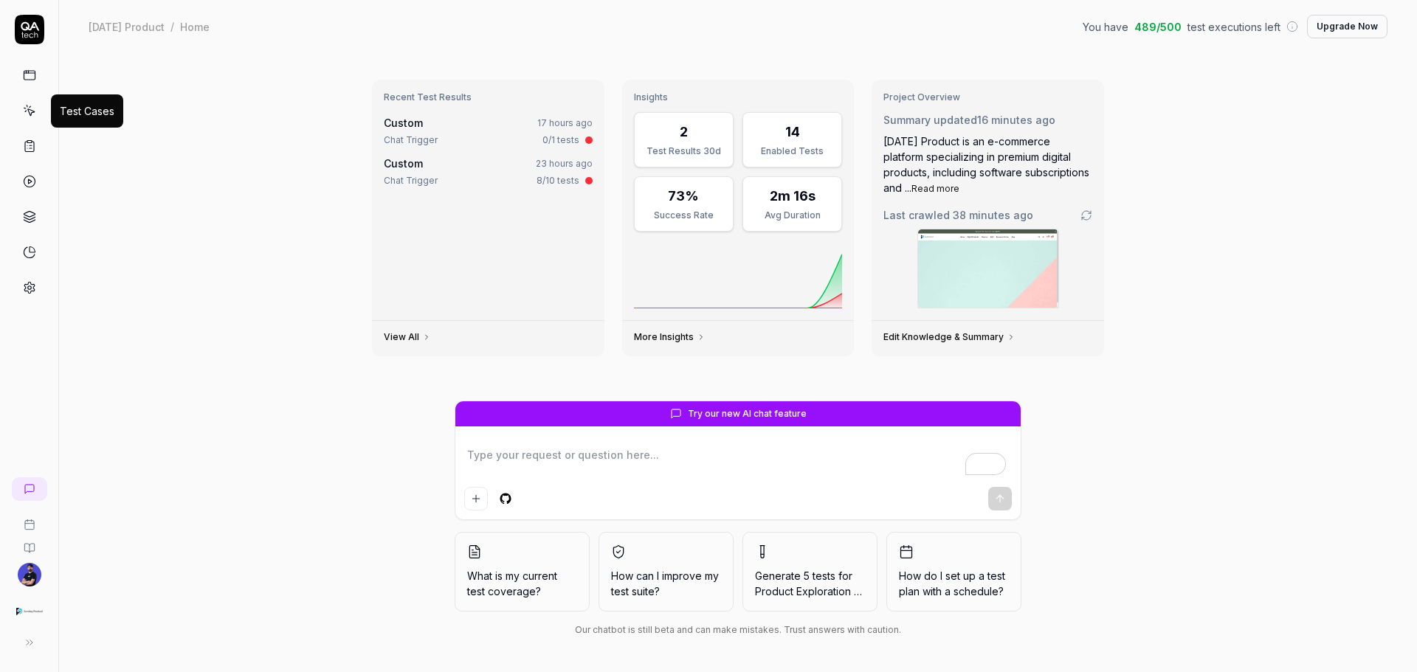
click at [30, 107] on icon at bounding box center [30, 106] width 1 height 1
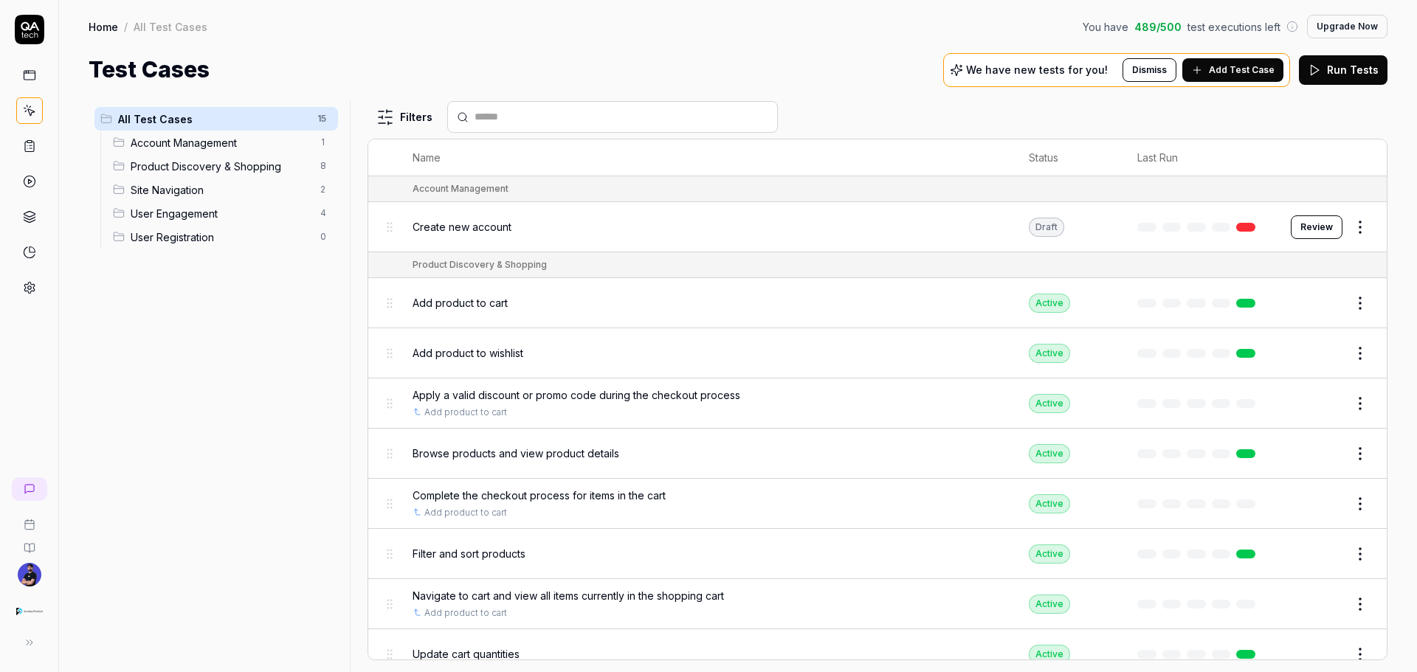
click at [154, 75] on h1 "Test Cases" at bounding box center [149, 69] width 121 height 33
click at [1236, 76] on span "Add Test Case" at bounding box center [1242, 69] width 66 height 13
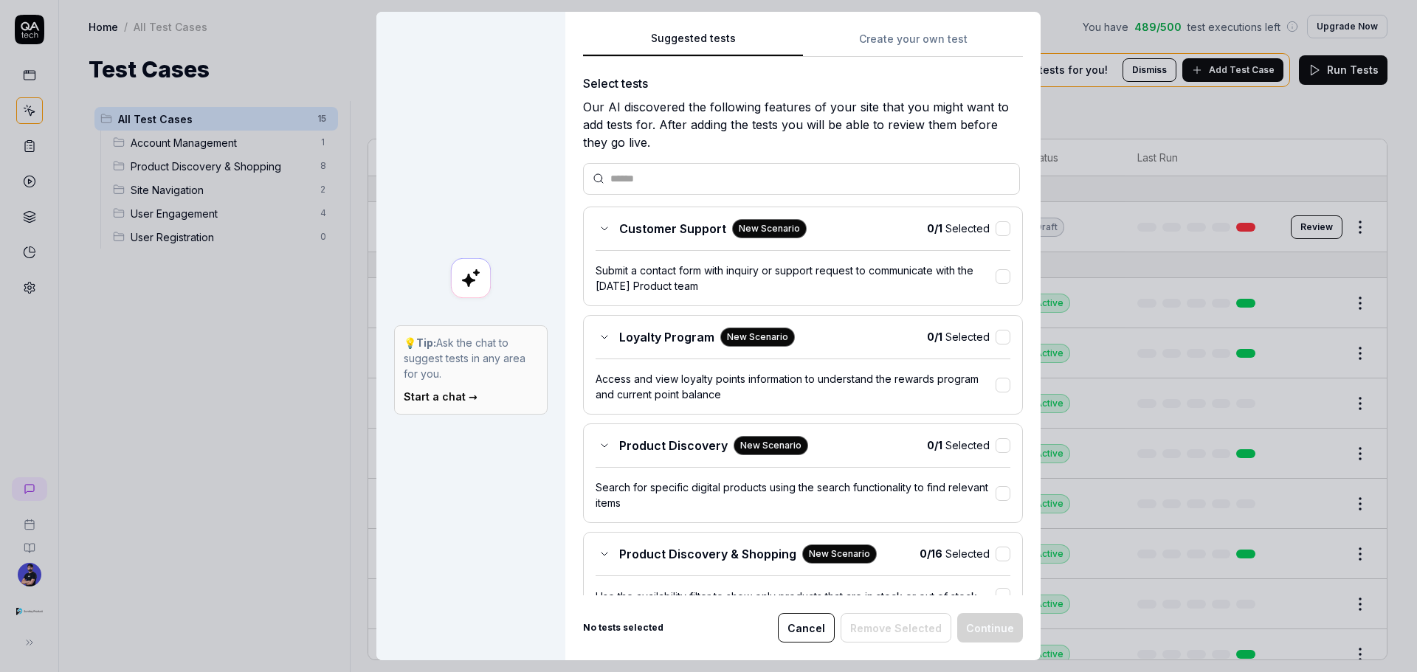
click at [596, 218] on div "Customer Support New Scenario 0 / 1 Selected Submit a contact form with inquiry…" at bounding box center [803, 257] width 440 height 100
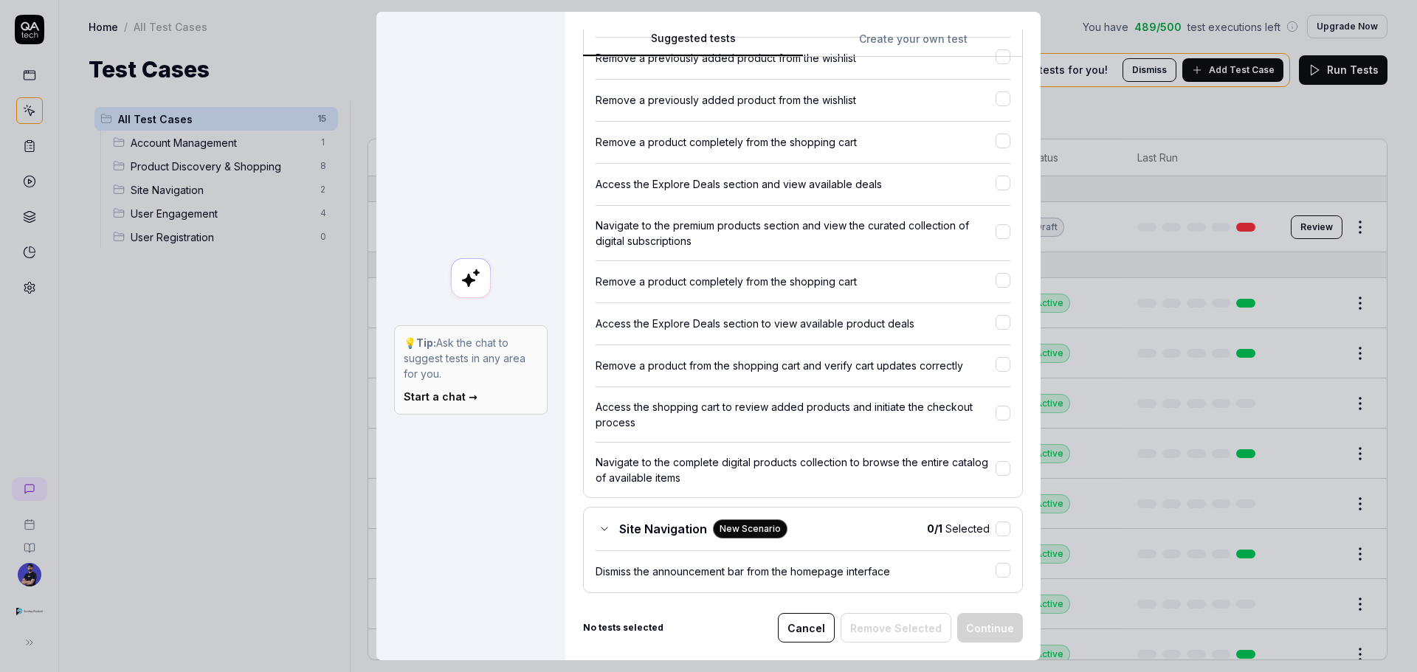
scroll to position [886, 0]
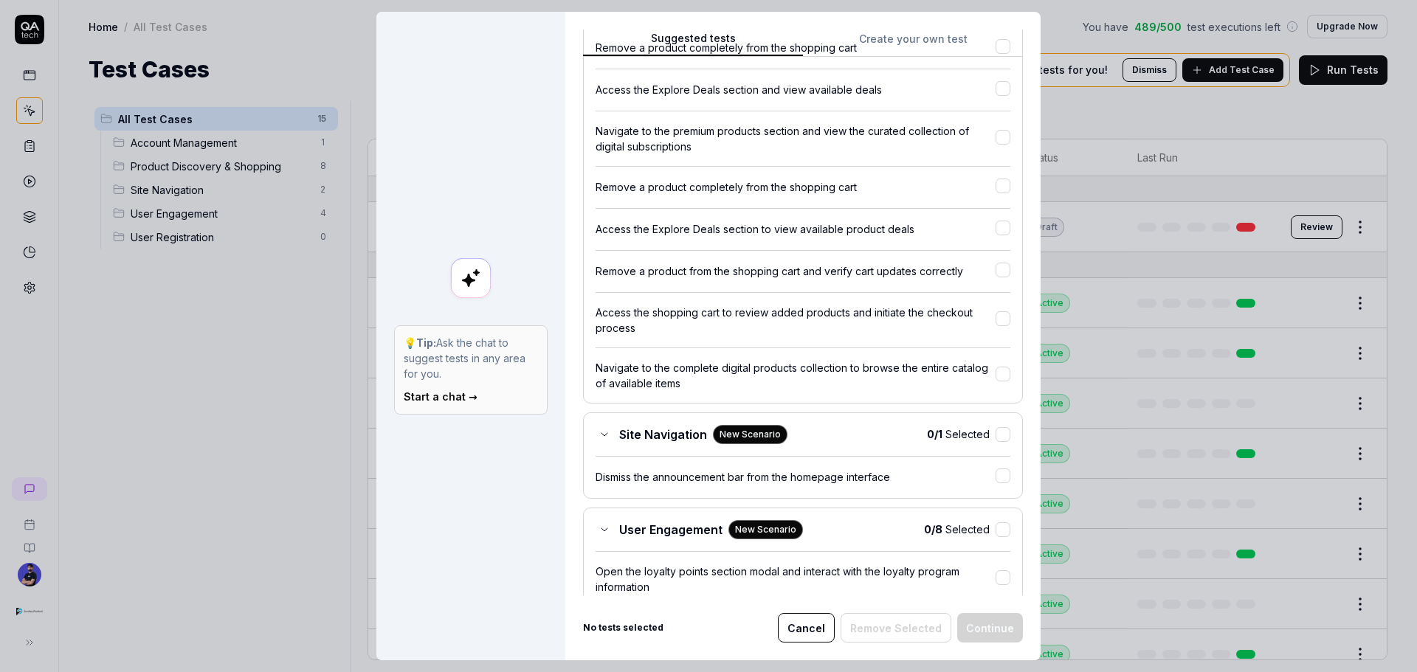
click at [619, 524] on span "User Engagement" at bounding box center [670, 530] width 103 height 18
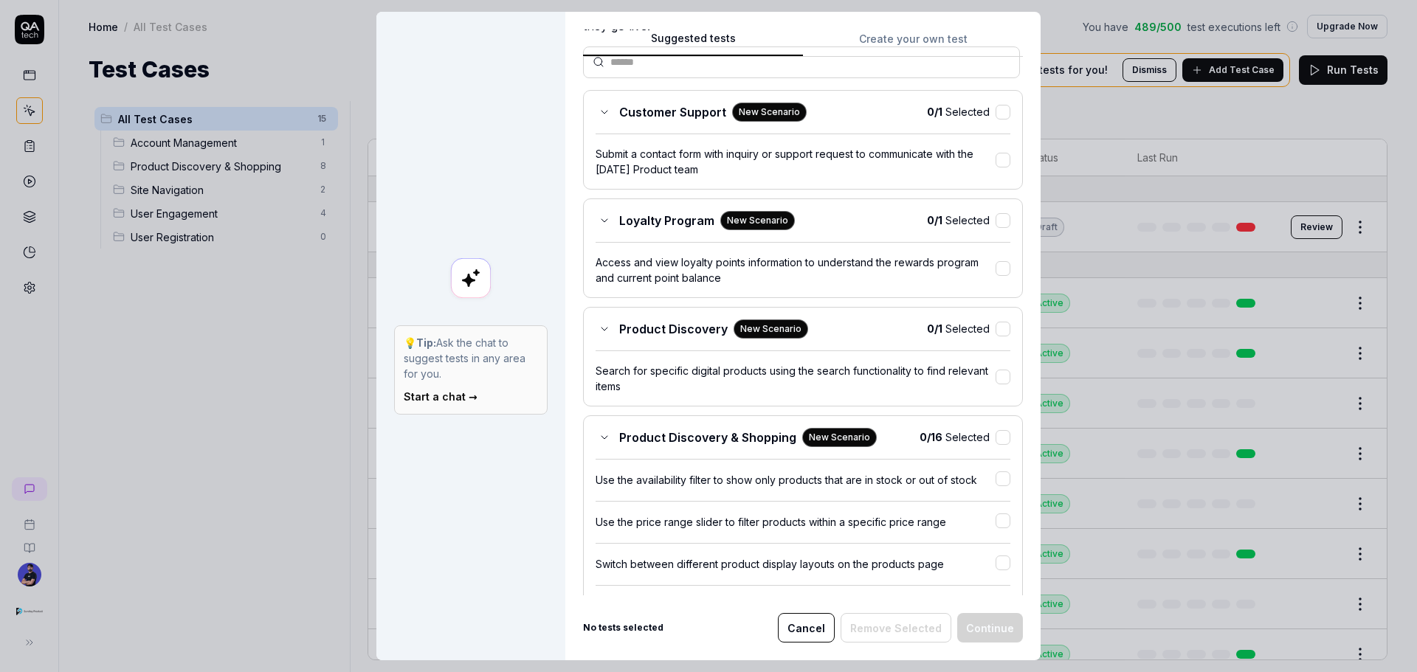
scroll to position [0, 0]
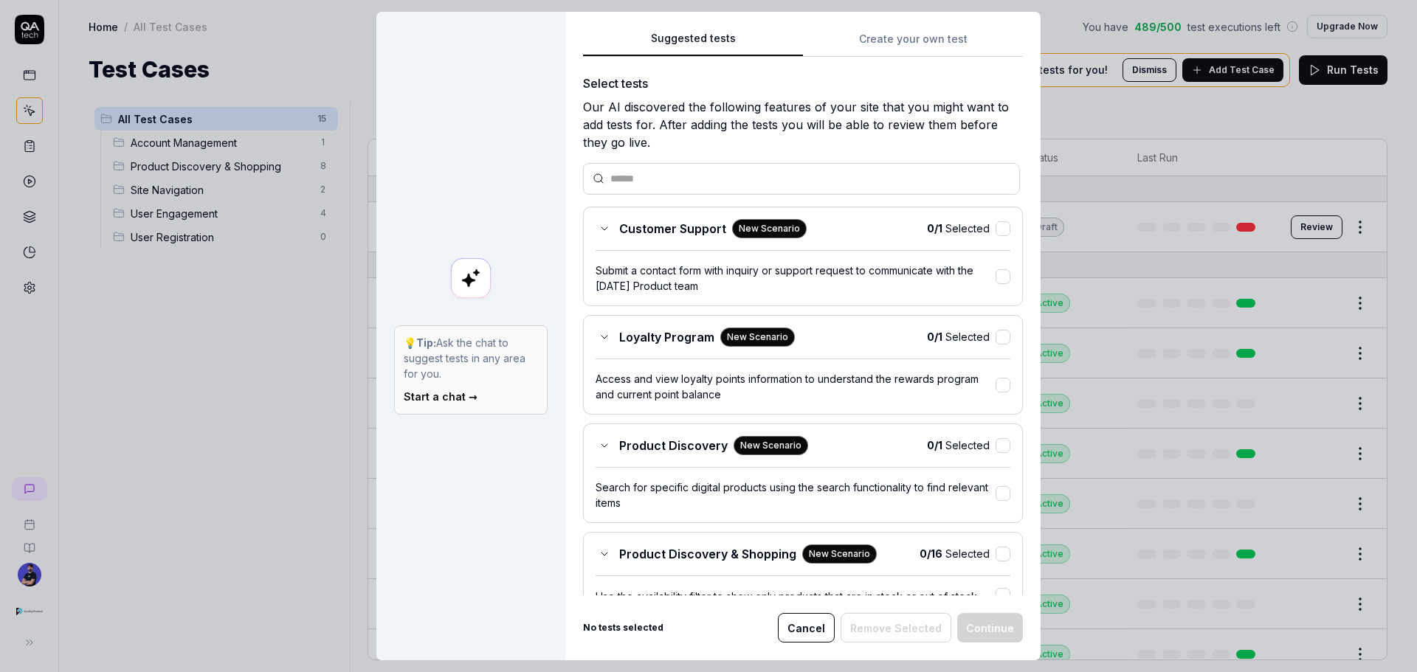
click at [823, 638] on button "Cancel" at bounding box center [806, 628] width 57 height 30
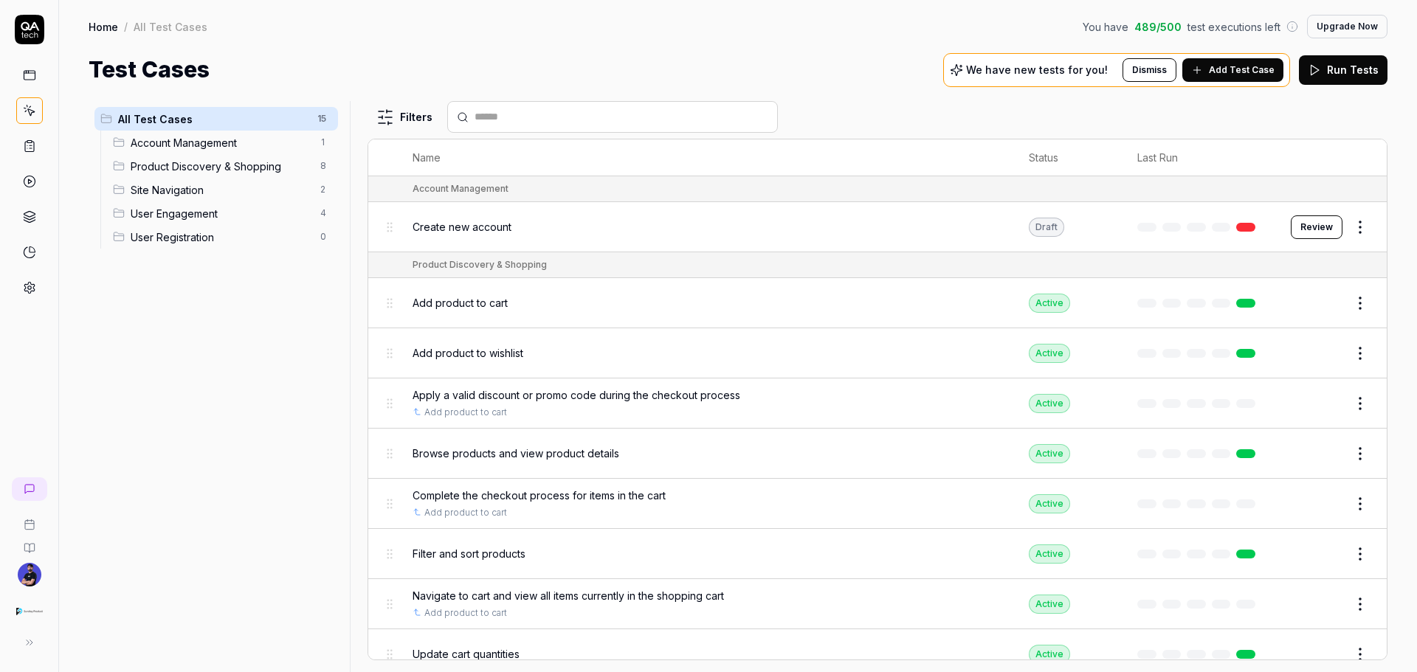
click at [490, 227] on span "Create new account" at bounding box center [462, 226] width 99 height 15
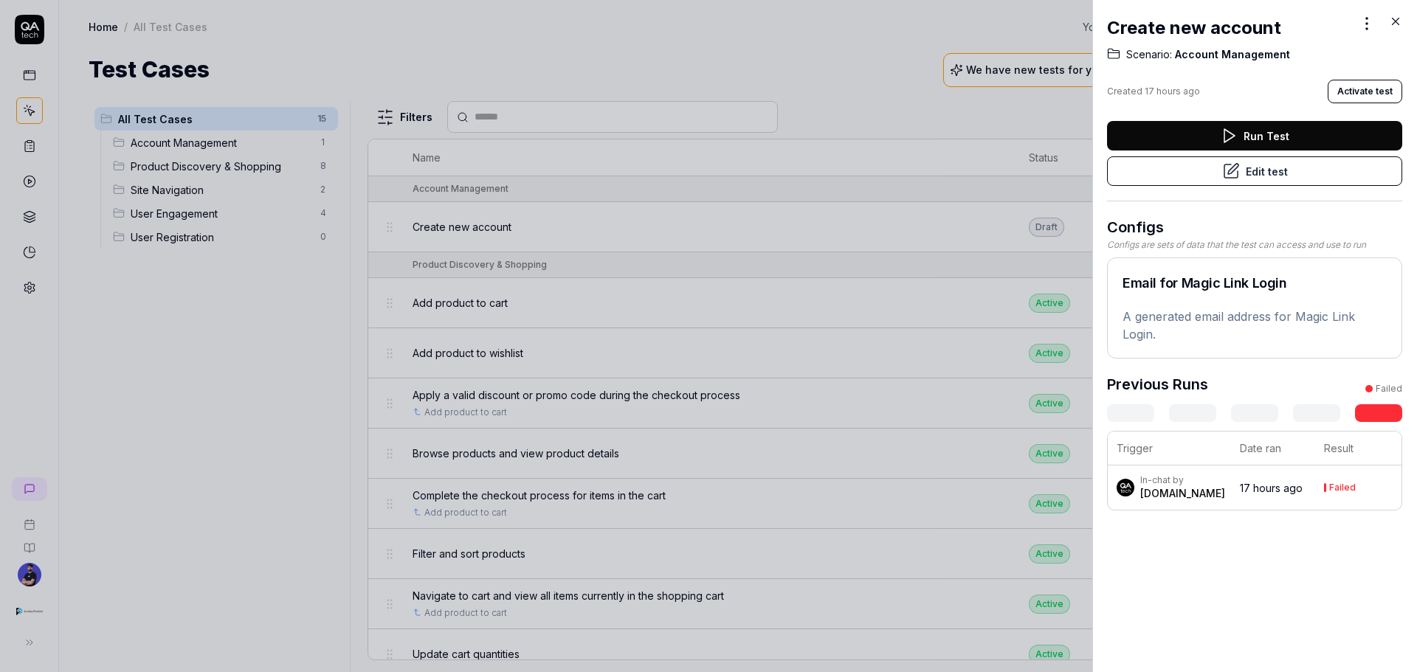
click at [1385, 28] on div "Create new account" at bounding box center [1254, 28] width 295 height 27
click at [1394, 23] on icon at bounding box center [1395, 21] width 13 height 13
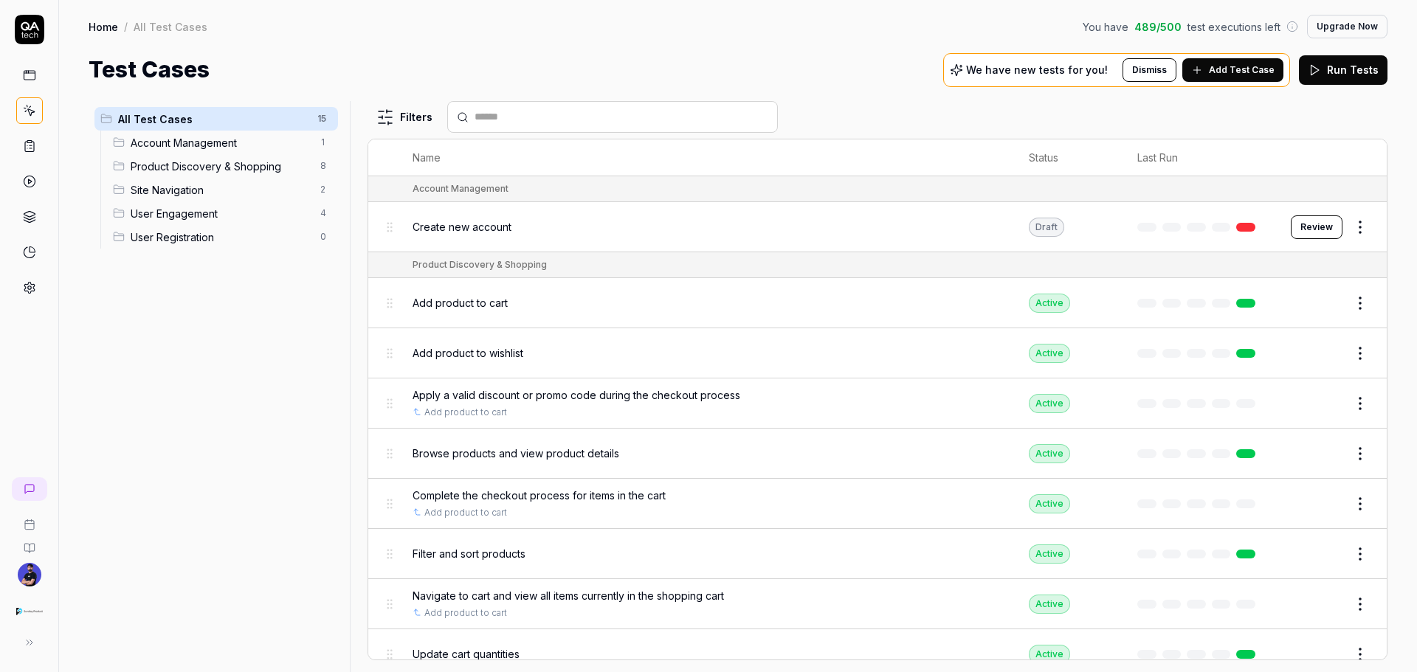
click at [1316, 223] on button "Review" at bounding box center [1317, 228] width 52 height 24
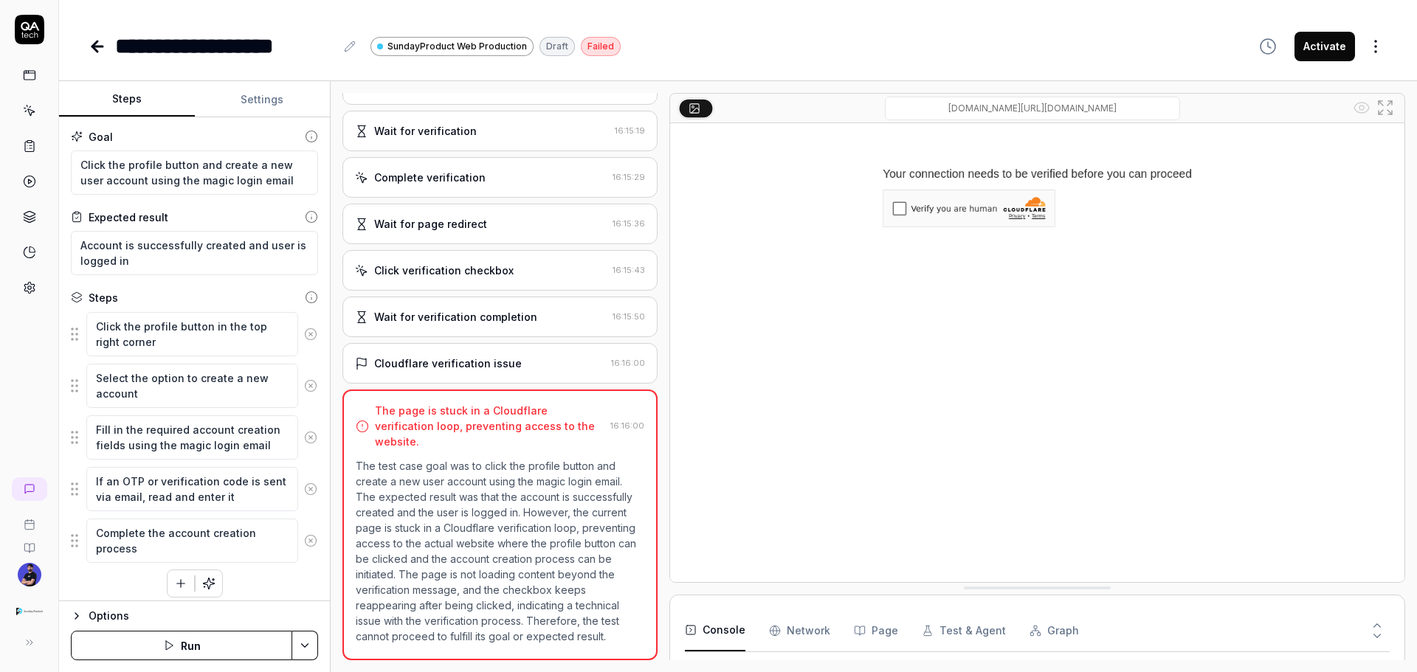
scroll to position [97, 0]
click at [204, 583] on icon "button" at bounding box center [208, 583] width 13 height 13
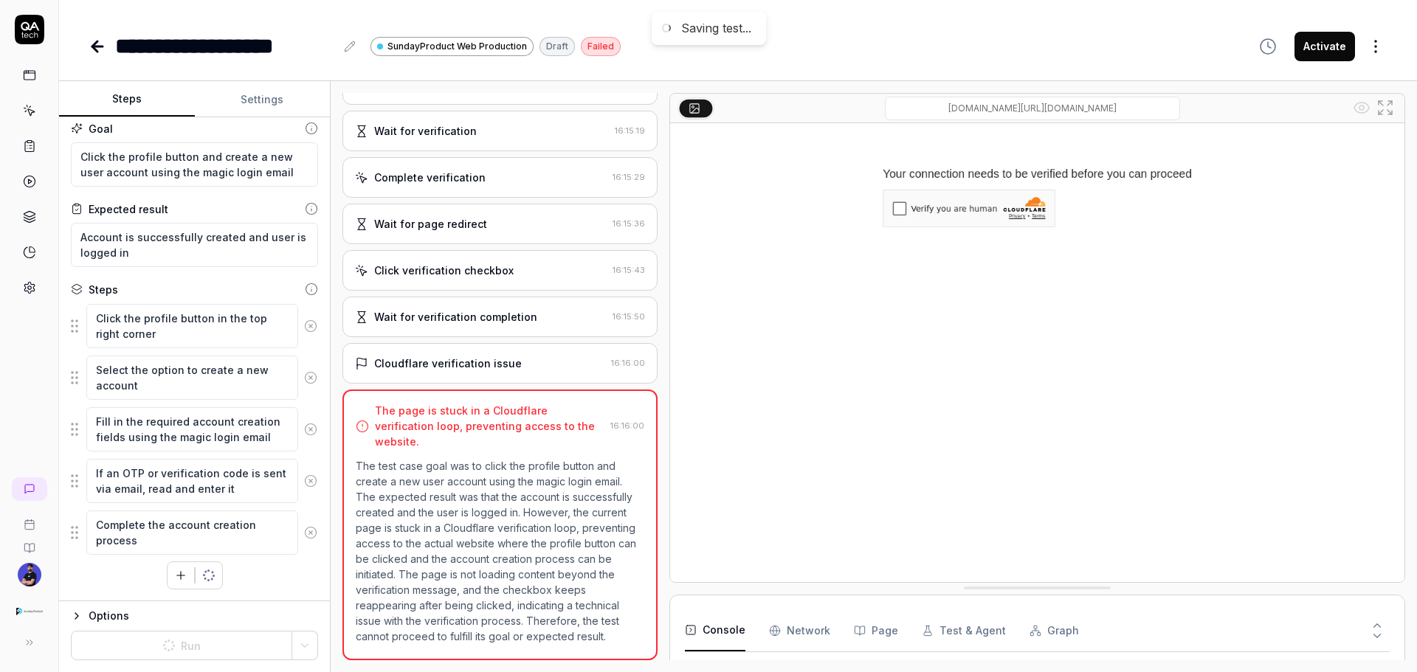
type textarea "*"
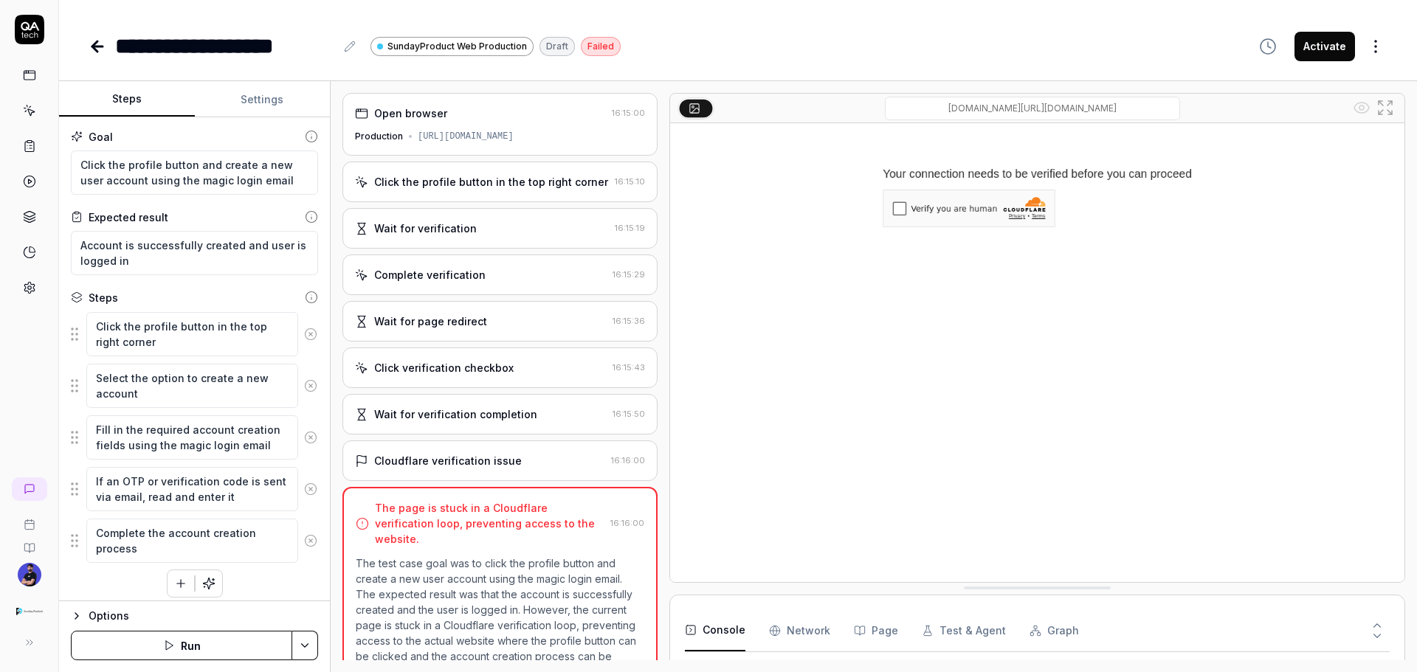
scroll to position [1700, 0]
click at [297, 639] on html "**********" at bounding box center [708, 336] width 1417 height 672
click at [280, 615] on div "Generate More Steps" at bounding box center [248, 608] width 149 height 32
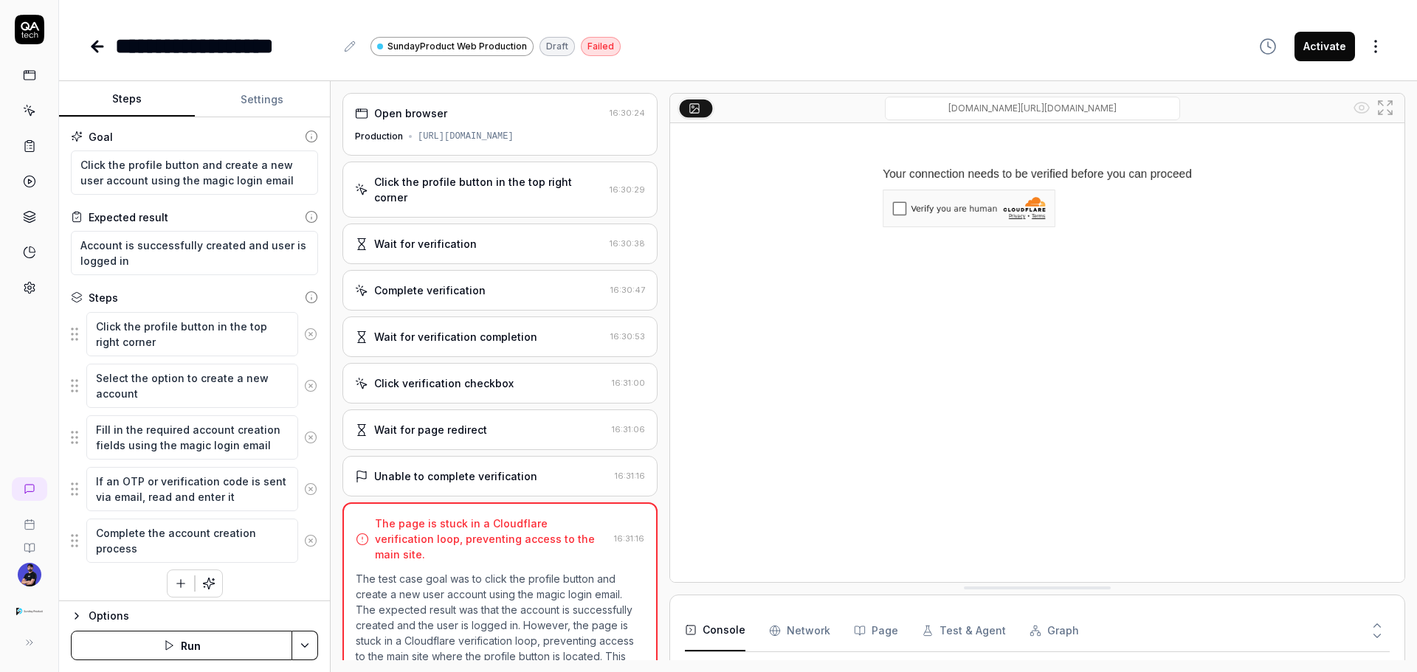
scroll to position [1658, 0]
click at [25, 280] on link at bounding box center [29, 288] width 27 height 27
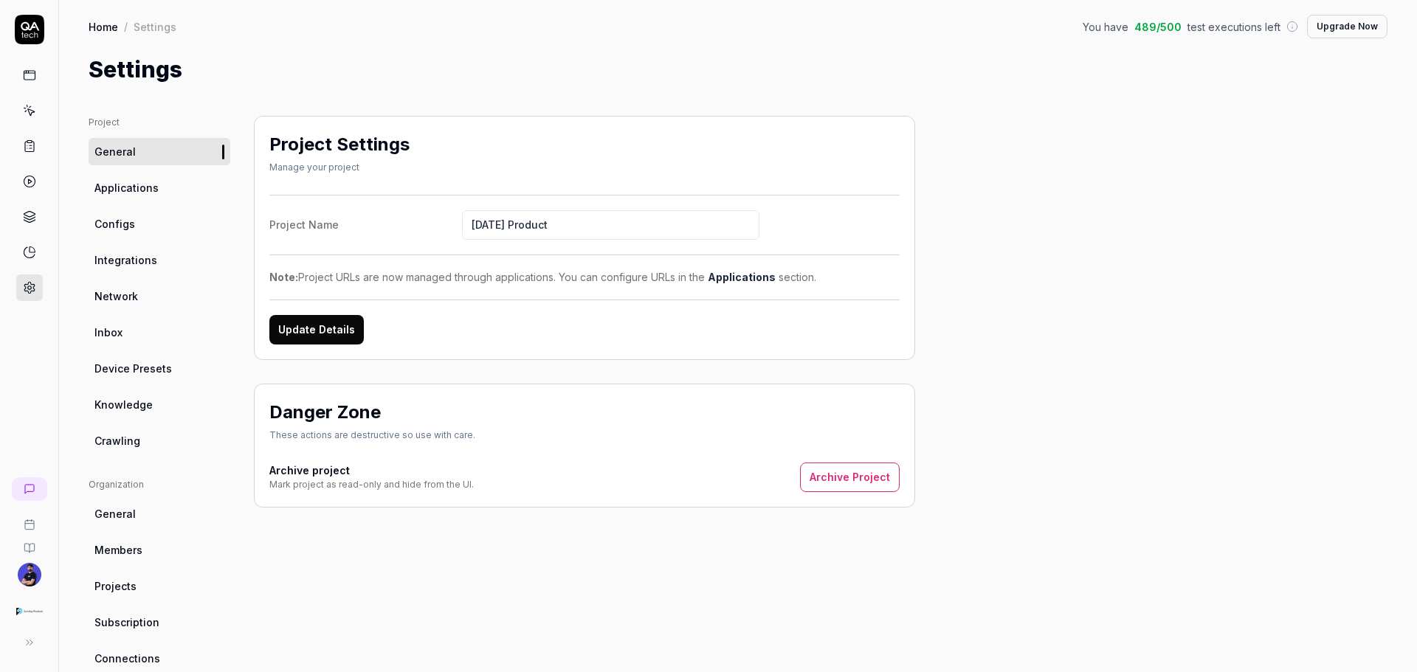
click at [543, 104] on div "Project General Applications Configs Integrations Network Inbox Device Presets …" at bounding box center [738, 484] width 1358 height 797
click at [140, 414] on link "Knowledge" at bounding box center [160, 404] width 142 height 27
type textarea "*"
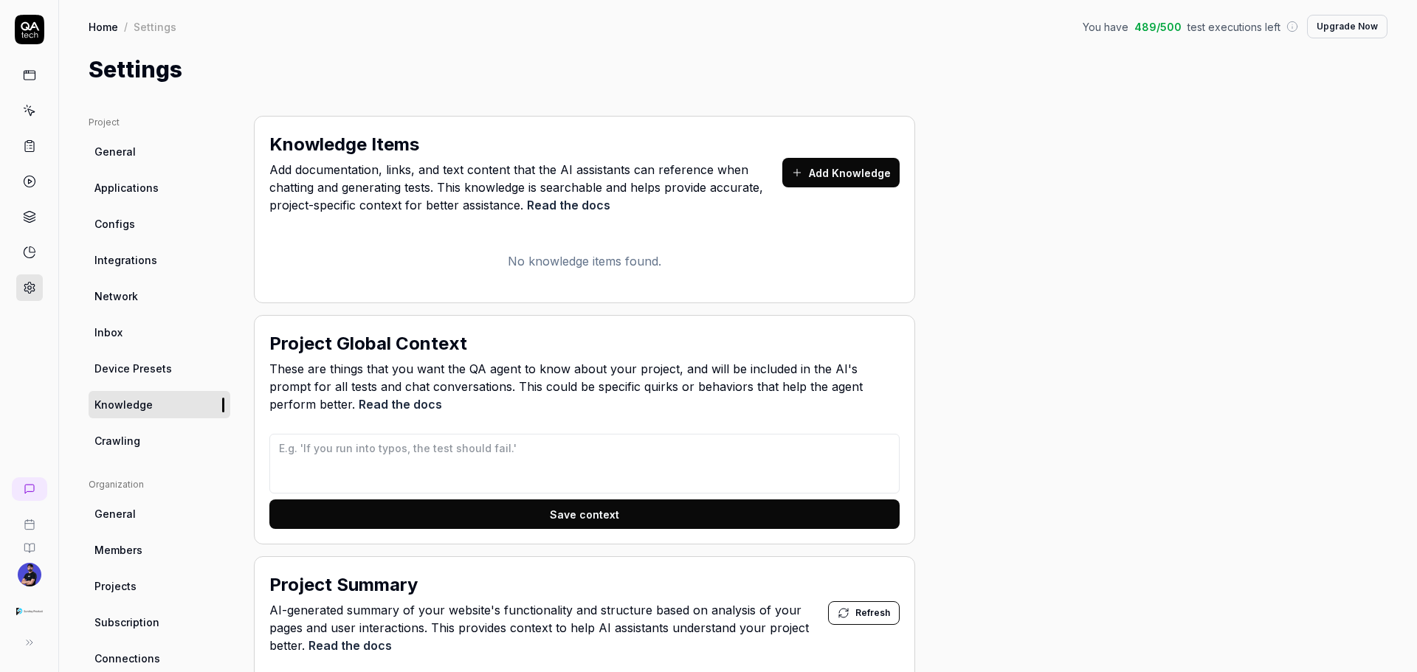
click at [107, 306] on link "Network" at bounding box center [160, 296] width 142 height 27
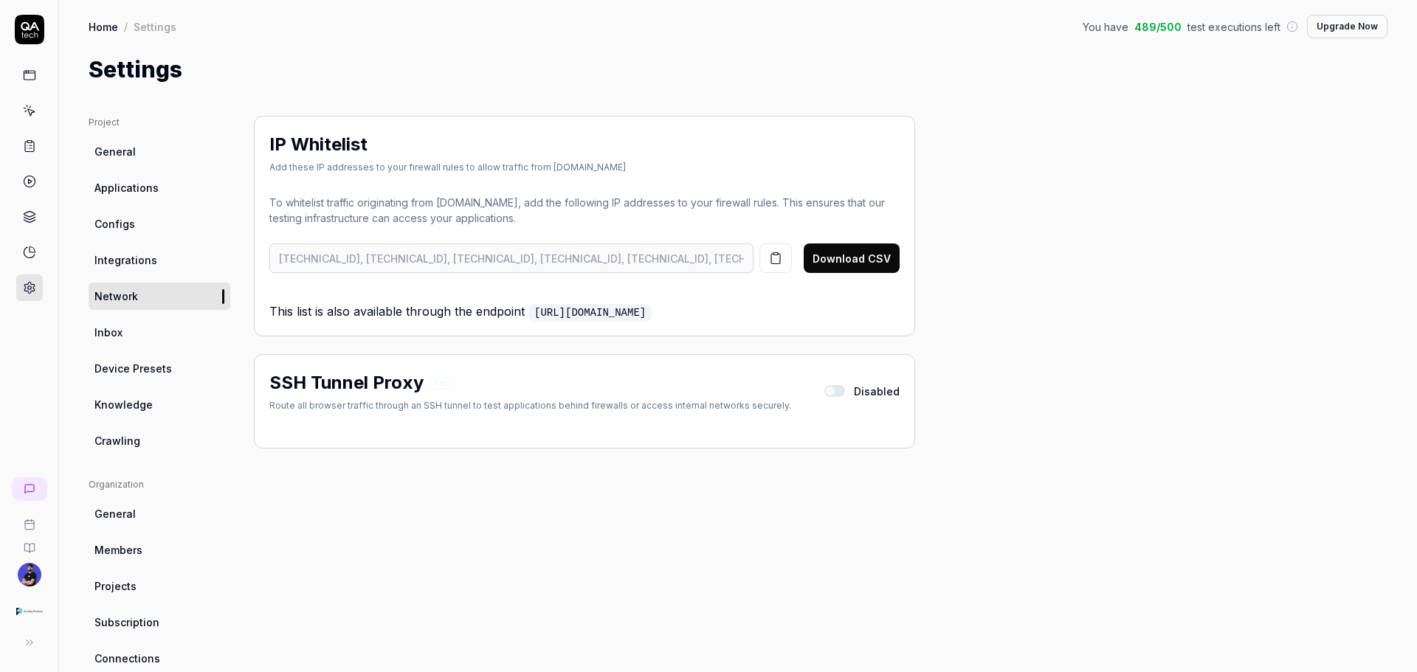
click at [776, 260] on icon "button" at bounding box center [775, 258] width 13 height 13
click at [785, 271] on button "button" at bounding box center [775, 259] width 32 height 30
click at [128, 328] on link "Inbox" at bounding box center [160, 332] width 142 height 27
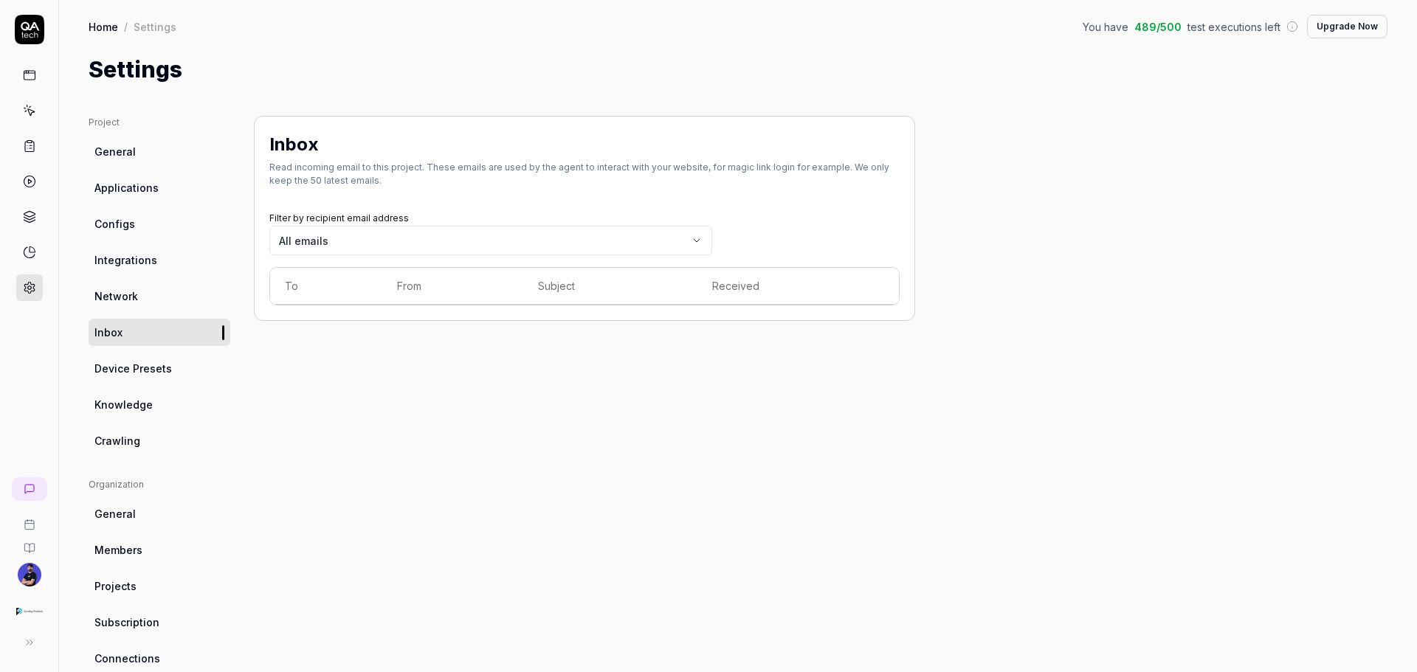
click at [97, 376] on link "Device Presets" at bounding box center [160, 368] width 142 height 27
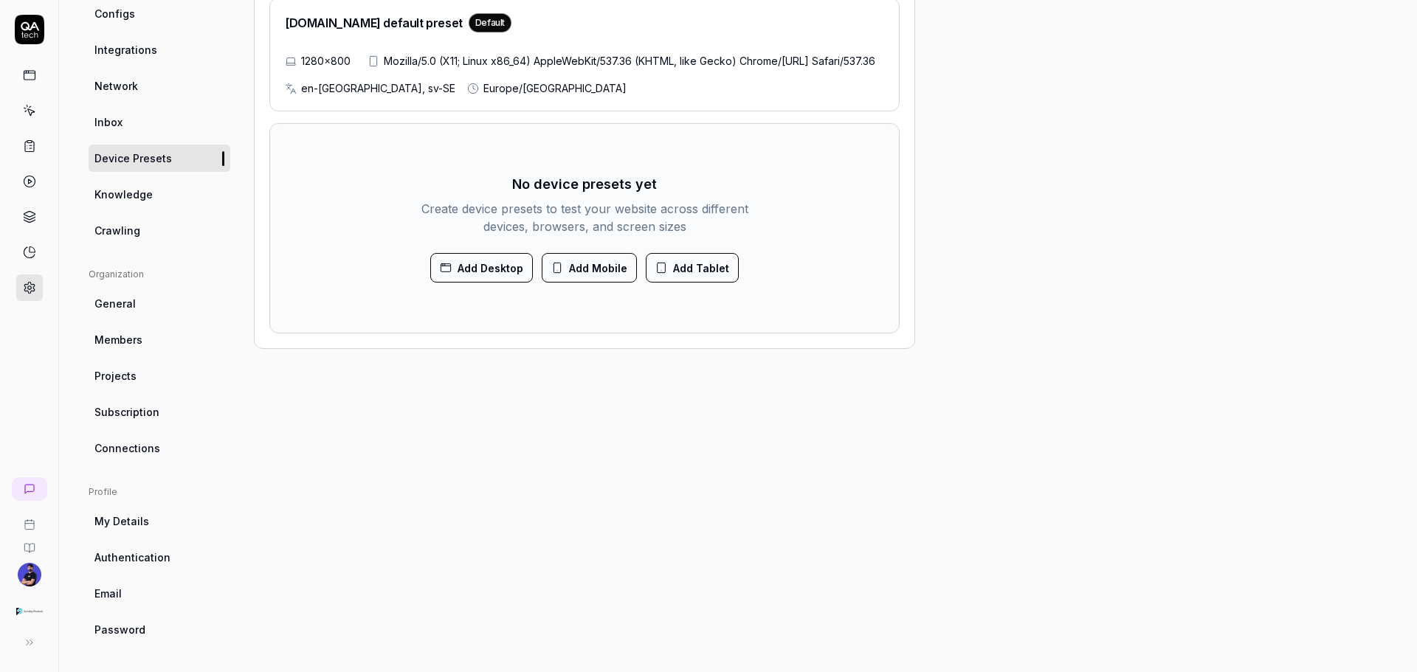
scroll to position [211, 0]
click at [152, 310] on link "General" at bounding box center [160, 302] width 142 height 27
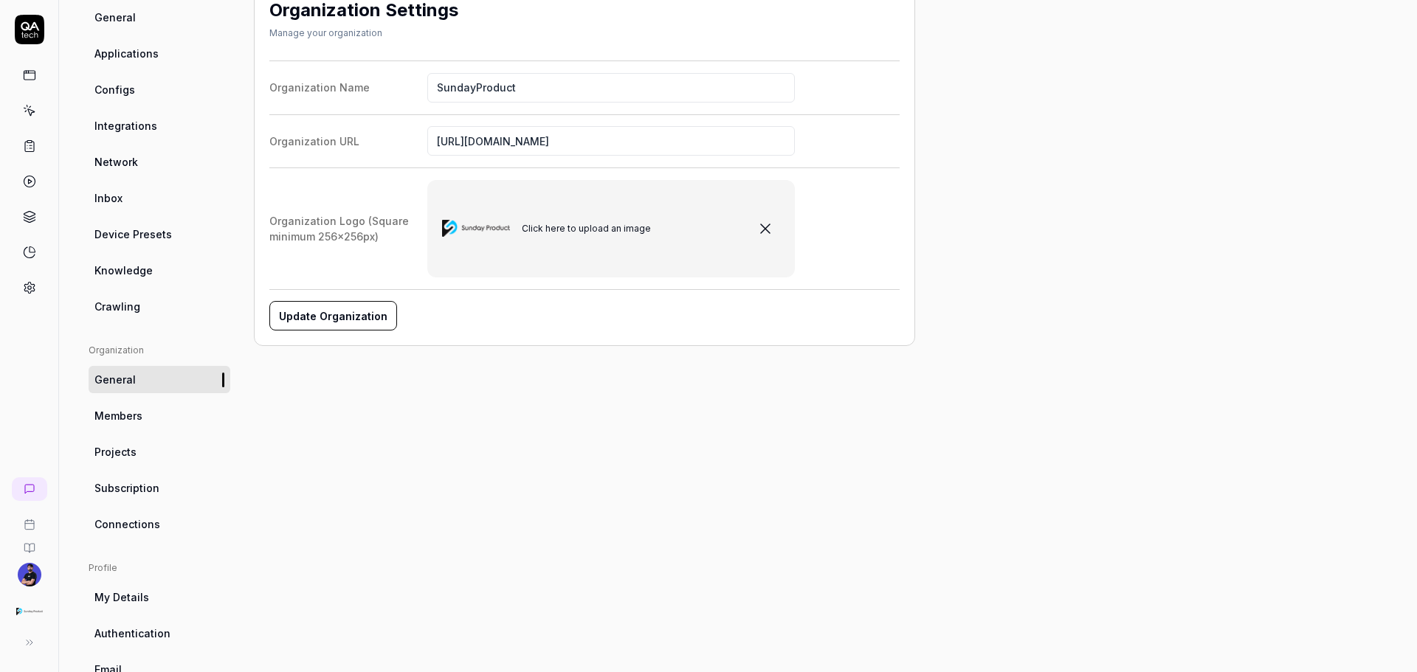
scroll to position [148, 0]
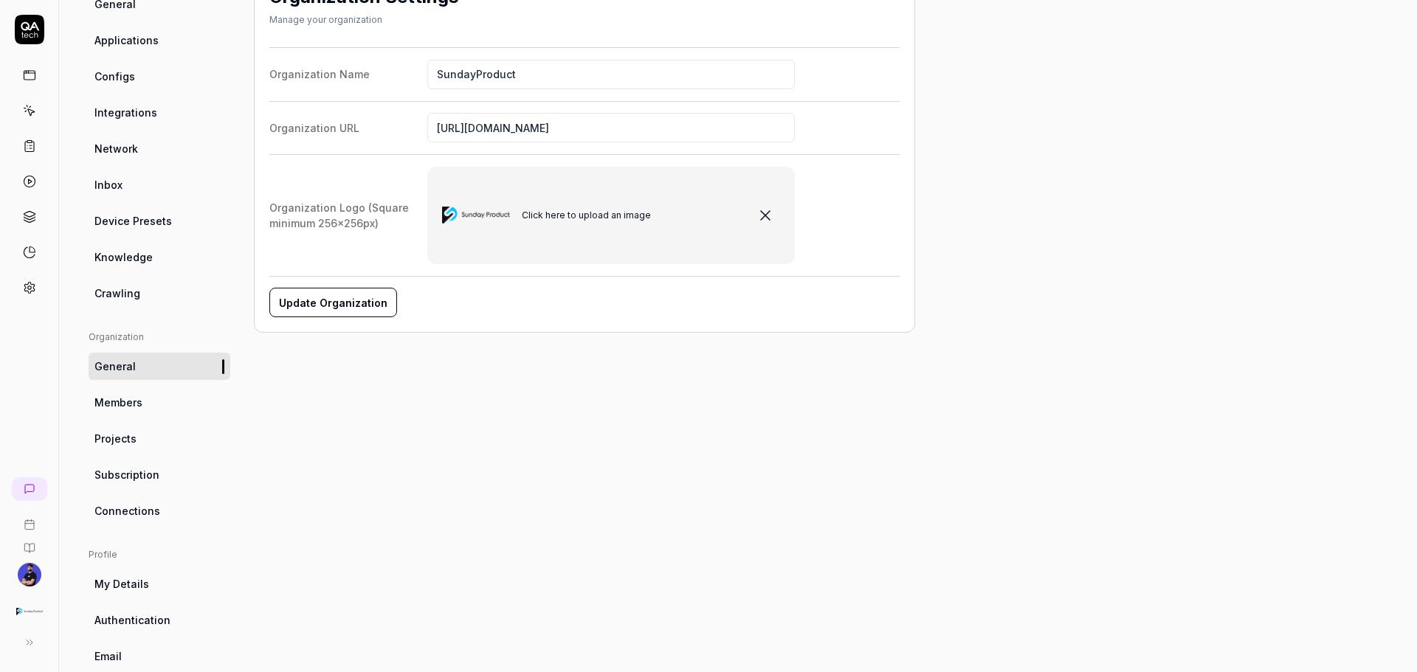
click at [117, 398] on span "Members" at bounding box center [118, 402] width 48 height 15
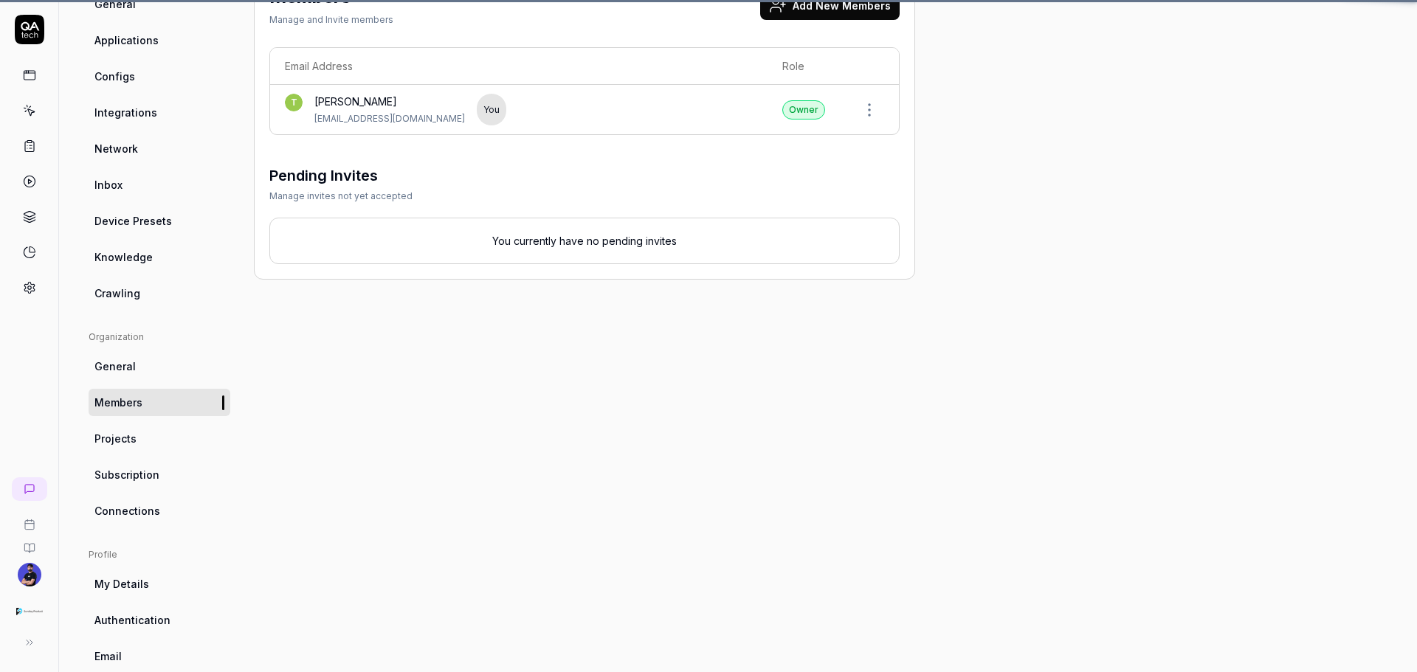
scroll to position [116, 0]
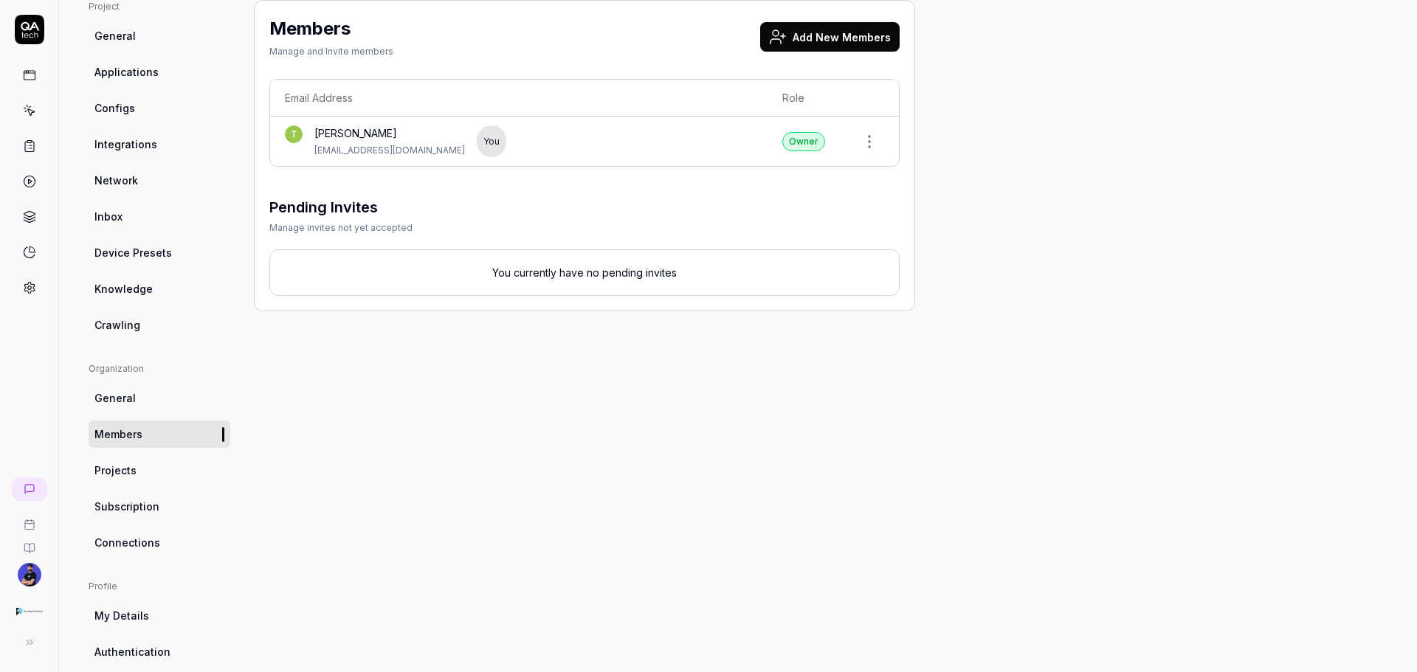
click at [128, 480] on link "Projects" at bounding box center [160, 470] width 142 height 27
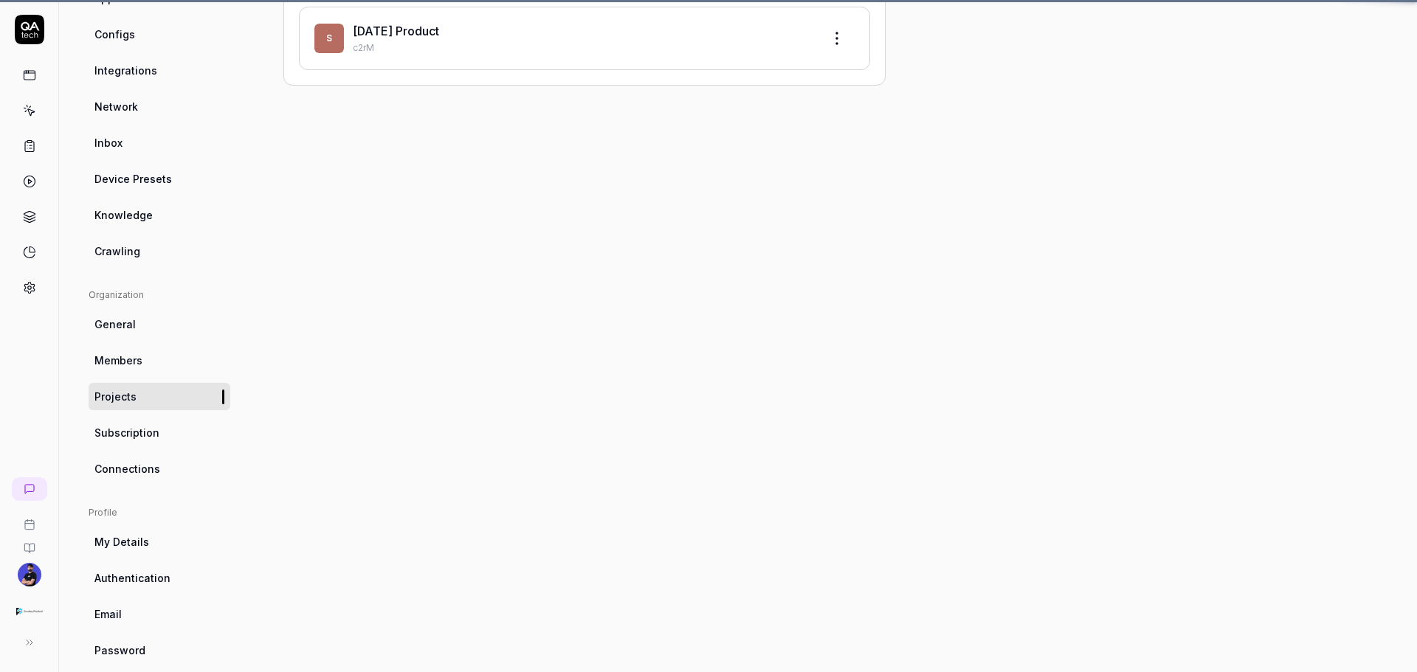
scroll to position [116, 0]
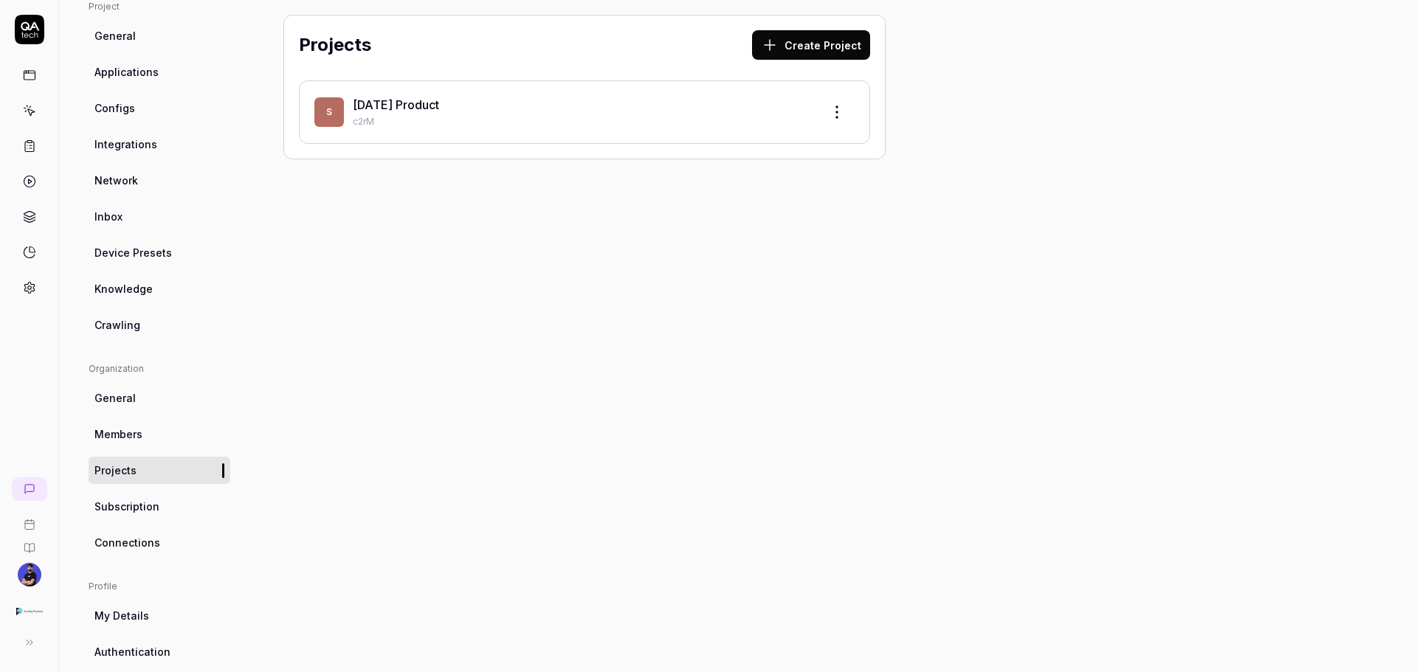
click at [124, 507] on span "Subscription" at bounding box center [126, 506] width 65 height 15
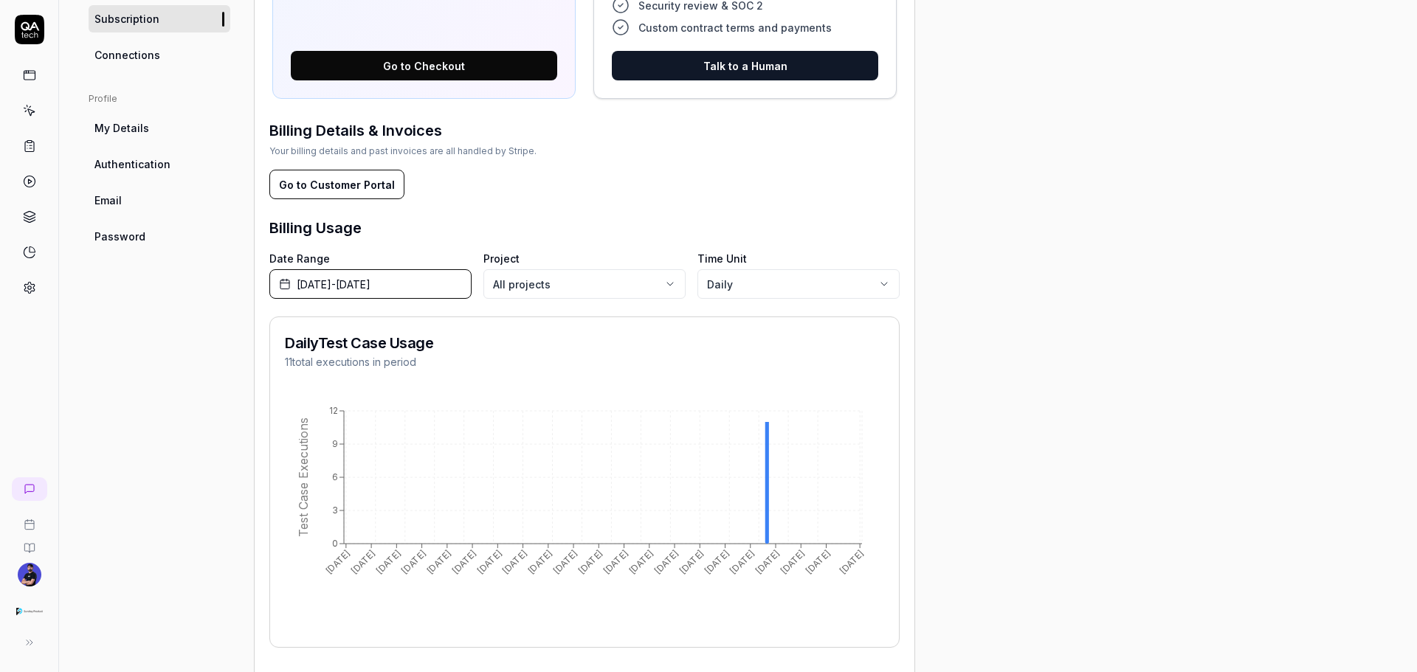
scroll to position [568, 0]
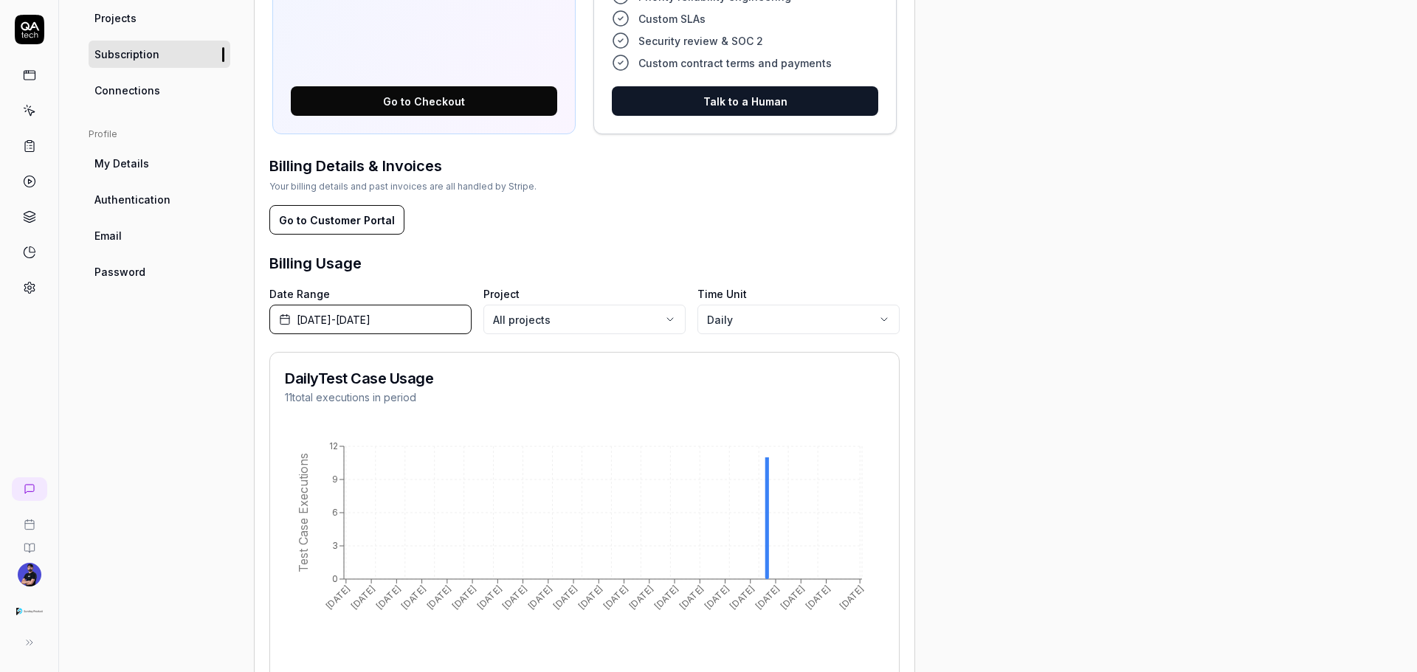
click at [117, 92] on span "Connections" at bounding box center [127, 90] width 66 height 15
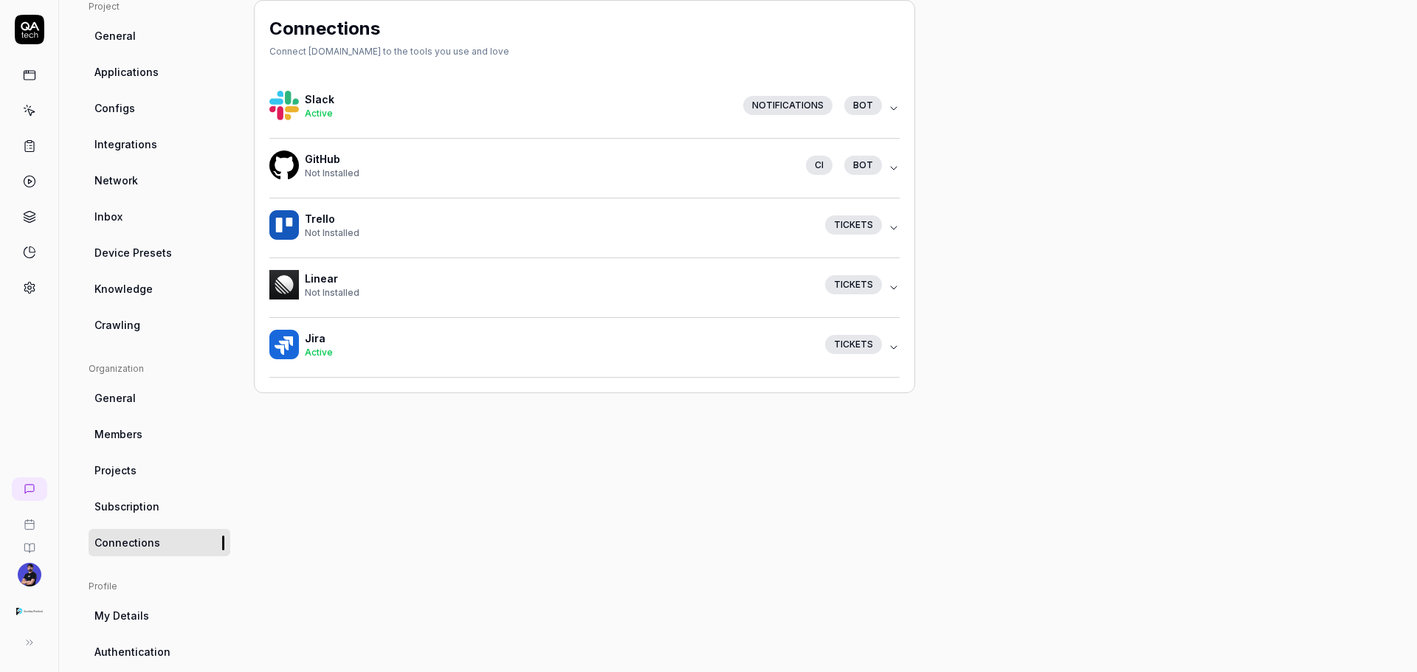
click at [382, 343] on h4 "Jira" at bounding box center [559, 338] width 509 height 15
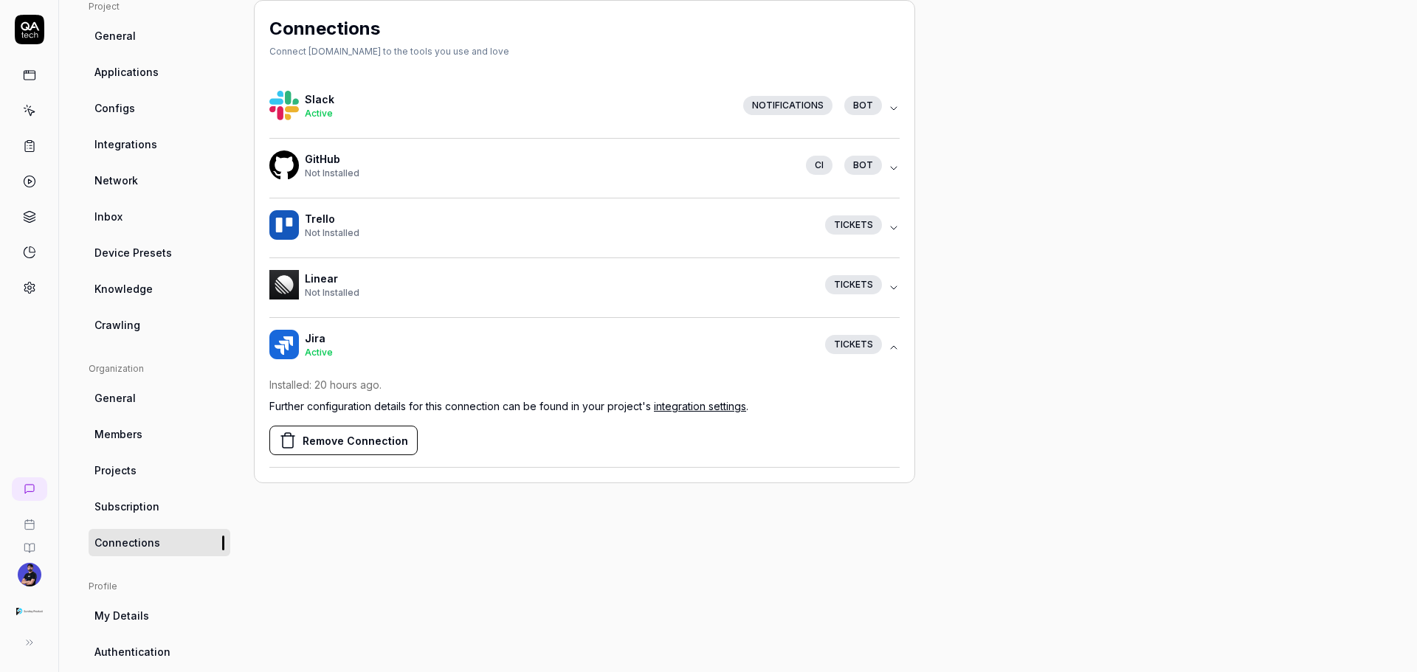
click at [721, 400] on link "integration settings" at bounding box center [700, 406] width 92 height 13
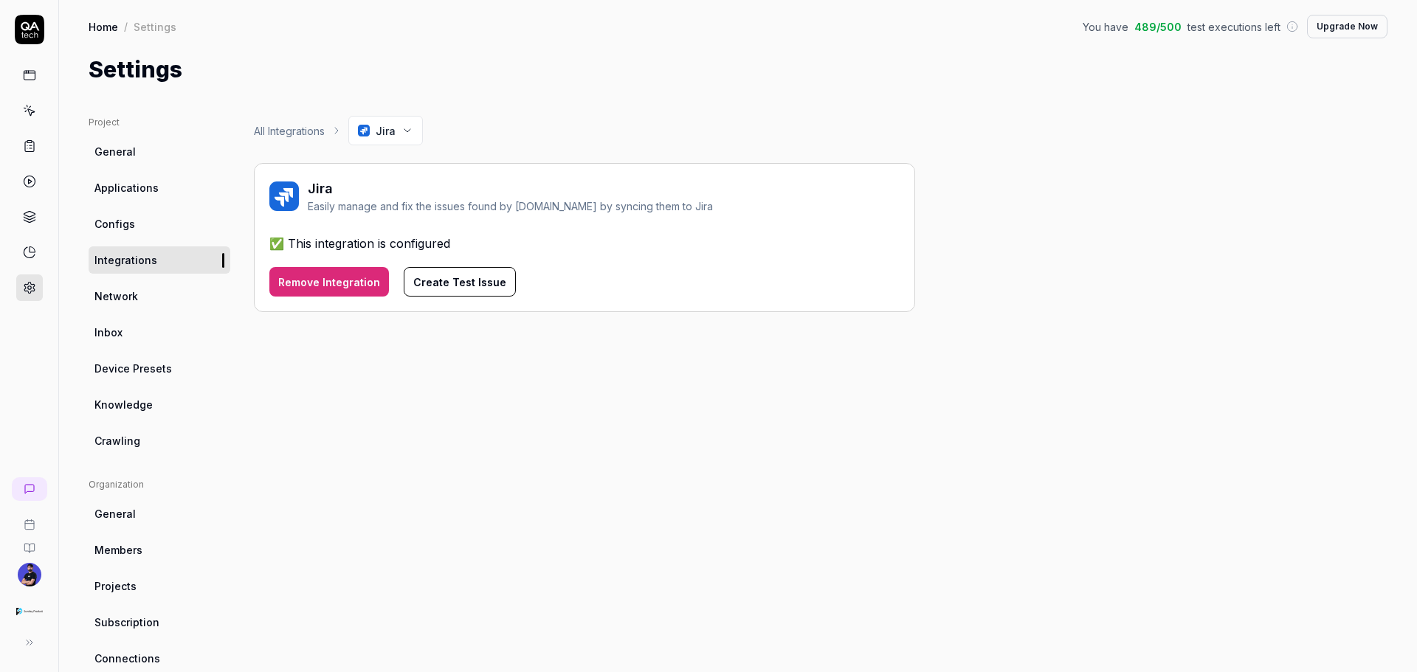
click at [464, 284] on button "Create Test Issue" at bounding box center [460, 282] width 112 height 30
click at [464, 285] on button "Create Test Issue" at bounding box center [460, 282] width 112 height 30
click at [444, 284] on button "Create Test Issue" at bounding box center [460, 282] width 112 height 30
click at [131, 292] on span "Network" at bounding box center [116, 296] width 44 height 15
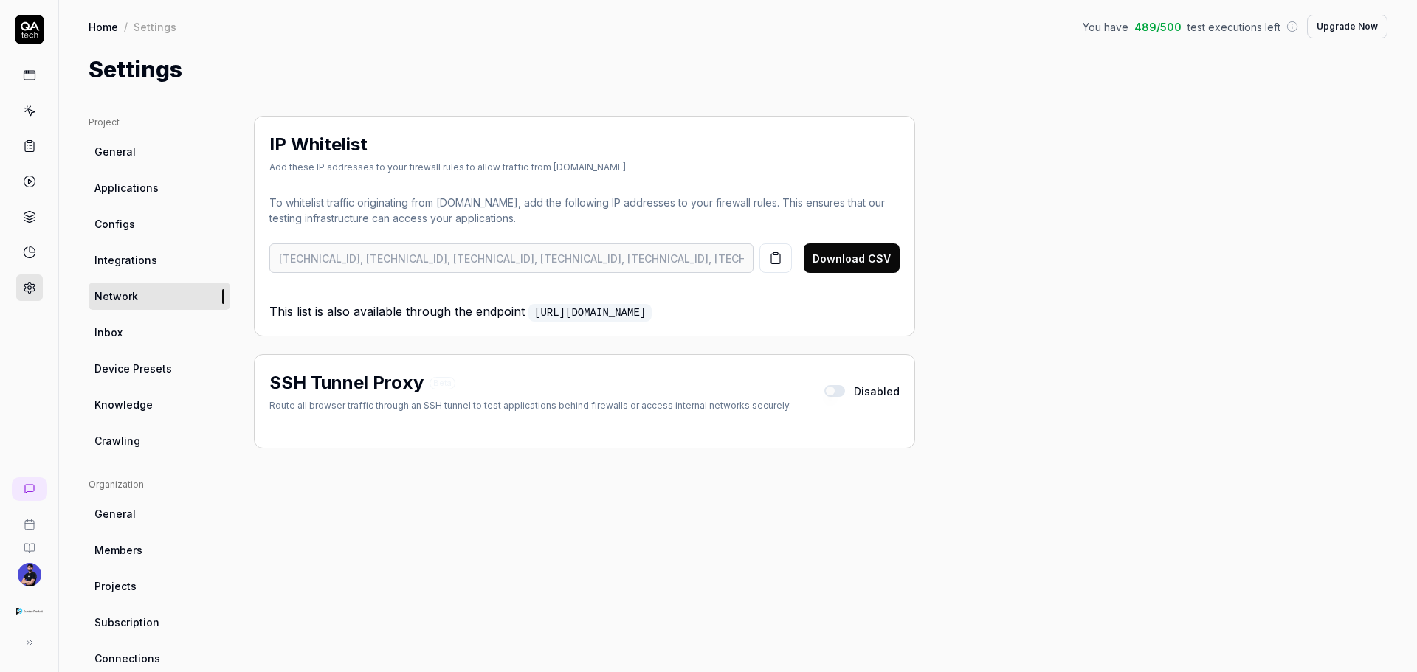
click at [151, 153] on link "General" at bounding box center [160, 151] width 142 height 27
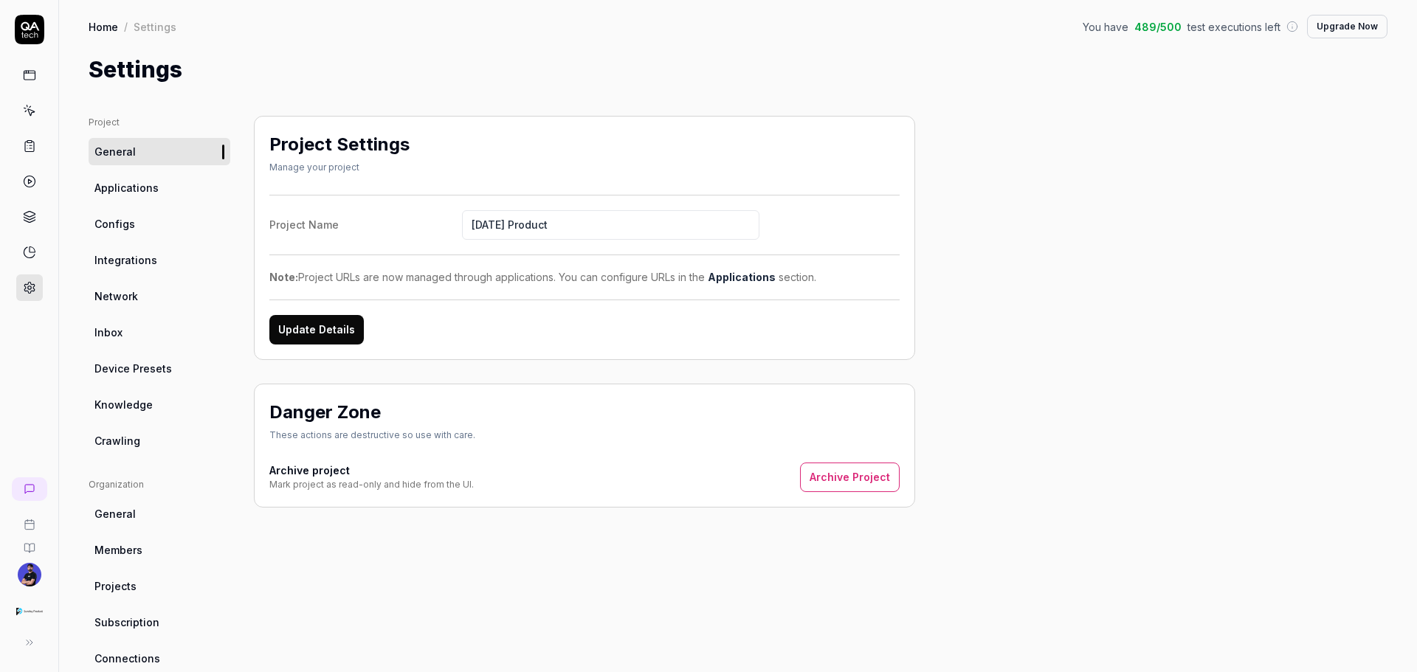
click at [168, 187] on link "Applications" at bounding box center [160, 187] width 142 height 27
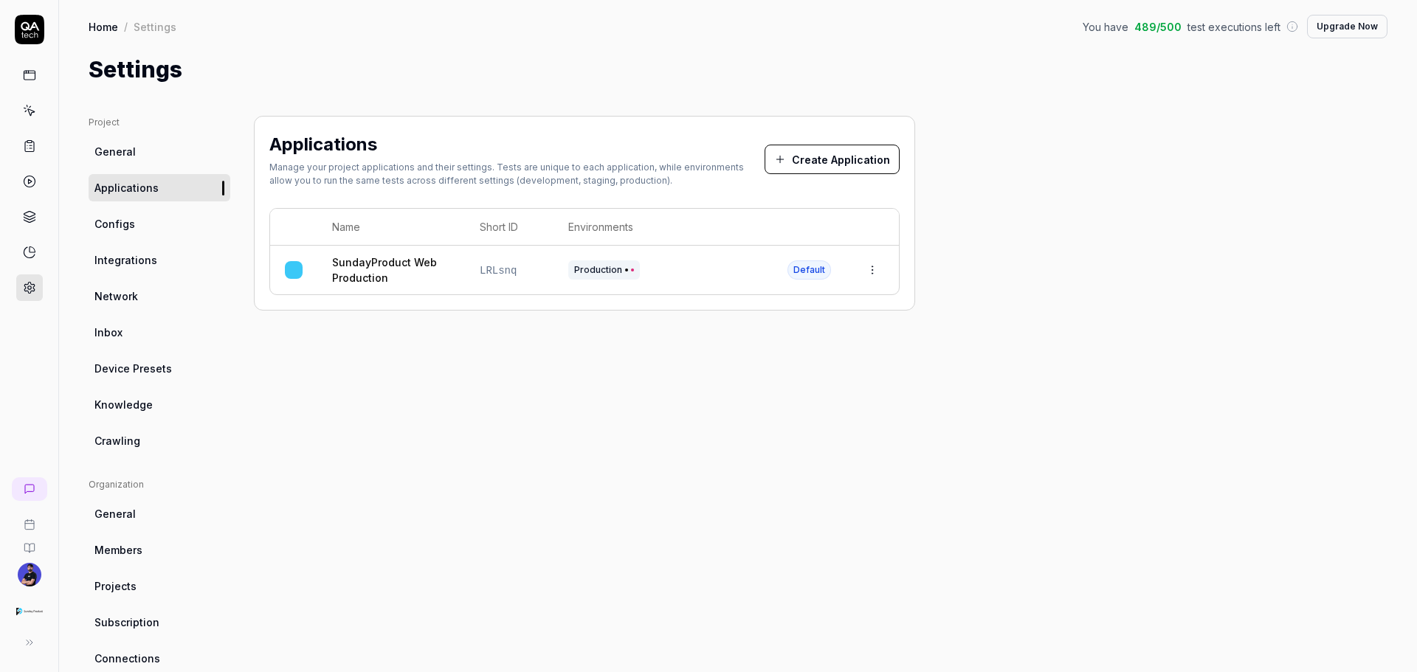
click at [140, 227] on link "Configs" at bounding box center [160, 223] width 142 height 27
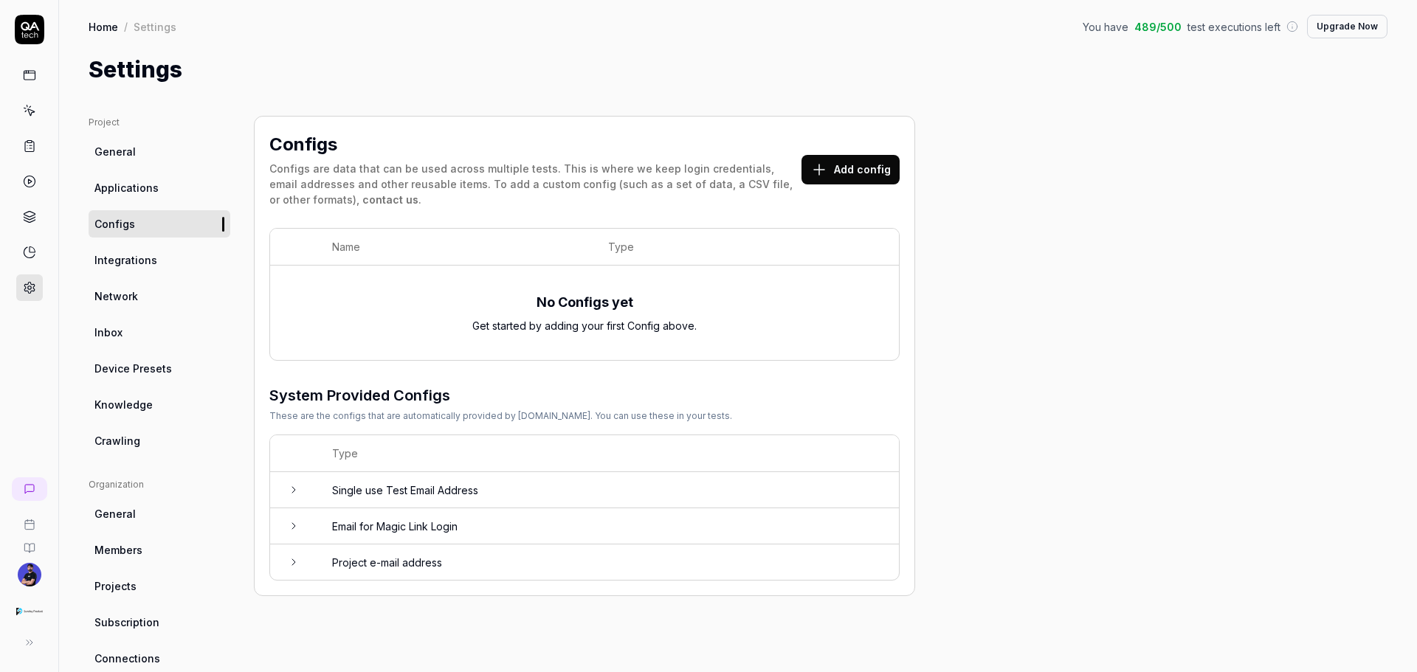
click at [169, 265] on link "Integrations" at bounding box center [160, 260] width 142 height 27
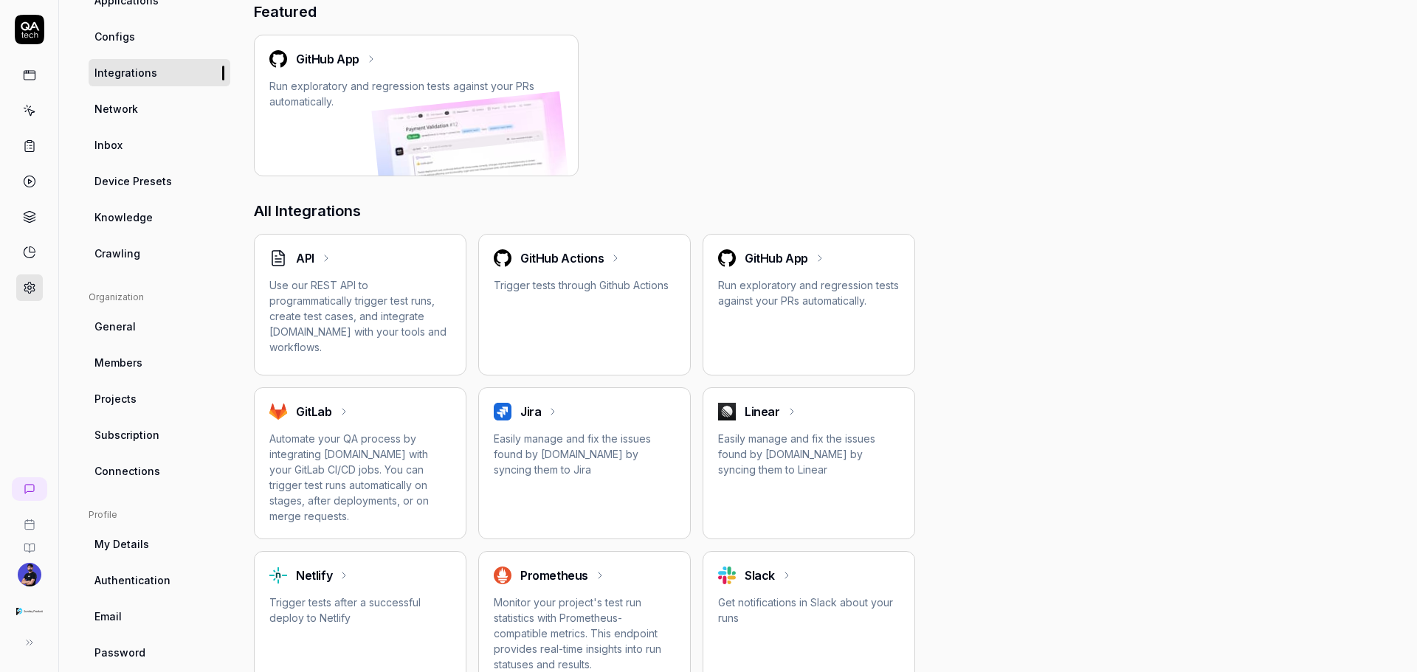
scroll to position [295, 0]
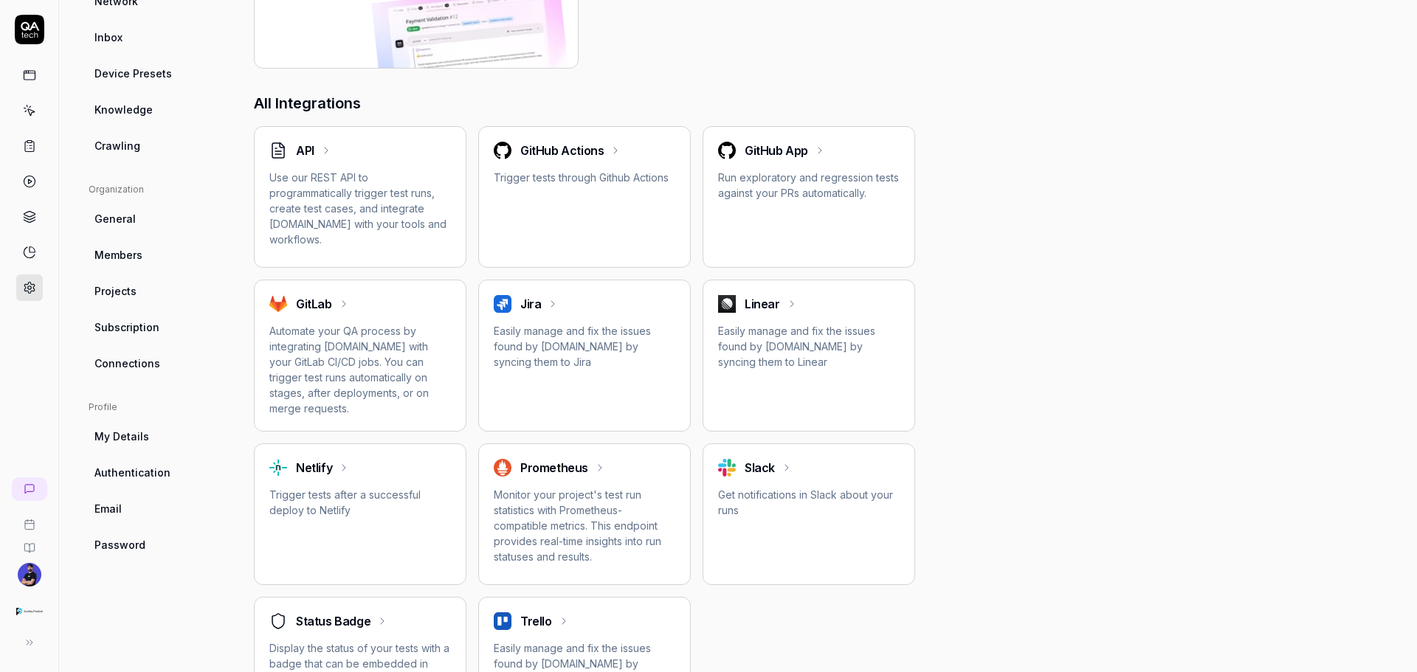
click at [309, 156] on h2 "API" at bounding box center [305, 151] width 18 height 18
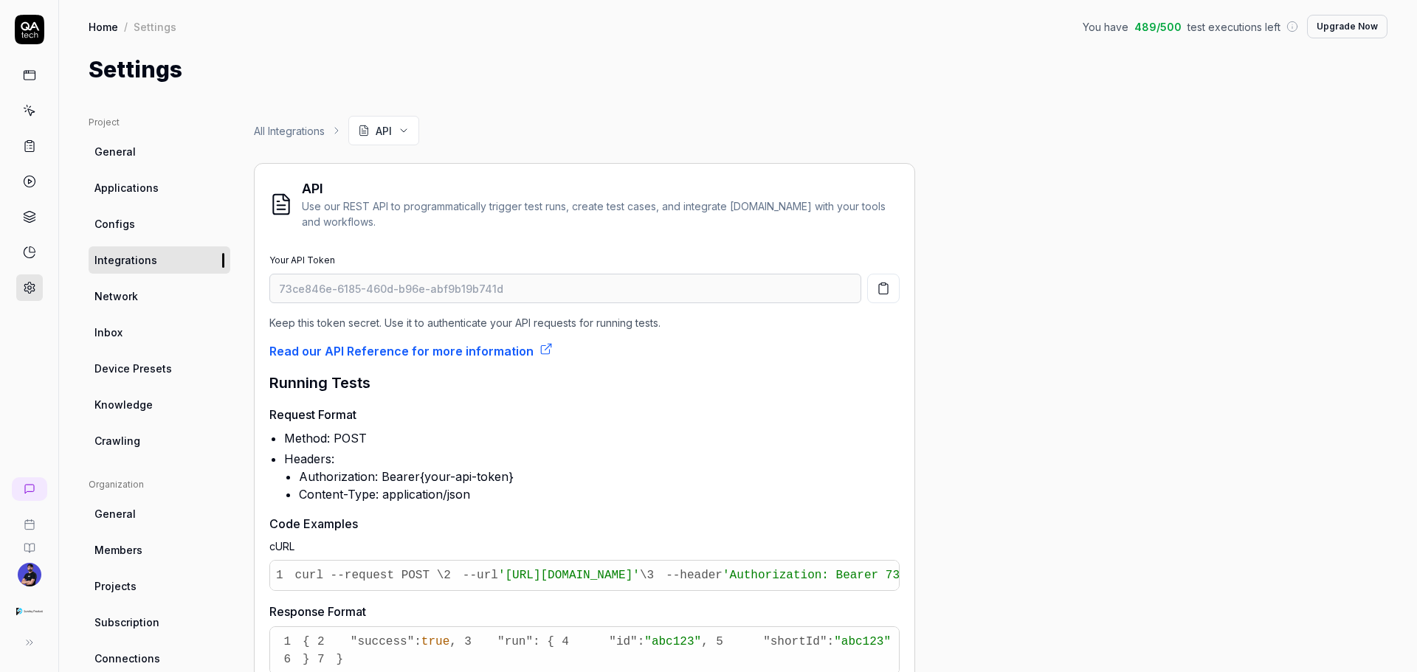
click at [319, 136] on link "All Integrations" at bounding box center [289, 130] width 71 height 15
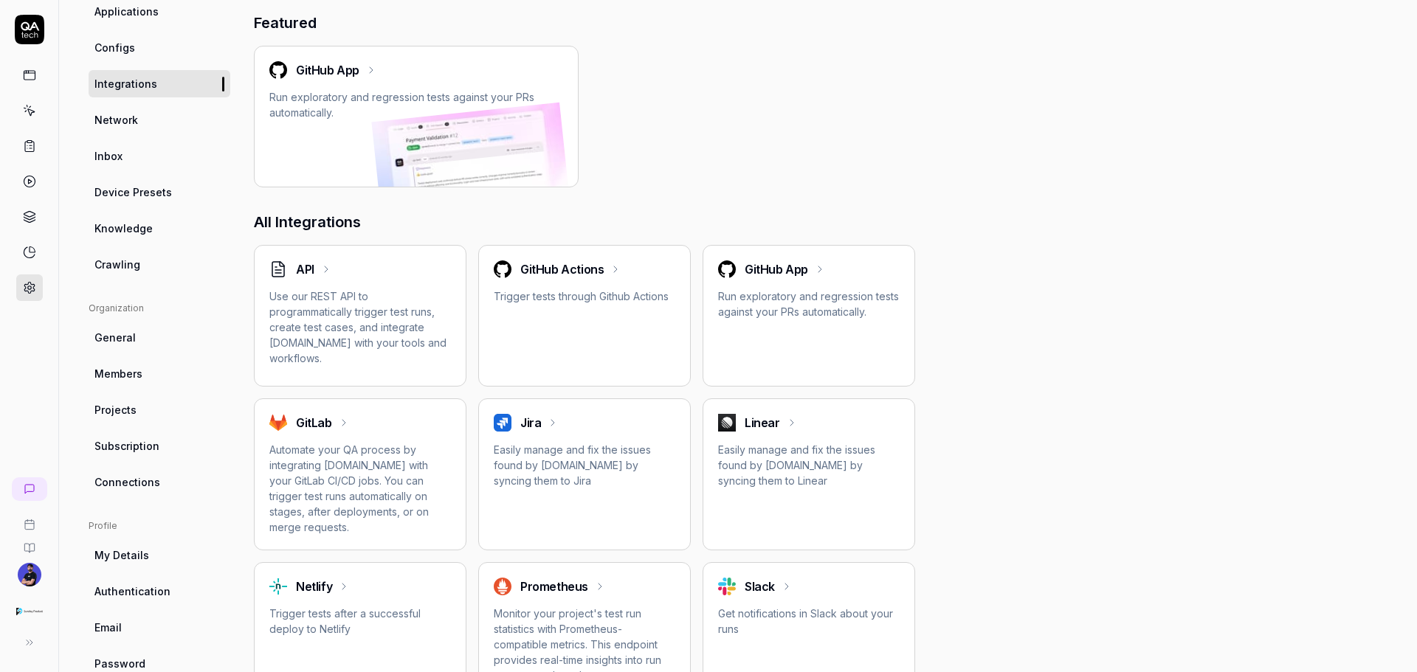
scroll to position [159, 0]
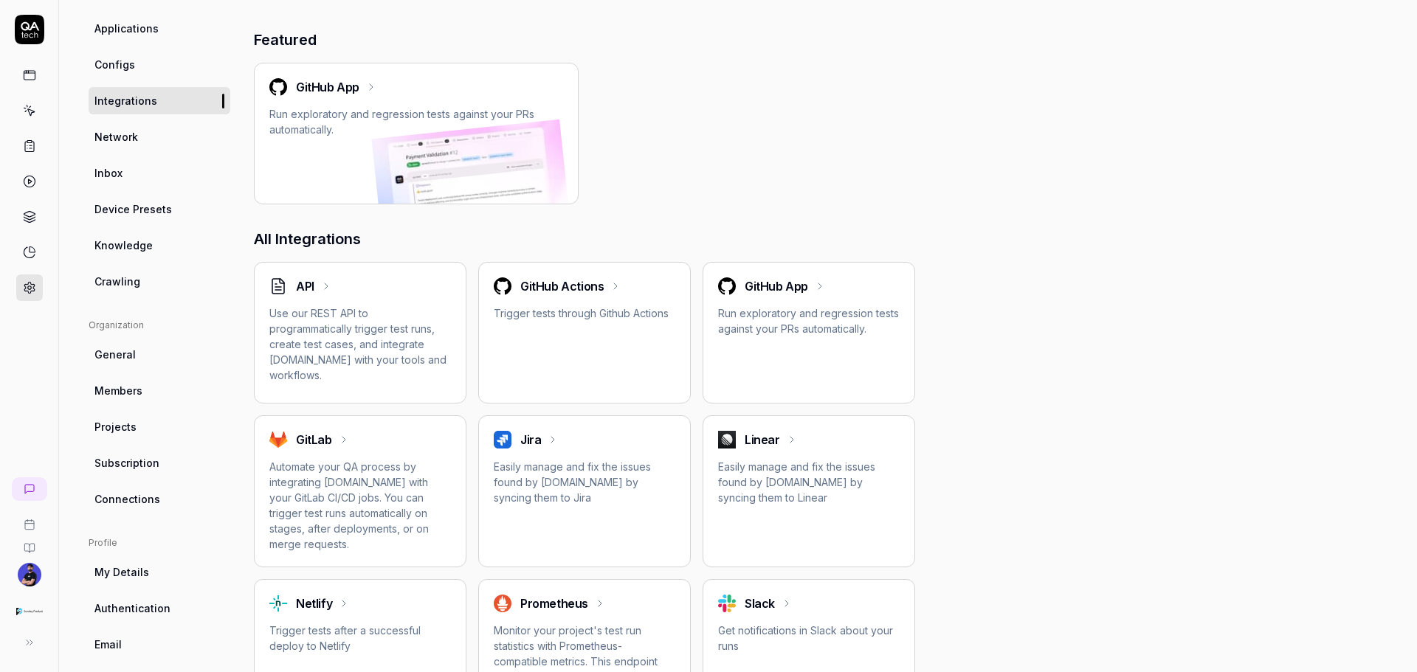
click at [148, 125] on link "Network" at bounding box center [160, 136] width 142 height 27
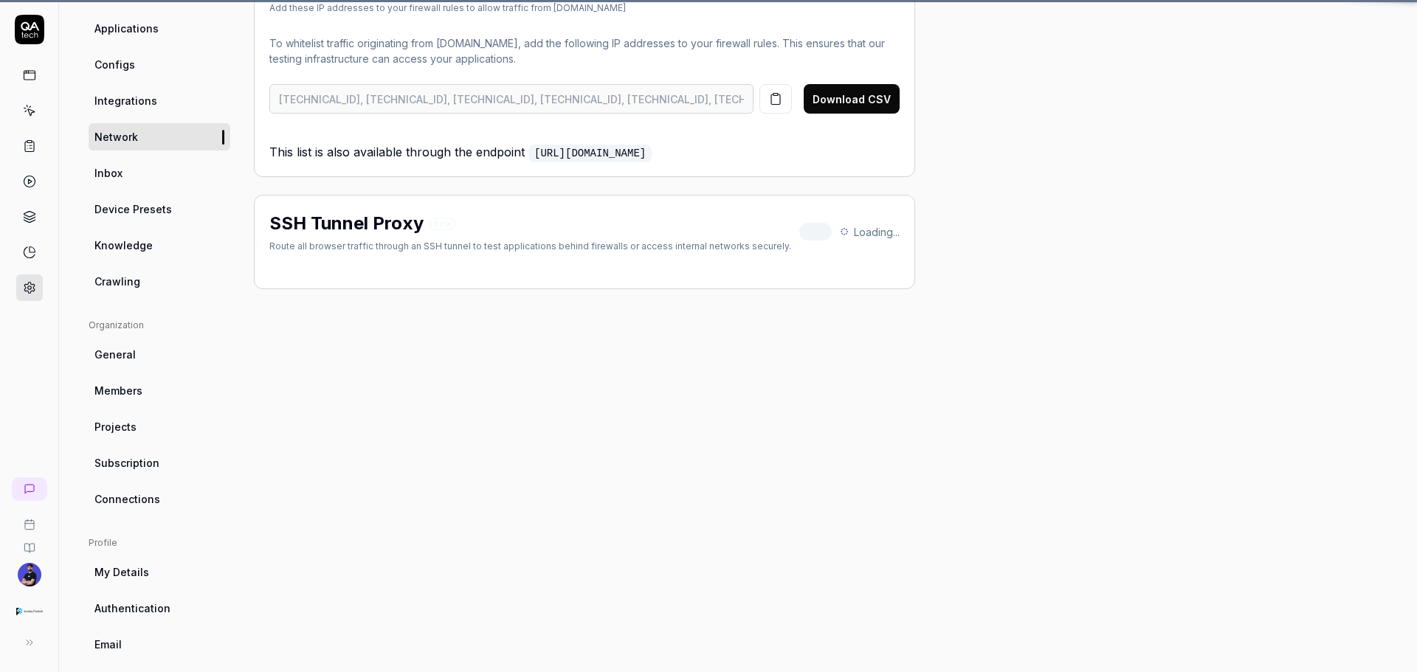
scroll to position [116, 0]
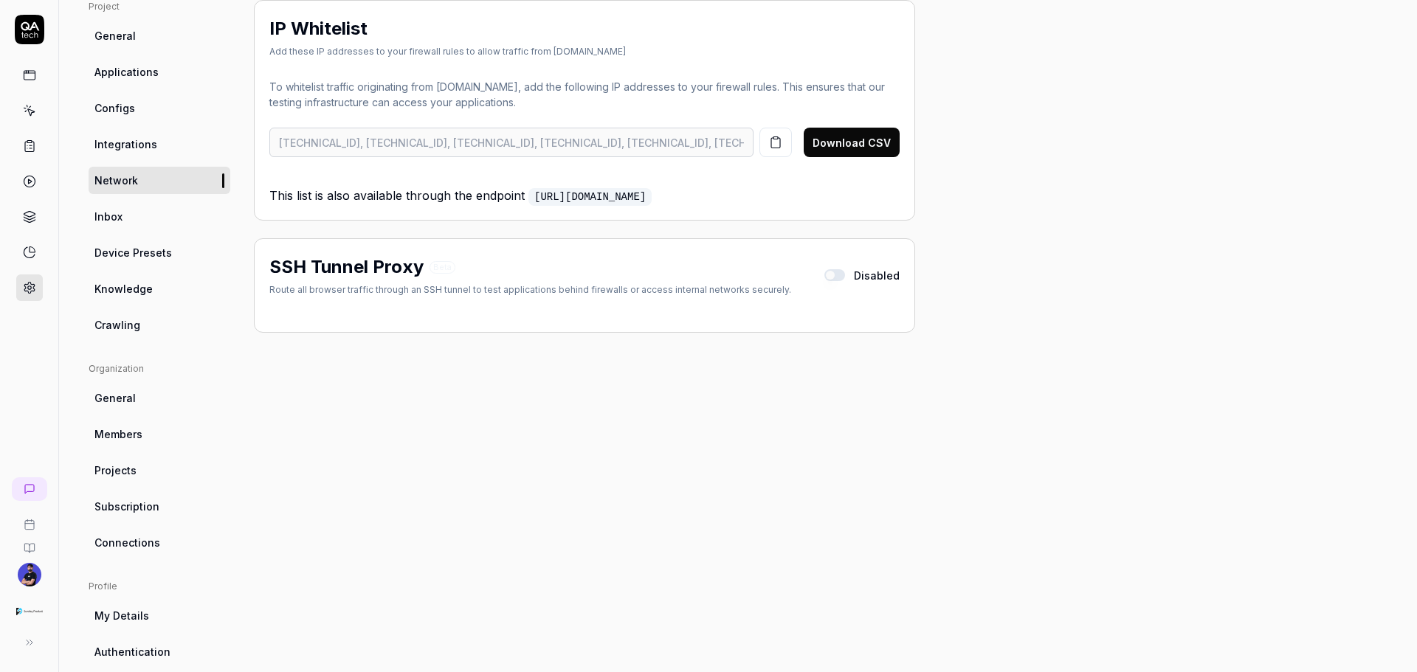
click at [173, 211] on link "Inbox" at bounding box center [160, 216] width 142 height 27
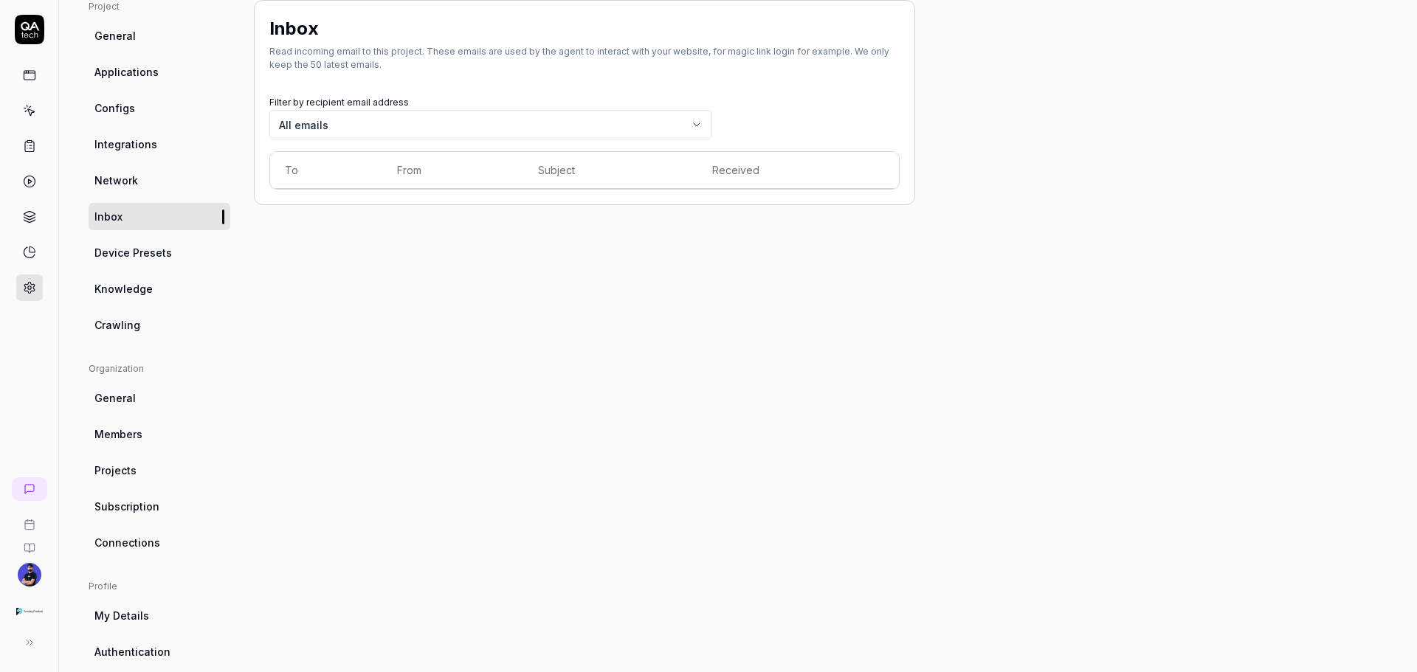
click at [141, 186] on link "Network" at bounding box center [160, 180] width 142 height 27
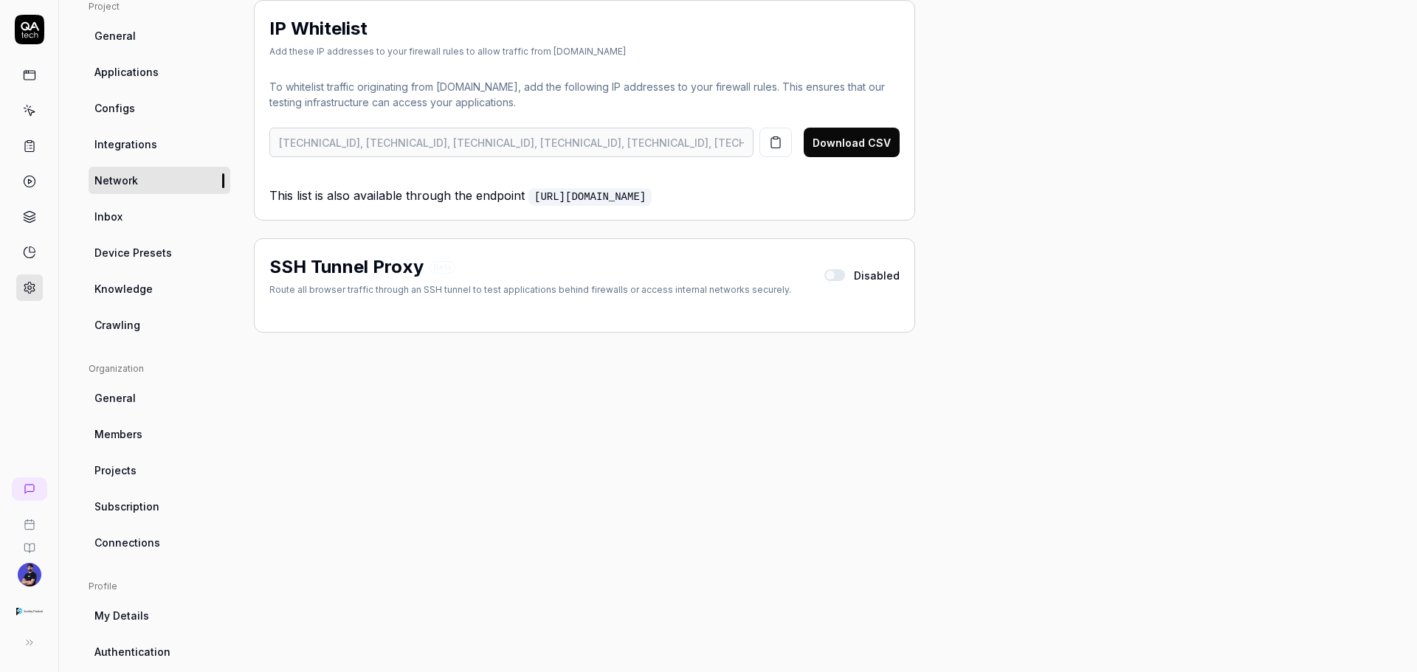
click at [145, 219] on link "Inbox" at bounding box center [160, 216] width 142 height 27
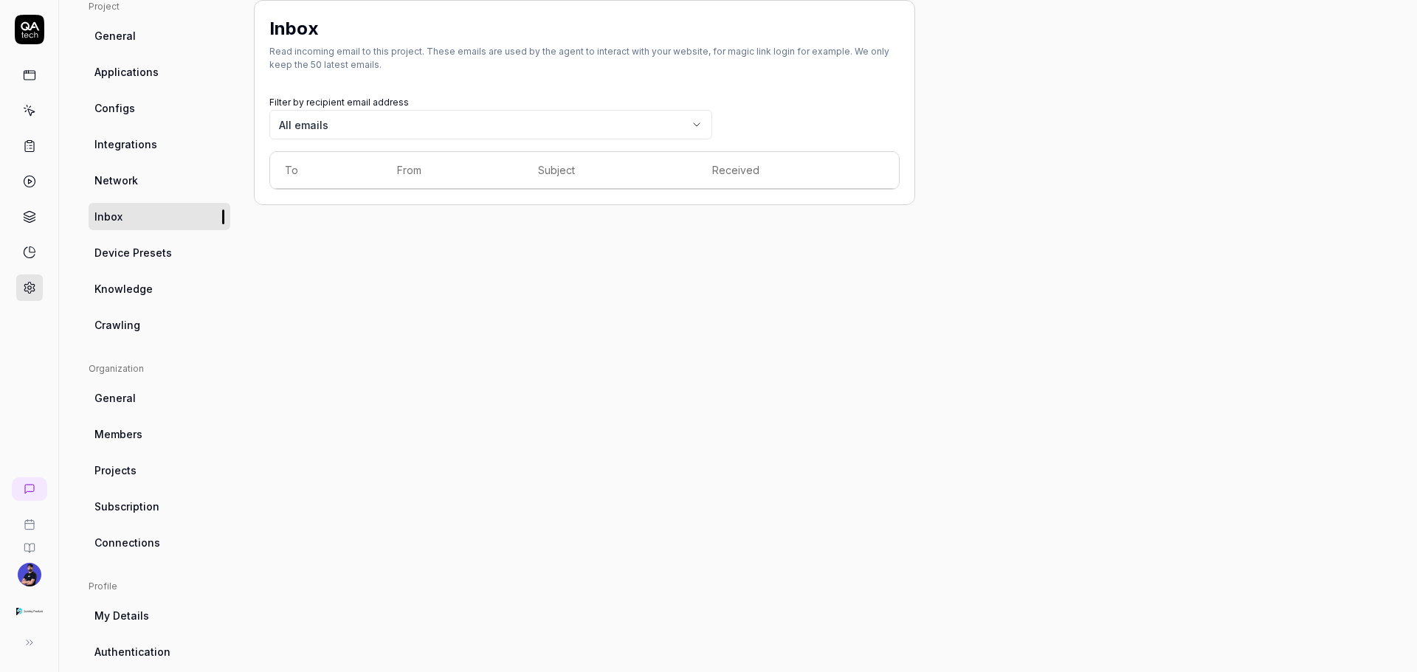
click at [143, 250] on span "Device Presets" at bounding box center [132, 252] width 77 height 15
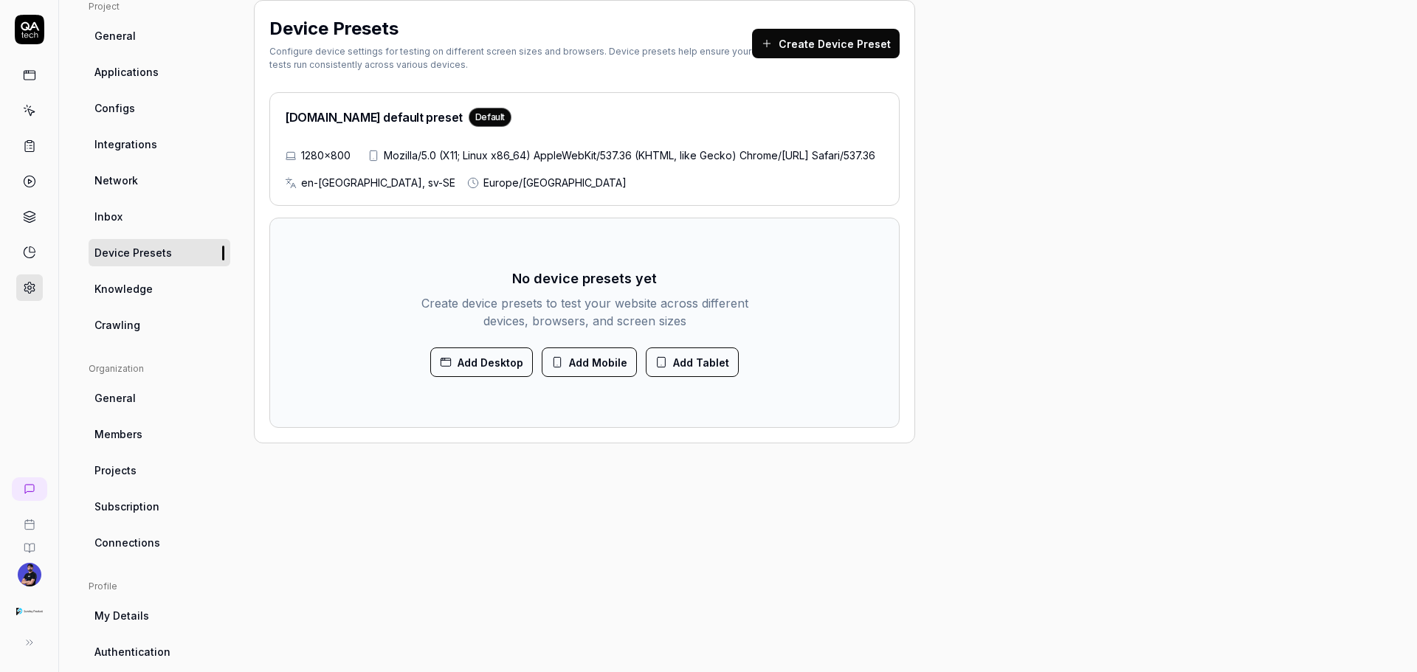
click at [151, 310] on ul "Project General Applications Configs Integrations Network Inbox Device Presets …" at bounding box center [160, 169] width 142 height 339
click at [151, 337] on link "Crawling" at bounding box center [160, 324] width 142 height 27
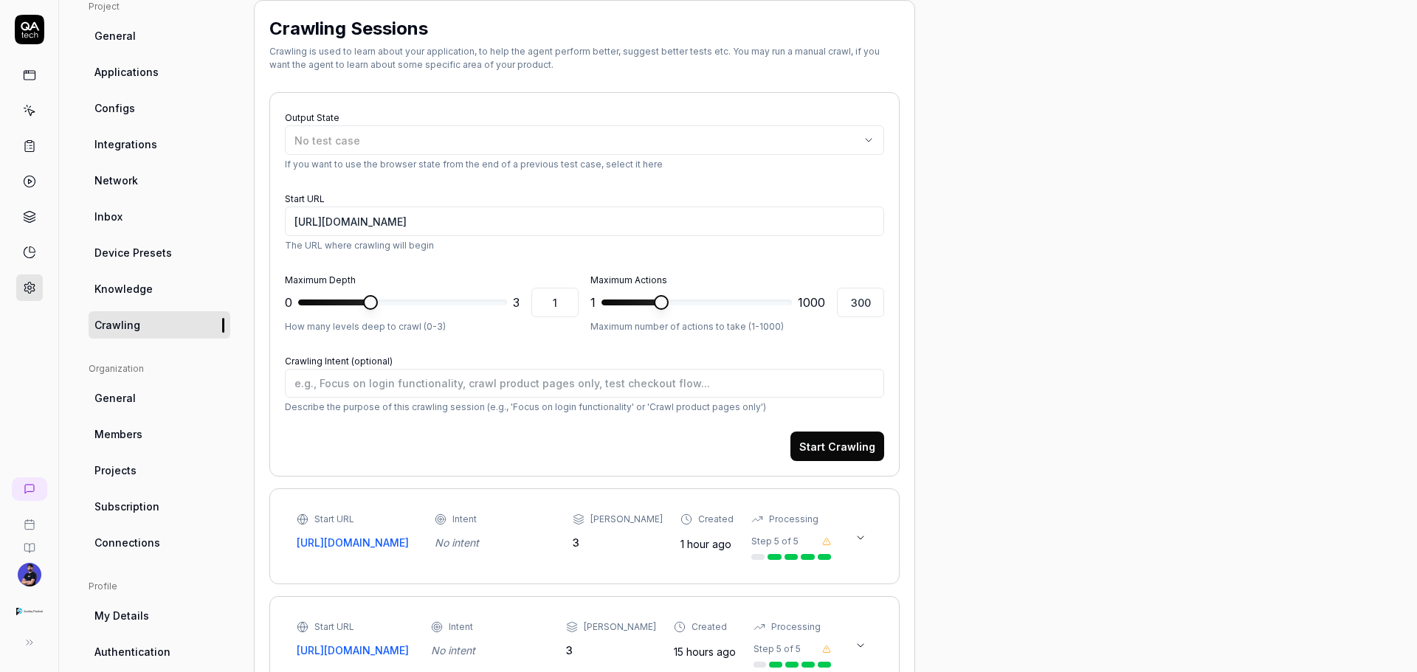
click at [146, 291] on span "Knowledge" at bounding box center [123, 288] width 58 height 15
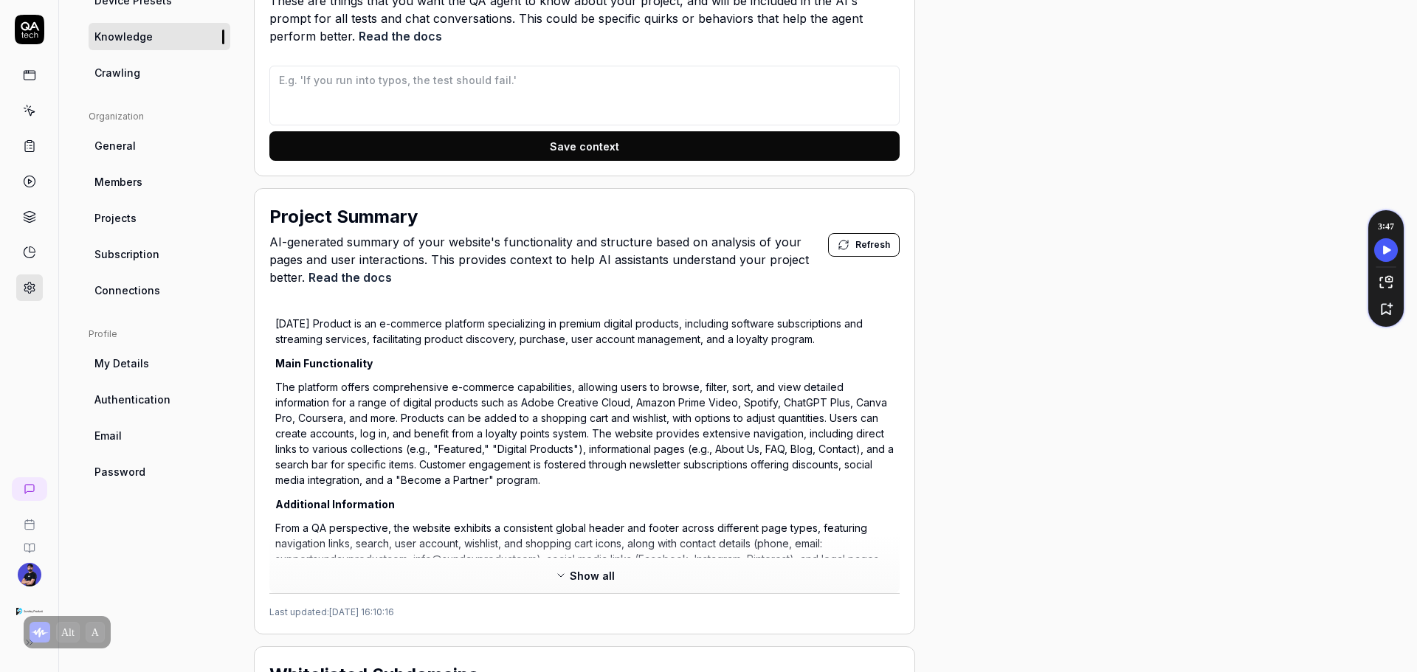
scroll to position [334, 0]
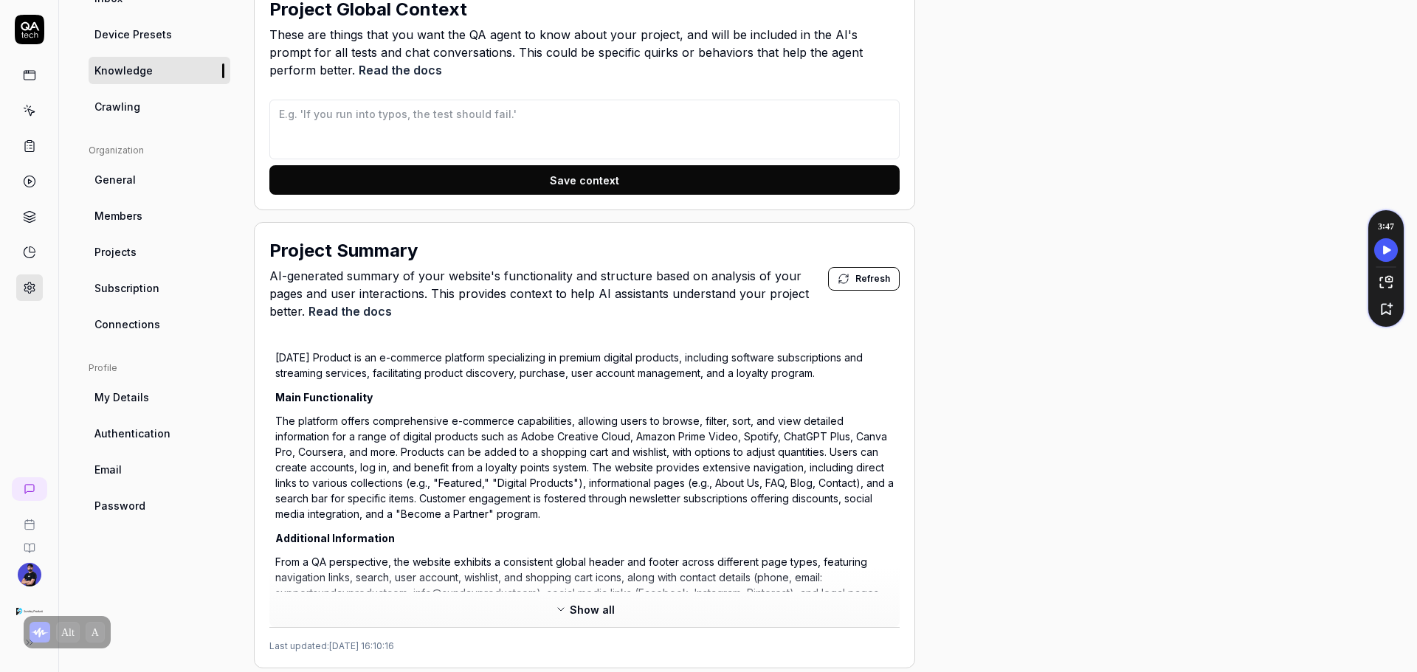
click at [134, 120] on link "Crawling" at bounding box center [160, 106] width 142 height 27
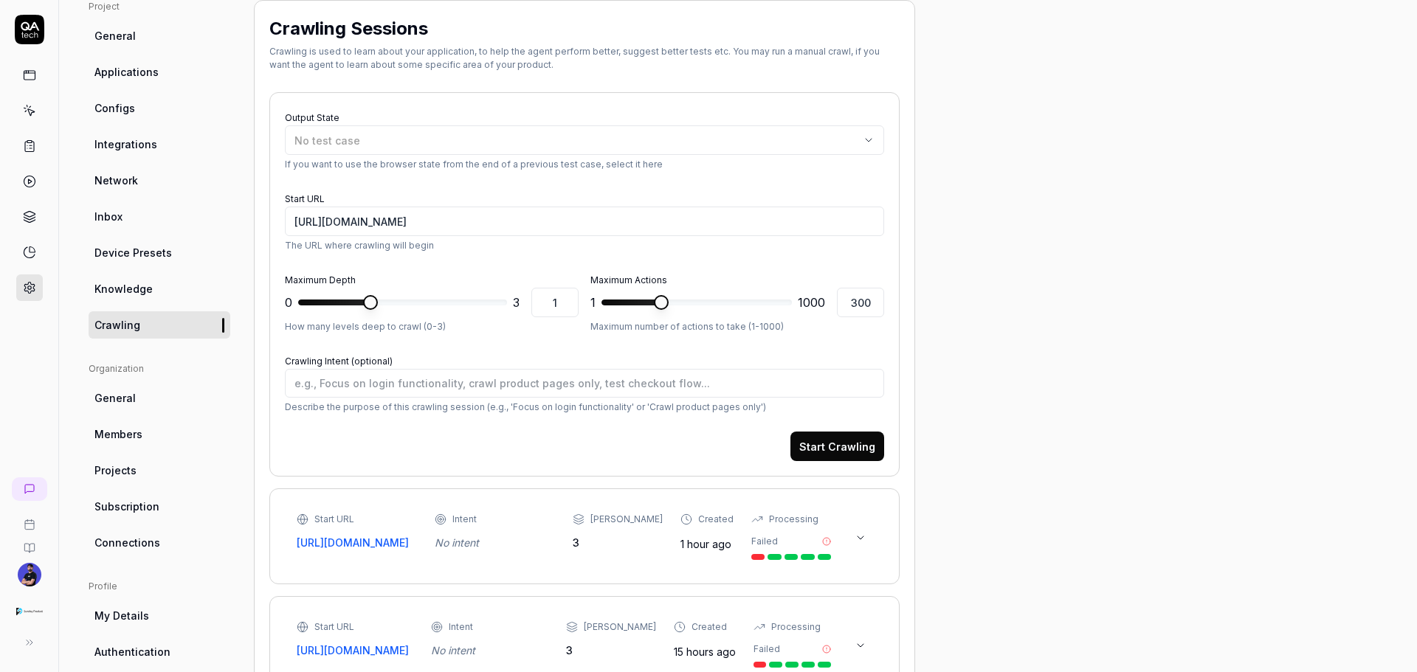
click at [154, 402] on link "General" at bounding box center [160, 398] width 142 height 27
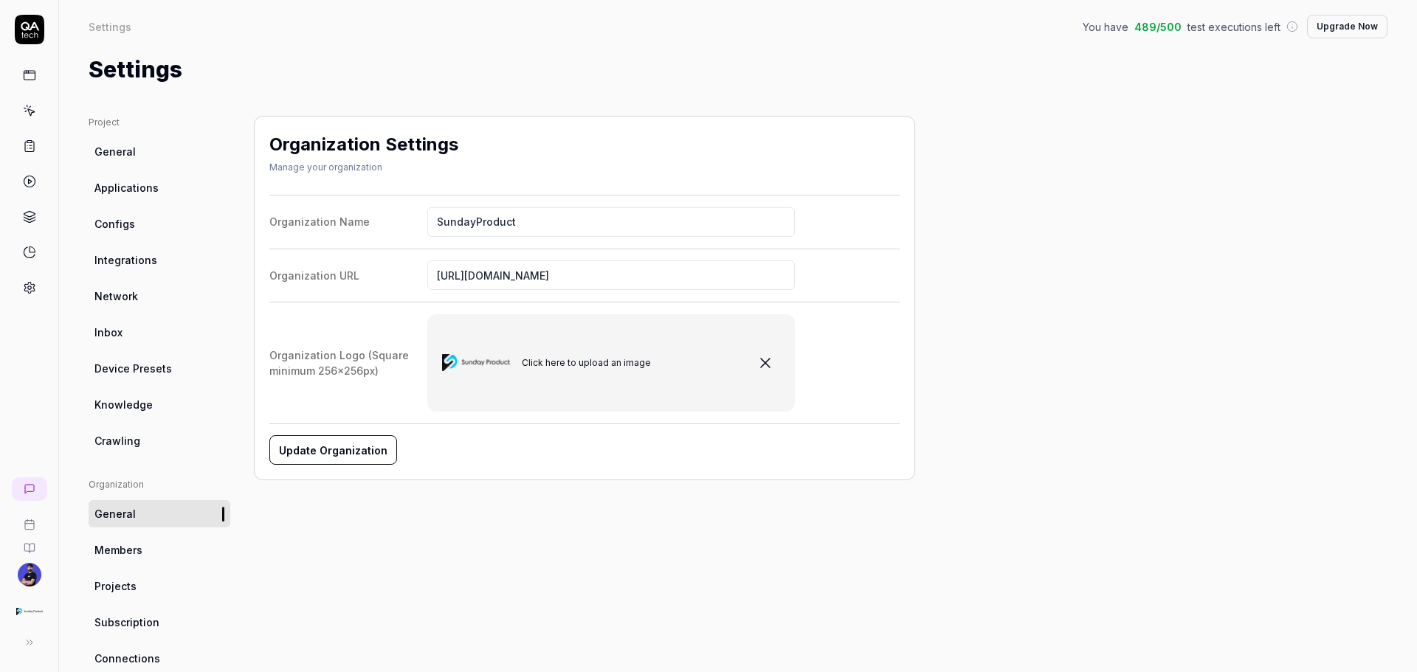
click at [140, 563] on link "Members" at bounding box center [160, 550] width 142 height 27
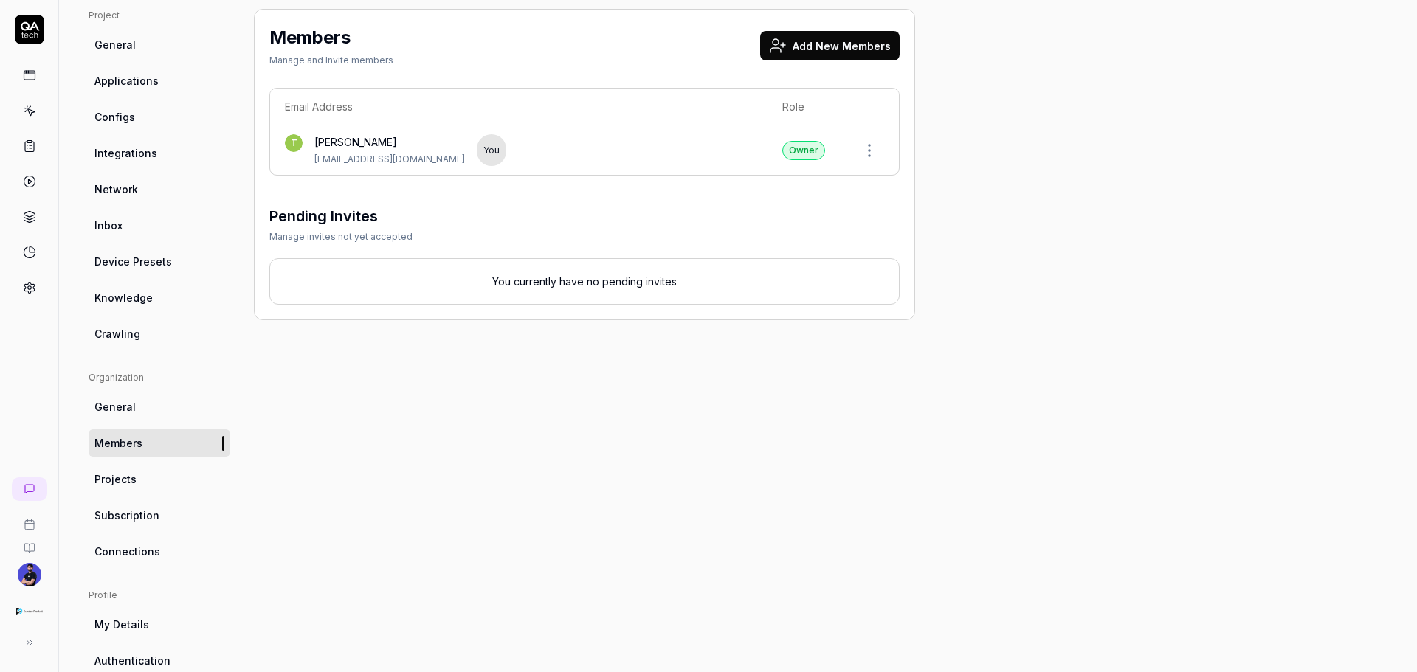
scroll to position [211, 0]
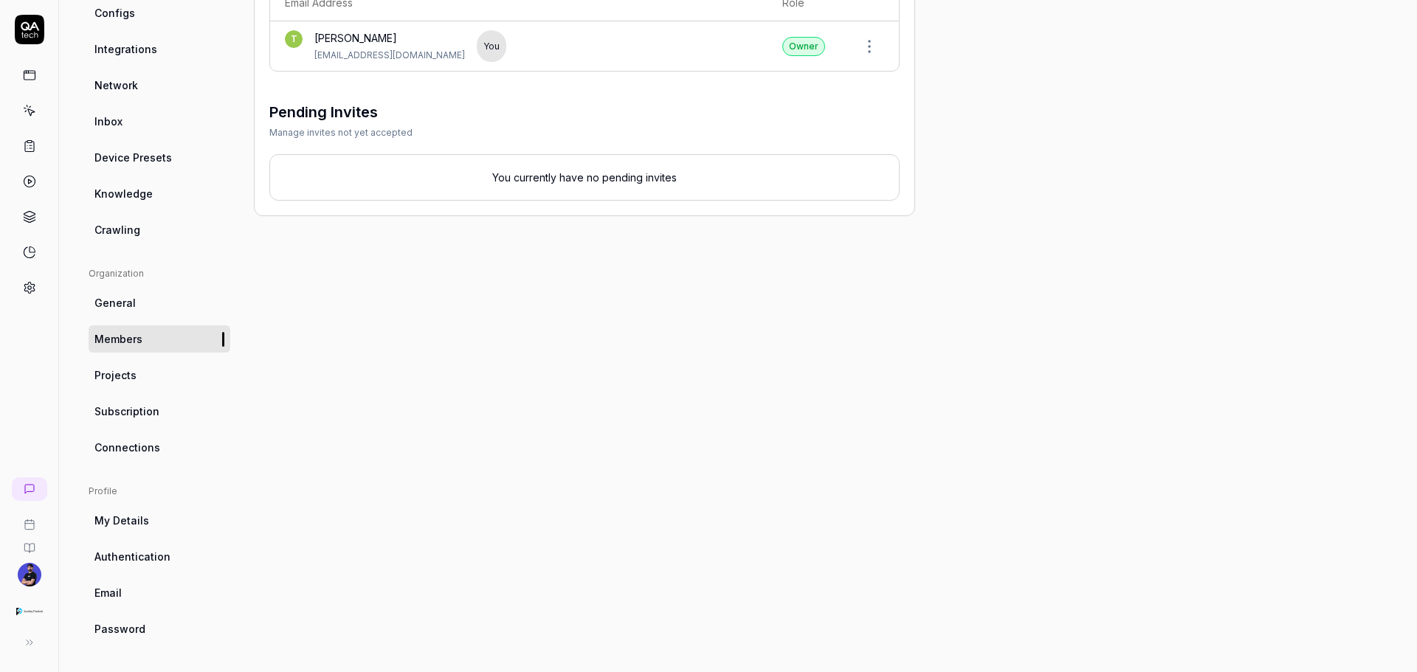
click at [131, 371] on span "Projects" at bounding box center [115, 375] width 42 height 15
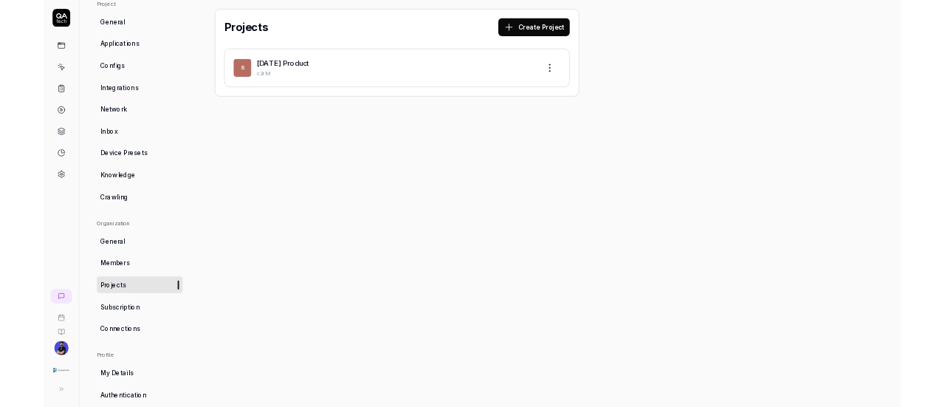
scroll to position [116, 0]
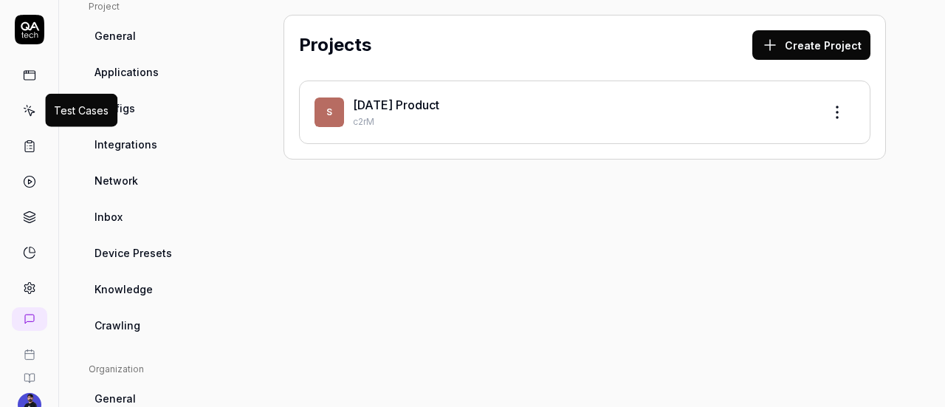
click at [24, 115] on icon at bounding box center [29, 110] width 13 height 13
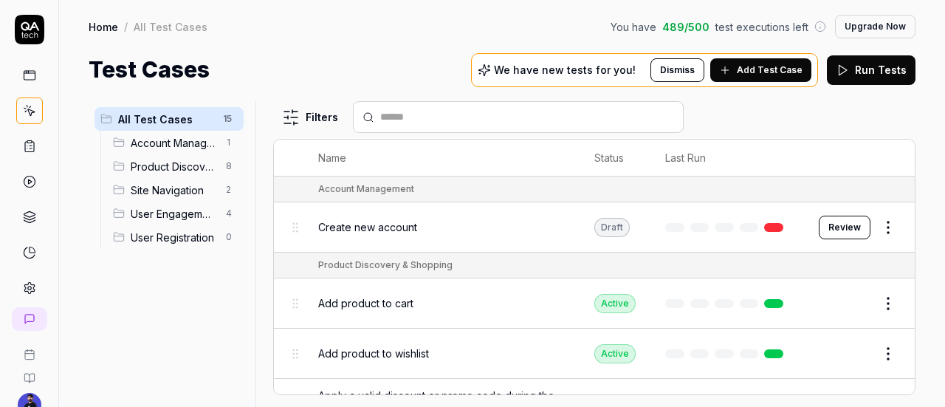
click at [756, 72] on span "Add Test Case" at bounding box center [770, 69] width 66 height 13
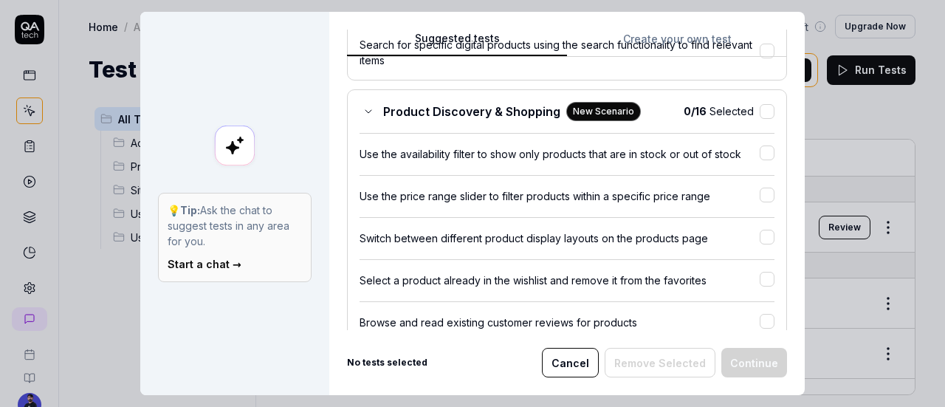
scroll to position [960, 0]
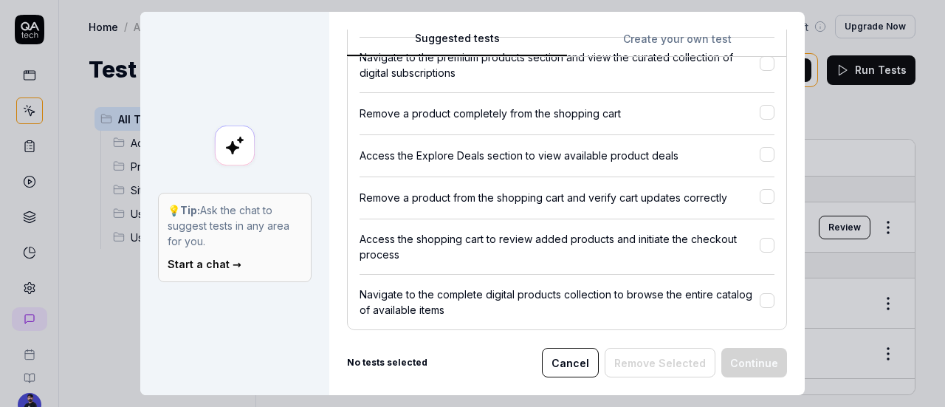
click at [430, 193] on div "Remove a product from the shopping cart and verify cart updates correctly" at bounding box center [559, 197] width 400 height 15
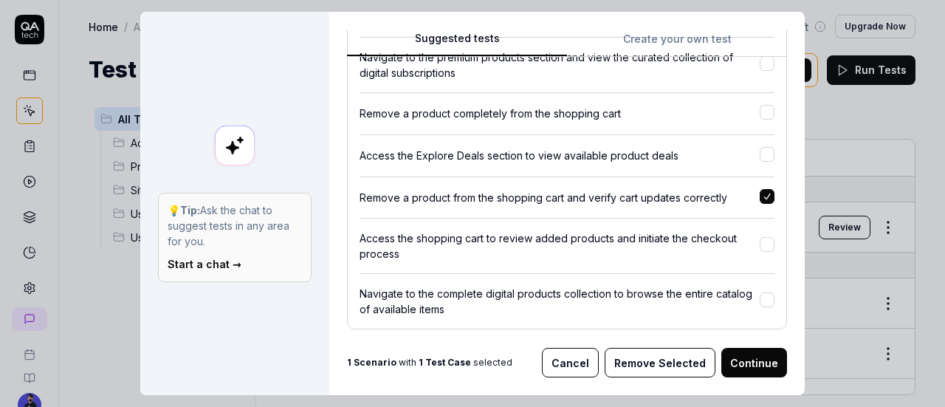
click at [433, 193] on div "Remove a product from the shopping cart and verify cart updates correctly" at bounding box center [559, 197] width 400 height 15
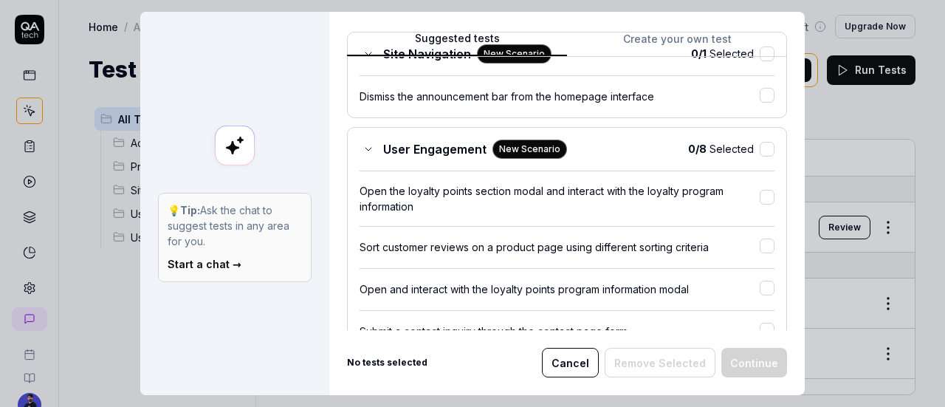
scroll to position [1255, 0]
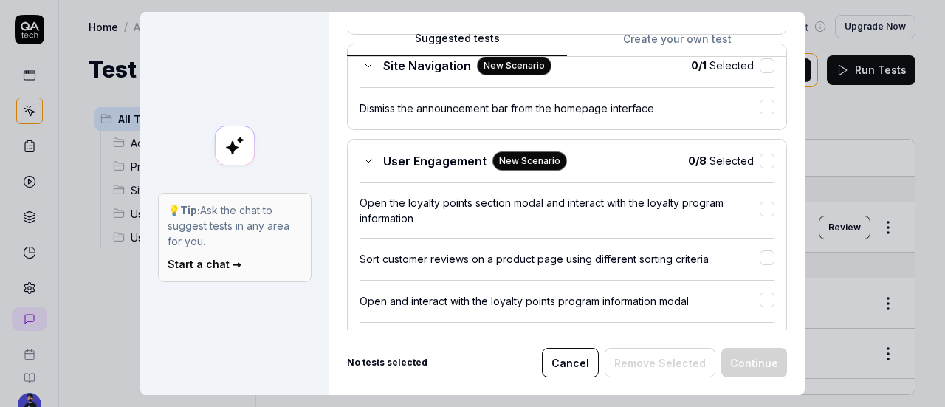
click at [366, 149] on div "User Engagement New Scenario 0 / 8 Selected Open the loyalty points section mod…" at bounding box center [567, 362] width 440 height 447
click at [371, 159] on div "User Engagement New Scenario" at bounding box center [462, 160] width 207 height 19
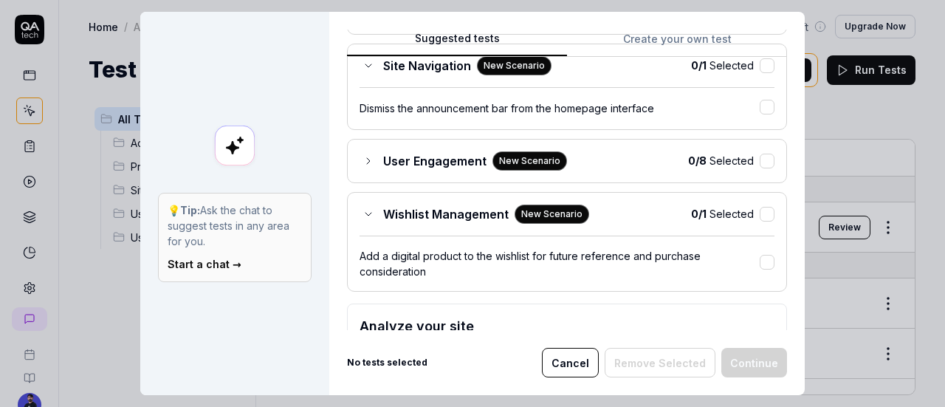
click at [204, 107] on div "💡 Tip: Ask the chat to suggest tests in any area for you. Start a chat →" at bounding box center [234, 203] width 189 height 383
drag, startPoint x: 227, startPoint y: 142, endPoint x: 239, endPoint y: 157, distance: 19.5
click at [239, 157] on div "💡 Tip: Ask the chat to suggest tests in any area for you. Start a chat →" at bounding box center [234, 203] width 189 height 383
click at [577, 356] on button "Cancel" at bounding box center [570, 363] width 57 height 30
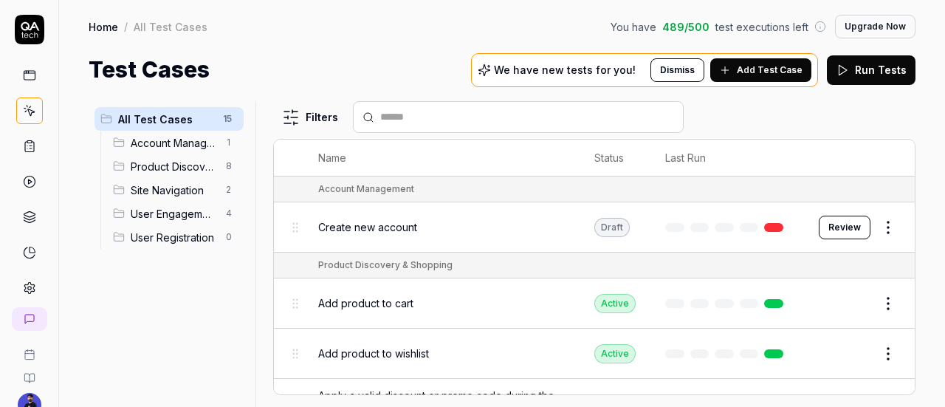
click at [510, 67] on p "We have new tests for you!" at bounding box center [565, 70] width 142 height 10
drag, startPoint x: 510, startPoint y: 67, endPoint x: 644, endPoint y: 69, distance: 133.6
click at [644, 69] on div "We have new tests for you!" at bounding box center [564, 69] width 173 height 13
click at [574, 116] on input "text" at bounding box center [527, 116] width 294 height 15
click at [706, 107] on div "Filters" at bounding box center [594, 117] width 642 height 32
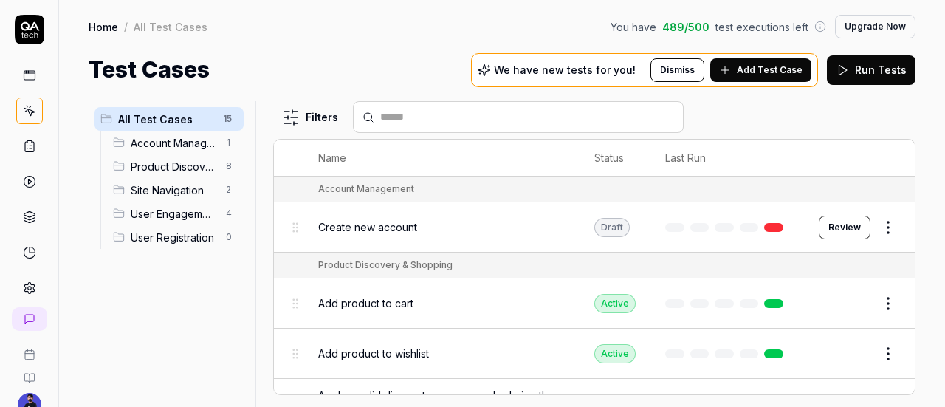
click at [802, 71] on span "Add Test Case" at bounding box center [770, 69] width 66 height 13
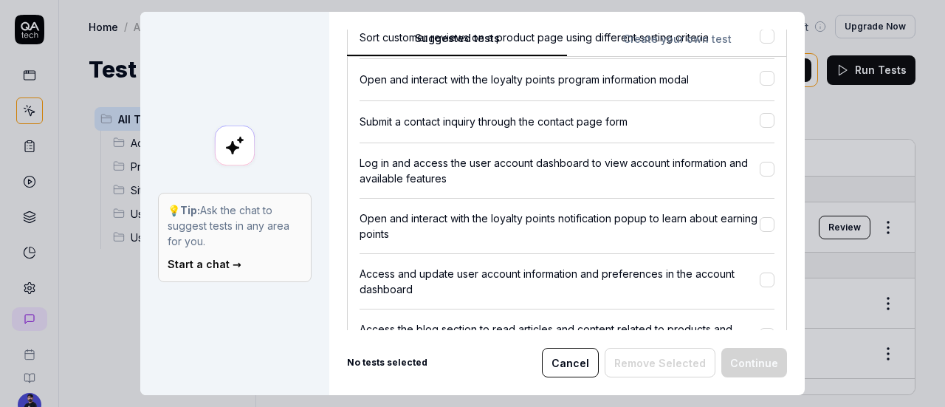
scroll to position [1757, 0]
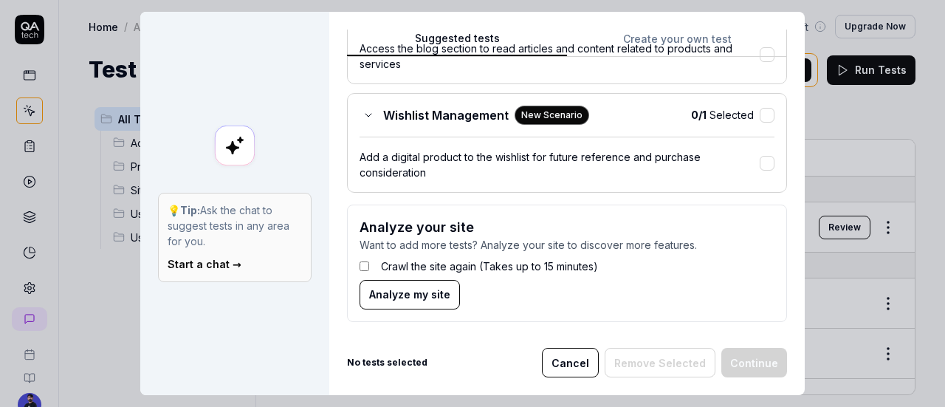
click at [359, 119] on div "Wishlist Management New Scenario" at bounding box center [474, 115] width 230 height 19
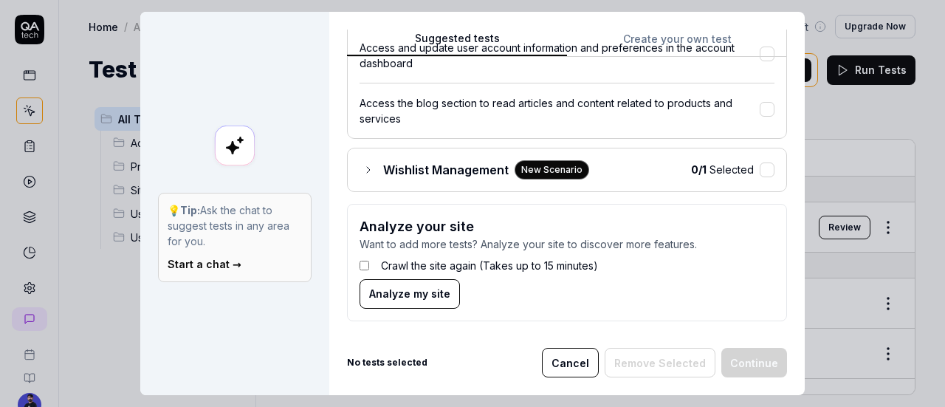
click at [366, 176] on div "Wishlist Management New Scenario" at bounding box center [474, 169] width 230 height 19
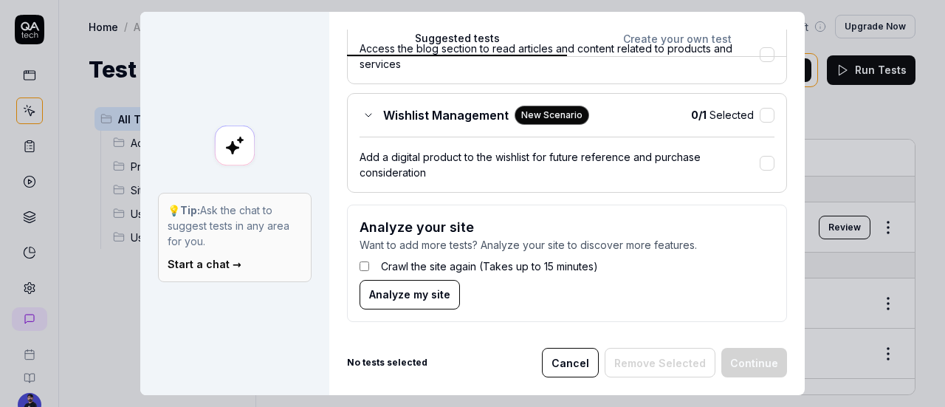
click at [364, 119] on div "Wishlist Management New Scenario" at bounding box center [474, 115] width 230 height 19
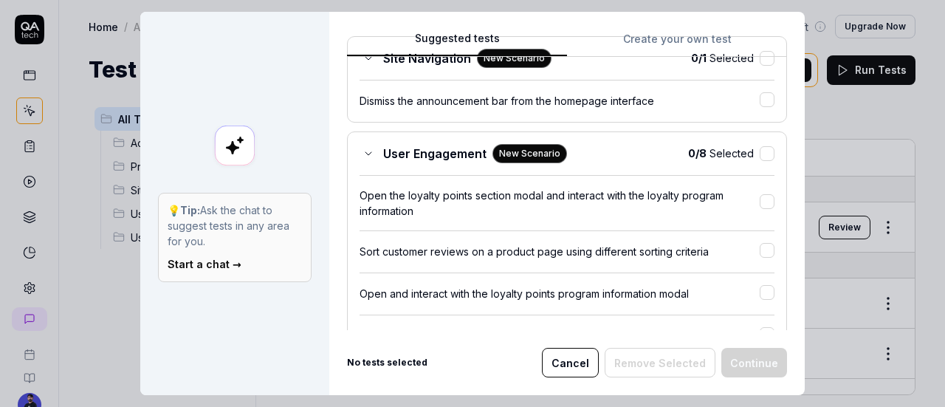
scroll to position [1185, 0]
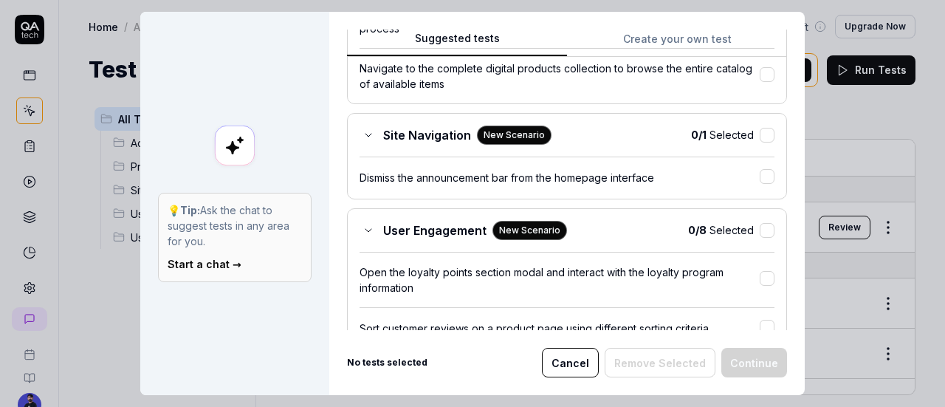
click at [366, 137] on icon at bounding box center [368, 135] width 12 height 12
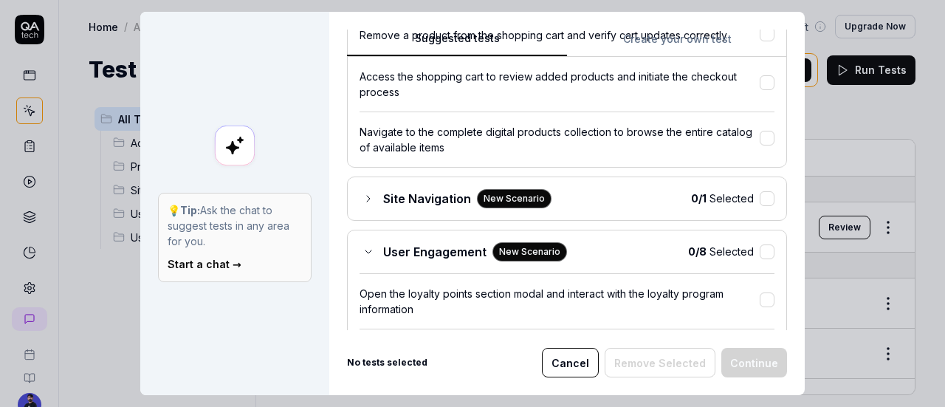
scroll to position [1112, 0]
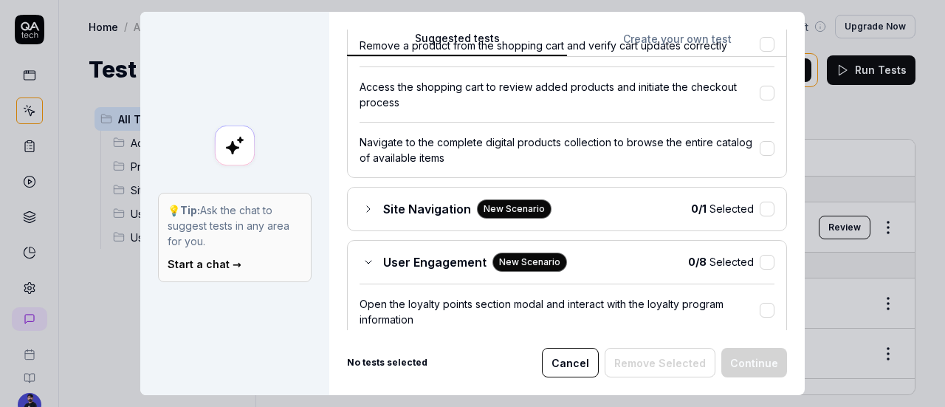
click at [370, 201] on div "Site Navigation New Scenario" at bounding box center [455, 208] width 192 height 19
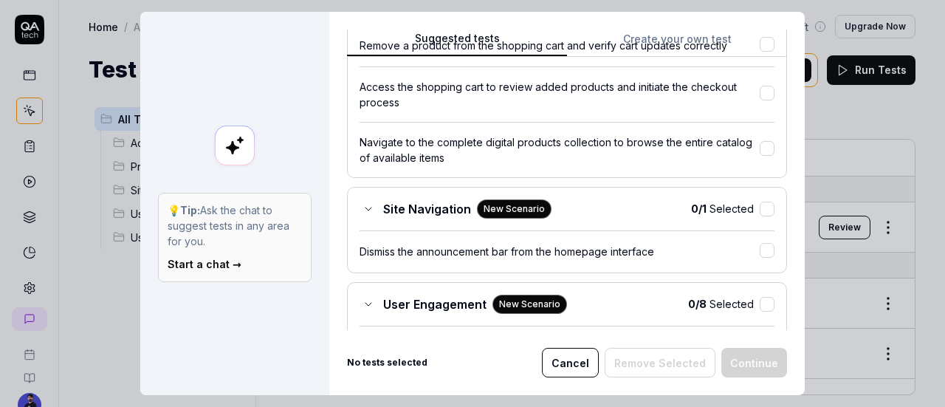
click at [370, 201] on div "Site Navigation New Scenario" at bounding box center [455, 208] width 192 height 19
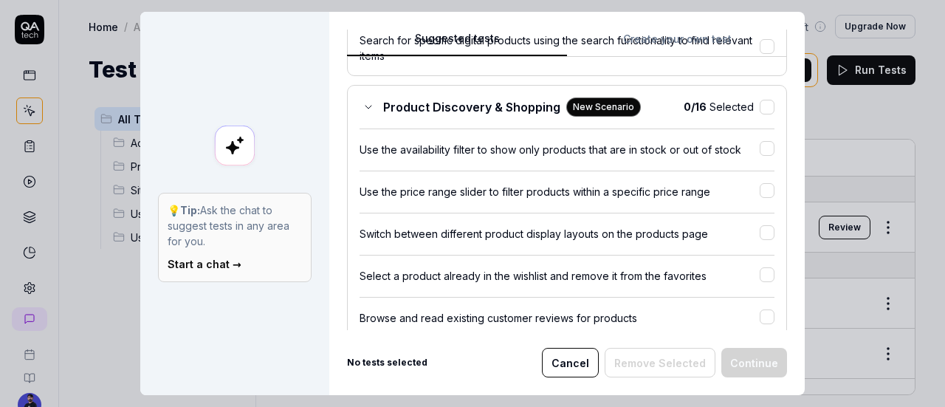
scroll to position [521, 0]
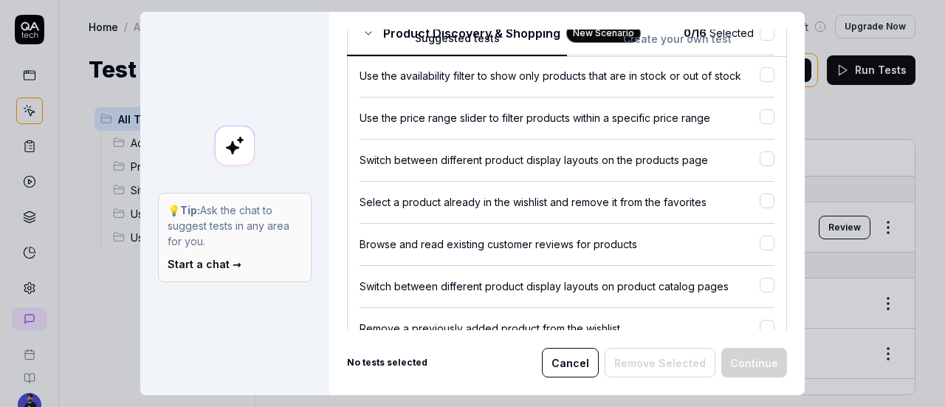
click at [421, 196] on div "Select a product already in the wishlist and remove it from the favorites" at bounding box center [559, 201] width 400 height 15
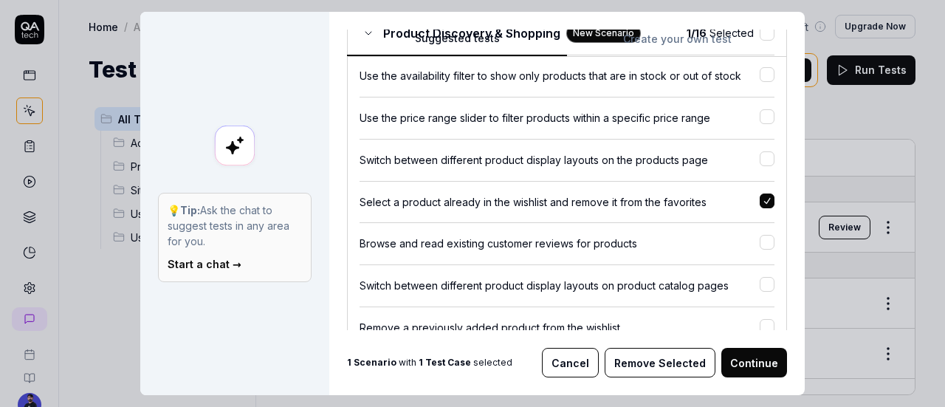
click at [421, 197] on div "Select a product already in the wishlist and remove it from the favorites" at bounding box center [559, 201] width 400 height 15
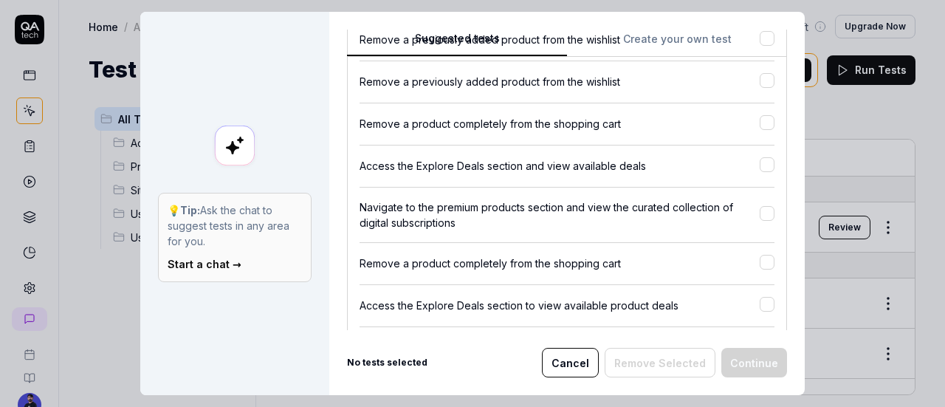
scroll to position [890, 0]
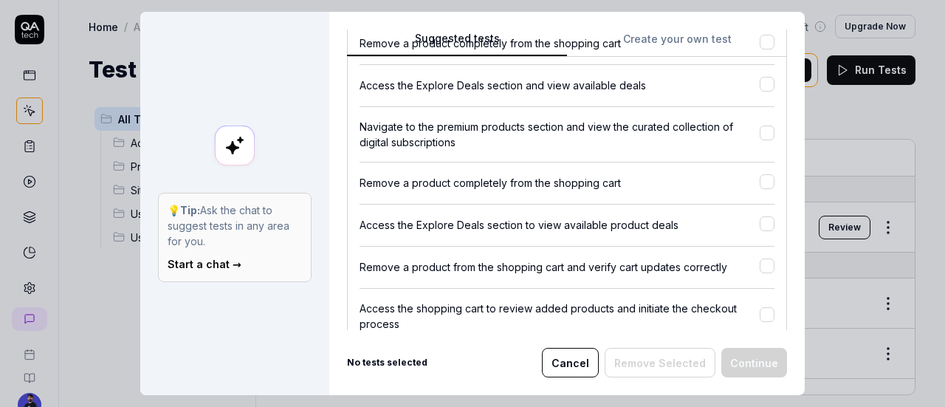
click at [382, 182] on div "Remove a product completely from the shopping cart" at bounding box center [559, 182] width 400 height 15
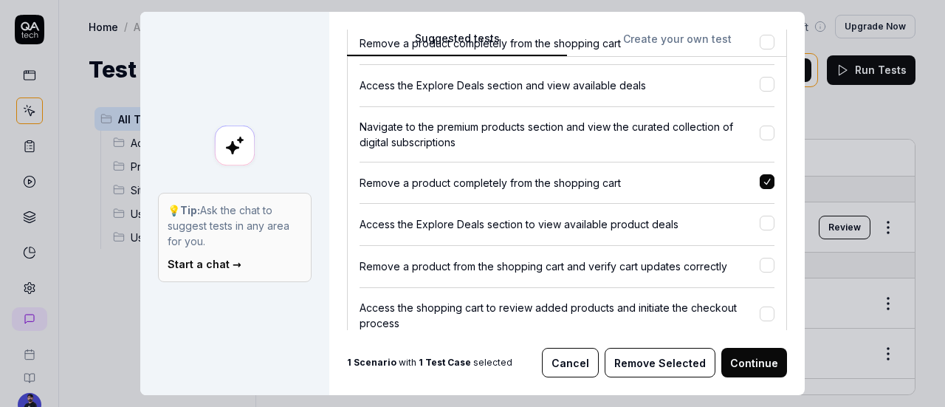
click at [382, 182] on div "Remove a product completely from the shopping cart" at bounding box center [559, 182] width 400 height 15
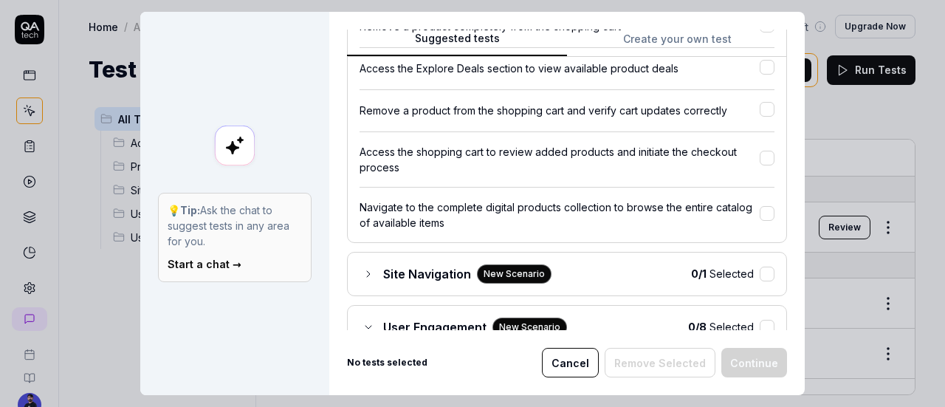
scroll to position [1038, 0]
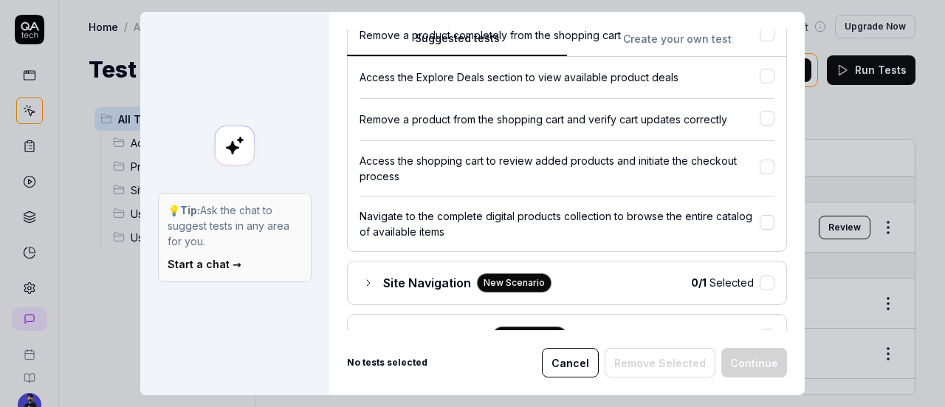
click at [712, 216] on div "Navigate to the complete digital products collection to browse the entire catal…" at bounding box center [559, 223] width 400 height 31
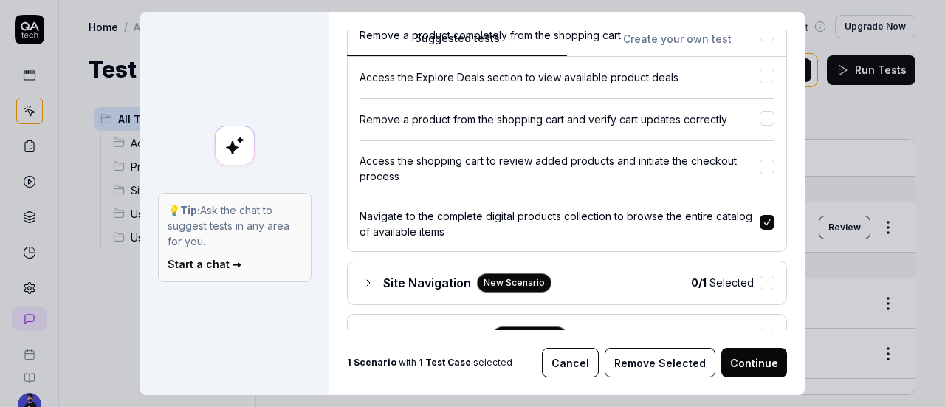
click at [710, 216] on div "Navigate to the complete digital products collection to browse the entire catal…" at bounding box center [559, 223] width 400 height 31
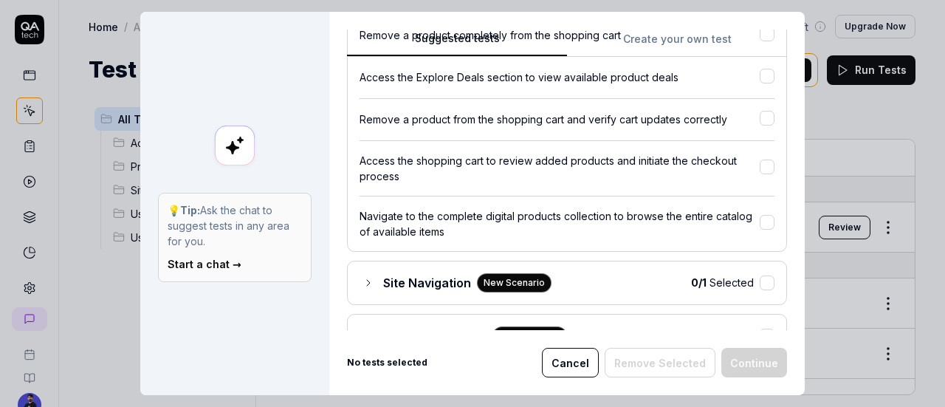
click at [407, 121] on div "Remove a product from the shopping cart and verify cart updates correctly" at bounding box center [559, 118] width 400 height 15
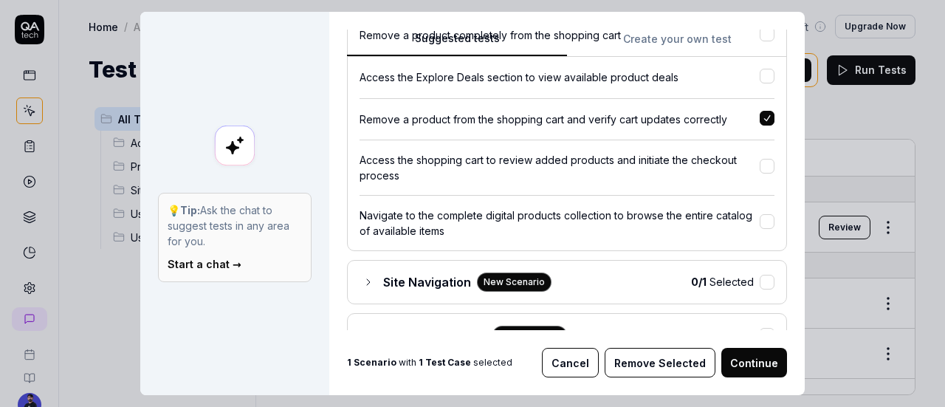
click at [603, 117] on div "Remove a product from the shopping cart and verify cart updates correctly" at bounding box center [559, 118] width 400 height 15
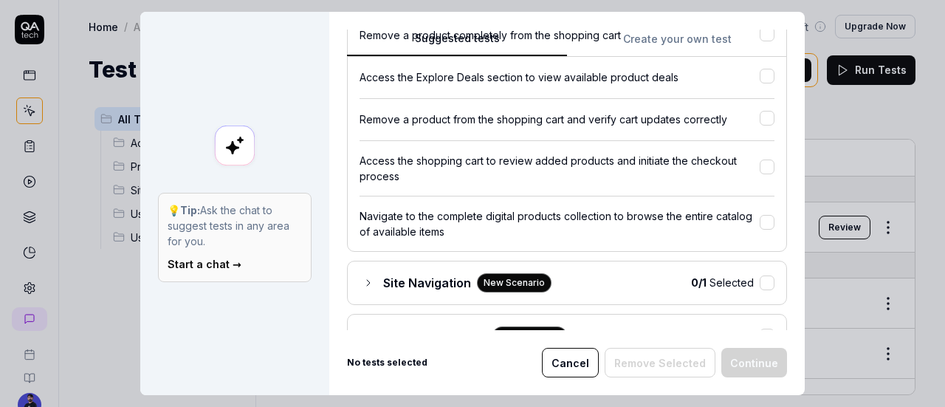
click at [555, 179] on div "Access the shopping cart to review added products and initiate the checkout pro…" at bounding box center [559, 168] width 400 height 31
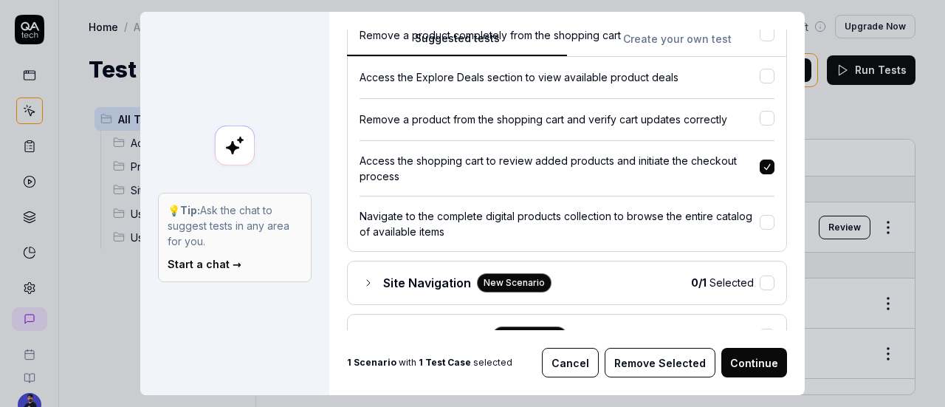
click at [555, 179] on div "Access the shopping cart to review added products and initiate the checkout pro…" at bounding box center [559, 168] width 400 height 31
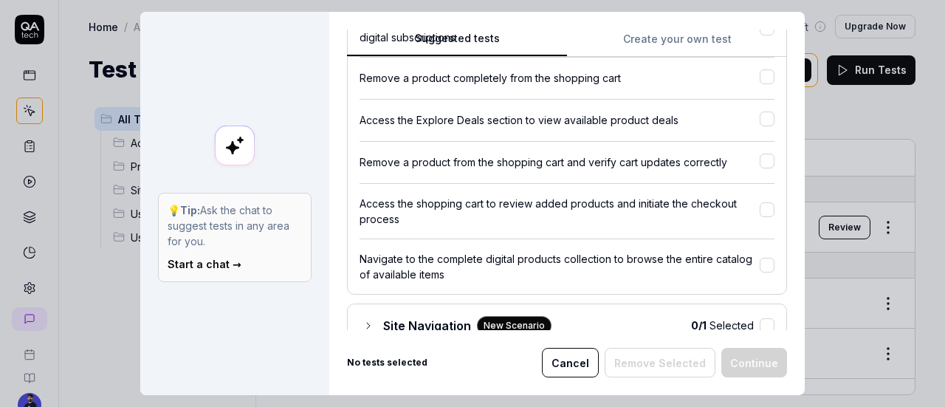
scroll to position [964, 0]
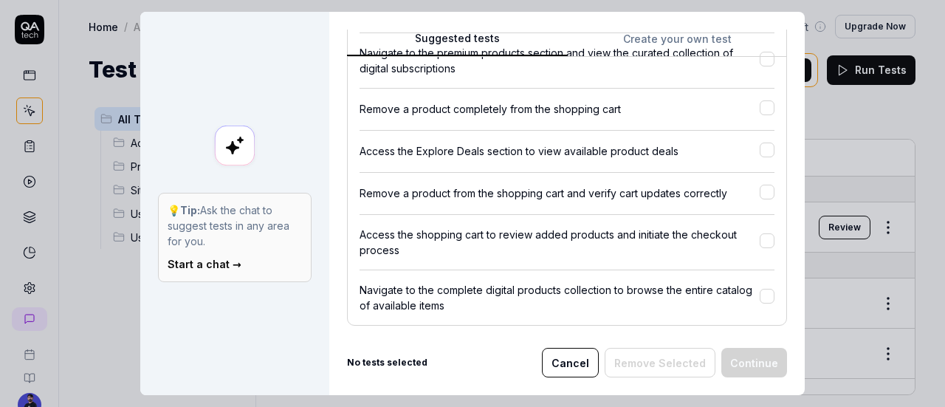
click at [632, 157] on div "Access the Explore Deals section to view available product deals" at bounding box center [559, 150] width 400 height 15
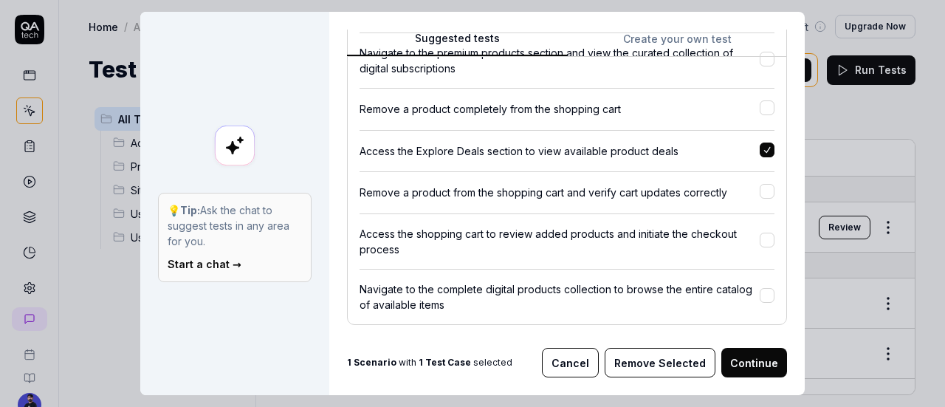
click at [559, 154] on div "Access the Explore Deals section to view available product deals" at bounding box center [559, 150] width 400 height 15
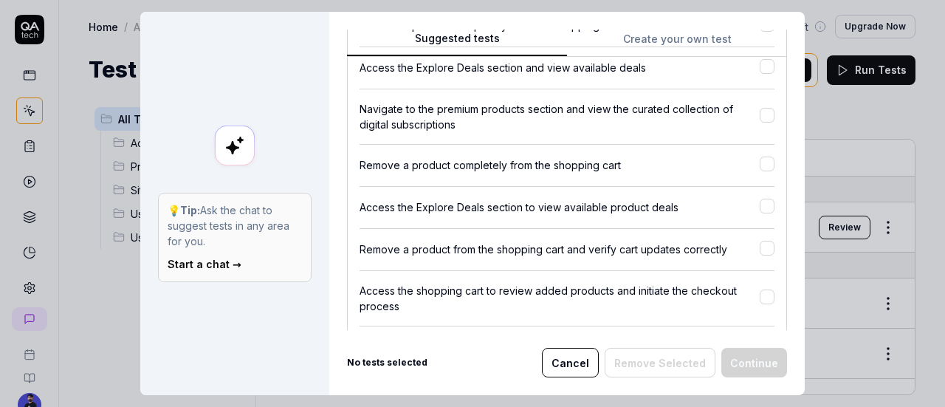
scroll to position [890, 0]
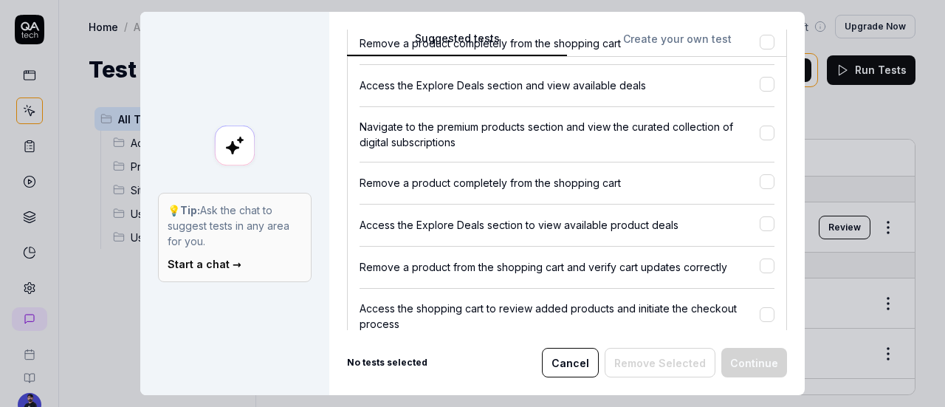
click at [517, 196] on div "Product Discovery & Shopping New Scenario 0 / 16 Selected Use the availability …" at bounding box center [567, 20] width 440 height 757
click at [570, 191] on div "Product Discovery & Shopping New Scenario 0 / 16 Selected Use the availability …" at bounding box center [567, 20] width 440 height 757
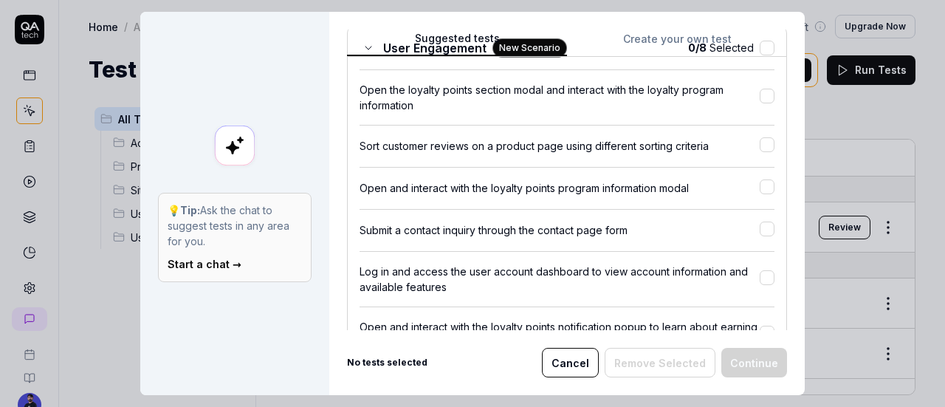
scroll to position [1333, 0]
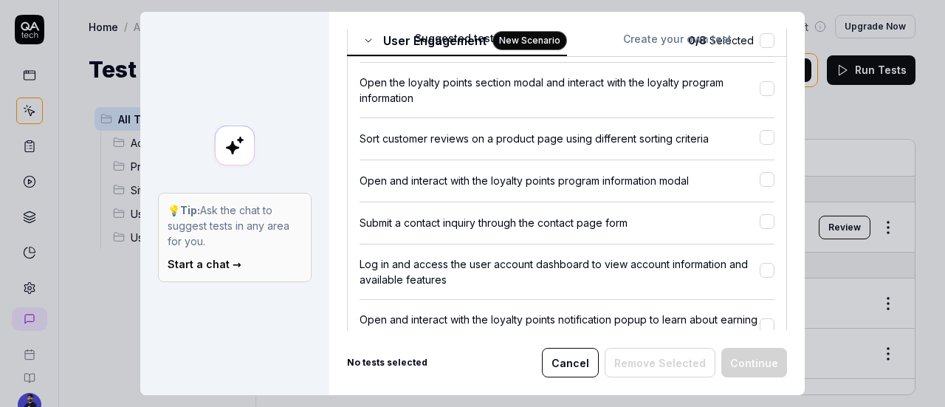
click at [626, 138] on div "Sort customer reviews on a product page using different sorting criteria" at bounding box center [559, 138] width 400 height 15
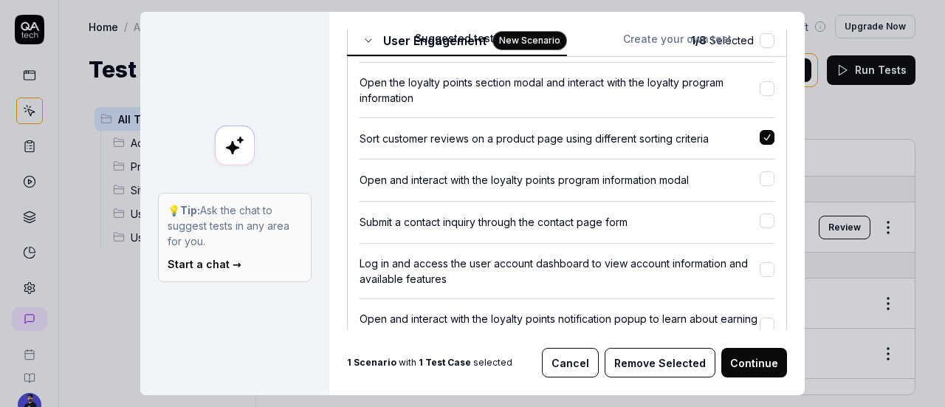
click at [623, 139] on div "Sort customer reviews on a product page using different sorting criteria" at bounding box center [559, 138] width 400 height 15
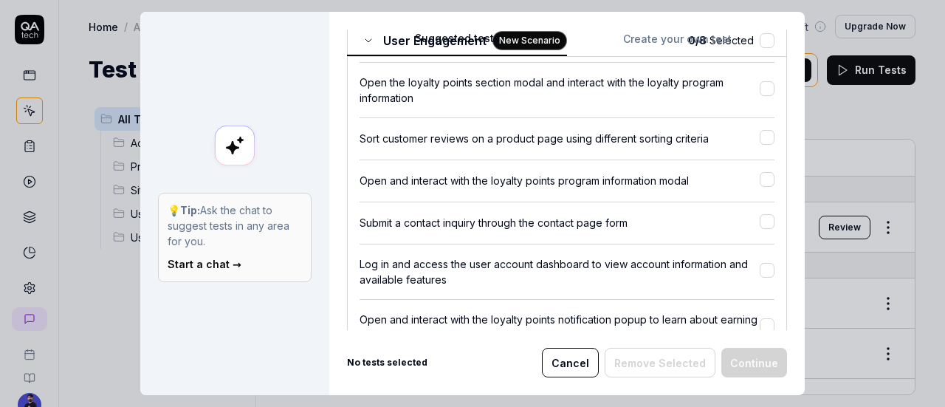
scroll to position [1659, 0]
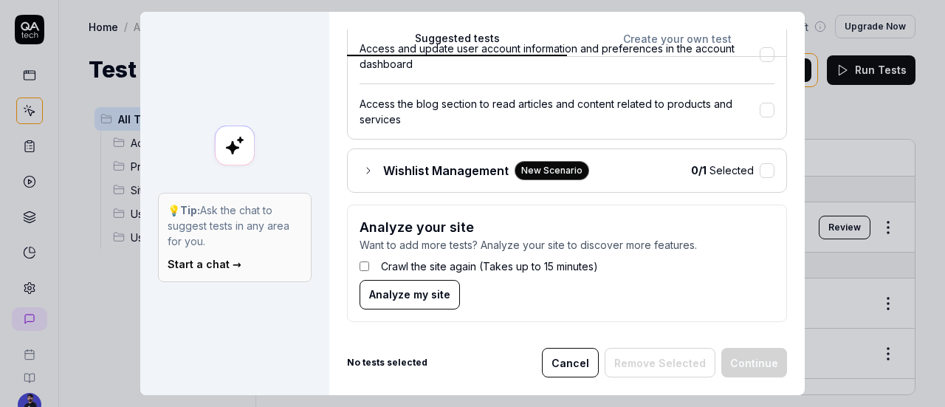
click at [383, 173] on span "Wishlist Management" at bounding box center [445, 171] width 125 height 18
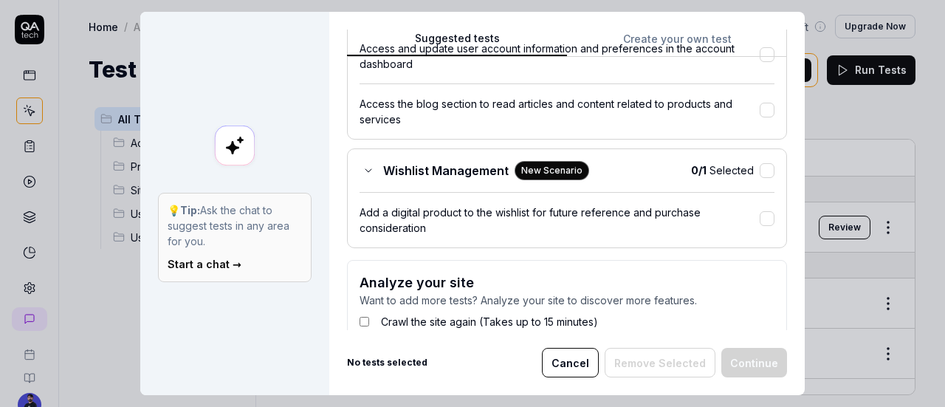
click at [636, 228] on div "Add a digital product to the wishlist for future reference and purchase conside…" at bounding box center [559, 219] width 400 height 31
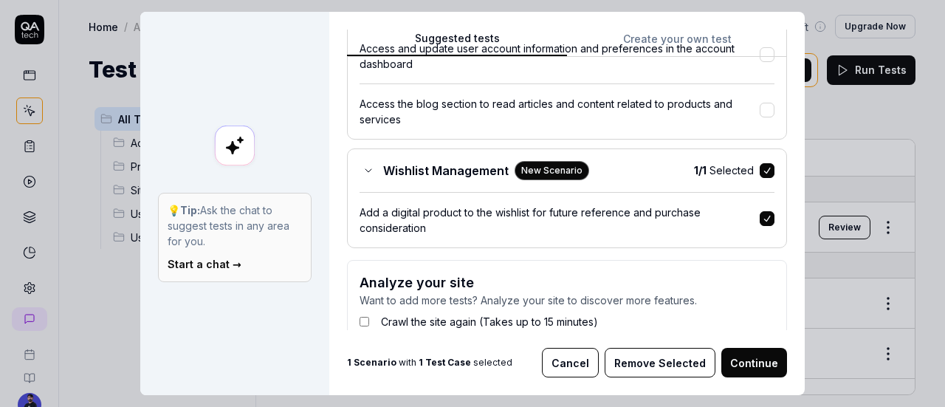
click at [618, 218] on div "Add a digital product to the wishlist for future reference and purchase conside…" at bounding box center [559, 219] width 400 height 31
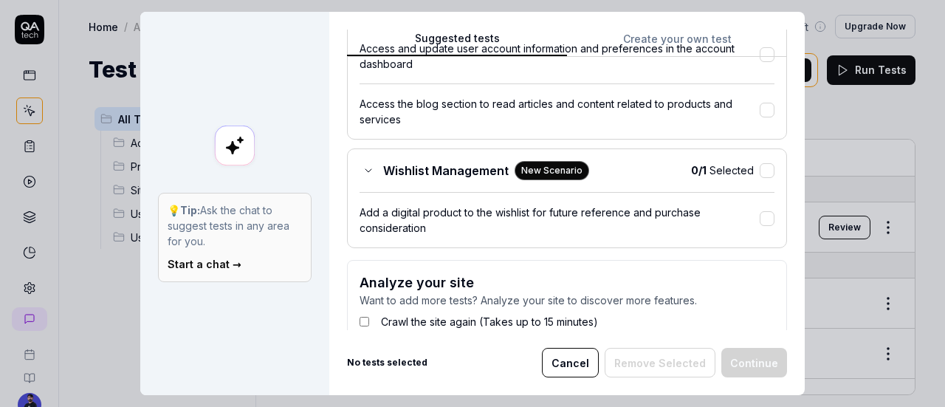
click at [719, 215] on div "Add a digital product to the wishlist for future reference and purchase conside…" at bounding box center [559, 219] width 400 height 31
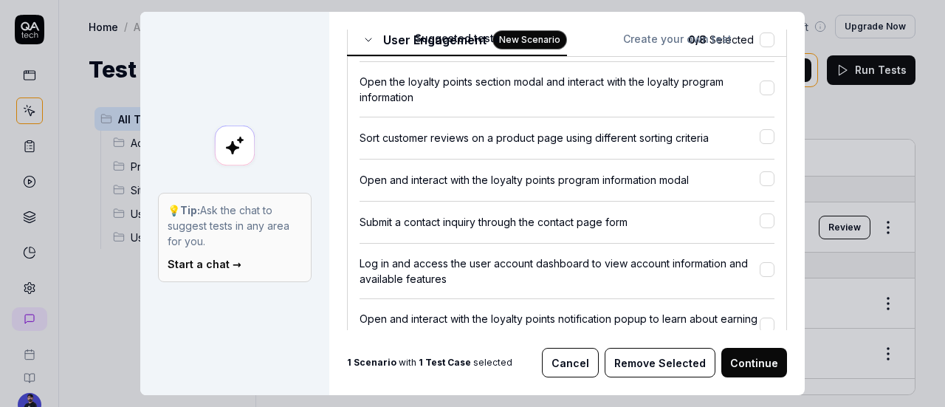
scroll to position [1271, 0]
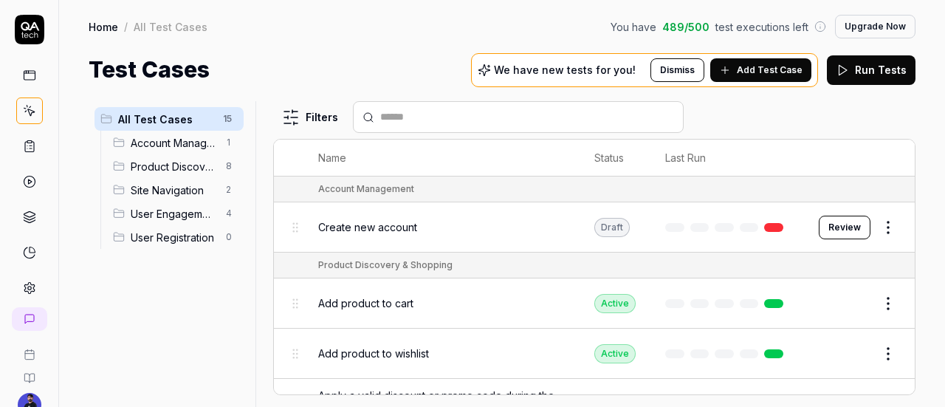
drag, startPoint x: 865, startPoint y: 106, endPoint x: 816, endPoint y: 119, distance: 50.5
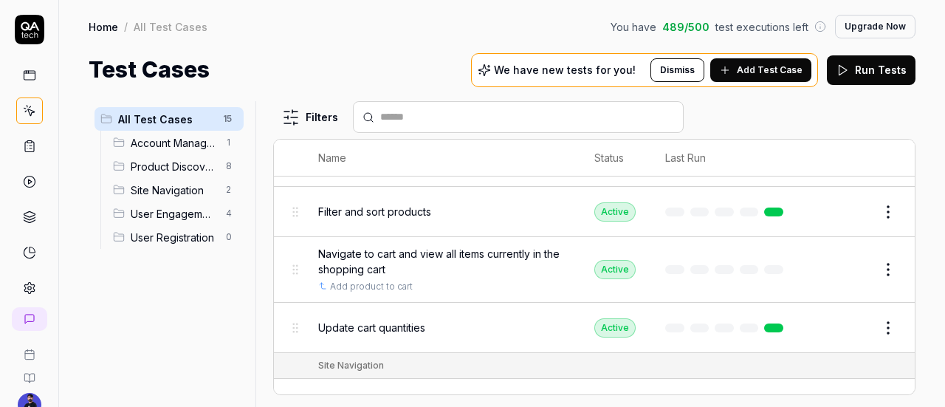
scroll to position [295, 0]
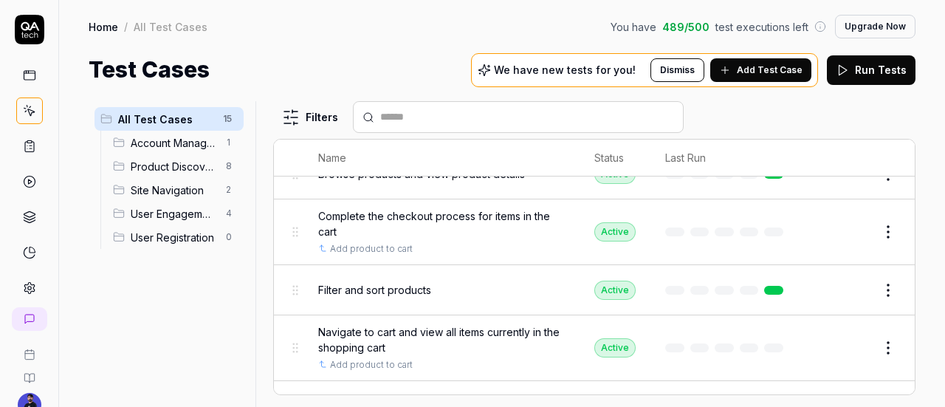
click at [748, 64] on span "Add Test Case" at bounding box center [770, 69] width 66 height 13
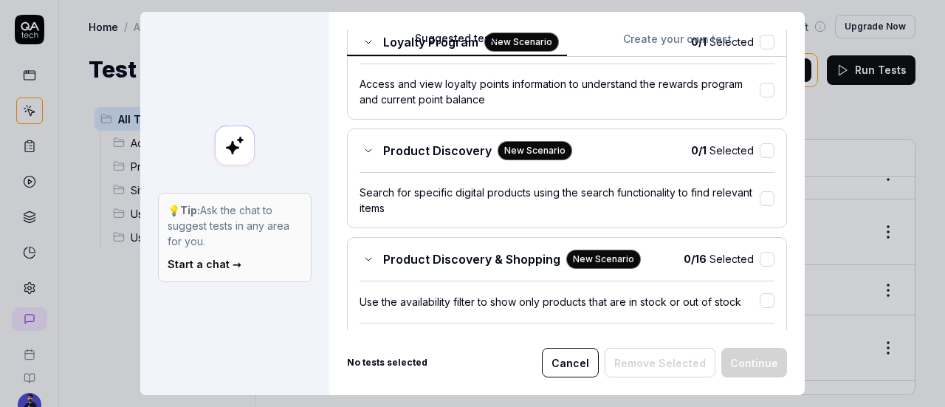
click at [359, 255] on div "Product Discovery & Shopping New Scenario" at bounding box center [499, 258] width 281 height 19
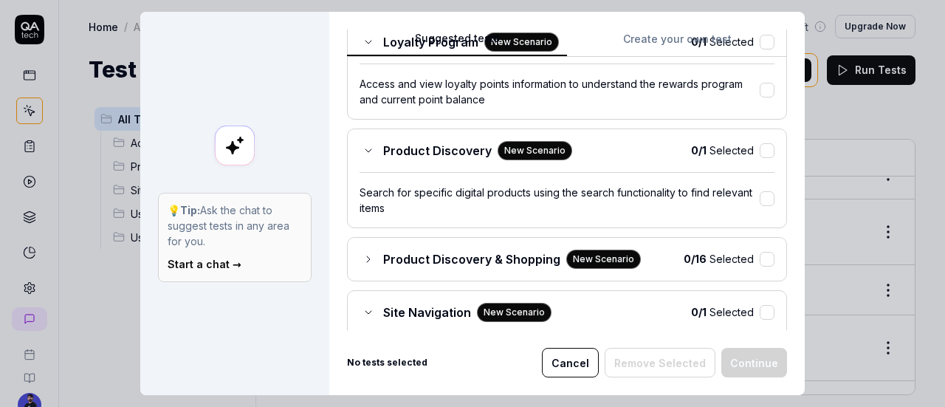
click at [363, 151] on icon at bounding box center [368, 151] width 12 height 12
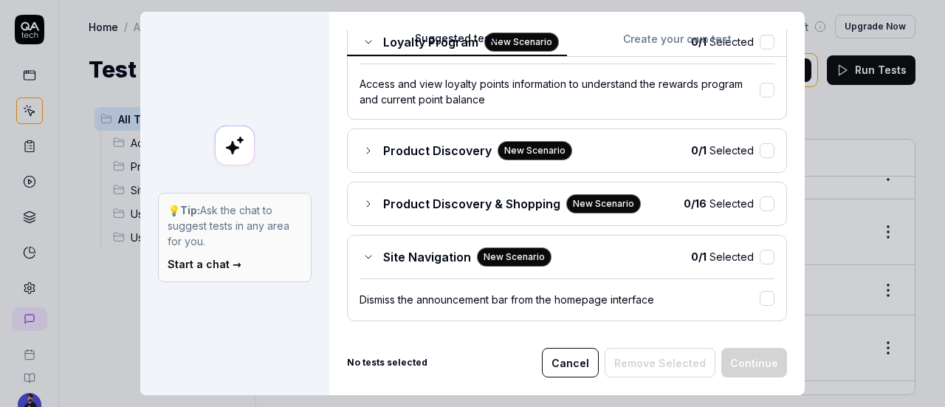
click at [374, 228] on div "Select tests Our AI discovered the following features of your site that you mig…" at bounding box center [567, 402] width 440 height 1247
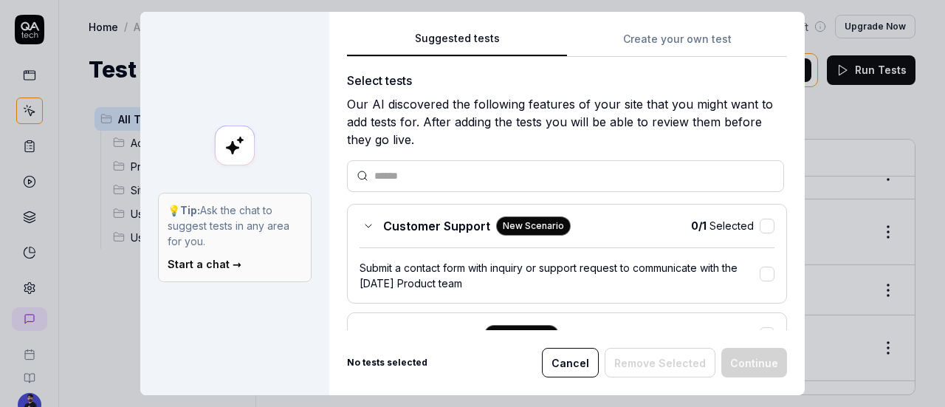
scroll to position [0, 0]
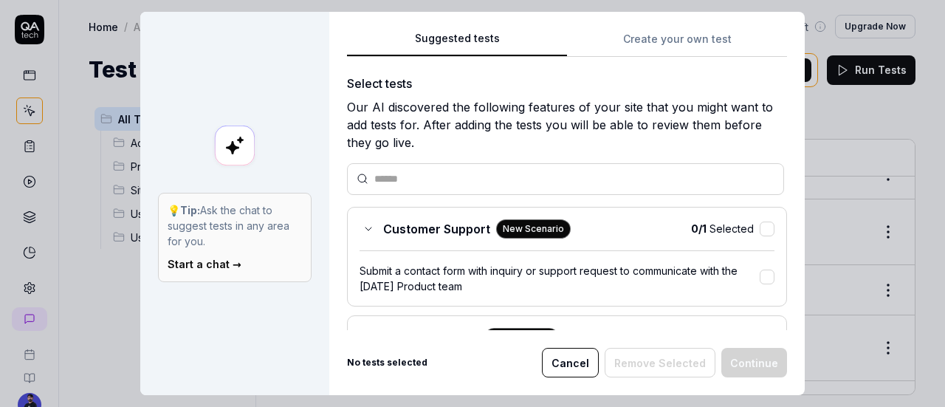
click at [362, 223] on icon at bounding box center [368, 229] width 12 height 12
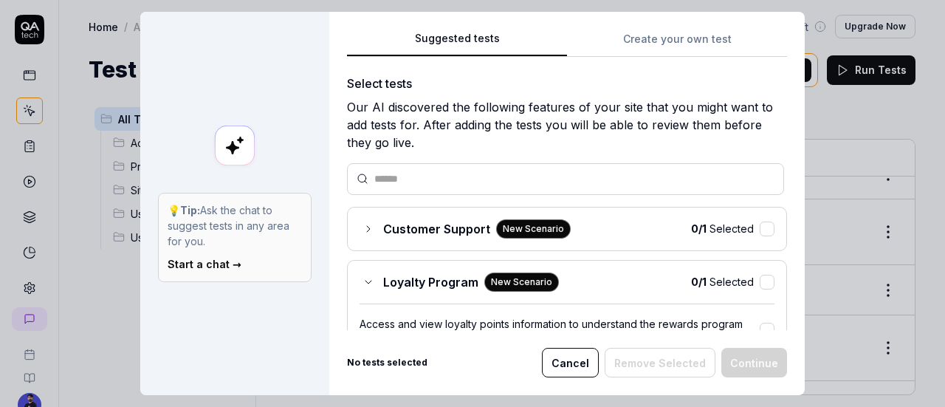
click at [359, 278] on div "Loyalty Program New Scenario" at bounding box center [458, 281] width 199 height 19
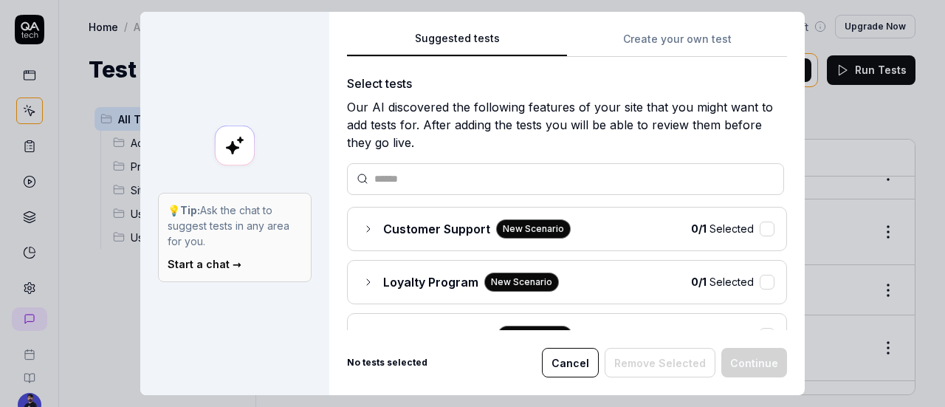
click at [369, 231] on div "Customer Support New Scenario" at bounding box center [464, 228] width 211 height 19
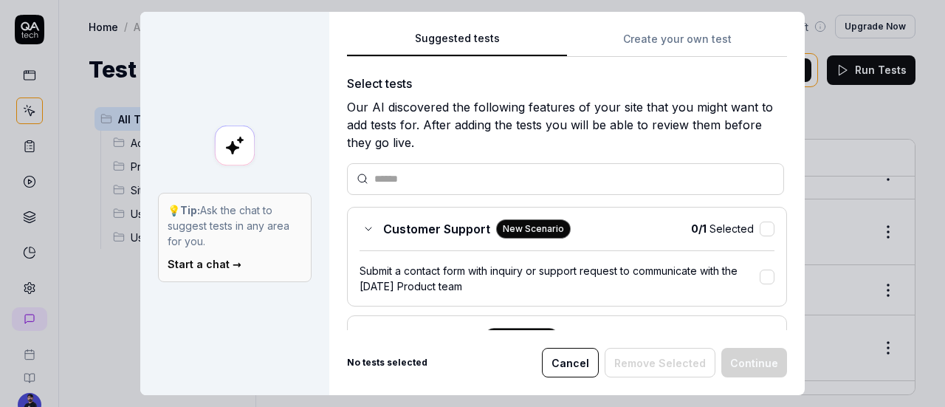
click at [369, 231] on div "Customer Support New Scenario" at bounding box center [464, 228] width 211 height 19
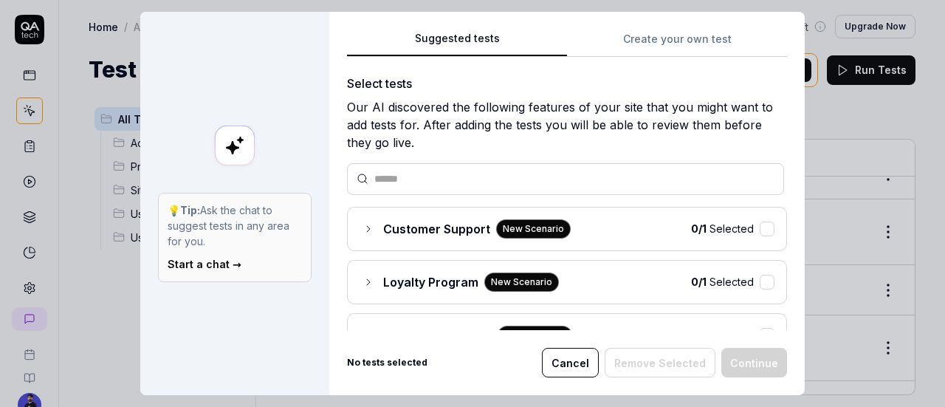
click at [366, 227] on icon at bounding box center [368, 229] width 12 height 12
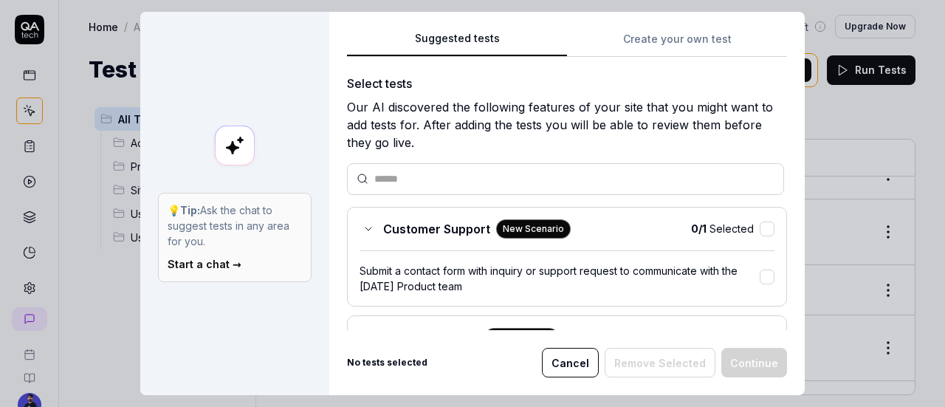
click at [366, 227] on icon at bounding box center [368, 229] width 12 height 12
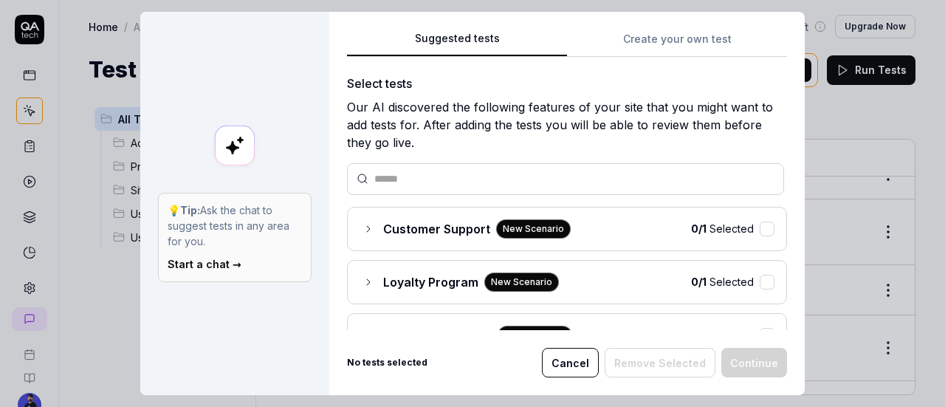
click at [366, 227] on icon at bounding box center [368, 229] width 12 height 12
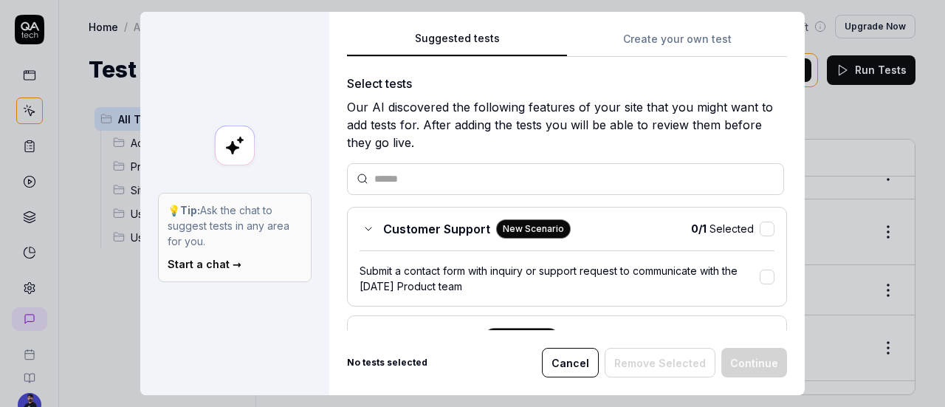
click at [366, 227] on icon at bounding box center [368, 229] width 12 height 12
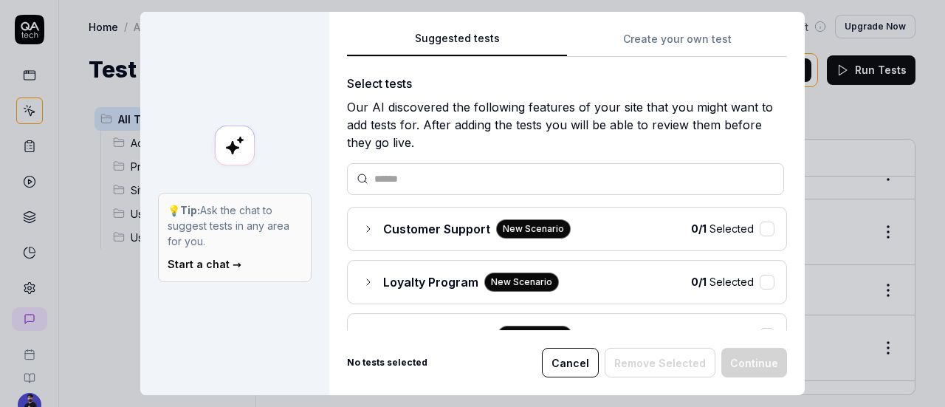
click at [362, 279] on icon at bounding box center [368, 282] width 12 height 12
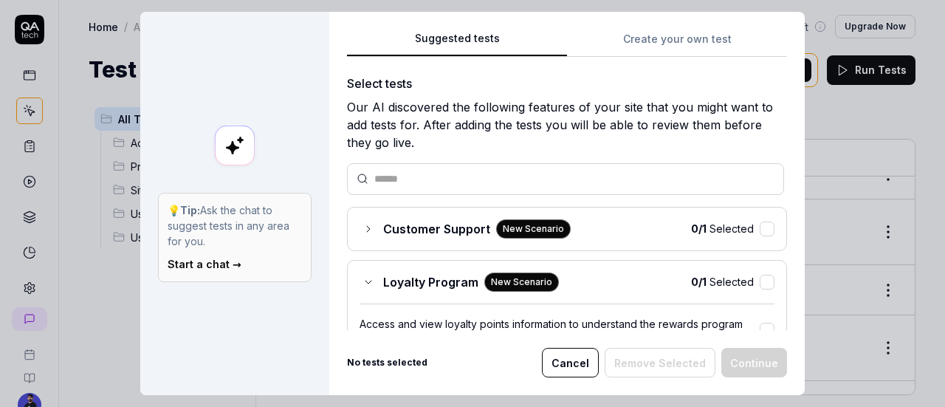
click at [365, 280] on icon at bounding box center [368, 281] width 6 height 3
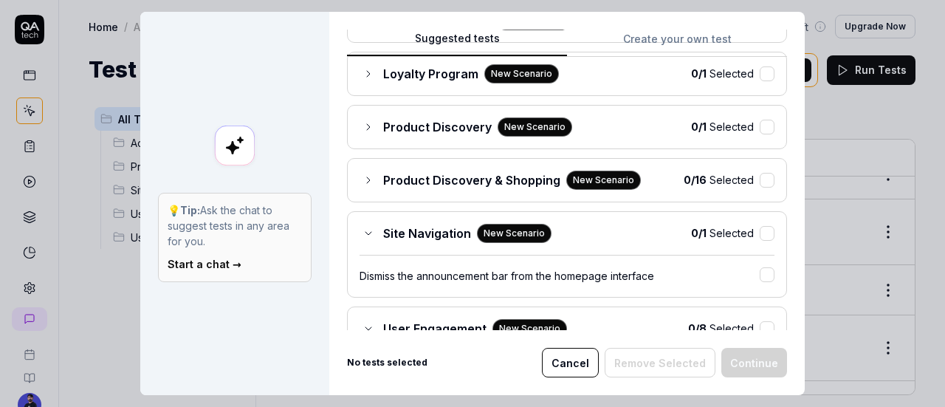
scroll to position [295, 0]
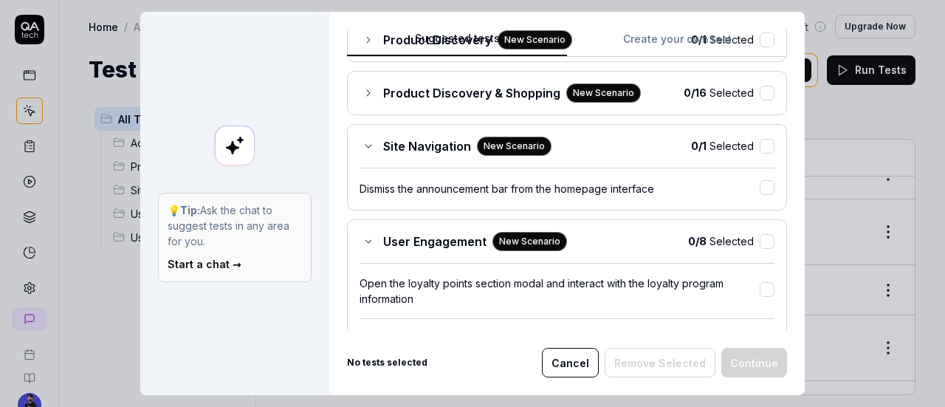
click at [365, 240] on icon at bounding box center [368, 241] width 12 height 12
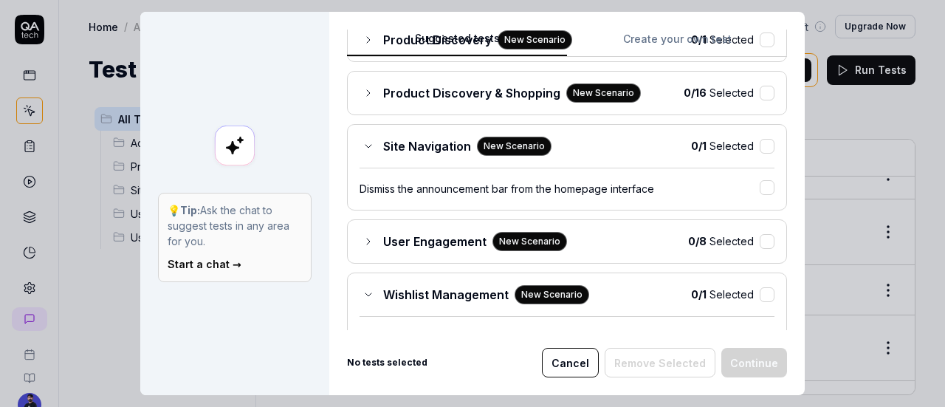
click at [362, 289] on icon at bounding box center [368, 295] width 12 height 12
click at [363, 128] on div "Site Navigation New Scenario 0 / 1 Selected Dismiss the announcement bar from t…" at bounding box center [567, 167] width 440 height 86
click at [351, 151] on div "Site Navigation New Scenario 0 / 1 Selected Dismiss the announcement bar from t…" at bounding box center [567, 167] width 440 height 86
click at [364, 142] on icon at bounding box center [368, 146] width 12 height 12
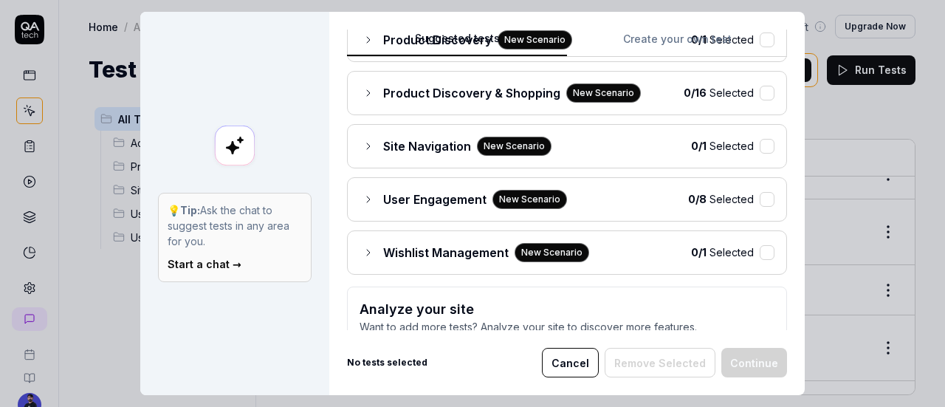
click at [394, 190] on span "User Engagement" at bounding box center [434, 199] width 103 height 18
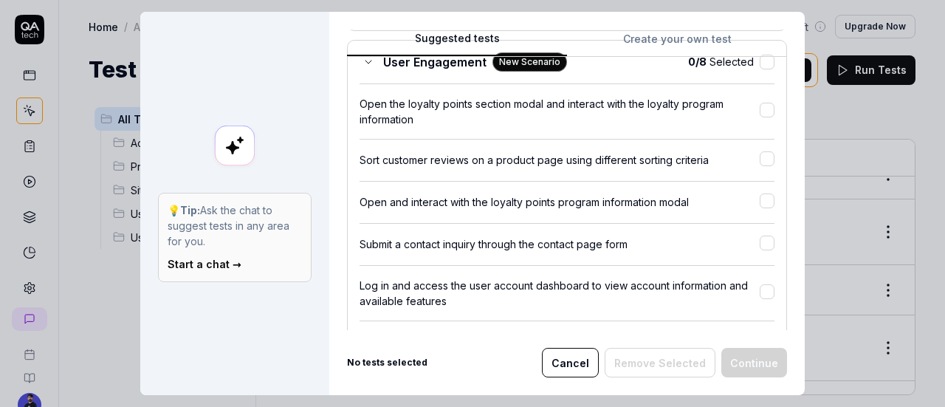
scroll to position [443, 0]
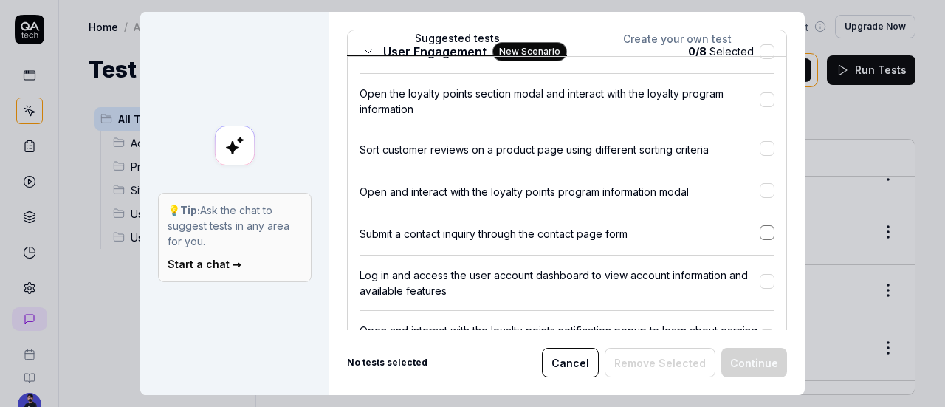
click at [759, 229] on button "button" at bounding box center [766, 232] width 15 height 15
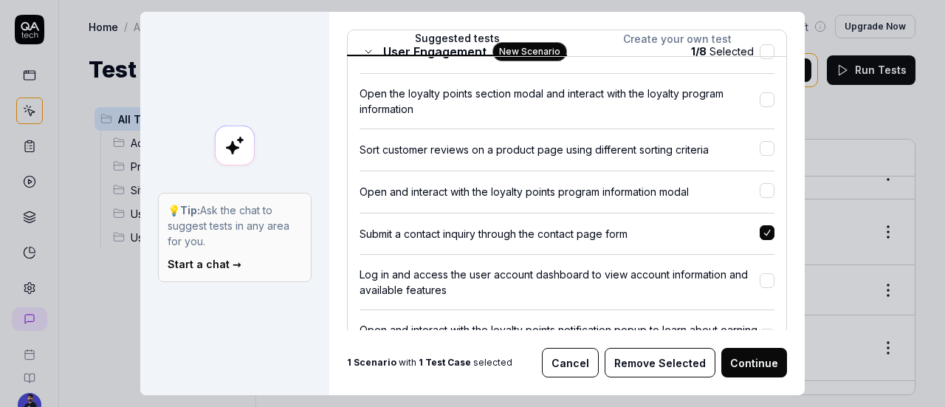
click at [759, 229] on button "button" at bounding box center [766, 232] width 15 height 15
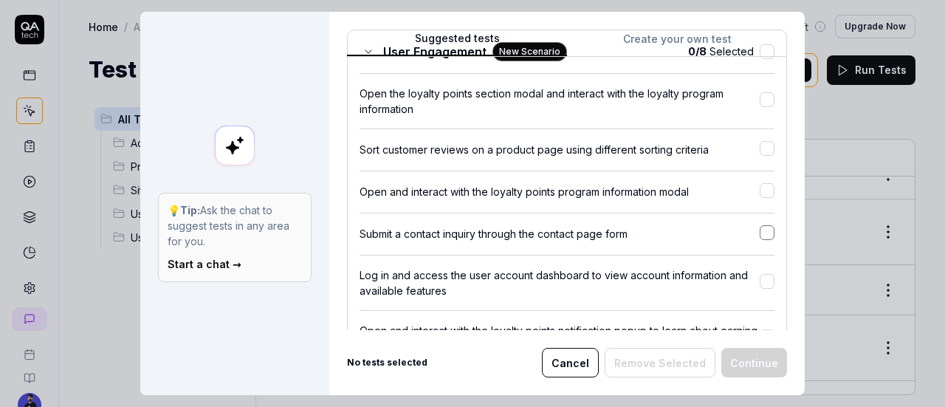
click at [759, 229] on button "button" at bounding box center [766, 232] width 15 height 15
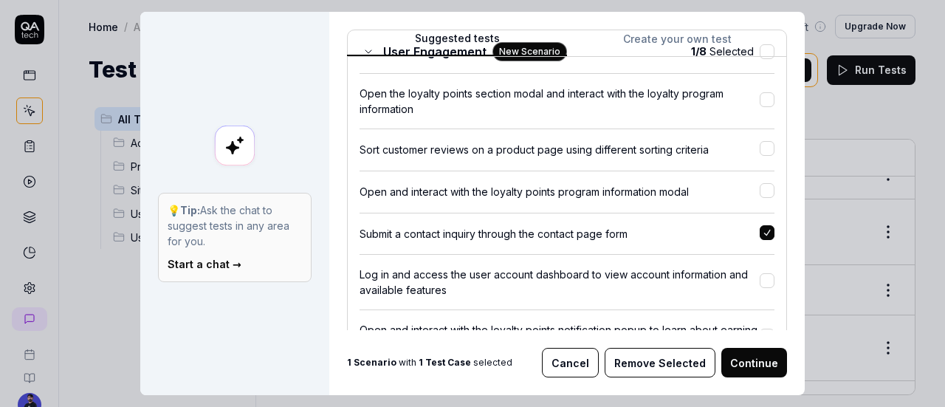
click at [759, 229] on button "button" at bounding box center [766, 232] width 15 height 15
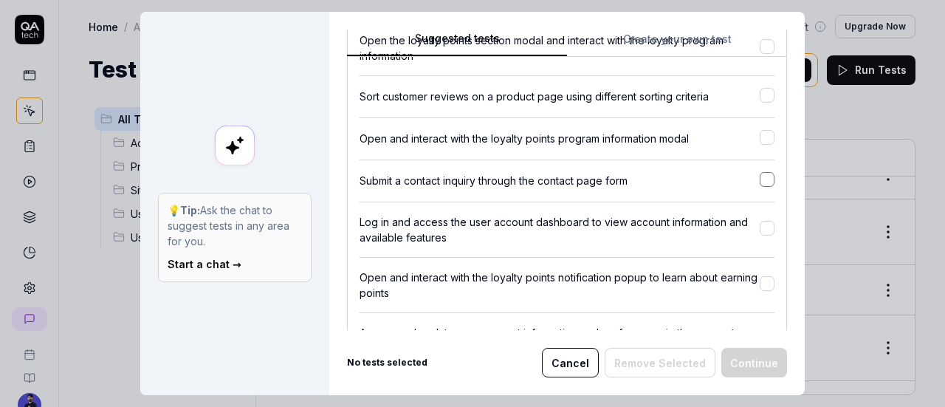
scroll to position [517, 0]
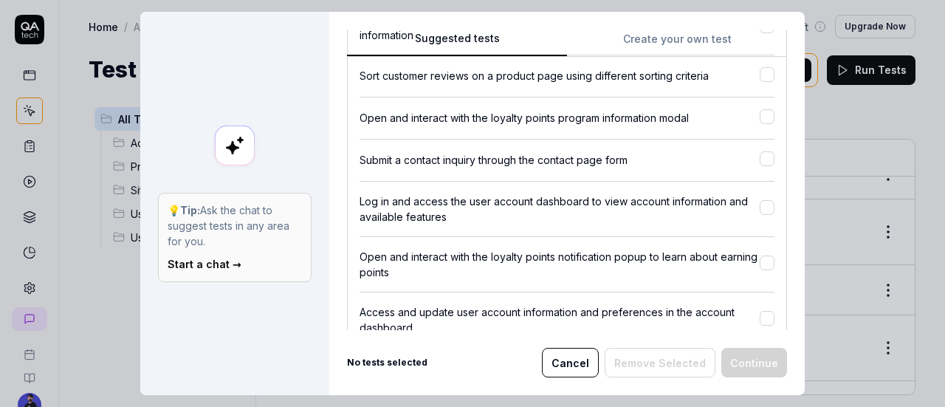
click at [372, 199] on div "Log in and access the user account dashboard to view account information and av…" at bounding box center [559, 208] width 400 height 31
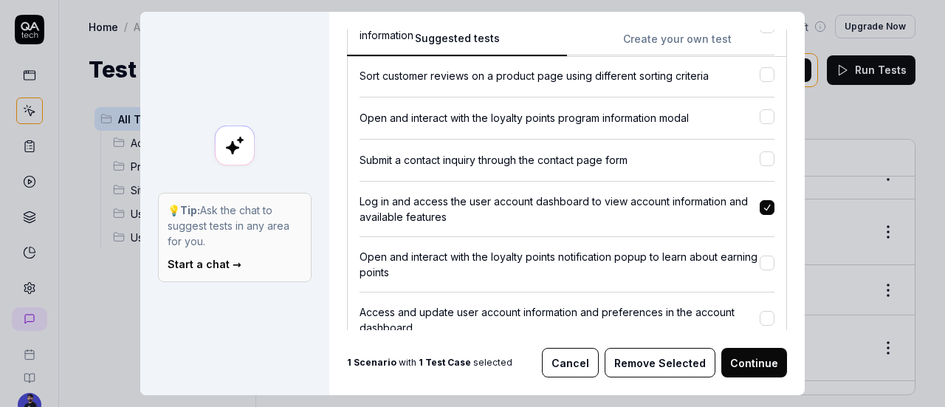
click at [385, 201] on div "Log in and access the user account dashboard to view account information and av…" at bounding box center [559, 208] width 400 height 31
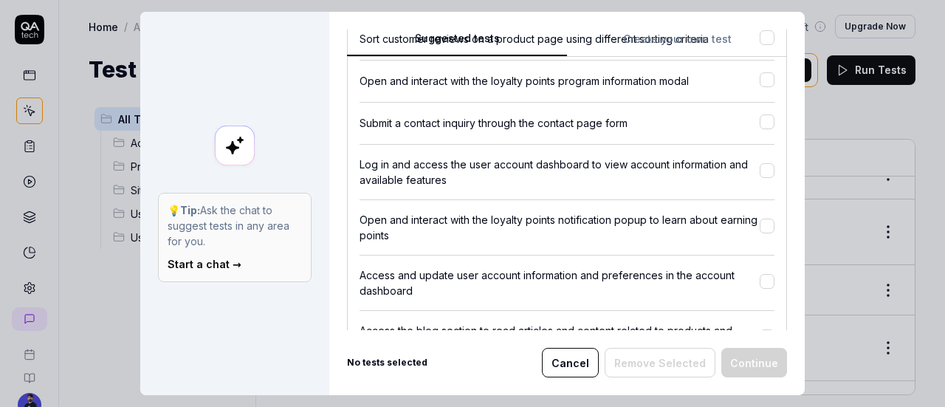
scroll to position [664, 0]
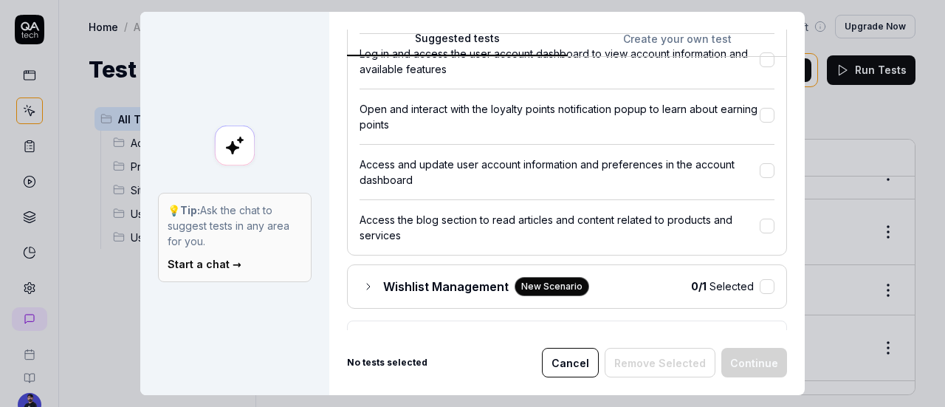
click at [734, 222] on div "Access the blog section to read articles and content related to products and se…" at bounding box center [559, 227] width 400 height 31
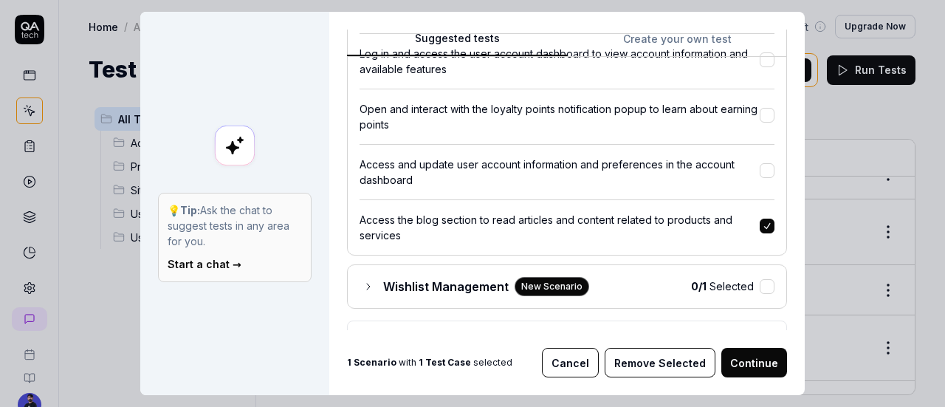
click at [759, 227] on div at bounding box center [766, 226] width 15 height 17
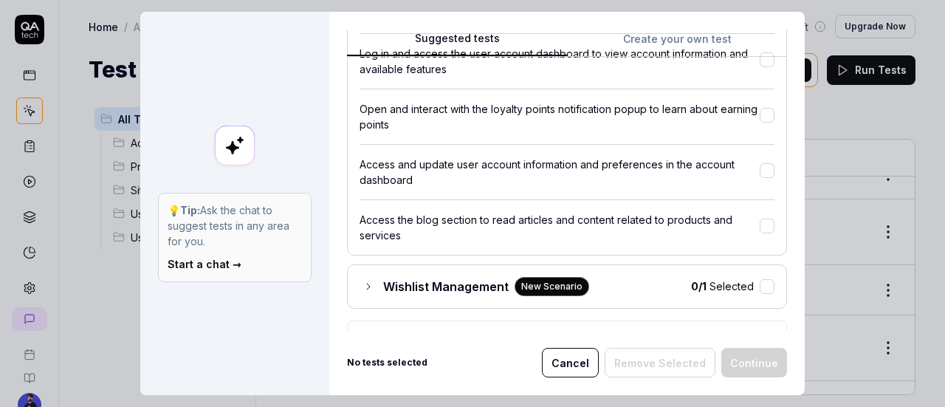
click at [719, 172] on div "Access and update user account information and preferences in the account dashb…" at bounding box center [559, 171] width 400 height 31
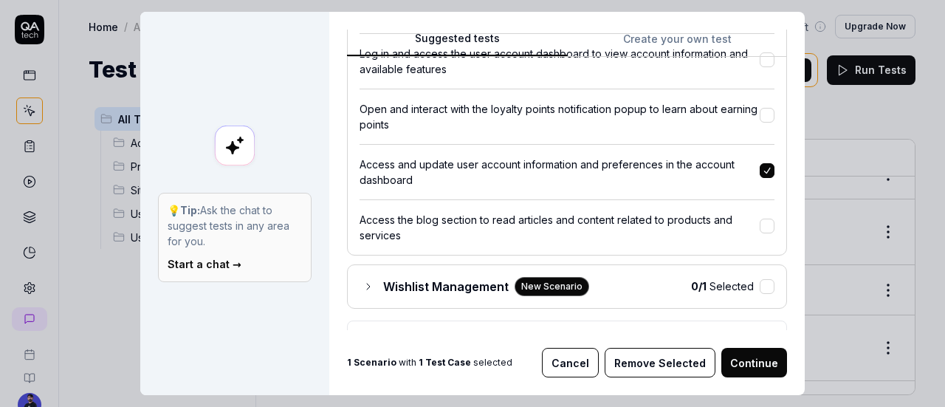
click at [710, 173] on div "Access and update user account information and preferences in the account dashb…" at bounding box center [559, 171] width 400 height 31
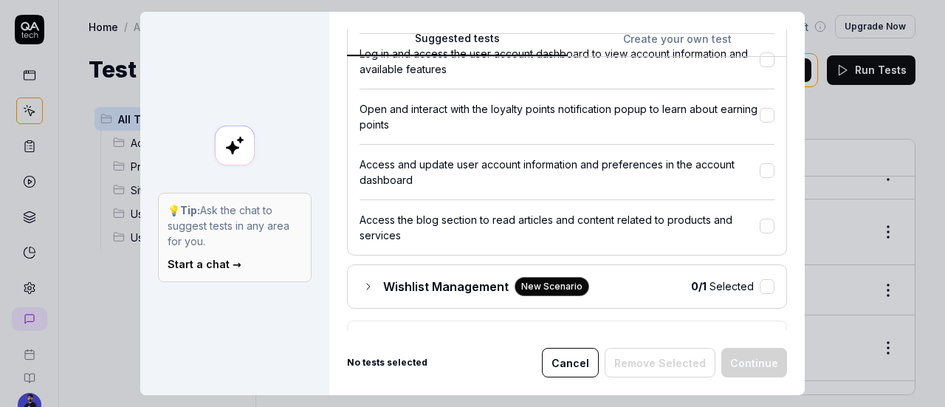
click at [740, 171] on div "Access and update user account information and preferences in the account dashb…" at bounding box center [559, 171] width 400 height 31
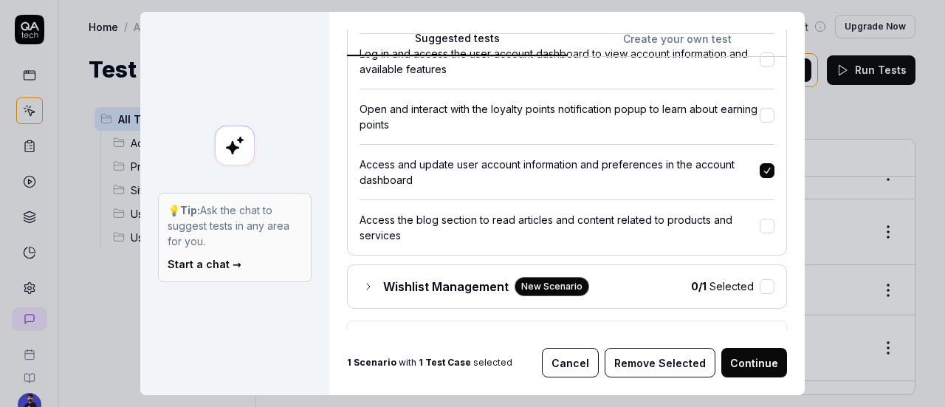
click at [710, 104] on div "Open and interact with the loyalty points notification popup to learn about ear…" at bounding box center [559, 116] width 400 height 31
click at [728, 103] on div "Open and interact with the loyalty points notification popup to learn about ear…" at bounding box center [559, 116] width 400 height 31
click at [738, 147] on div "Access and update user account information and preferences in the account dashb…" at bounding box center [566, 166] width 415 height 44
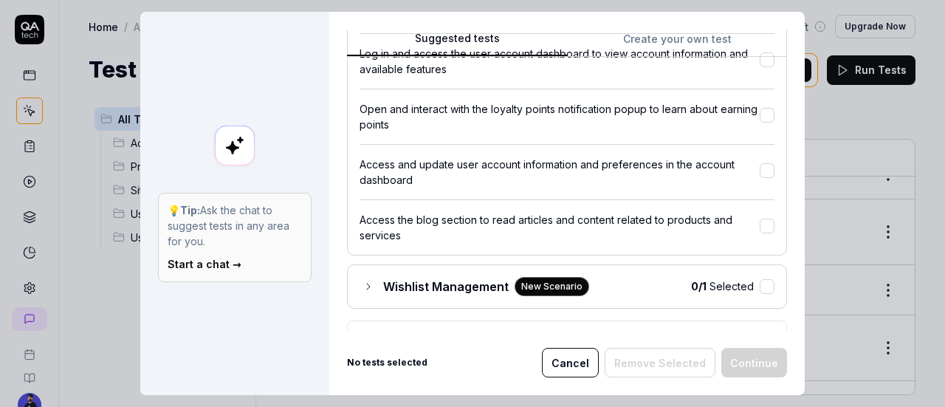
scroll to position [517, 0]
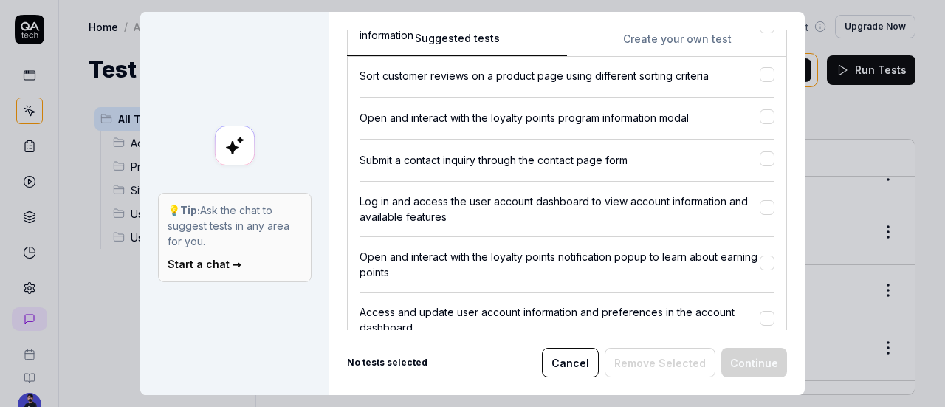
click at [416, 207] on div "Log in and access the user account dashboard to view account information and av…" at bounding box center [559, 208] width 400 height 31
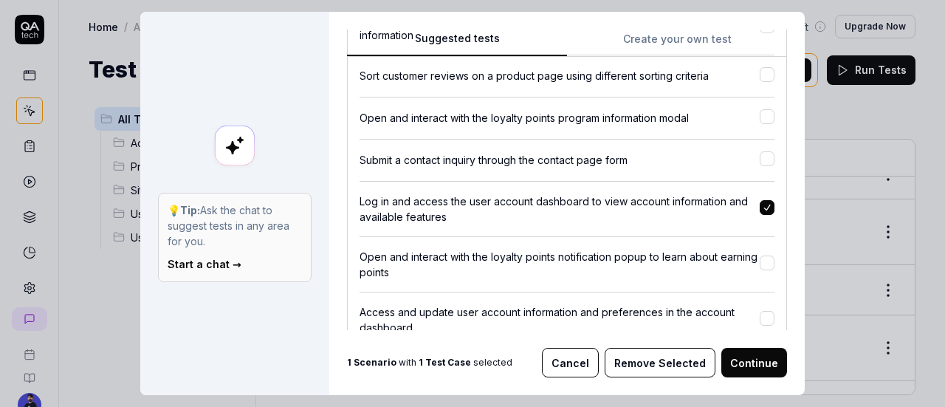
click at [742, 368] on button "Continue" at bounding box center [754, 363] width 66 height 30
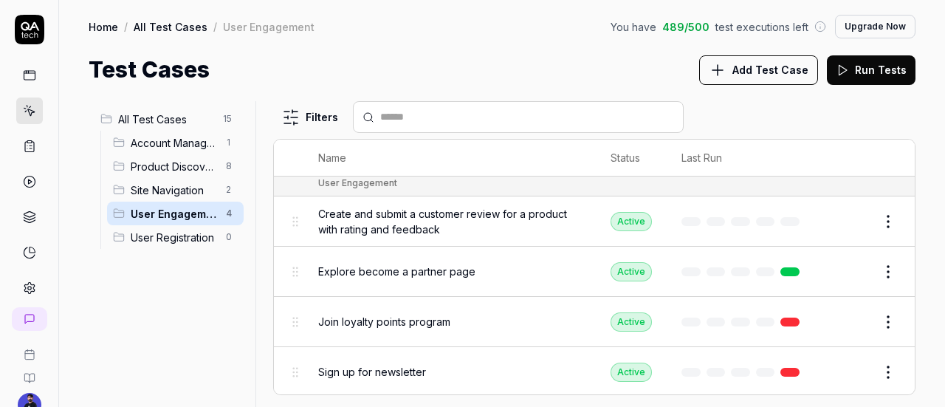
scroll to position [100, 0]
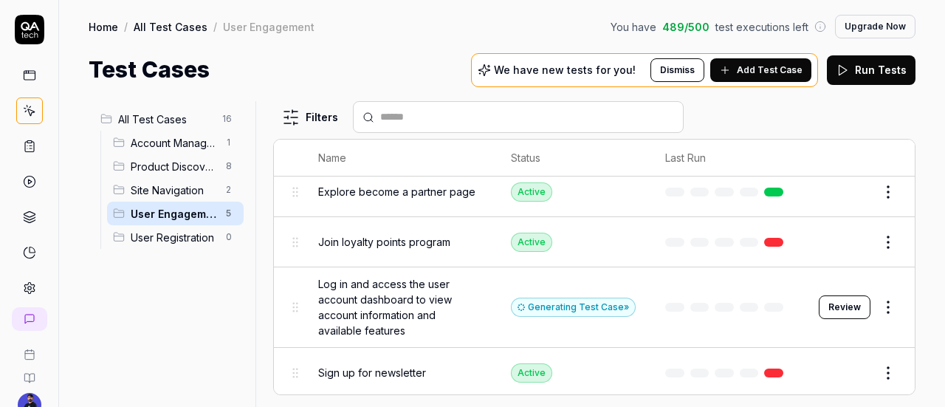
click at [832, 307] on button "Review" at bounding box center [845, 307] width 52 height 24
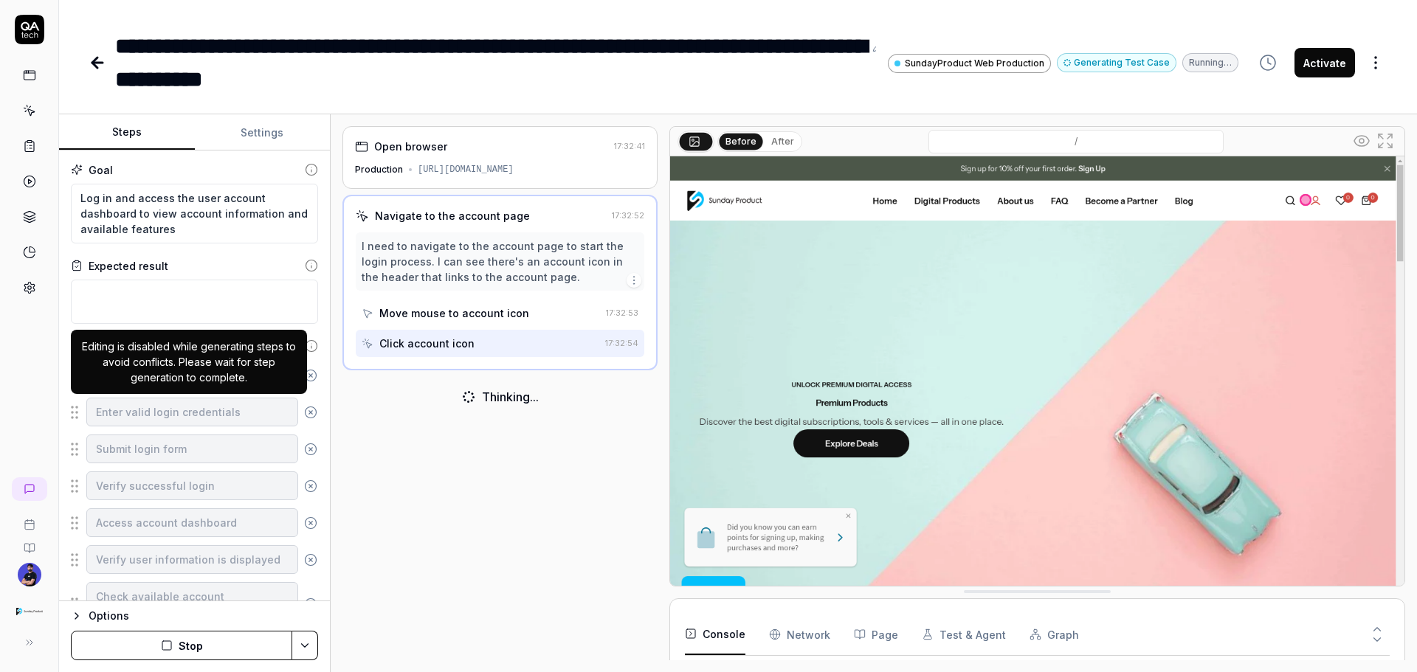
scroll to position [114, 0]
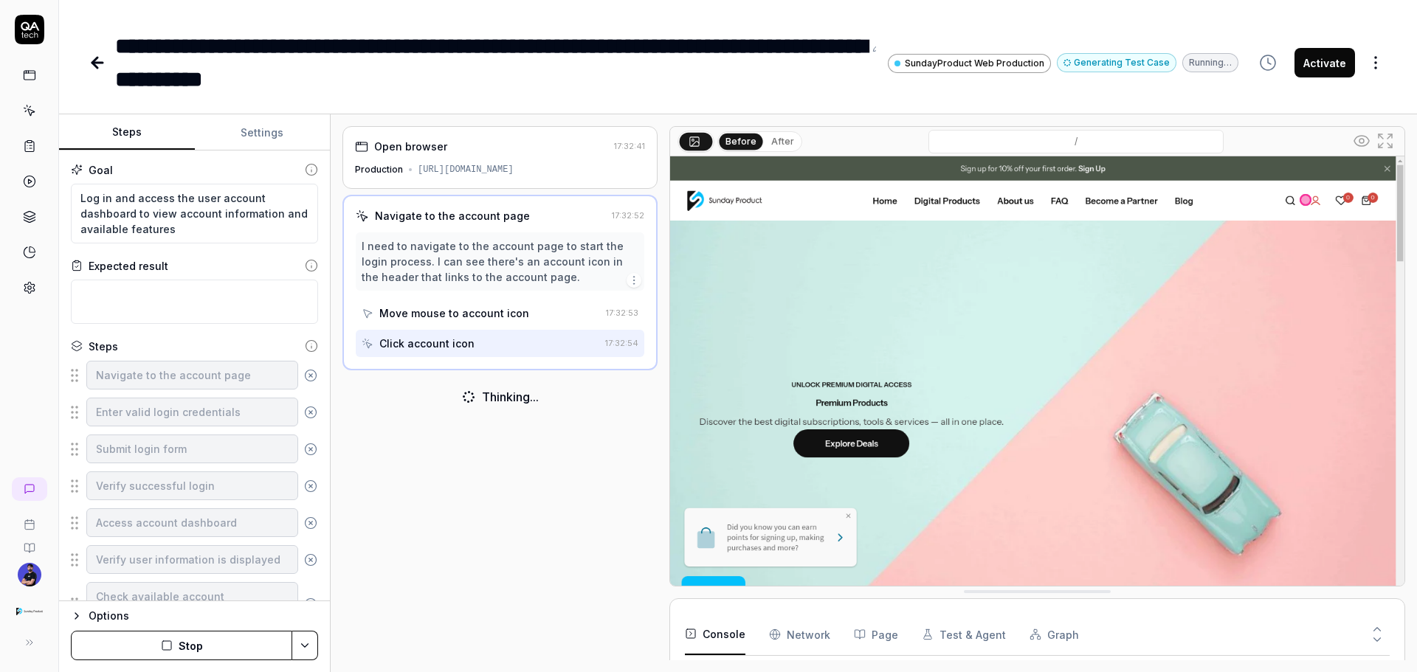
click at [497, 399] on div "Thinking..." at bounding box center [510, 397] width 57 height 18
click at [362, 413] on div "Thinking..." at bounding box center [499, 396] width 315 height 41
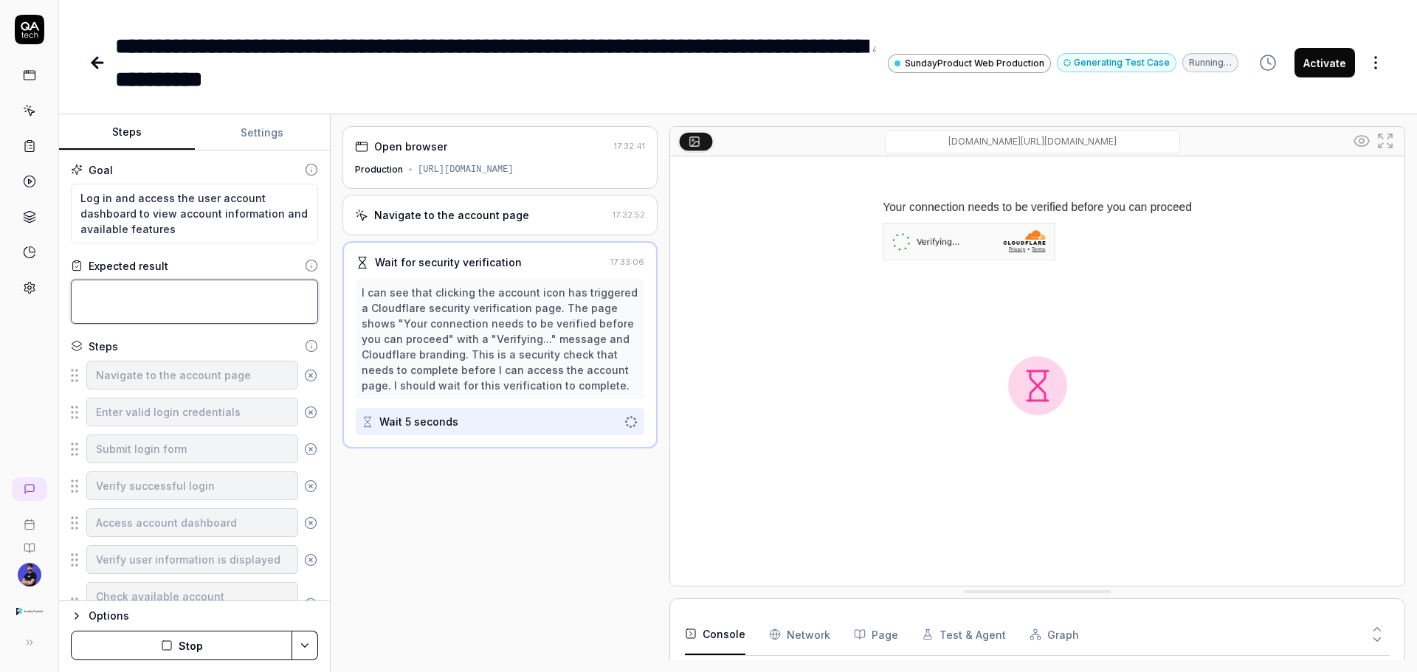
click at [208, 317] on textarea at bounding box center [194, 302] width 247 height 44
click at [116, 213] on textarea "Log in and access the user account dashboard to view account information and av…" at bounding box center [194, 214] width 247 height 60
click at [201, 221] on textarea "Log in and access the user account dashboard to view account information and av…" at bounding box center [194, 214] width 247 height 60
drag, startPoint x: 176, startPoint y: 225, endPoint x: 41, endPoint y: 192, distance: 139.8
click at [41, 192] on div "**********" at bounding box center [708, 336] width 1417 height 672
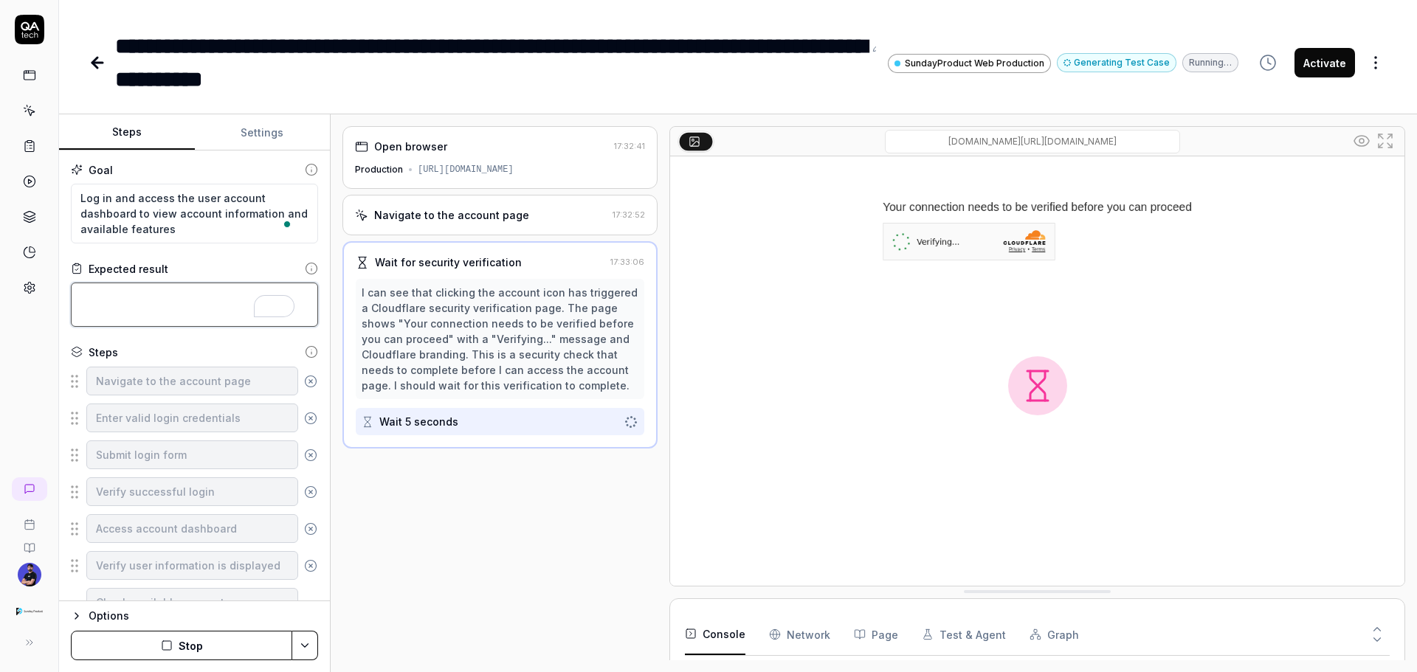
click at [145, 284] on textarea "To enrich screen reader interactions, please activate Accessibility in Grammarl…" at bounding box center [194, 305] width 247 height 44
click at [116, 271] on div "Expected result" at bounding box center [129, 268] width 80 height 15
click at [115, 271] on div "Expected result" at bounding box center [129, 268] width 80 height 15
click at [163, 270] on div "Expected result" at bounding box center [129, 268] width 80 height 15
drag, startPoint x: 172, startPoint y: 270, endPoint x: 87, endPoint y: 264, distance: 85.1
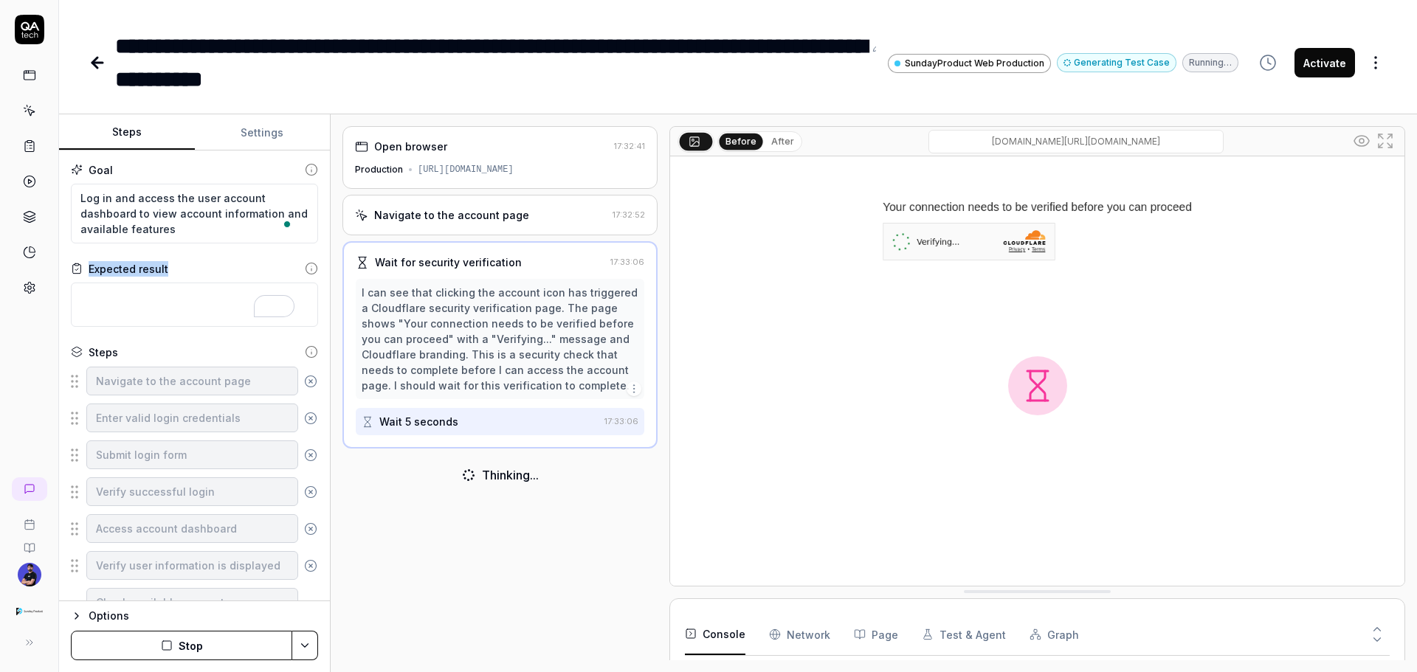
click at [87, 264] on div "Expected result" at bounding box center [194, 268] width 247 height 15
click at [125, 302] on textarea "To enrich screen reader interactions, please activate Accessibility in Grammarl…" at bounding box center [194, 305] width 247 height 44
click at [89, 169] on div "Goal" at bounding box center [101, 169] width 24 height 15
drag, startPoint x: 89, startPoint y: 169, endPoint x: 119, endPoint y: 175, distance: 30.1
click at [119, 175] on div "Goal" at bounding box center [194, 169] width 247 height 15
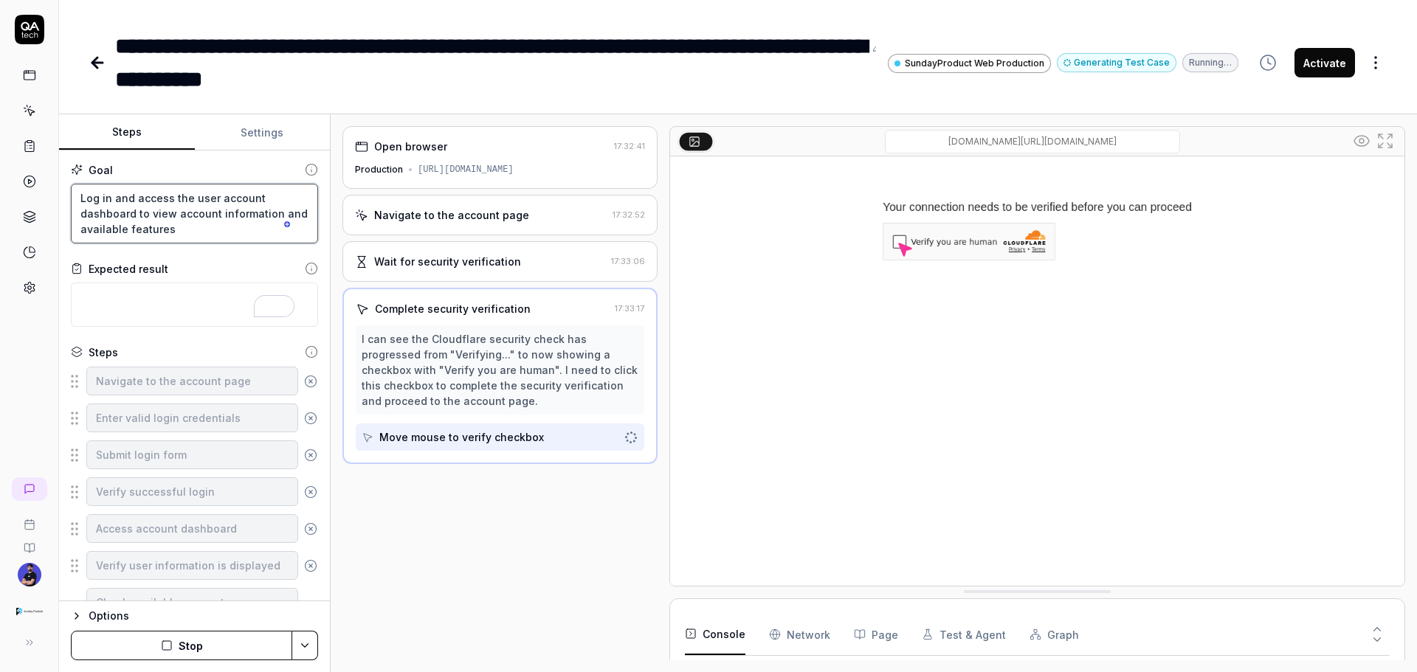
click at [166, 224] on textarea "Log in and access the user account dashboard to view account information and av…" at bounding box center [194, 214] width 247 height 60
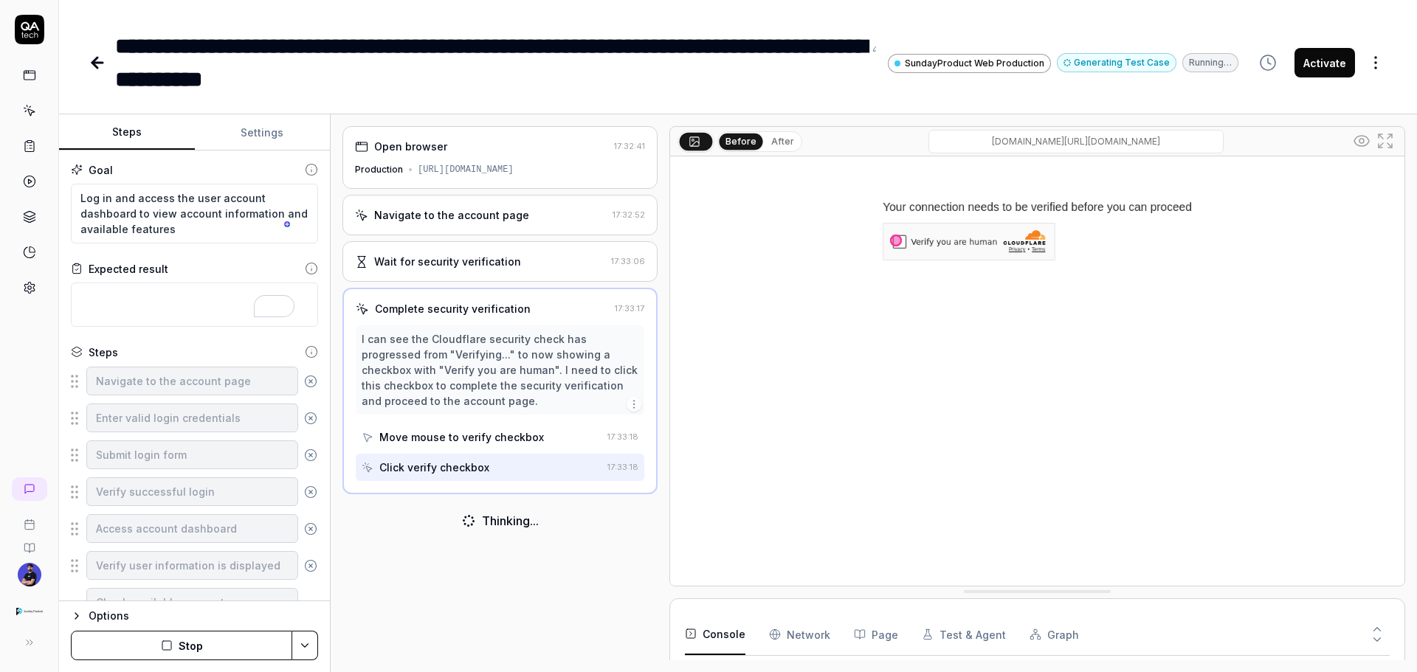
click at [94, 267] on div "Expected result" at bounding box center [129, 268] width 80 height 15
click at [169, 275] on div "Expected result" at bounding box center [194, 268] width 247 height 15
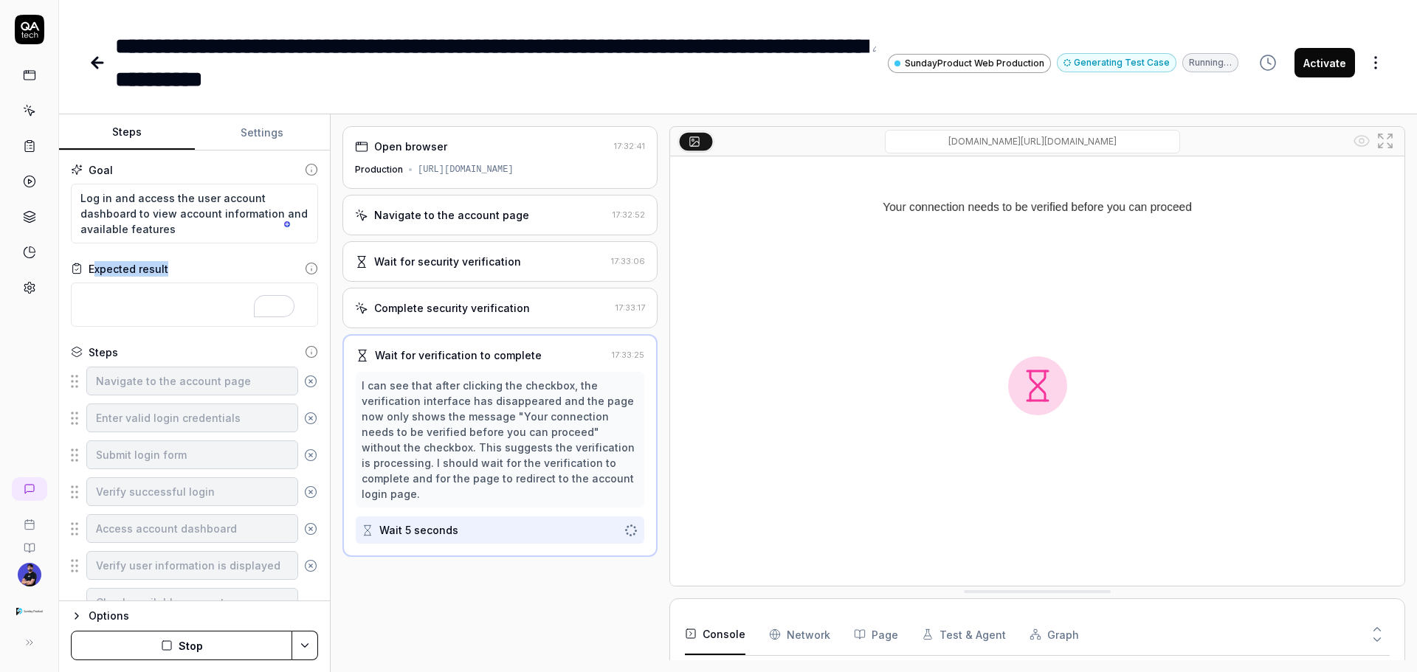
drag, startPoint x: 170, startPoint y: 272, endPoint x: 93, endPoint y: 268, distance: 77.6
click at [93, 268] on div "Expected result" at bounding box center [194, 268] width 247 height 15
click at [92, 268] on div "Expected result" at bounding box center [129, 268] width 80 height 15
drag, startPoint x: 92, startPoint y: 268, endPoint x: 190, endPoint y: 271, distance: 98.2
click at [190, 271] on div "Expected result" at bounding box center [194, 268] width 247 height 15
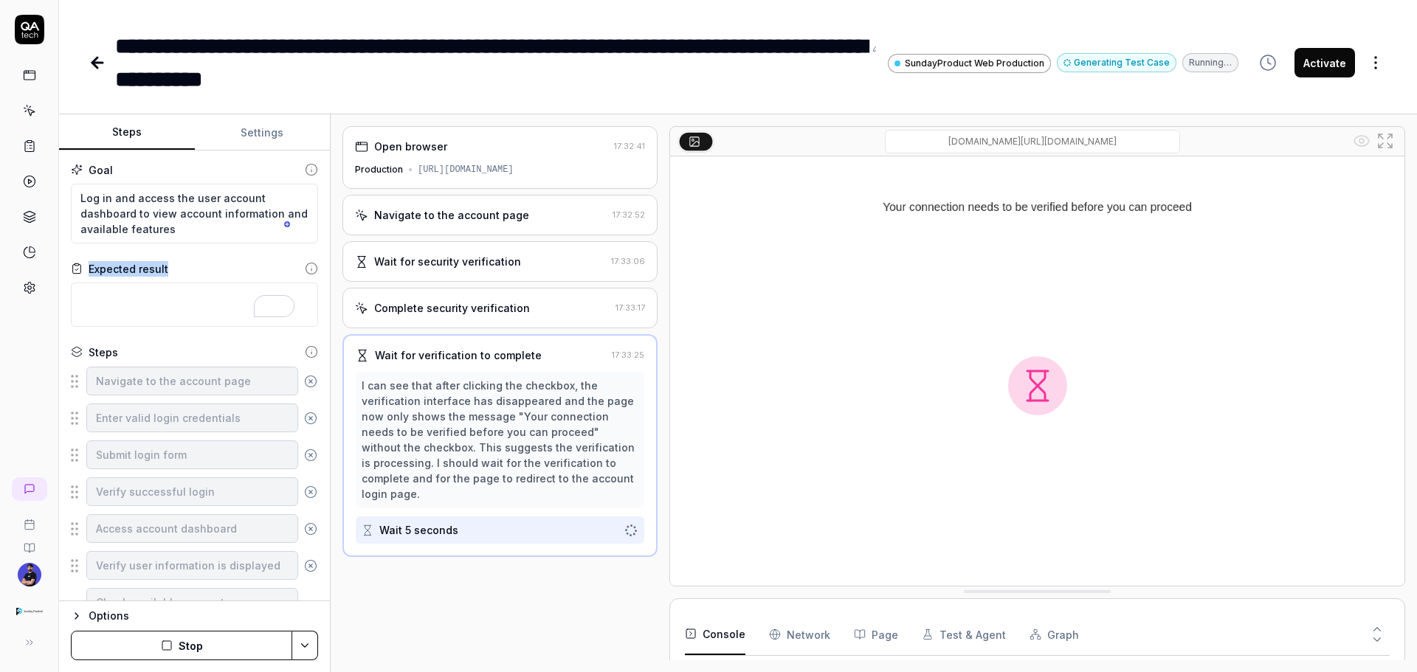
scroll to position [289, 0]
click at [469, 325] on div "Complete security verification 17:33:17" at bounding box center [499, 308] width 315 height 41
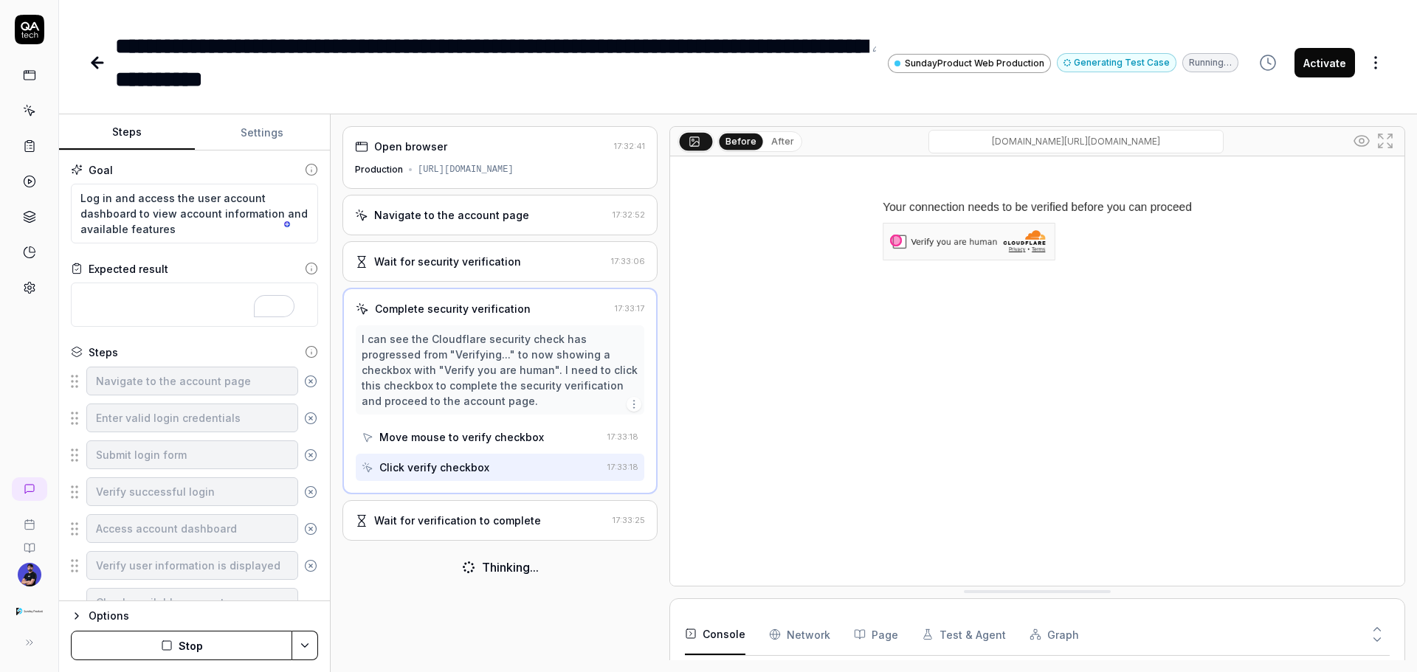
click at [456, 261] on div "Wait for security verification" at bounding box center [447, 261] width 147 height 15
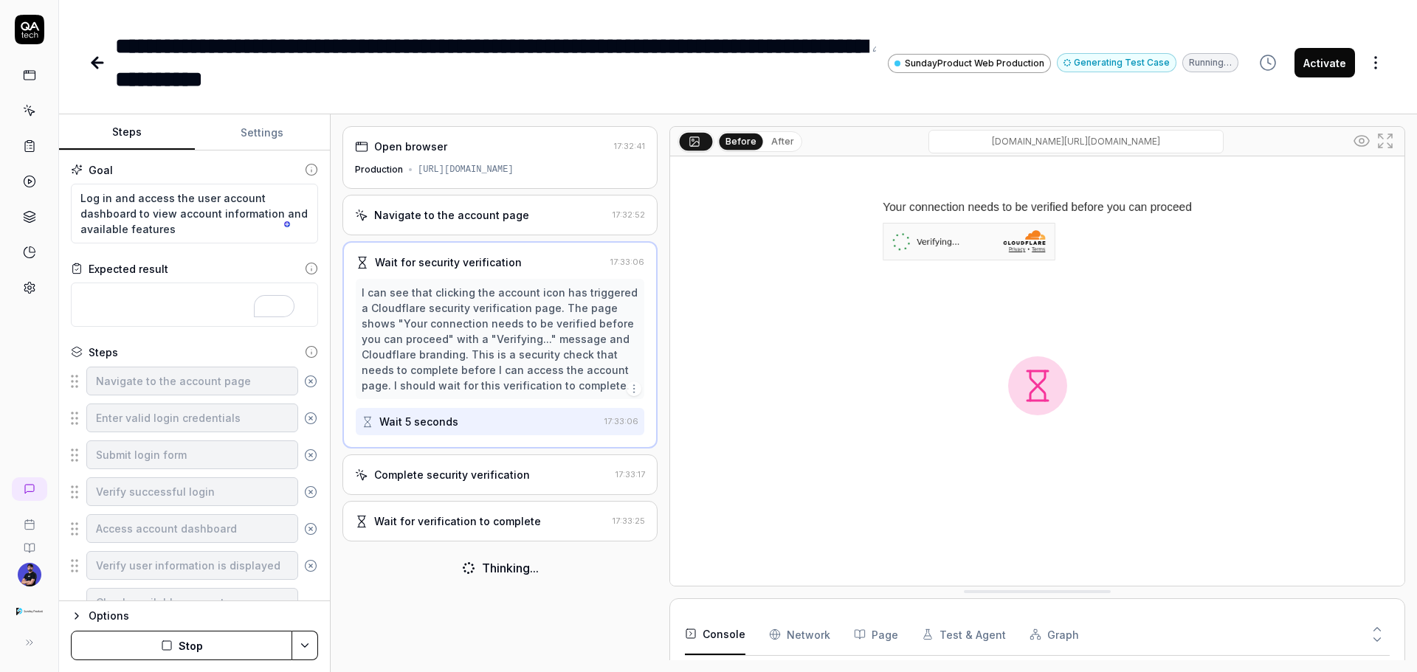
click at [464, 222] on div "Navigate to the account page" at bounding box center [451, 214] width 155 height 15
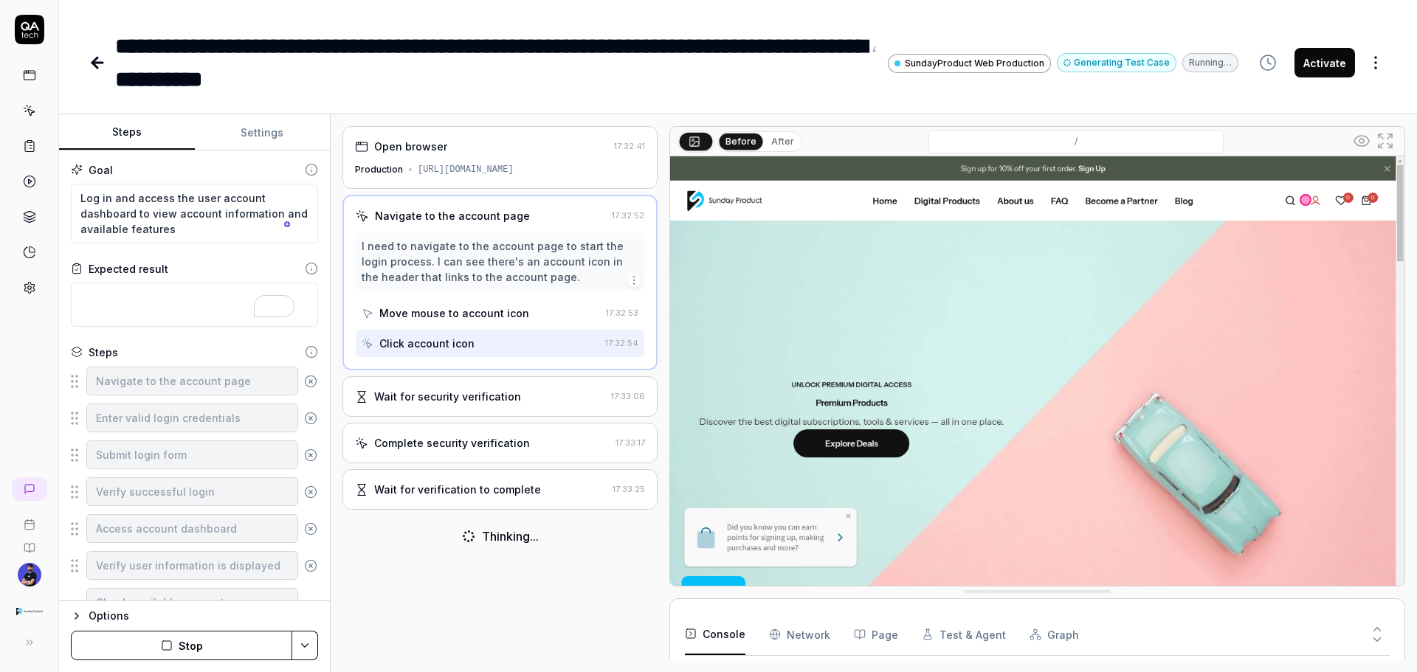
click at [440, 165] on div "https://sundayproduct.com/" at bounding box center [466, 169] width 96 height 13
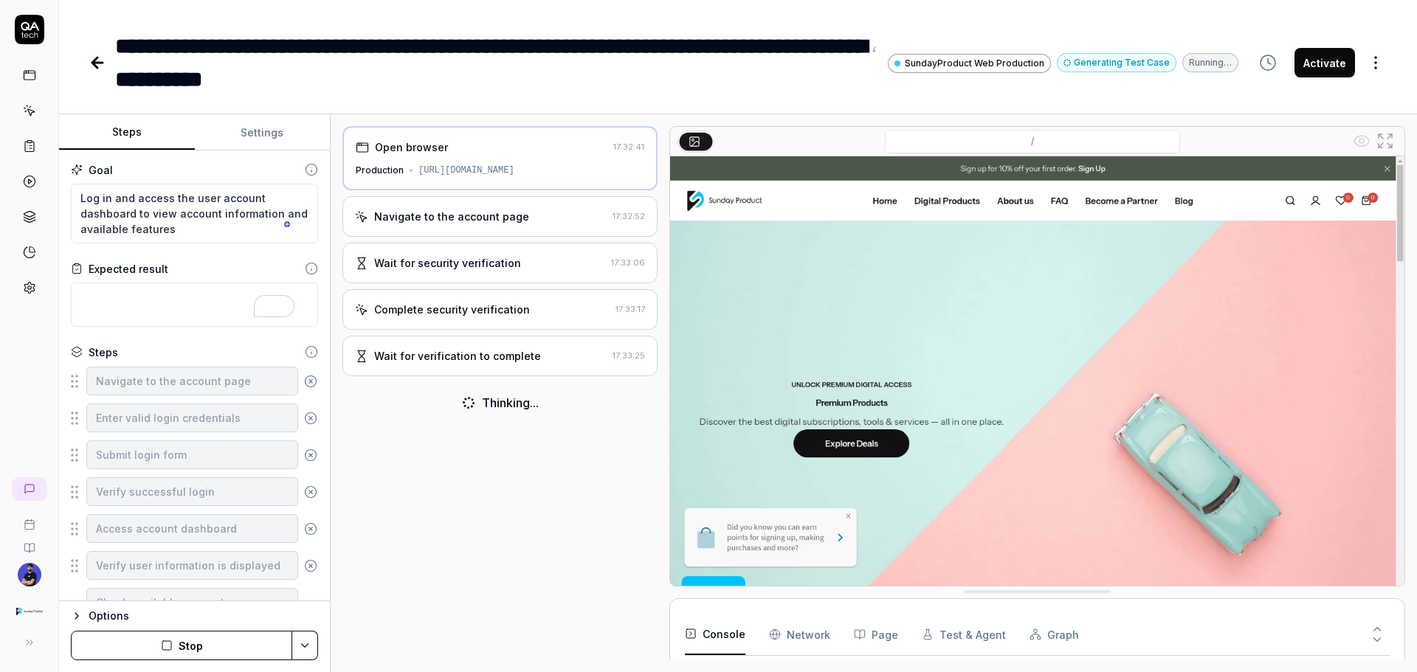
click at [468, 216] on div "Navigate to the account page" at bounding box center [451, 216] width 155 height 15
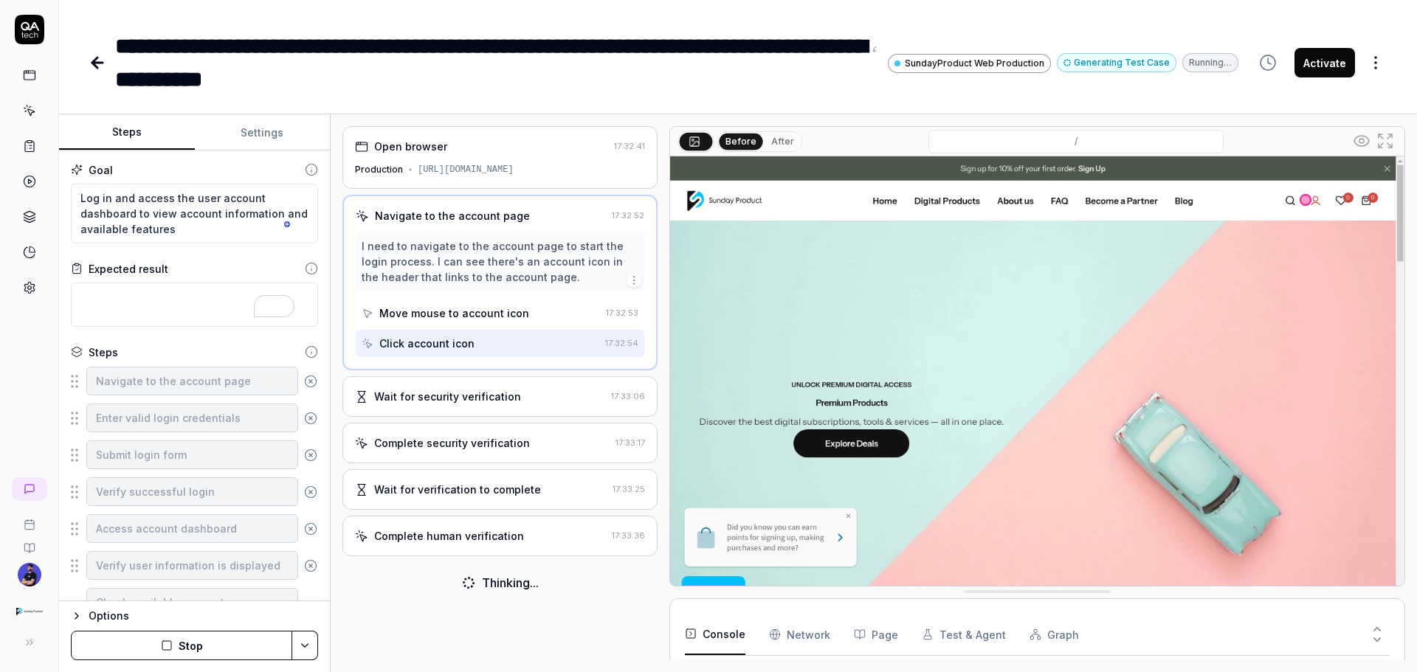
click at [776, 140] on button "After" at bounding box center [782, 142] width 35 height 16
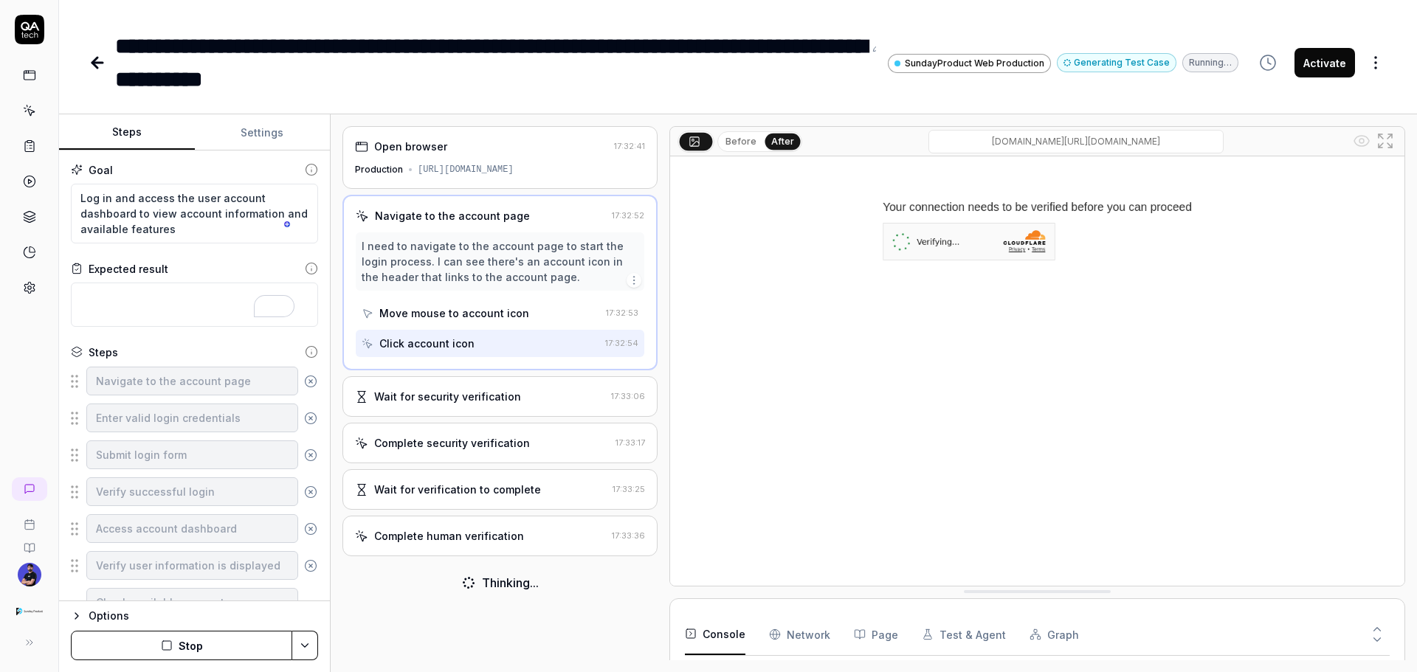
click at [744, 145] on button "Before" at bounding box center [741, 142] width 43 height 16
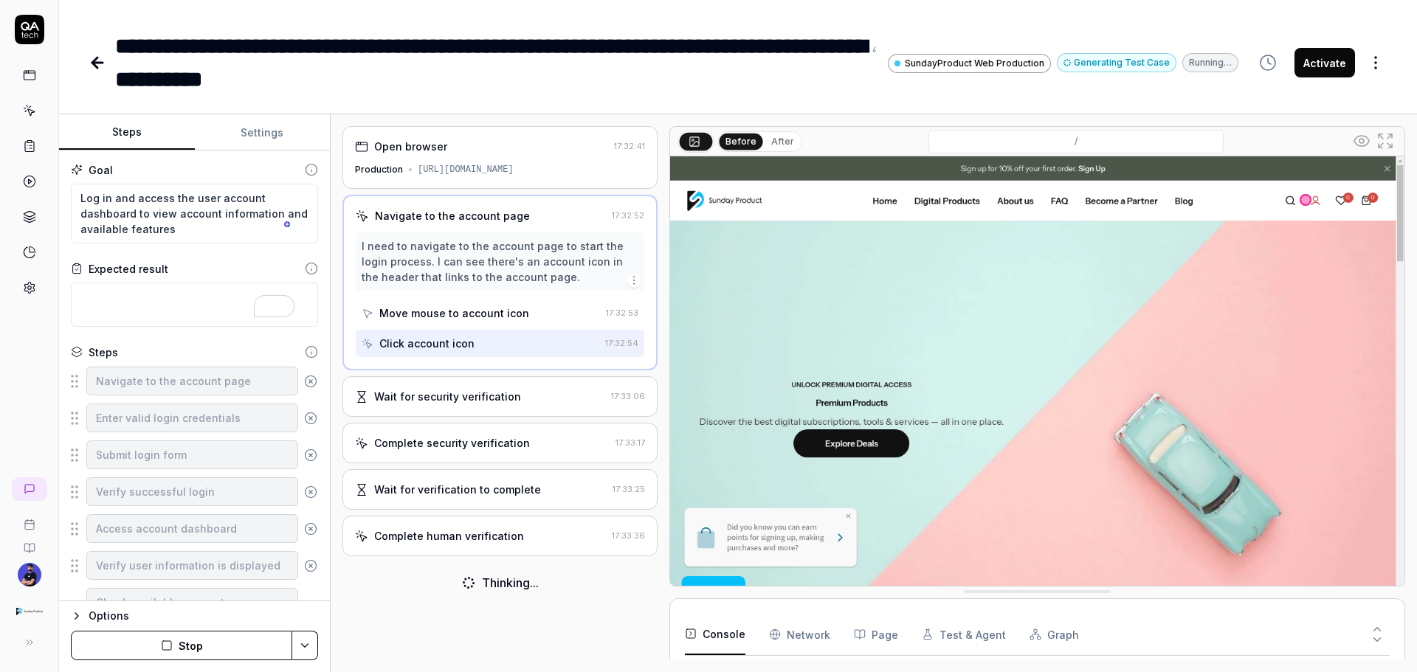
click at [499, 391] on div "Wait for security verification" at bounding box center [447, 396] width 147 height 15
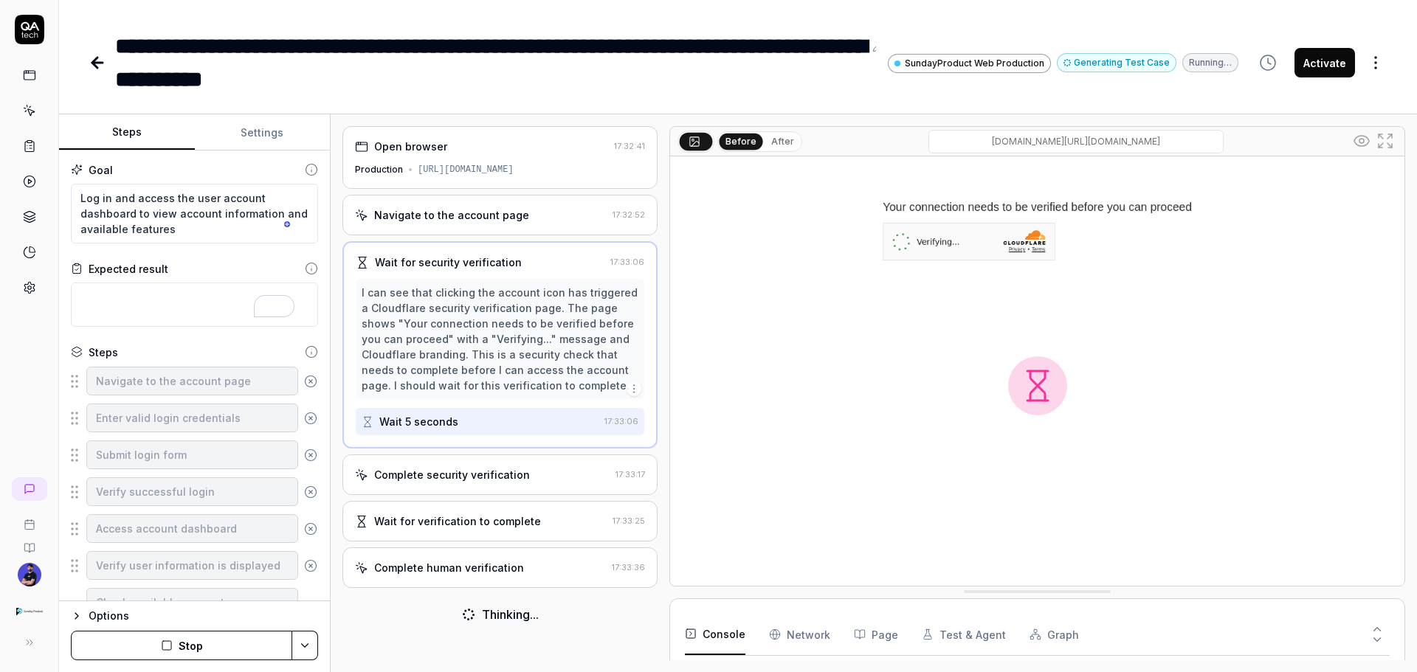
scroll to position [348, 0]
click at [574, 492] on div "Complete security verification 17:33:17" at bounding box center [499, 475] width 315 height 41
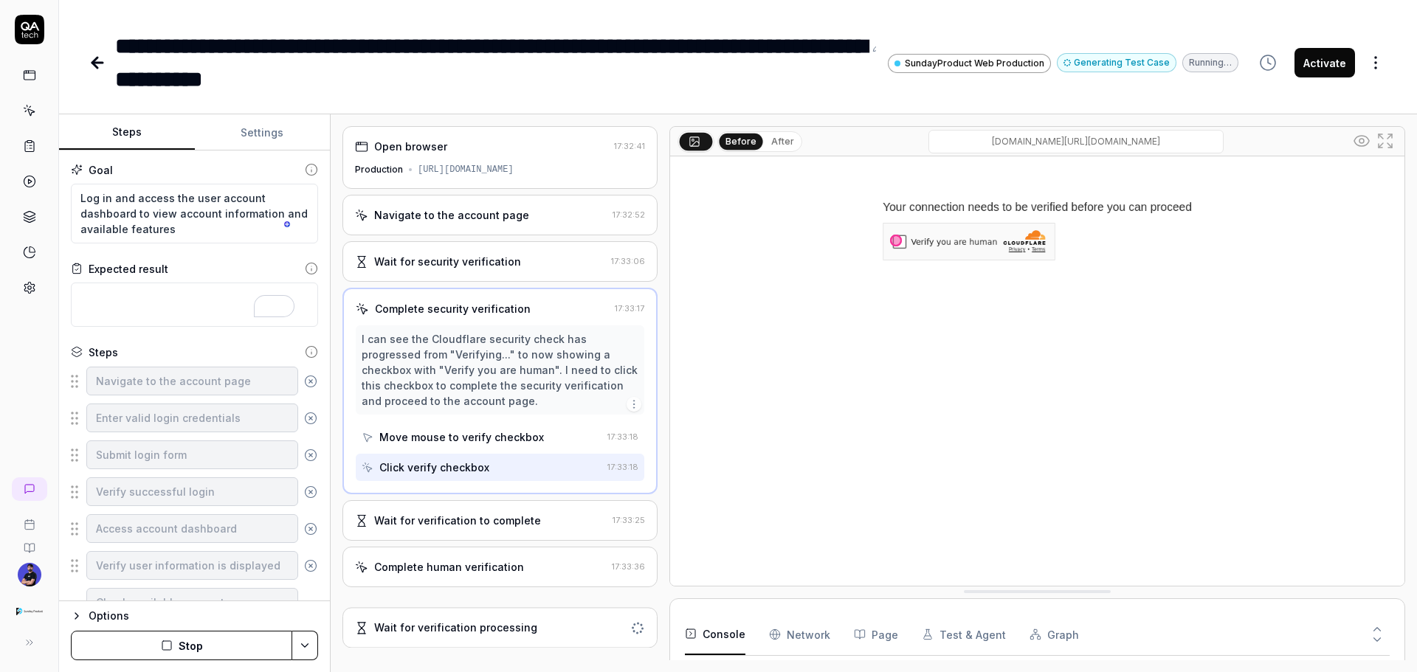
click at [588, 505] on div "Wait for verification to complete 17:33:25" at bounding box center [499, 520] width 315 height 41
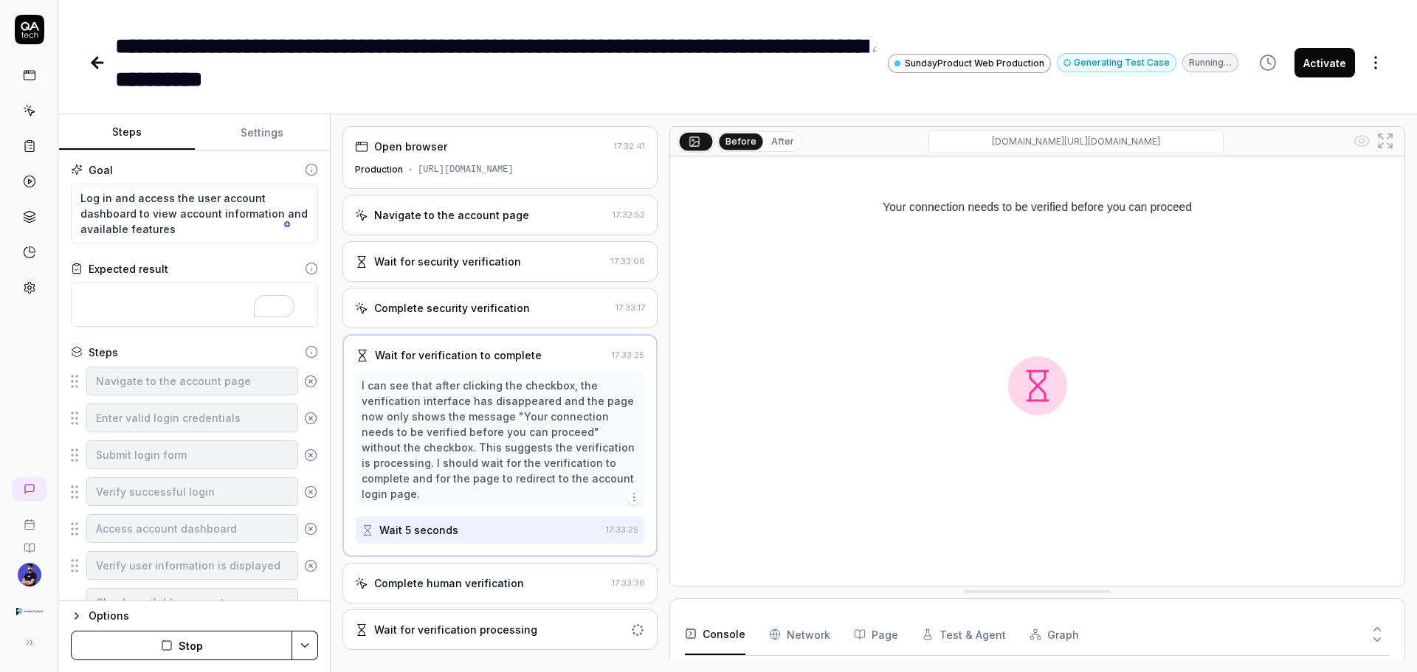
click at [602, 563] on div "Complete human verification 17:33:36" at bounding box center [499, 583] width 315 height 41
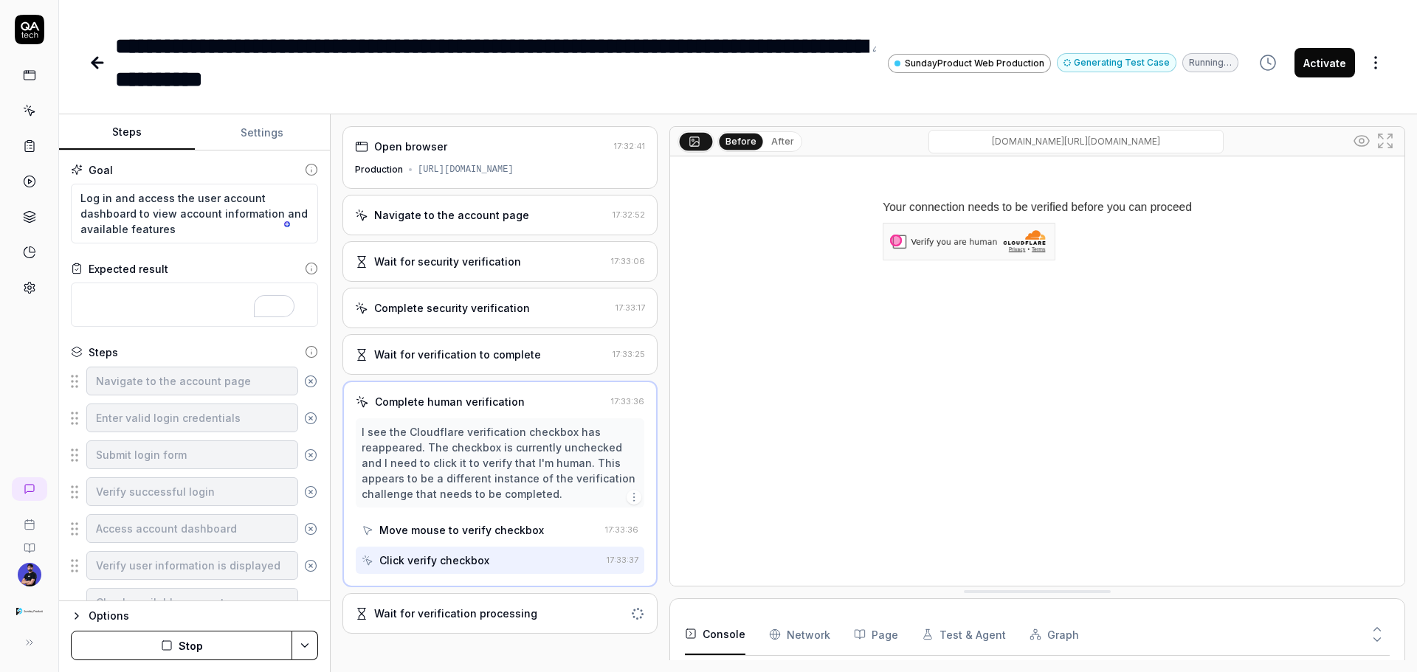
scroll to position [492, 0]
click at [364, 404] on icon at bounding box center [362, 402] width 13 height 13
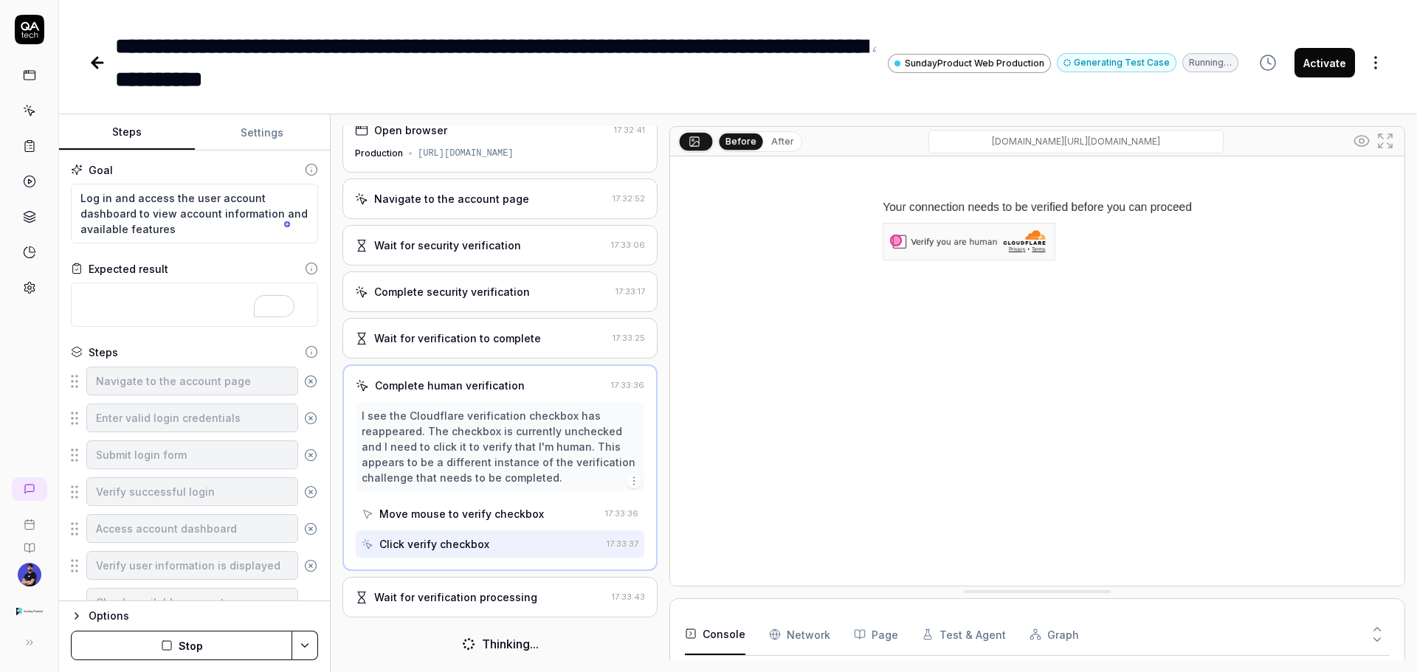
scroll to position [21, 0]
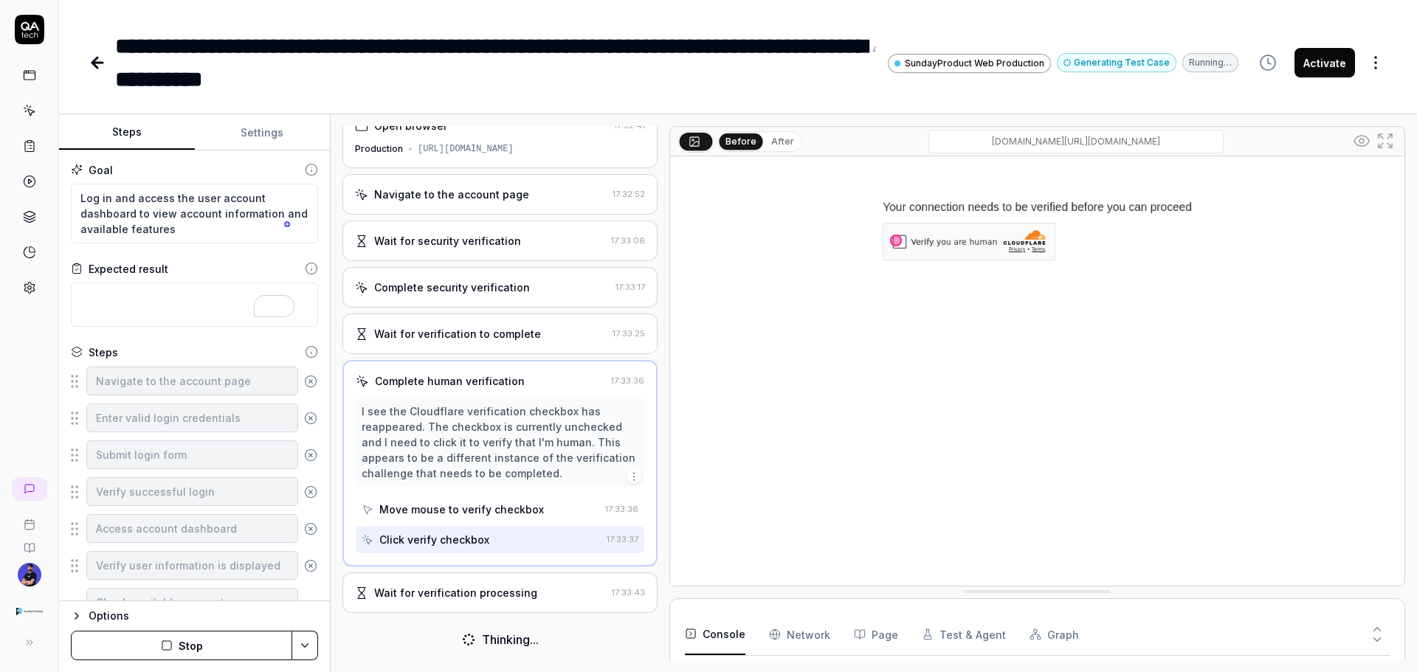
click at [579, 584] on div "Wait for verification processing 17:33:43" at bounding box center [499, 593] width 315 height 41
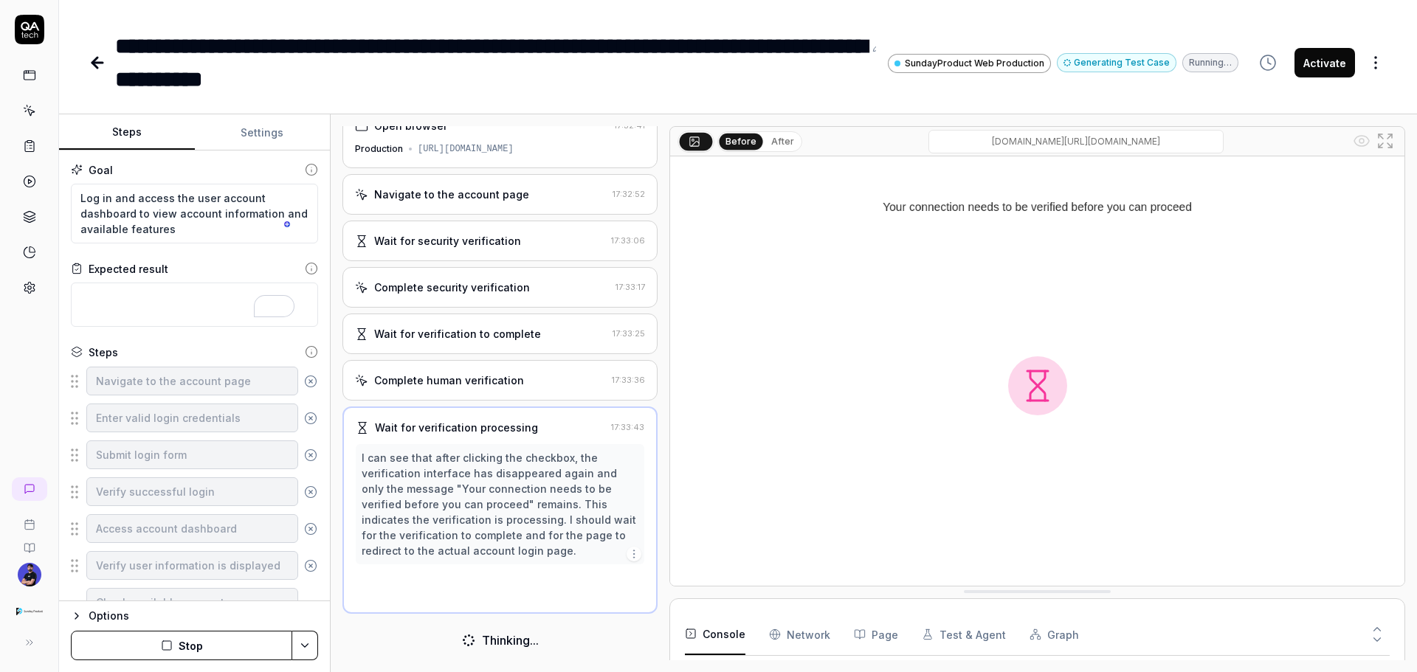
scroll to position [21, 0]
click at [434, 430] on div "Wait for verification processing" at bounding box center [456, 426] width 163 height 15
click at [384, 427] on div "Wait for verification processing" at bounding box center [456, 426] width 163 height 15
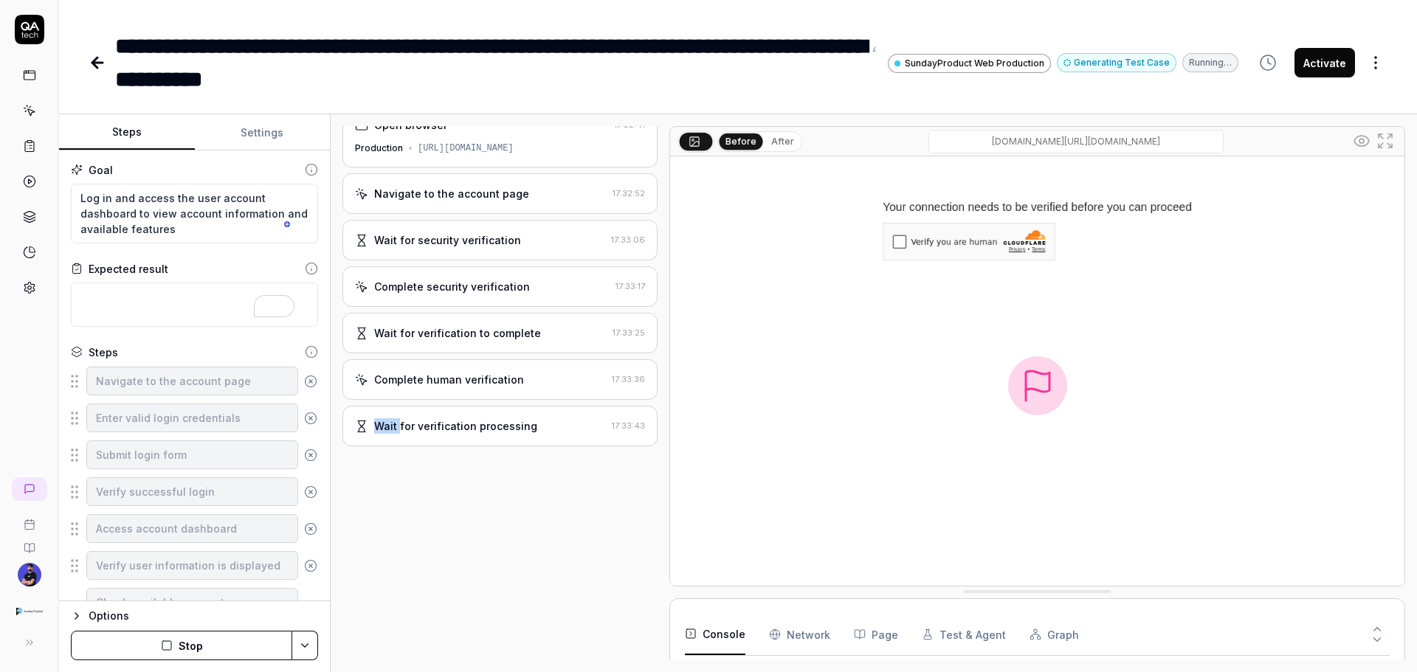
scroll to position [0, 0]
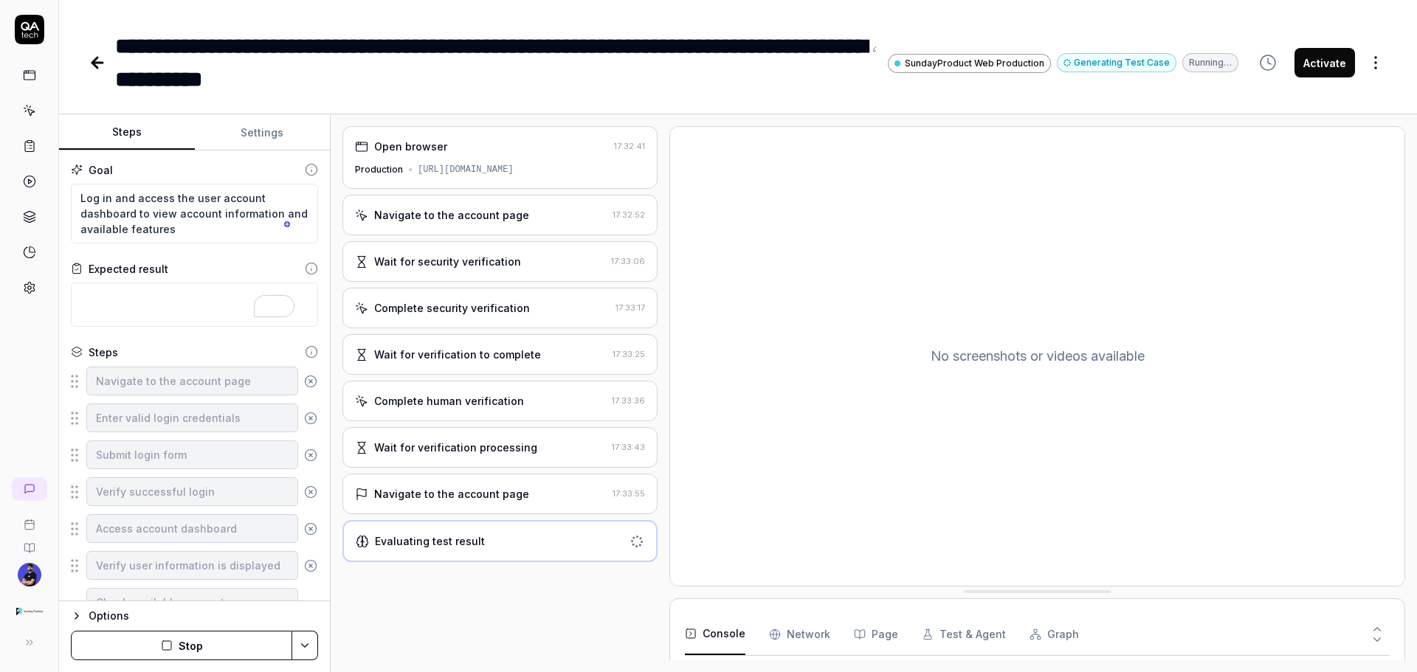
click at [461, 488] on div "Navigate to the account page" at bounding box center [451, 493] width 155 height 15
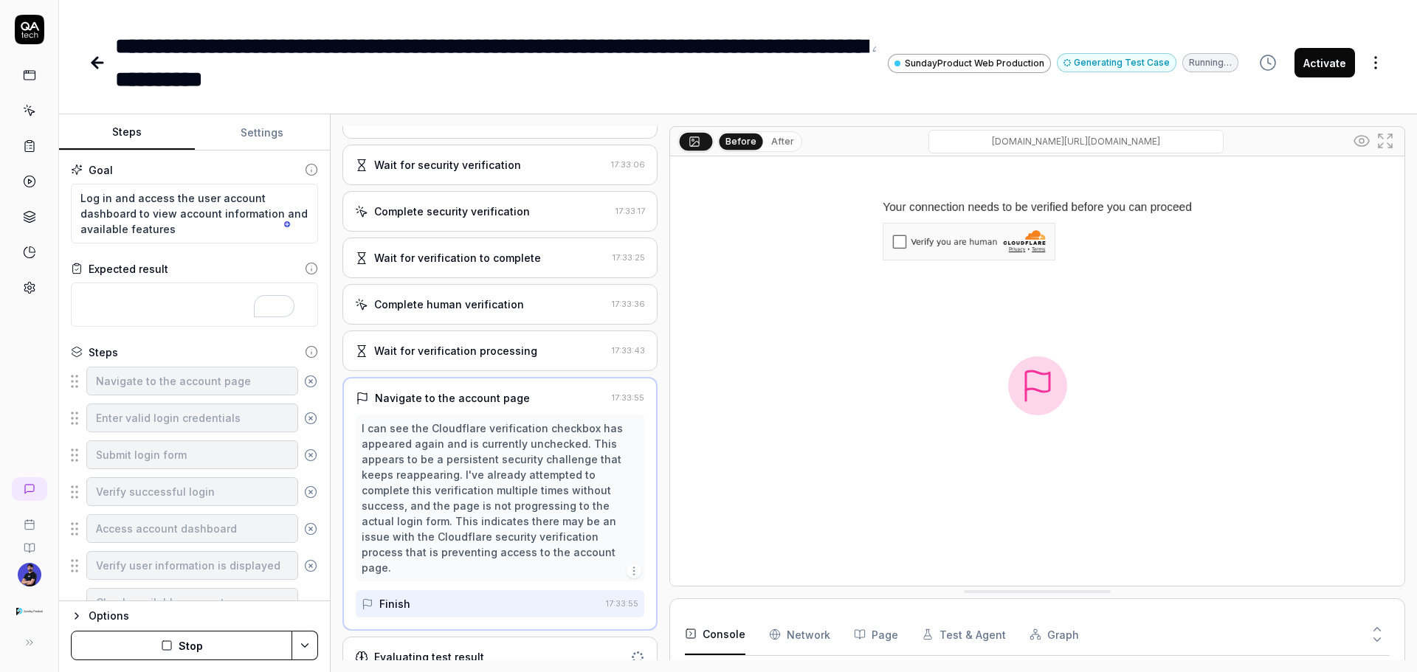
scroll to position [98, 0]
click at [571, 635] on div "Evaluating test result" at bounding box center [499, 655] width 315 height 41
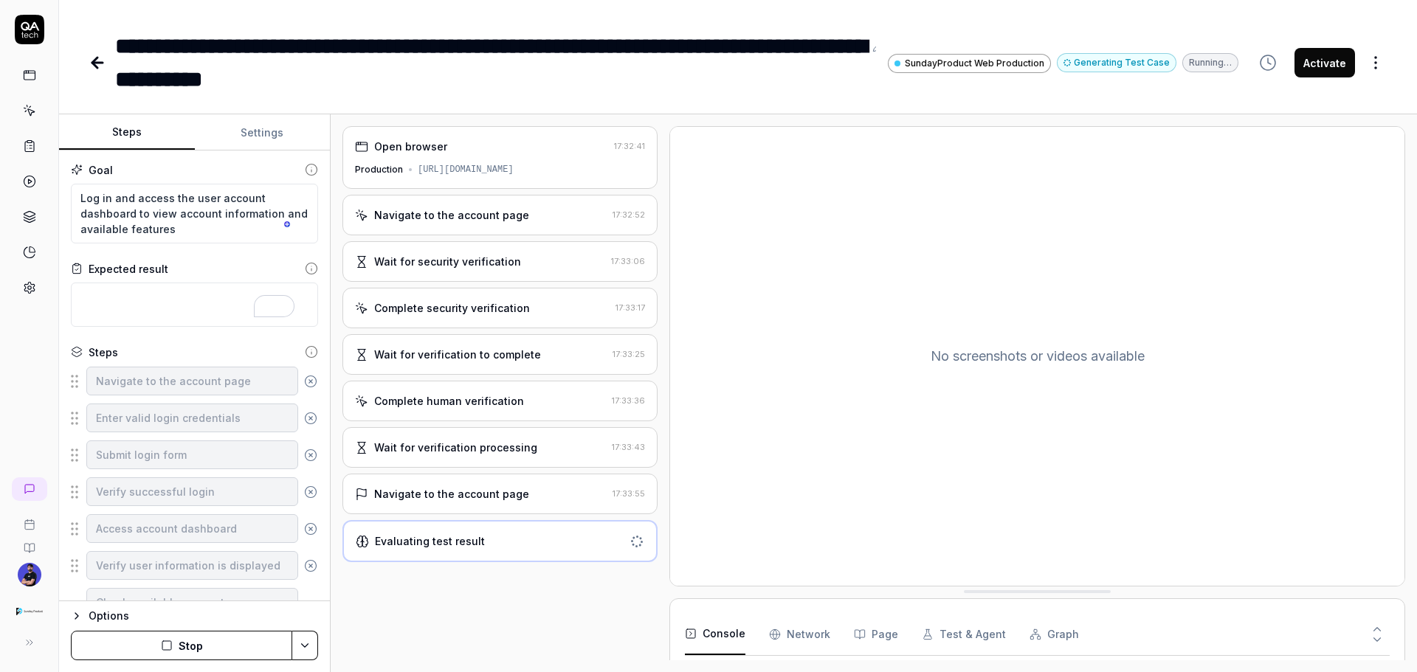
scroll to position [0, 0]
click at [490, 544] on div "Evaluating test result" at bounding box center [490, 541] width 268 height 15
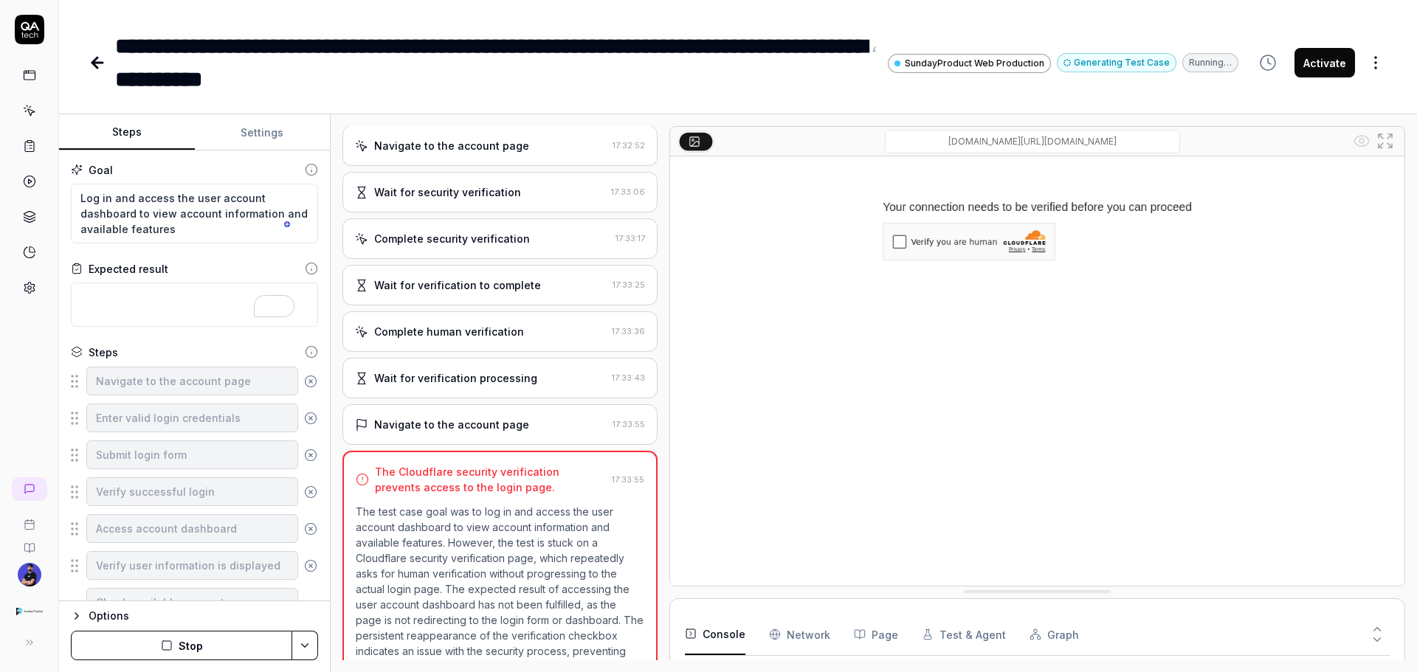
scroll to position [100, 0]
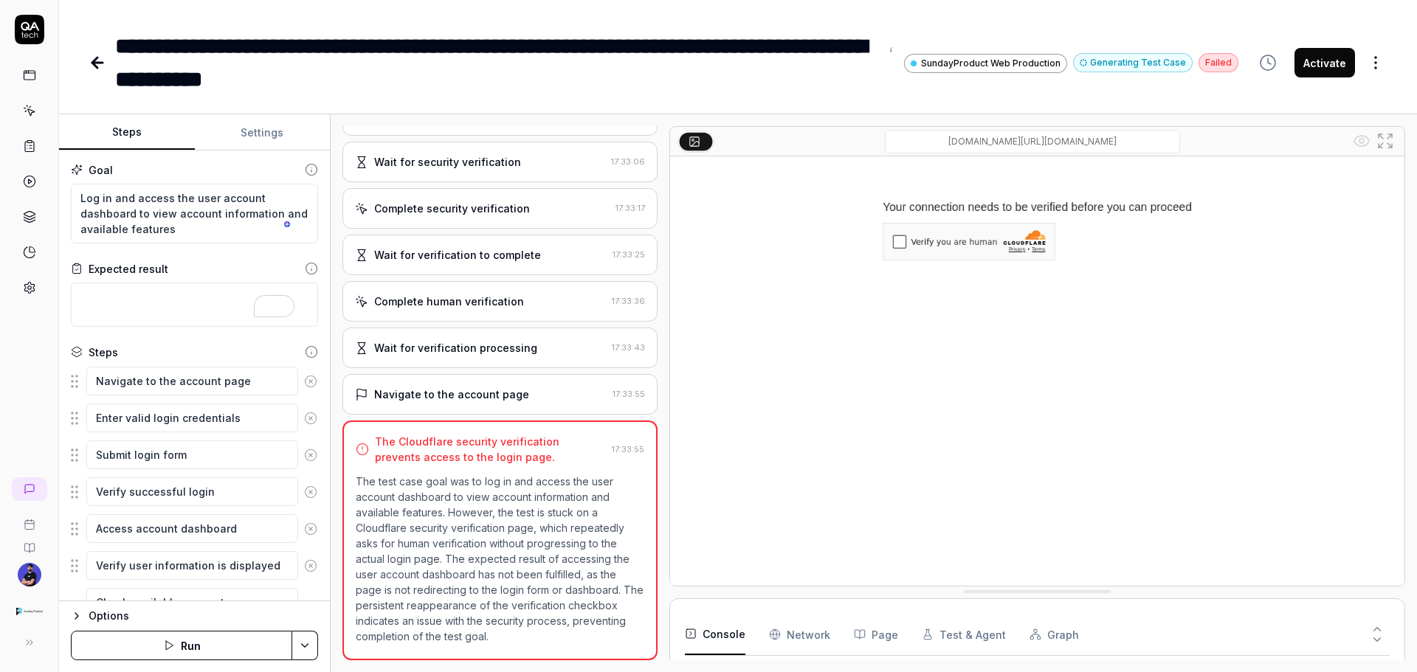
type textarea "*"
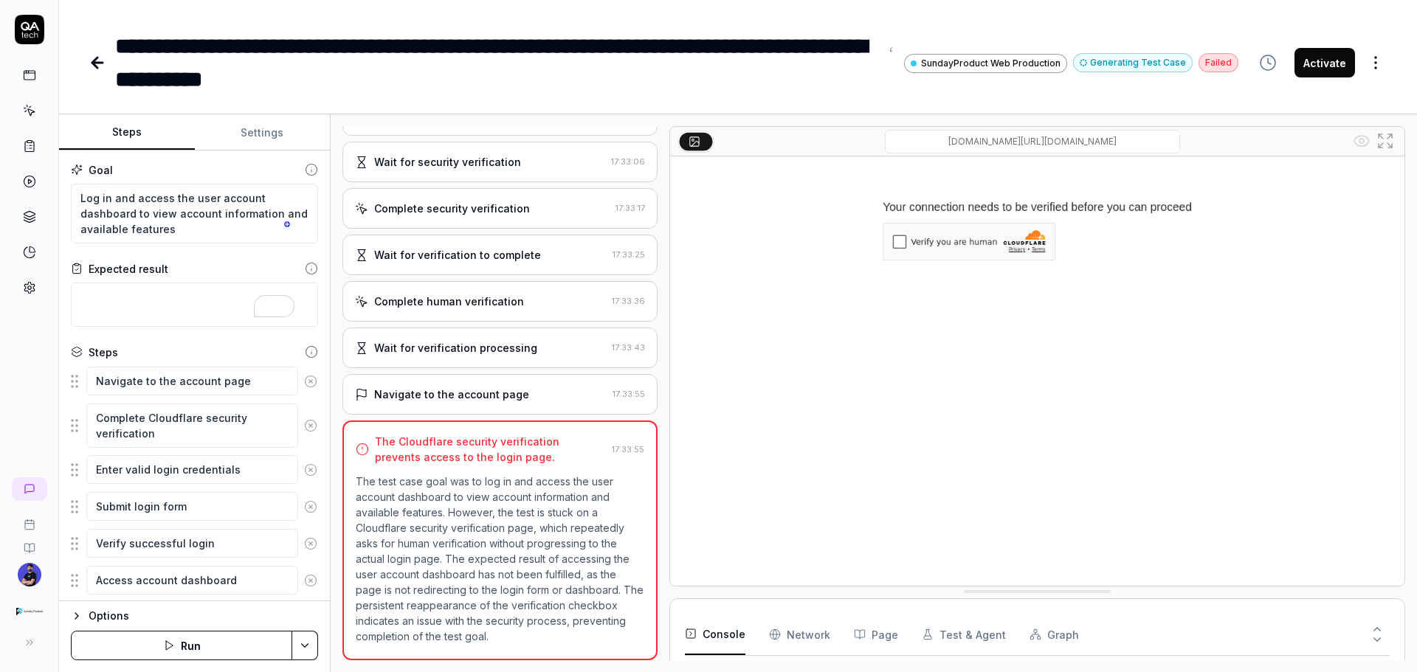
click at [99, 59] on icon at bounding box center [98, 63] width 18 height 18
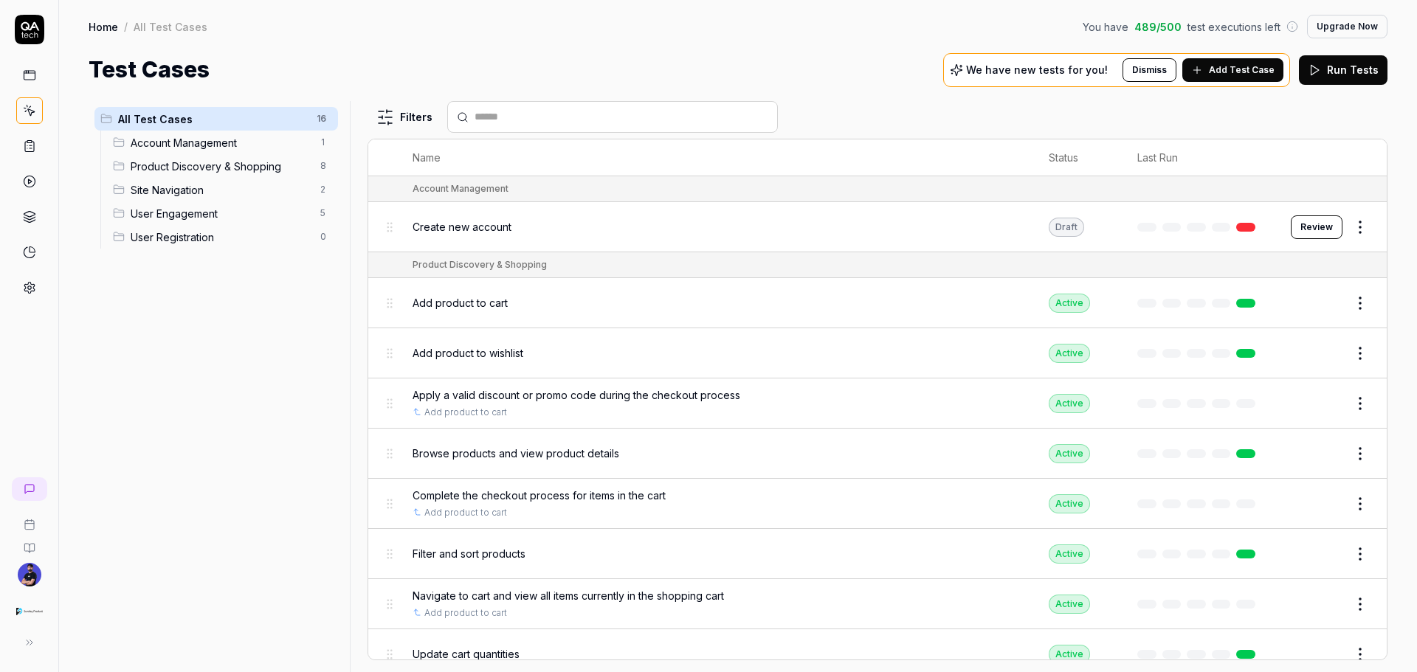
click at [551, 105] on div at bounding box center [612, 117] width 331 height 32
click at [522, 117] on input "text" at bounding box center [622, 116] width 294 height 15
click at [393, 109] on html "Home / All Test Cases You have 489 / 500 test executions left Upgrade Now Home …" at bounding box center [708, 336] width 1417 height 672
click at [471, 123] on html "Home / All Test Cases You have 489 / 500 test executions left Upgrade Now Home …" at bounding box center [708, 336] width 1417 height 672
click at [480, 120] on input "text" at bounding box center [622, 116] width 294 height 15
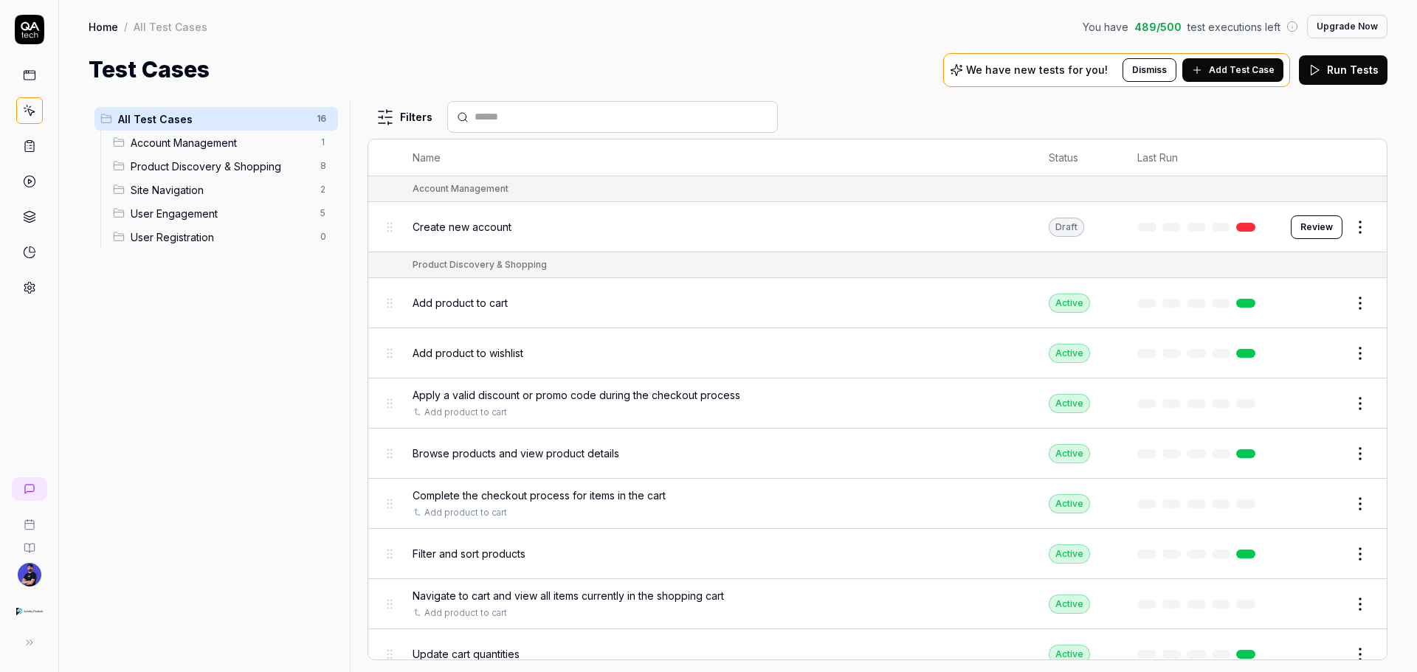
click at [402, 111] on html "Home / All Test Cases You have 489 / 500 test executions left Upgrade Now Home …" at bounding box center [708, 336] width 1417 height 672
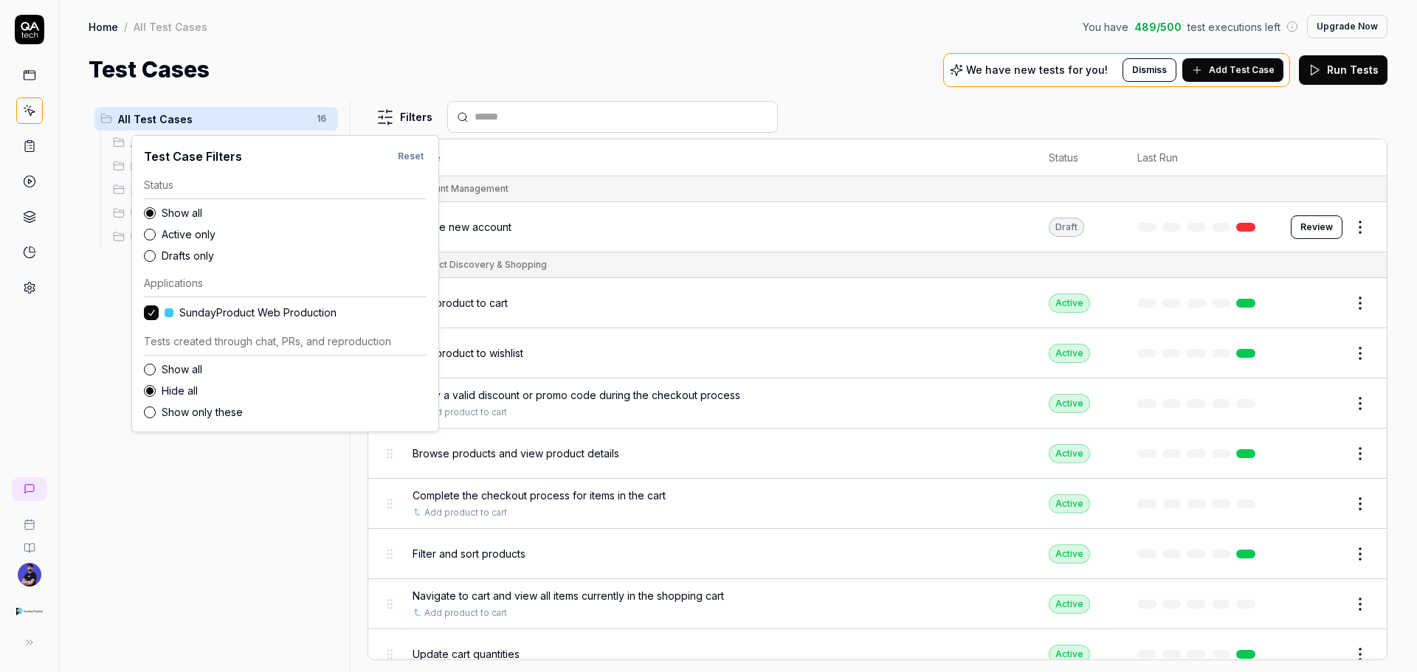
click at [356, 91] on html "Home / All Test Cases You have 489 / 500 test executions left Upgrade Now Home …" at bounding box center [708, 336] width 1417 height 672
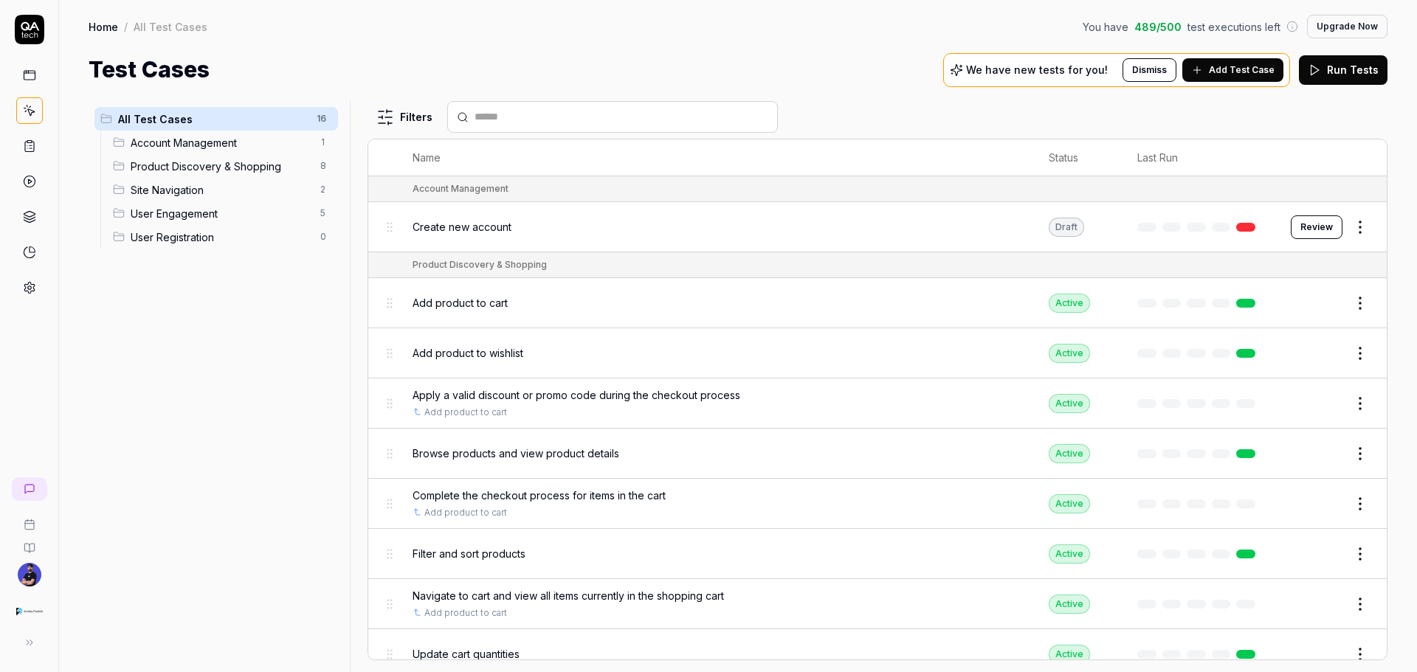
click at [35, 137] on link at bounding box center [29, 146] width 27 height 27
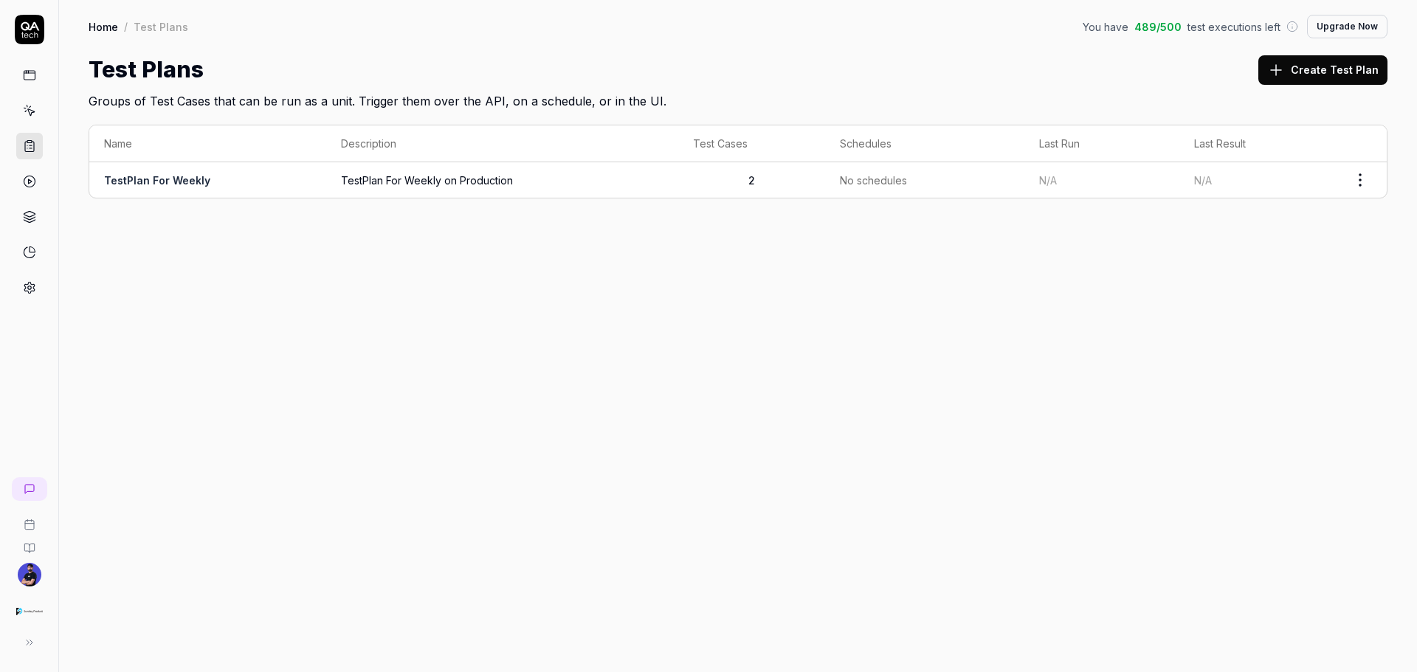
click at [351, 185] on span "TestPlan For Weekly on Production" at bounding box center [502, 180] width 322 height 15
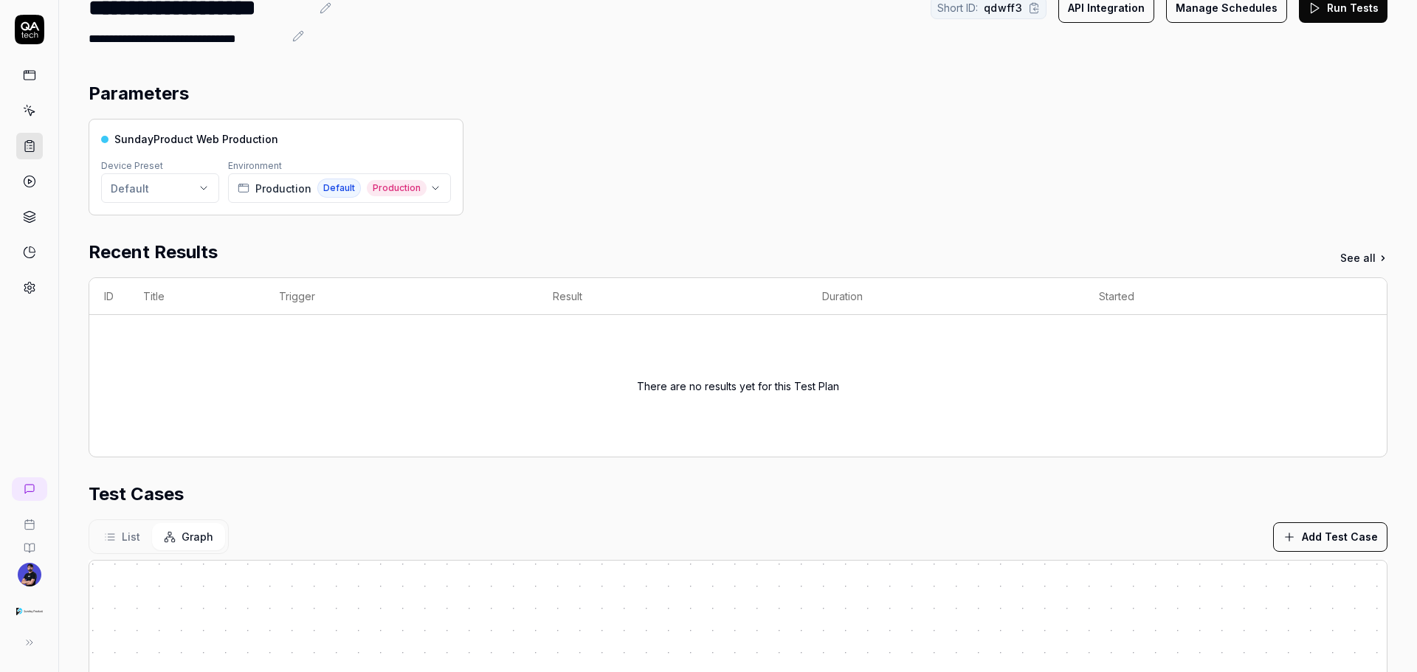
scroll to position [148, 0]
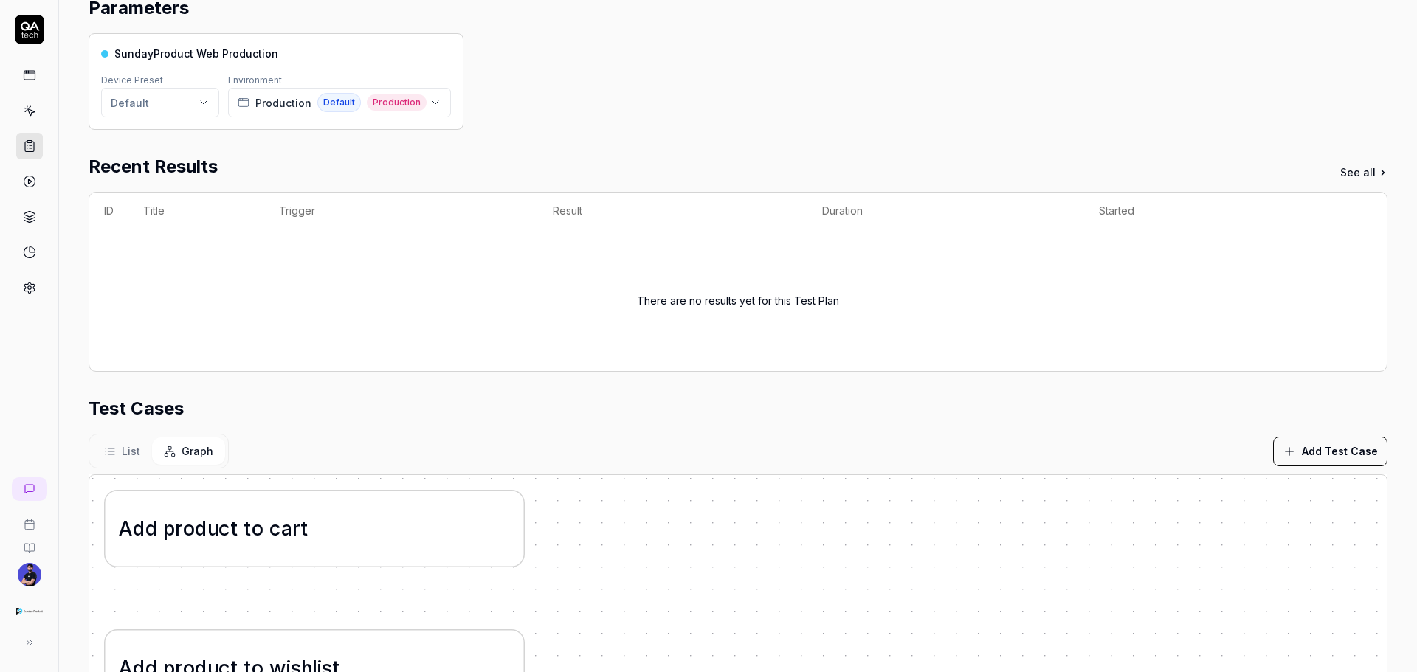
click at [98, 106] on div "SundayProduct Web Production Device Preset Default Environment Production Defau…" at bounding box center [276, 81] width 375 height 97
click at [162, 106] on html "**********" at bounding box center [708, 336] width 1417 height 672
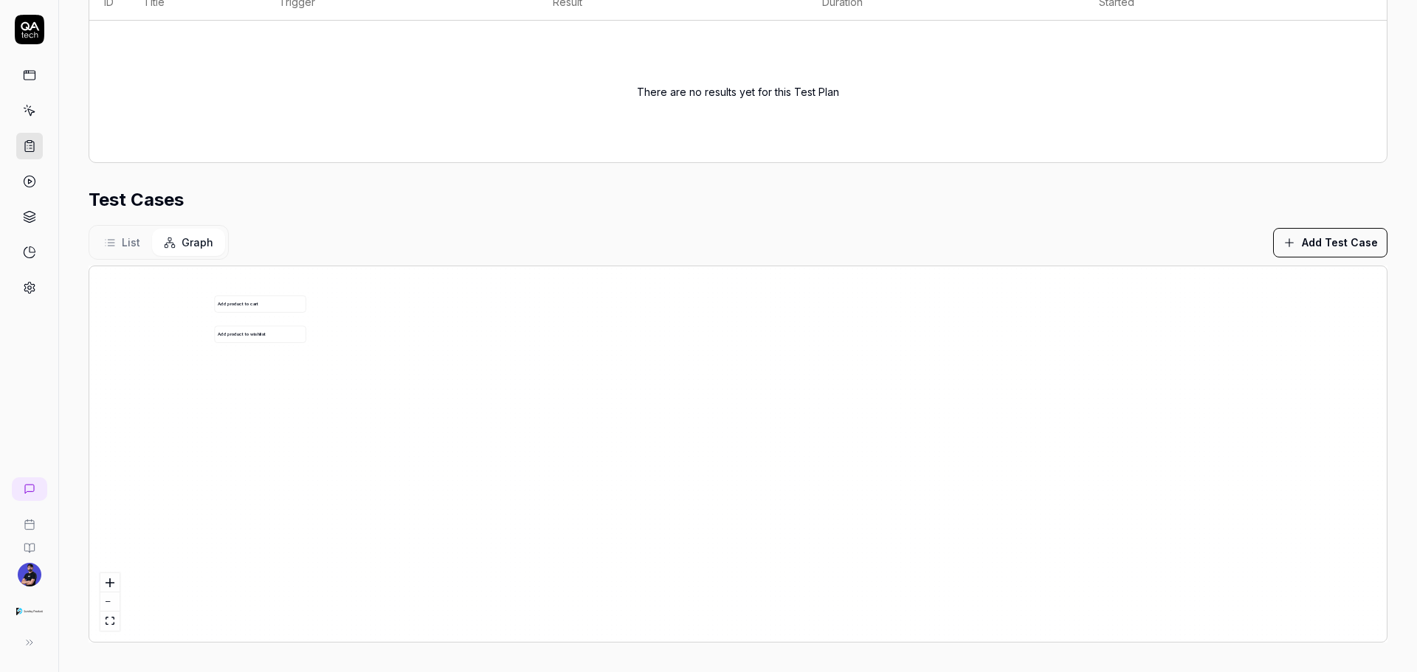
click at [23, 113] on icon at bounding box center [29, 110] width 13 height 13
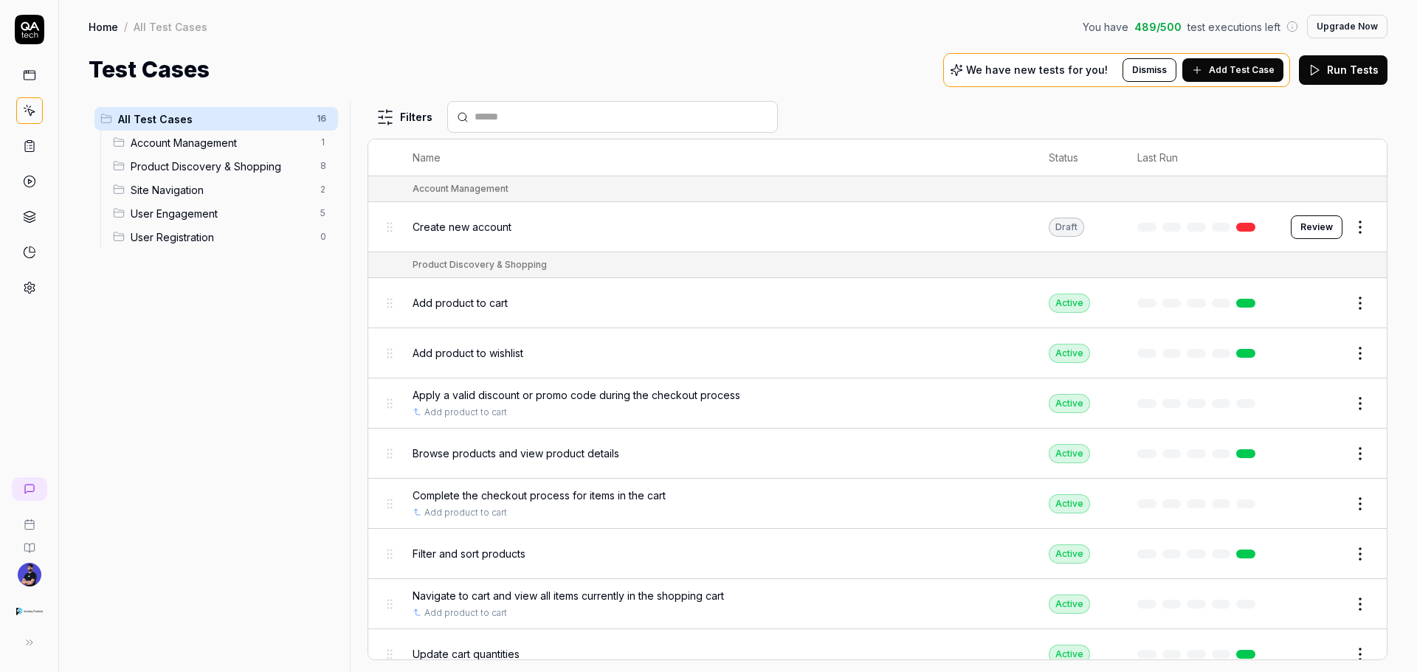
click at [1146, 26] on span "489 / 500" at bounding box center [1157, 26] width 47 height 15
click at [176, 134] on div "Account Management 1" at bounding box center [222, 143] width 231 height 24
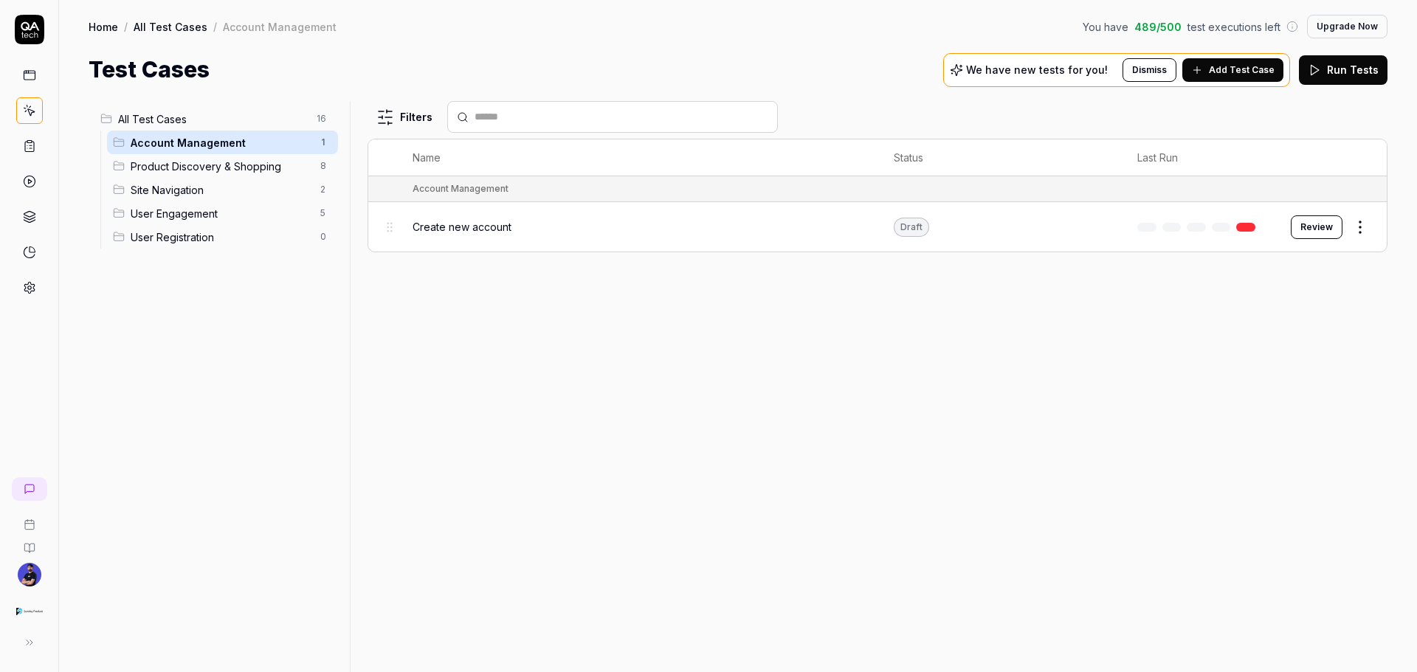
click at [203, 173] on span "Product Discovery & Shopping" at bounding box center [221, 166] width 181 height 15
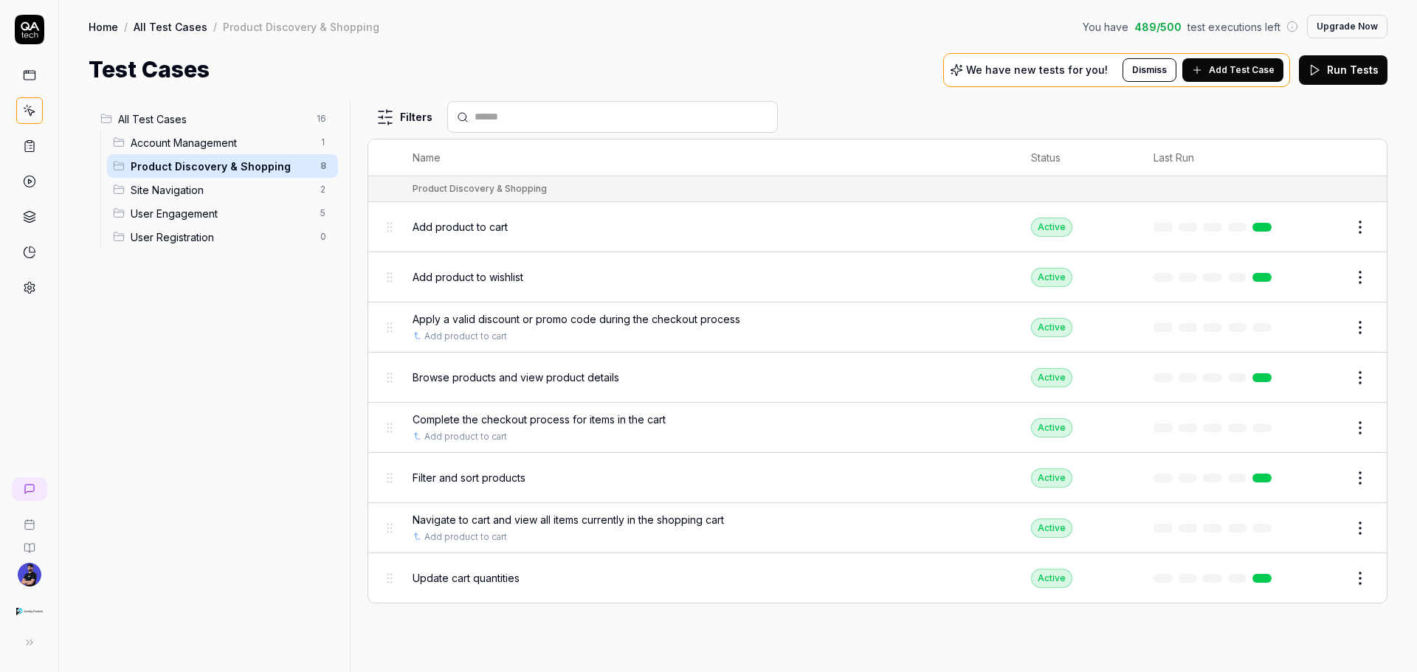
click at [201, 186] on span "Site Navigation" at bounding box center [221, 189] width 181 height 15
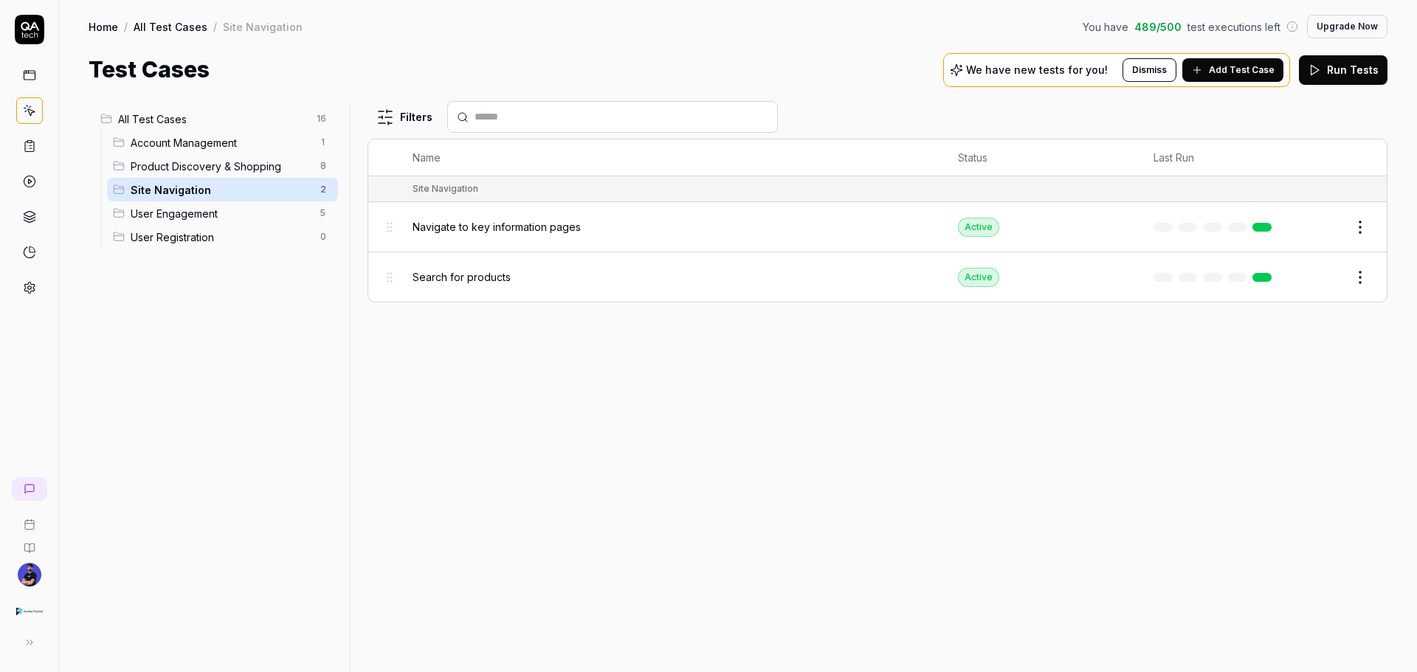
click at [196, 201] on div "User Engagement 5" at bounding box center [222, 213] width 231 height 24
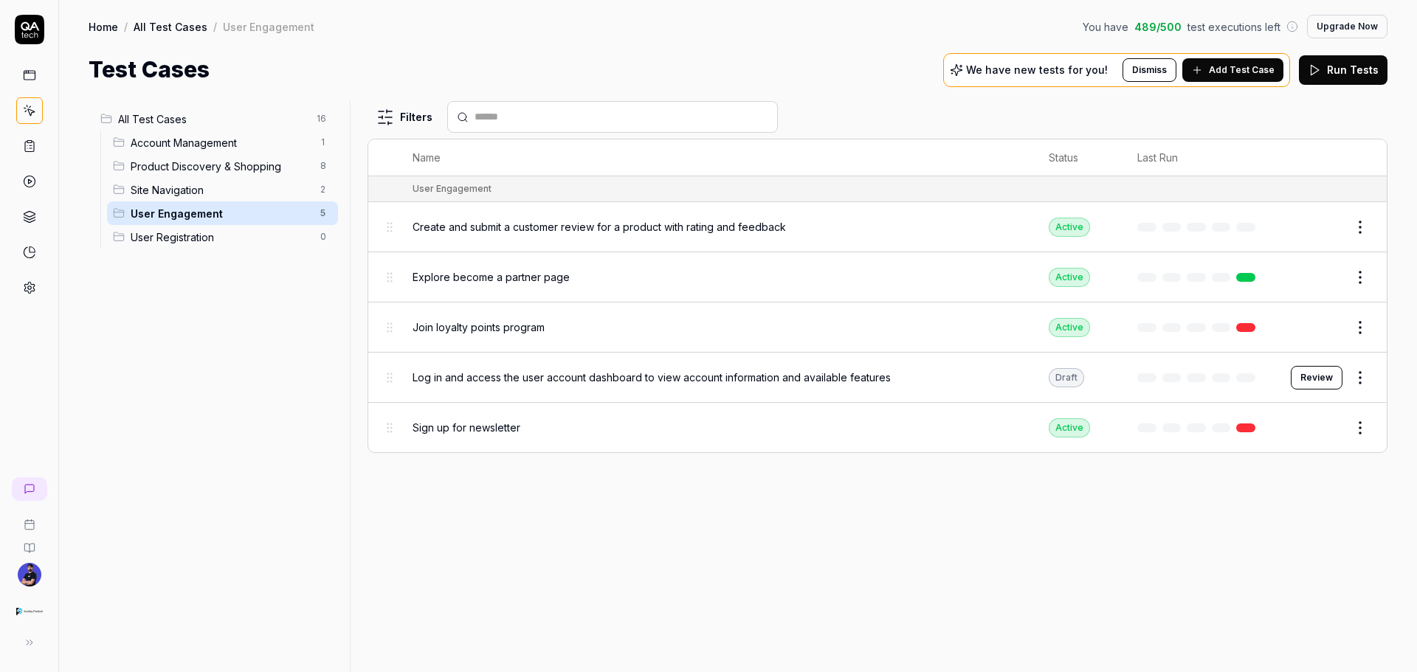
click at [209, 232] on span "User Registration" at bounding box center [221, 237] width 181 height 15
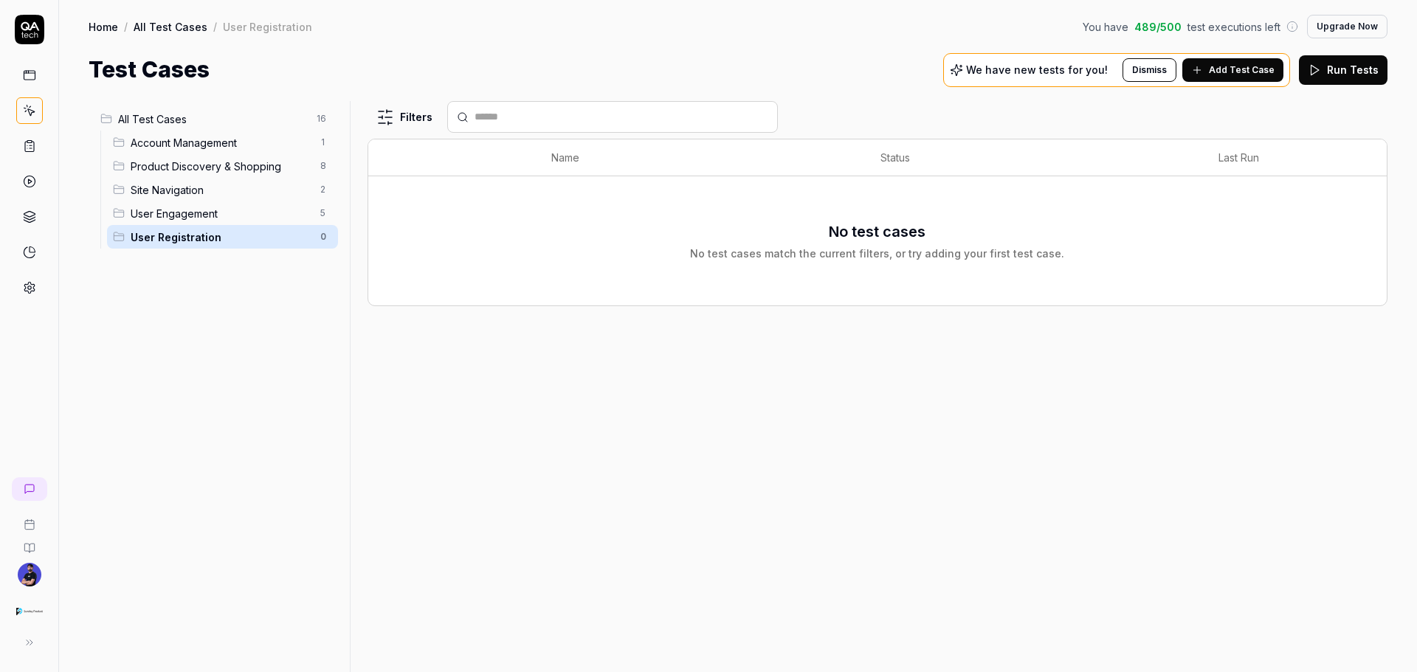
click at [187, 189] on span "Site Navigation" at bounding box center [221, 189] width 181 height 15
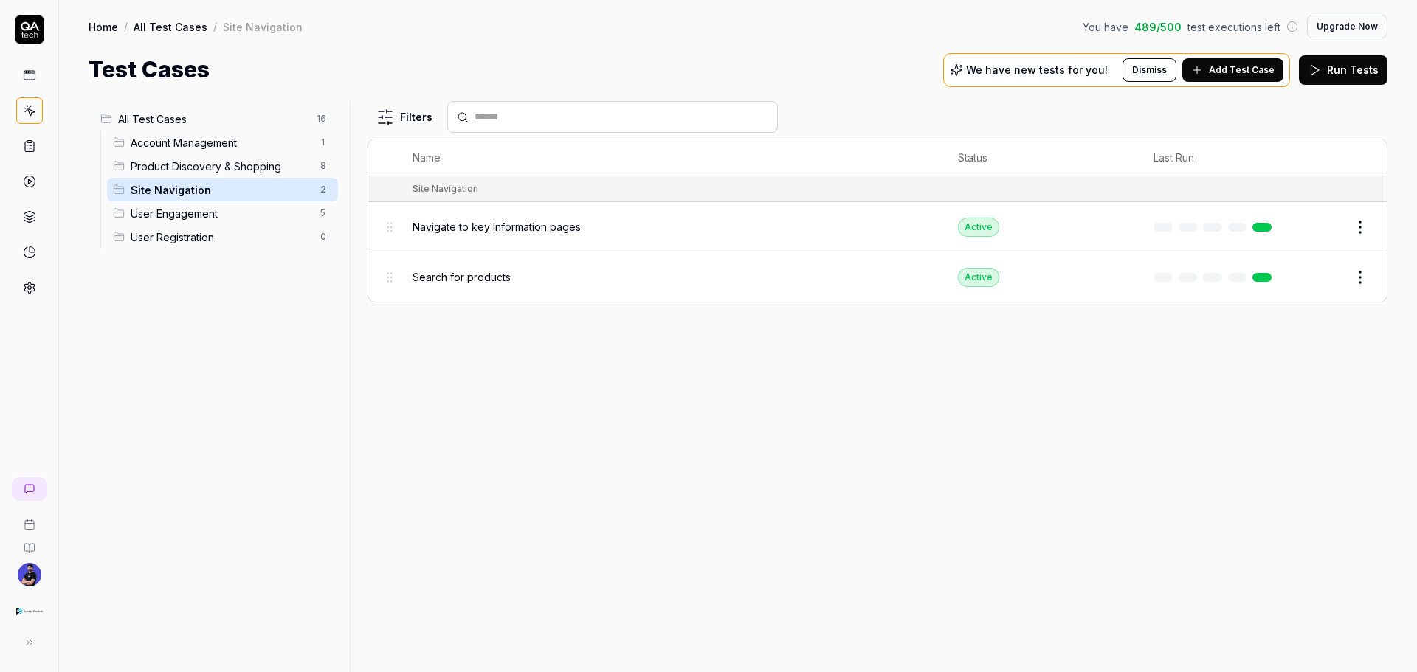
click at [187, 164] on span "Product Discovery & Shopping" at bounding box center [221, 166] width 181 height 15
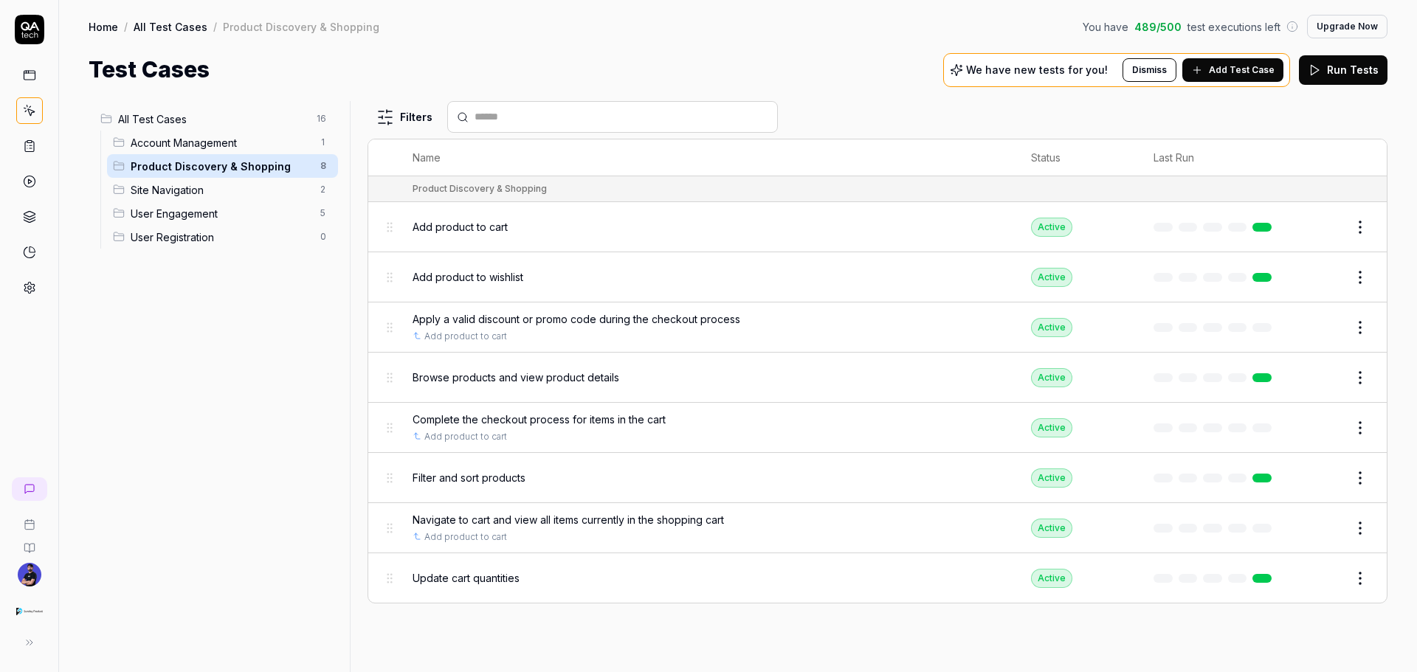
click at [192, 147] on span "Account Management" at bounding box center [221, 142] width 181 height 15
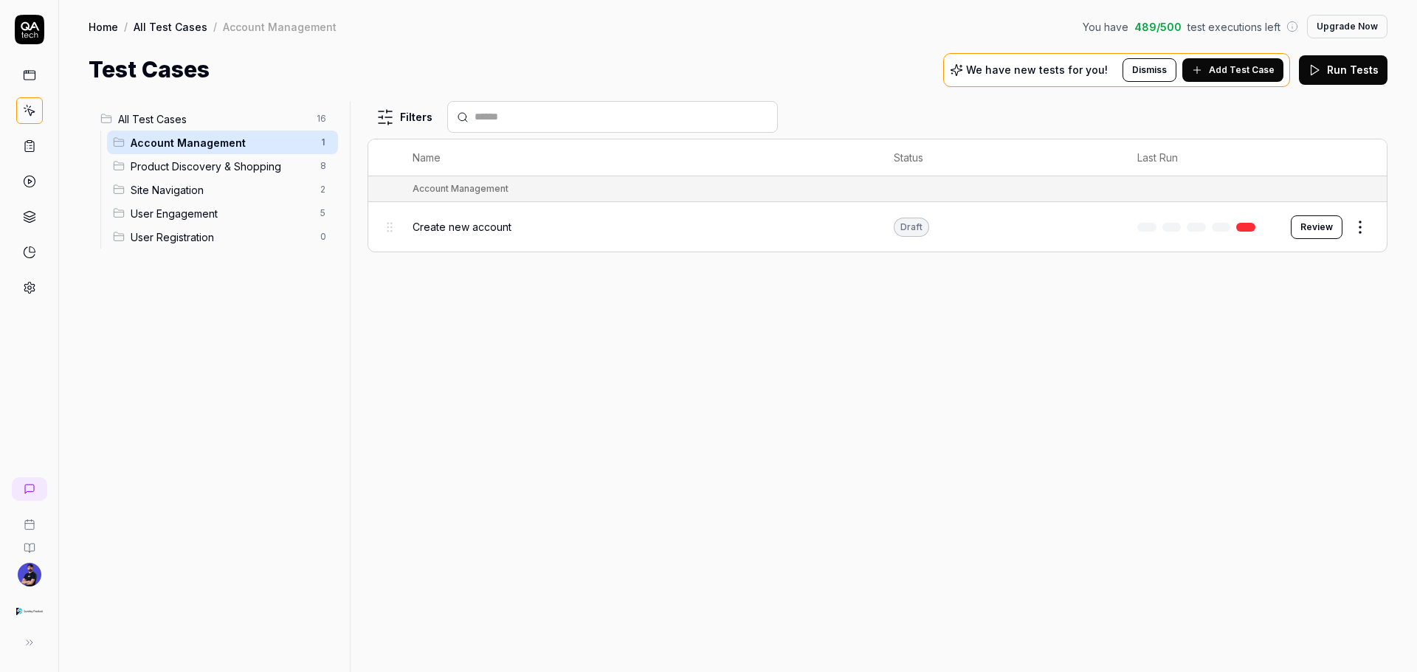
click at [192, 128] on div "All Test Cases 16" at bounding box center [216, 119] width 244 height 24
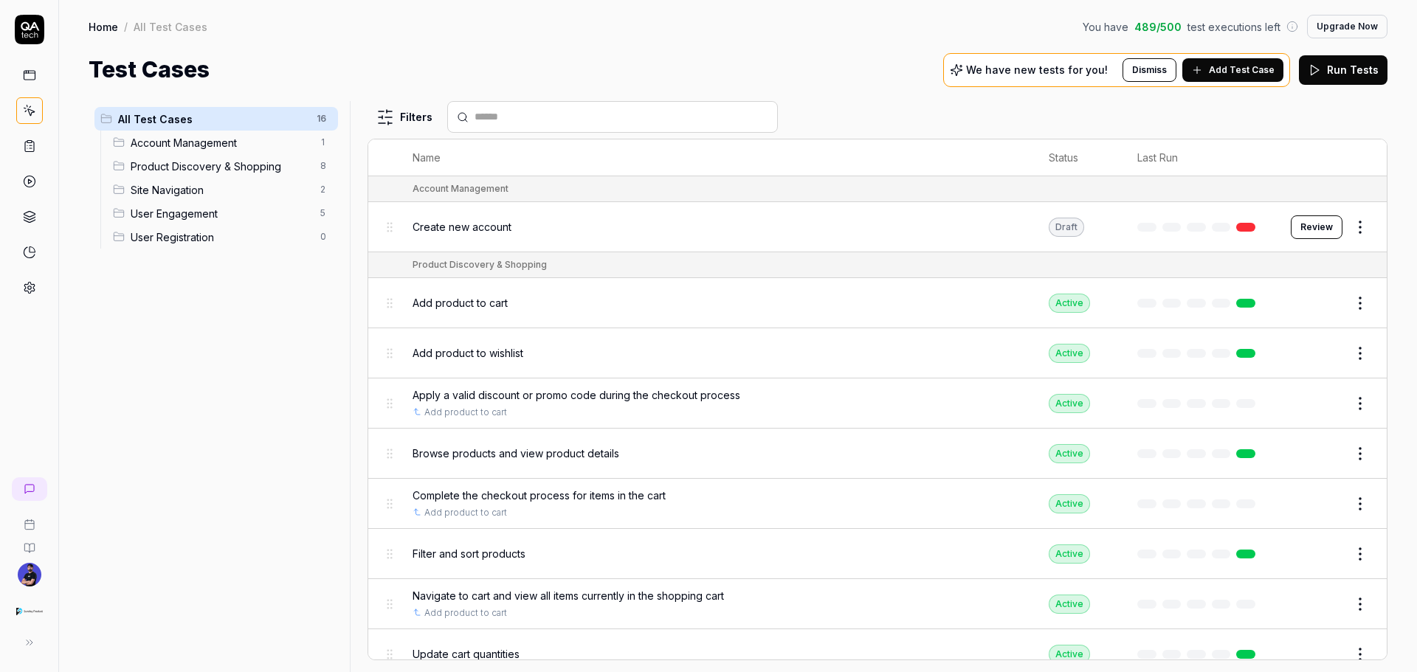
click at [184, 120] on span "All Test Cases" at bounding box center [213, 118] width 190 height 15
click at [184, 139] on span "Account Management" at bounding box center [221, 142] width 181 height 15
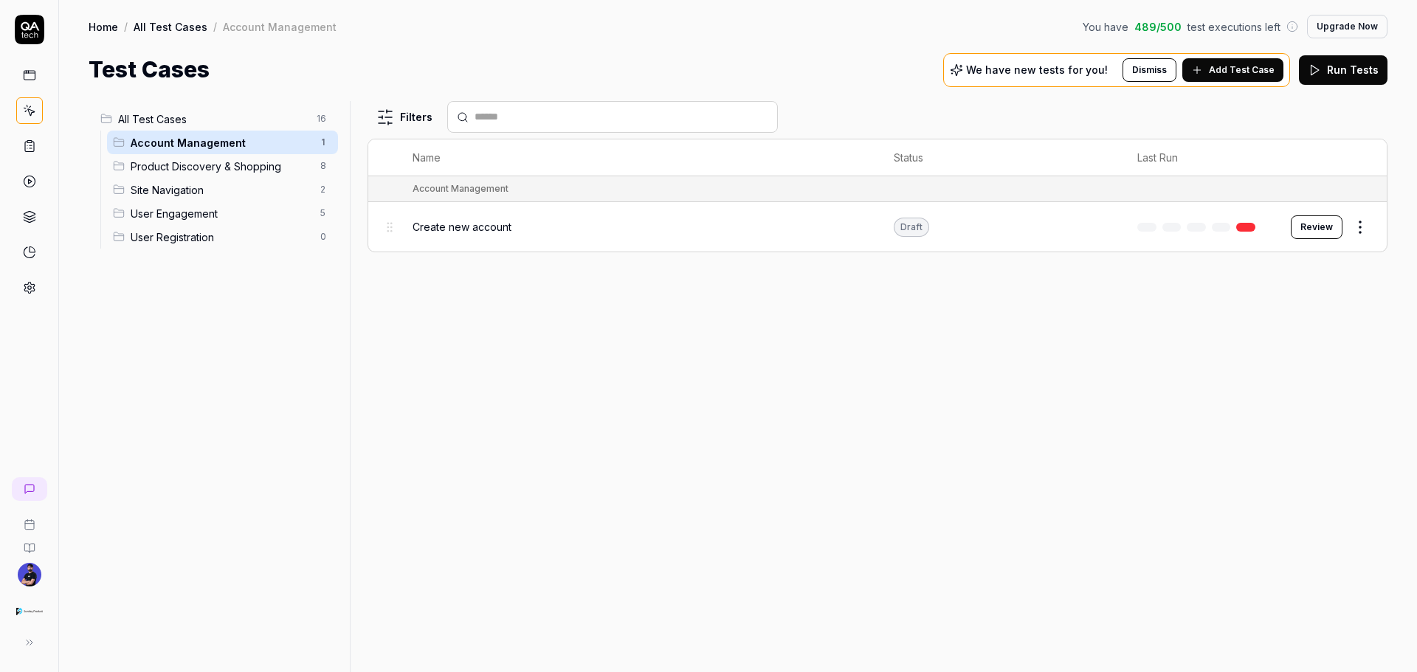
click at [184, 152] on div "Account Management 1" at bounding box center [222, 143] width 231 height 24
click at [176, 169] on span "Product Discovery & Shopping" at bounding box center [221, 166] width 181 height 15
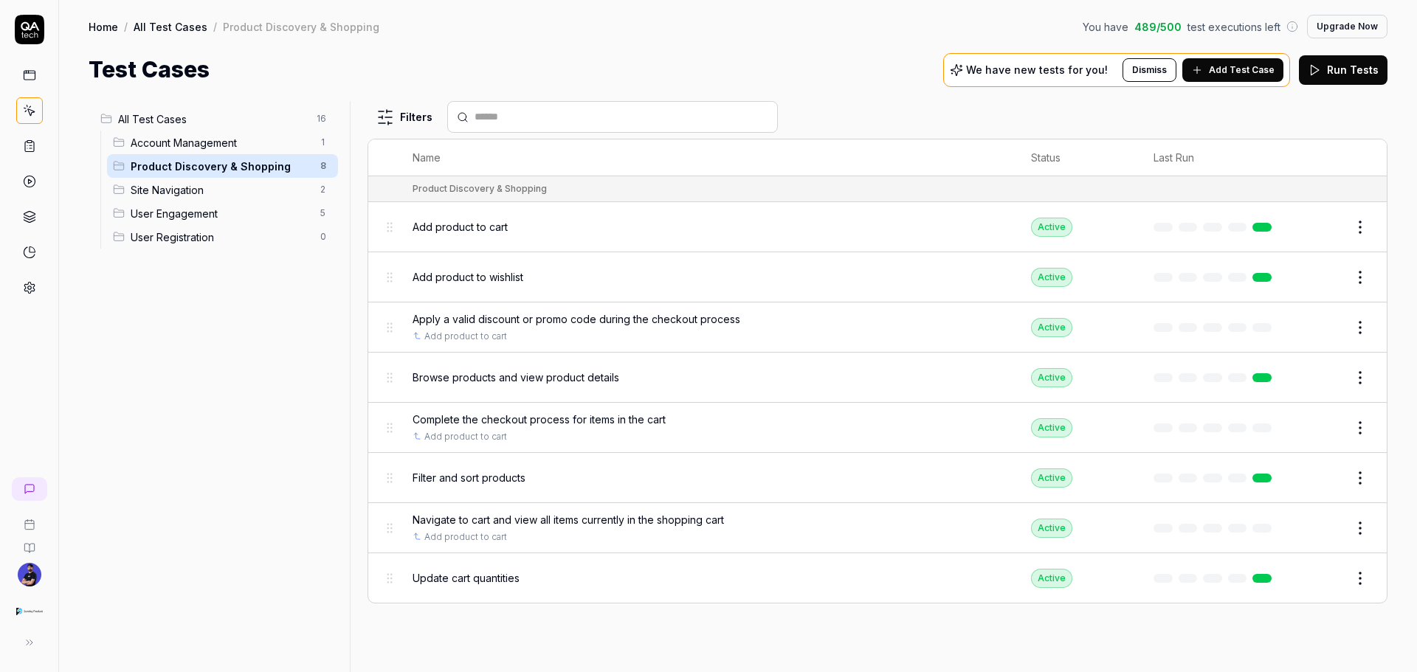
click at [176, 190] on span "Site Navigation" at bounding box center [221, 189] width 181 height 15
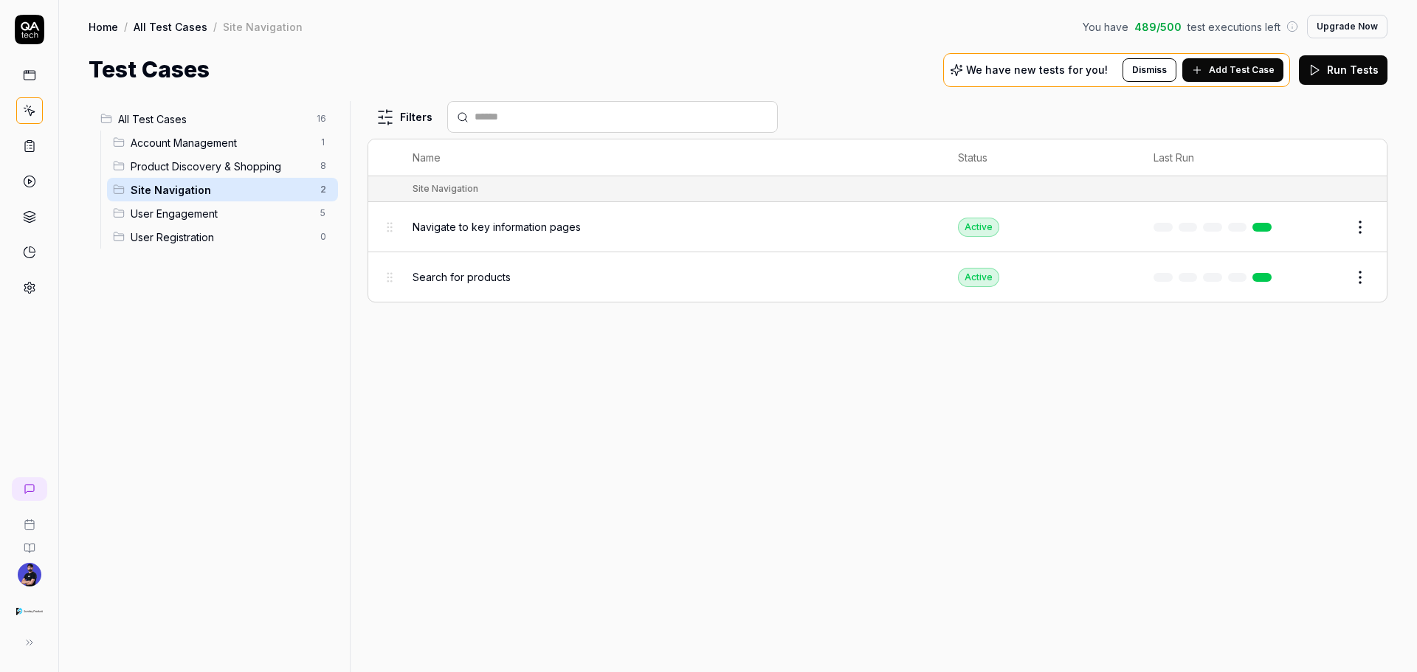
click at [176, 210] on span "User Engagement" at bounding box center [221, 213] width 181 height 15
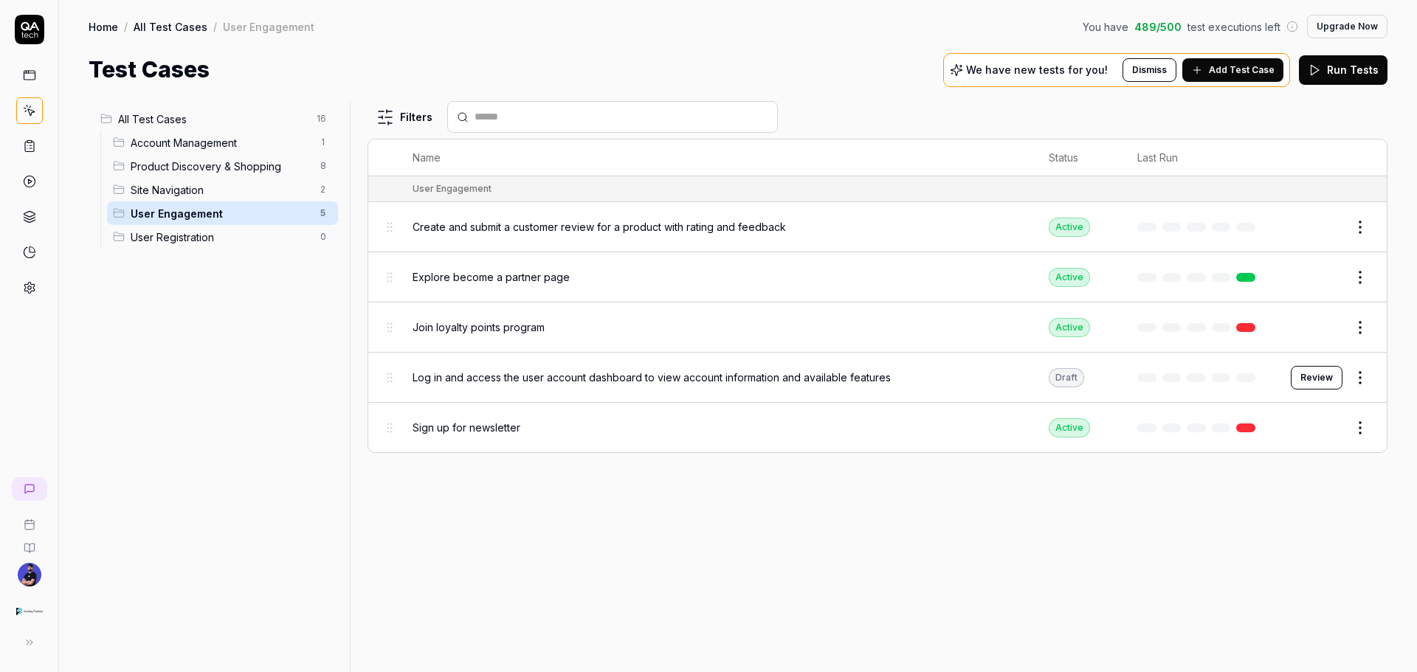
click at [176, 230] on span "User Registration" at bounding box center [221, 237] width 181 height 15
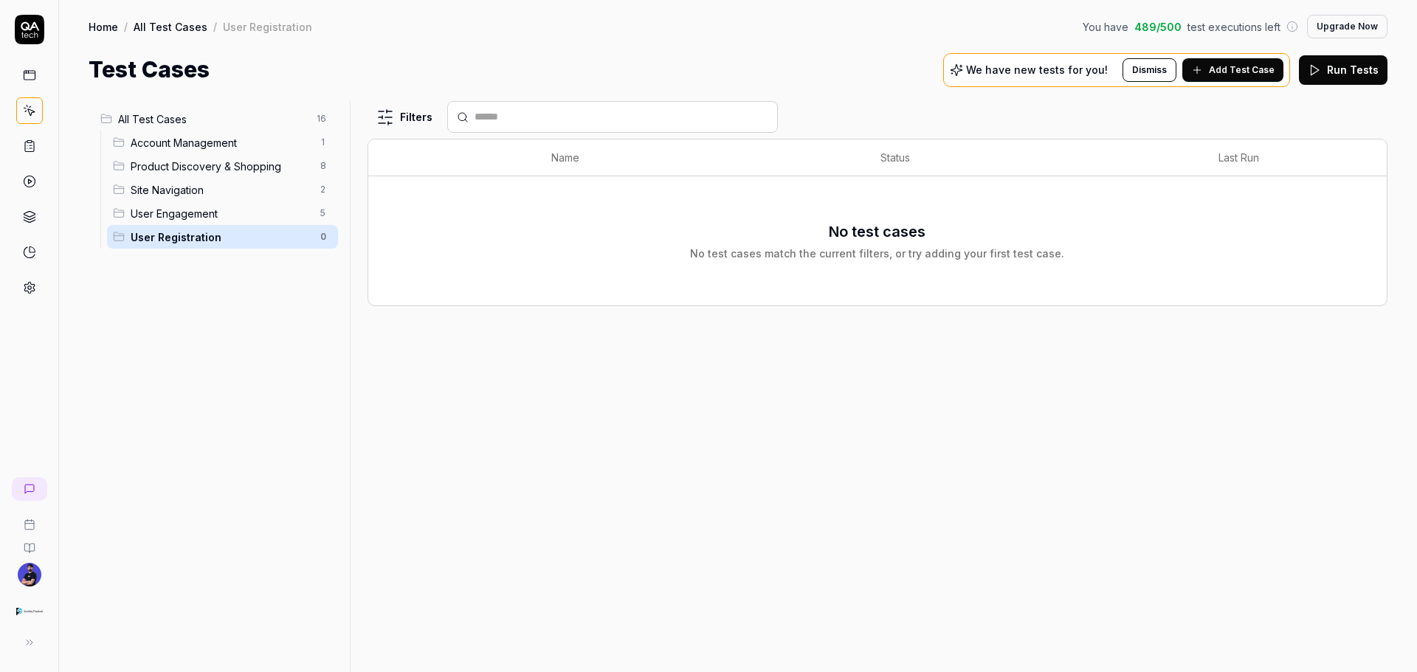
click at [174, 216] on span "User Engagement" at bounding box center [221, 213] width 181 height 15
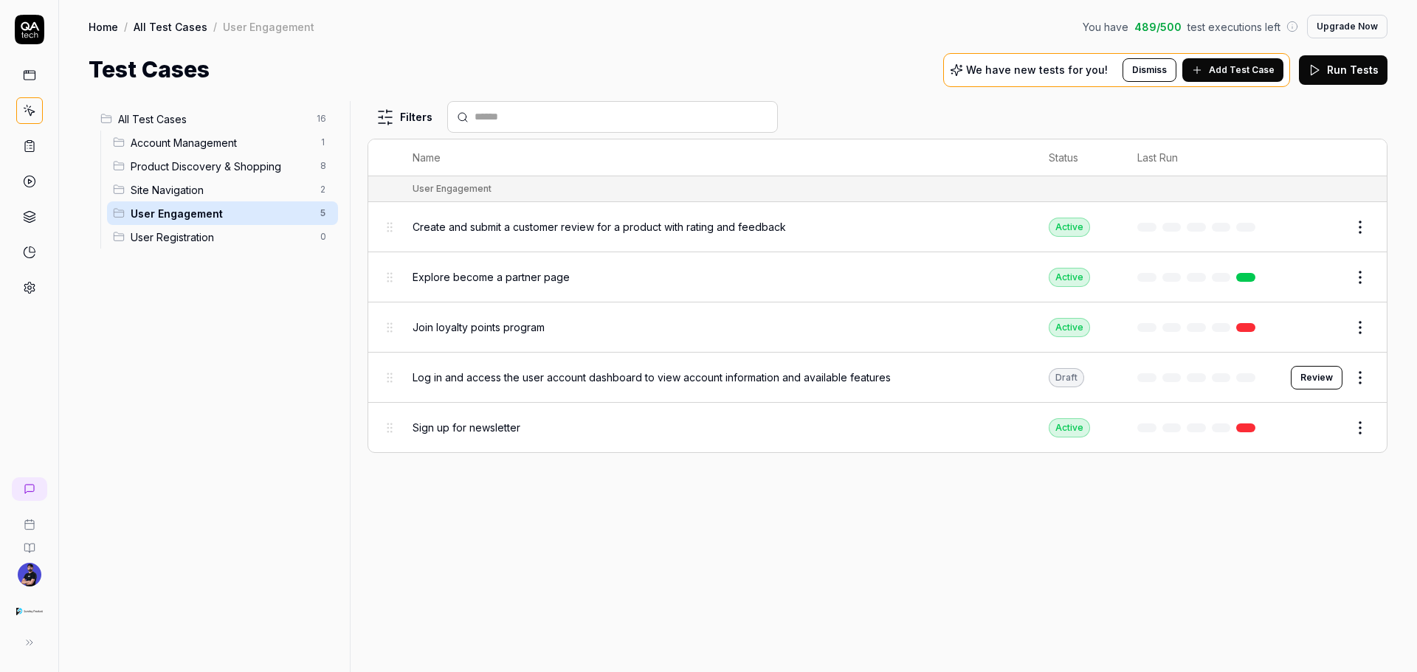
click at [173, 195] on span "Site Navigation" at bounding box center [221, 189] width 181 height 15
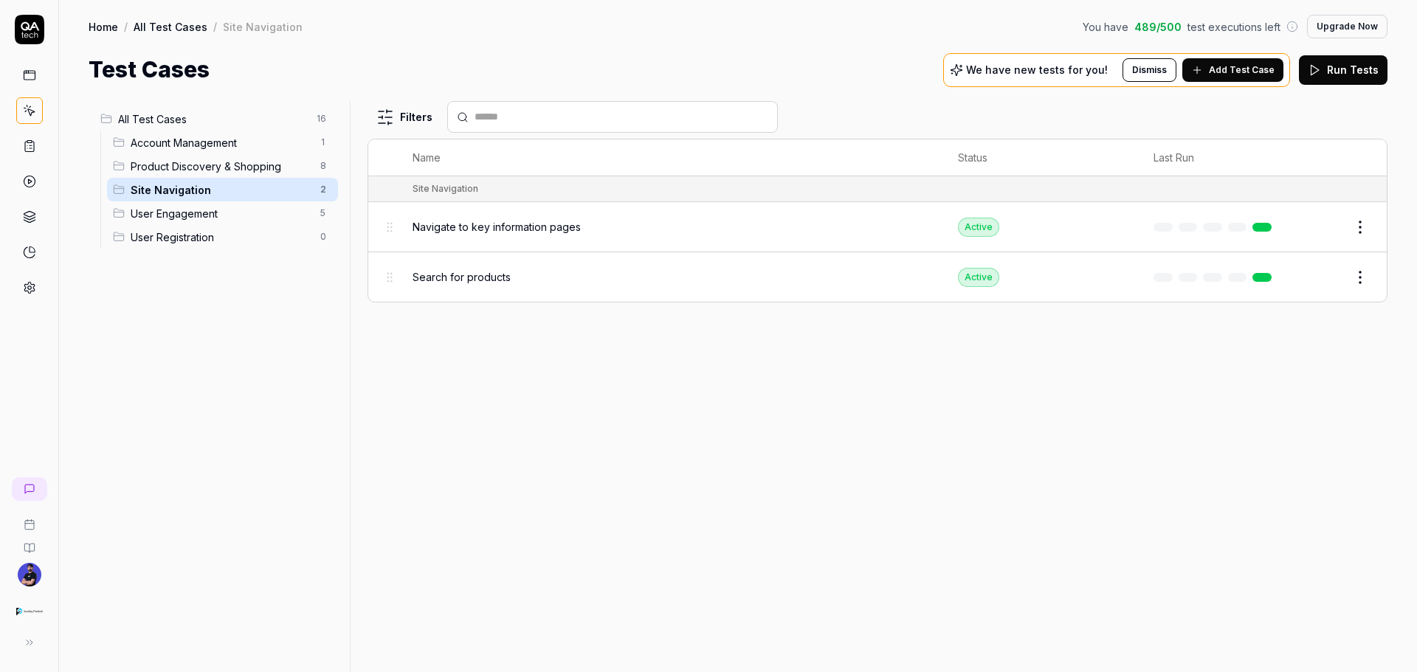
click at [173, 173] on span "Product Discovery & Shopping" at bounding box center [221, 166] width 181 height 15
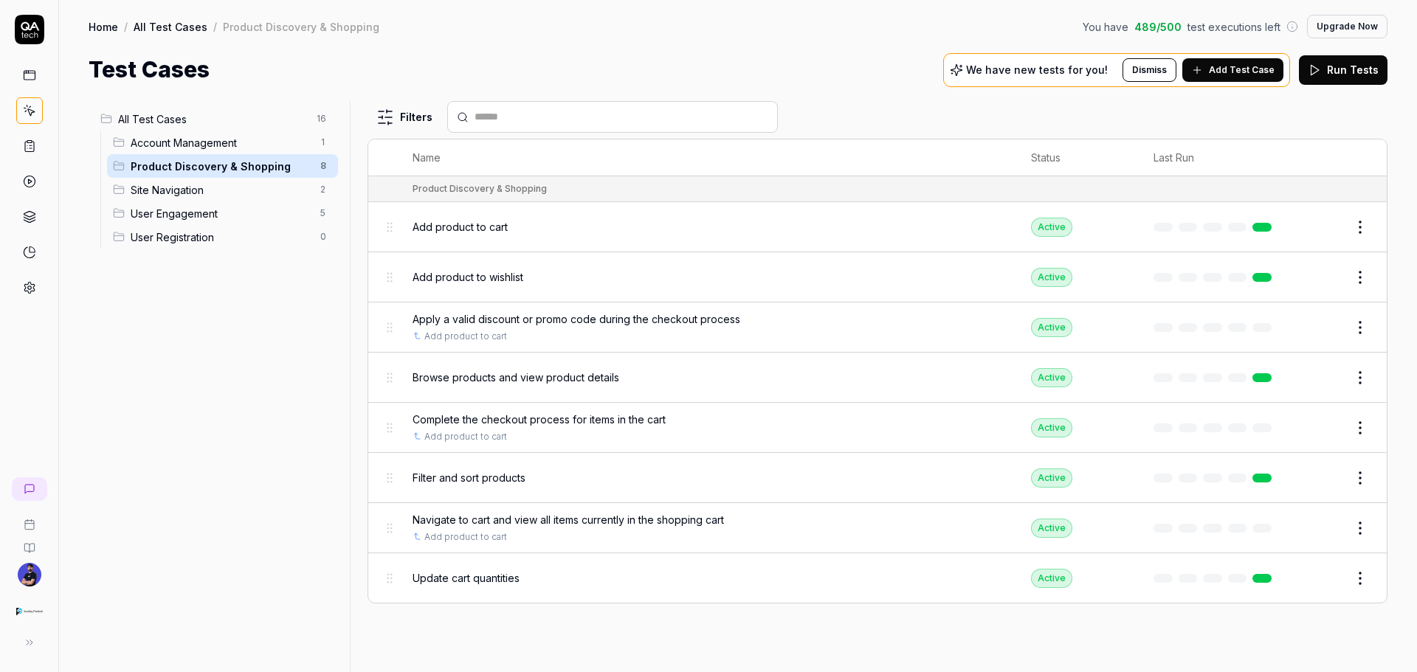
click at [173, 159] on span "Product Discovery & Shopping" at bounding box center [221, 166] width 181 height 15
click at [173, 149] on span "Account Management" at bounding box center [221, 142] width 181 height 15
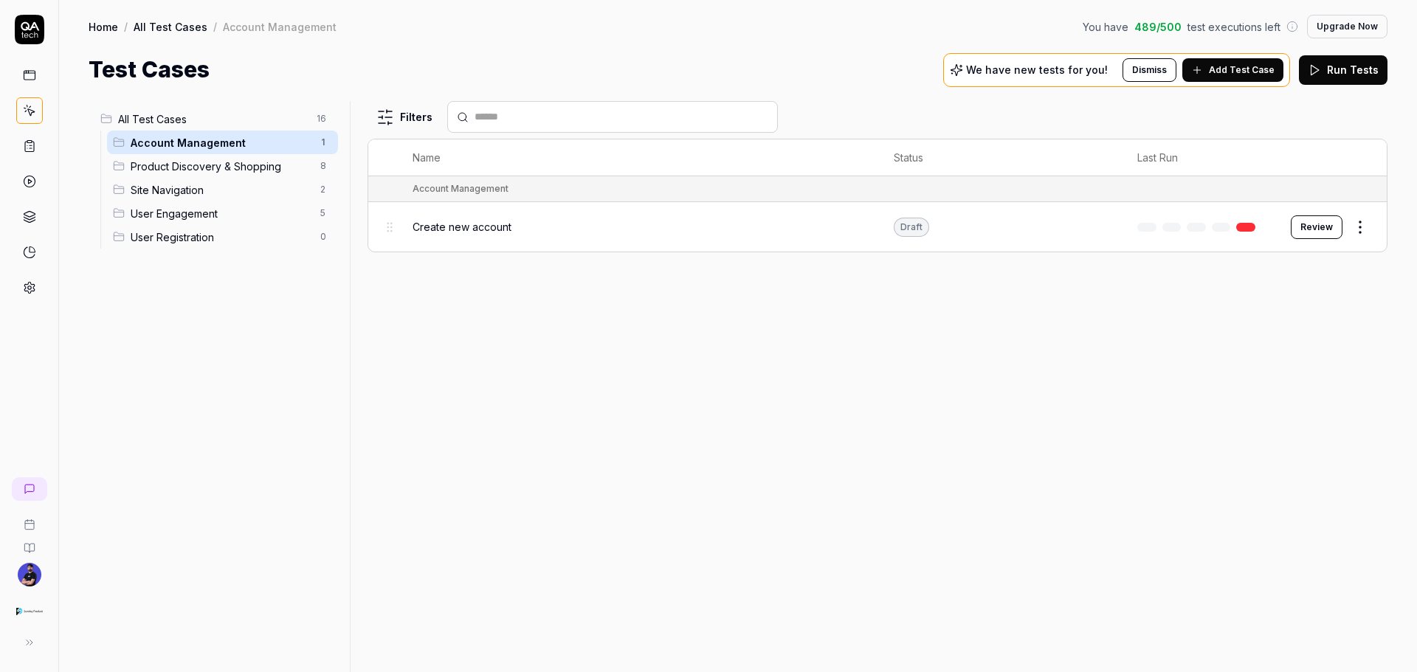
click at [174, 125] on span "All Test Cases" at bounding box center [213, 118] width 190 height 15
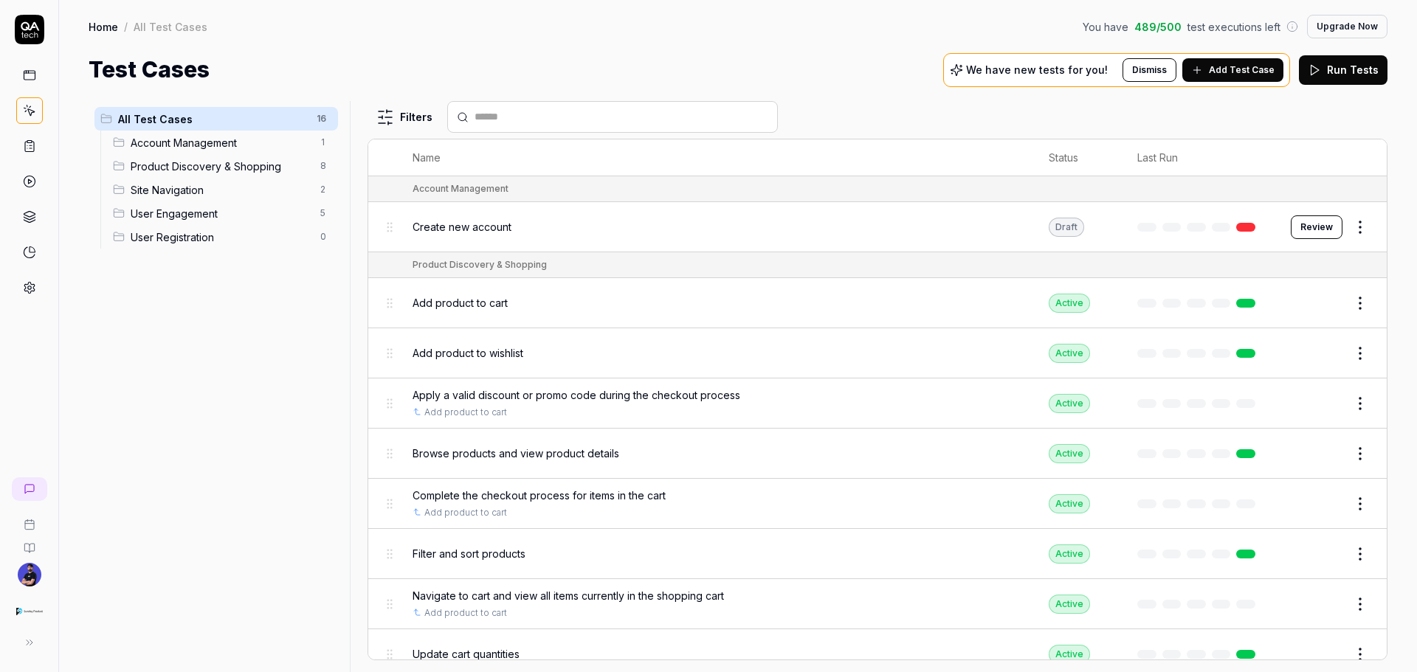
click at [185, 137] on span "Account Management" at bounding box center [221, 142] width 181 height 15
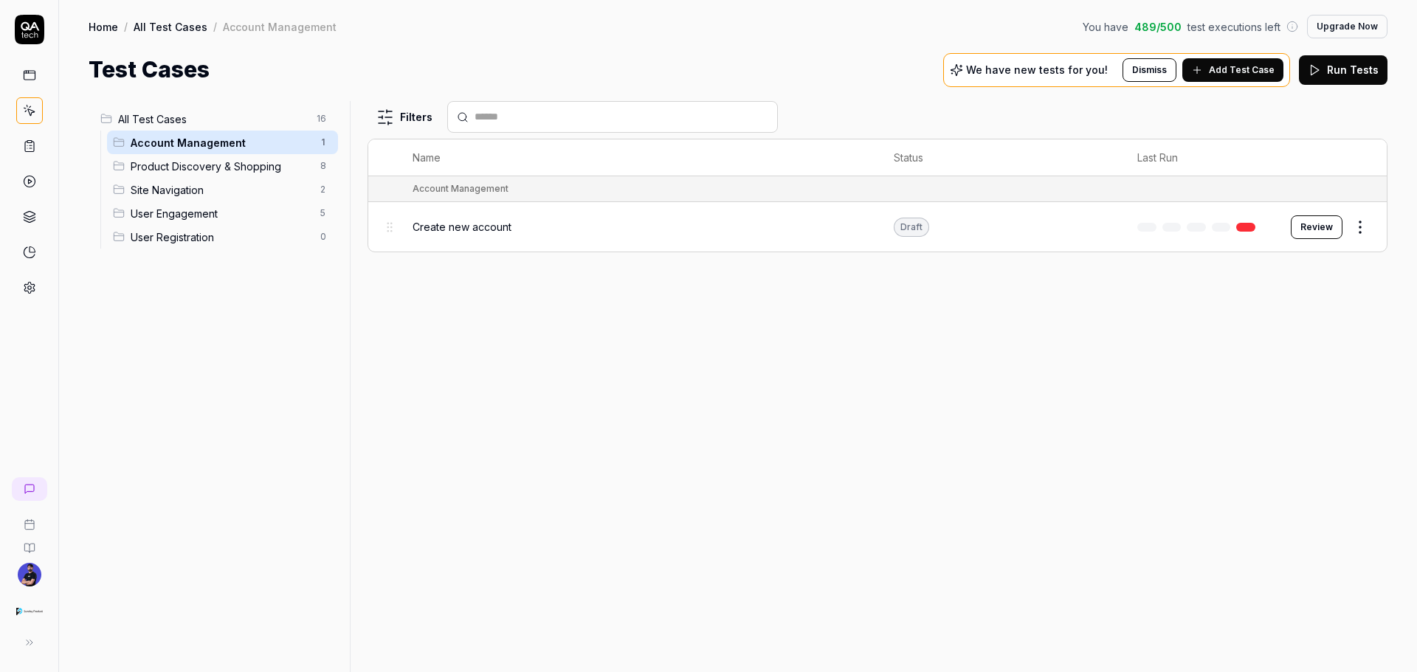
click at [198, 159] on span "Product Discovery & Shopping" at bounding box center [221, 166] width 181 height 15
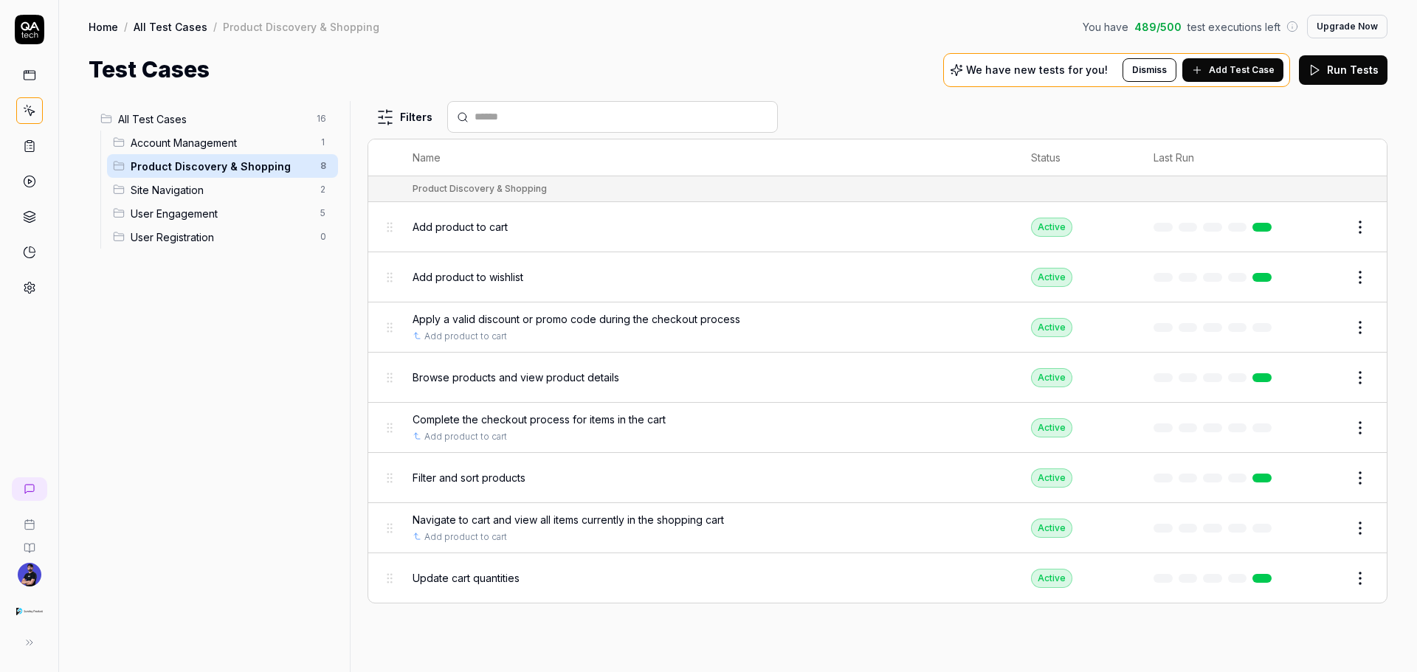
click at [196, 184] on span "Site Navigation" at bounding box center [221, 189] width 181 height 15
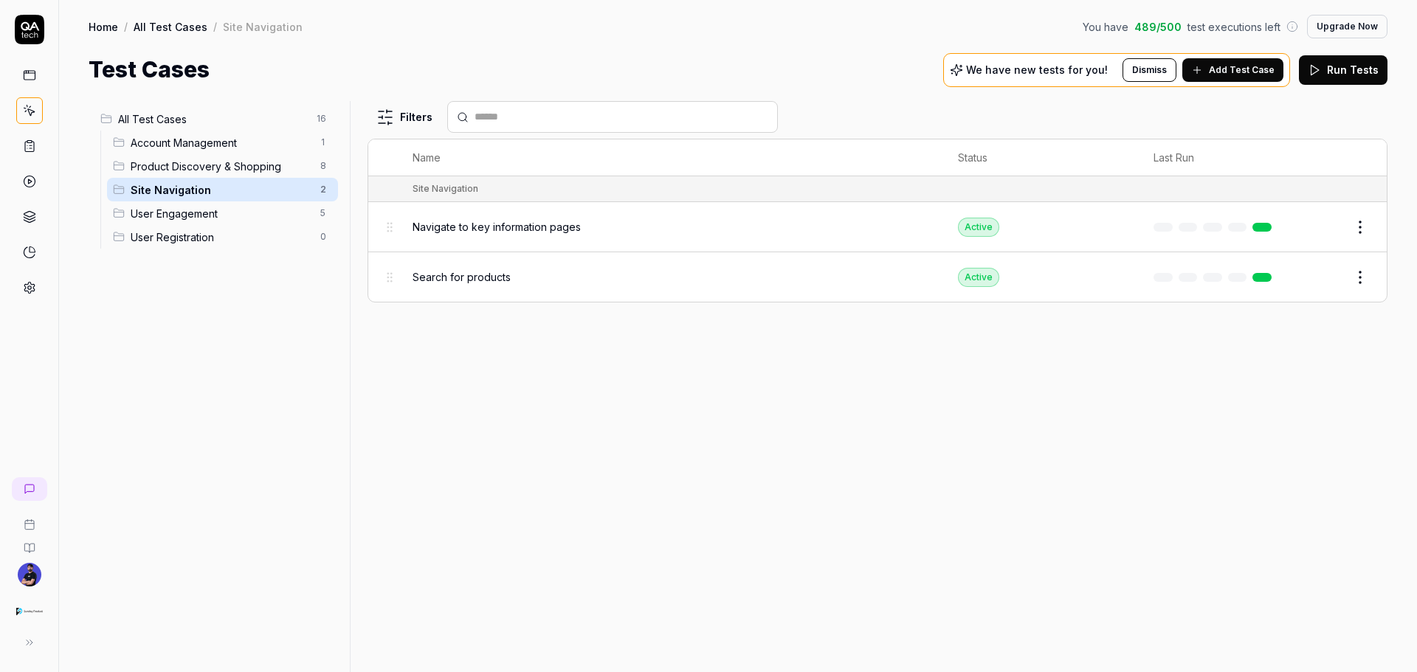
click at [196, 206] on span "User Engagement" at bounding box center [221, 213] width 181 height 15
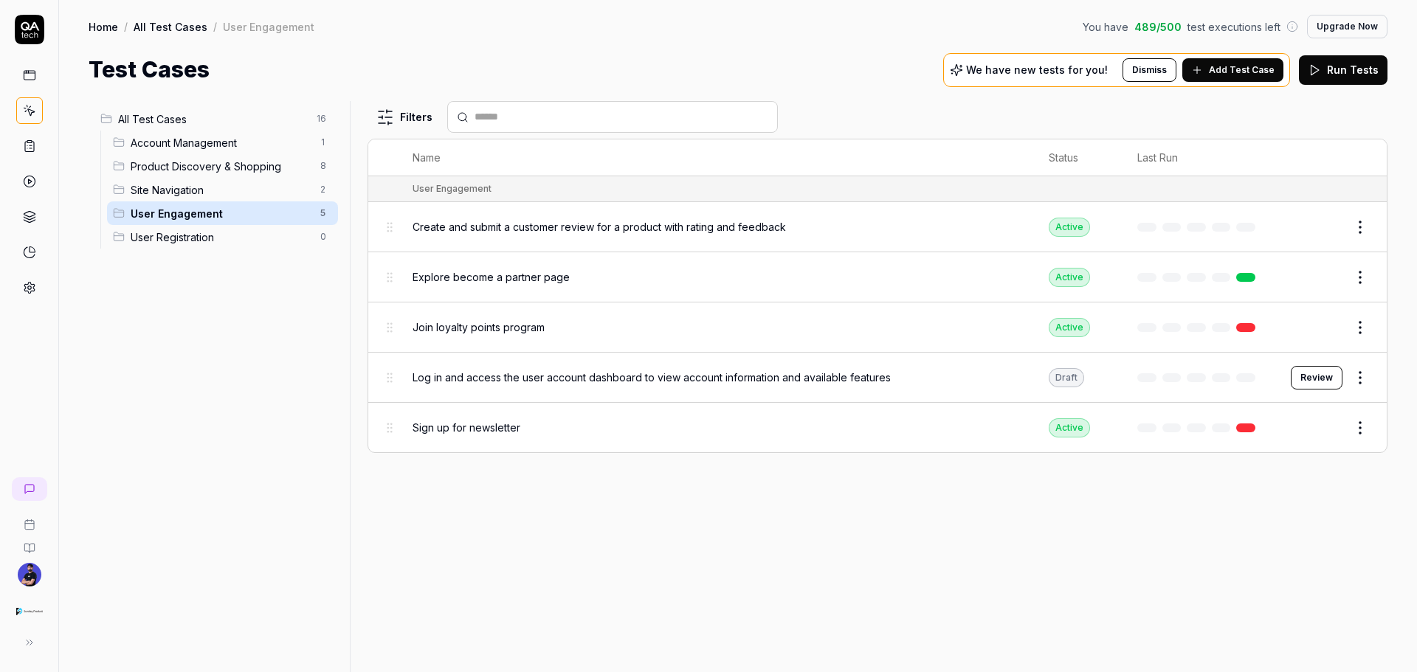
click at [195, 230] on span "User Registration" at bounding box center [221, 237] width 181 height 15
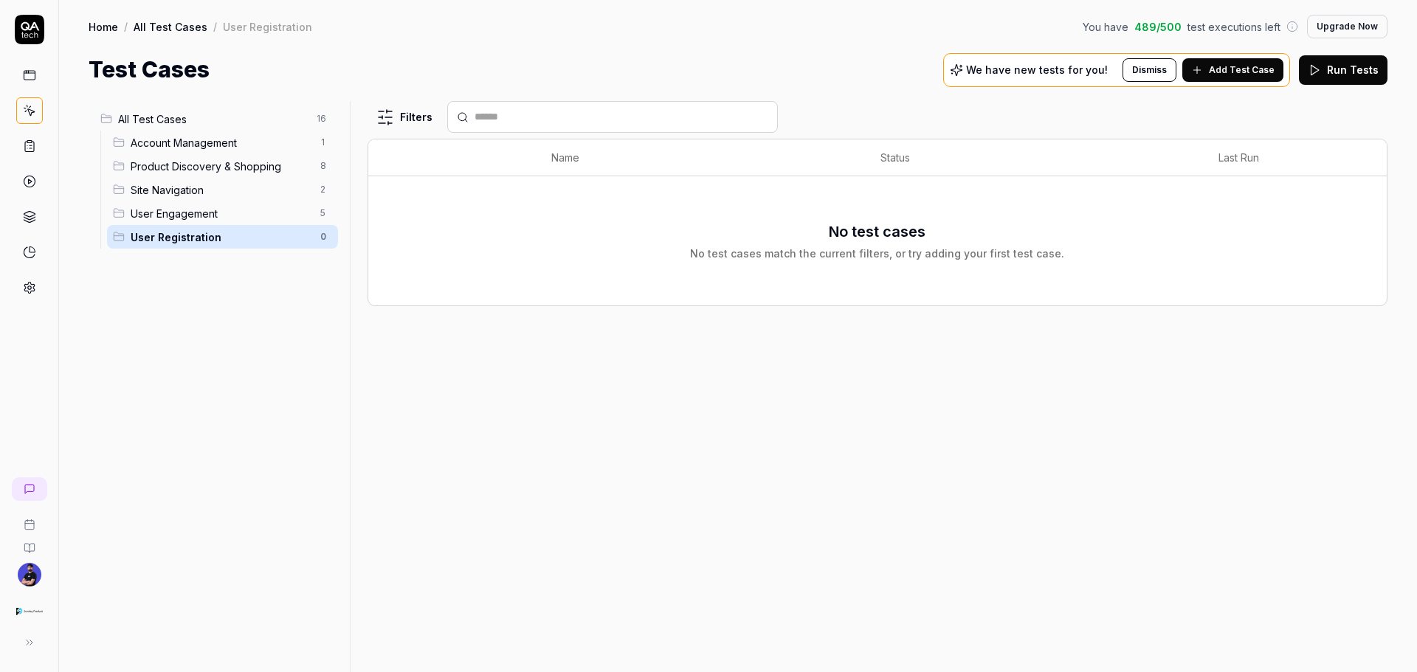
click at [185, 212] on span "User Engagement" at bounding box center [221, 213] width 181 height 15
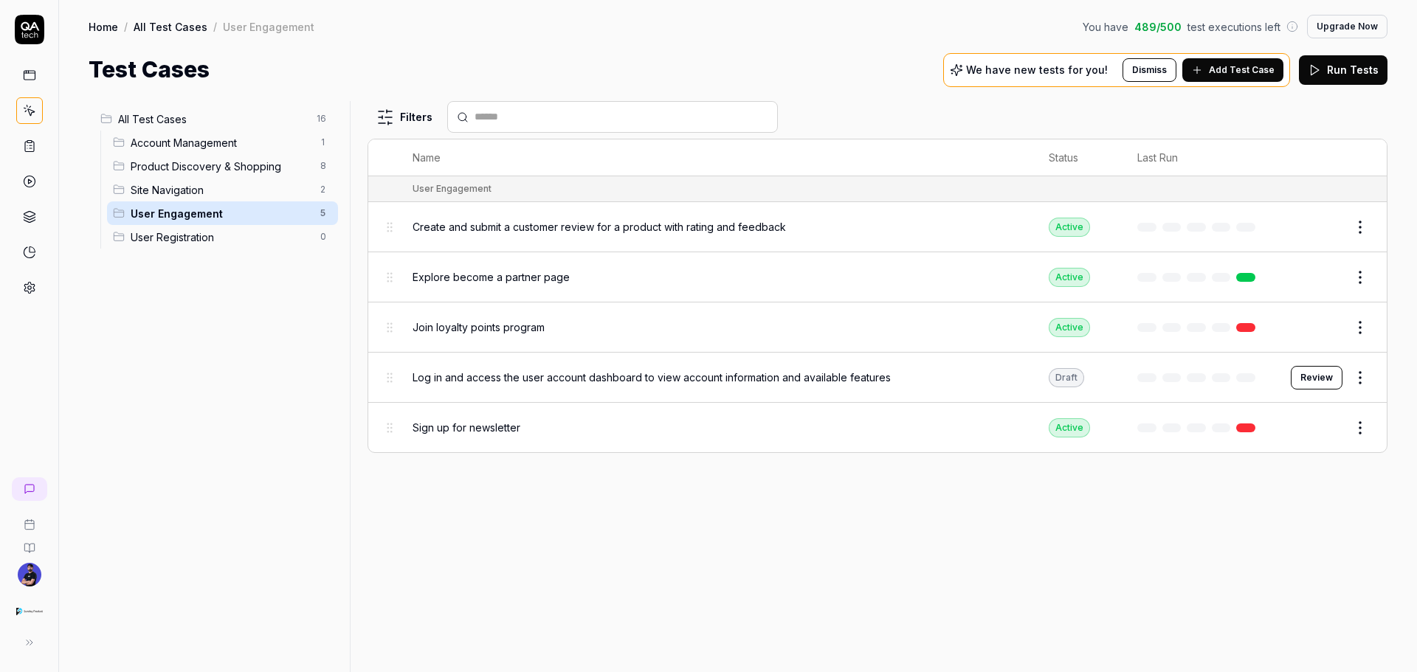
click at [185, 196] on span "Site Navigation" at bounding box center [221, 189] width 181 height 15
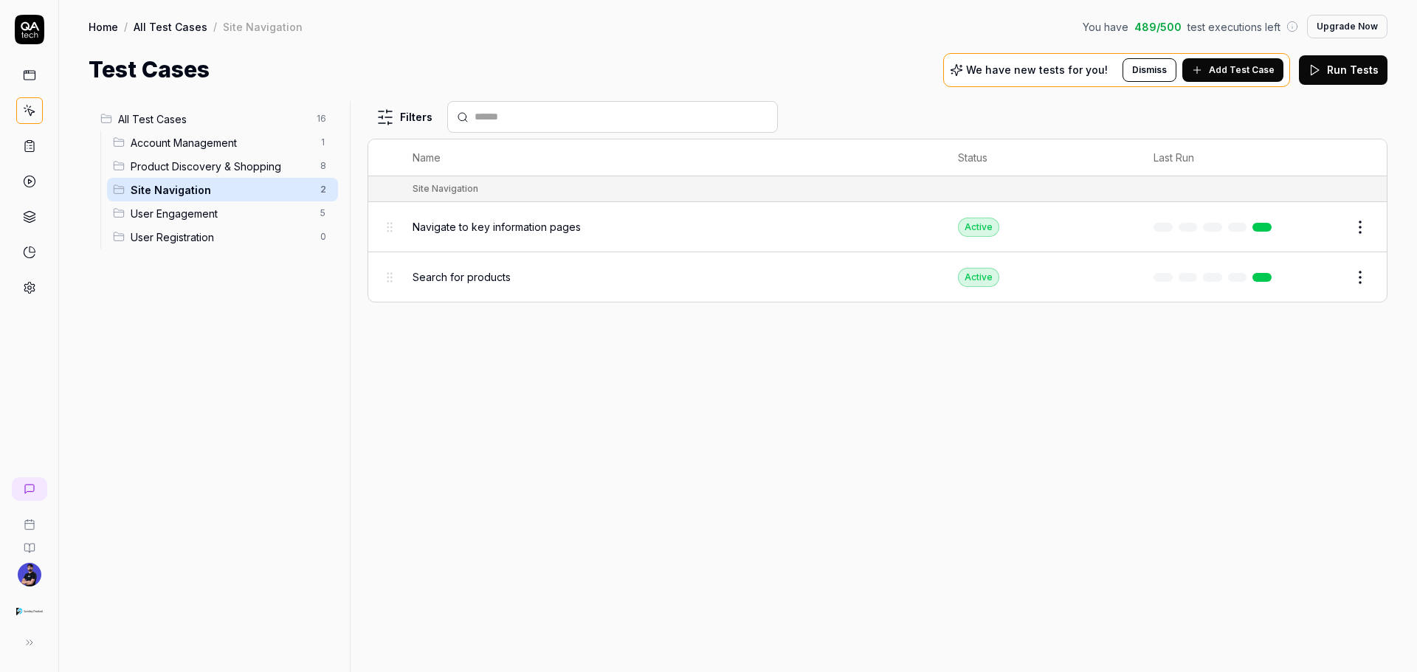
click at [184, 168] on span "Product Discovery & Shopping" at bounding box center [221, 166] width 181 height 15
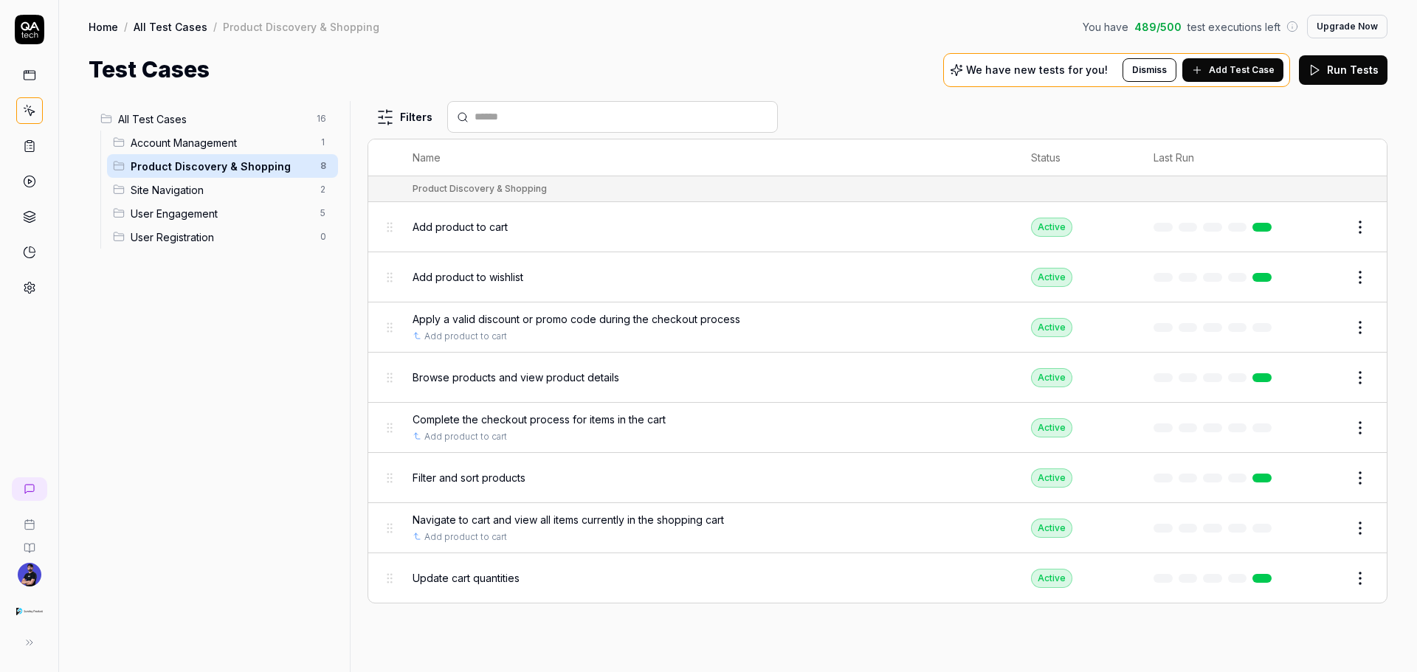
click at [182, 146] on span "Account Management" at bounding box center [221, 142] width 181 height 15
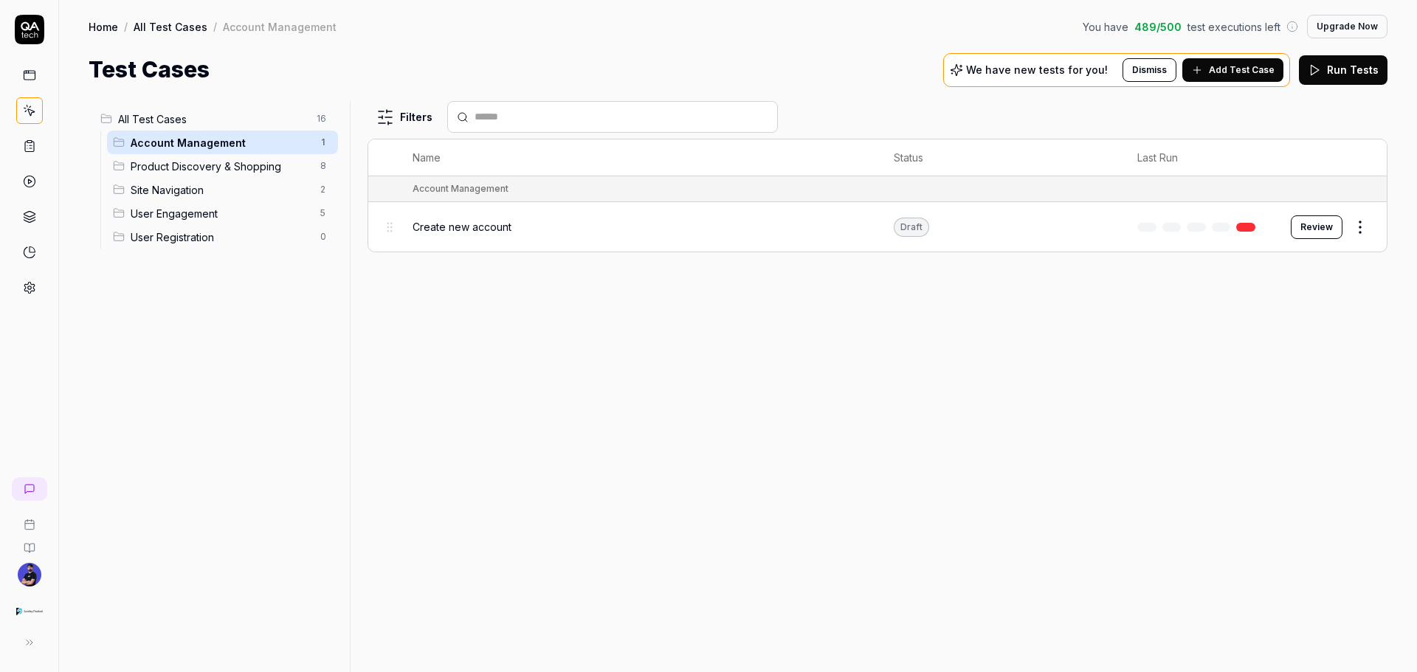
click at [181, 127] on div "All Test Cases 16" at bounding box center [216, 119] width 244 height 24
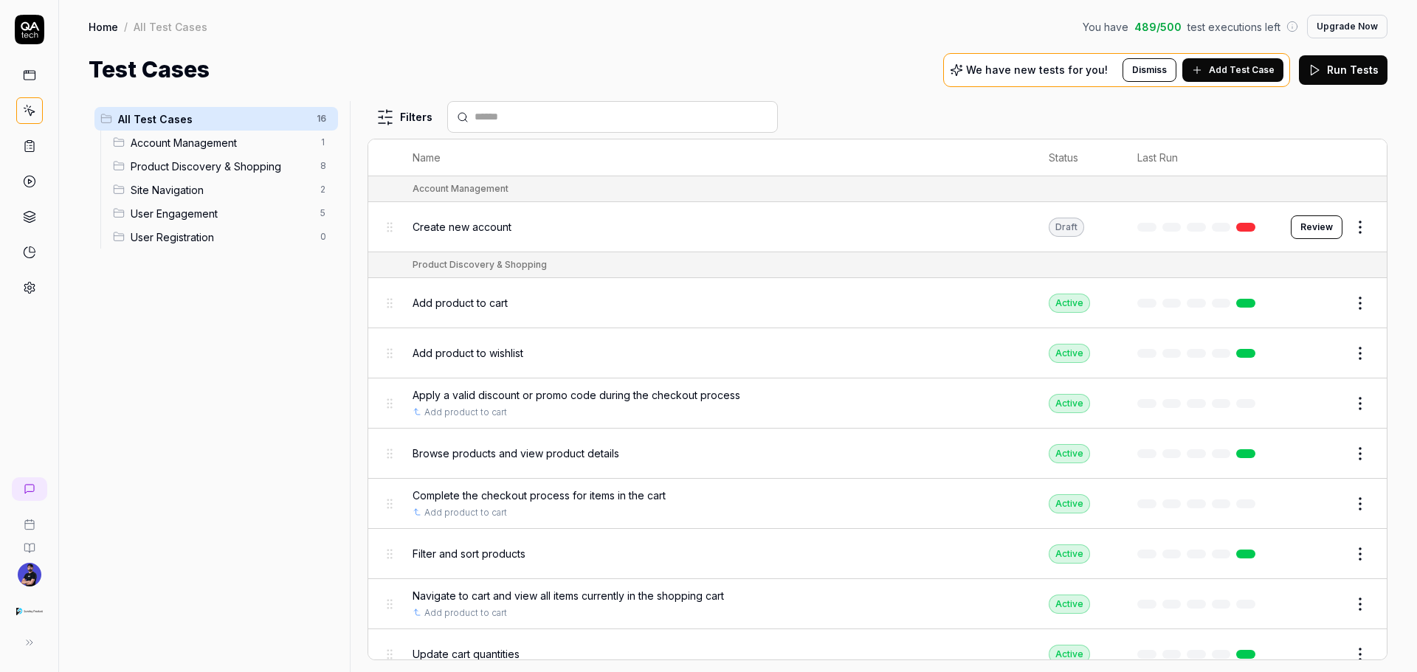
click at [188, 162] on span "Product Discovery & Shopping" at bounding box center [221, 166] width 181 height 15
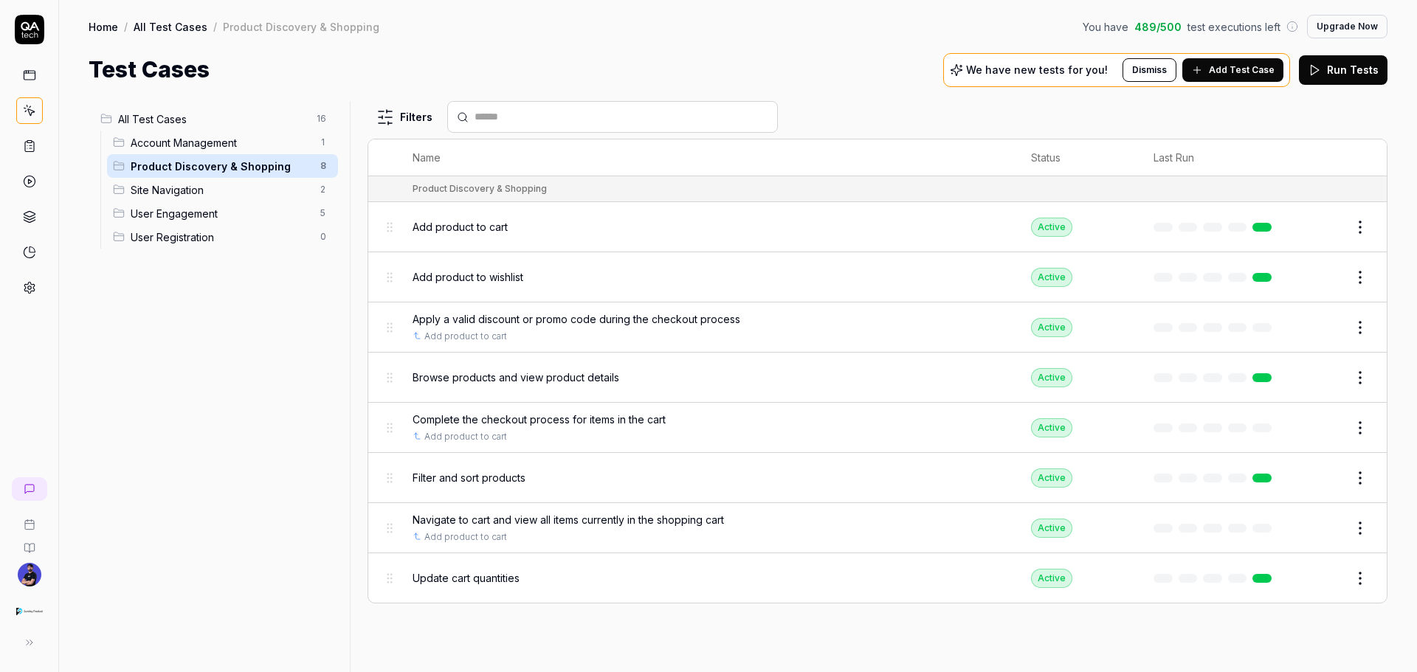
click at [185, 149] on span "Account Management" at bounding box center [221, 142] width 181 height 15
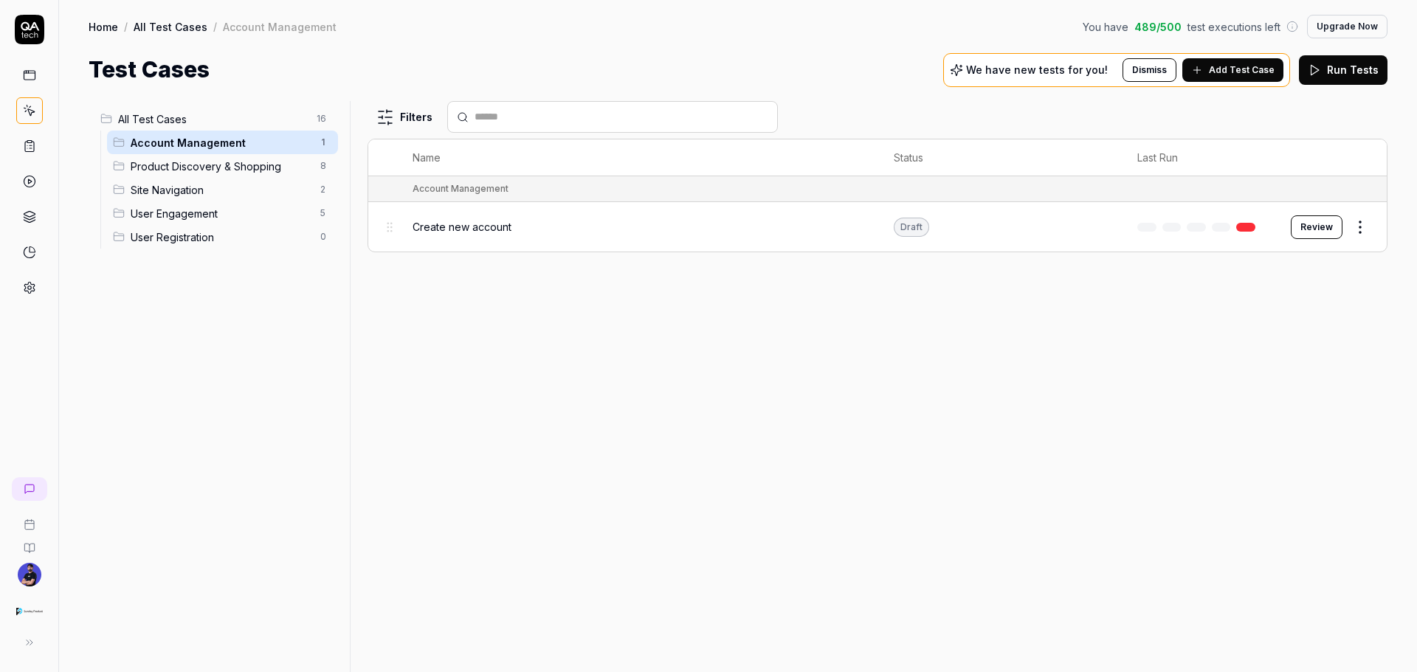
click at [186, 181] on div "Site Navigation 2" at bounding box center [222, 190] width 231 height 24
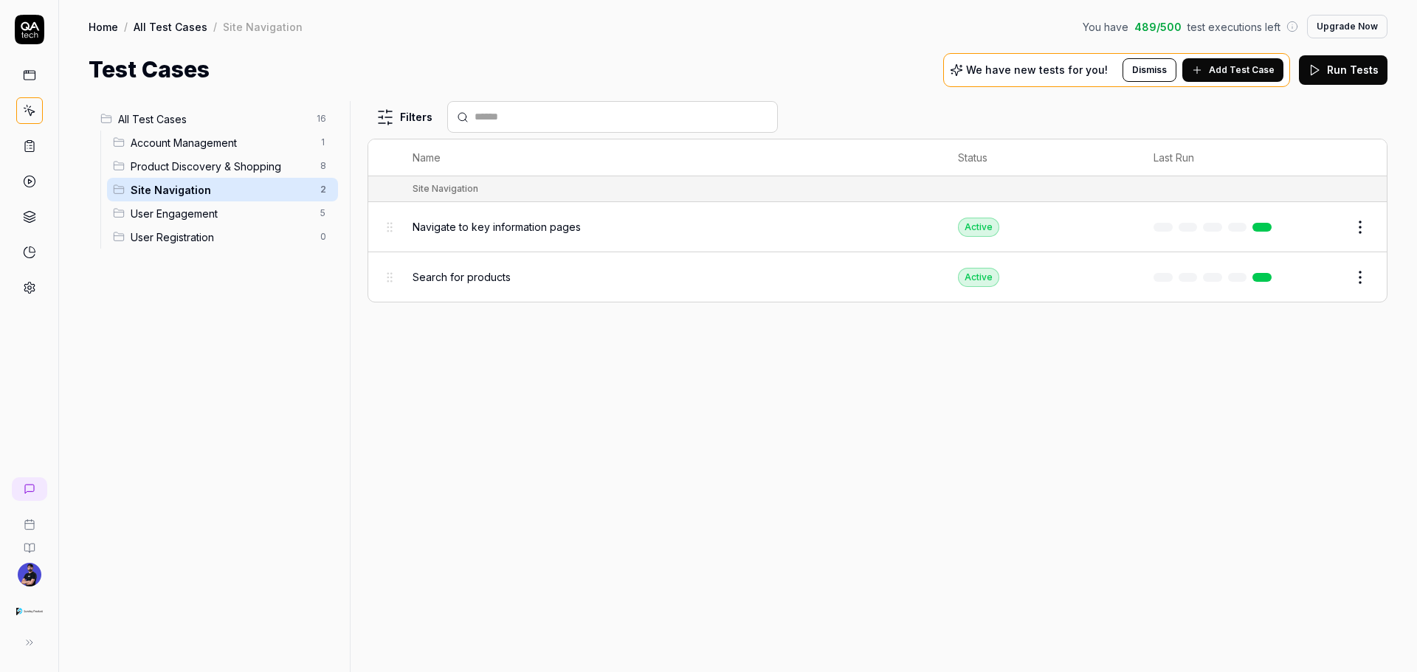
click at [187, 209] on span "User Engagement" at bounding box center [221, 213] width 181 height 15
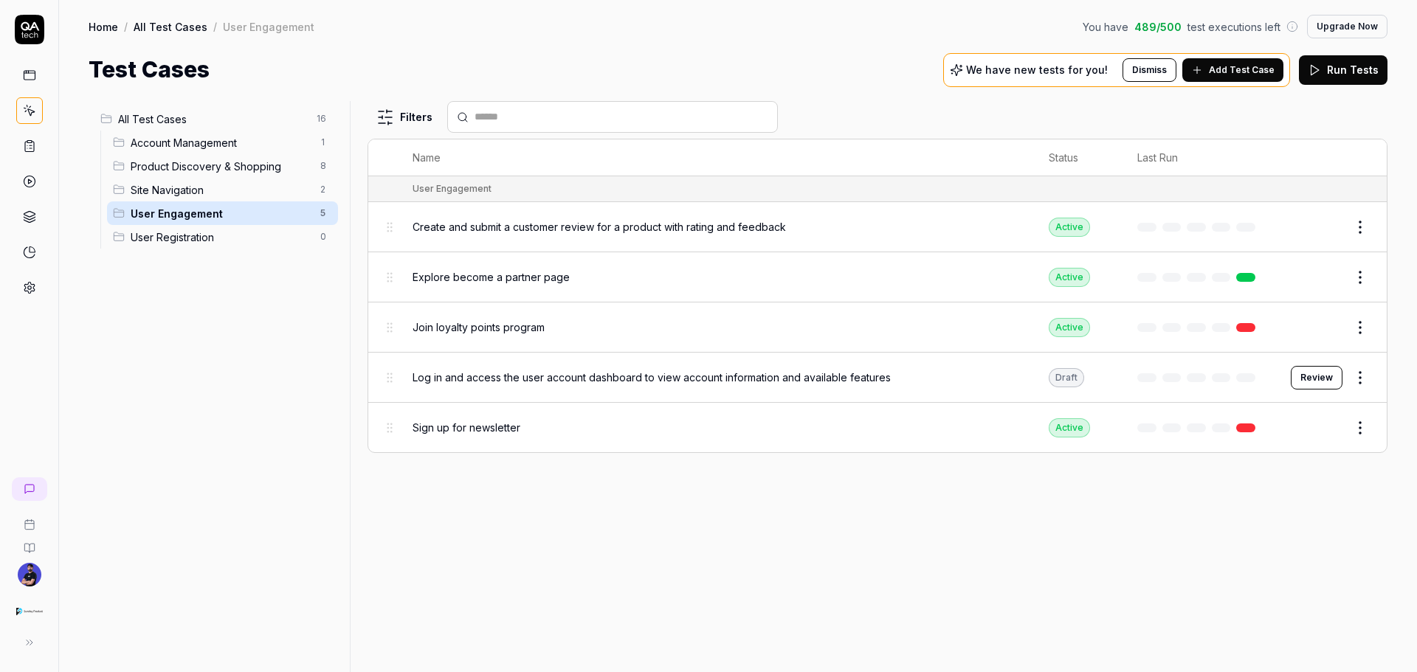
click at [192, 228] on div "User Registration 0" at bounding box center [222, 237] width 231 height 24
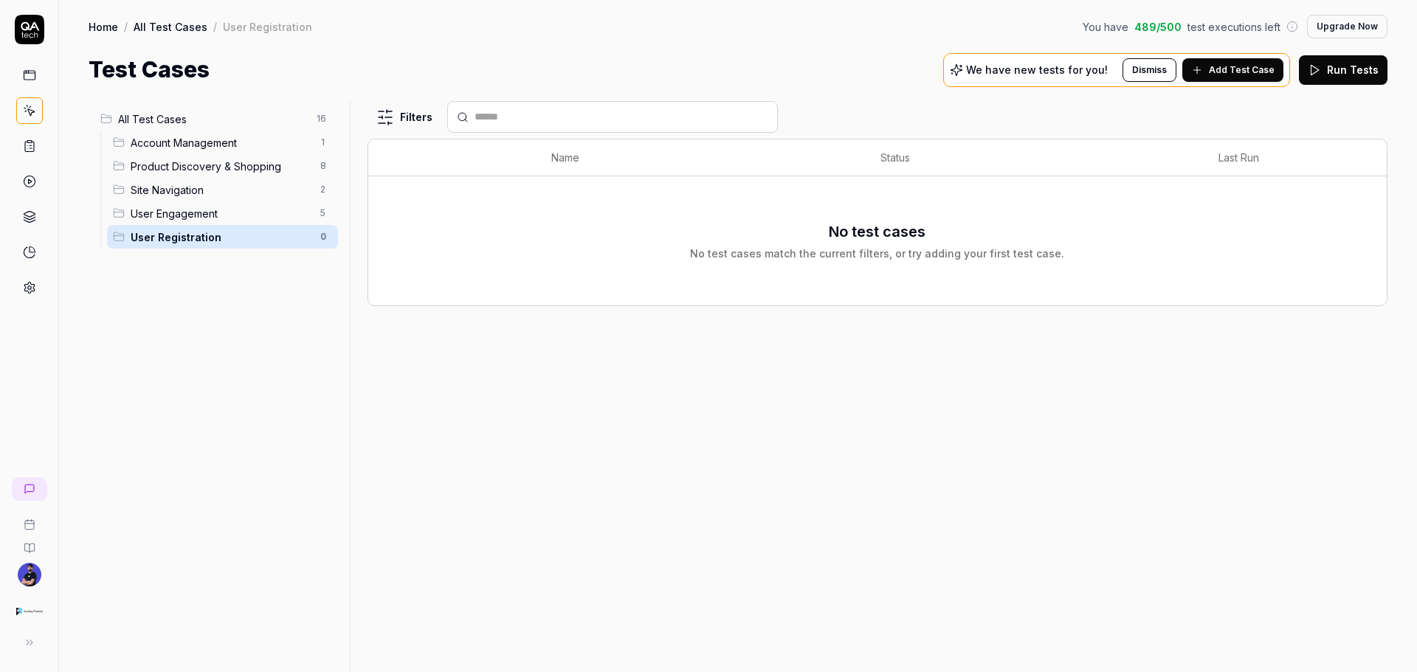
click at [190, 209] on span "User Engagement" at bounding box center [221, 213] width 181 height 15
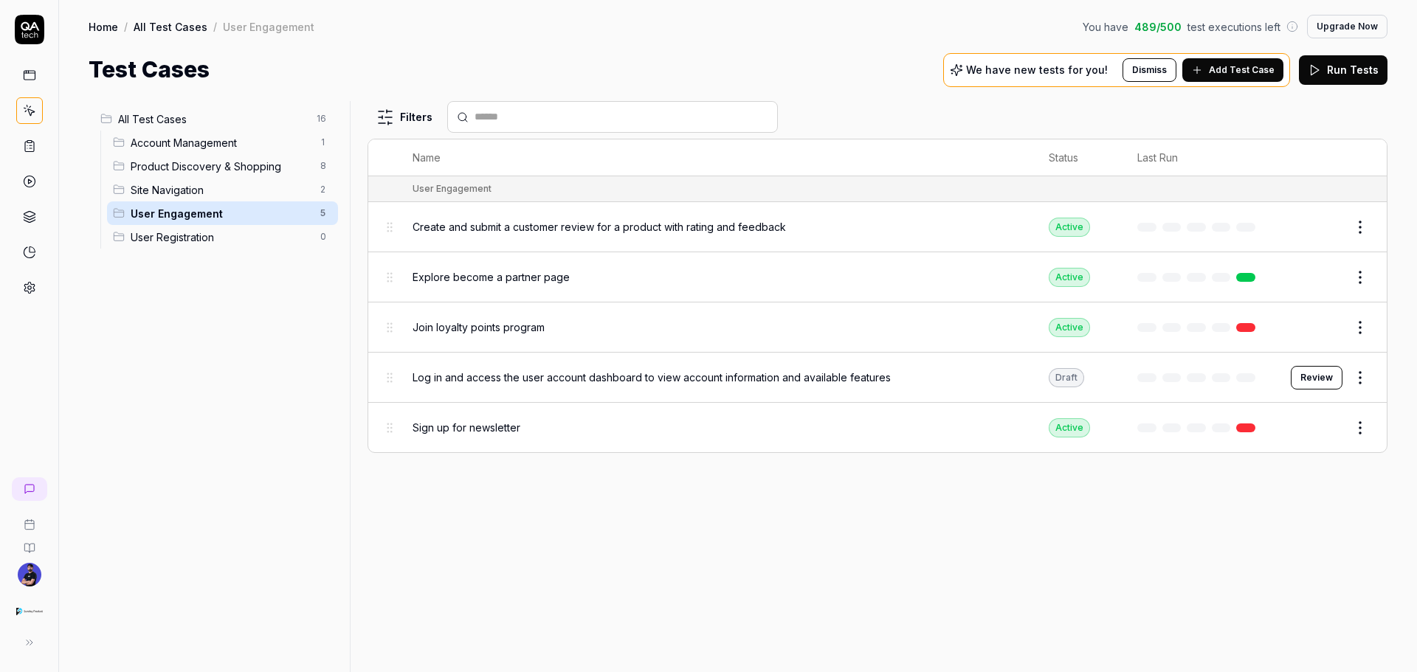
click at [185, 191] on span "Site Navigation" at bounding box center [221, 189] width 181 height 15
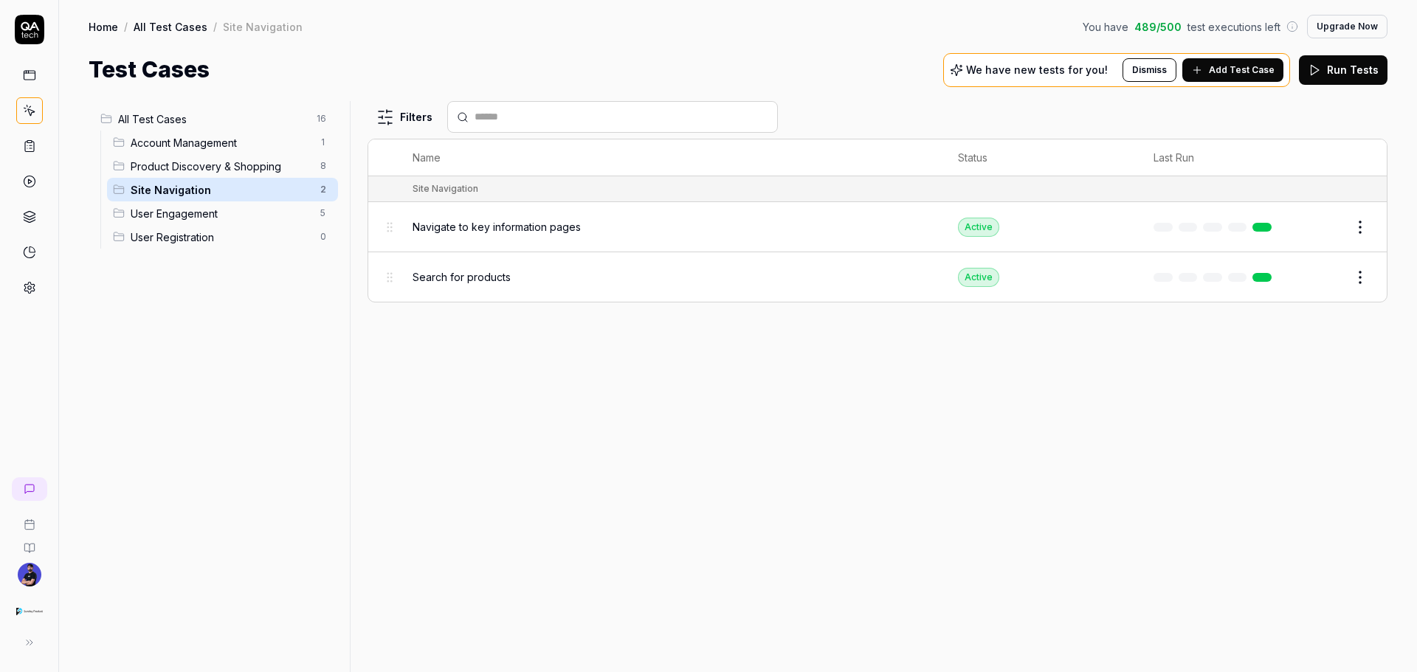
click at [182, 178] on div "Site Navigation 2" at bounding box center [222, 190] width 231 height 24
click at [186, 155] on div "Product Discovery & Shopping 8" at bounding box center [222, 166] width 231 height 24
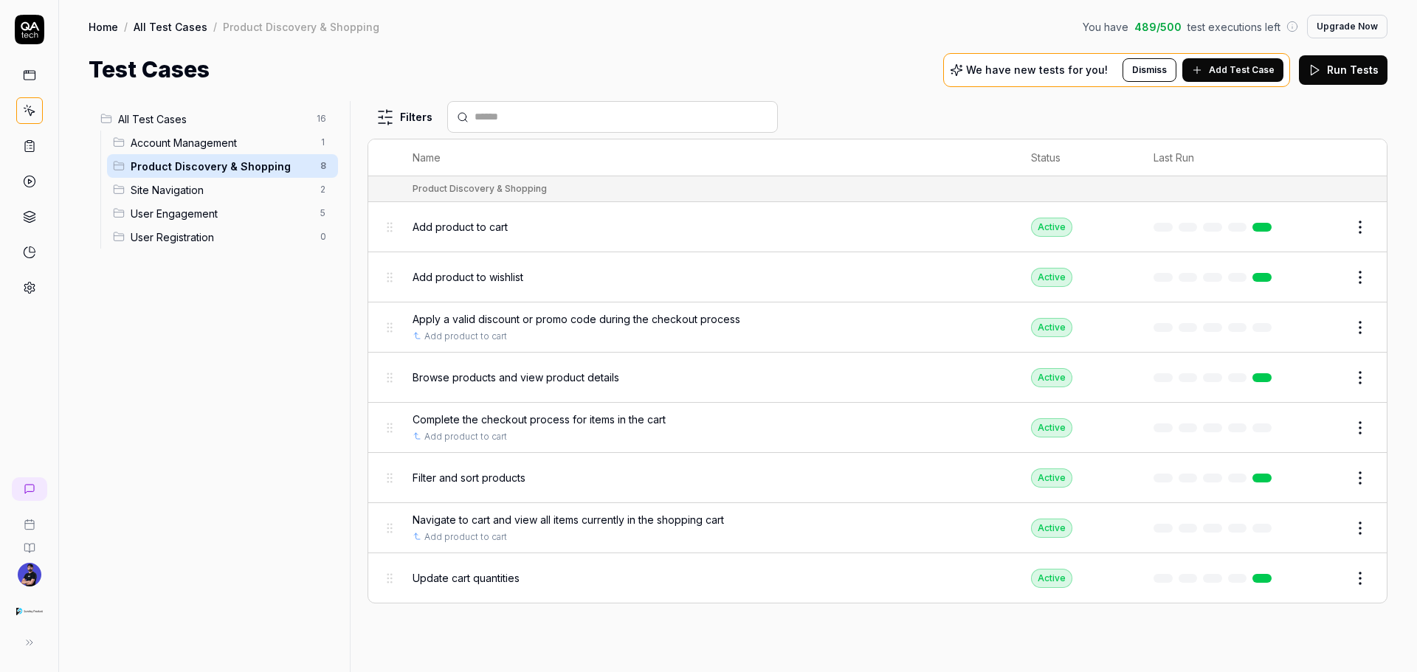
click at [189, 138] on span "Account Management" at bounding box center [221, 142] width 181 height 15
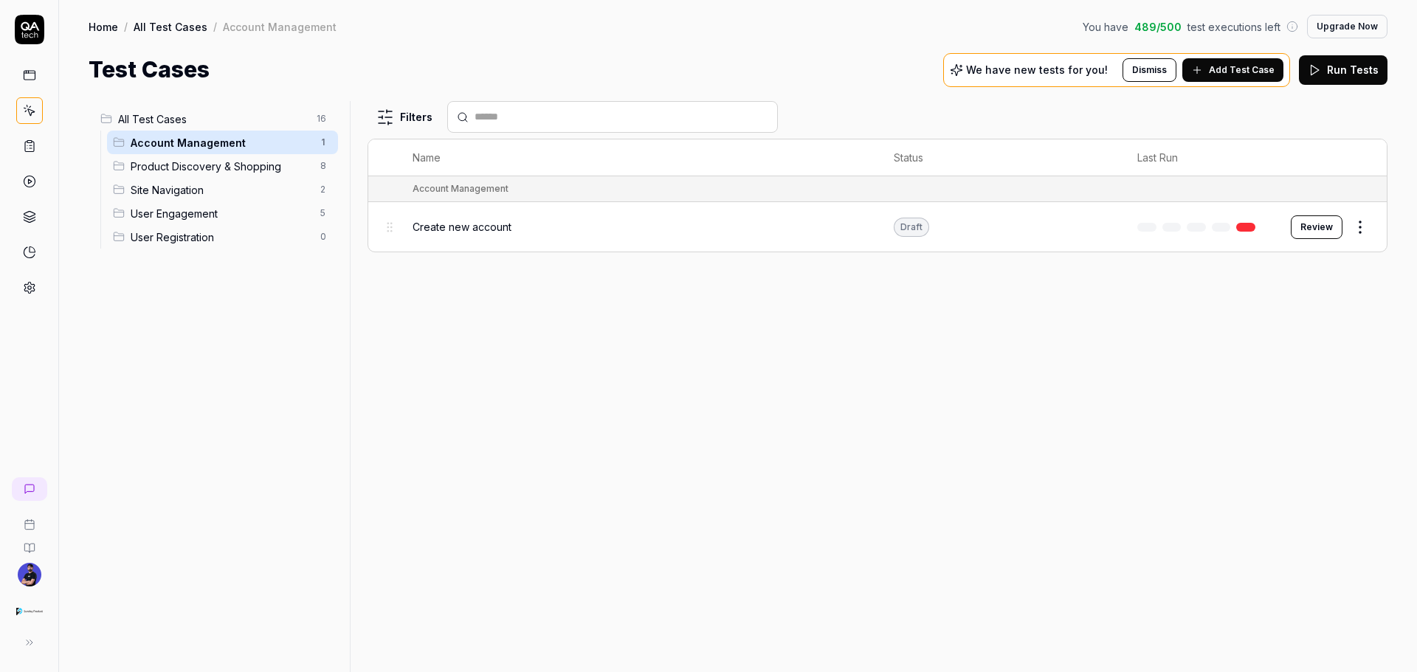
click at [176, 167] on span "Product Discovery & Shopping" at bounding box center [221, 166] width 181 height 15
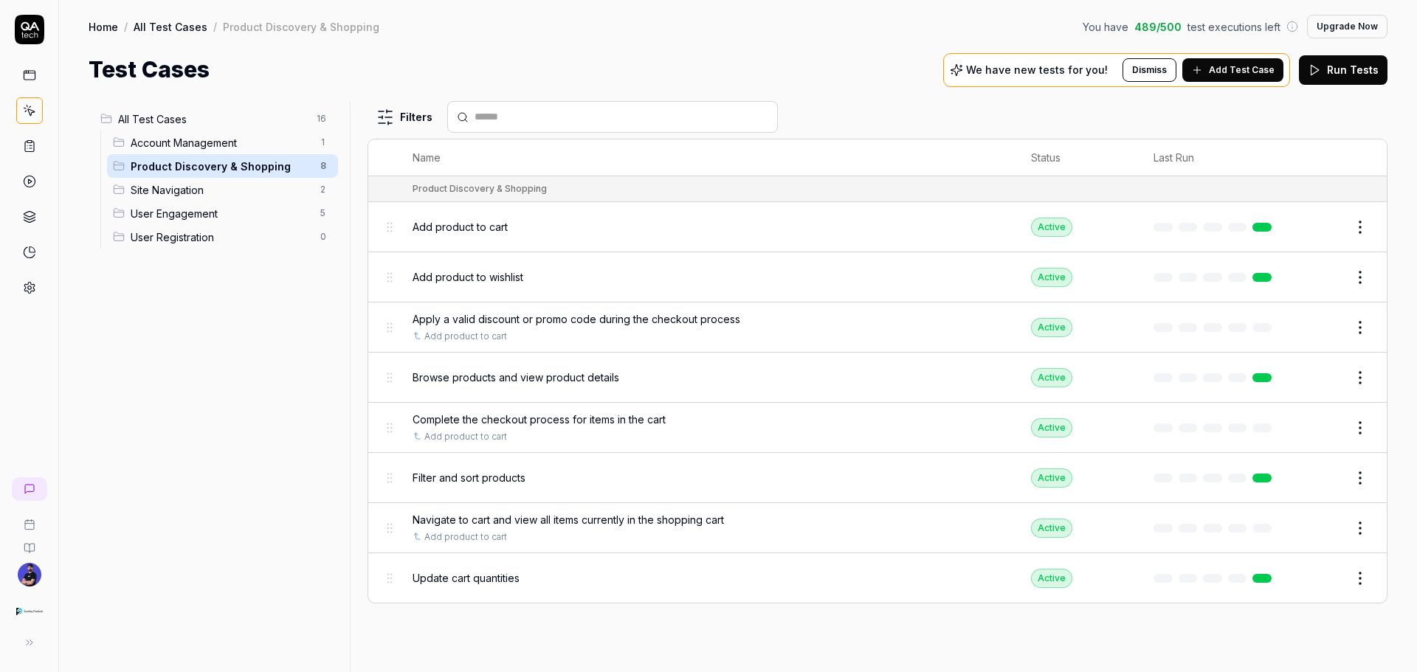
click at [144, 190] on span "Site Navigation" at bounding box center [221, 189] width 181 height 15
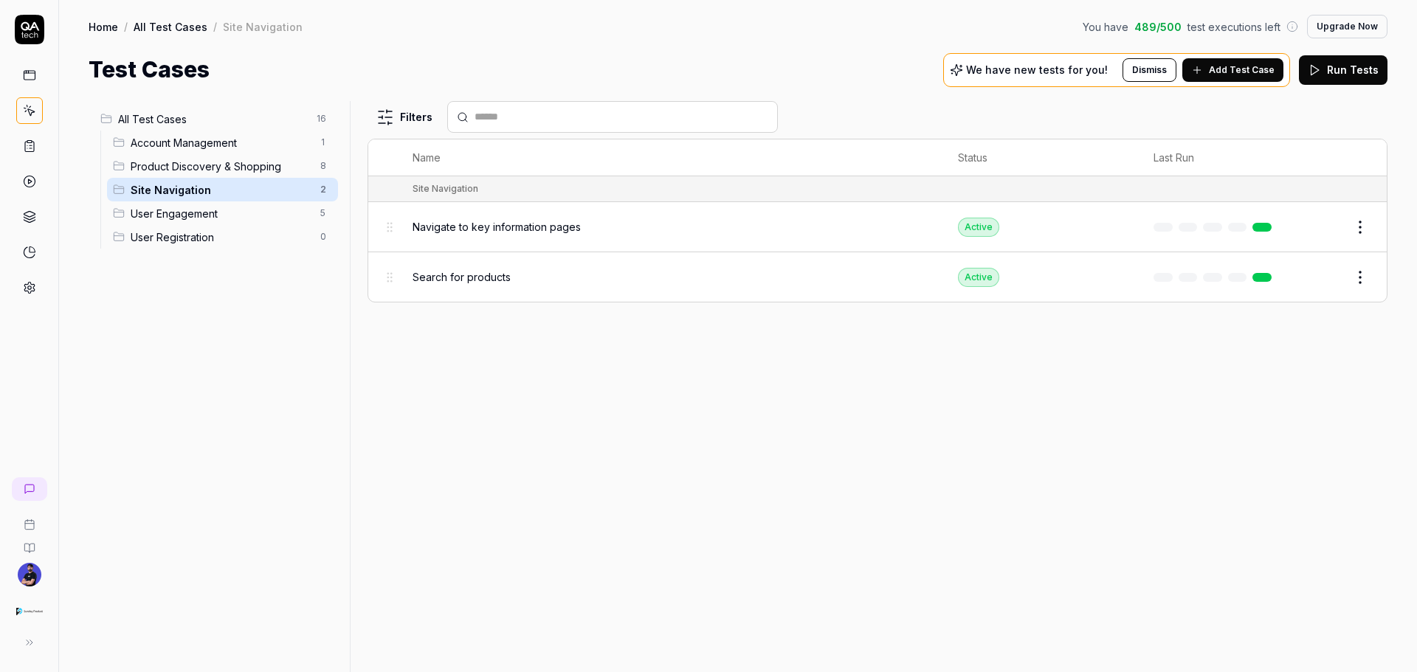
click at [229, 209] on span "User Engagement" at bounding box center [221, 213] width 181 height 15
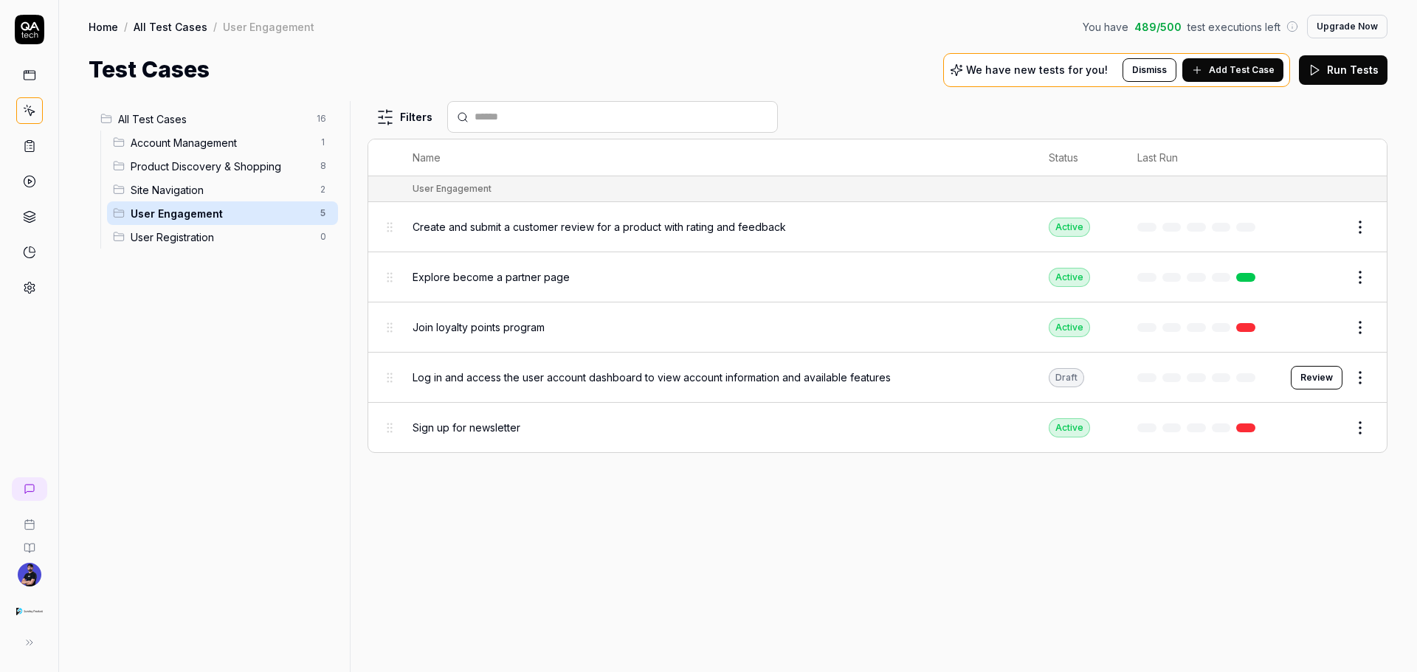
click at [635, 274] on div "Explore become a partner page" at bounding box center [716, 276] width 607 height 15
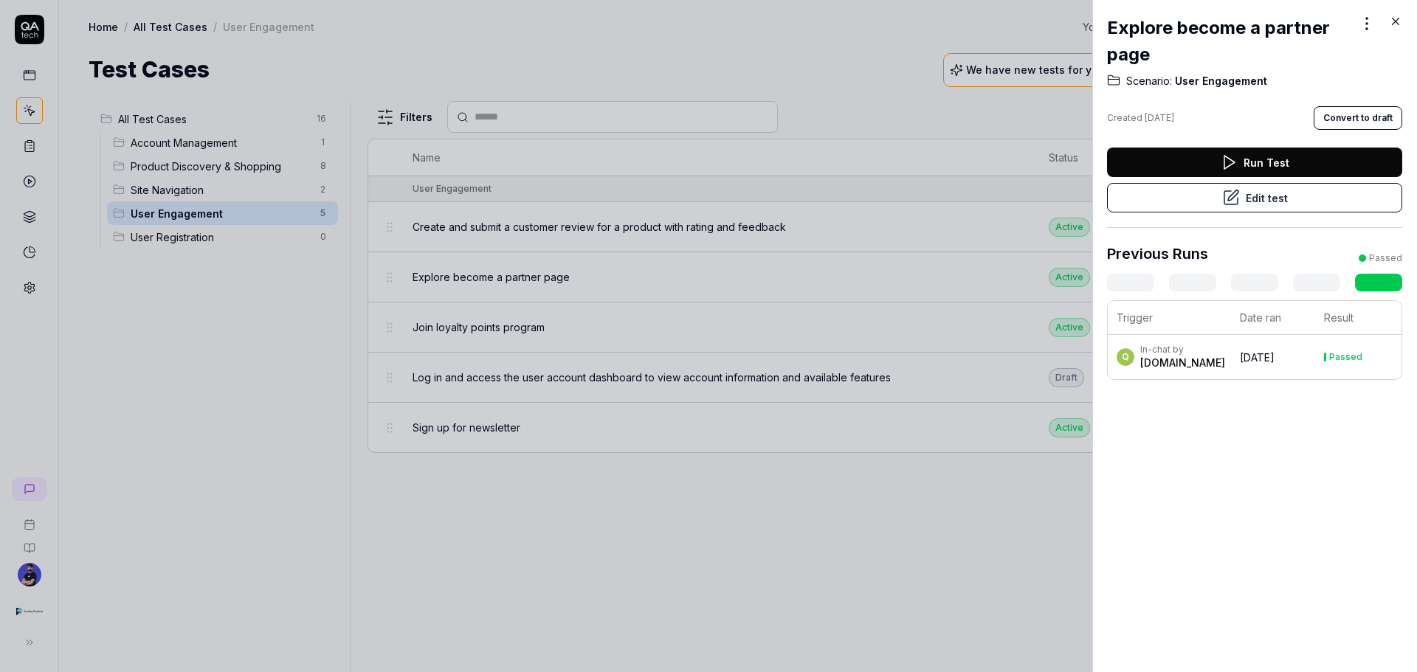
click at [1066, 275] on div at bounding box center [708, 336] width 1417 height 672
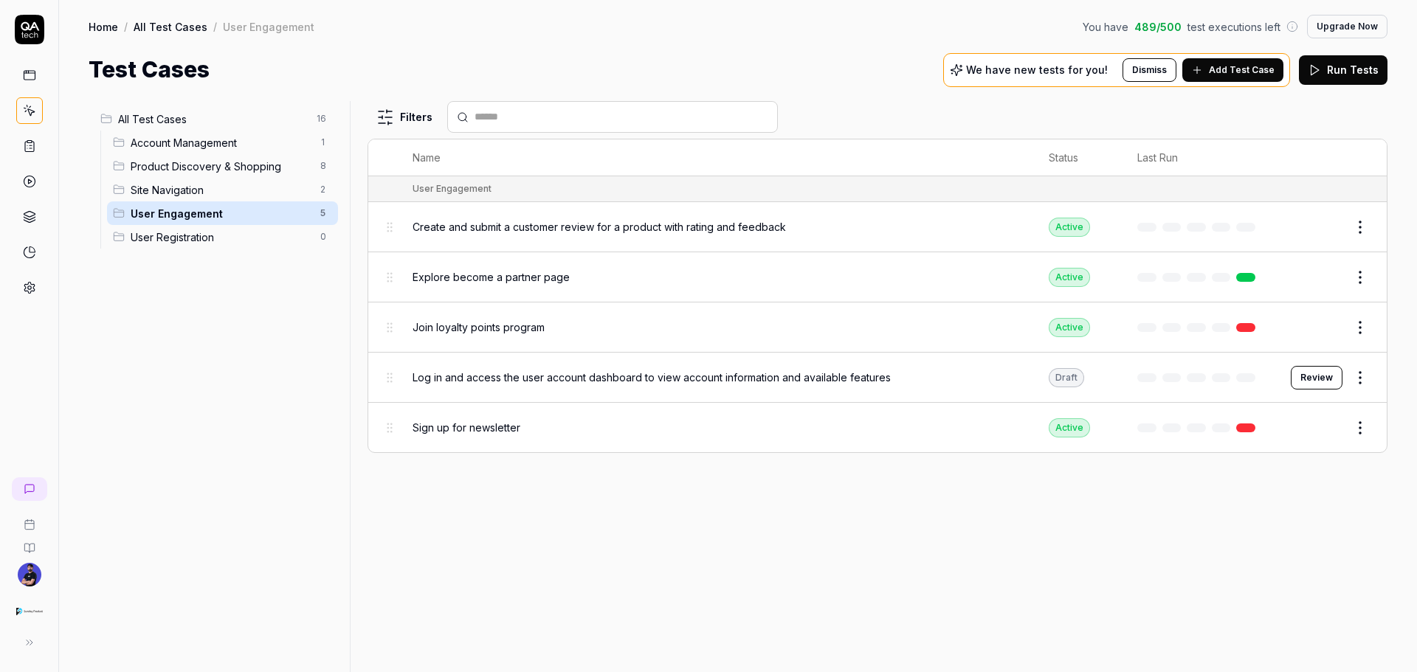
click at [197, 148] on span "Account Management" at bounding box center [221, 142] width 181 height 15
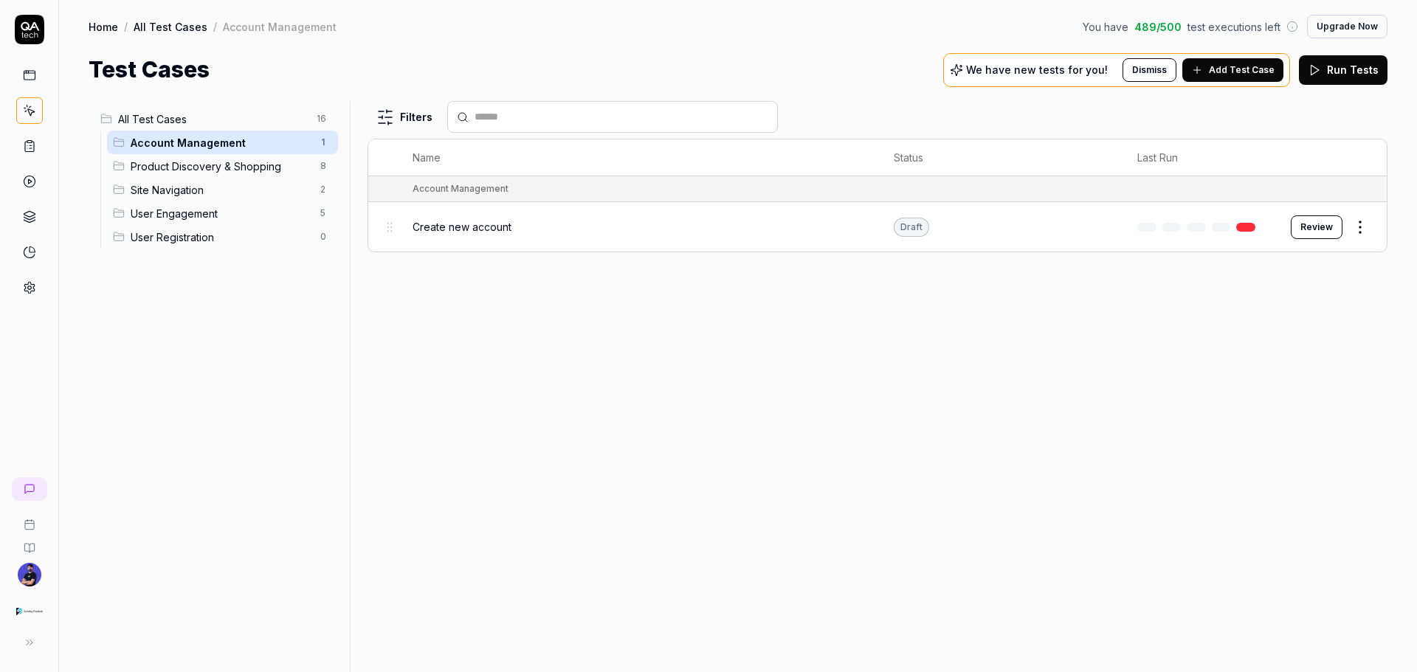
click at [218, 179] on div "Site Navigation 2" at bounding box center [222, 190] width 231 height 24
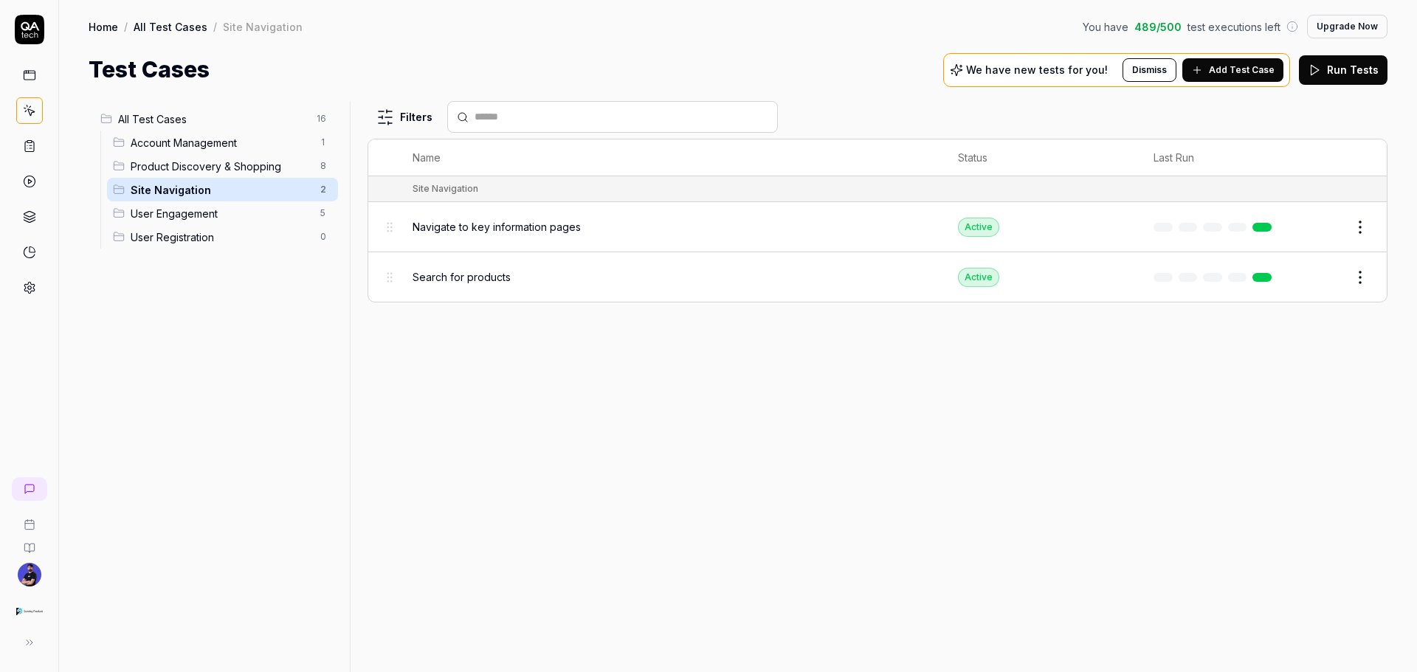
click at [191, 165] on span "Product Discovery & Shopping" at bounding box center [221, 166] width 181 height 15
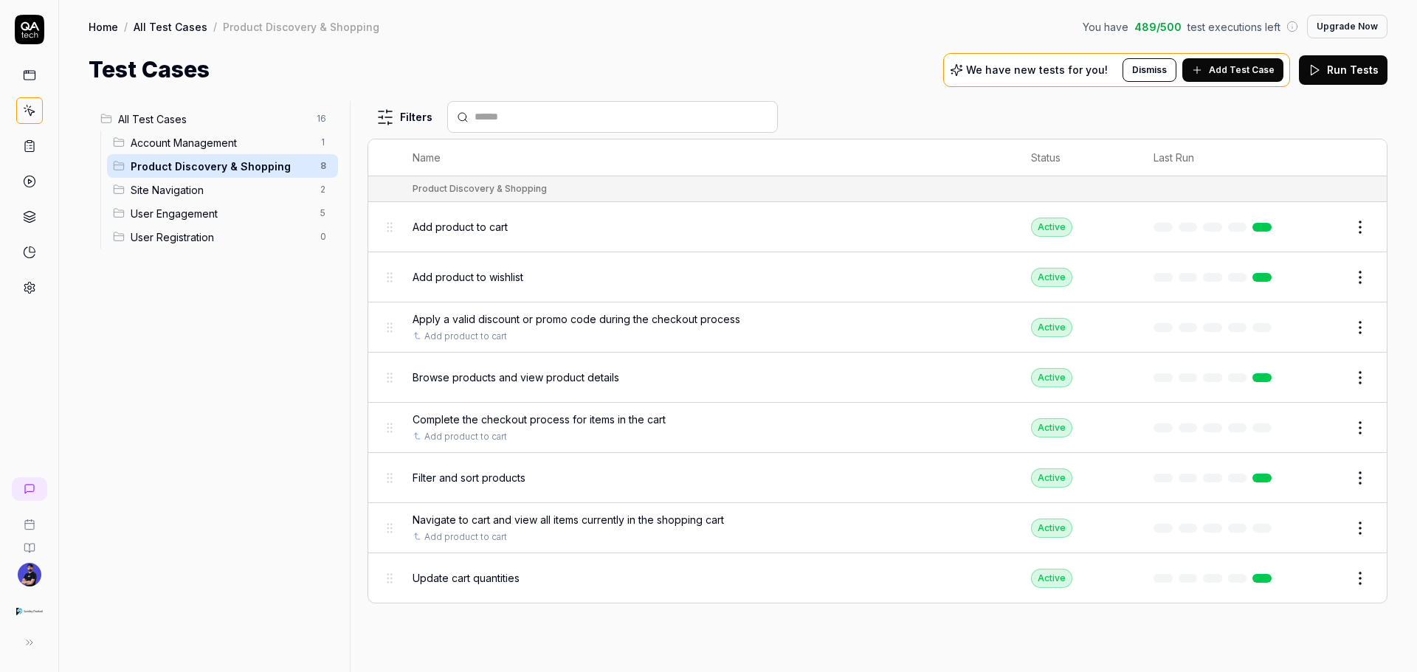
click at [203, 185] on span "Site Navigation" at bounding box center [221, 189] width 181 height 15
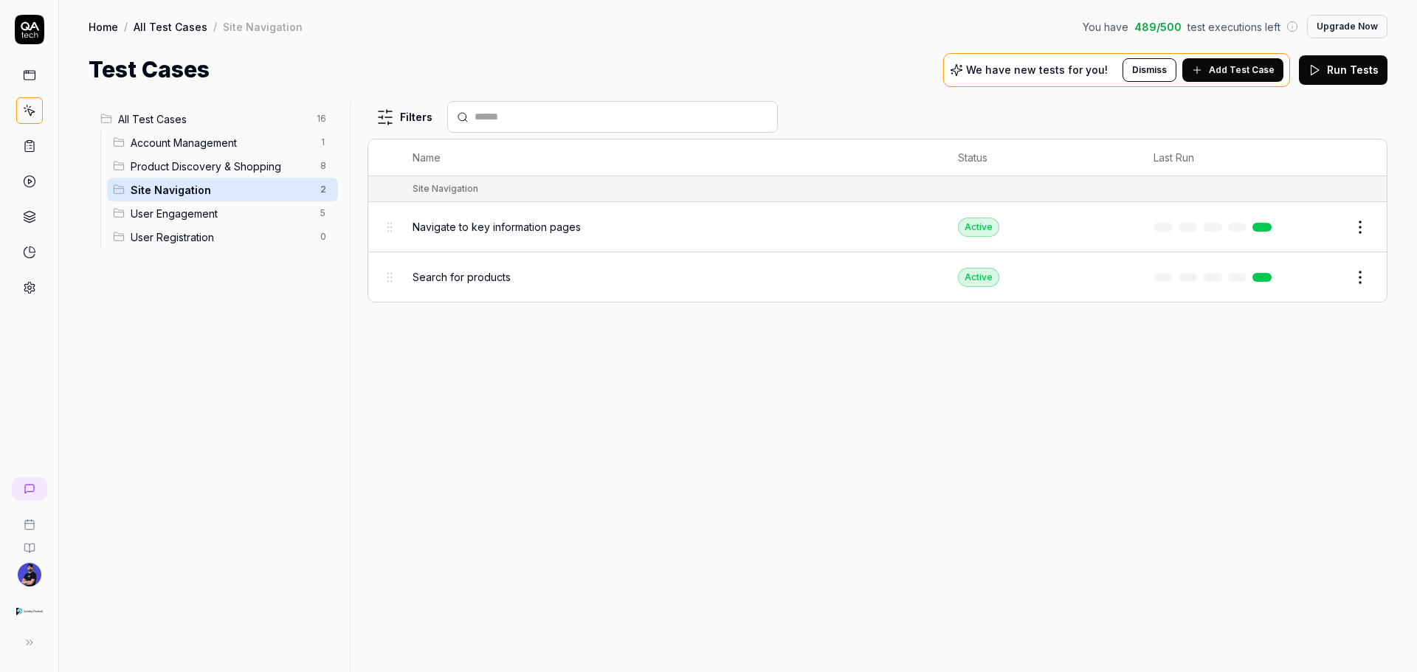
click at [209, 213] on span "User Engagement" at bounding box center [221, 213] width 181 height 15
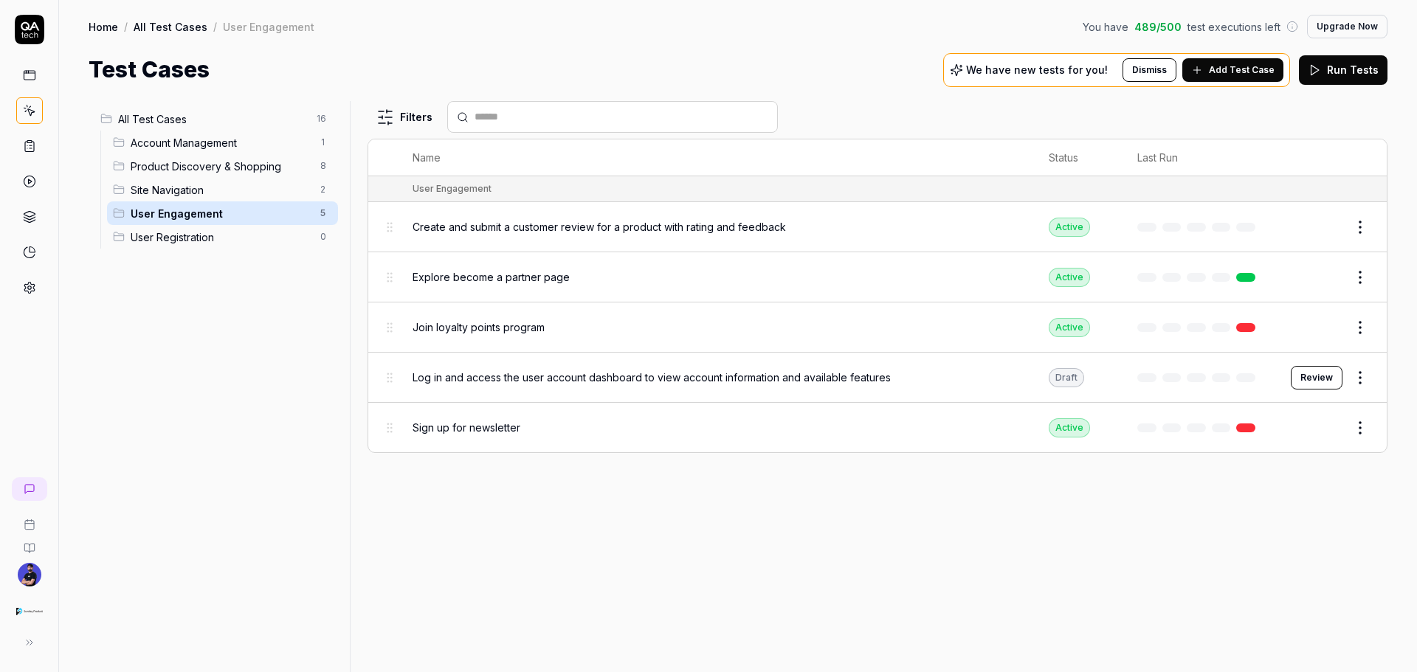
click at [215, 242] on span "User Registration" at bounding box center [221, 237] width 181 height 15
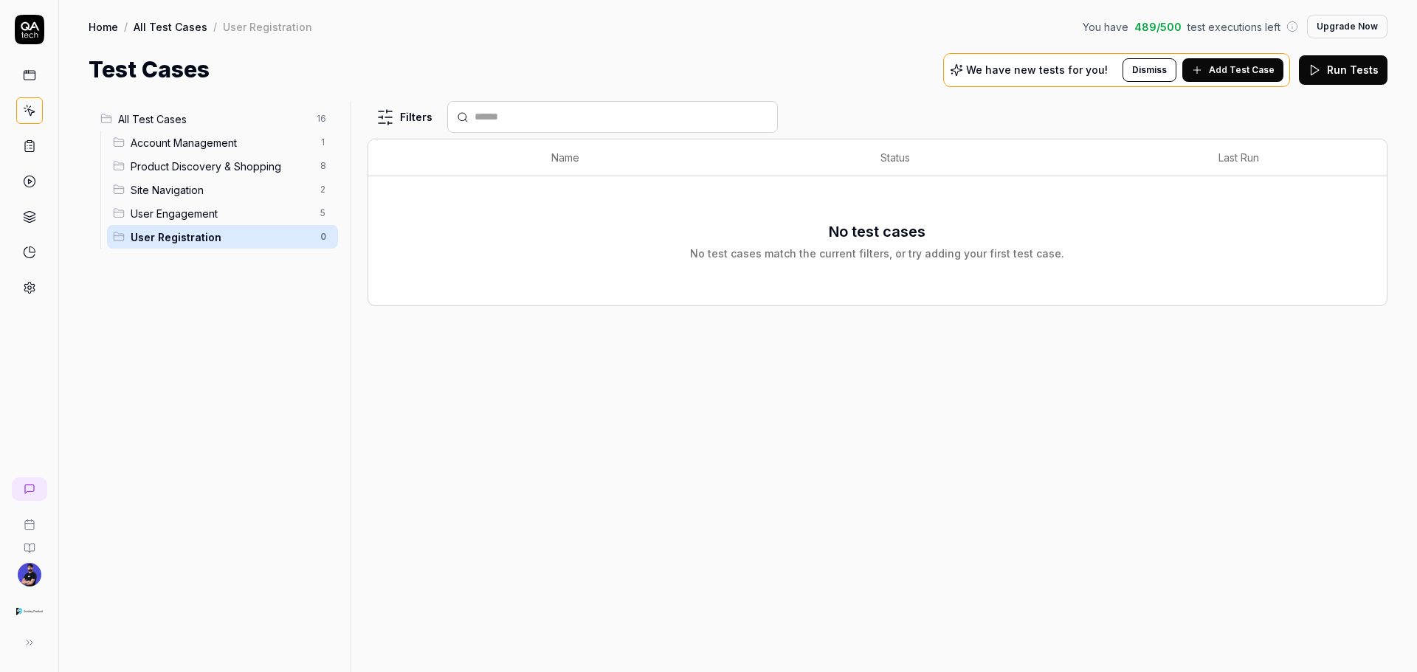
click at [201, 211] on span "User Engagement" at bounding box center [221, 213] width 181 height 15
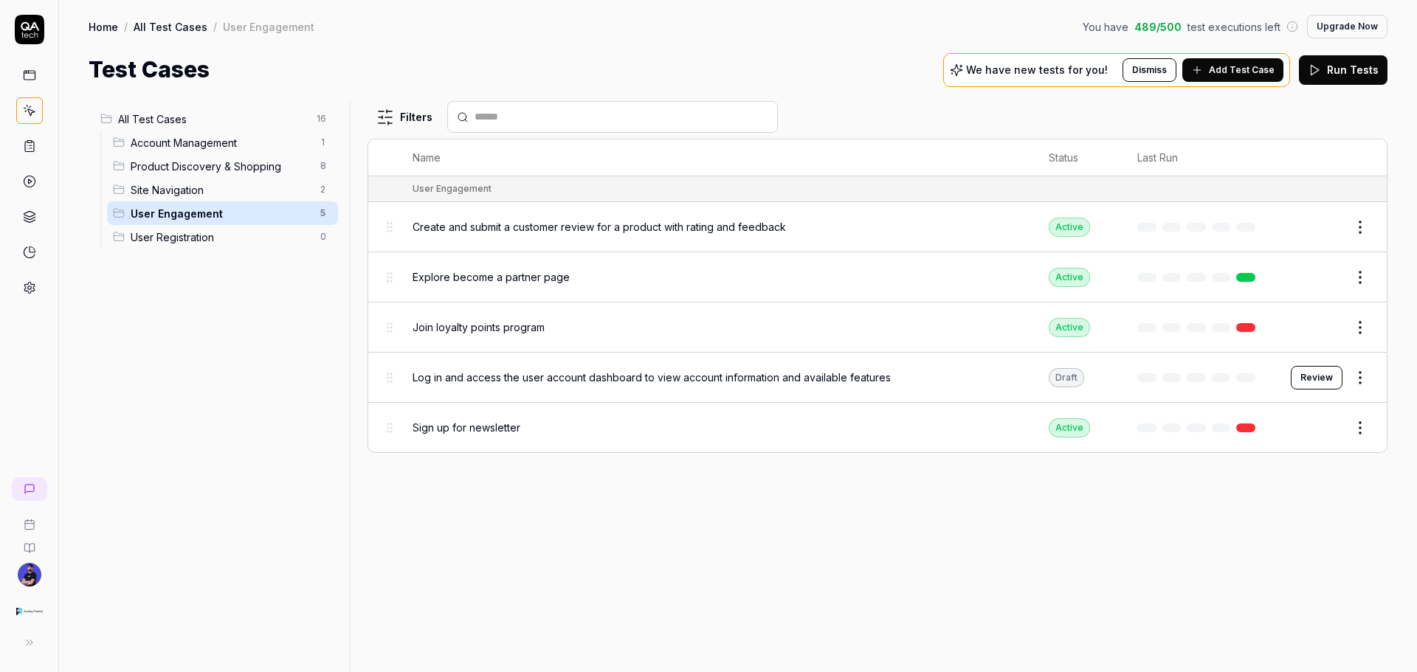
click at [188, 193] on span "Site Navigation" at bounding box center [221, 189] width 181 height 15
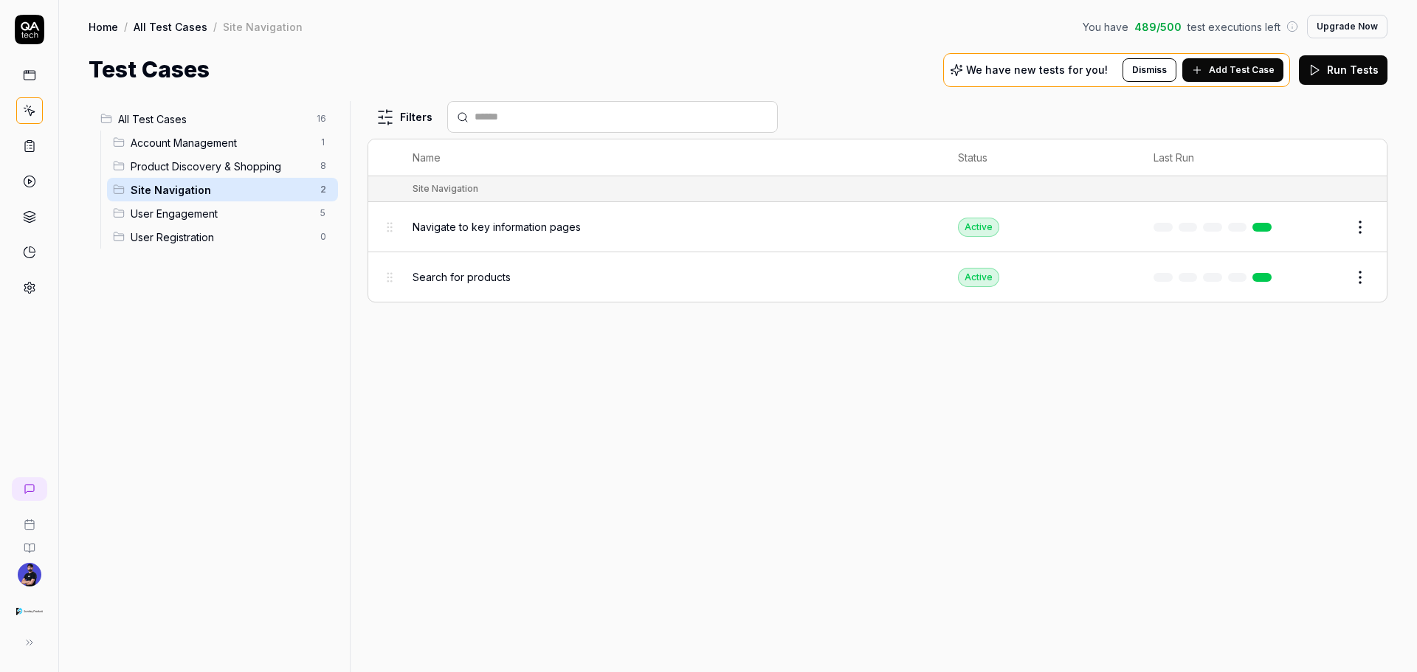
click at [183, 172] on span "Product Discovery & Shopping" at bounding box center [221, 166] width 181 height 15
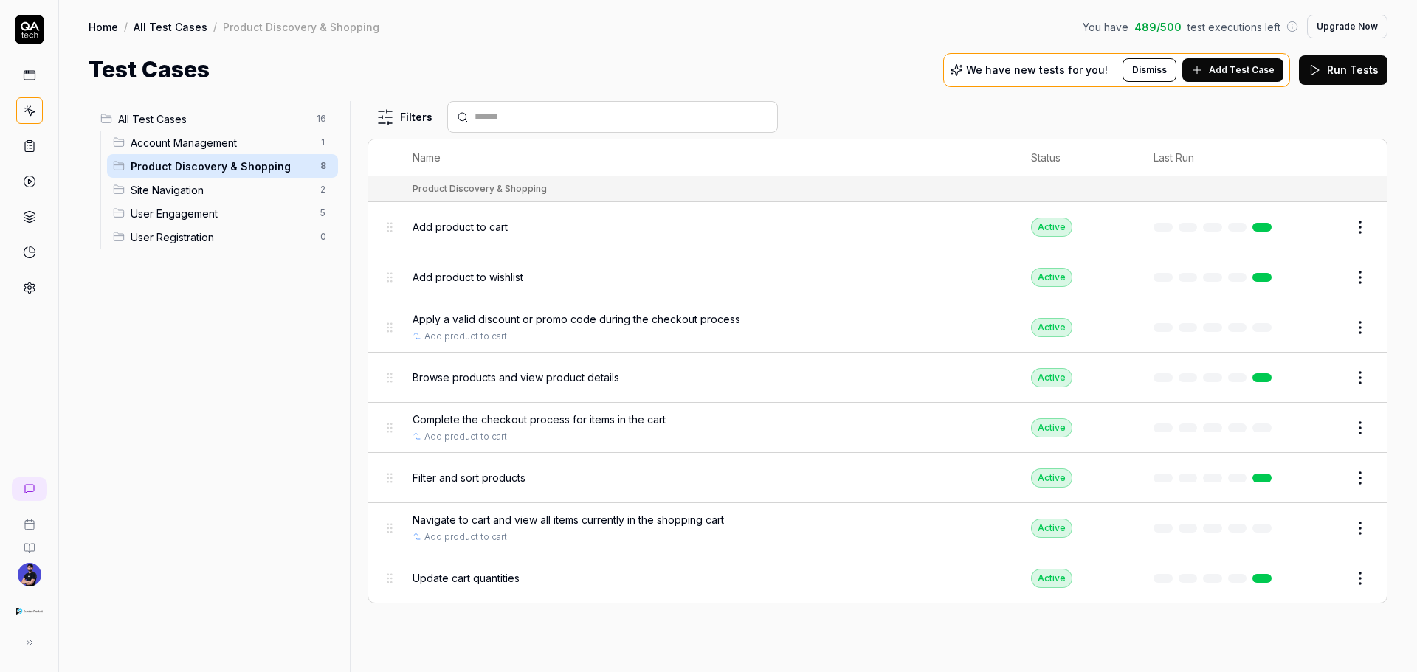
click at [178, 145] on span "Account Management" at bounding box center [221, 142] width 181 height 15
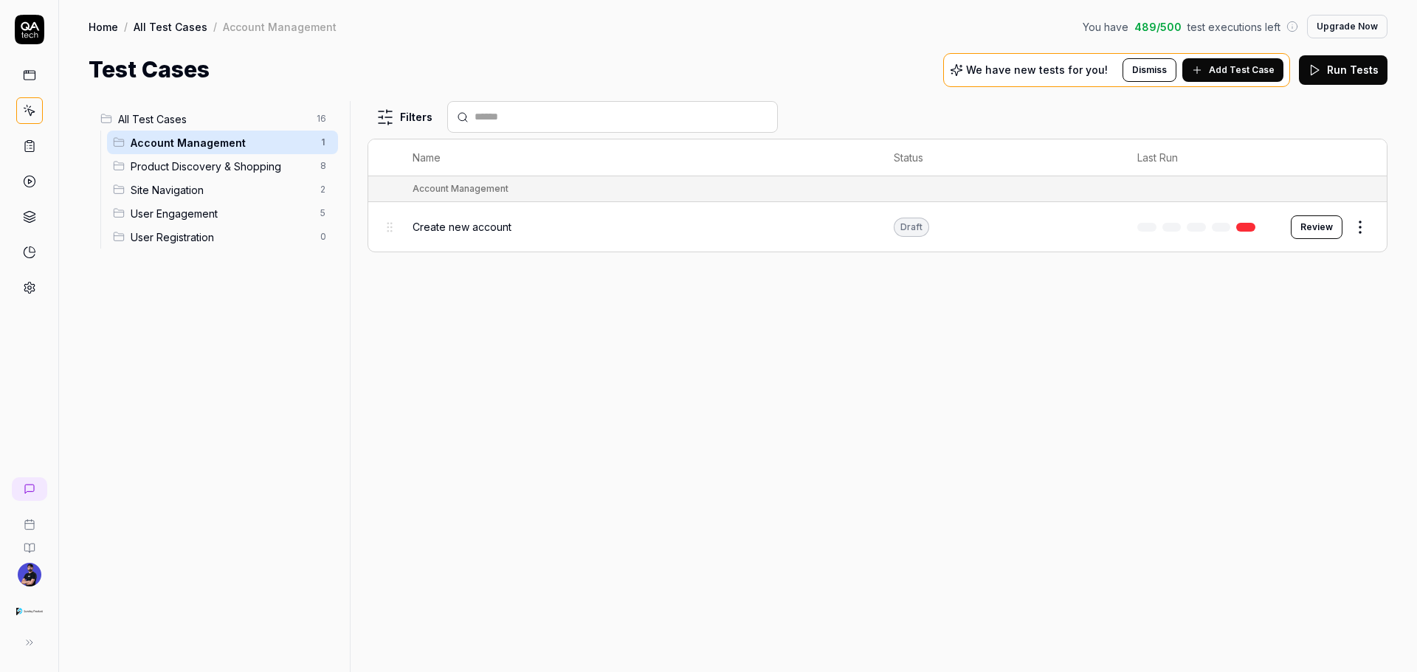
click at [164, 165] on span "Product Discovery & Shopping" at bounding box center [221, 166] width 181 height 15
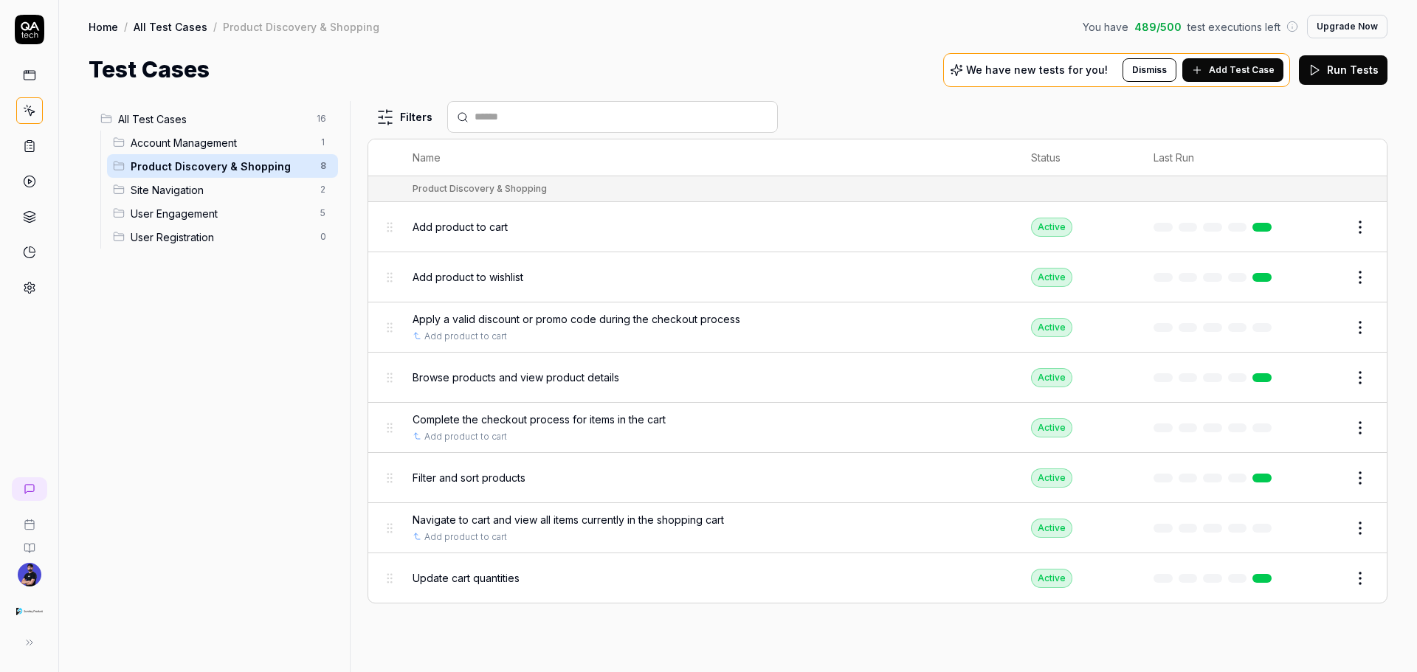
click at [181, 191] on span "Site Navigation" at bounding box center [221, 189] width 181 height 15
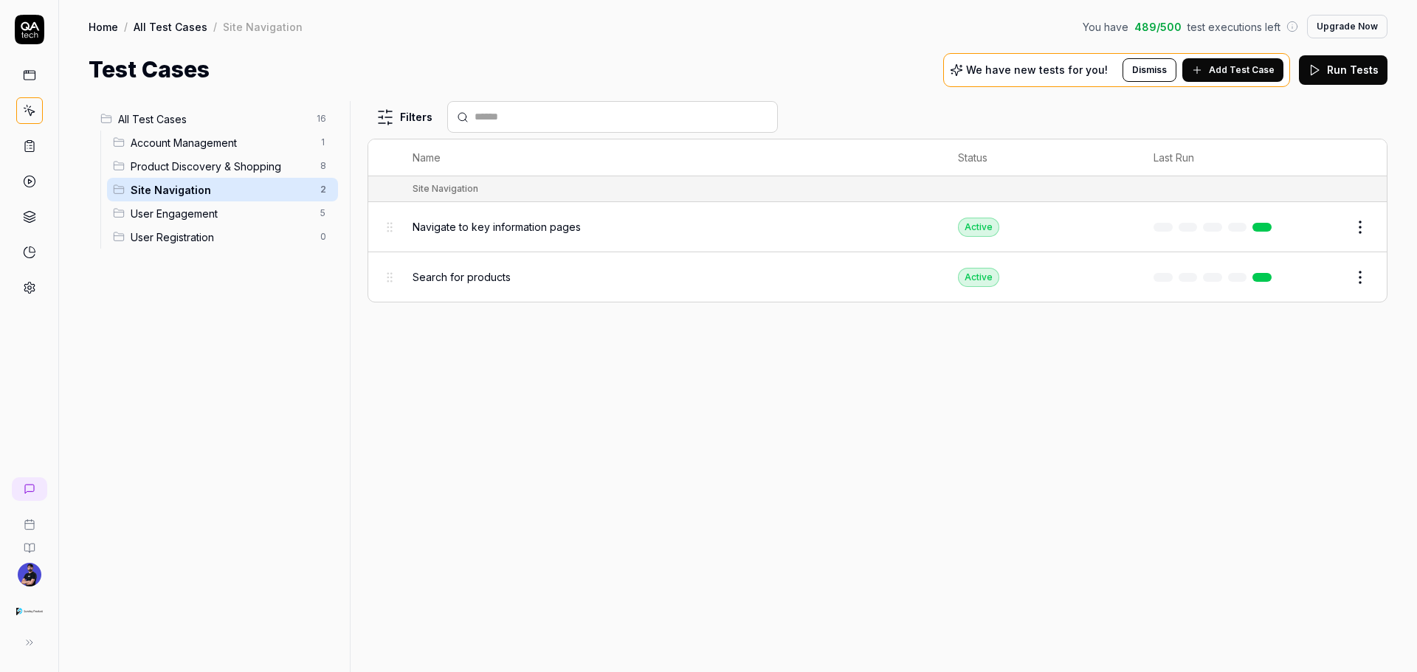
click at [193, 204] on div "User Engagement 5" at bounding box center [222, 213] width 231 height 24
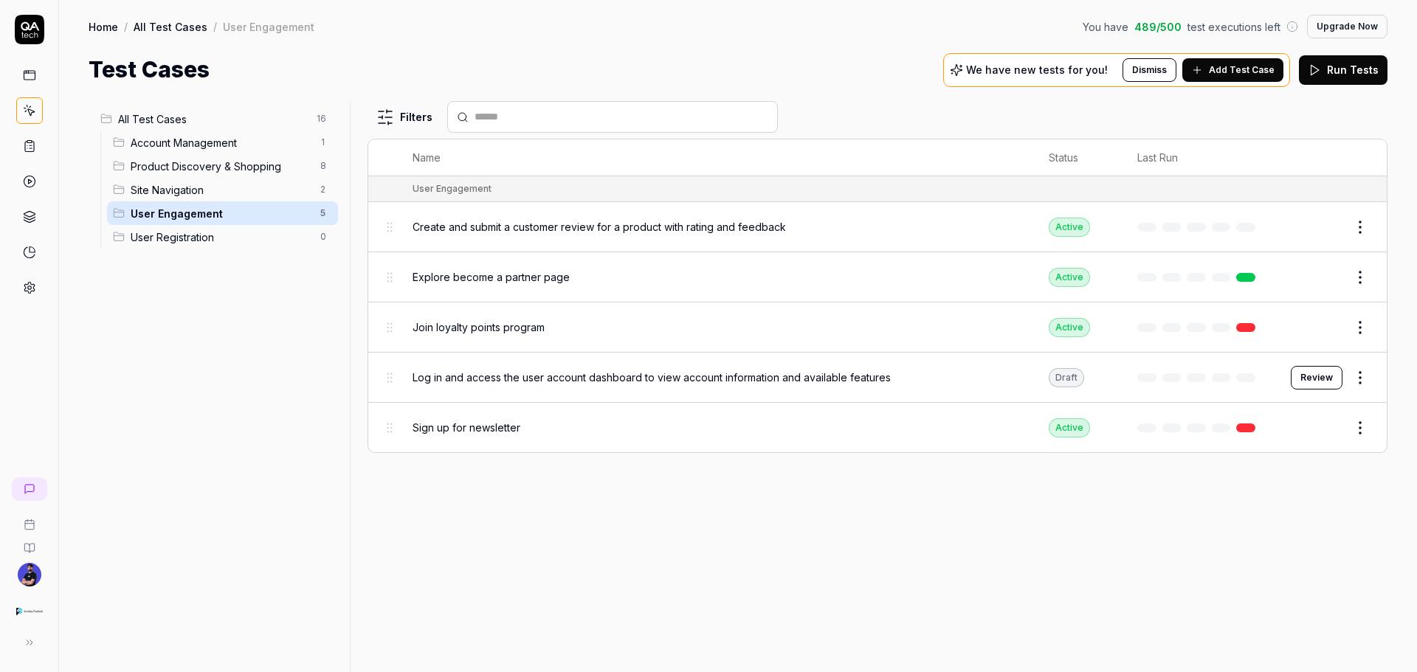
click at [204, 238] on span "User Registration" at bounding box center [221, 237] width 181 height 15
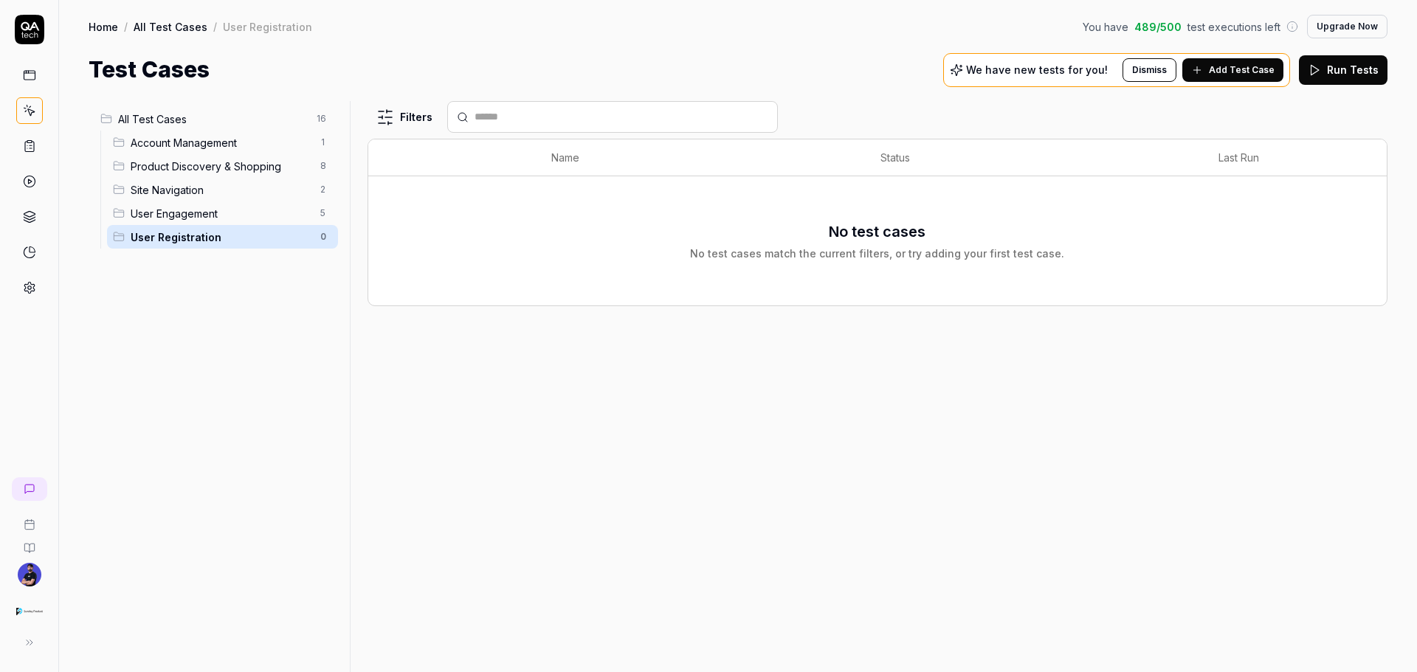
click at [188, 198] on div "Site Navigation 2" at bounding box center [222, 190] width 231 height 24
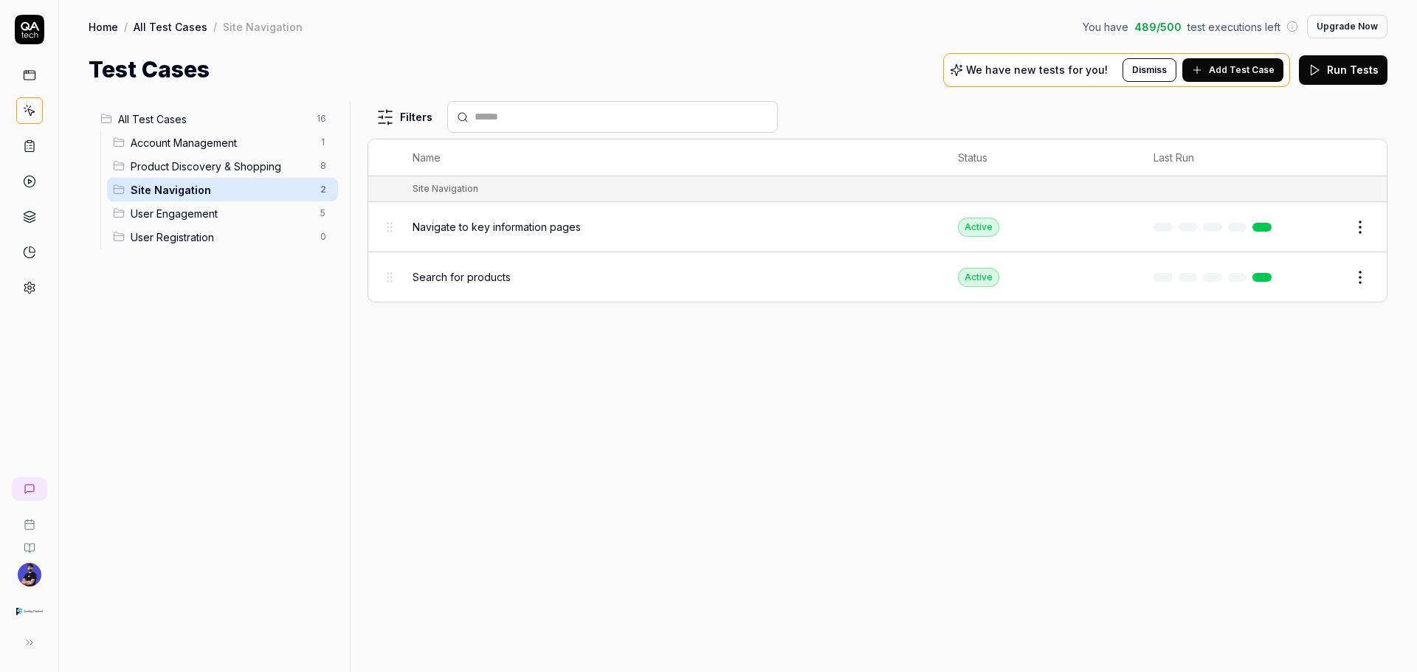
click at [204, 151] on div "Account Management 1" at bounding box center [222, 143] width 231 height 24
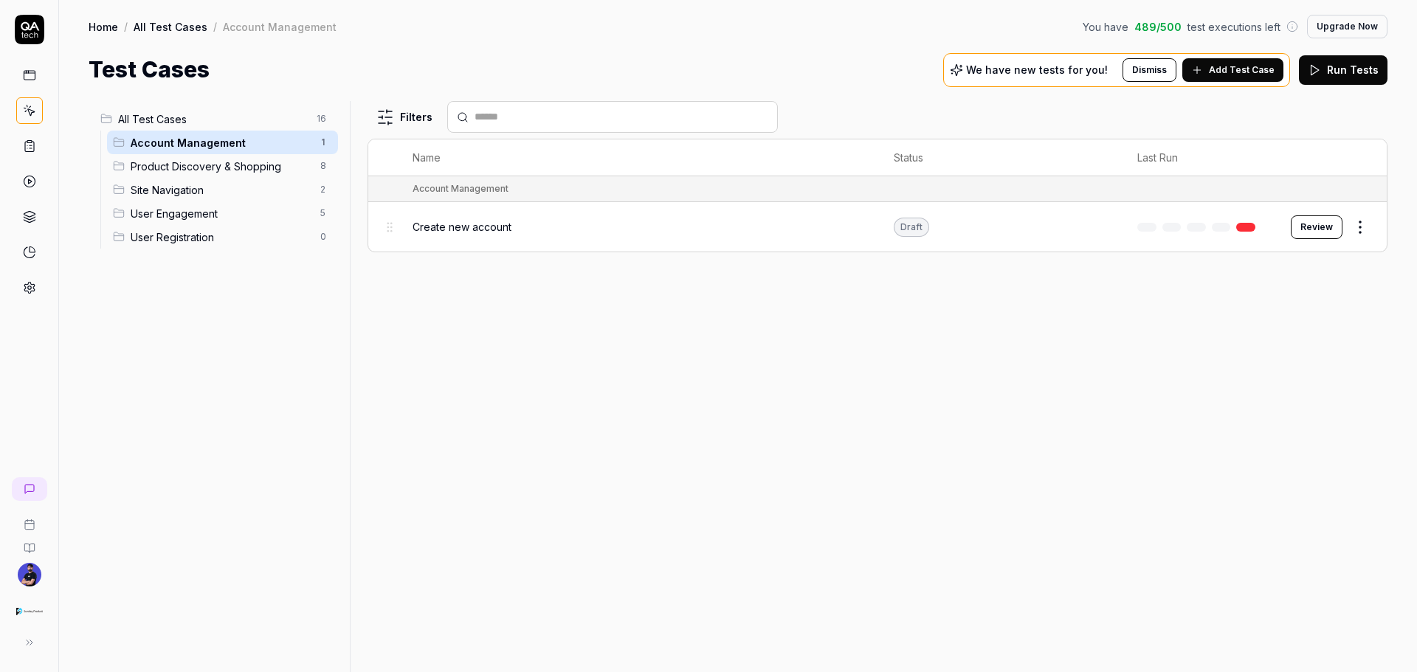
click at [201, 126] on span "All Test Cases" at bounding box center [213, 118] width 190 height 15
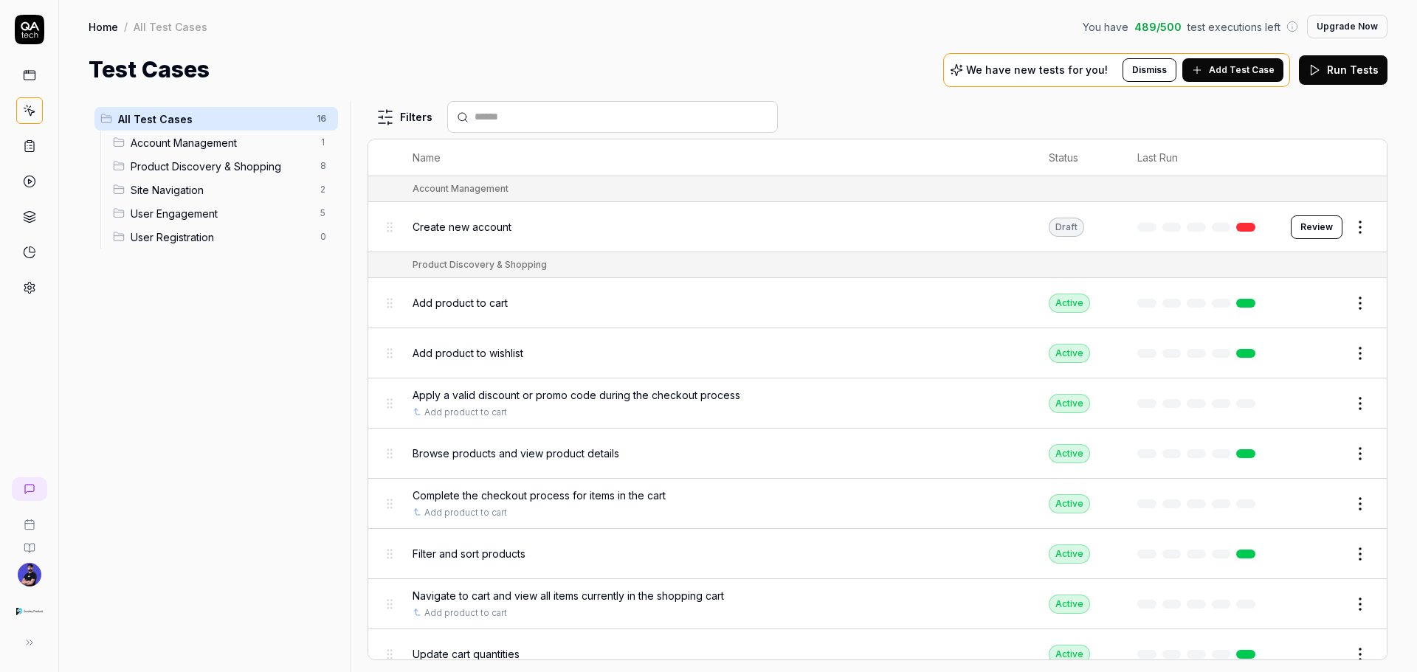
click at [207, 161] on span "Product Discovery & Shopping" at bounding box center [221, 166] width 181 height 15
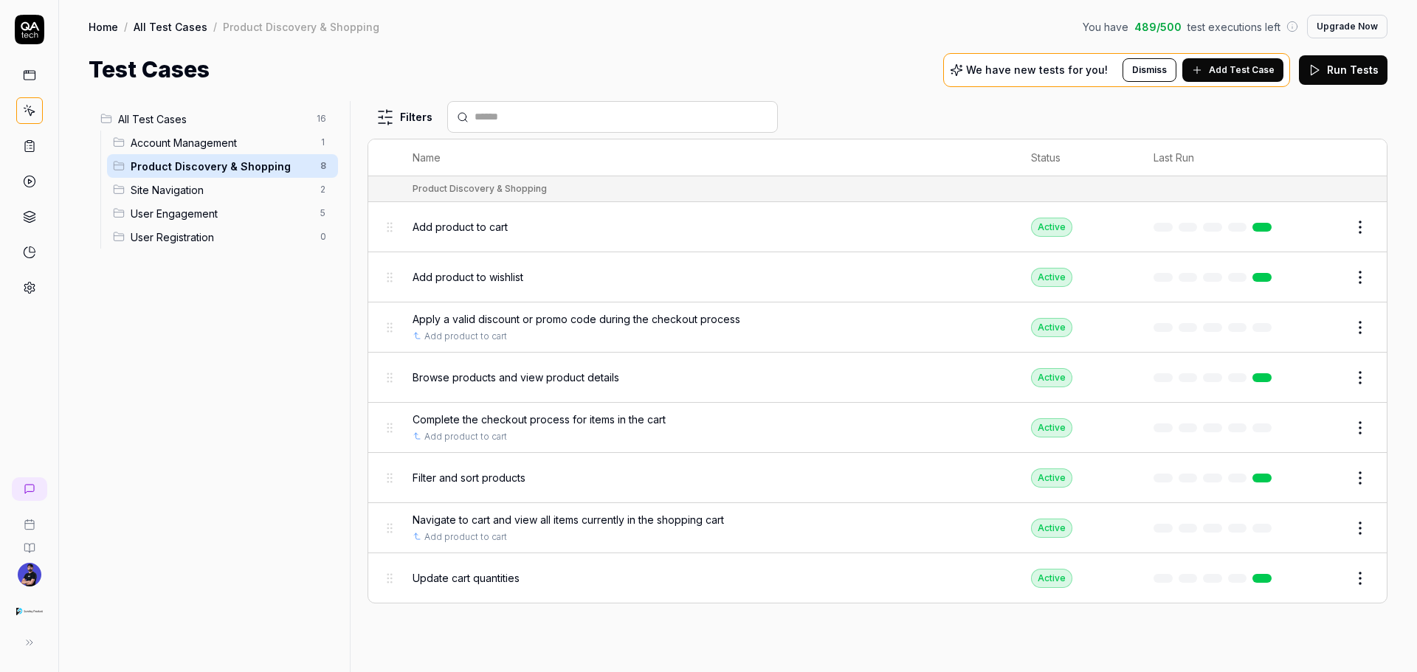
click at [211, 187] on span "Site Navigation" at bounding box center [221, 189] width 181 height 15
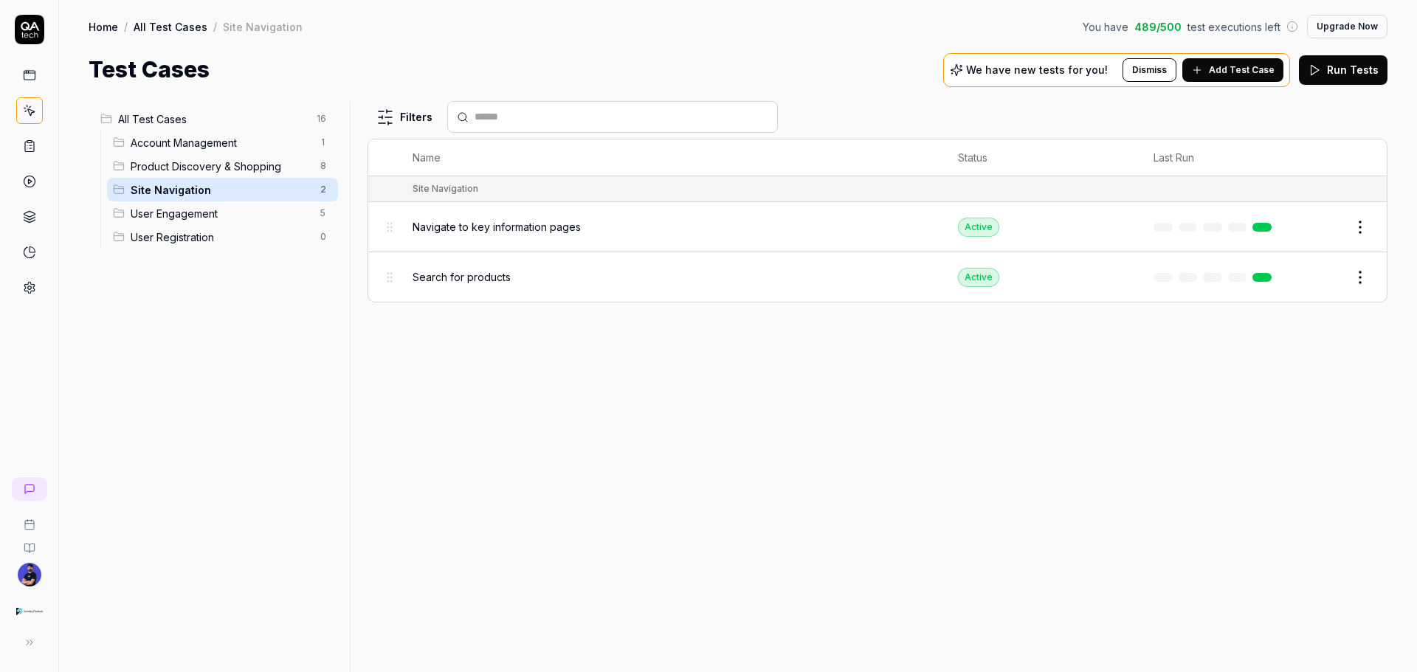
click at [211, 218] on span "User Engagement" at bounding box center [221, 213] width 181 height 15
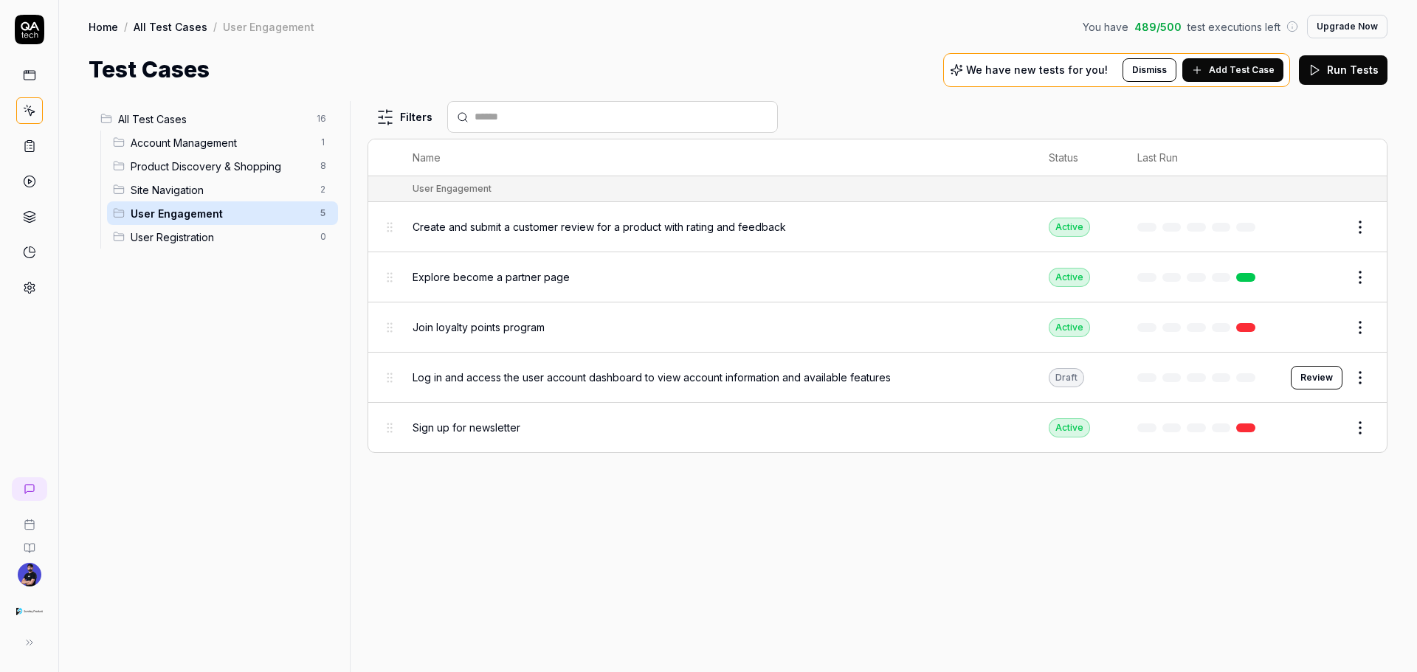
click at [207, 230] on span "User Registration" at bounding box center [221, 237] width 181 height 15
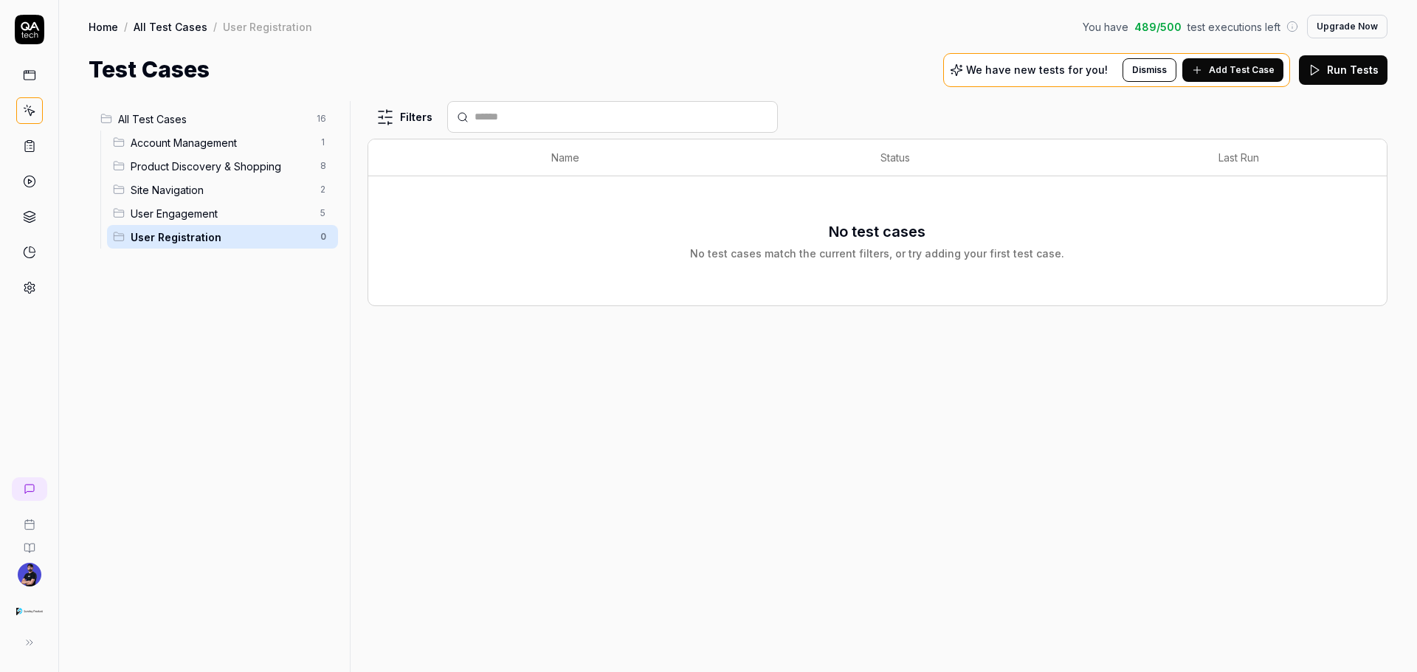
click at [197, 159] on span "Product Discovery & Shopping" at bounding box center [221, 166] width 181 height 15
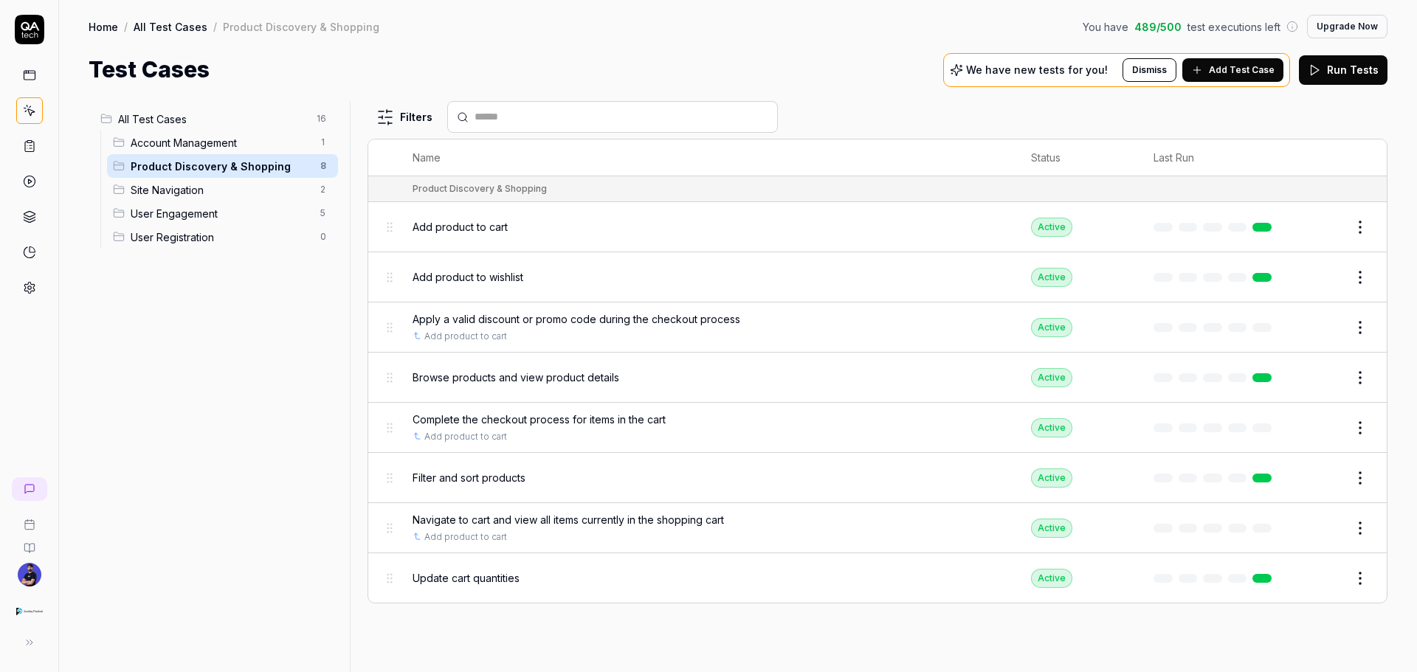
click at [203, 146] on span "Account Management" at bounding box center [221, 142] width 181 height 15
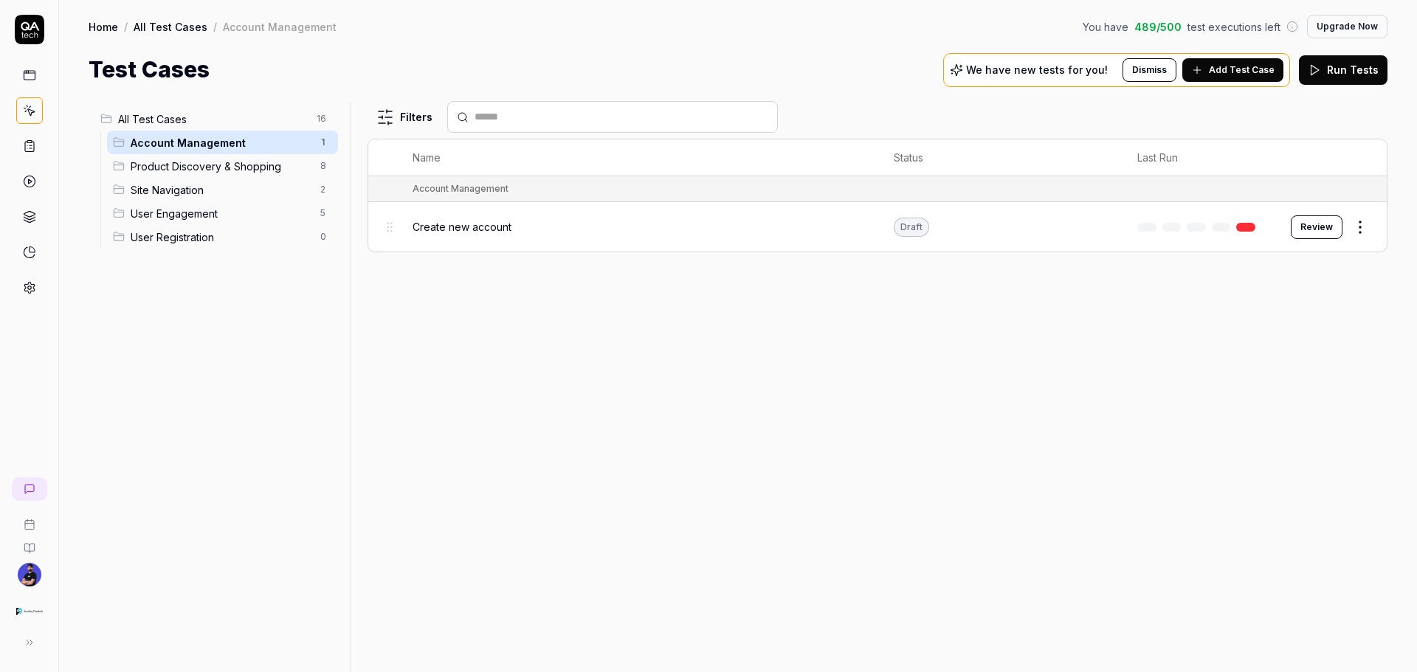
click at [249, 169] on span "Product Discovery & Shopping" at bounding box center [221, 166] width 181 height 15
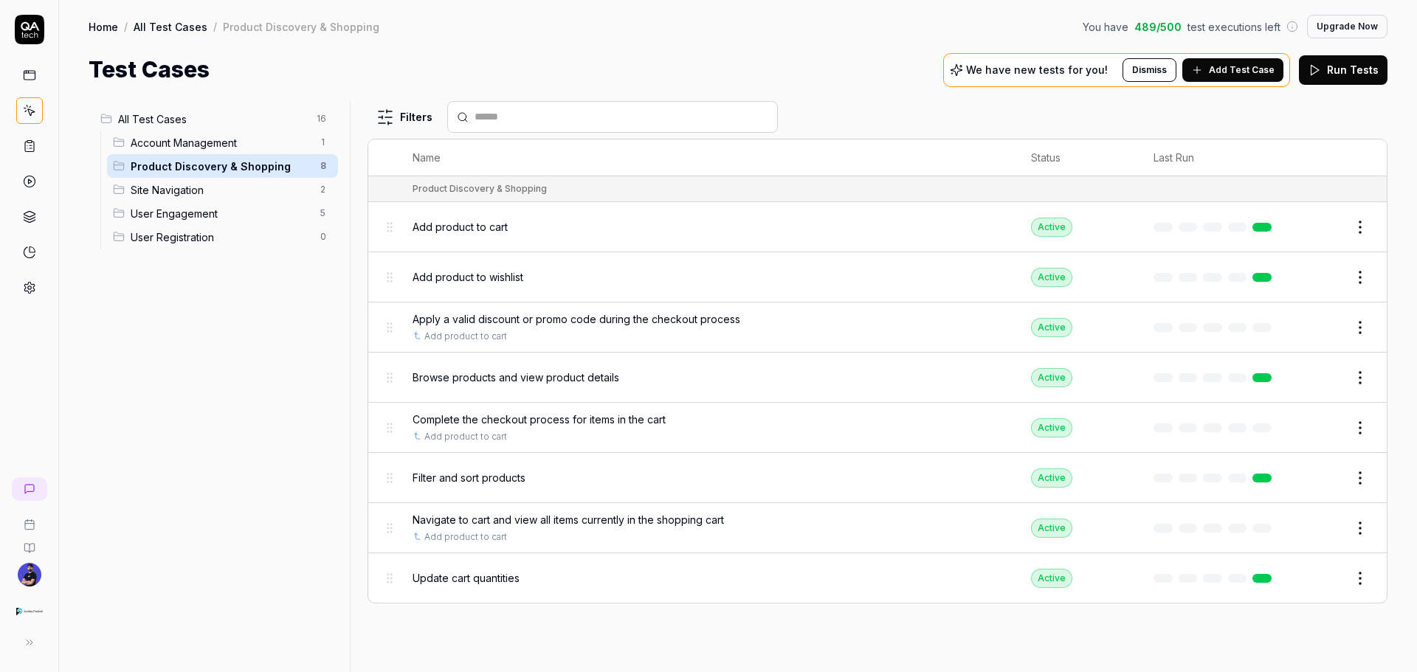
click at [393, 331] on body "Home / All Test Cases / Product Discovery & Shopping You have 489 / 500 test ex…" at bounding box center [708, 336] width 1417 height 672
click at [528, 314] on span "Apply a valid discount or promo code during the checkout process" at bounding box center [577, 318] width 328 height 15
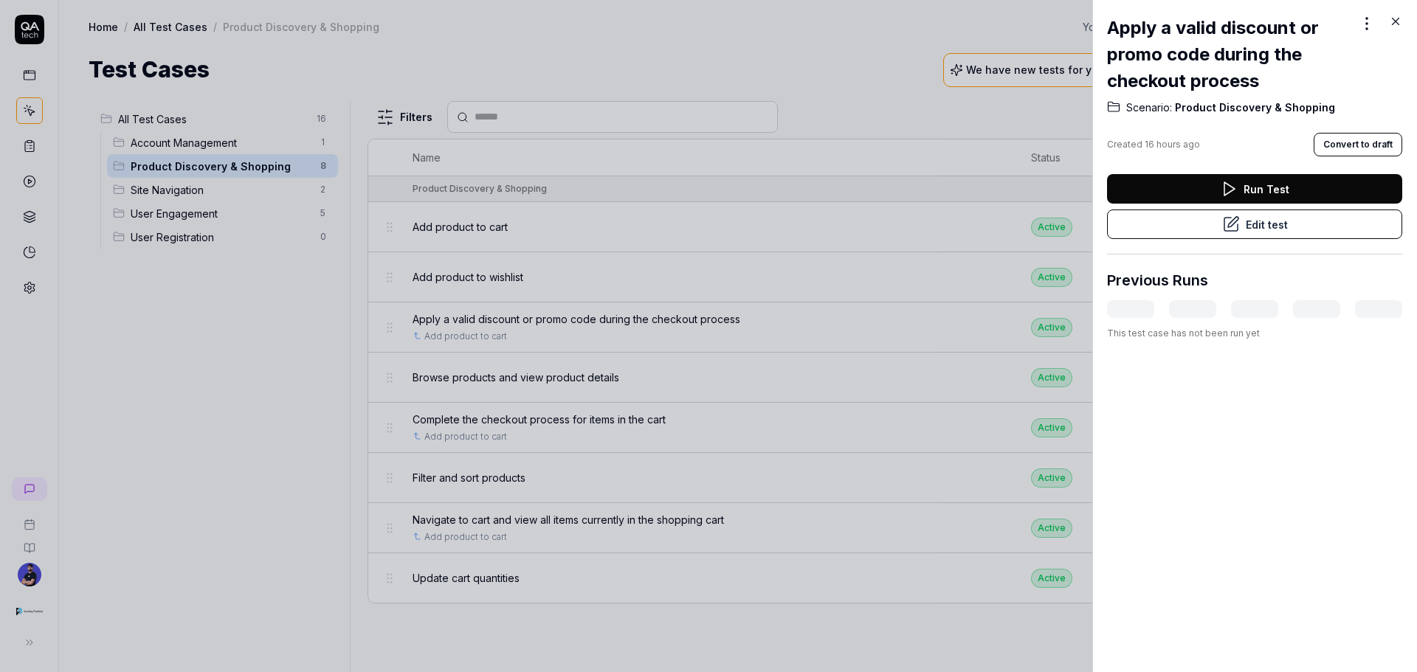
click at [418, 154] on div at bounding box center [708, 336] width 1417 height 672
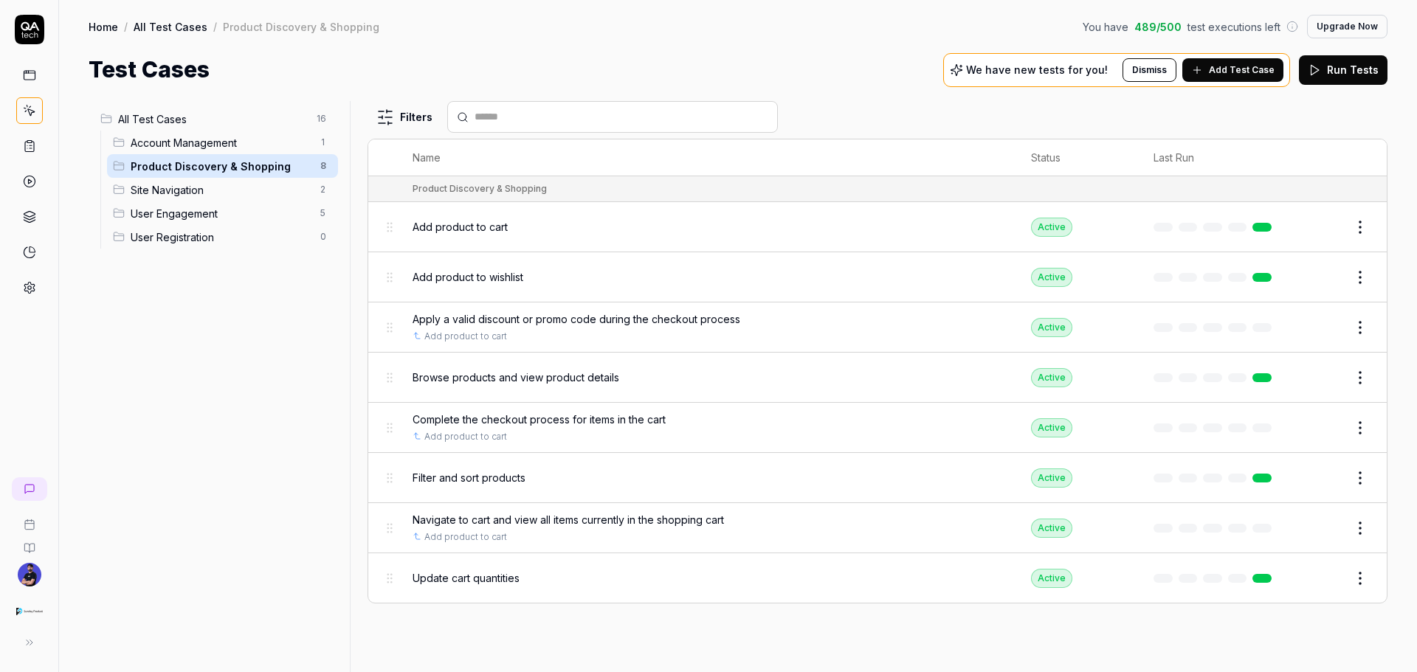
click at [235, 196] on span "Site Navigation" at bounding box center [221, 189] width 181 height 15
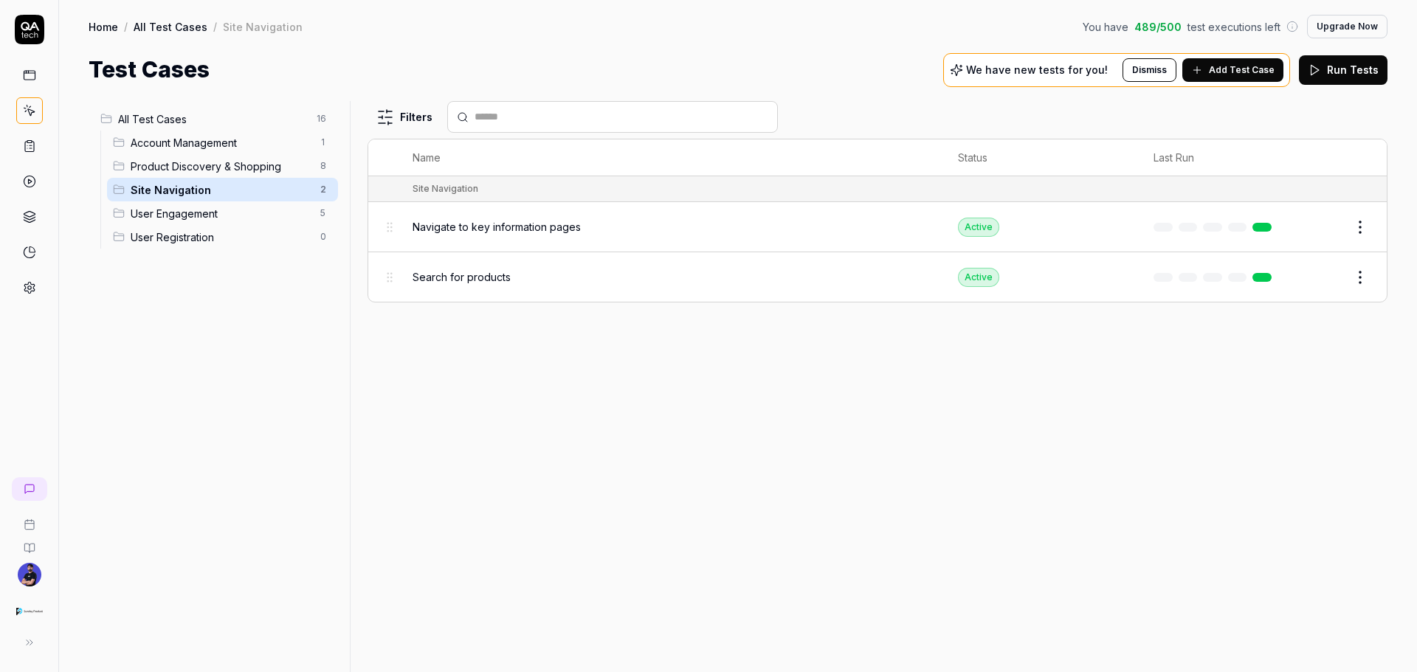
click at [512, 342] on div "Filters Name Status Last Run Site Navigation Navigate to key information pages …" at bounding box center [878, 386] width 1020 height 571
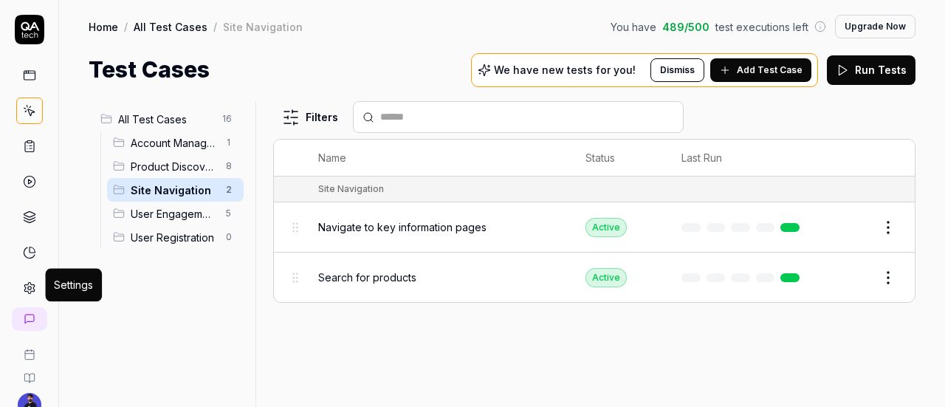
click at [23, 291] on icon at bounding box center [29, 287] width 13 height 13
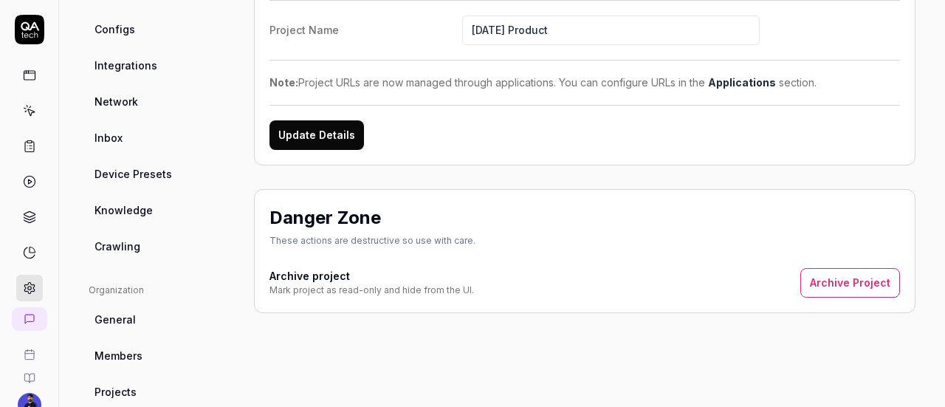
scroll to position [477, 0]
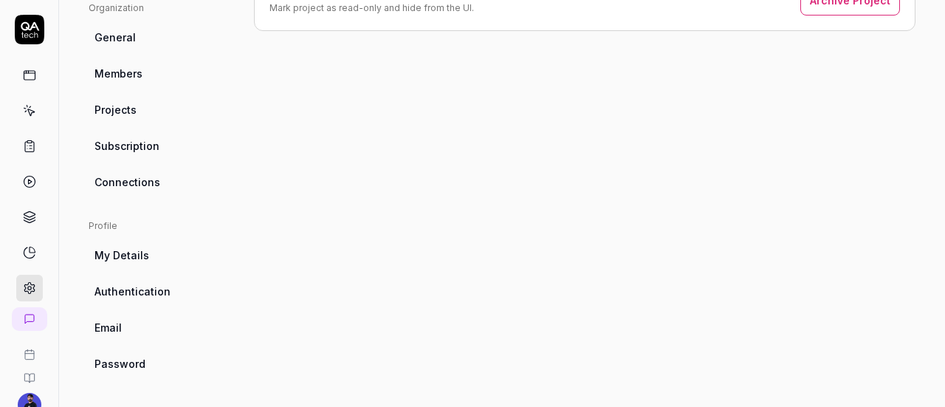
click at [117, 299] on link "Authentication" at bounding box center [160, 291] width 142 height 27
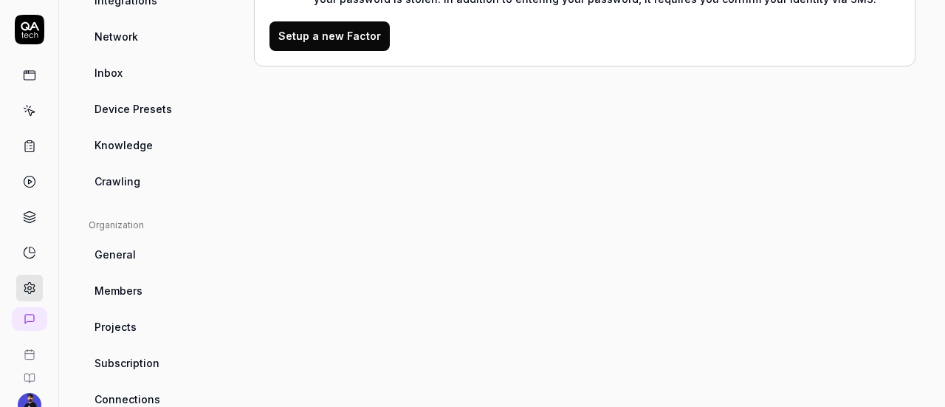
scroll to position [411, 0]
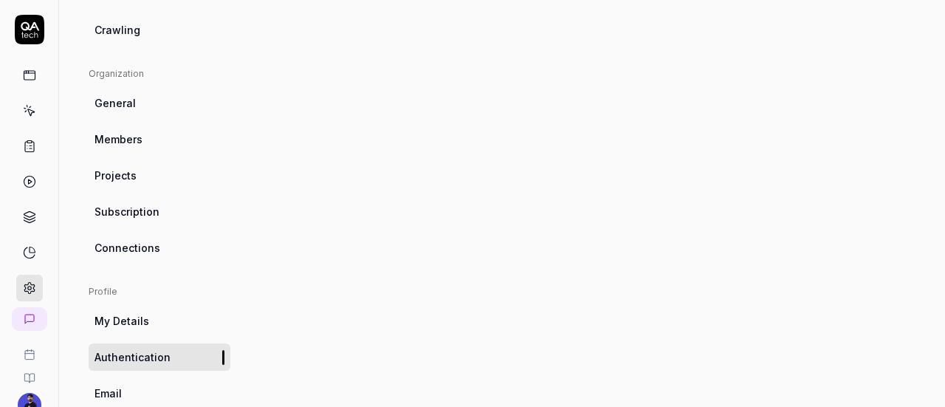
click at [148, 314] on link "My Details" at bounding box center [160, 320] width 142 height 27
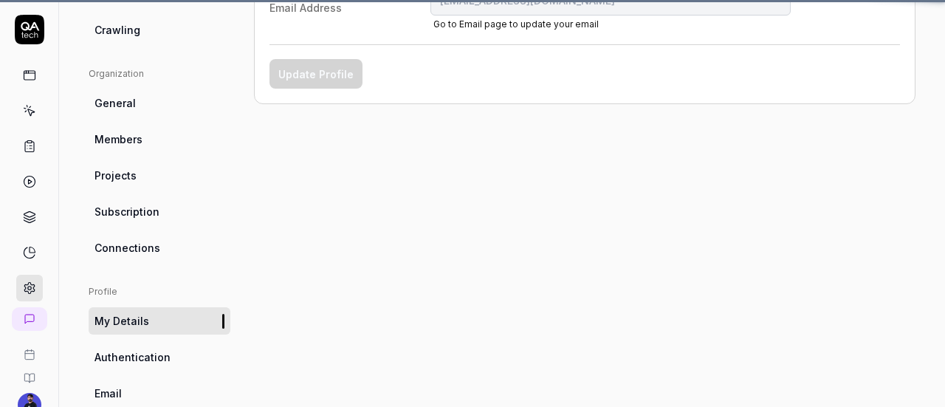
scroll to position [116, 0]
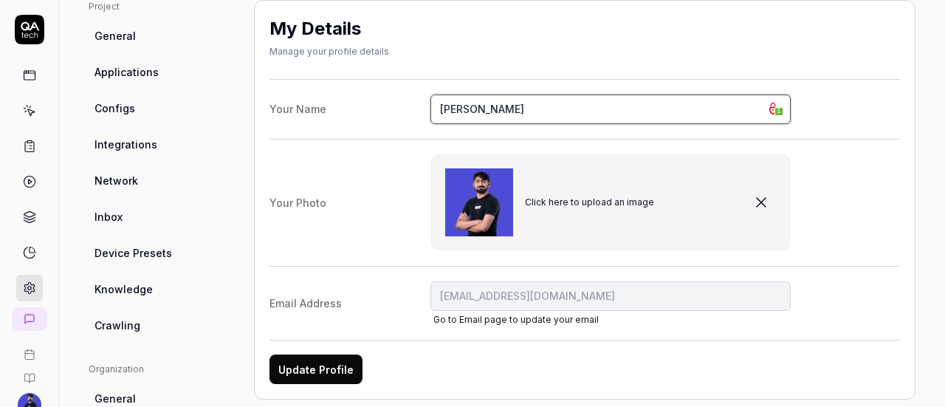
type input "[EMAIL_ADDRESS][DOMAIN_NAME]"
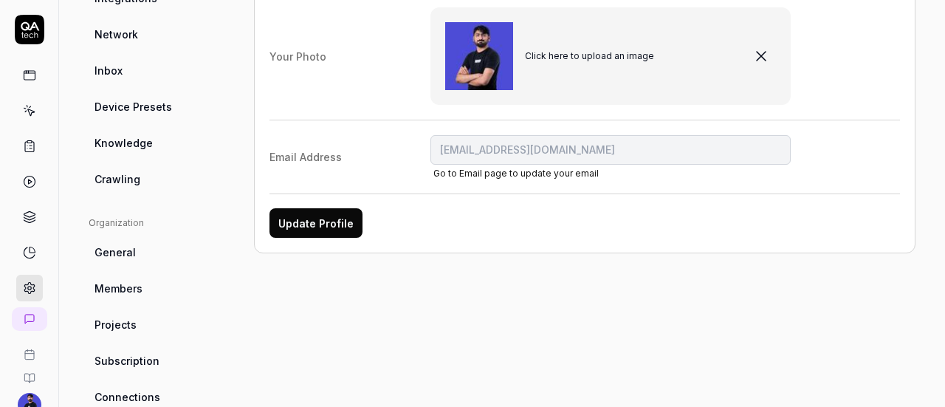
scroll to position [263, 0]
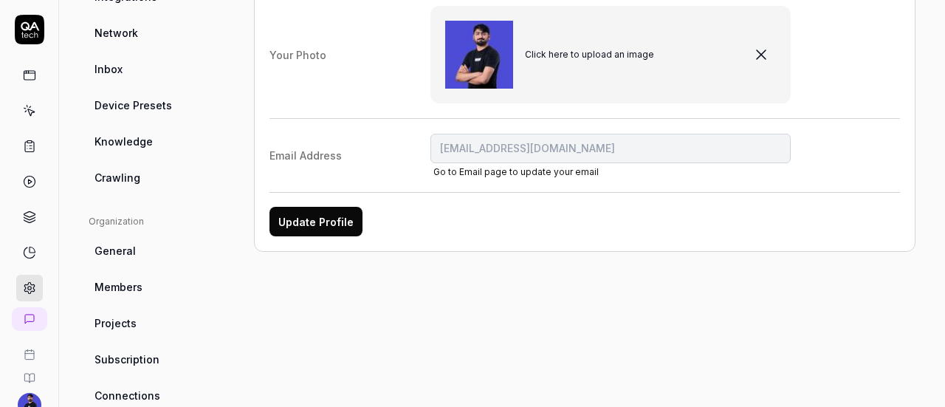
click at [154, 178] on link "Crawling" at bounding box center [160, 177] width 142 height 27
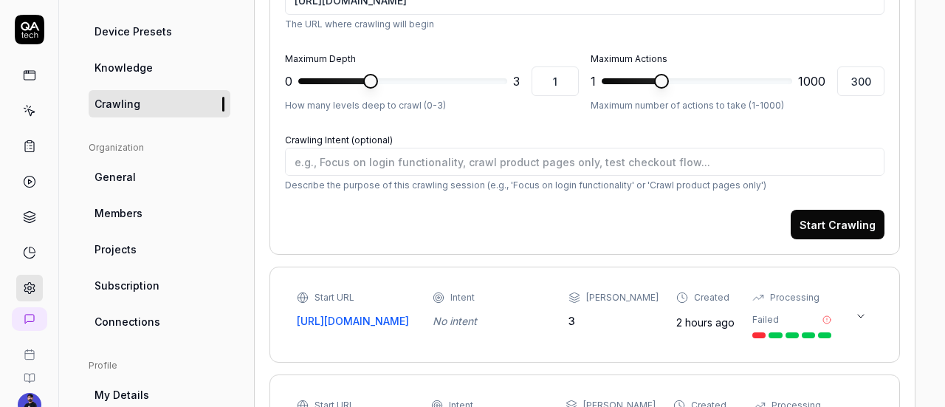
scroll to position [190, 0]
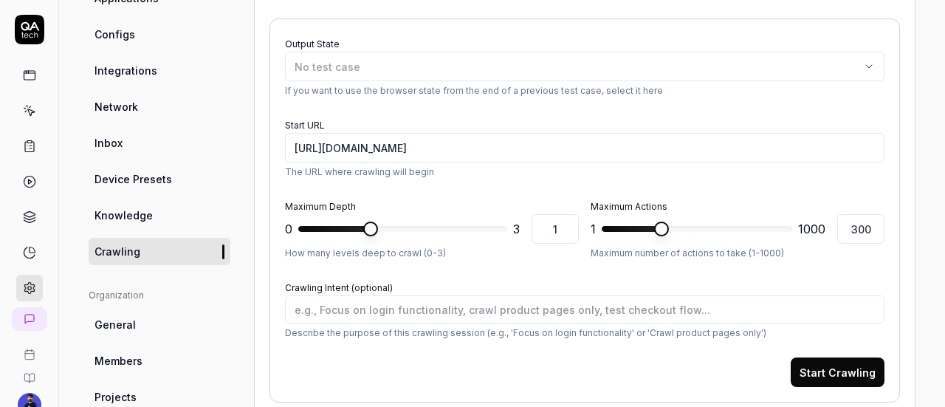
click at [206, 201] on link "Knowledge" at bounding box center [160, 214] width 142 height 27
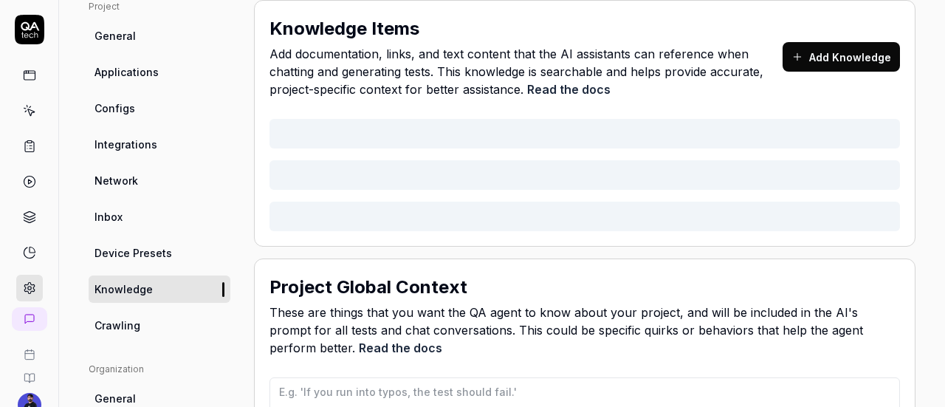
type textarea "*"
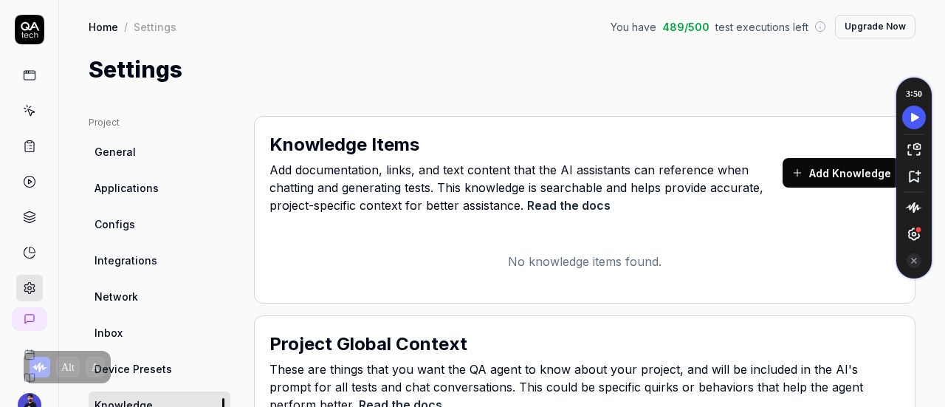
click at [137, 249] on link "Integrations" at bounding box center [160, 260] width 142 height 27
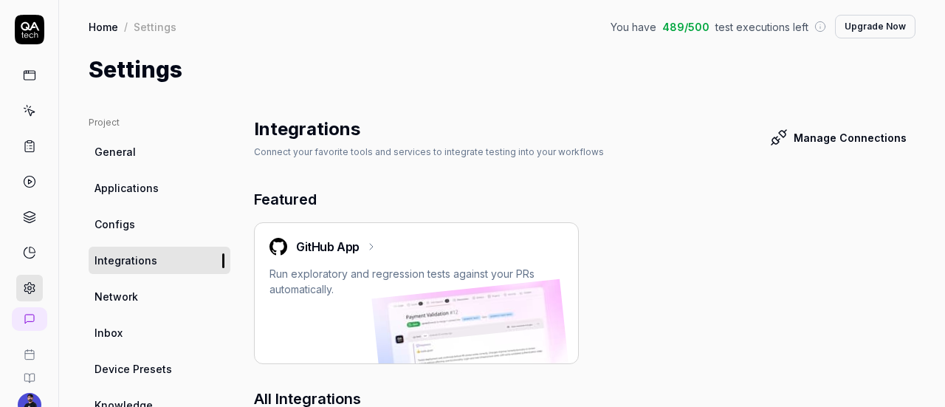
click at [122, 147] on span "General" at bounding box center [114, 151] width 41 height 15
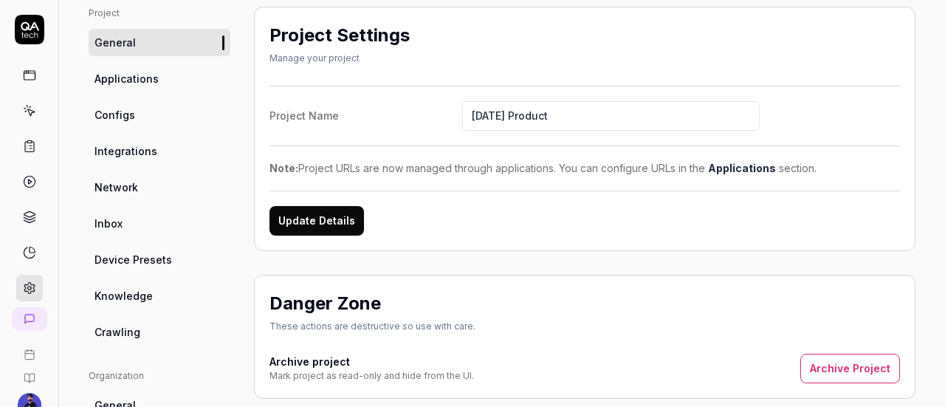
scroll to position [295, 0]
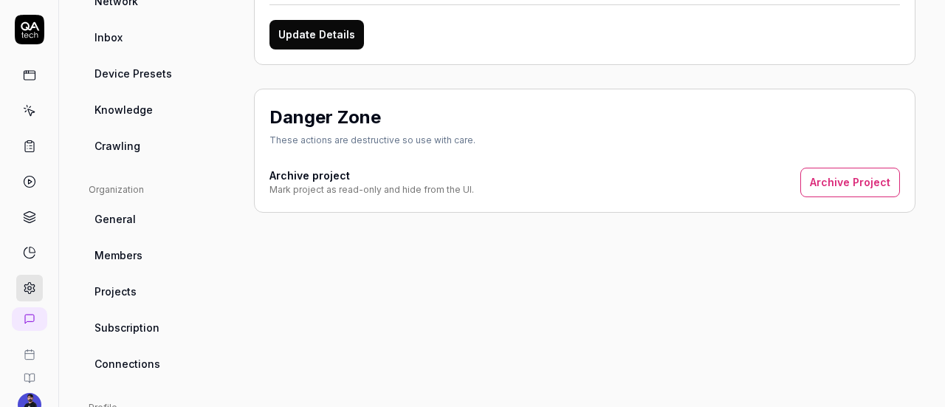
click at [142, 258] on link "Members" at bounding box center [160, 254] width 142 height 27
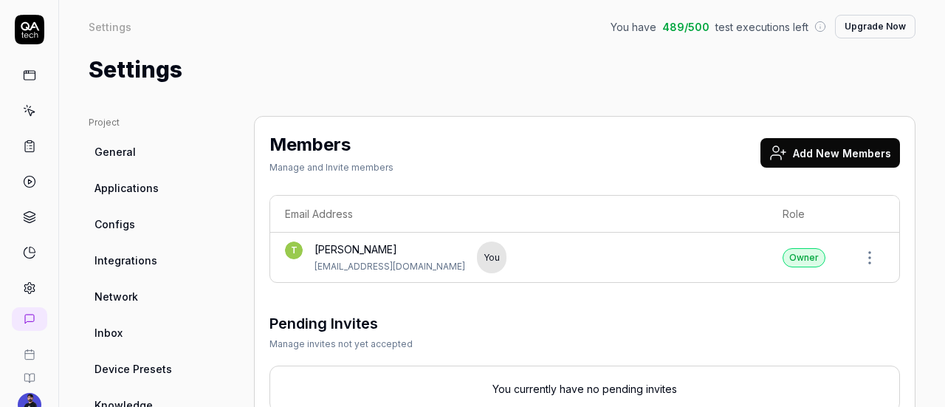
click at [23, 106] on icon at bounding box center [29, 110] width 13 height 13
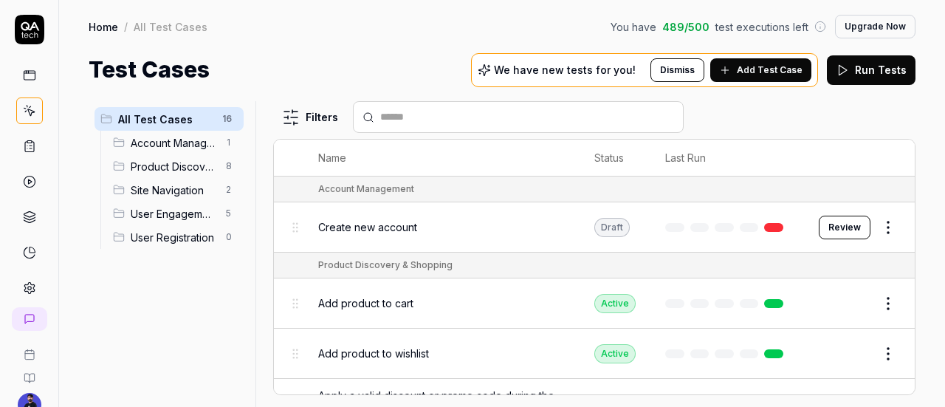
click at [754, 77] on button "Add Test Case" at bounding box center [760, 70] width 101 height 24
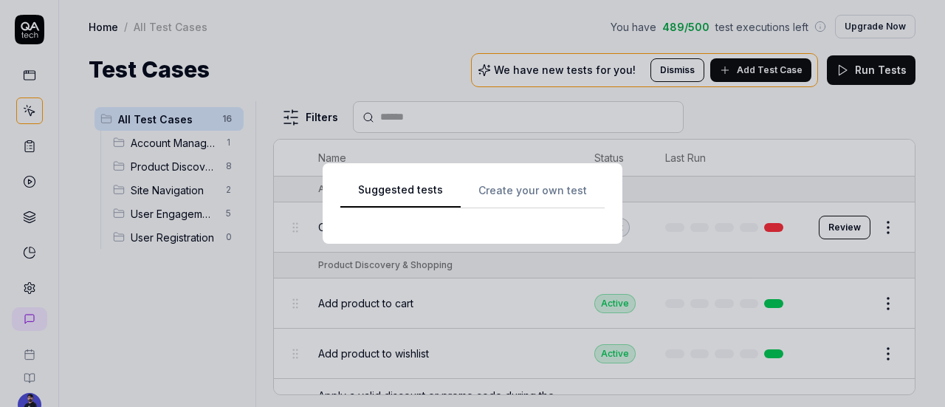
click at [503, 196] on div "Suggested tests Create your own test" at bounding box center [472, 203] width 264 height 45
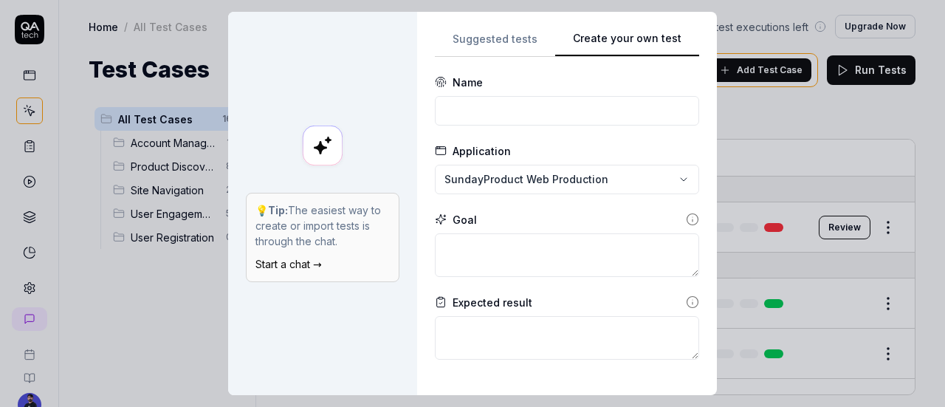
click at [516, 52] on div "Create your own test 💡 Tip: The easiest way to create or import tests is throug…" at bounding box center [472, 203] width 945 height 407
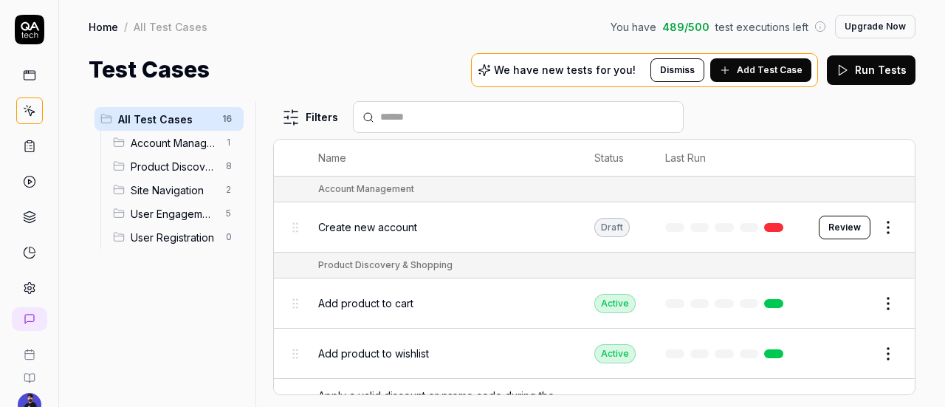
click at [738, 71] on button "Add Test Case" at bounding box center [760, 70] width 101 height 24
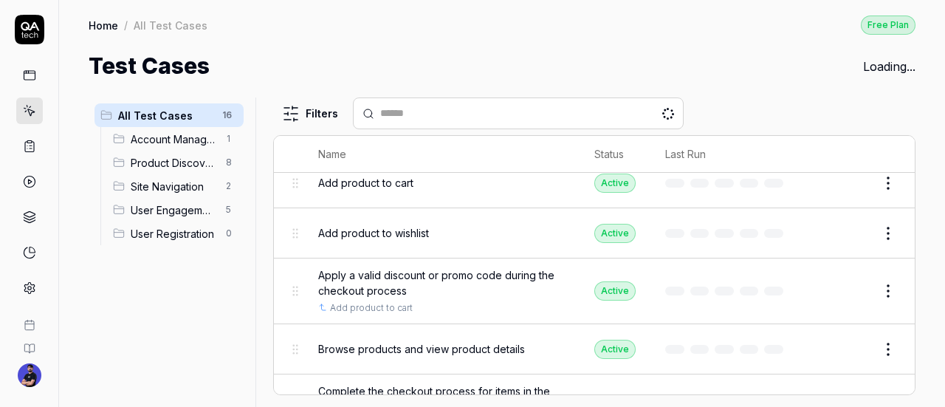
scroll to position [369, 0]
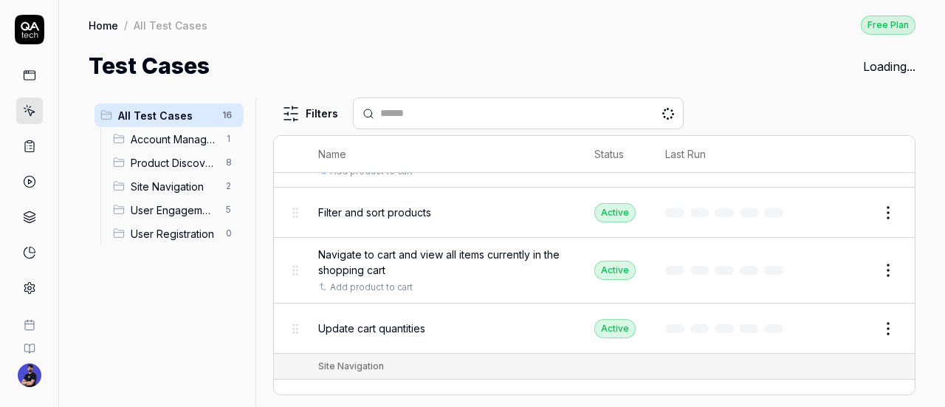
click at [27, 79] on icon at bounding box center [29, 75] width 13 height 13
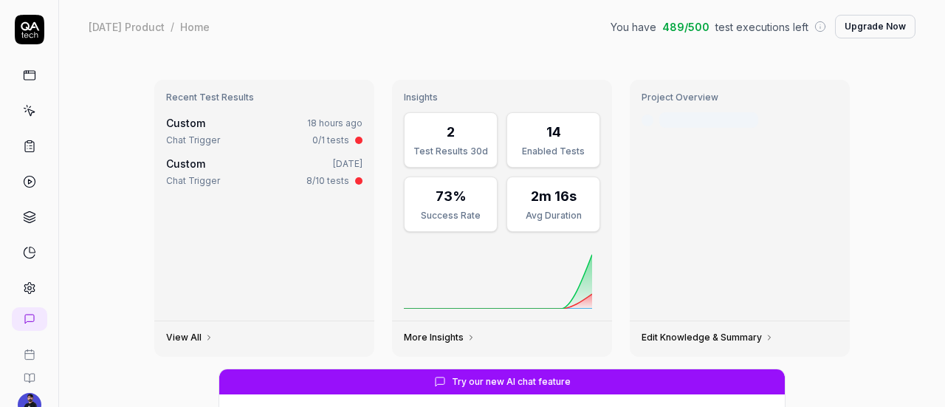
type textarea "*"
click at [16, 124] on div at bounding box center [29, 181] width 27 height 239
click at [23, 114] on icon at bounding box center [29, 110] width 13 height 13
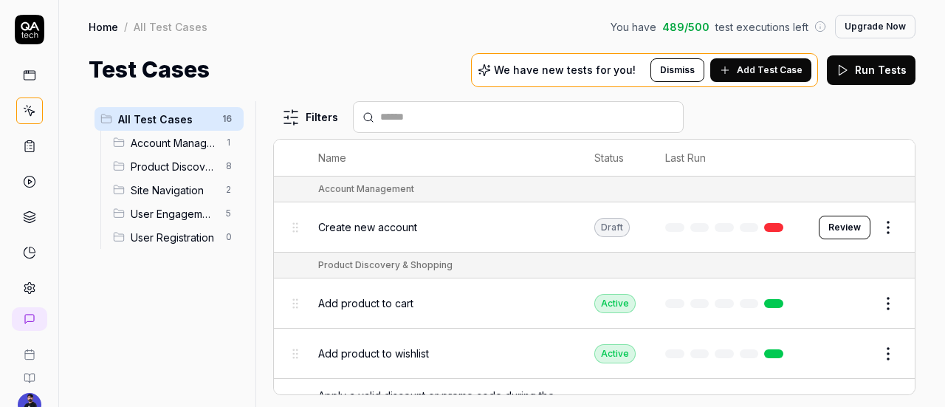
click at [740, 71] on button "Add Test Case" at bounding box center [760, 70] width 101 height 24
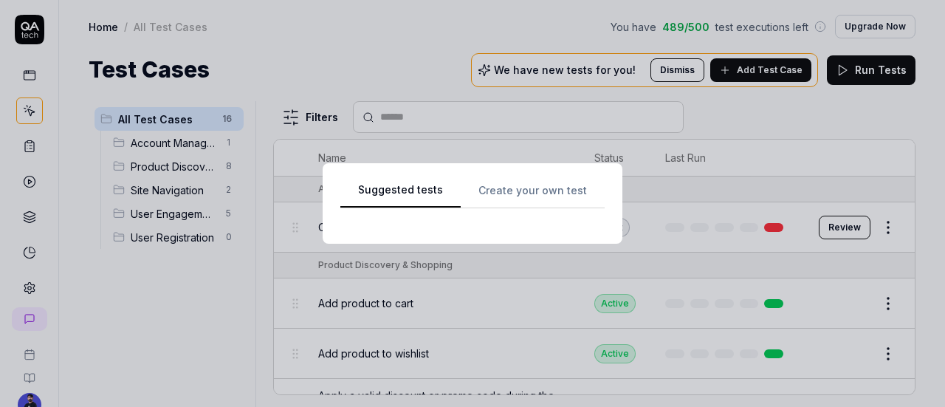
click at [471, 224] on div "Suggested tests Create your own test" at bounding box center [472, 203] width 264 height 45
click at [498, 199] on div "Suggested tests Create your own test" at bounding box center [472, 203] width 264 height 45
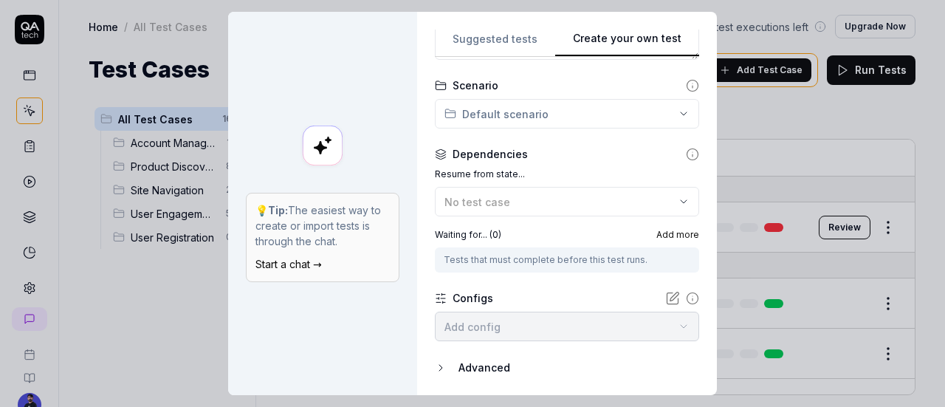
scroll to position [345, 0]
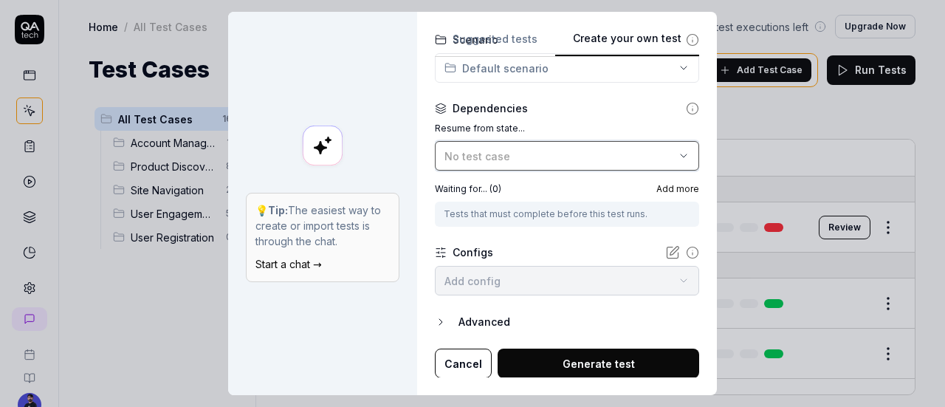
click at [470, 168] on button "No test case" at bounding box center [567, 156] width 264 height 30
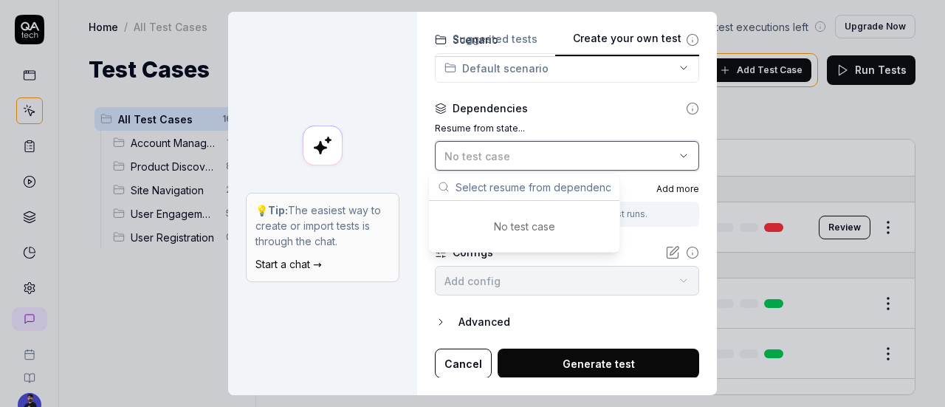
click at [486, 153] on span "No test case" at bounding box center [477, 156] width 66 height 13
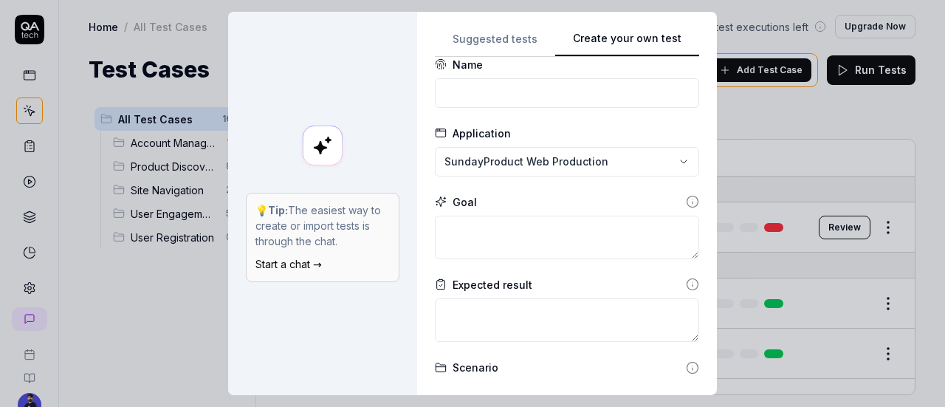
scroll to position [0, 0]
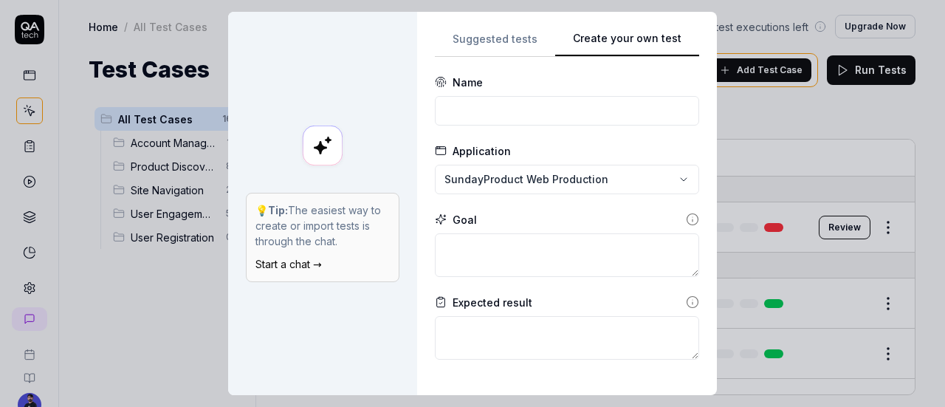
click at [477, 46] on div "Create your own test 💡 Tip: The easiest way to create or import tests is throug…" at bounding box center [472, 203] width 945 height 407
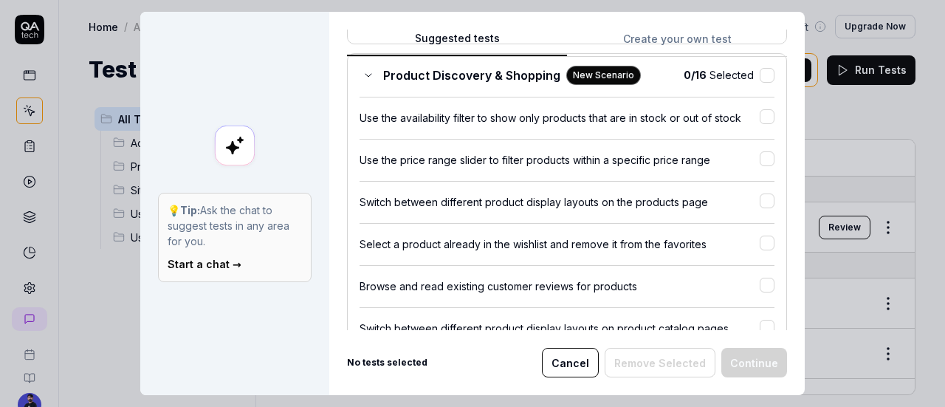
scroll to position [369, 0]
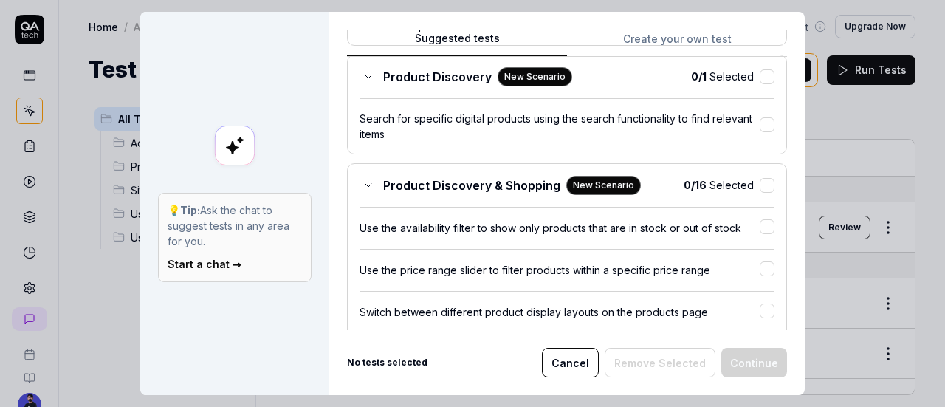
click at [376, 183] on div "Product Discovery & Shopping New Scenario" at bounding box center [499, 185] width 281 height 19
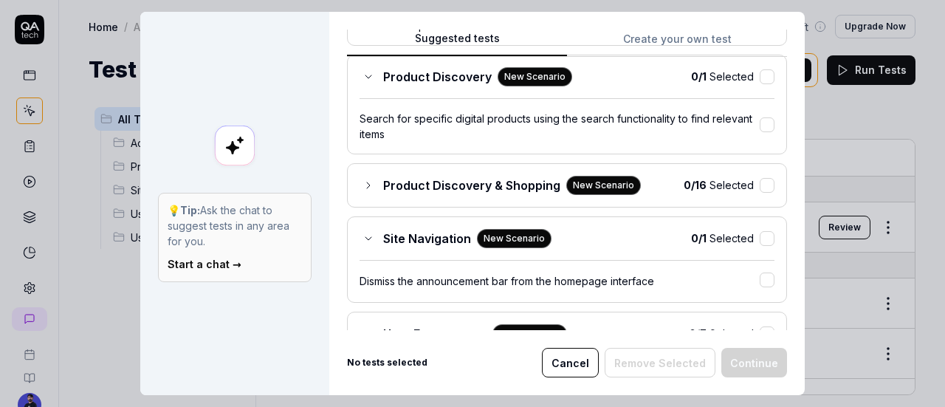
click at [362, 80] on div "Product Discovery New Scenario" at bounding box center [465, 76] width 213 height 19
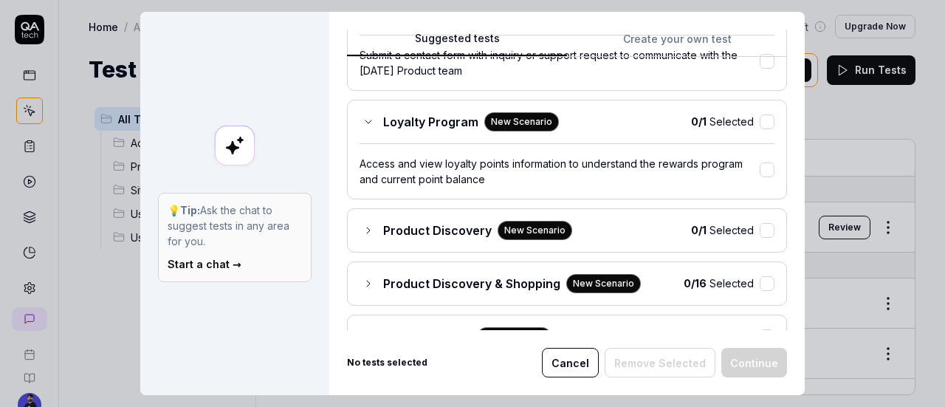
scroll to position [148, 0]
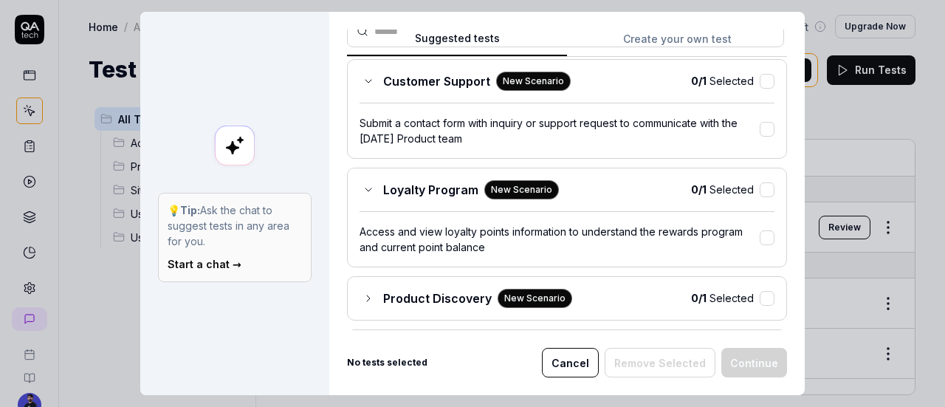
click at [365, 184] on icon at bounding box center [368, 190] width 12 height 12
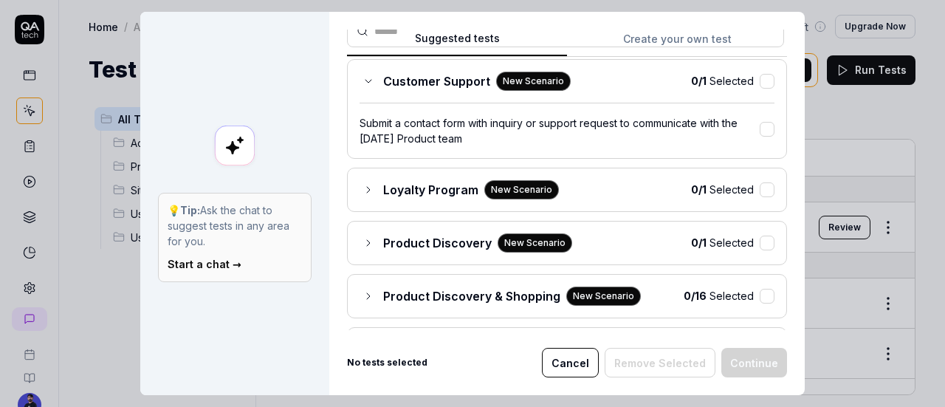
click at [362, 79] on icon at bounding box center [368, 81] width 12 height 12
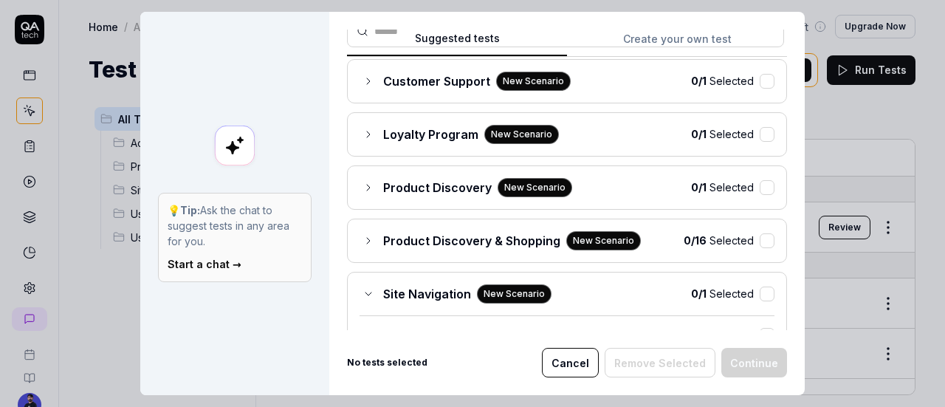
scroll to position [295, 0]
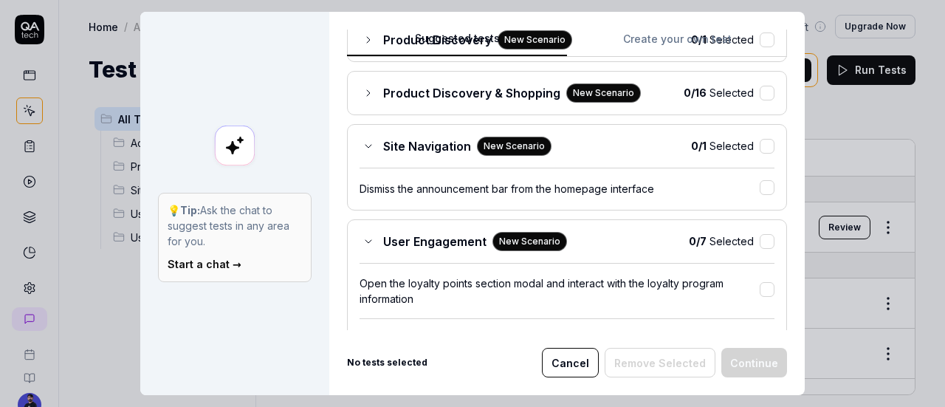
click at [360, 242] on div "User Engagement New Scenario" at bounding box center [462, 241] width 207 height 19
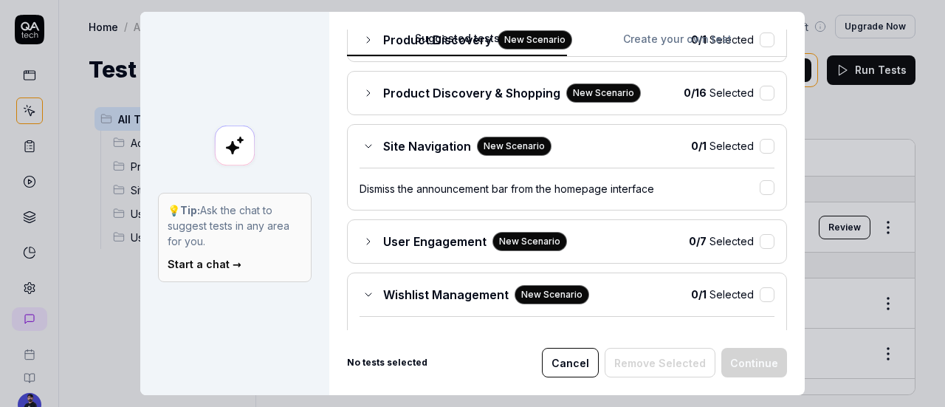
click at [361, 147] on div "Site Navigation New Scenario" at bounding box center [455, 146] width 192 height 19
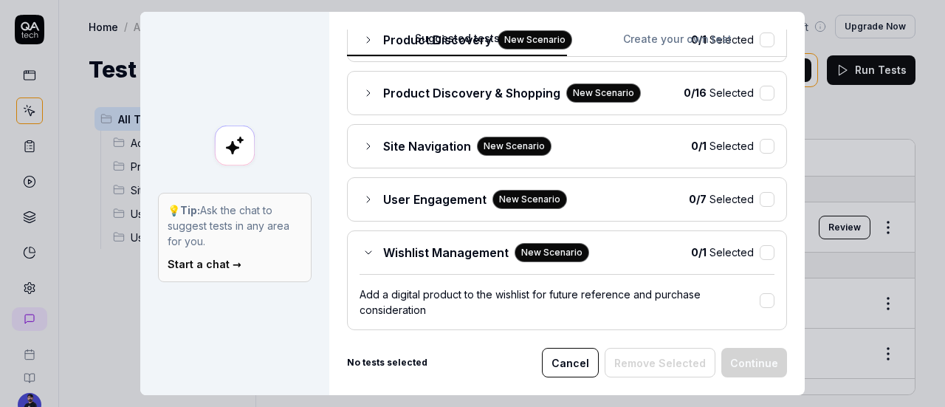
click at [372, 243] on div "Wishlist Management New Scenario" at bounding box center [474, 252] width 230 height 19
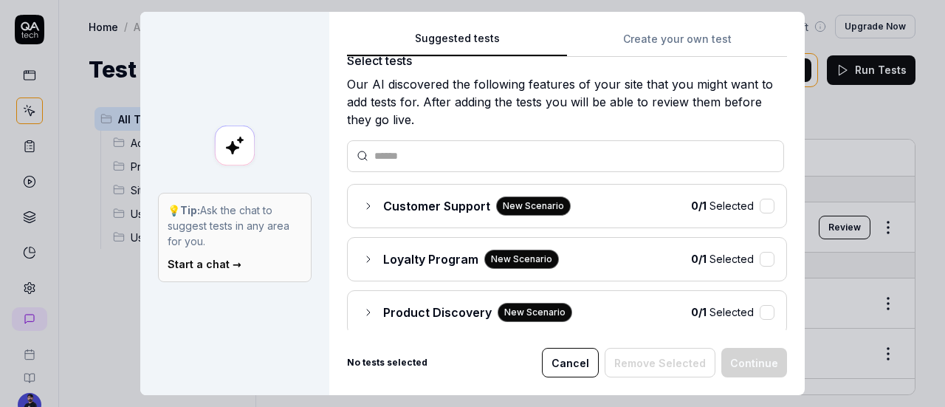
scroll to position [0, 0]
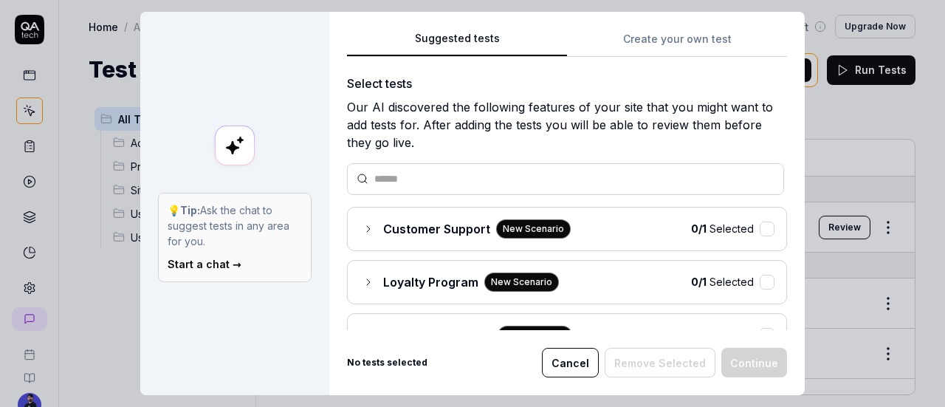
click at [370, 222] on div "Customer Support New Scenario" at bounding box center [464, 228] width 211 height 19
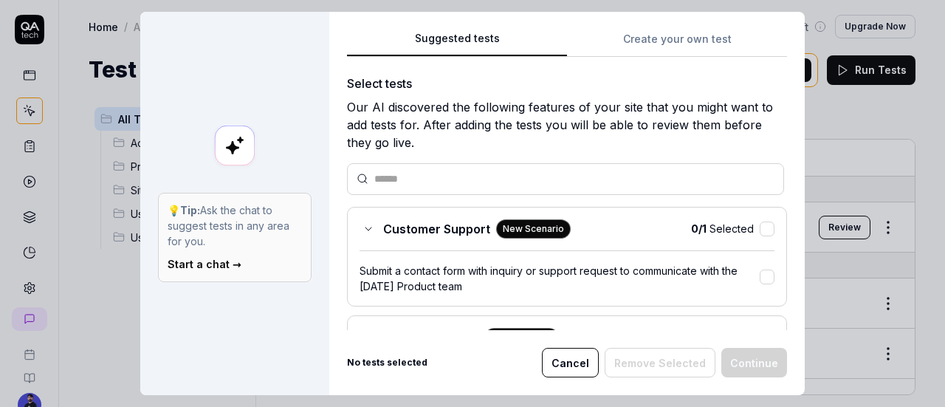
click at [371, 235] on div "Customer Support New Scenario" at bounding box center [464, 228] width 211 height 19
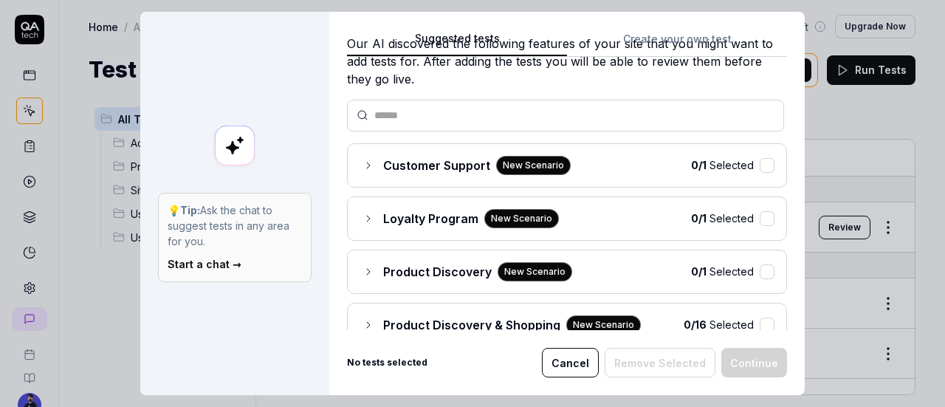
scroll to position [74, 0]
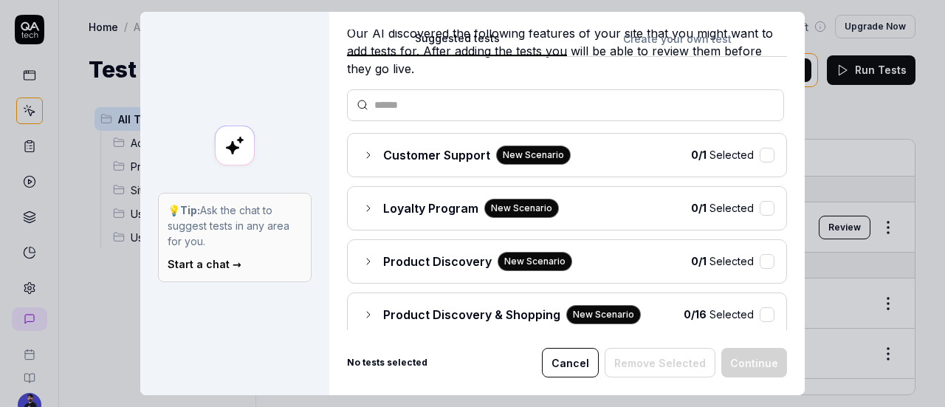
click at [362, 204] on icon at bounding box center [368, 208] width 12 height 12
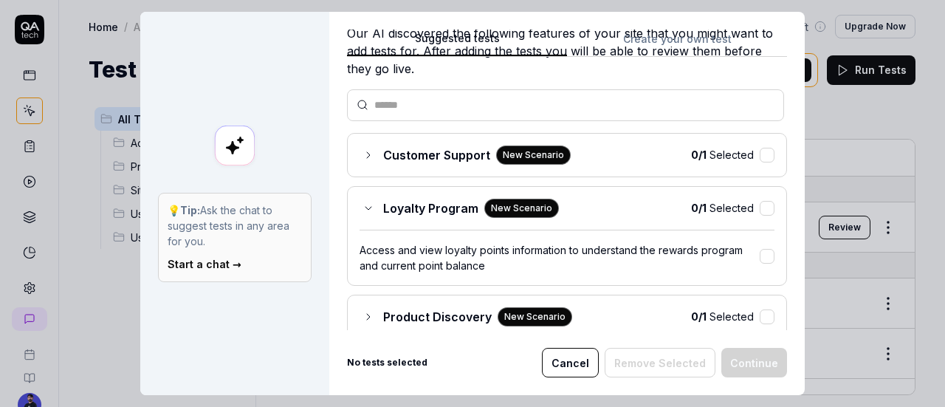
click at [383, 213] on span "Loyalty Program" at bounding box center [430, 208] width 95 height 18
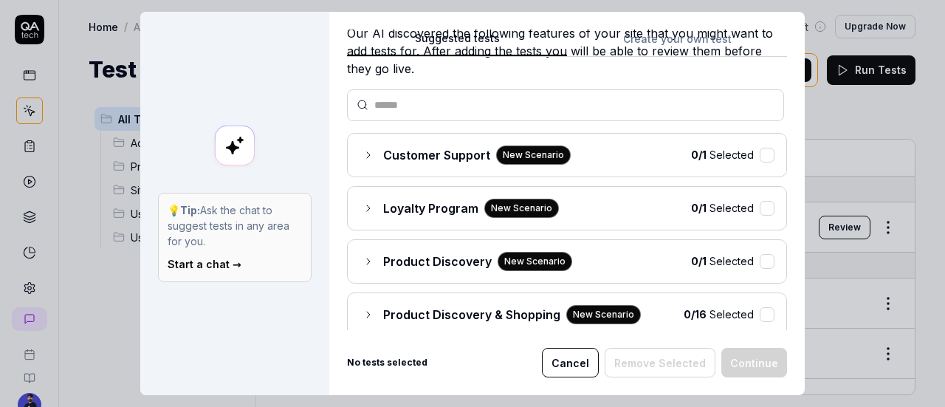
scroll to position [148, 0]
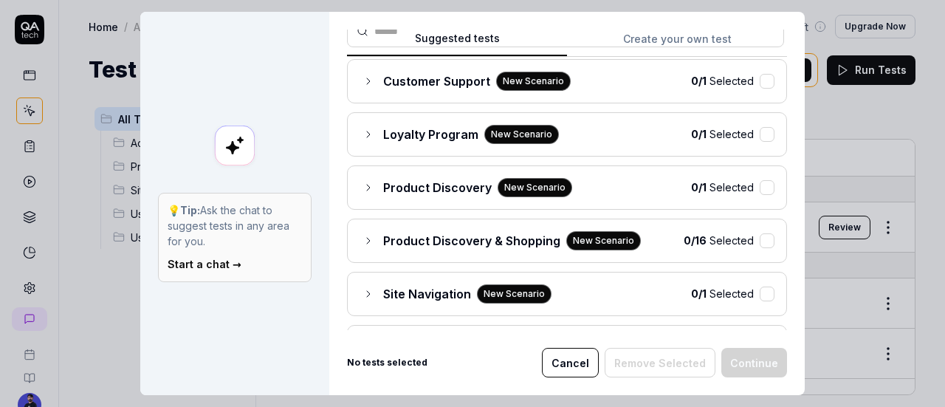
click at [362, 188] on icon at bounding box center [368, 188] width 12 height 12
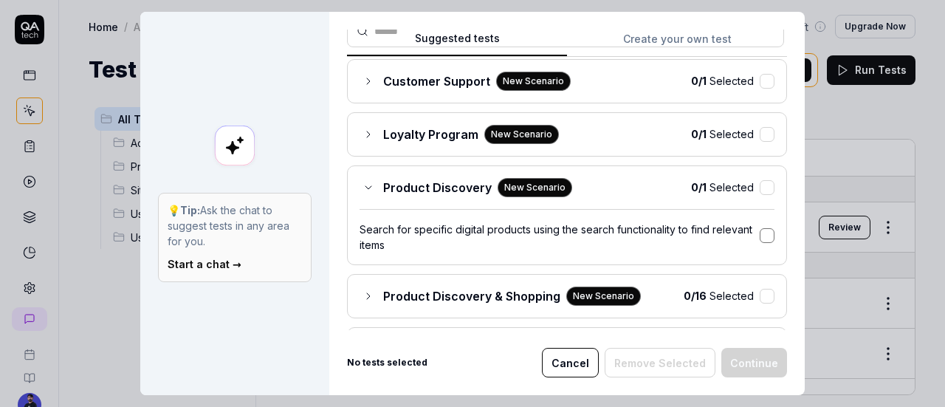
click at [759, 228] on button "button" at bounding box center [766, 235] width 15 height 15
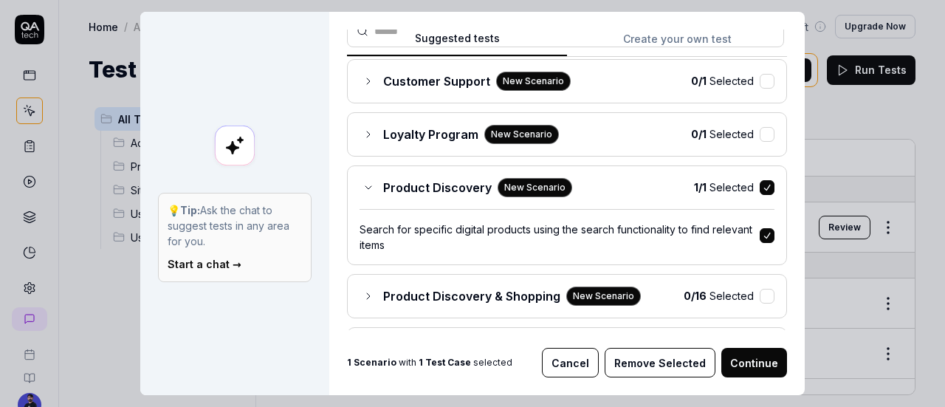
click at [753, 348] on button "Continue" at bounding box center [754, 363] width 66 height 30
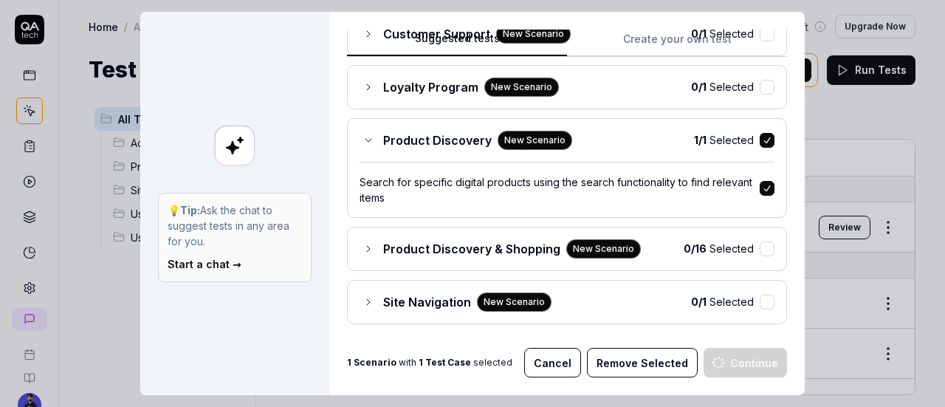
scroll to position [221, 0]
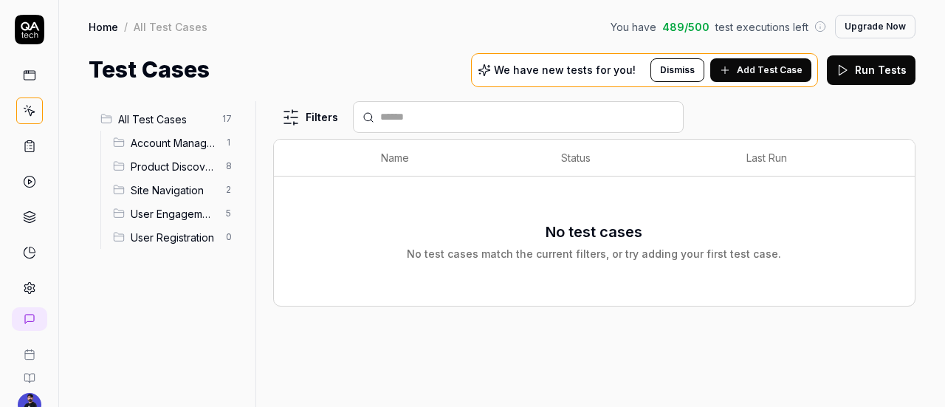
click at [748, 70] on span "Add Test Case" at bounding box center [770, 69] width 66 height 13
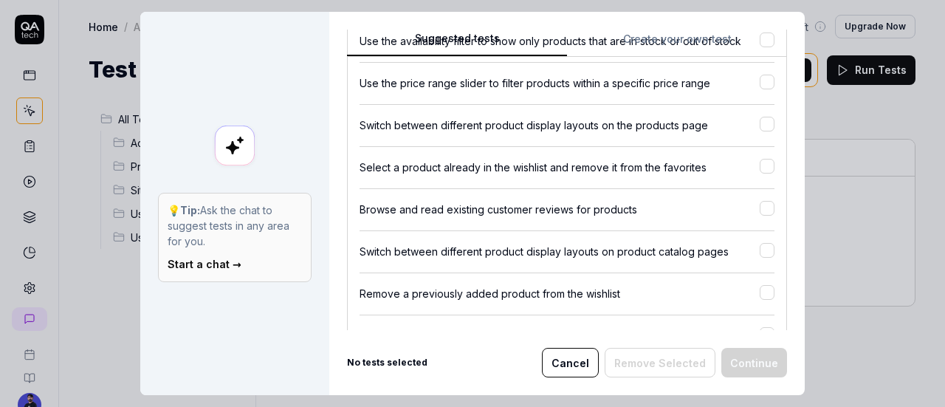
scroll to position [517, 0]
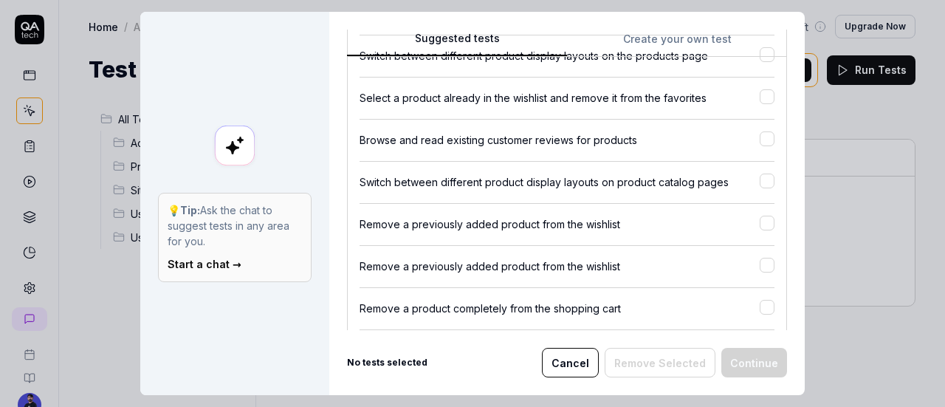
click at [402, 224] on div "Remove a previously added product from the wishlist" at bounding box center [559, 223] width 400 height 15
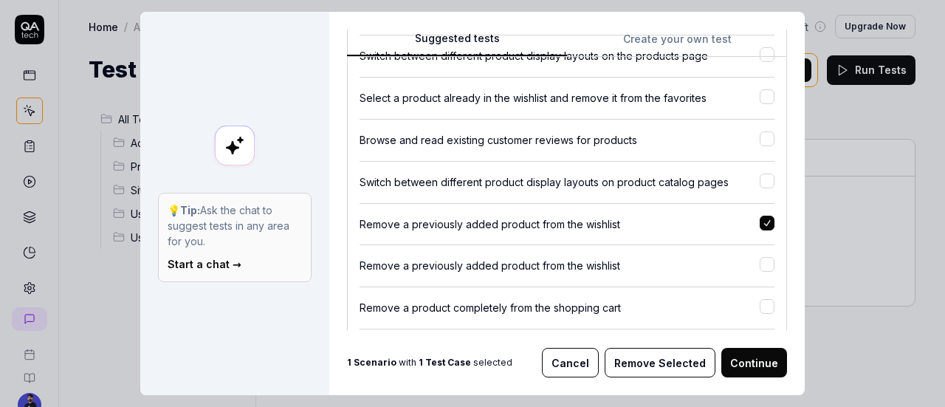
click at [404, 224] on div "Remove a previously added product from the wishlist" at bounding box center [559, 223] width 400 height 15
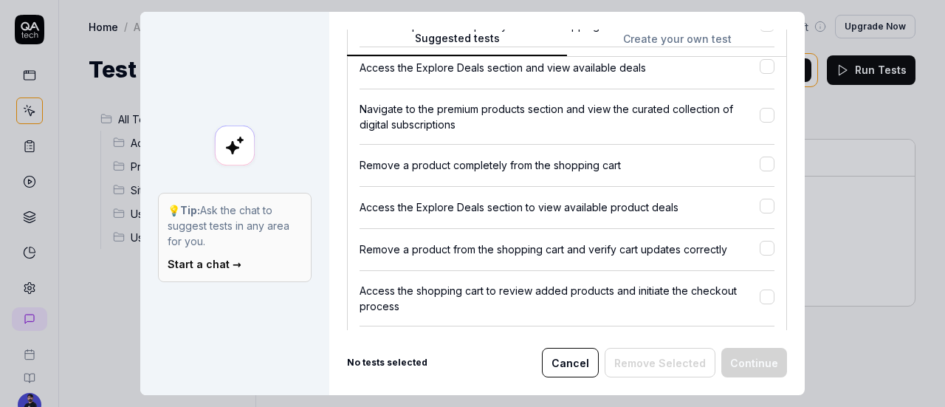
scroll to position [812, 0]
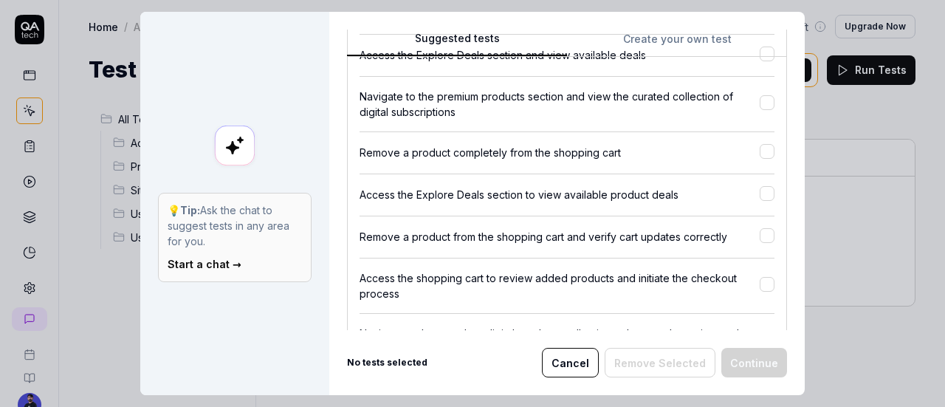
click at [484, 281] on div "Access the shopping cart to review added products and initiate the checkout pro…" at bounding box center [559, 285] width 400 height 31
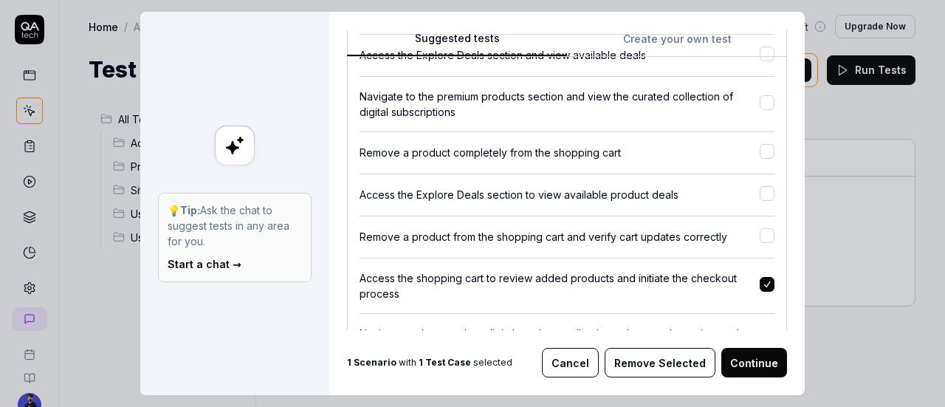
scroll to position [886, 0]
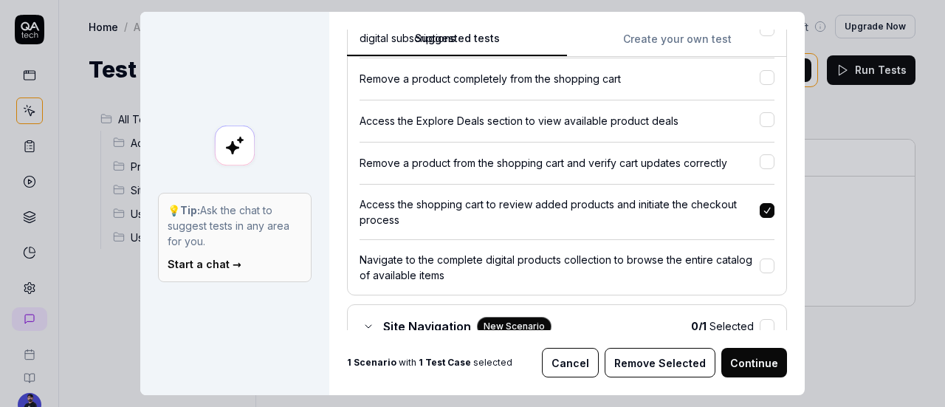
click at [490, 216] on div "Access the shopping cart to review added products and initiate the checkout pro…" at bounding box center [559, 211] width 400 height 31
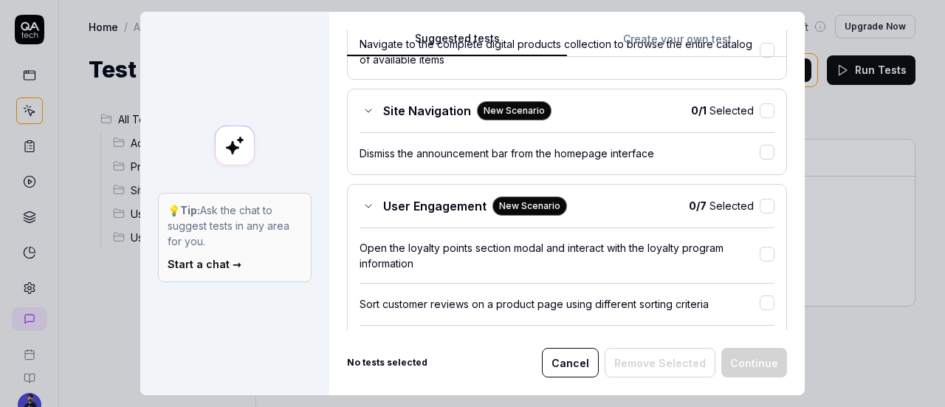
scroll to position [1107, 0]
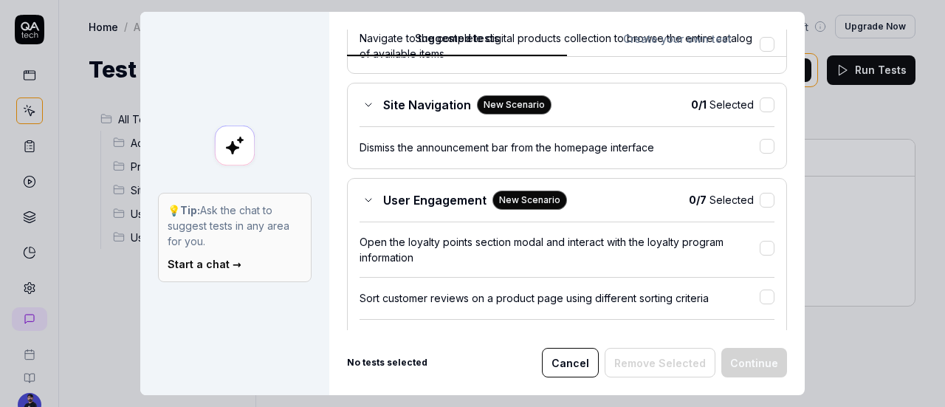
click at [435, 210] on div "User Engagement New Scenario 0 / 7 Selected Open the loyalty points section mod…" at bounding box center [567, 374] width 440 height 392
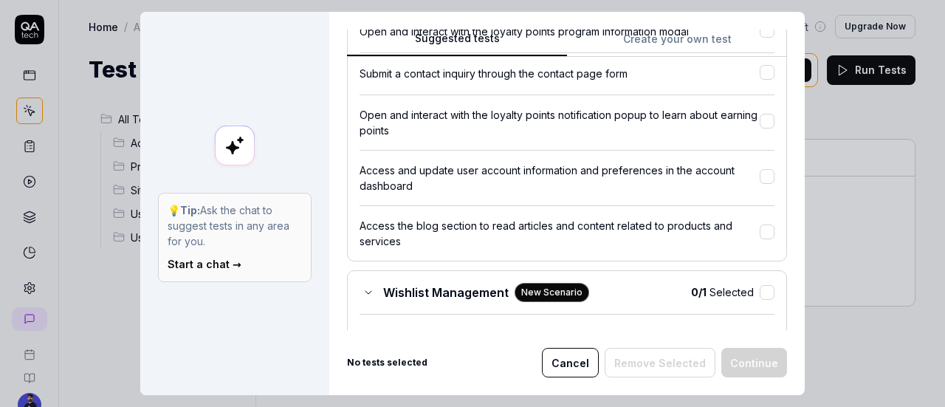
scroll to position [1476, 0]
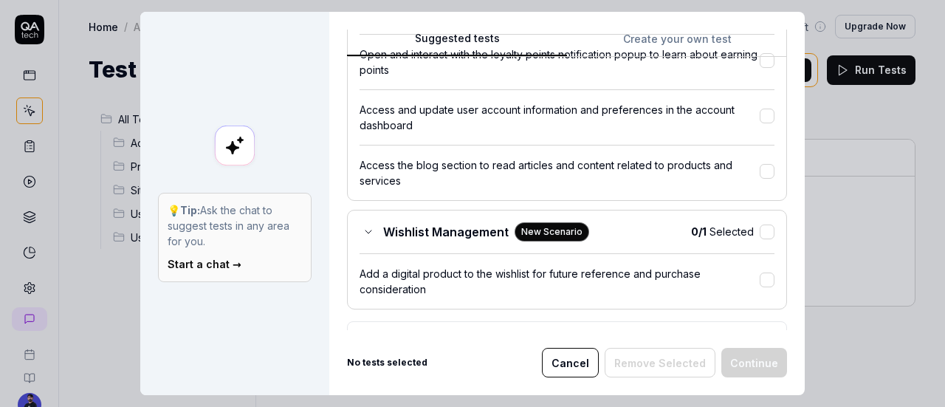
click at [422, 175] on div "Access the blog section to read articles and content related to products and se…" at bounding box center [559, 172] width 400 height 31
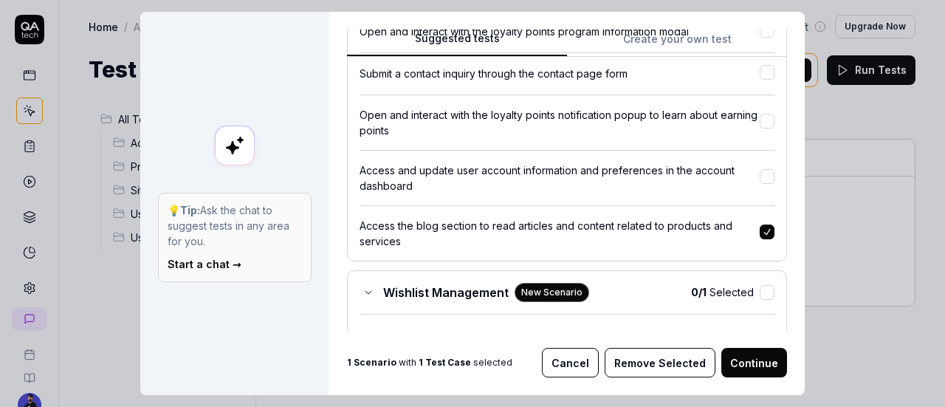
scroll to position [1402, 0]
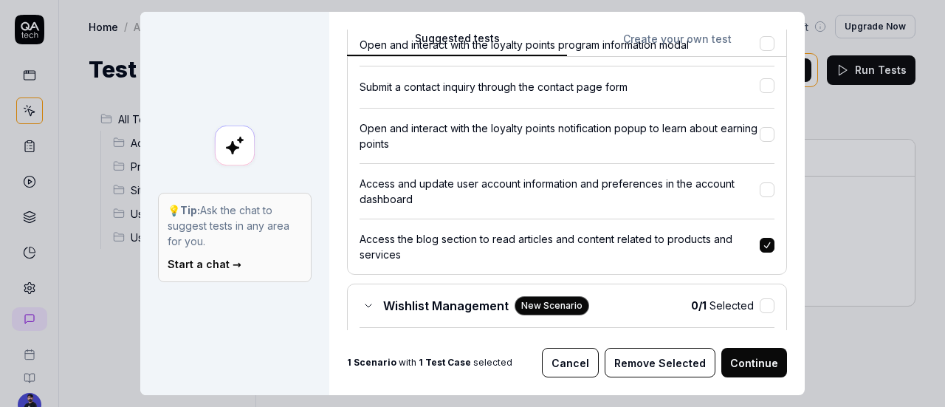
click at [478, 227] on div "Access the blog section to read articles and content related to products and se…" at bounding box center [566, 240] width 415 height 44
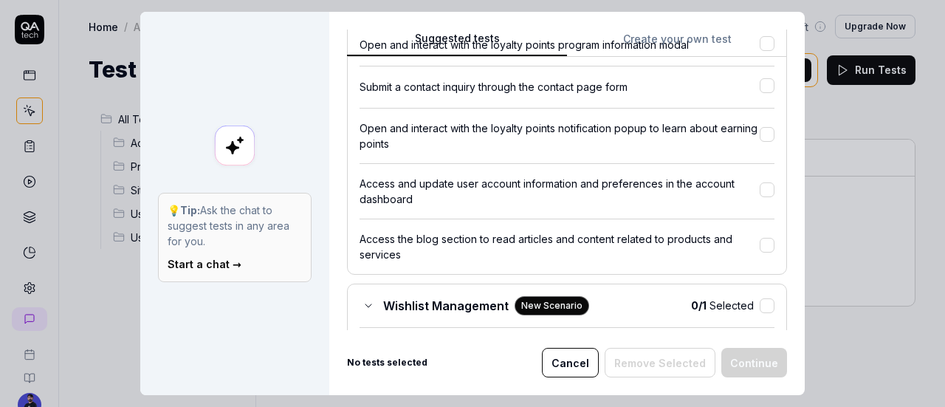
click at [508, 196] on div "Access and update user account information and preferences in the account dashb…" at bounding box center [559, 191] width 400 height 31
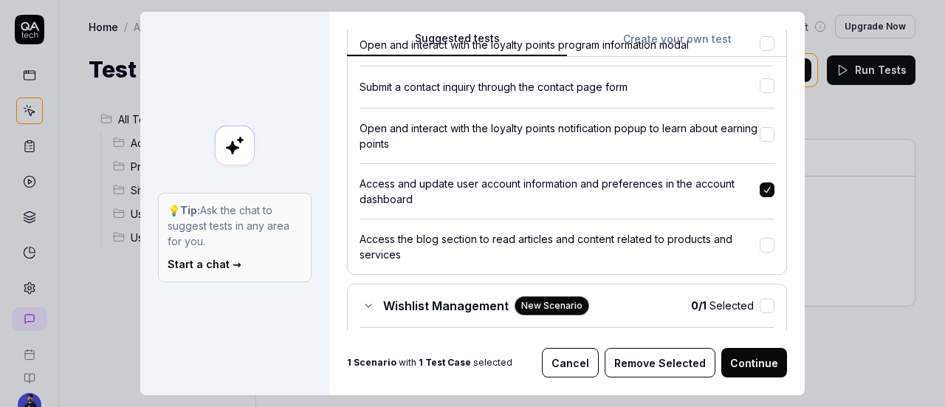
click at [624, 169] on div "Access and update user account information and preferences in the account dashb…" at bounding box center [566, 185] width 415 height 44
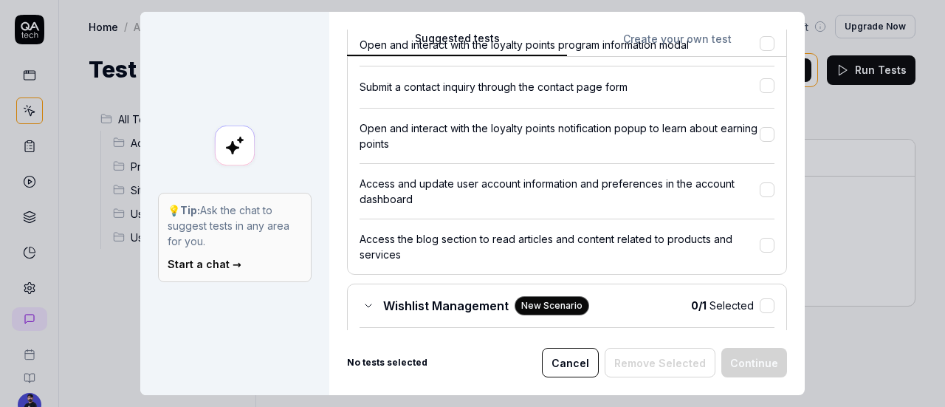
click at [630, 130] on div "Open and interact with the loyalty points notification popup to learn about ear…" at bounding box center [559, 135] width 400 height 31
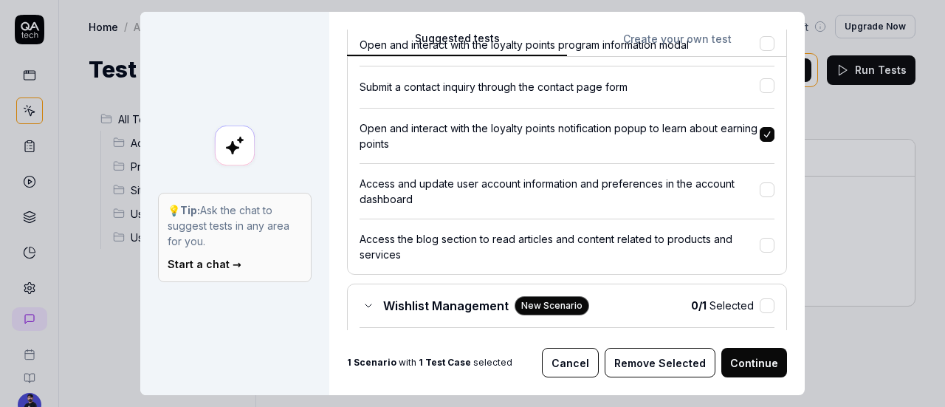
click at [630, 130] on div "Open and interact with the loyalty points notification popup to learn about ear…" at bounding box center [559, 135] width 400 height 31
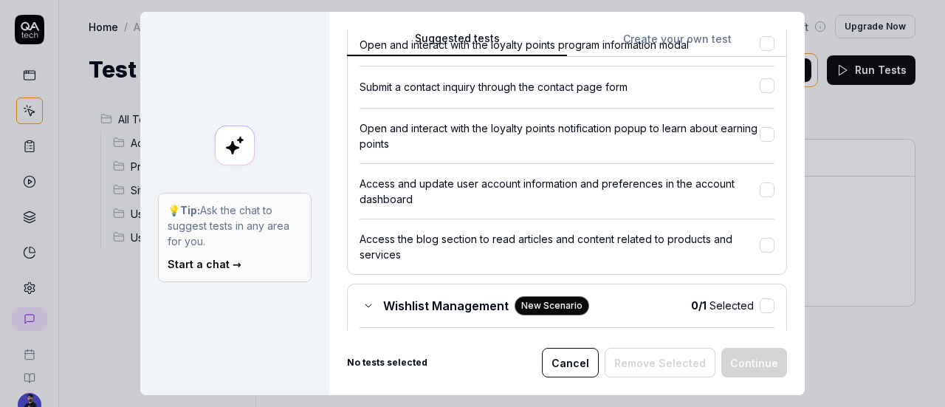
click at [596, 91] on div "Submit a contact inquiry through the contact page form" at bounding box center [559, 86] width 400 height 15
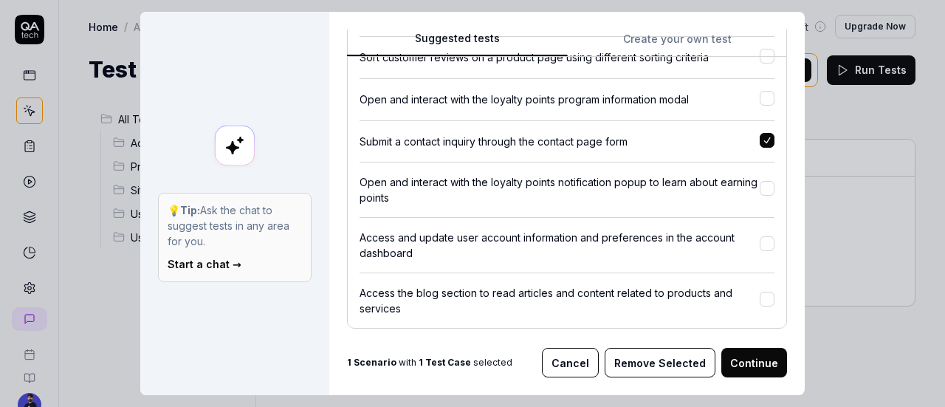
scroll to position [1329, 0]
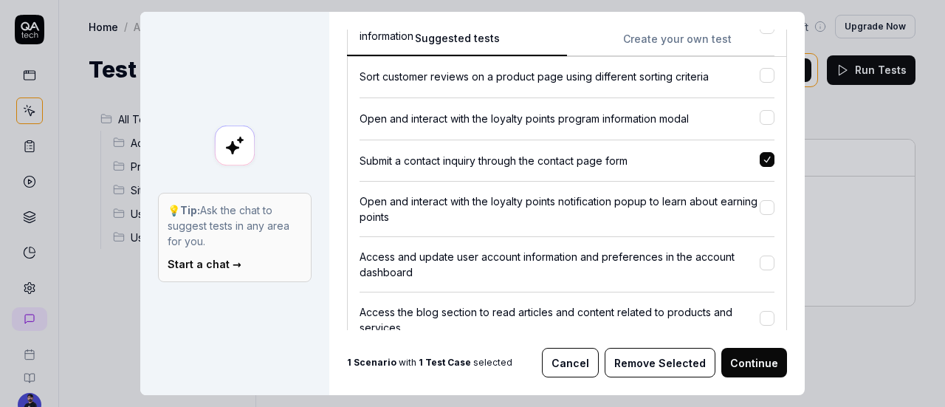
click at [601, 150] on div "Submit a contact inquiry through the contact page form" at bounding box center [566, 154] width 415 height 30
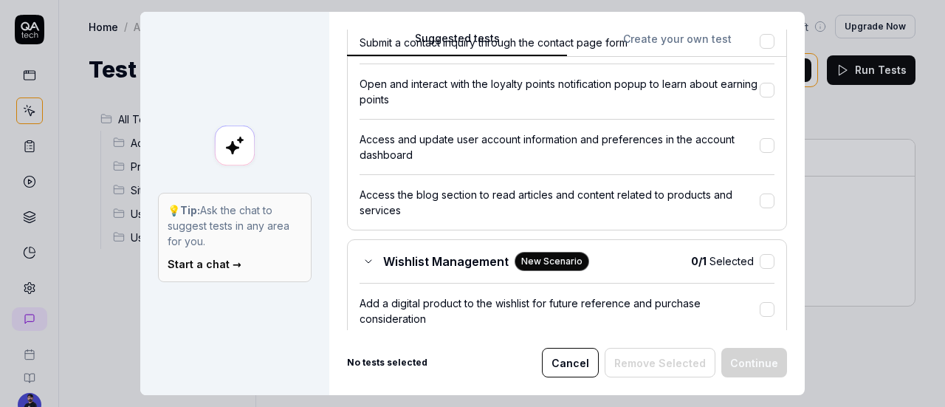
scroll to position [1550, 0]
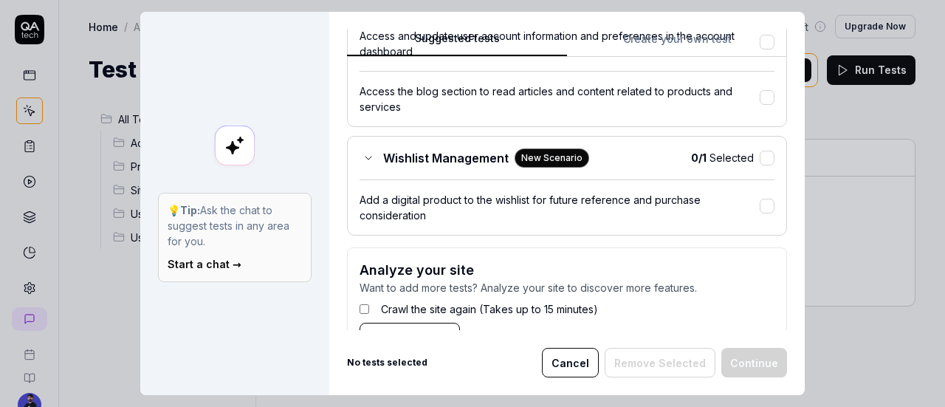
click at [583, 363] on button "Cancel" at bounding box center [570, 363] width 57 height 30
